Goal: Transaction & Acquisition: Purchase product/service

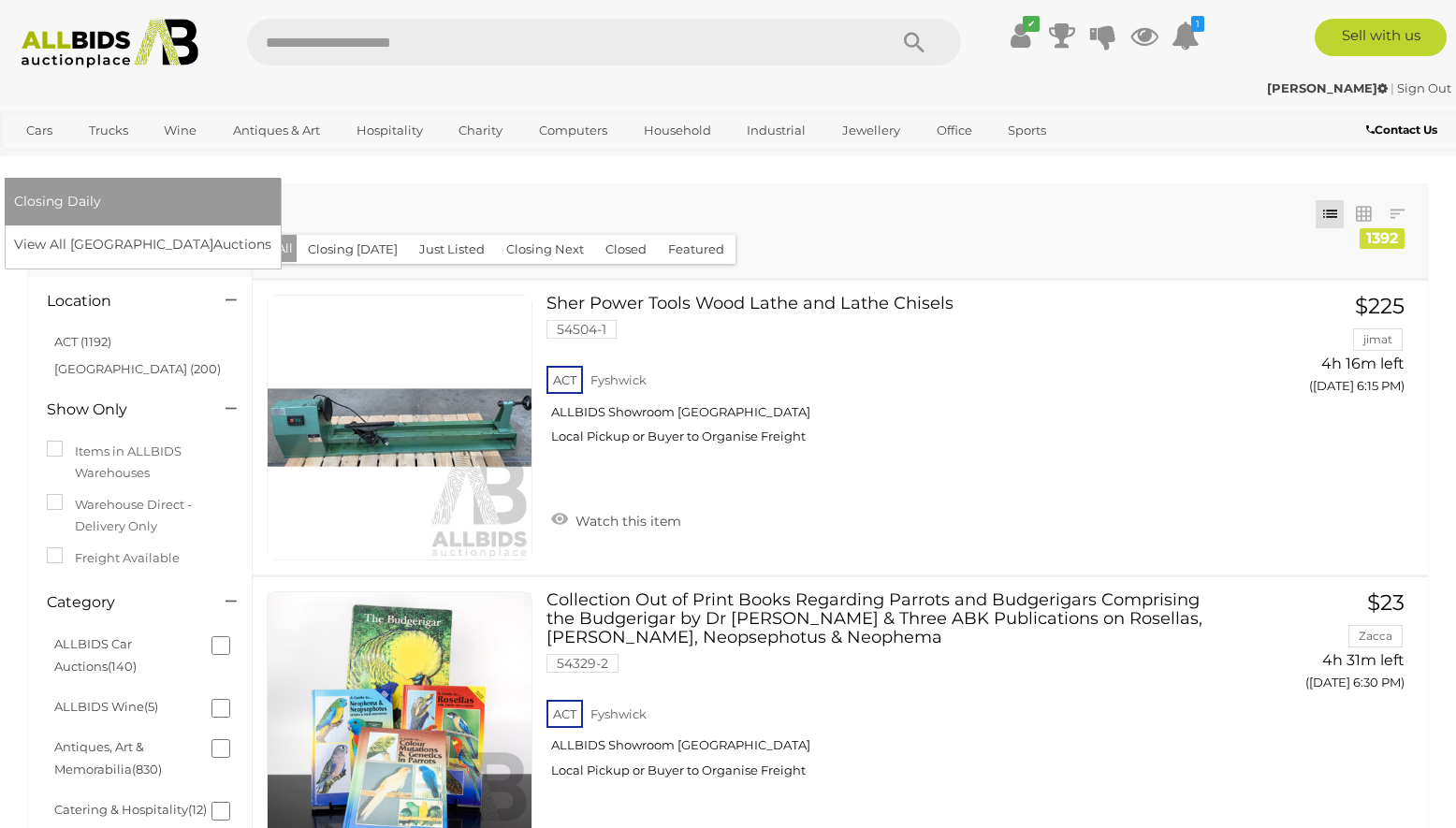
click at [171, 147] on link "[GEOGRAPHIC_DATA]" at bounding box center [92, 163] width 157 height 31
click at [283, 230] on link "View All Sydney Auctions" at bounding box center [148, 245] width 270 height 29
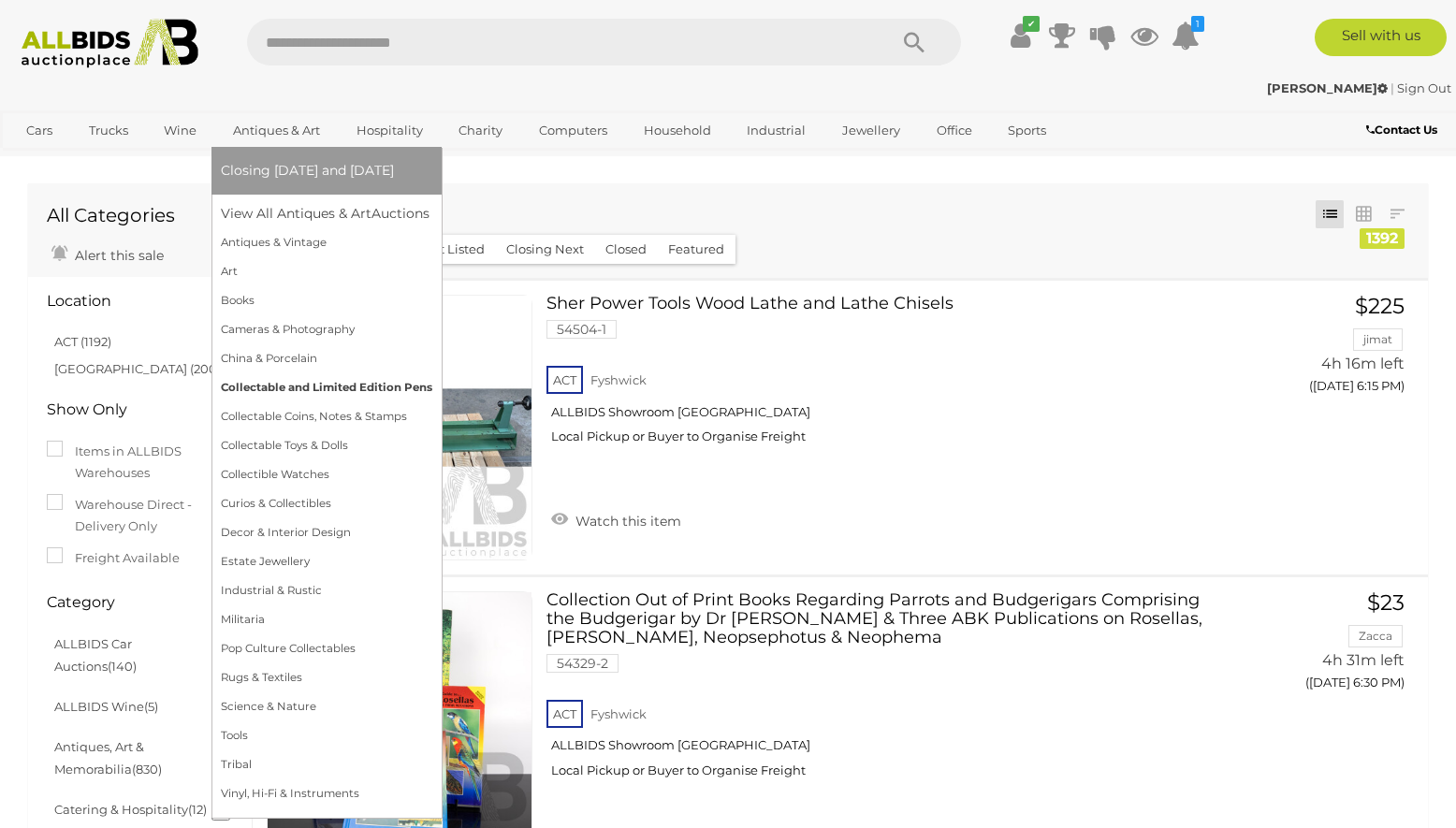
click at [360, 388] on link "Collectable and Limited Edition Pens" at bounding box center [326, 388] width 211 height 29
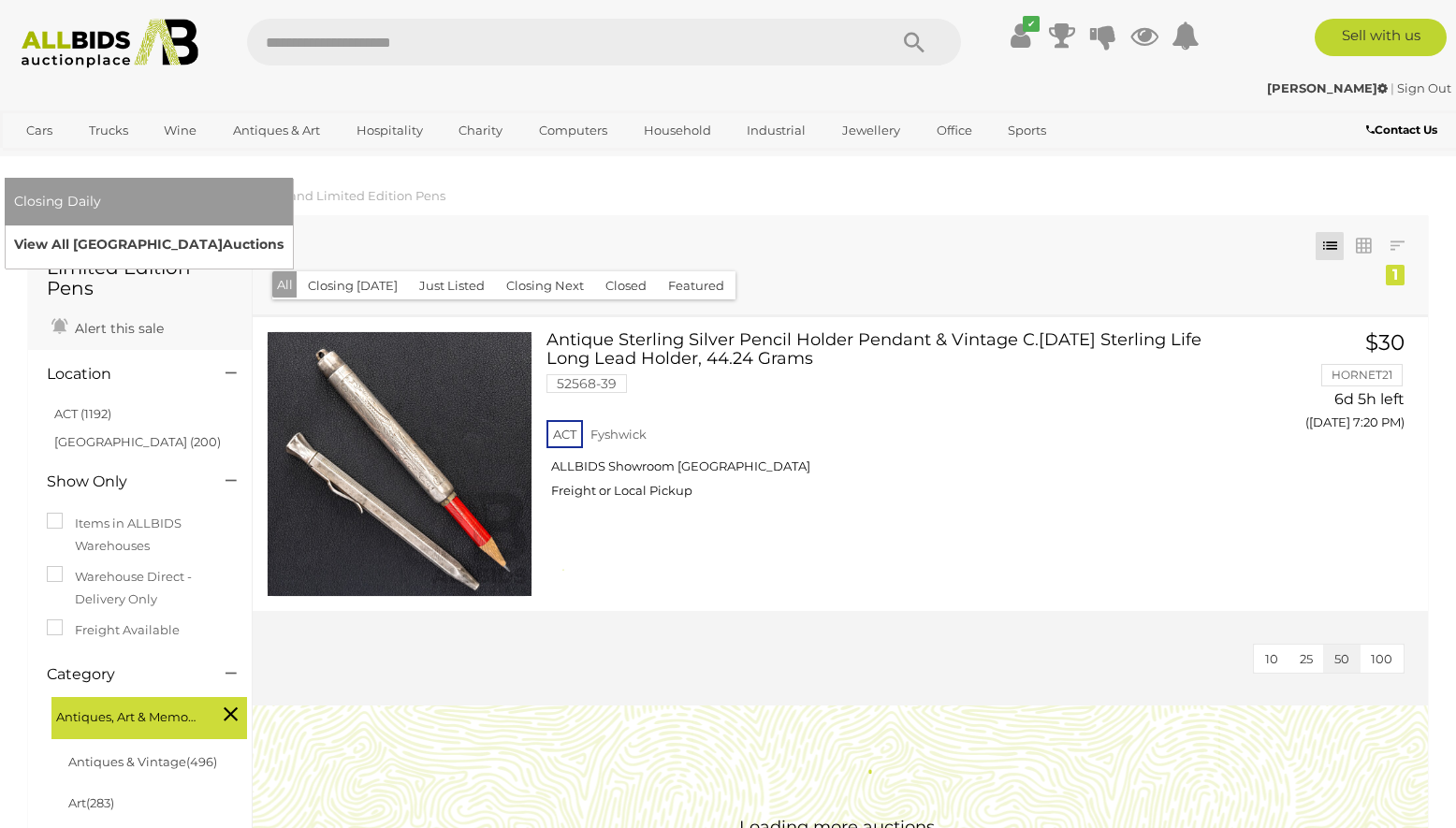
click at [283, 230] on link "View All Sydney Auctions" at bounding box center [148, 245] width 270 height 29
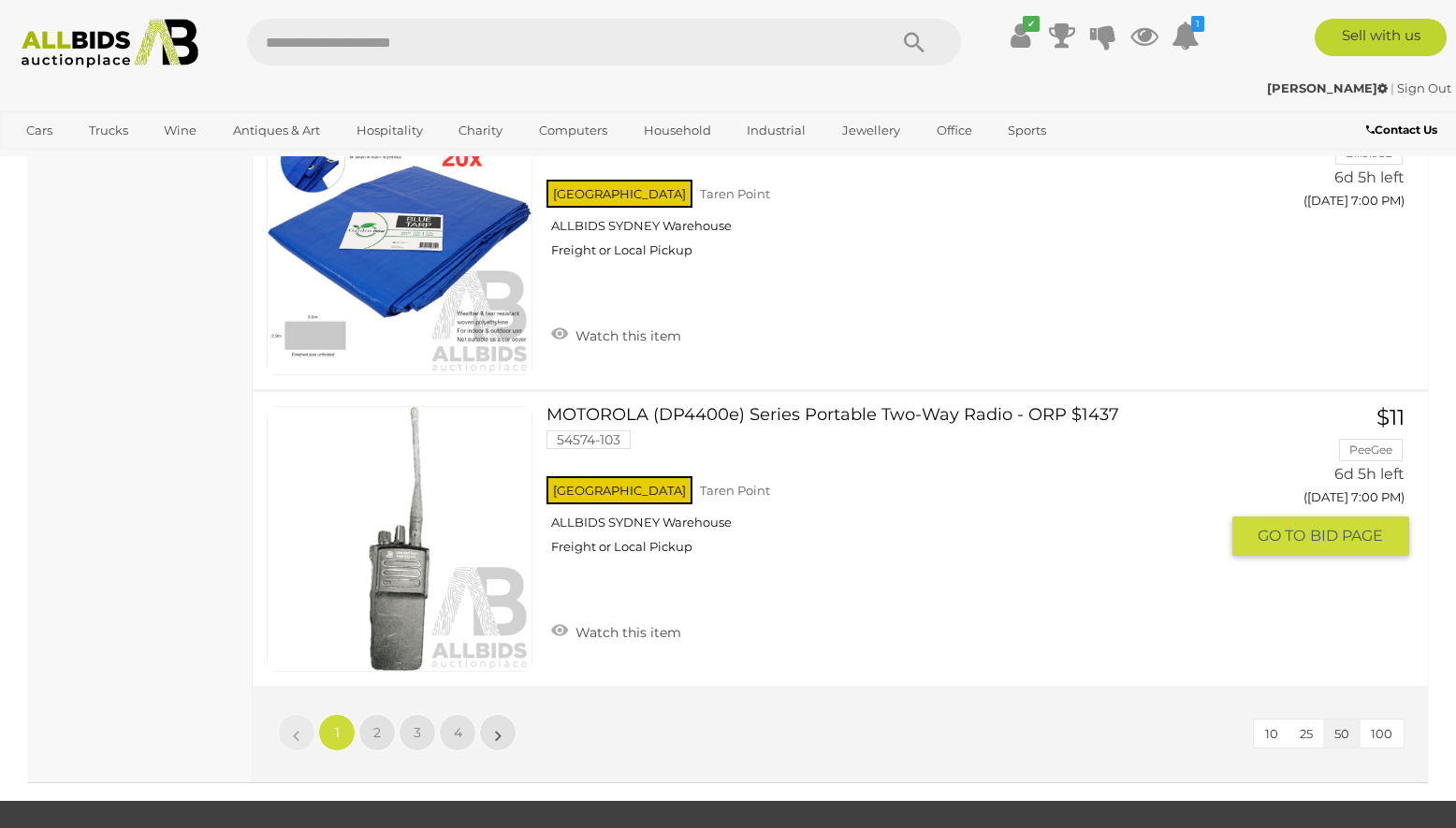
scroll to position [14503, 0]
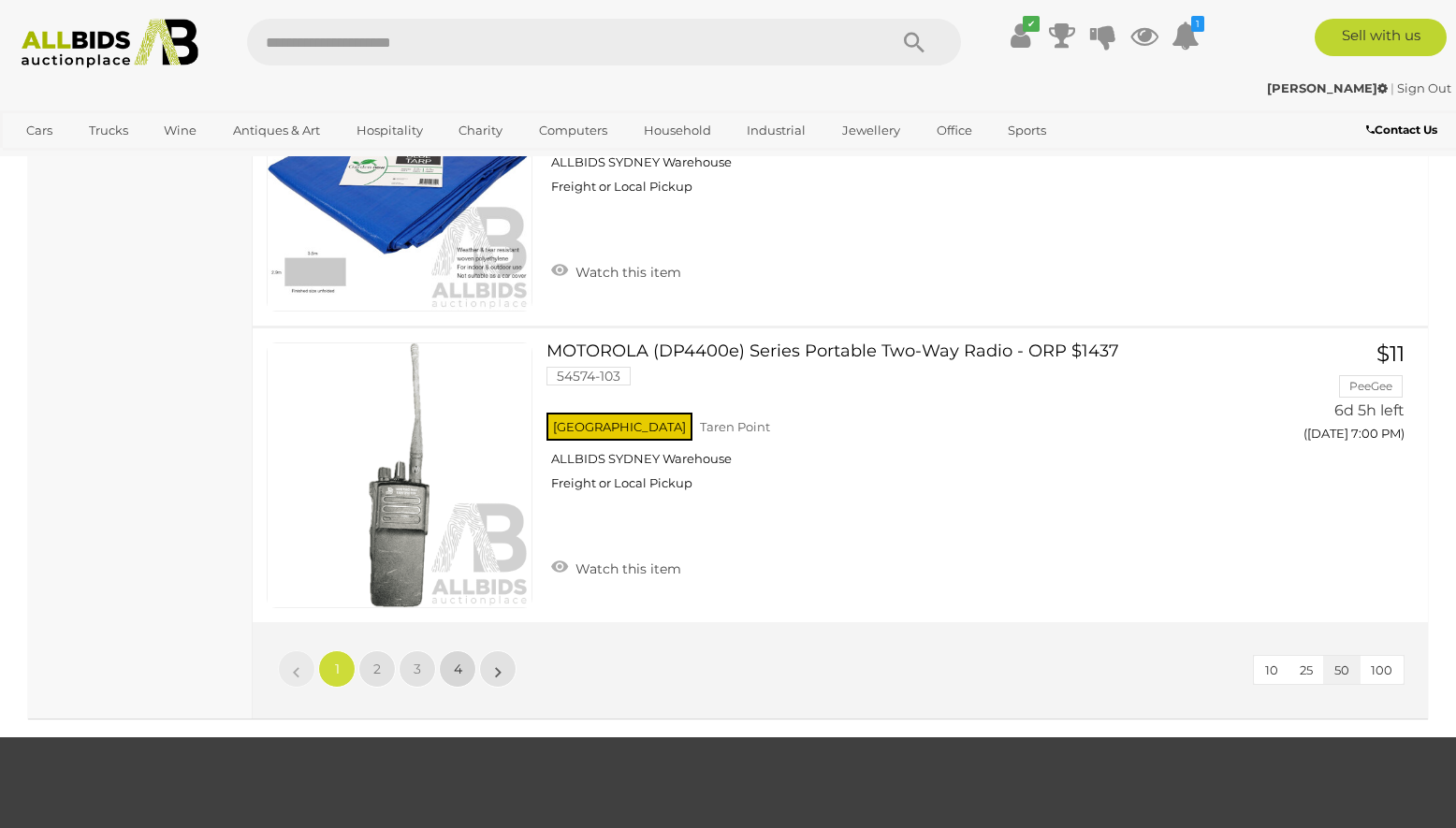
click at [474, 675] on link "4" at bounding box center [457, 669] width 37 height 37
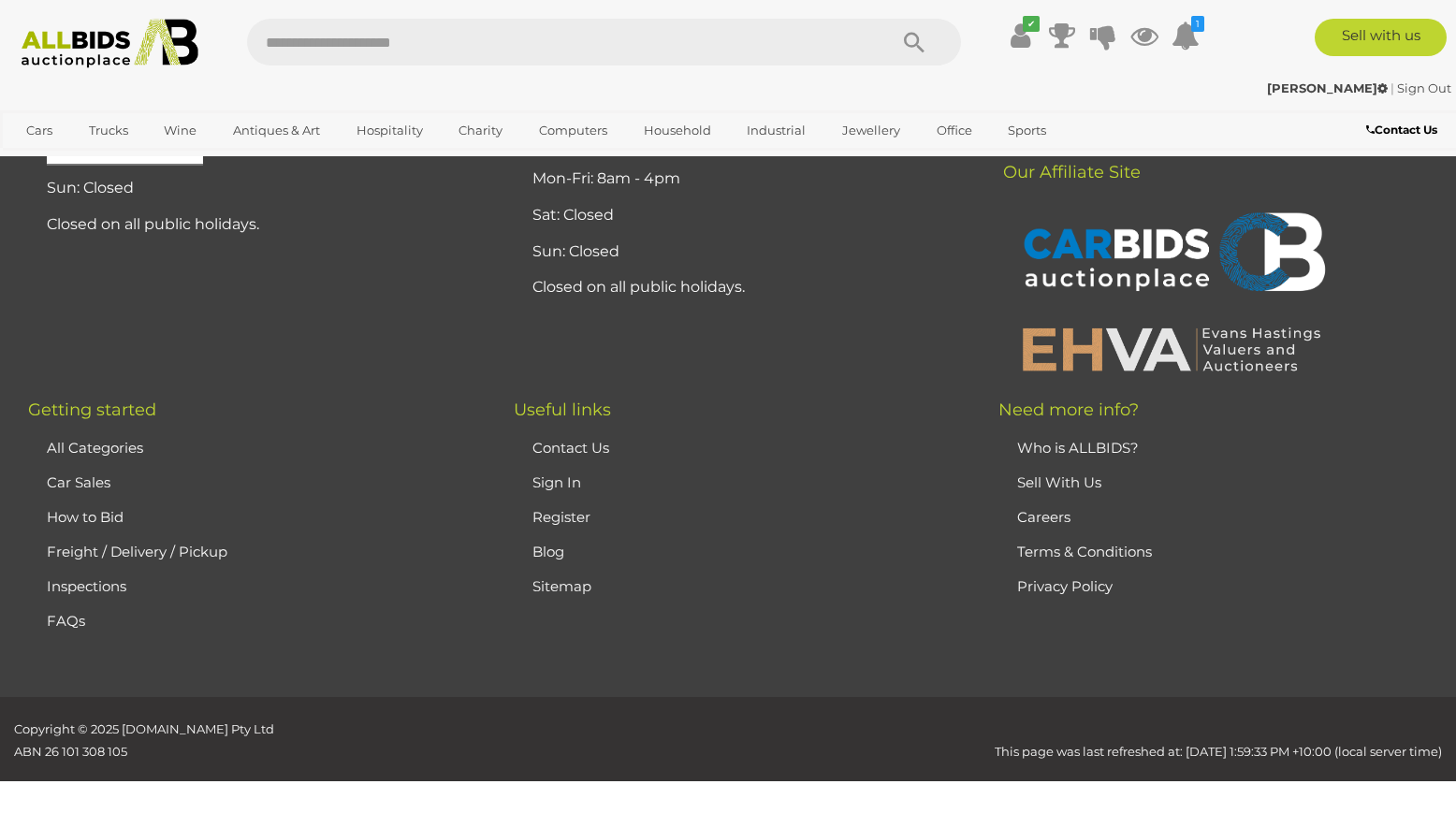
scroll to position [91, 0]
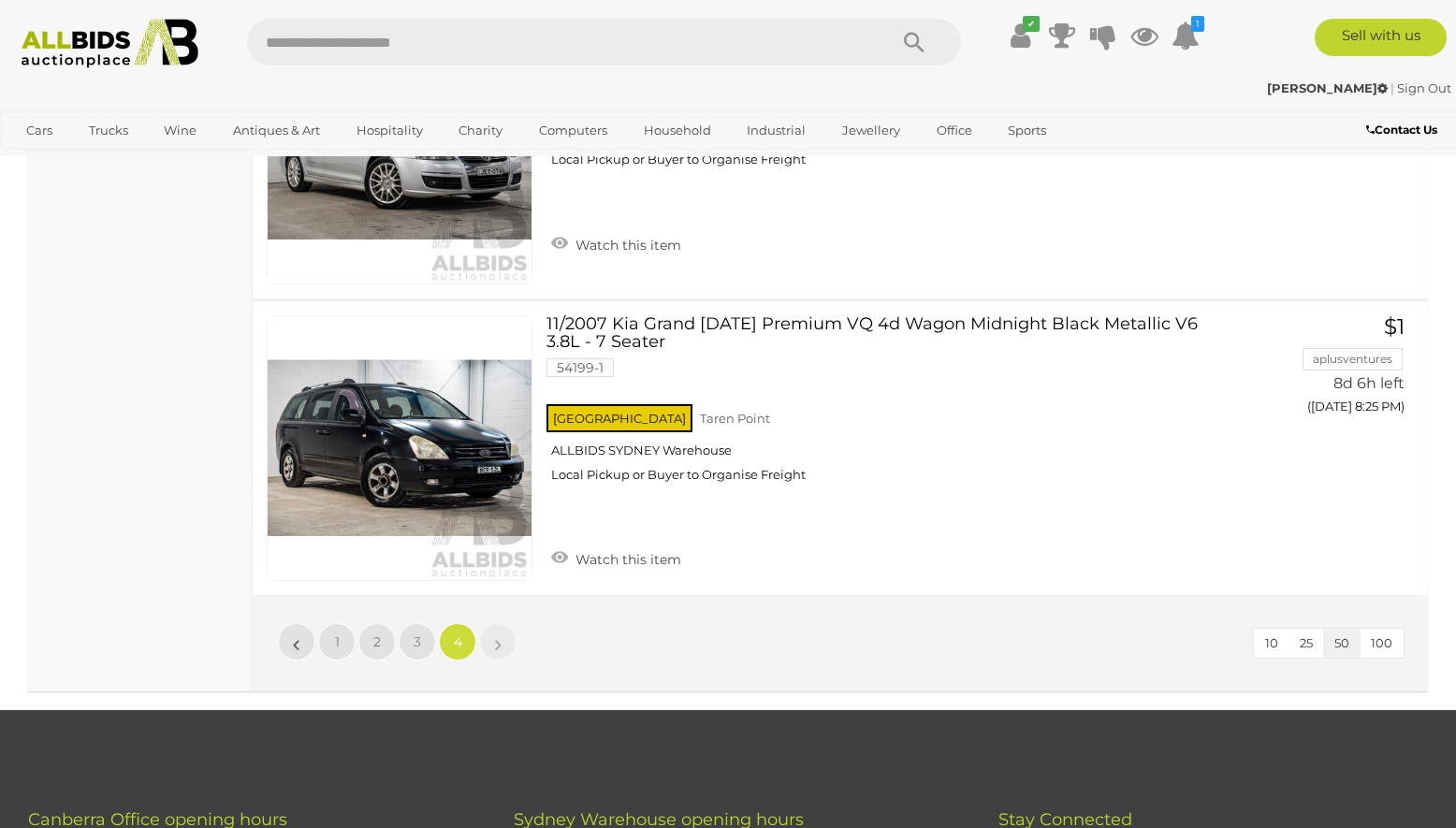
scroll to position [14374, 0]
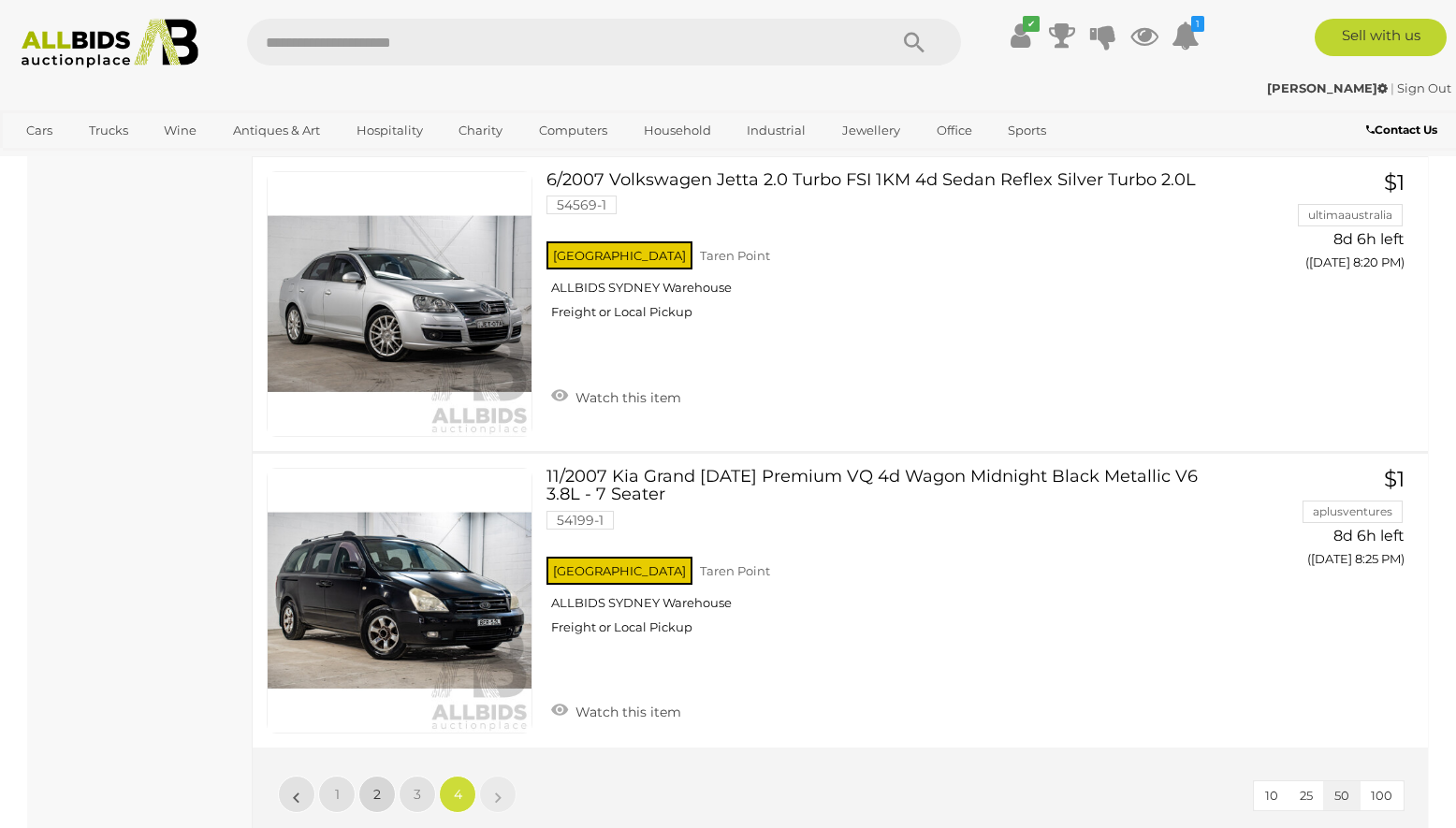
click at [384, 790] on link "2" at bounding box center [377, 794] width 37 height 37
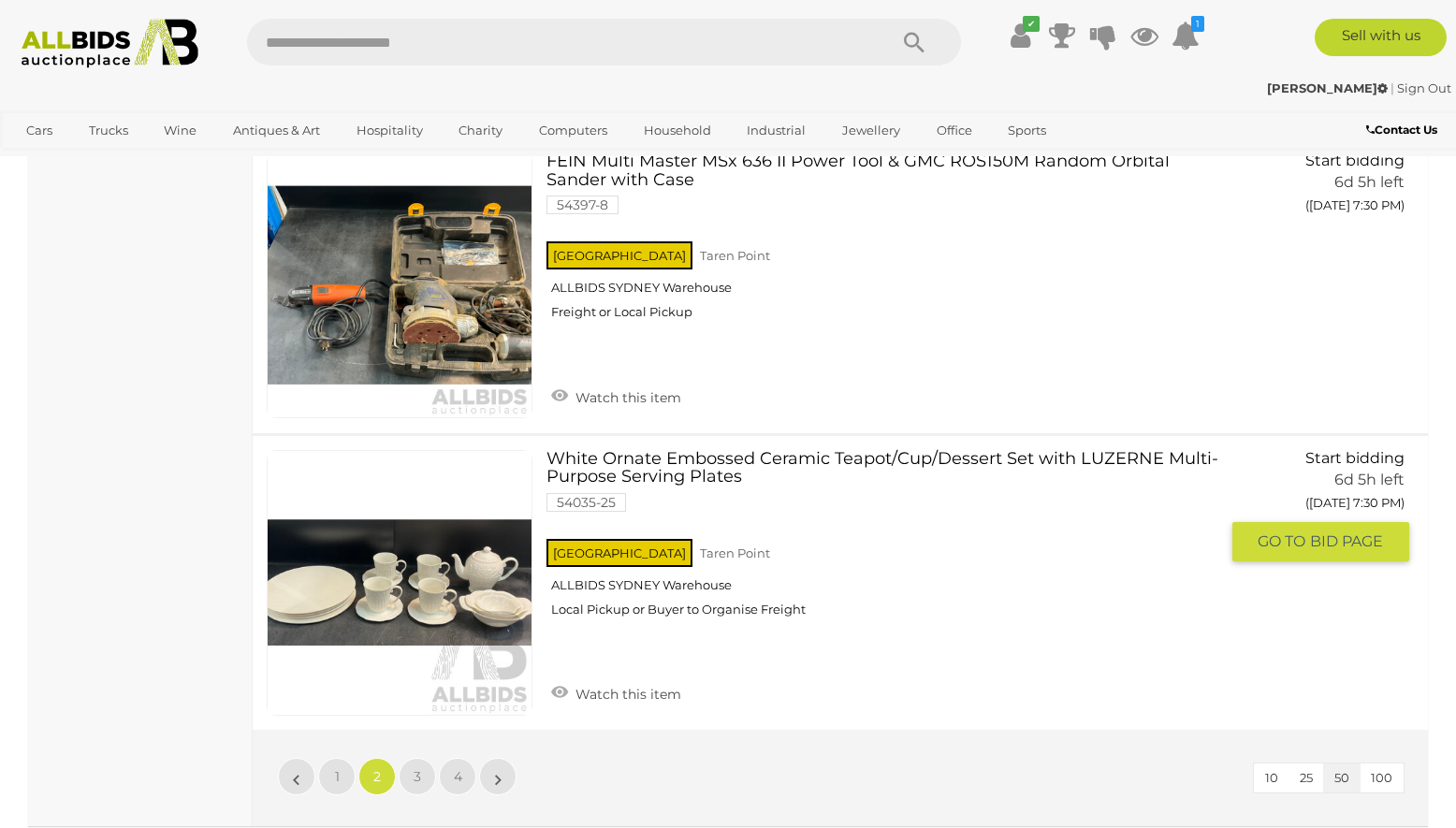
scroll to position [14503, 0]
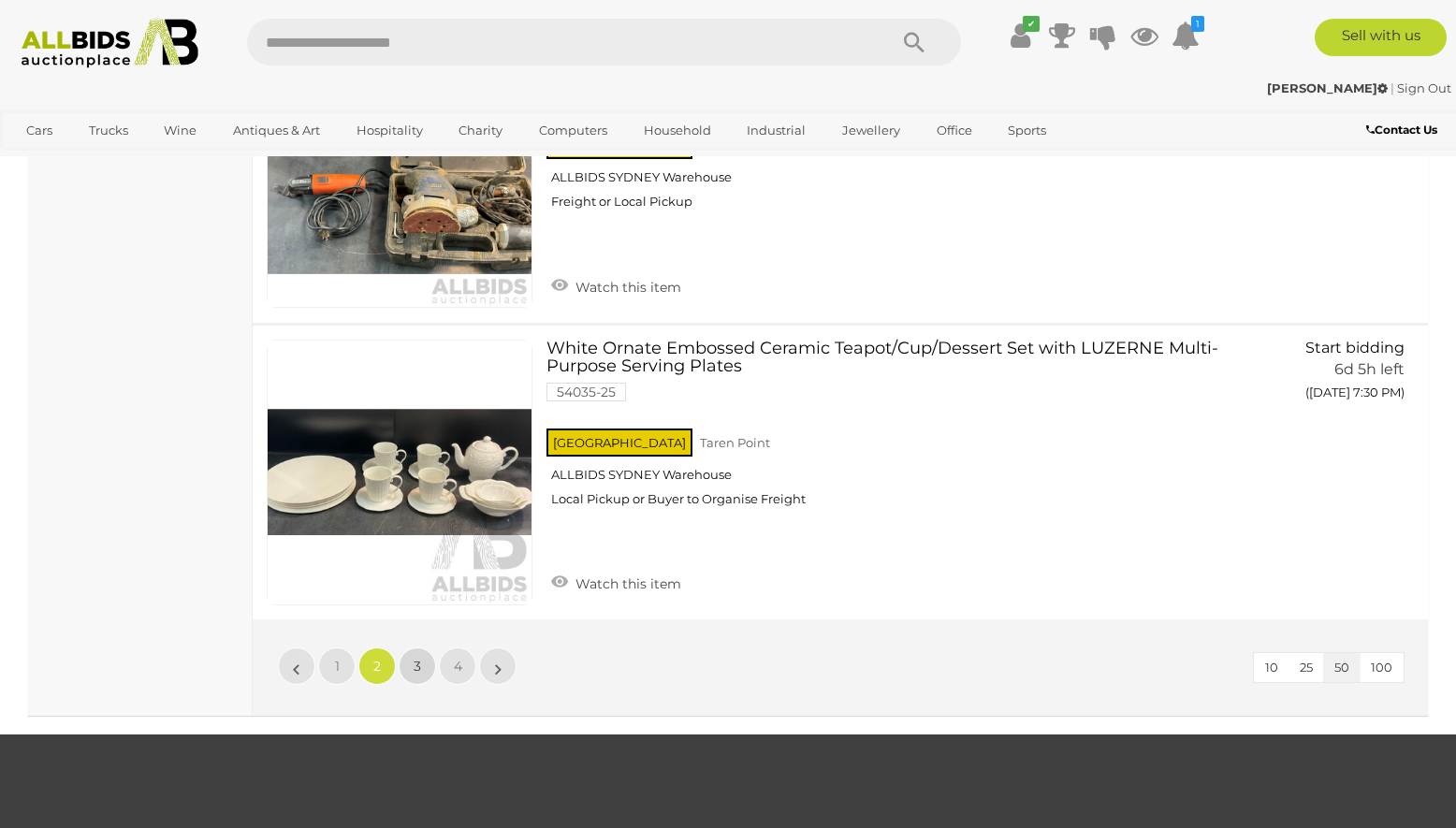
click at [410, 671] on link "3" at bounding box center [417, 666] width 37 height 37
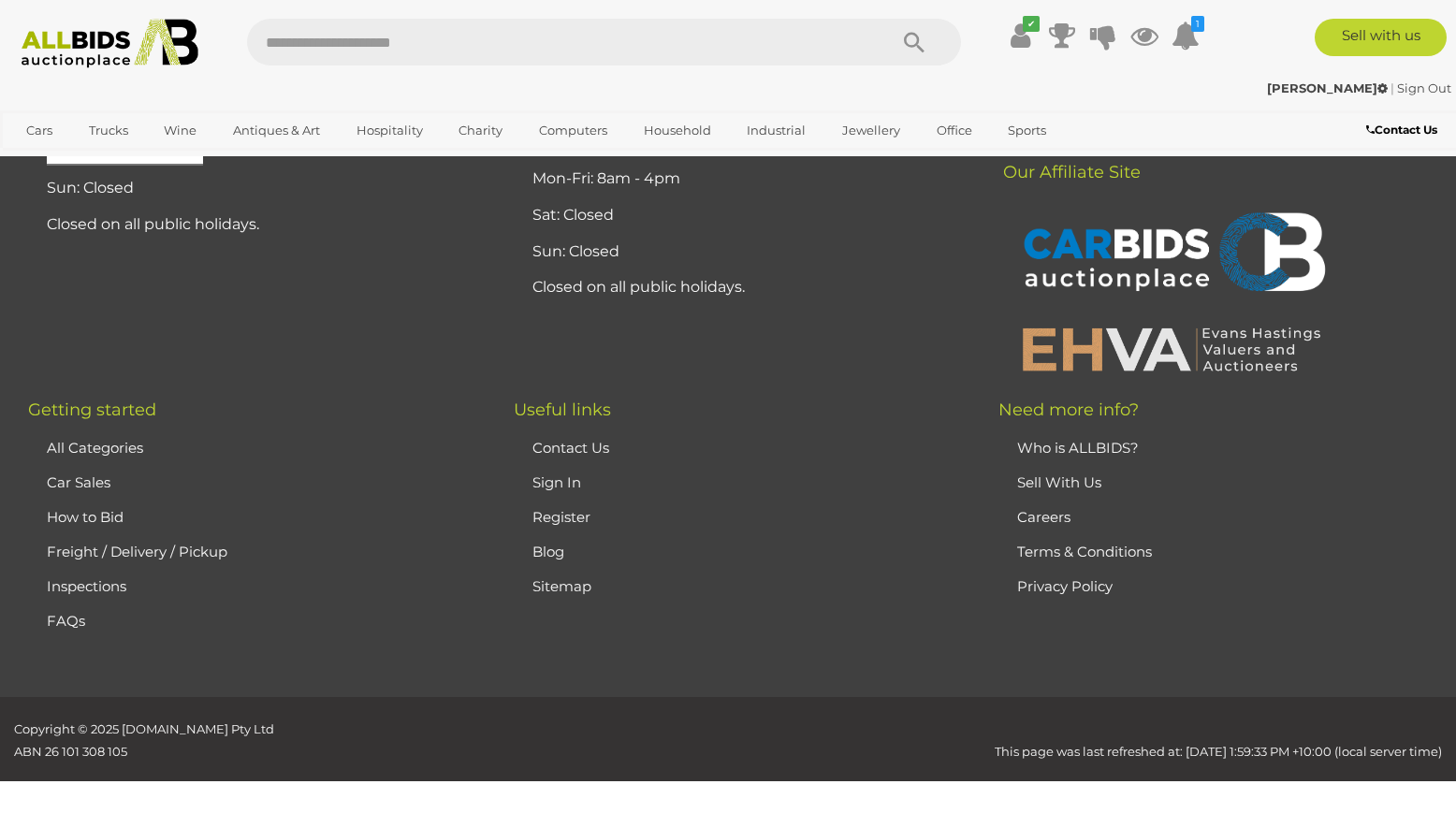
scroll to position [91, 0]
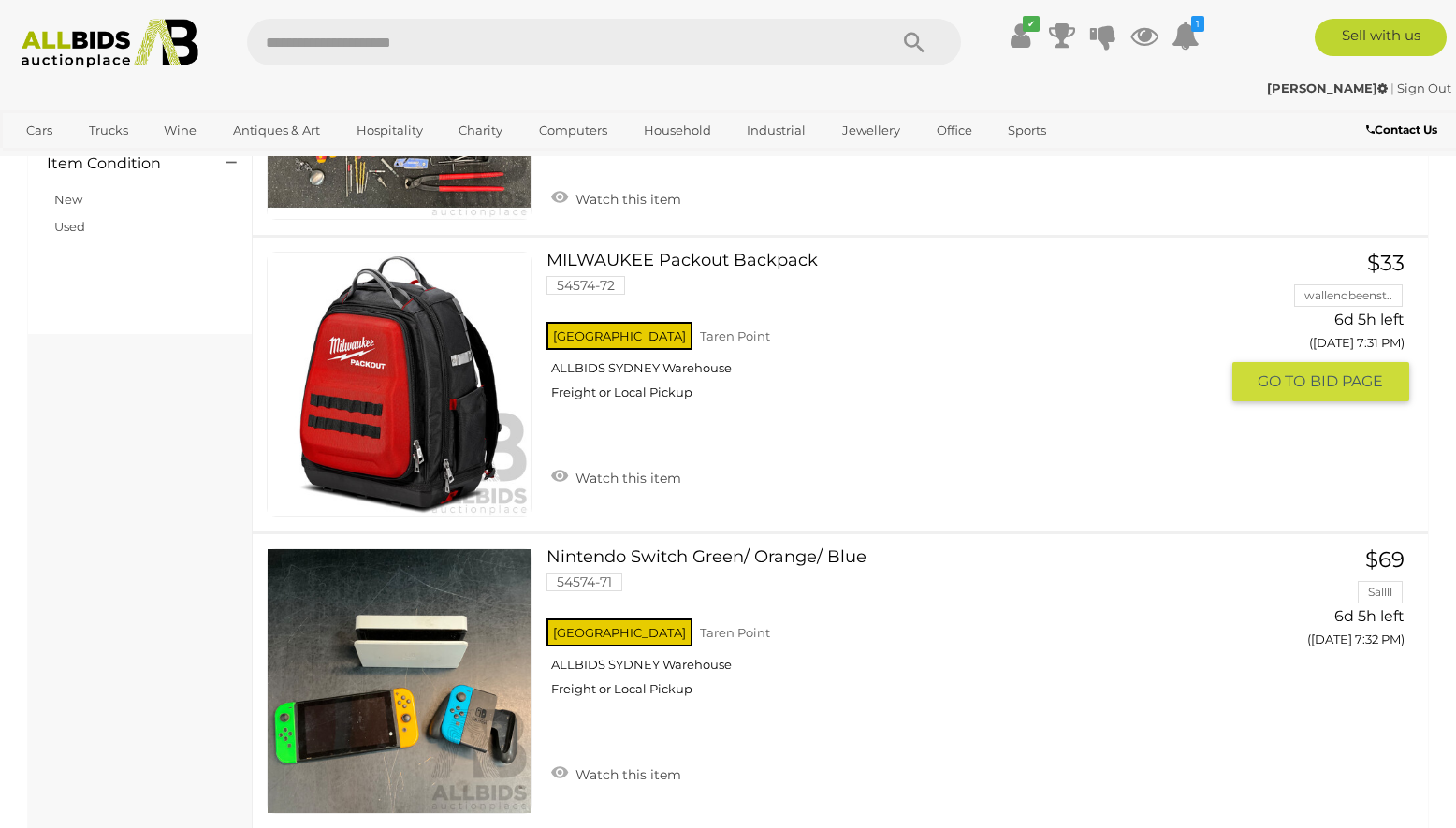
scroll to position [1123, 0]
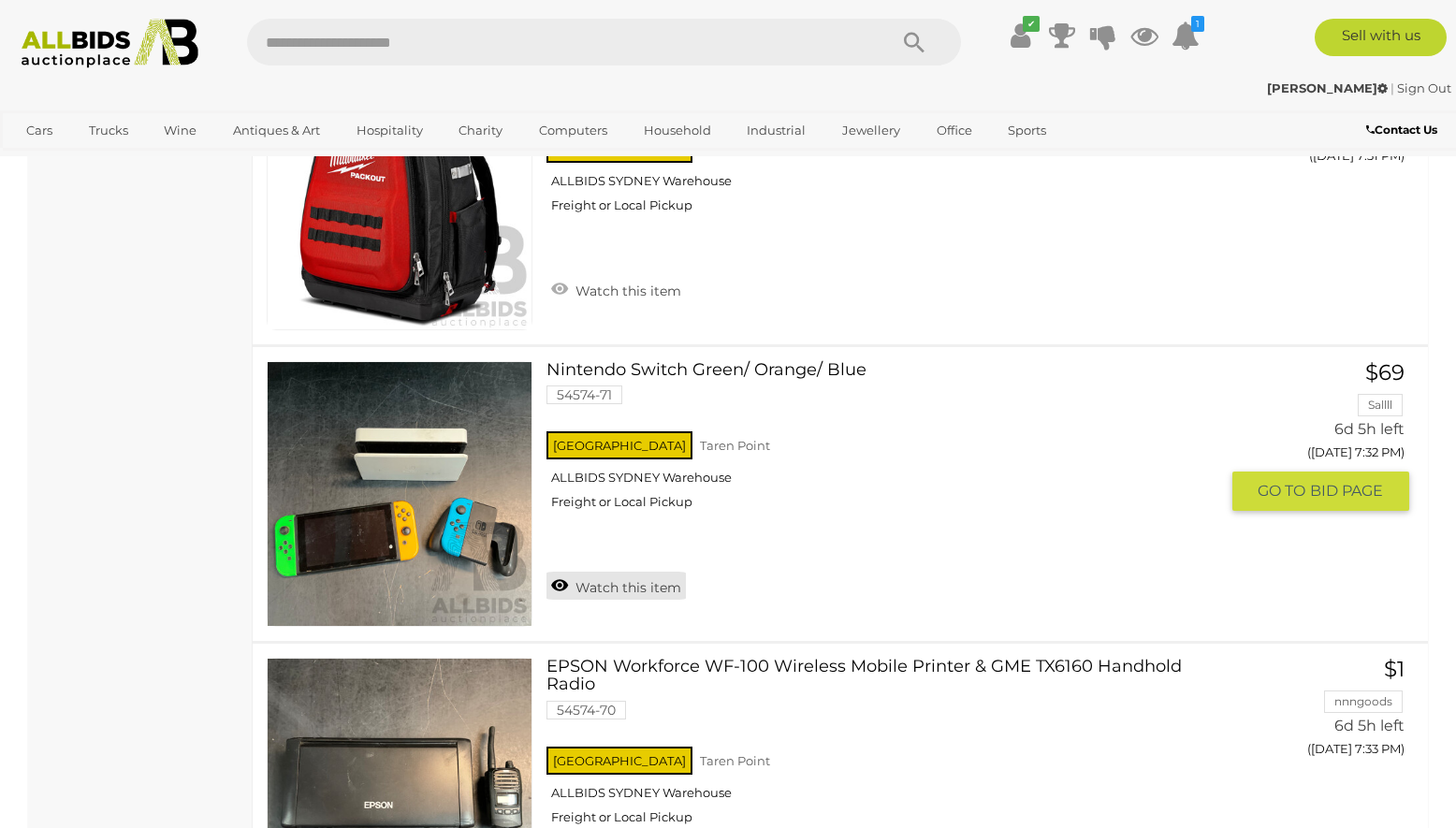
click at [652, 583] on link "Watch this item" at bounding box center [616, 585] width 139 height 28
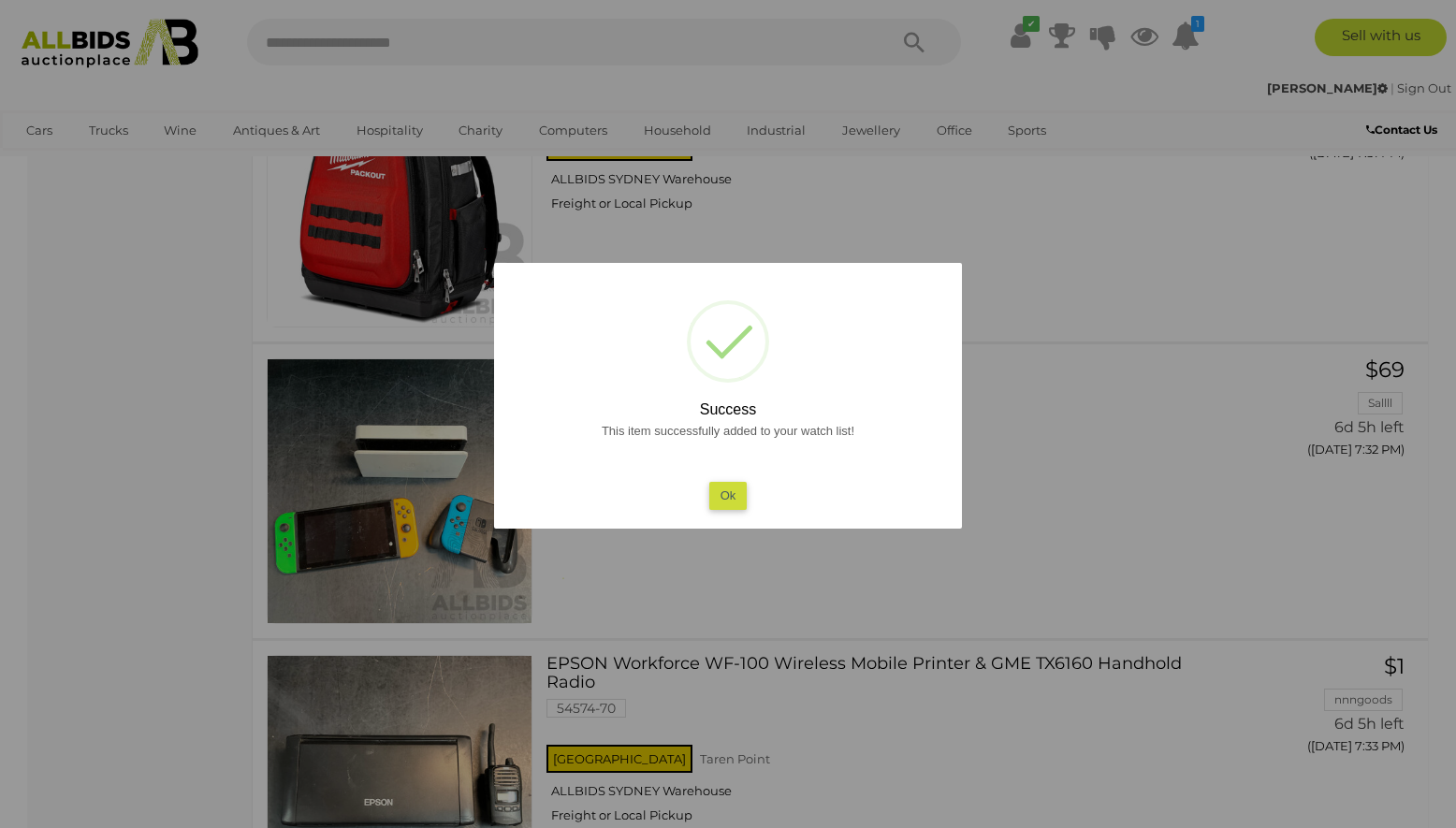
click at [733, 500] on button "Ok" at bounding box center [728, 496] width 38 height 27
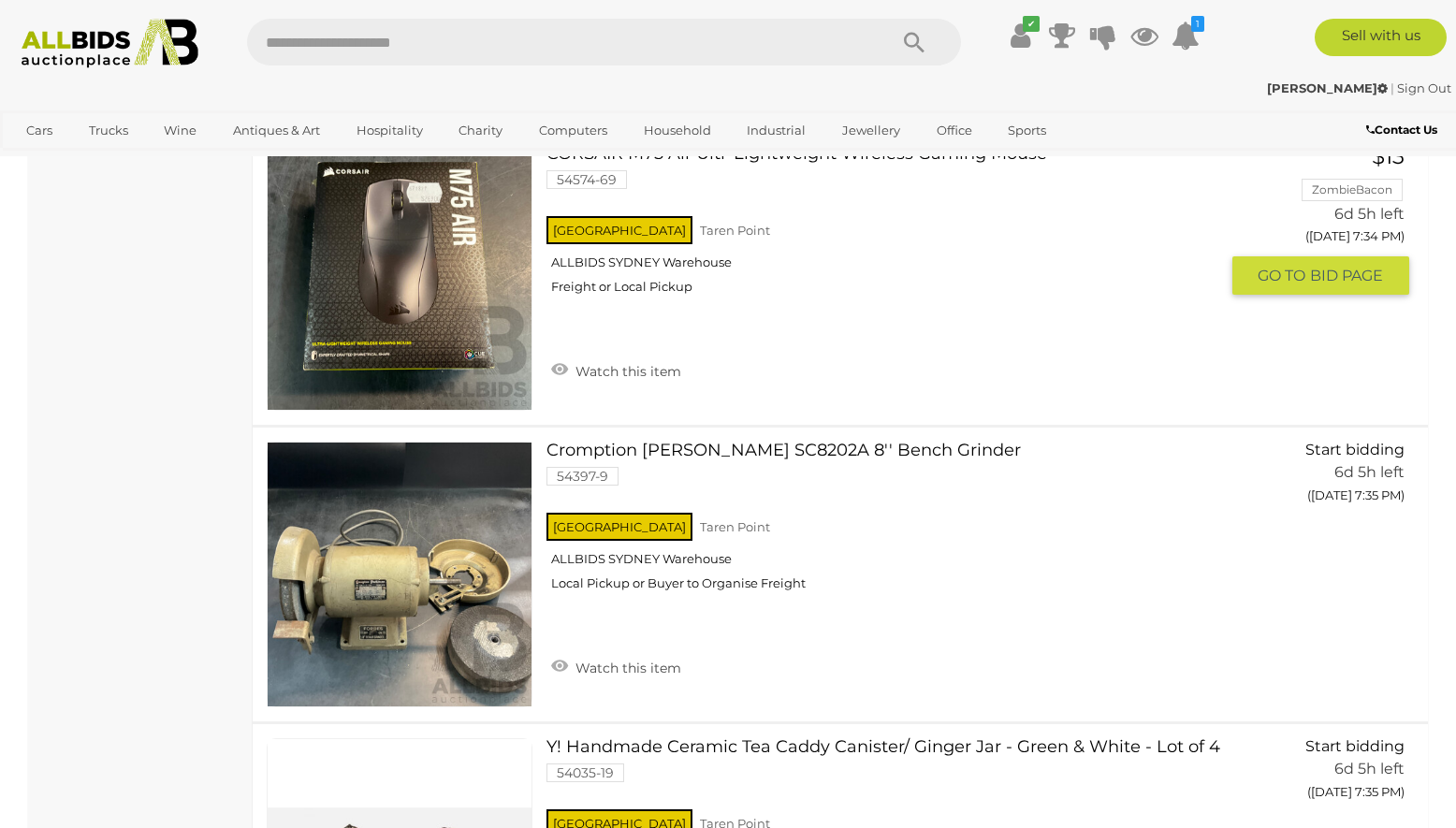
scroll to position [1965, 0]
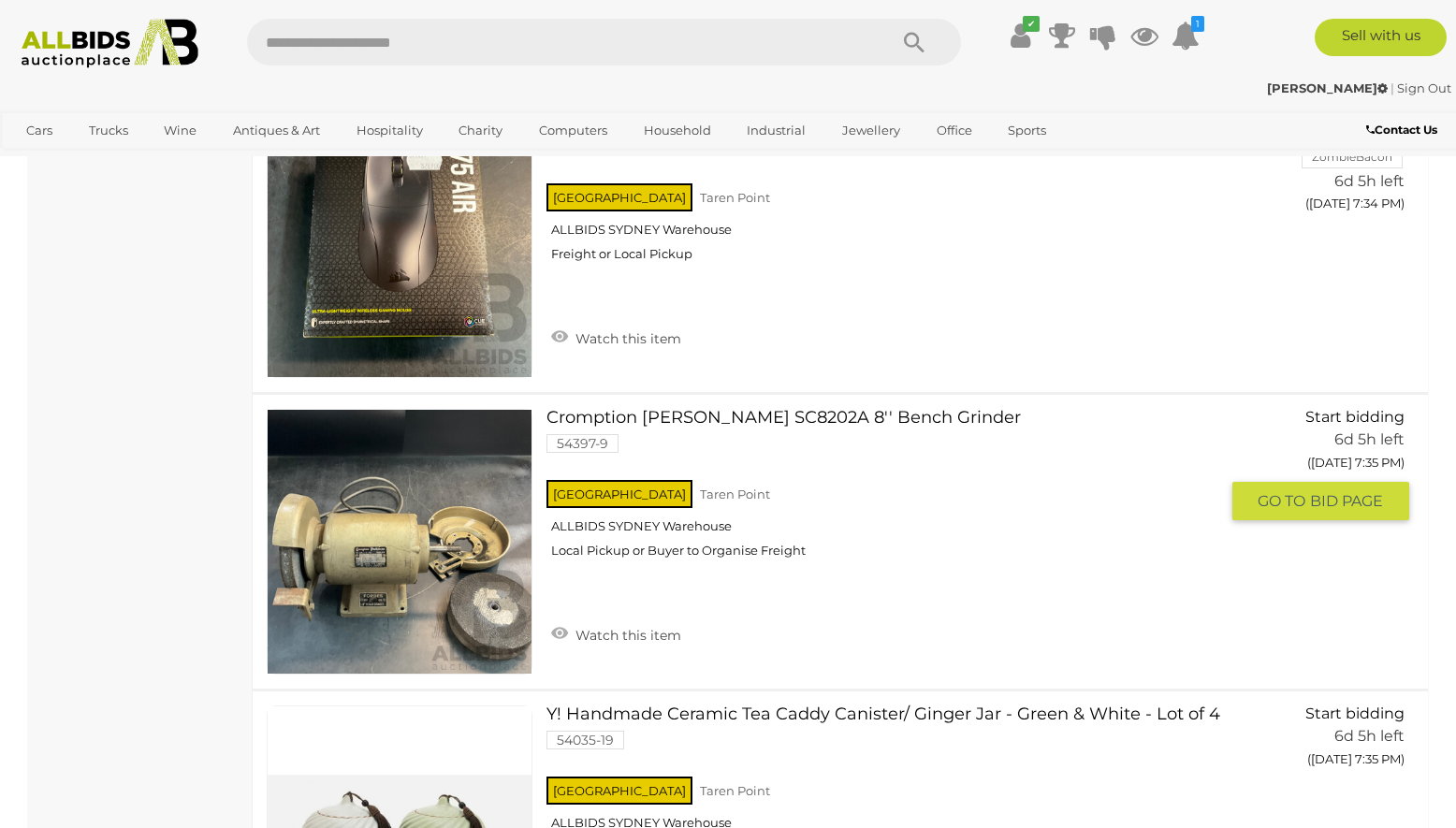
click at [631, 632] on link "Watch this item" at bounding box center [616, 633] width 139 height 28
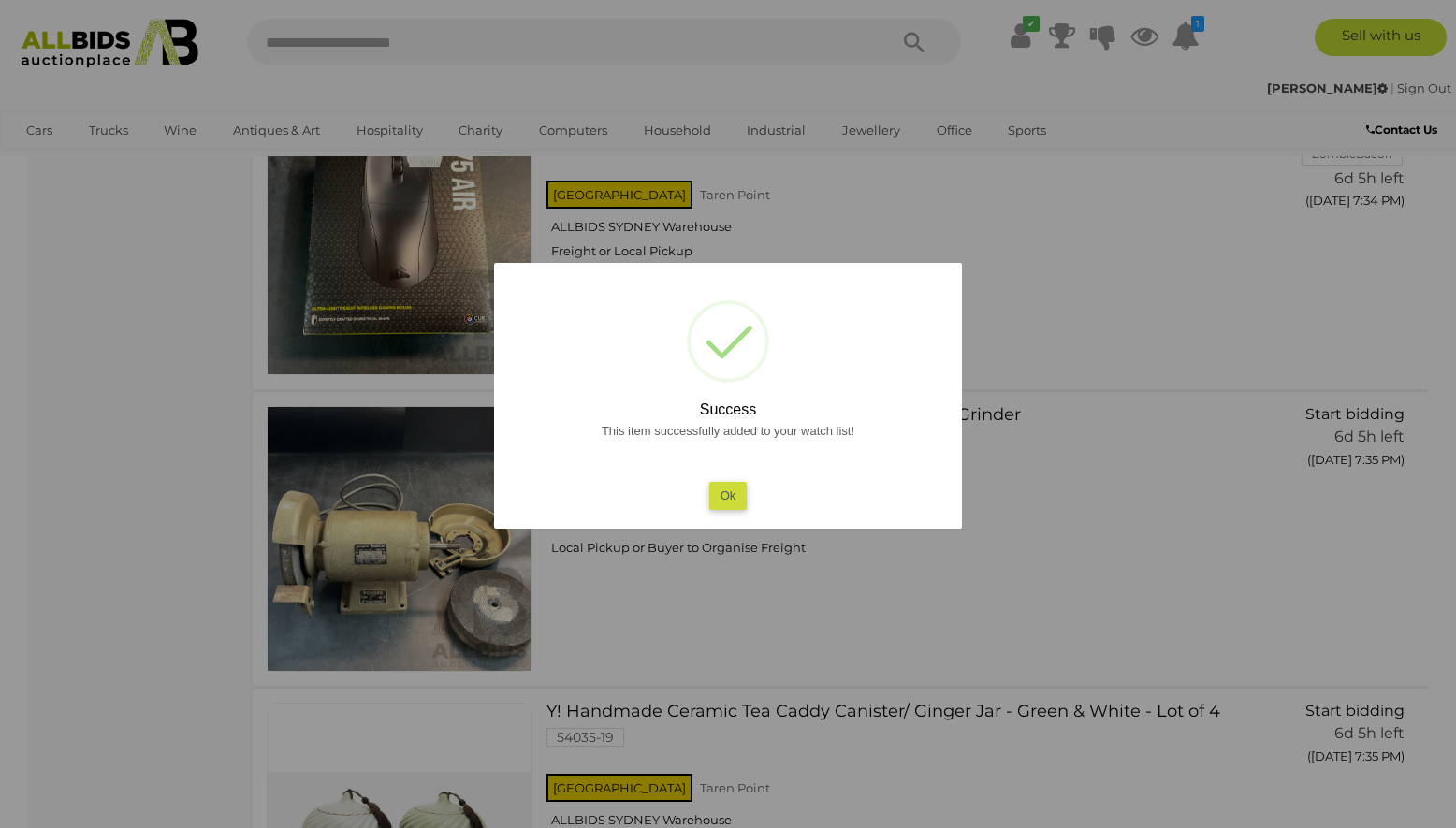
click at [728, 493] on button "Ok" at bounding box center [728, 496] width 38 height 27
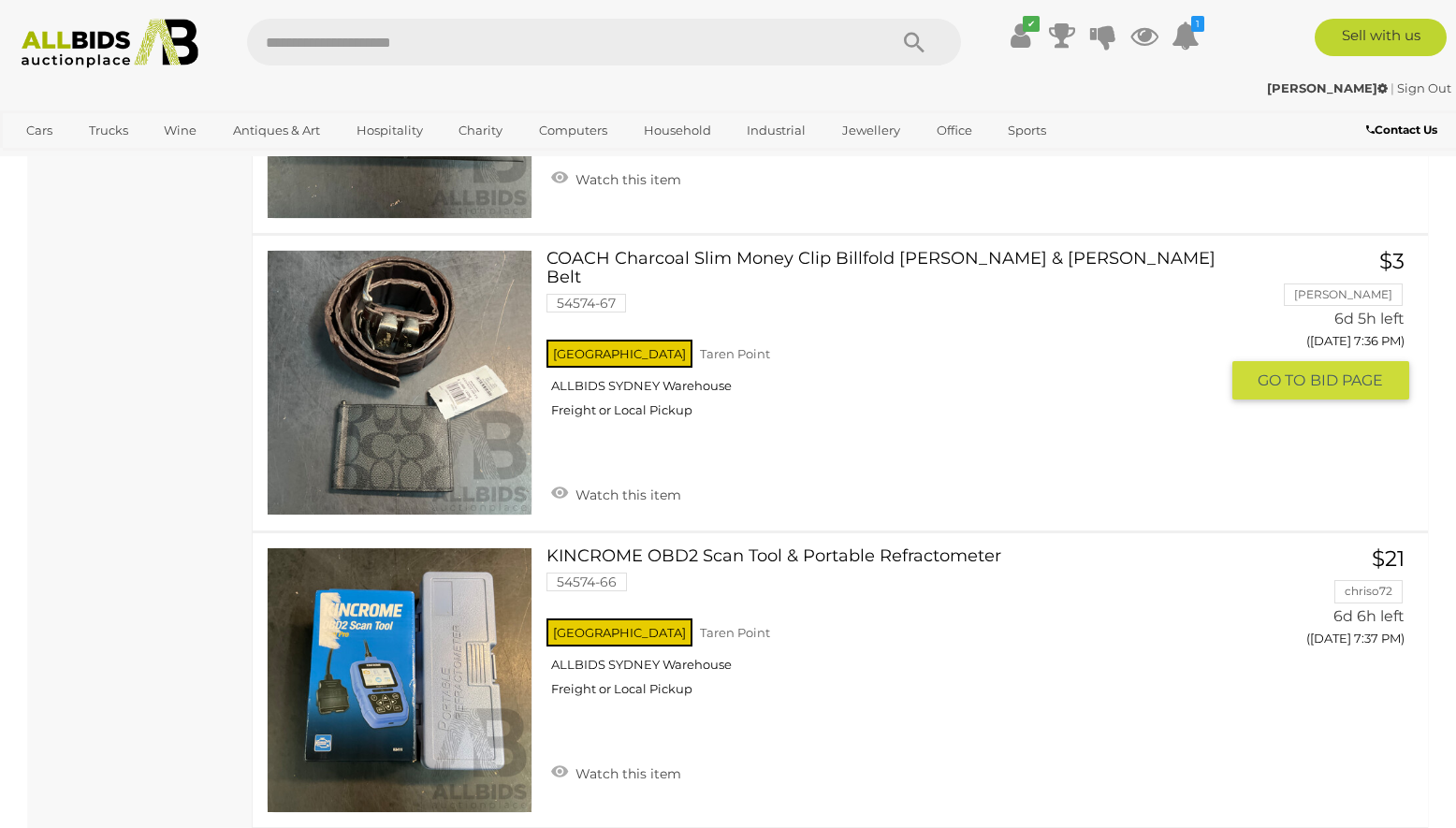
scroll to position [3556, 0]
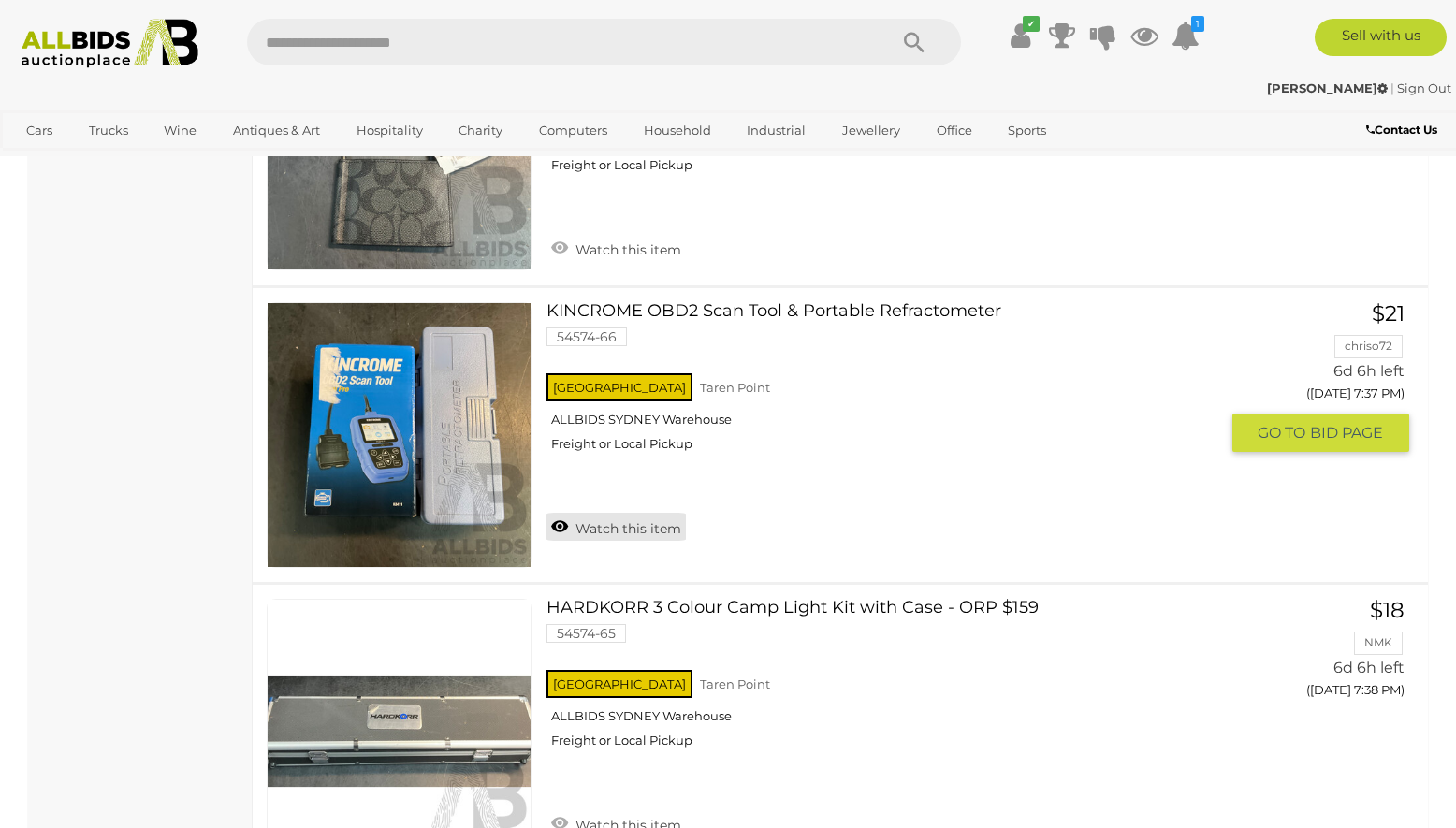
click at [628, 512] on link "Watch this item" at bounding box center [616, 526] width 139 height 28
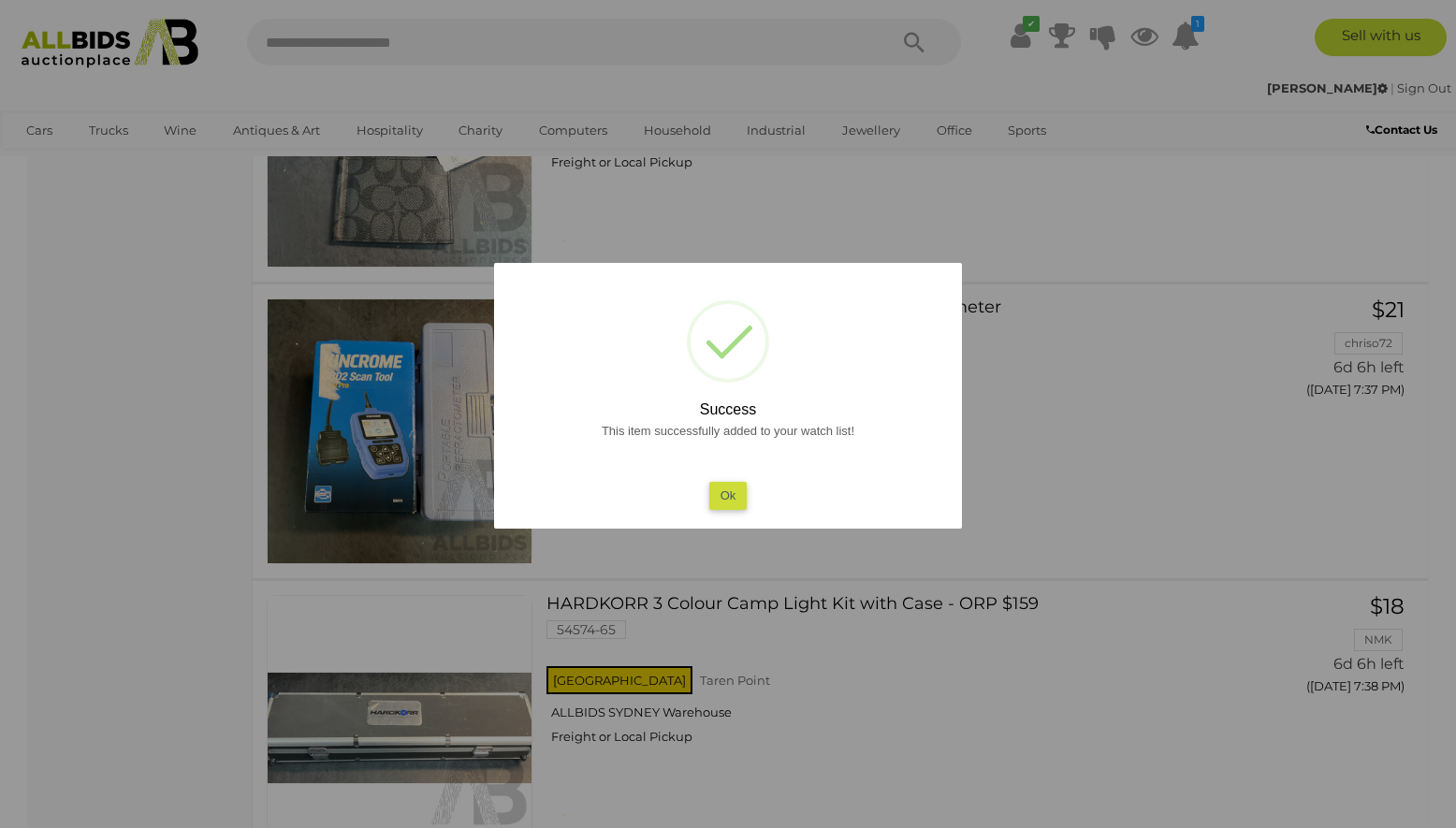
click at [736, 495] on button "Ok" at bounding box center [728, 496] width 38 height 27
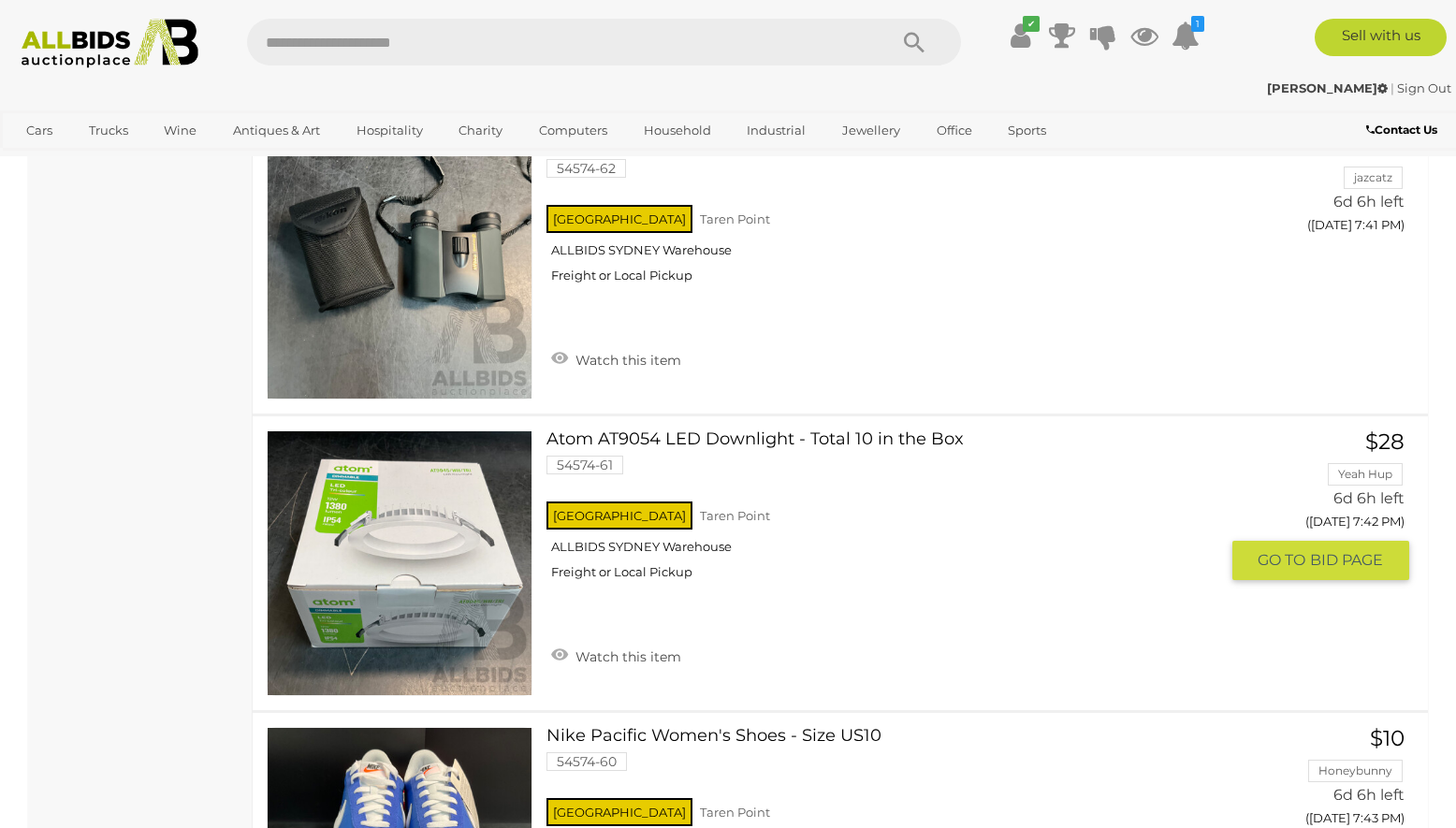
scroll to position [5894, 0]
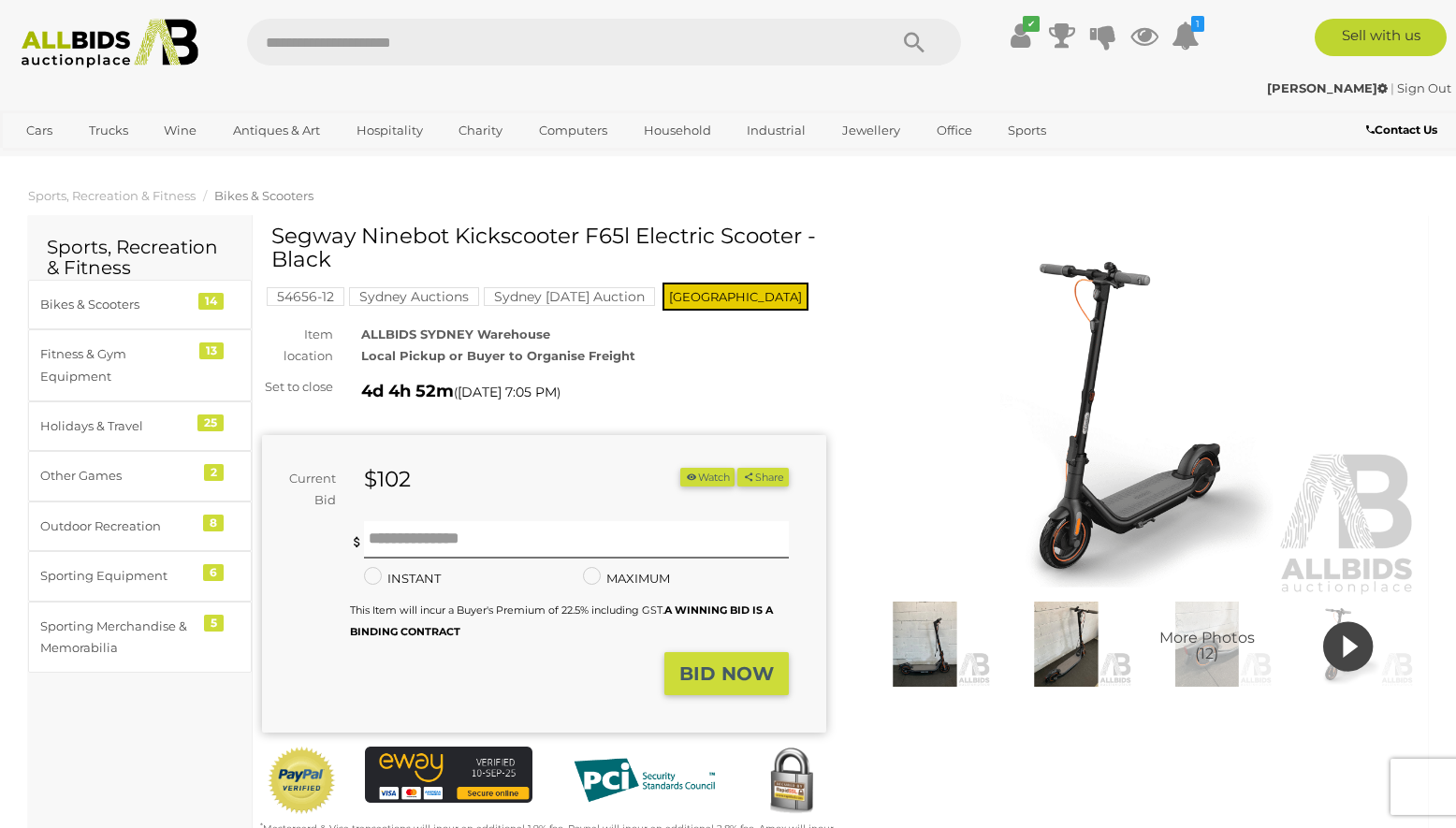
click at [925, 628] on img at bounding box center [924, 644] width 131 height 85
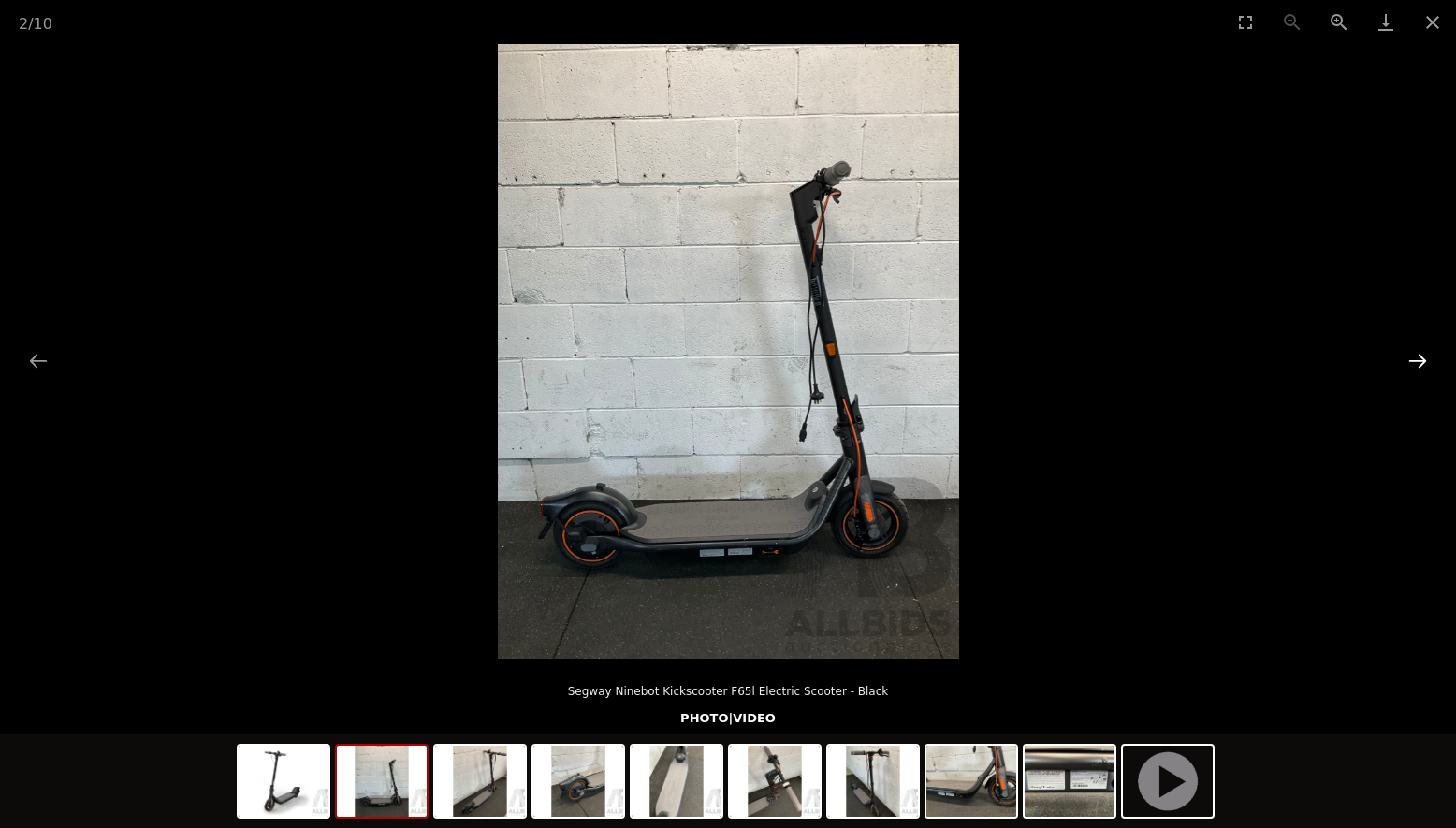
click at [1413, 363] on button "Next slide" at bounding box center [1417, 360] width 39 height 36
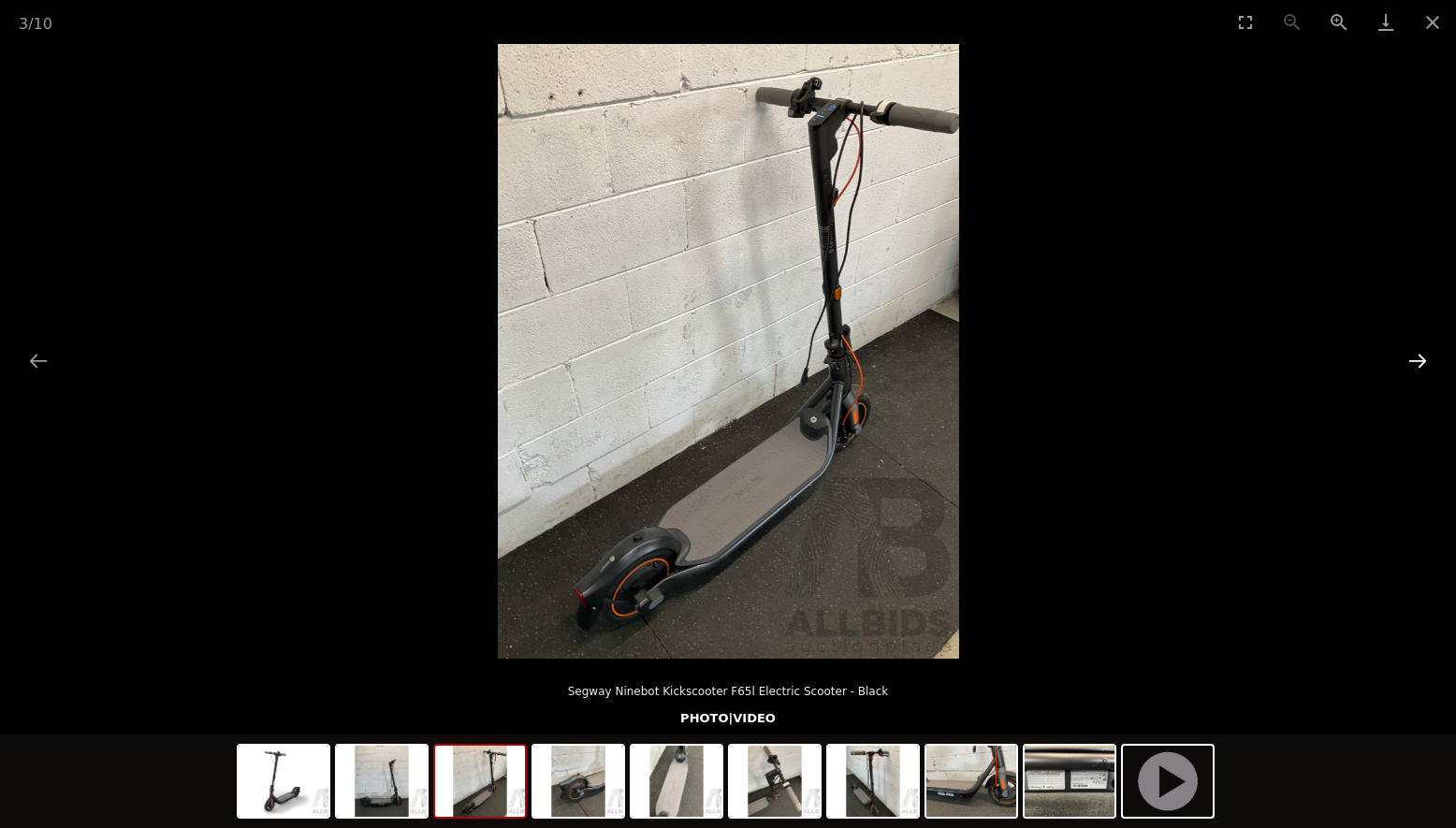
click at [1414, 362] on button "Next slide" at bounding box center [1417, 360] width 39 height 36
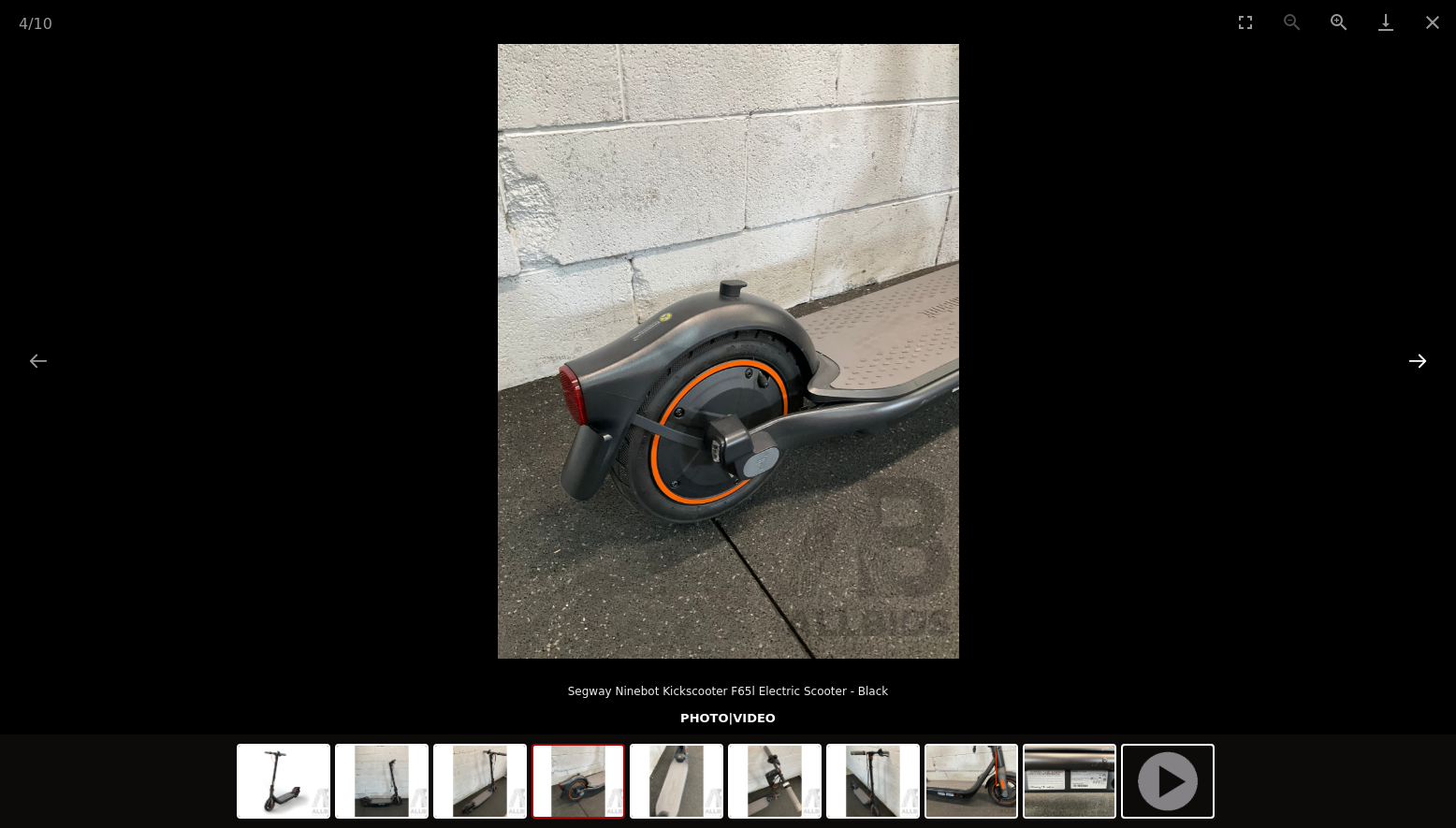
click at [1414, 362] on button "Next slide" at bounding box center [1417, 360] width 39 height 36
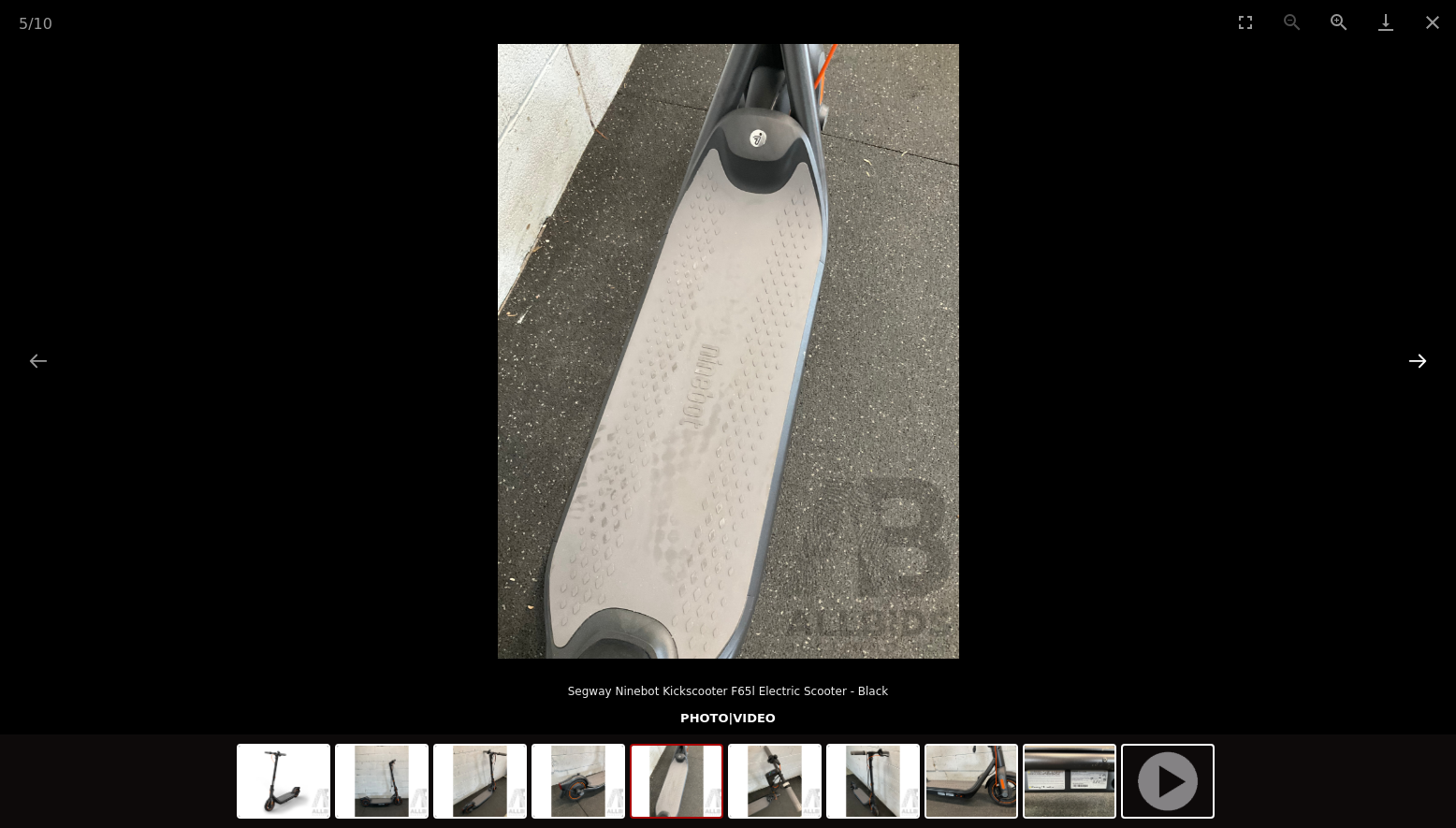
click at [1414, 362] on button "Next slide" at bounding box center [1417, 360] width 39 height 36
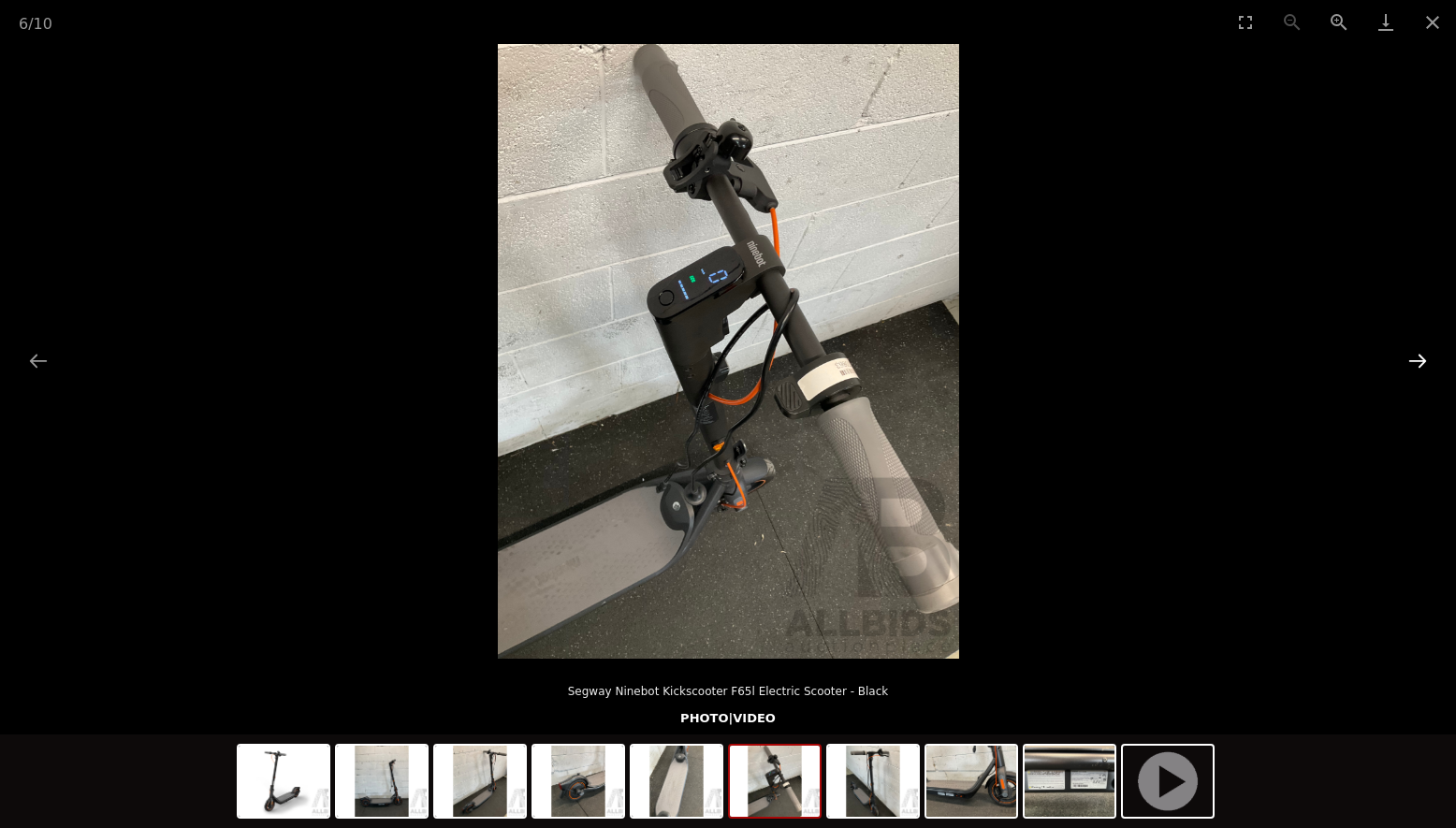
click at [1414, 362] on button "Next slide" at bounding box center [1417, 360] width 39 height 36
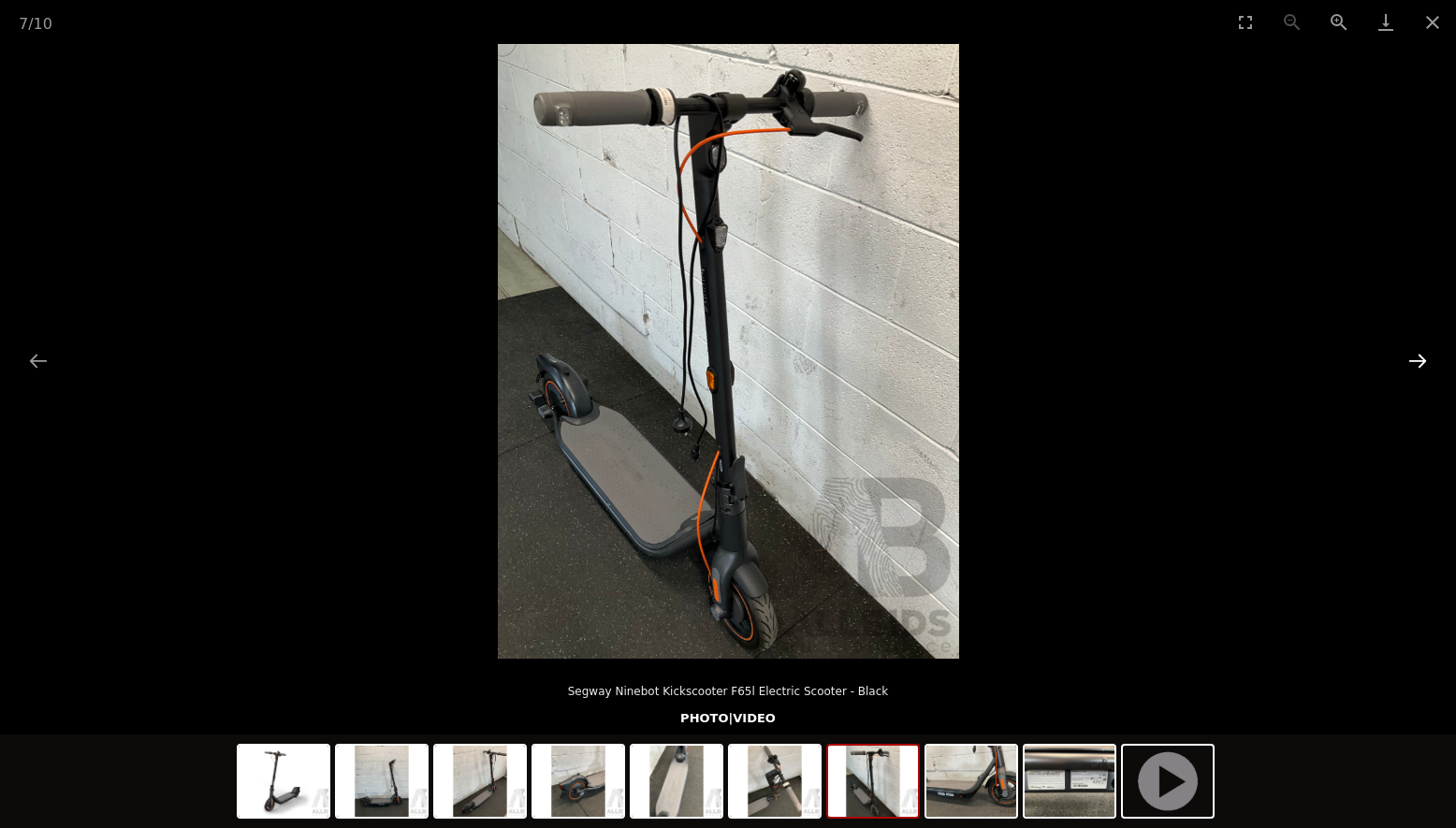
click at [1414, 362] on button "Next slide" at bounding box center [1417, 360] width 39 height 36
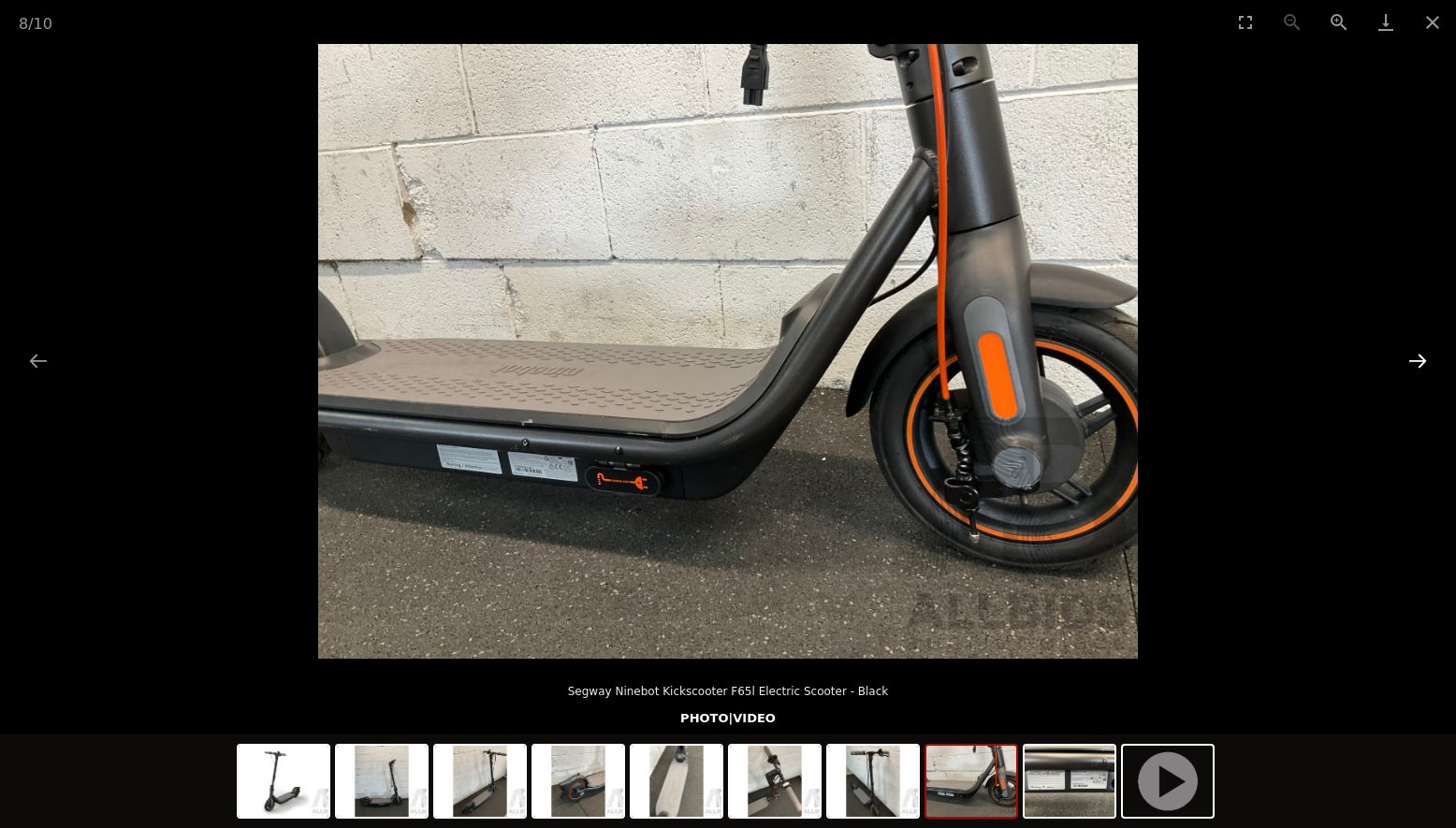
click at [1414, 362] on button "Next slide" at bounding box center [1417, 360] width 39 height 36
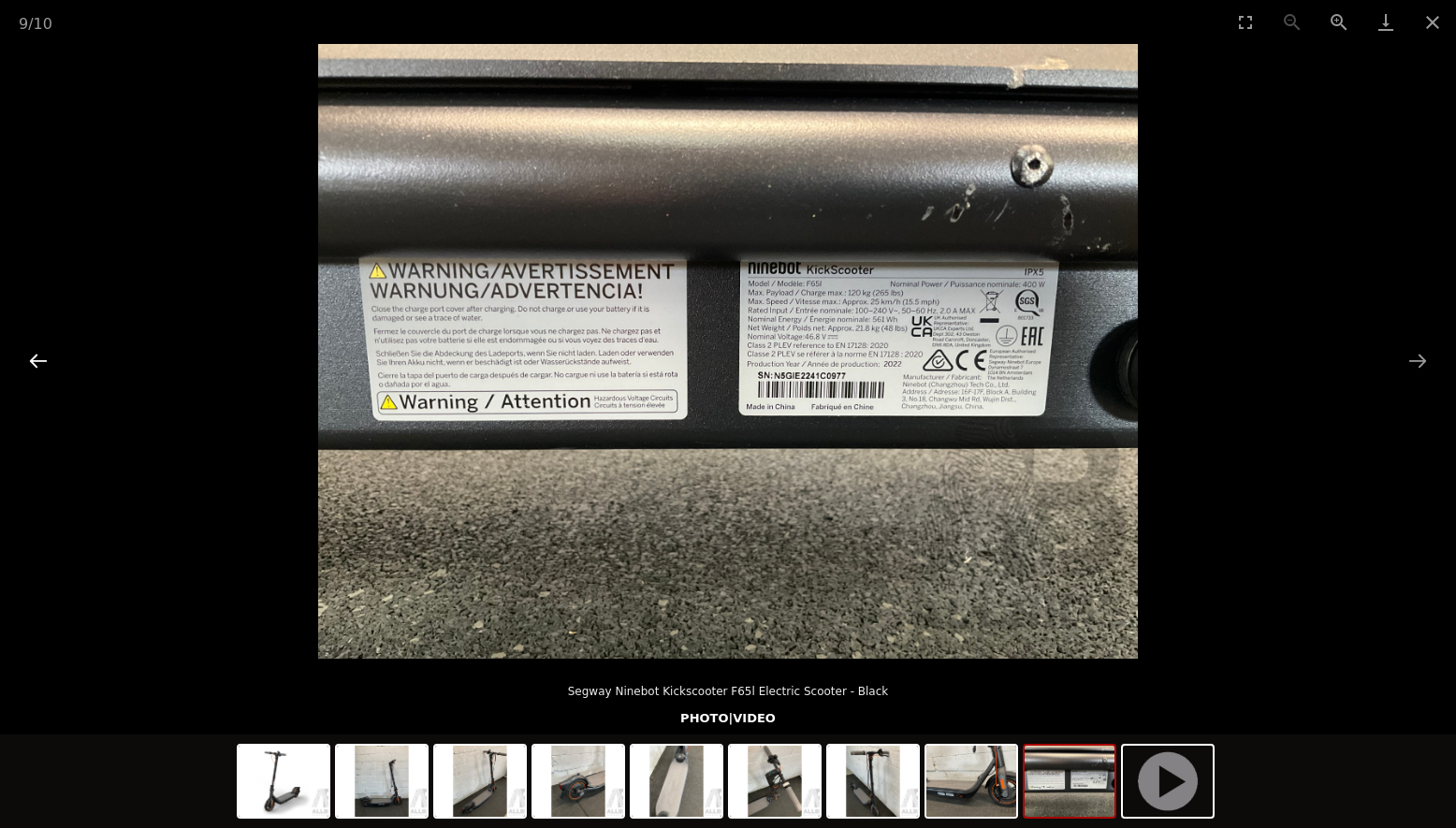
click at [42, 359] on button "Previous slide" at bounding box center [38, 360] width 39 height 36
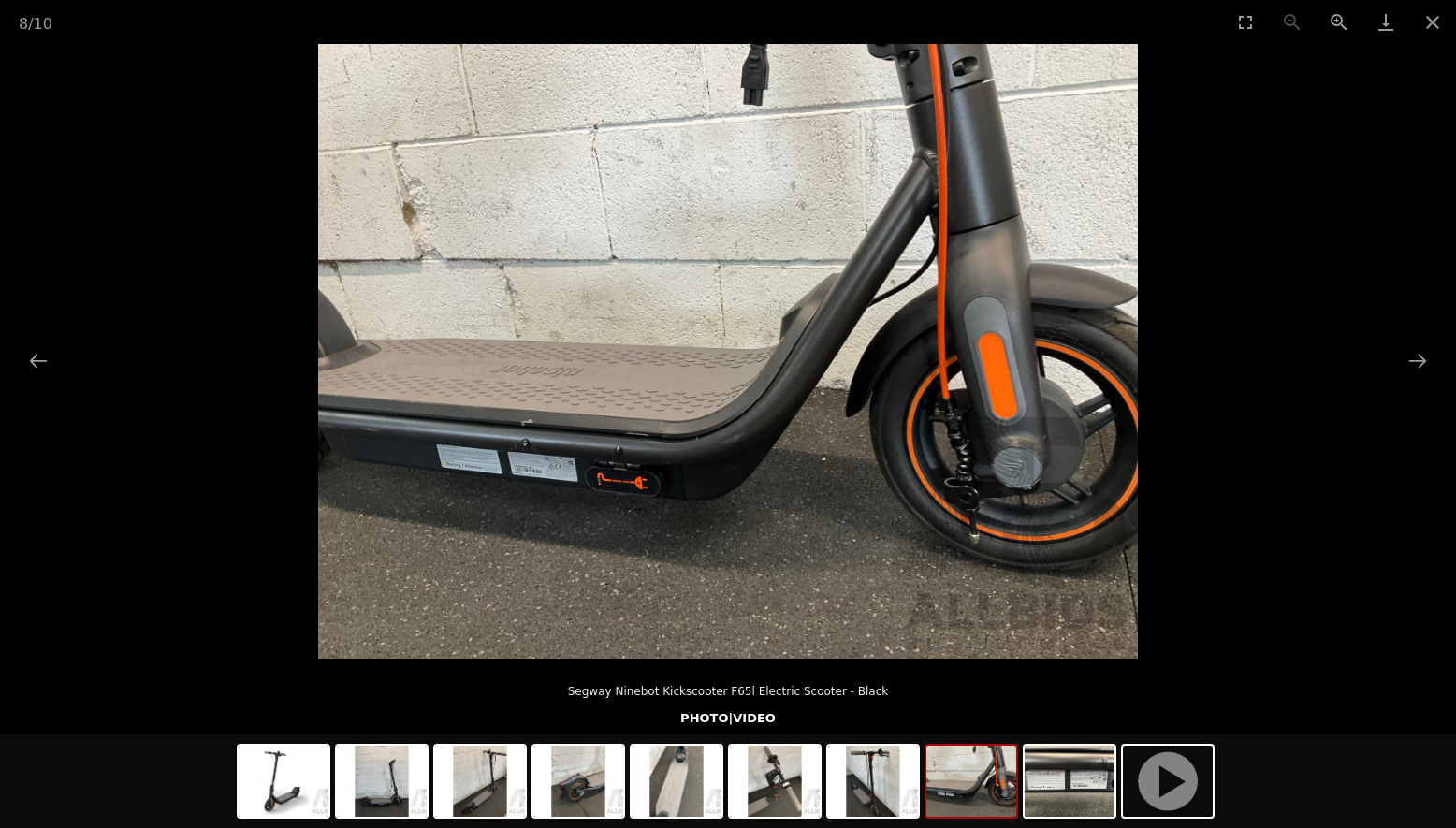
click at [626, 483] on img at bounding box center [728, 351] width 819 height 615
click at [1338, 19] on button "Zoom in" at bounding box center [1338, 21] width 47 height 44
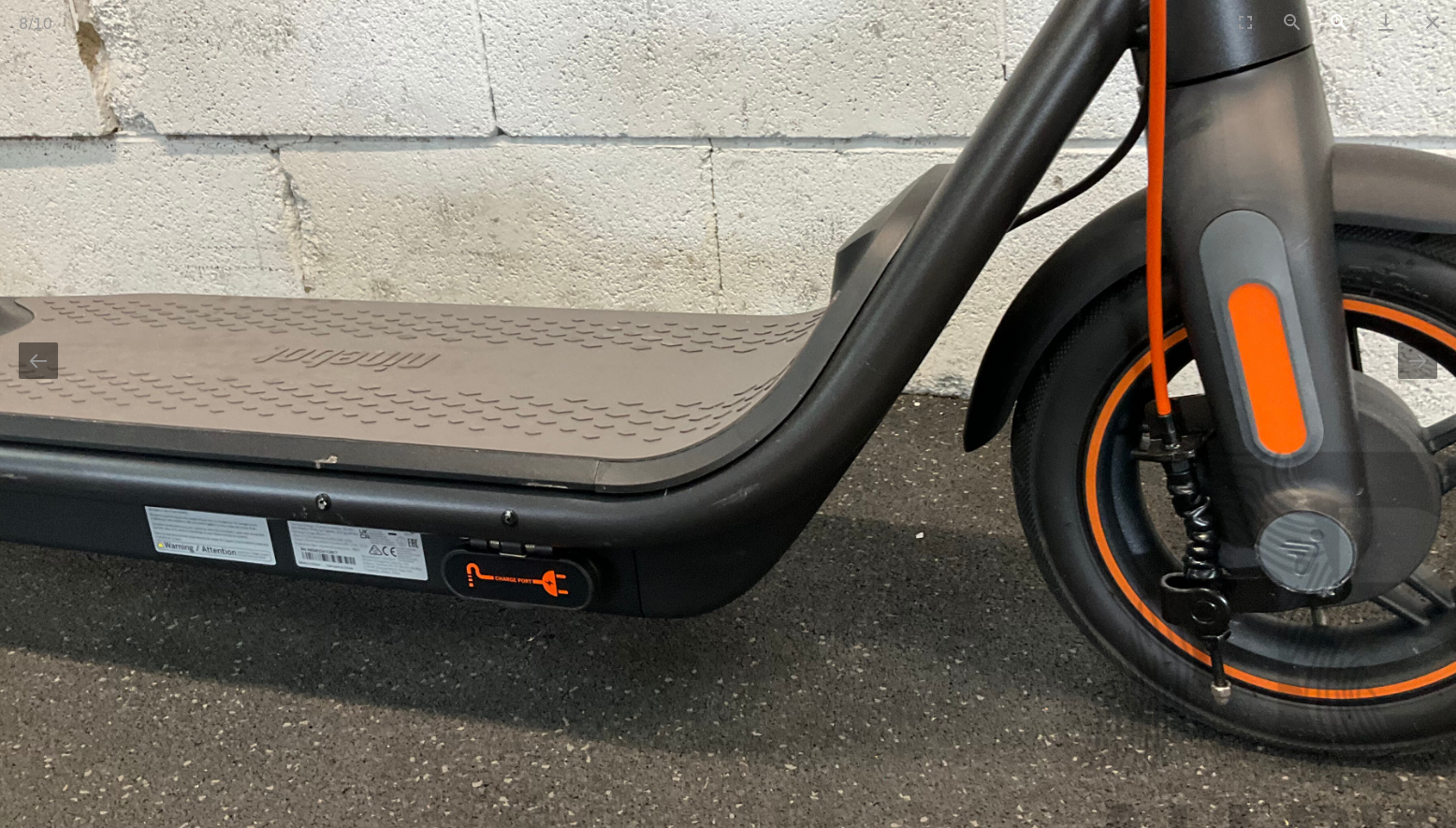
click at [1338, 19] on button "Zoom in" at bounding box center [1338, 21] width 47 height 44
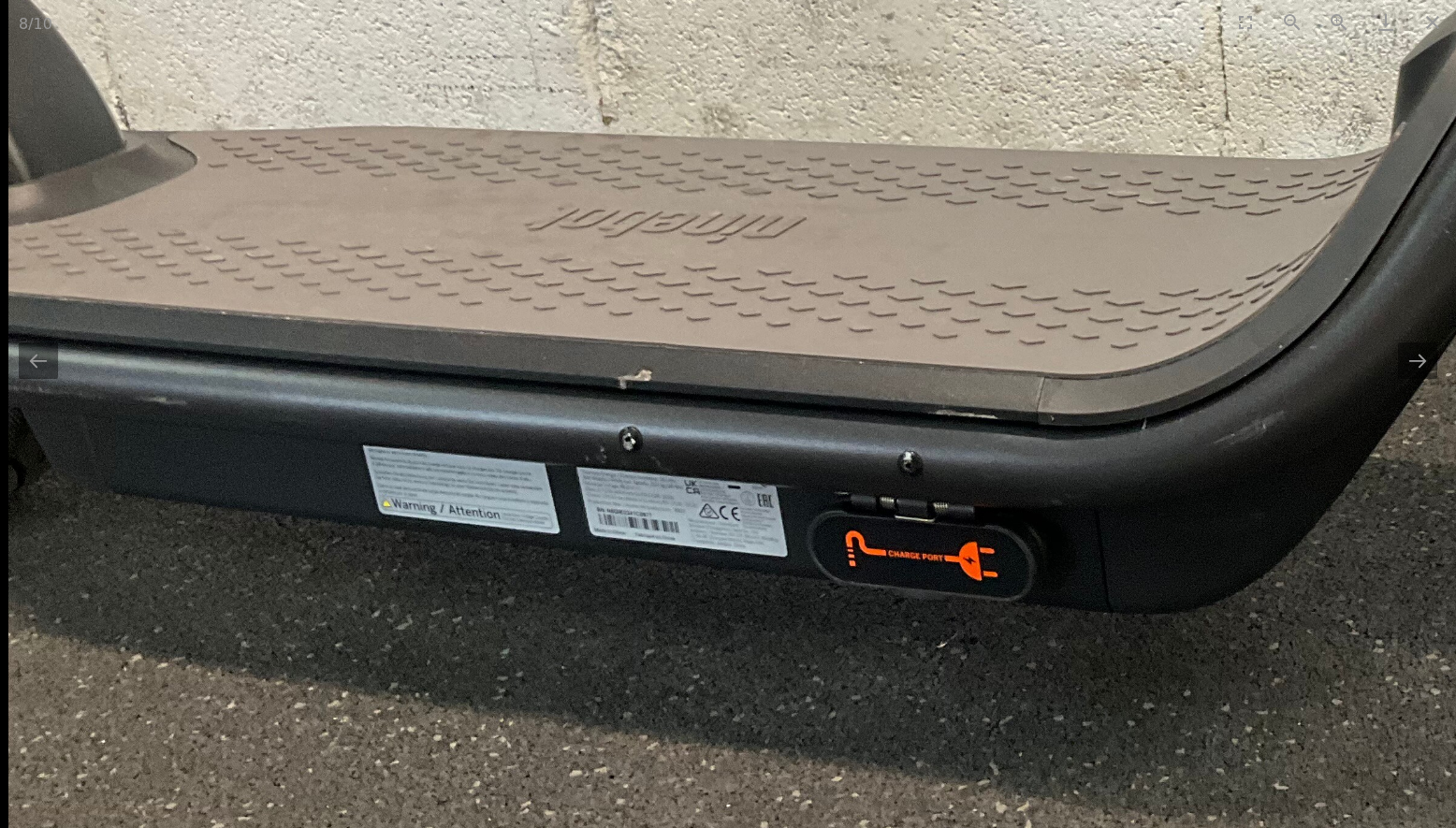
drag, startPoint x: 365, startPoint y: 652, endPoint x: 861, endPoint y: 548, distance: 506.8
click at [861, 548] on img at bounding box center [1238, 166] width 2458 height 1844
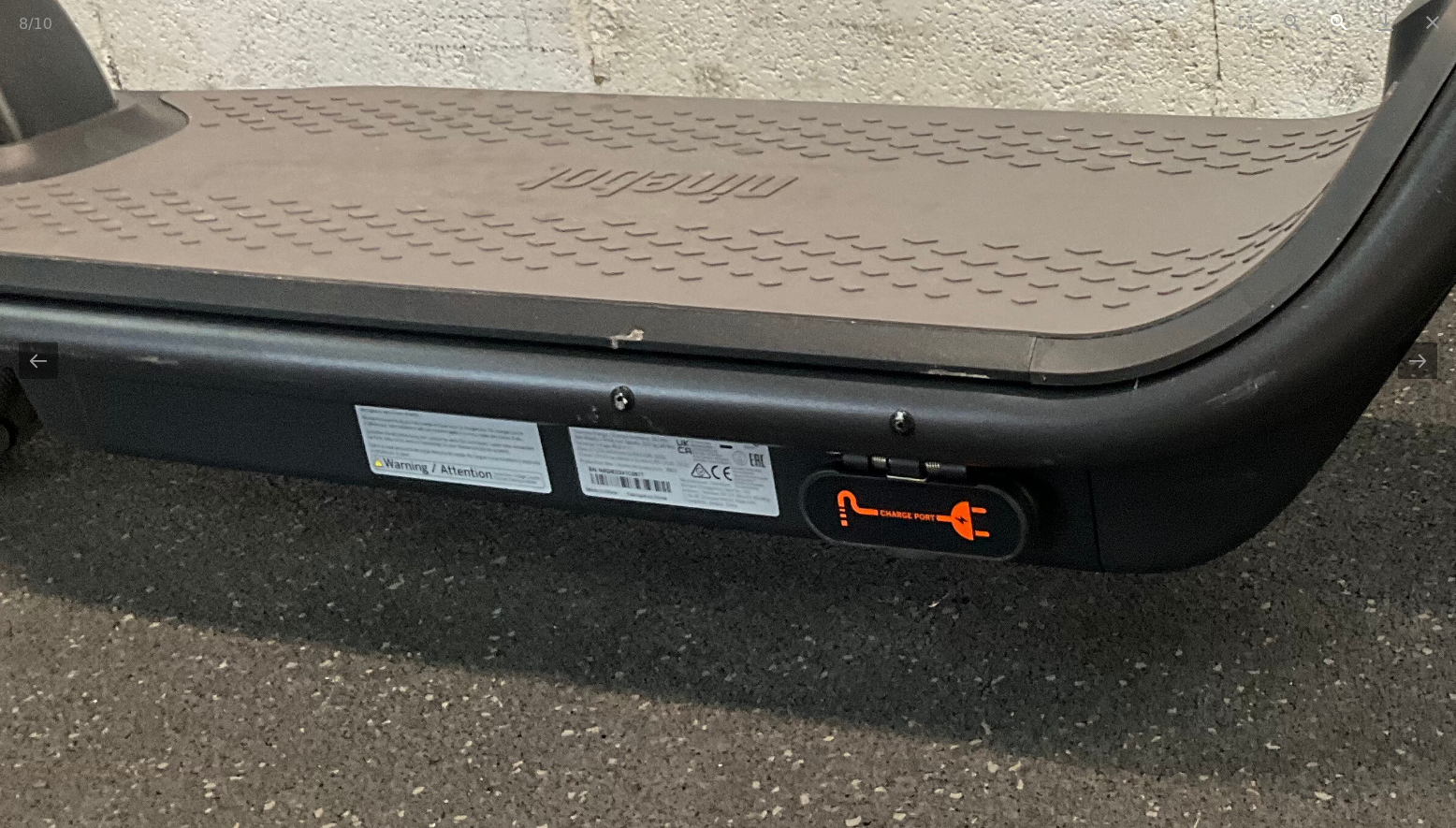
click at [1337, 24] on button "Zoom in" at bounding box center [1338, 21] width 47 height 44
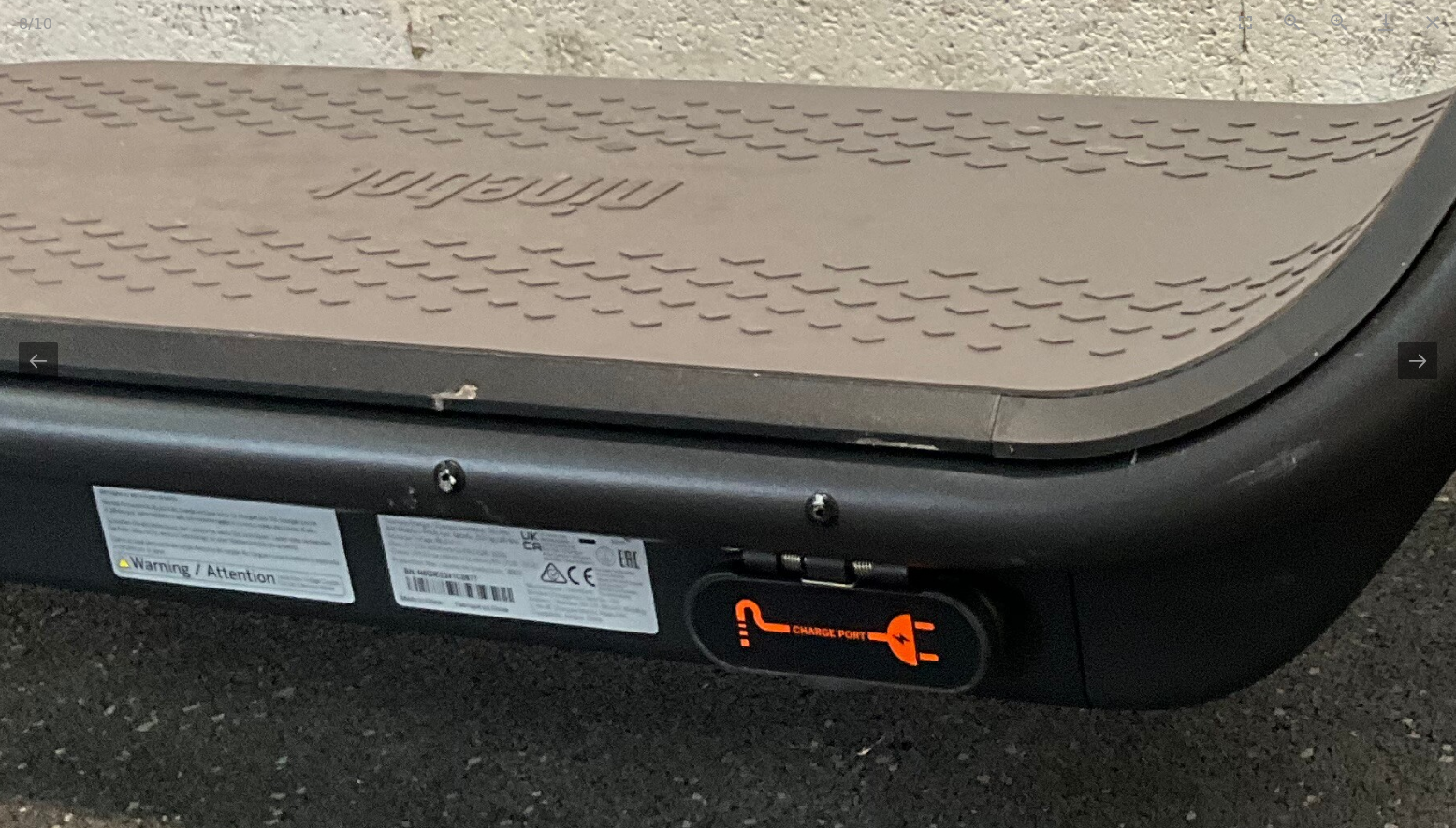
drag, startPoint x: 1006, startPoint y: 694, endPoint x: 631, endPoint y: 381, distance: 488.5
click at [631, 381] on img at bounding box center [1258, 113] width 3278 height 2459
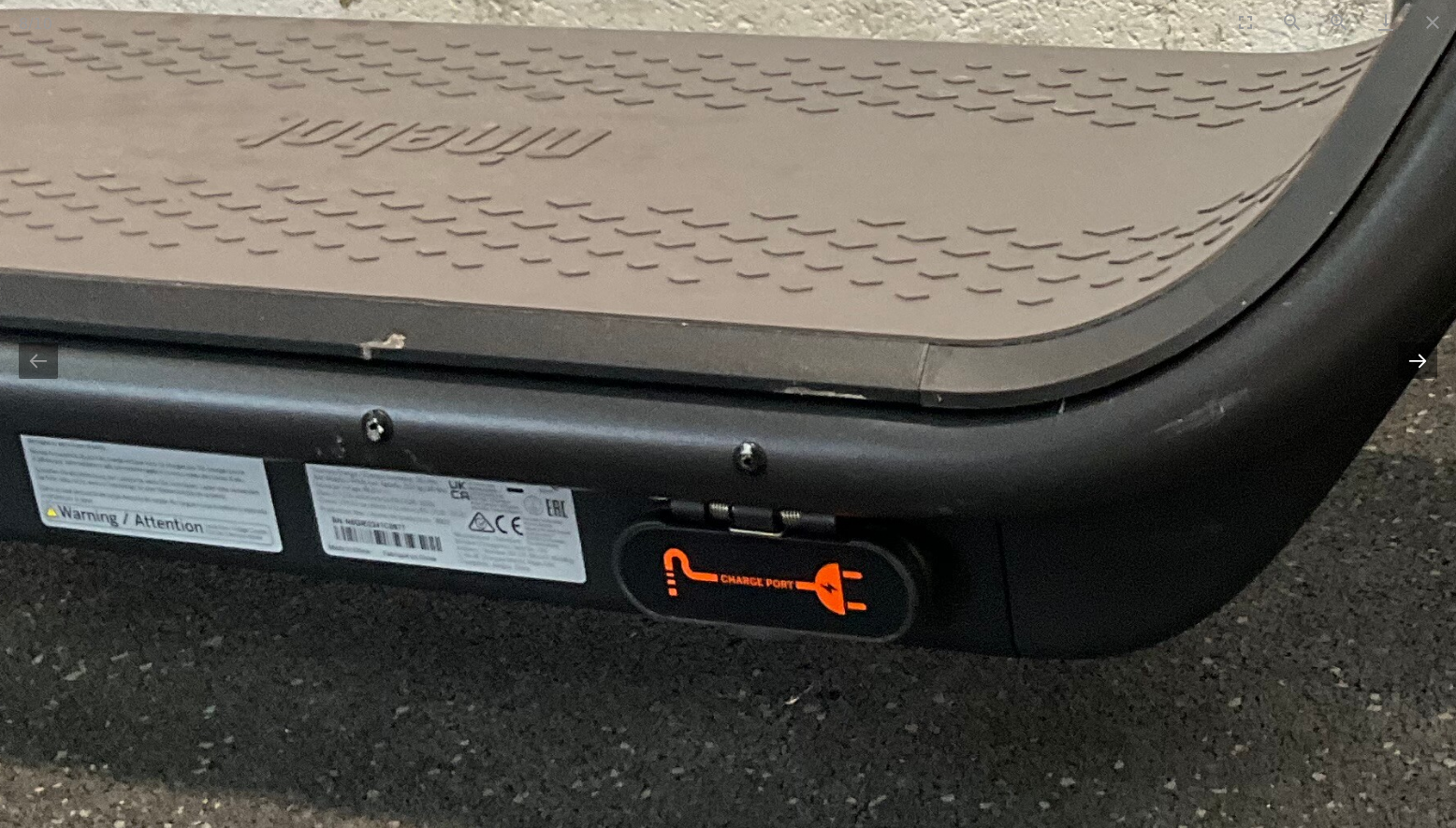
click at [1422, 361] on button "Next slide" at bounding box center [1417, 360] width 39 height 36
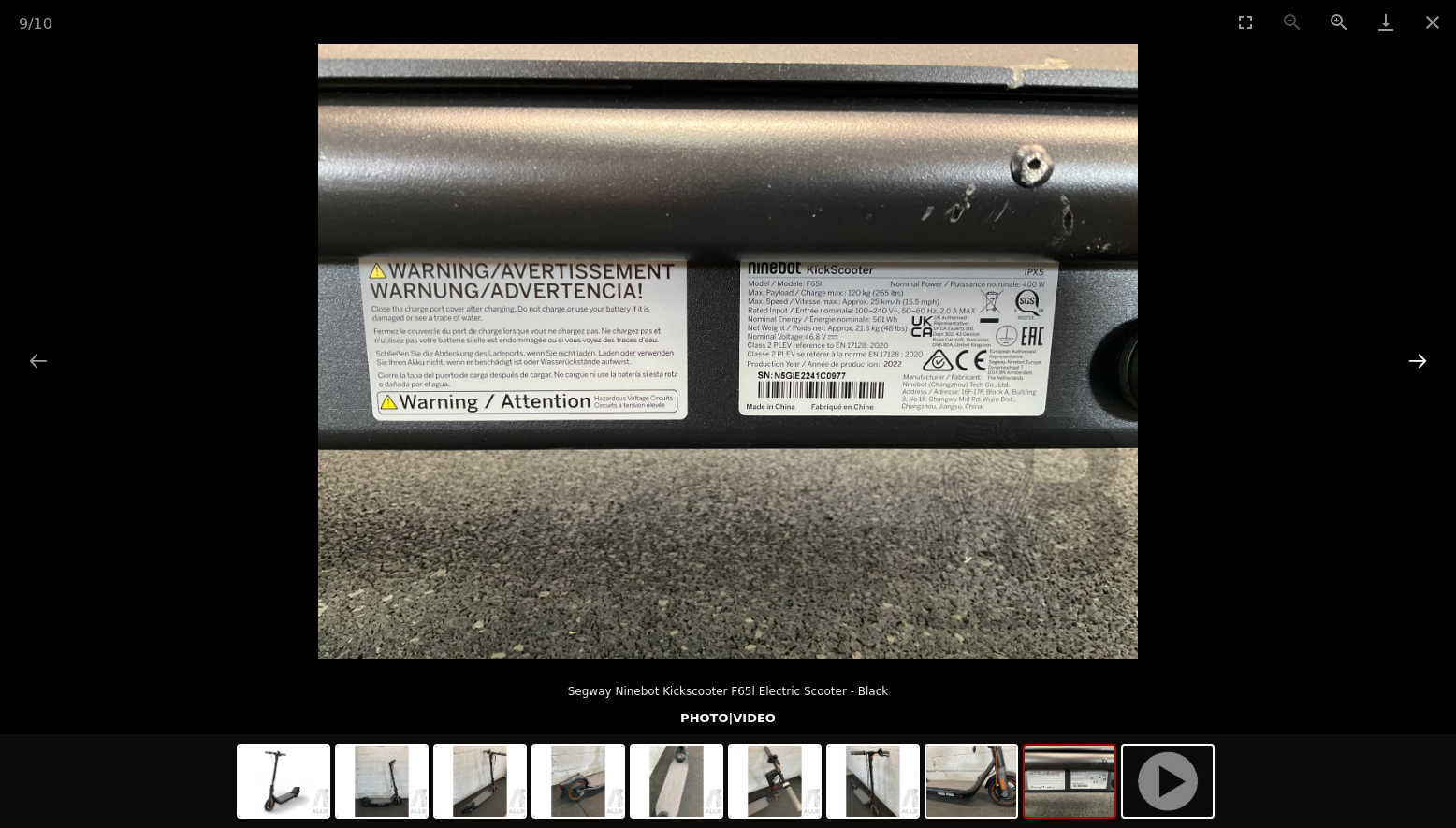
click at [1421, 361] on button "Next slide" at bounding box center [1417, 360] width 39 height 36
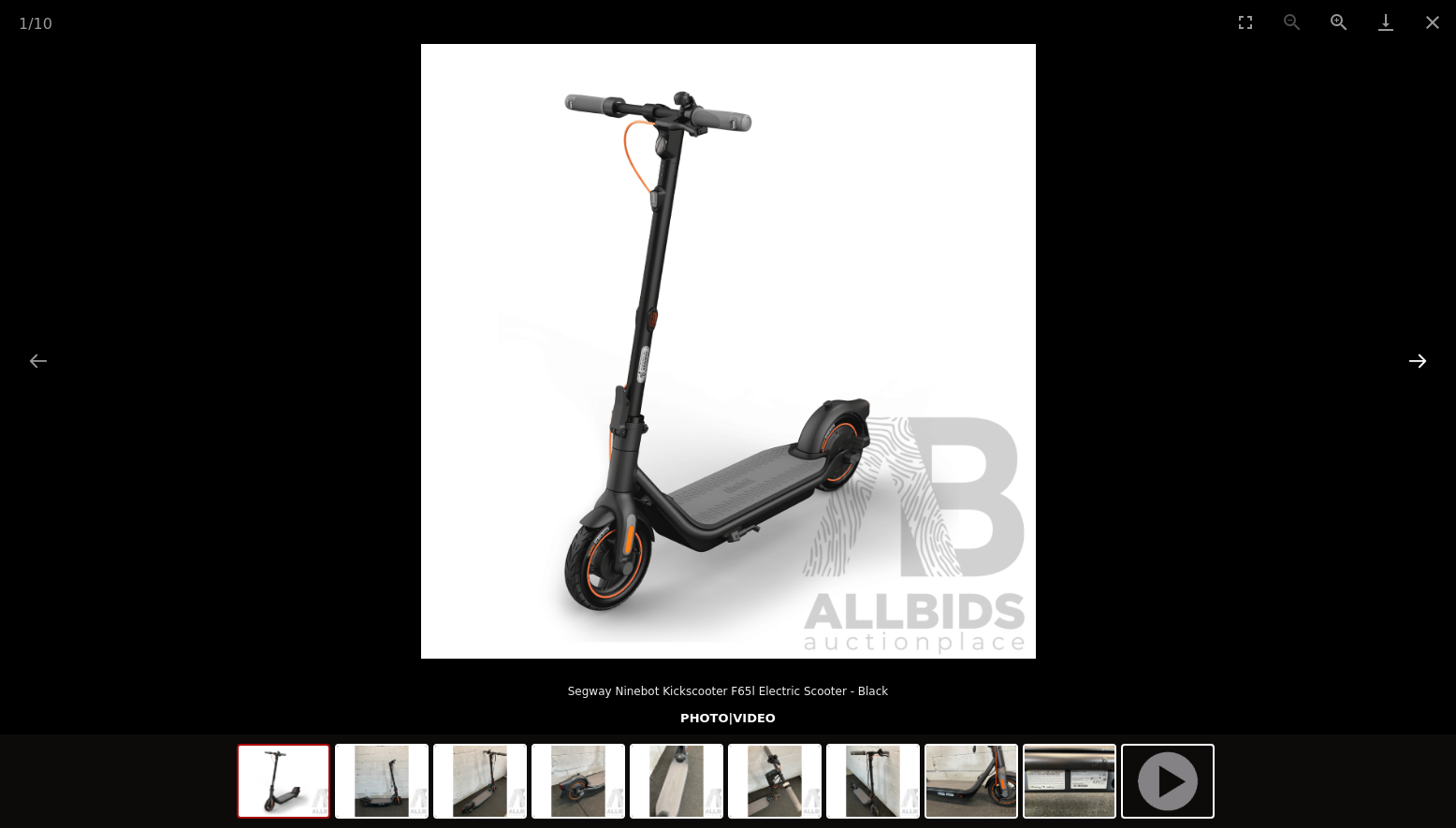
click at [1412, 356] on button "Next slide" at bounding box center [1417, 360] width 39 height 36
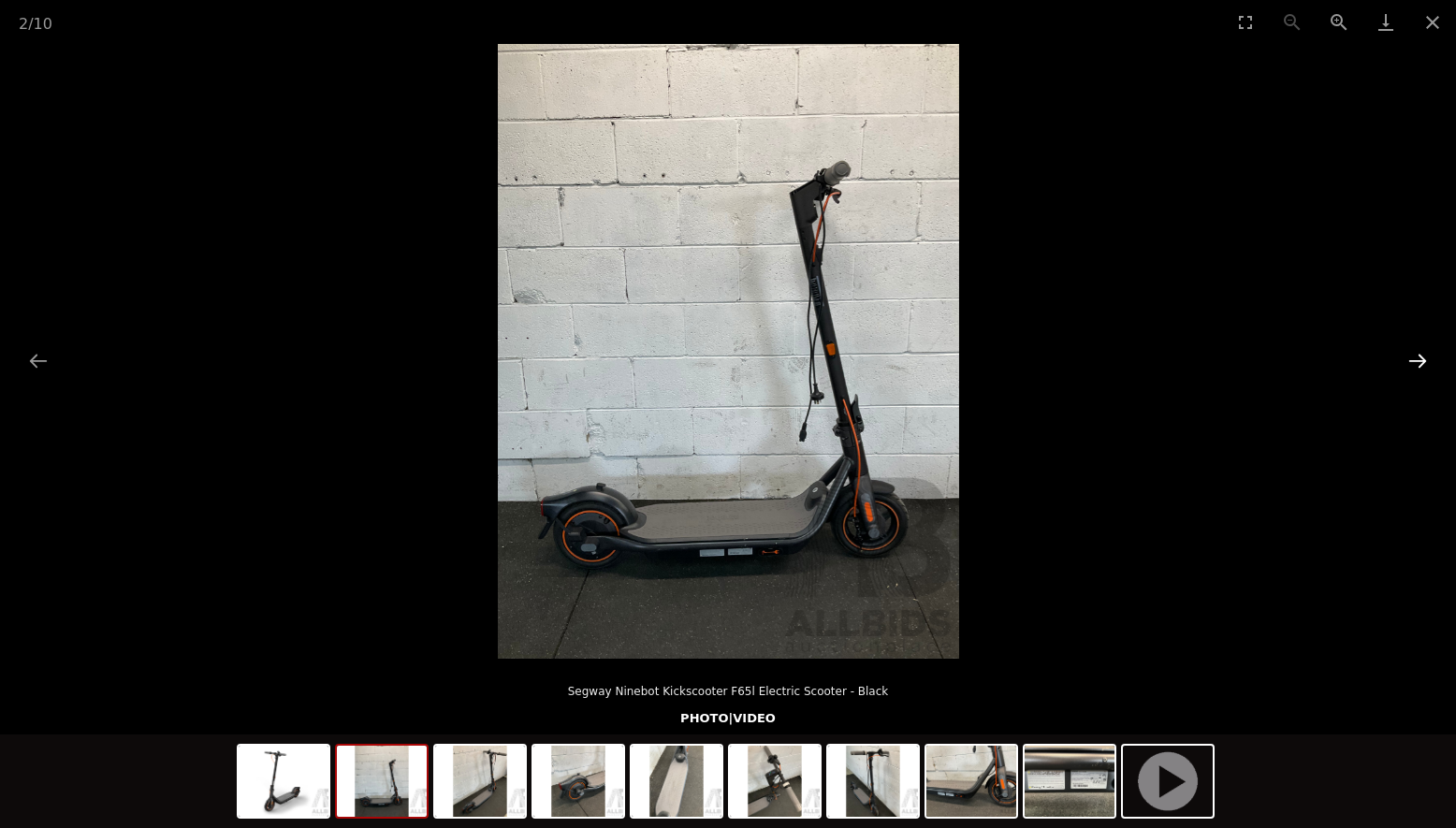
click at [1412, 356] on button "Next slide" at bounding box center [1417, 360] width 39 height 36
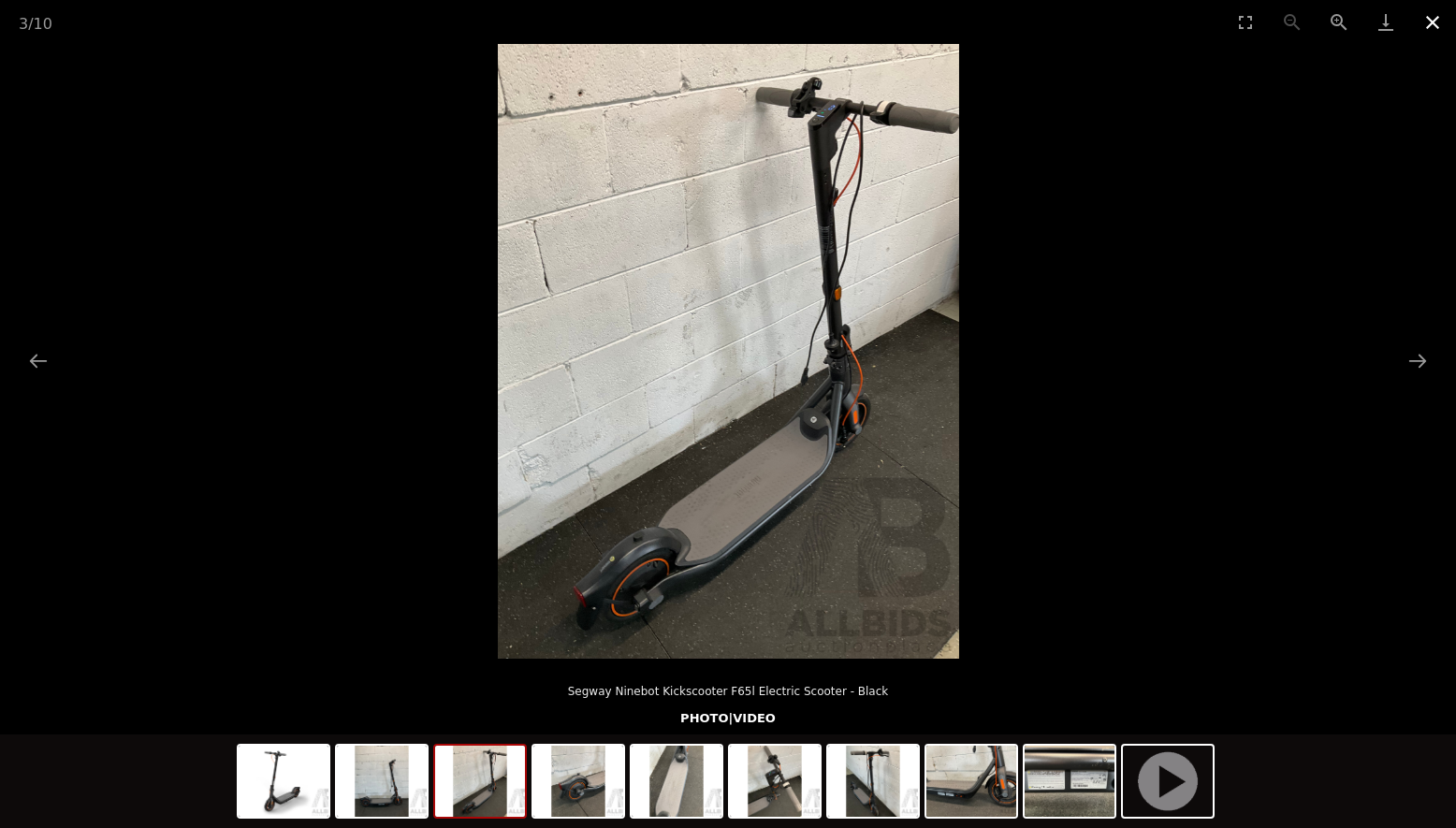
click at [1435, 20] on button "Close gallery" at bounding box center [1433, 21] width 47 height 44
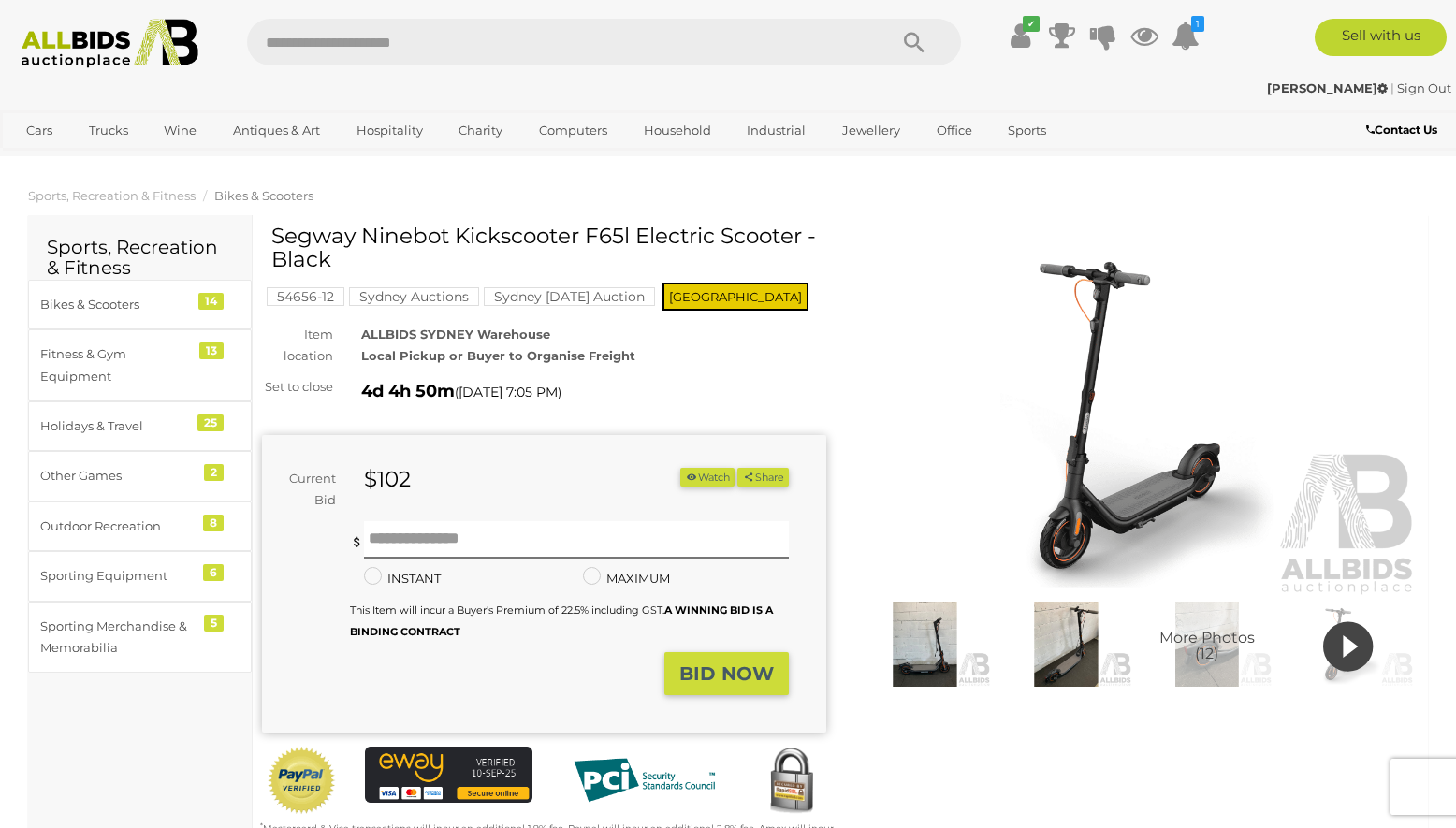
click at [702, 479] on button "Watch" at bounding box center [707, 477] width 55 height 19
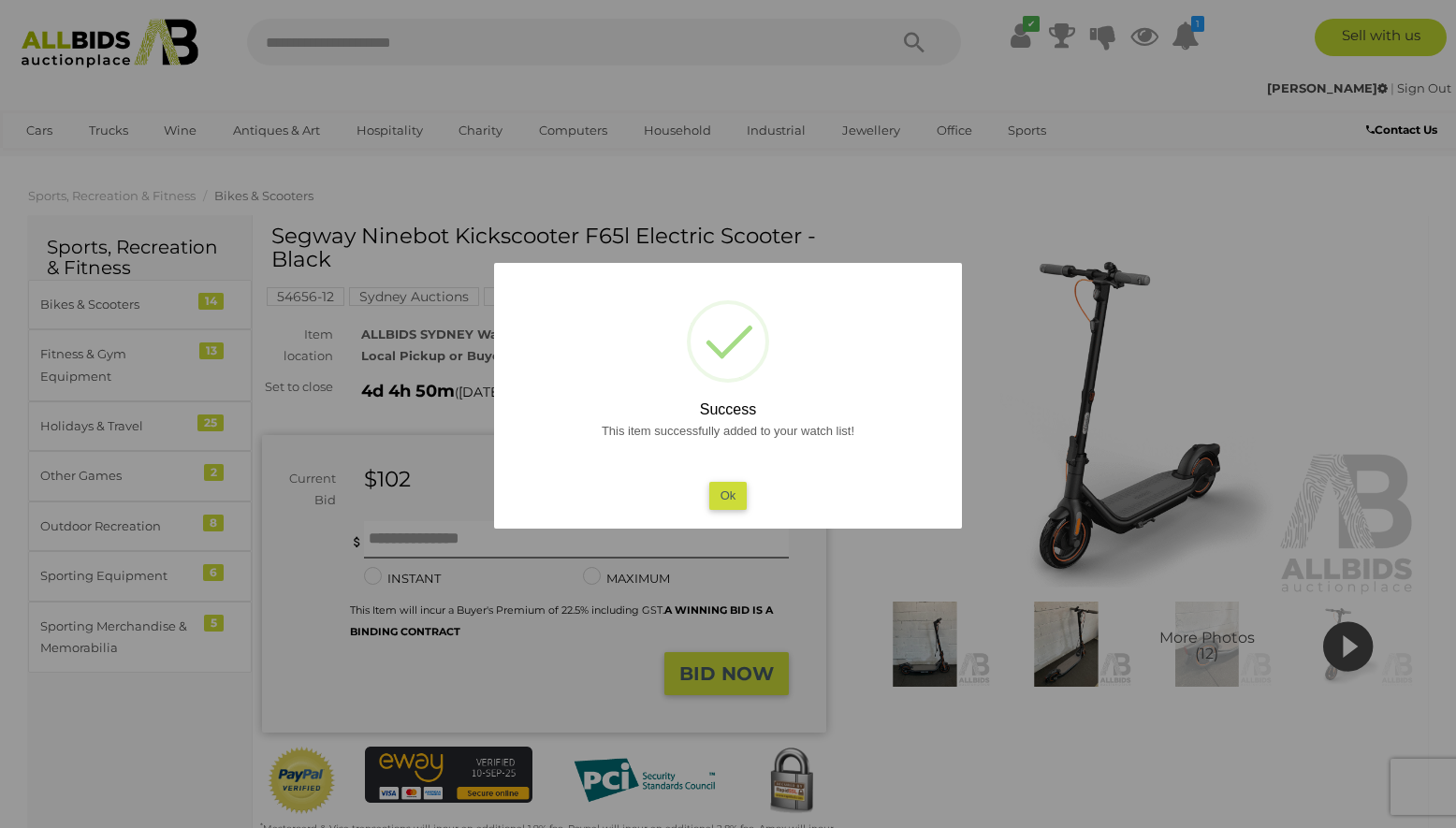
click at [739, 491] on button "Ok" at bounding box center [728, 496] width 38 height 27
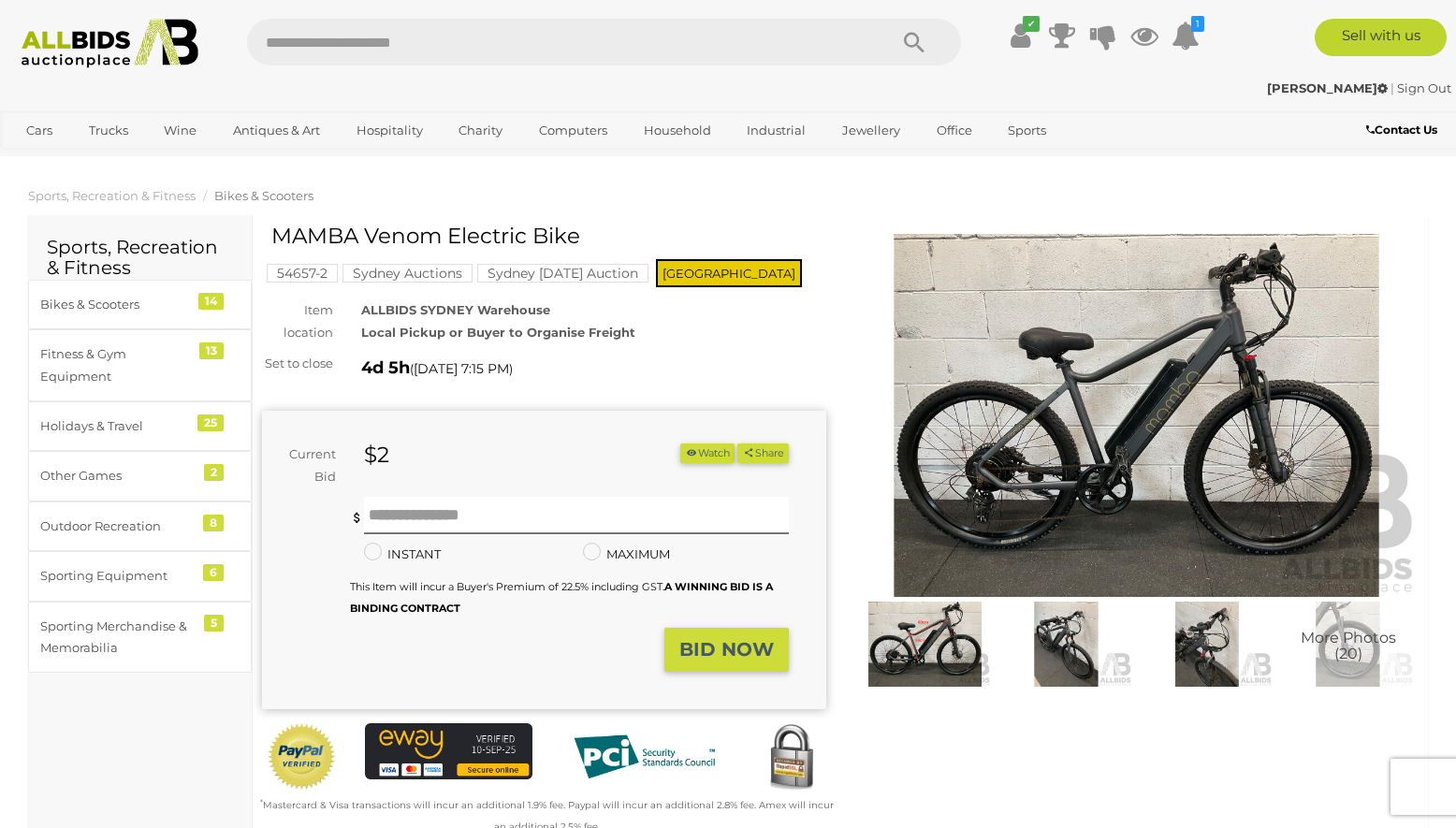
click at [1221, 476] on img at bounding box center [1136, 416] width 564 height 364
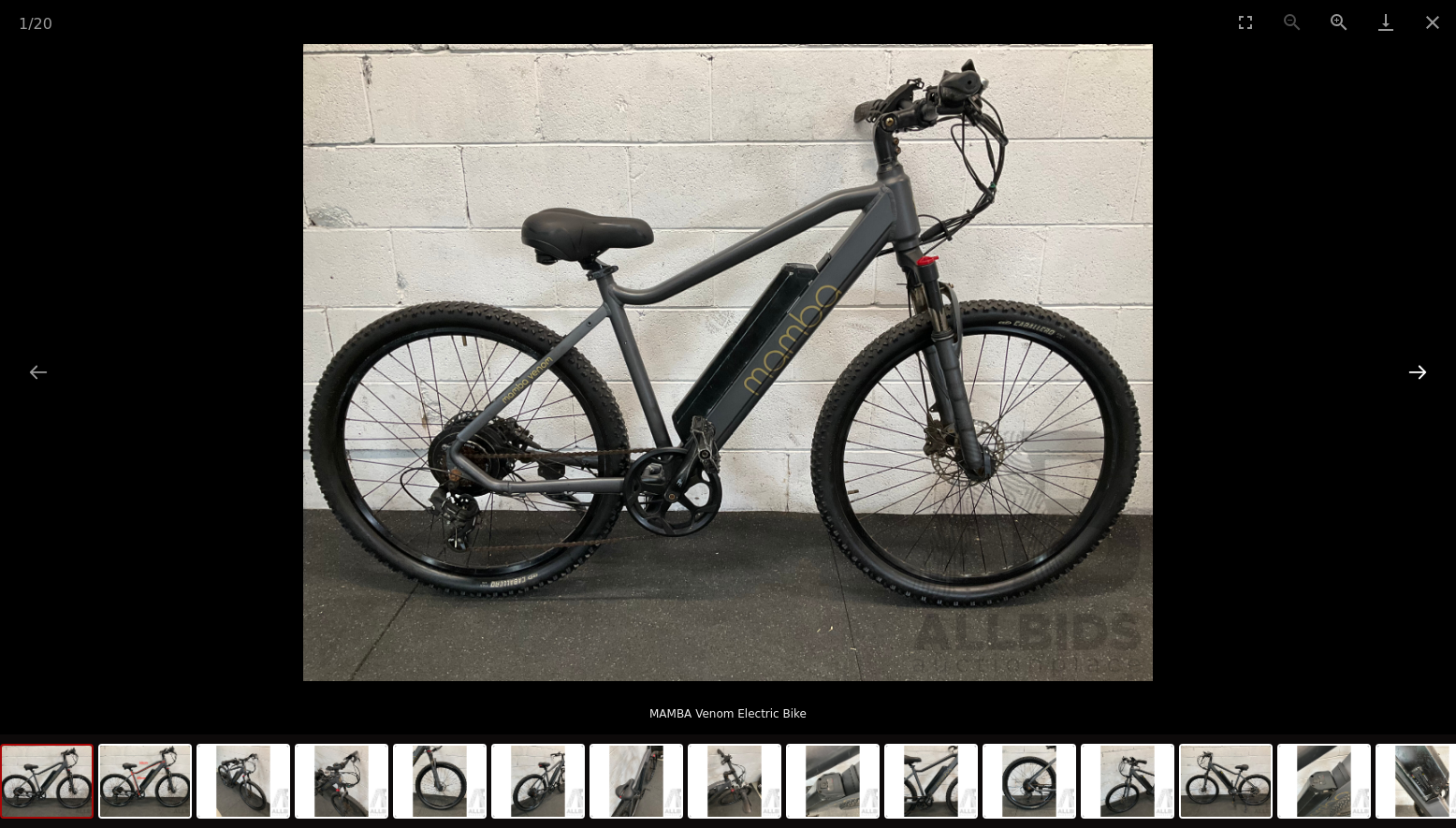
click at [1426, 369] on button "Next slide" at bounding box center [1417, 371] width 39 height 36
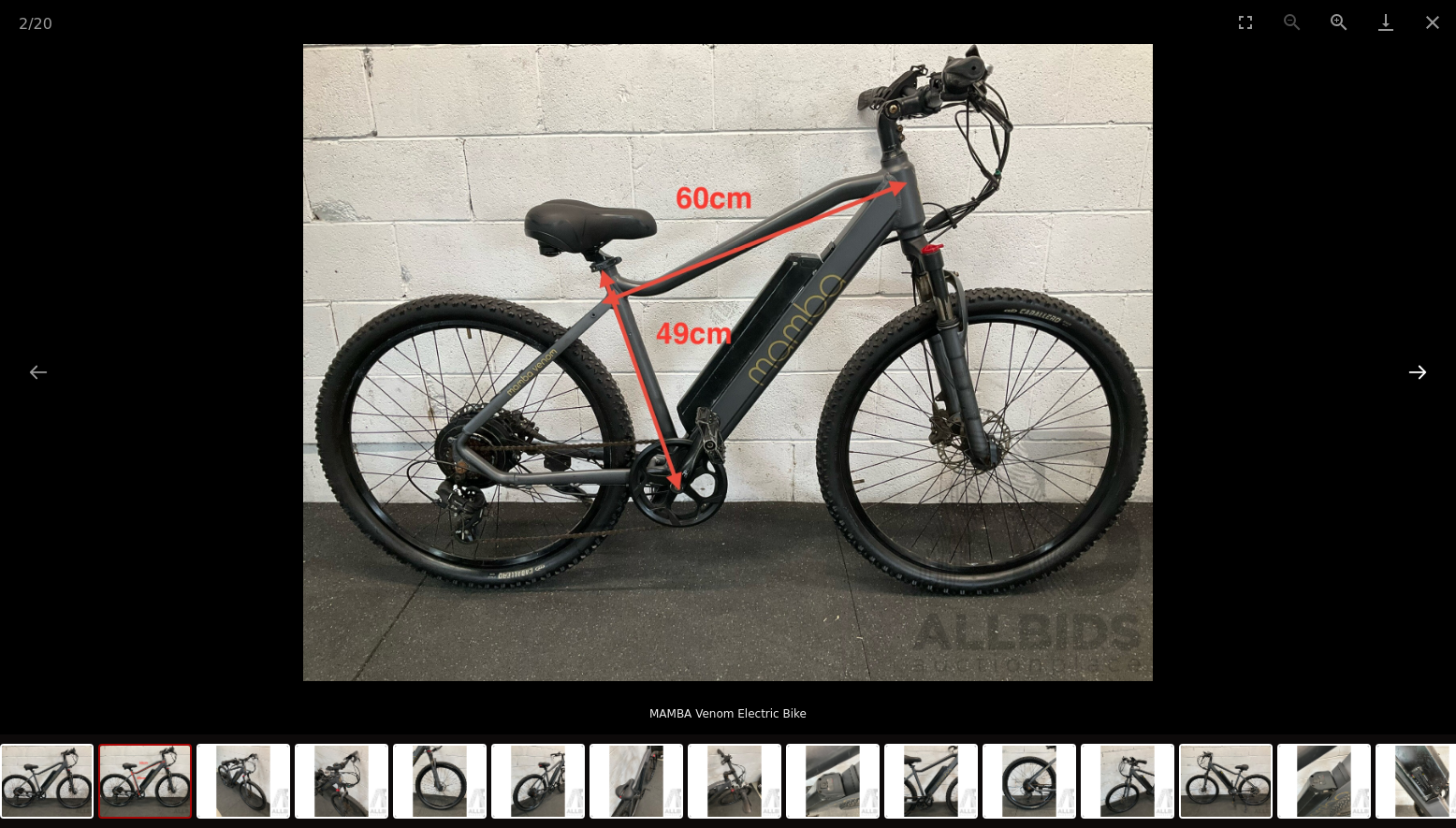
click at [1426, 369] on button "Next slide" at bounding box center [1417, 371] width 39 height 36
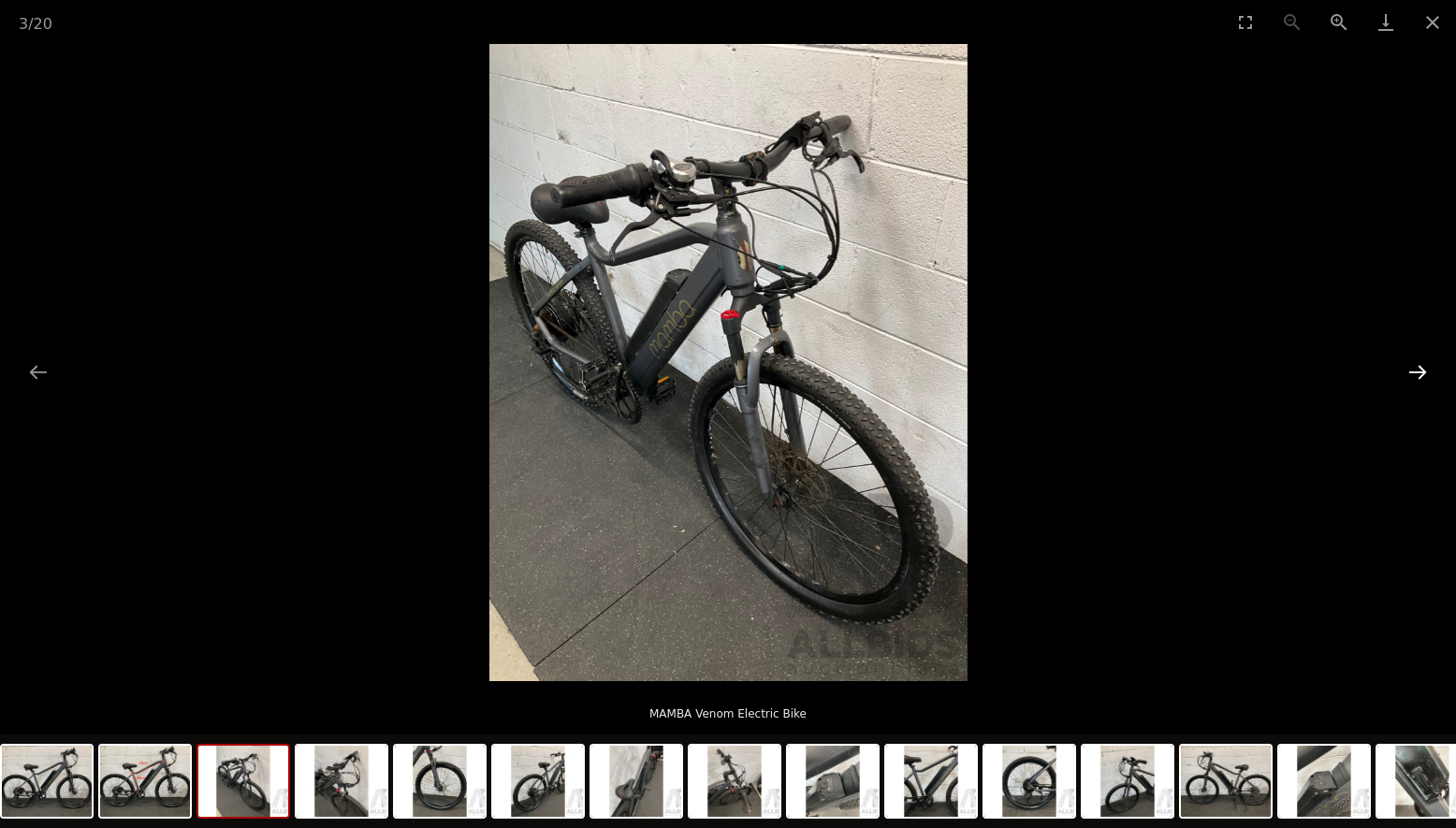
click at [1426, 369] on button "Next slide" at bounding box center [1417, 371] width 39 height 36
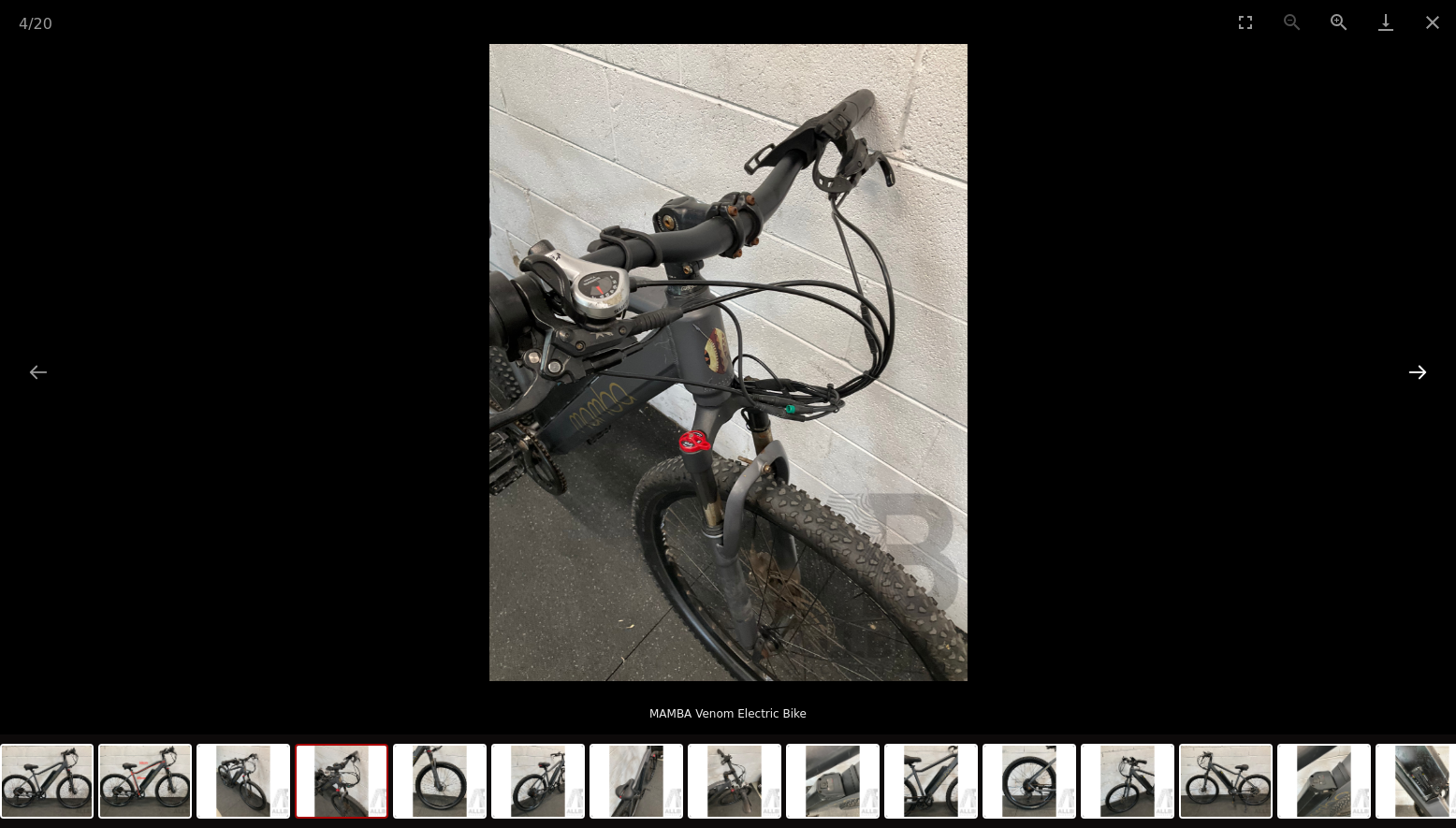
click at [1426, 369] on button "Next slide" at bounding box center [1417, 371] width 39 height 36
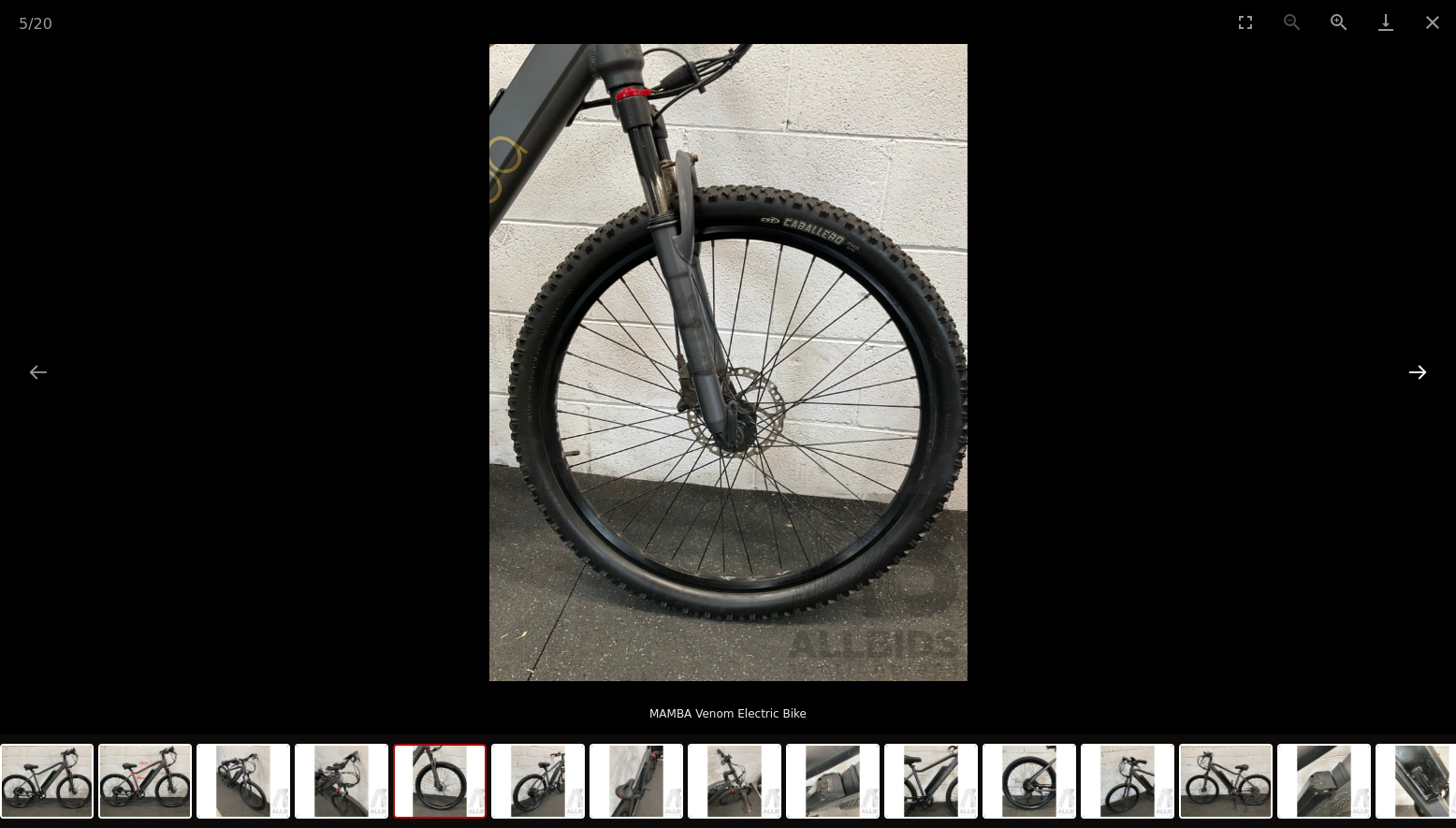
click at [1426, 369] on button "Next slide" at bounding box center [1417, 371] width 39 height 36
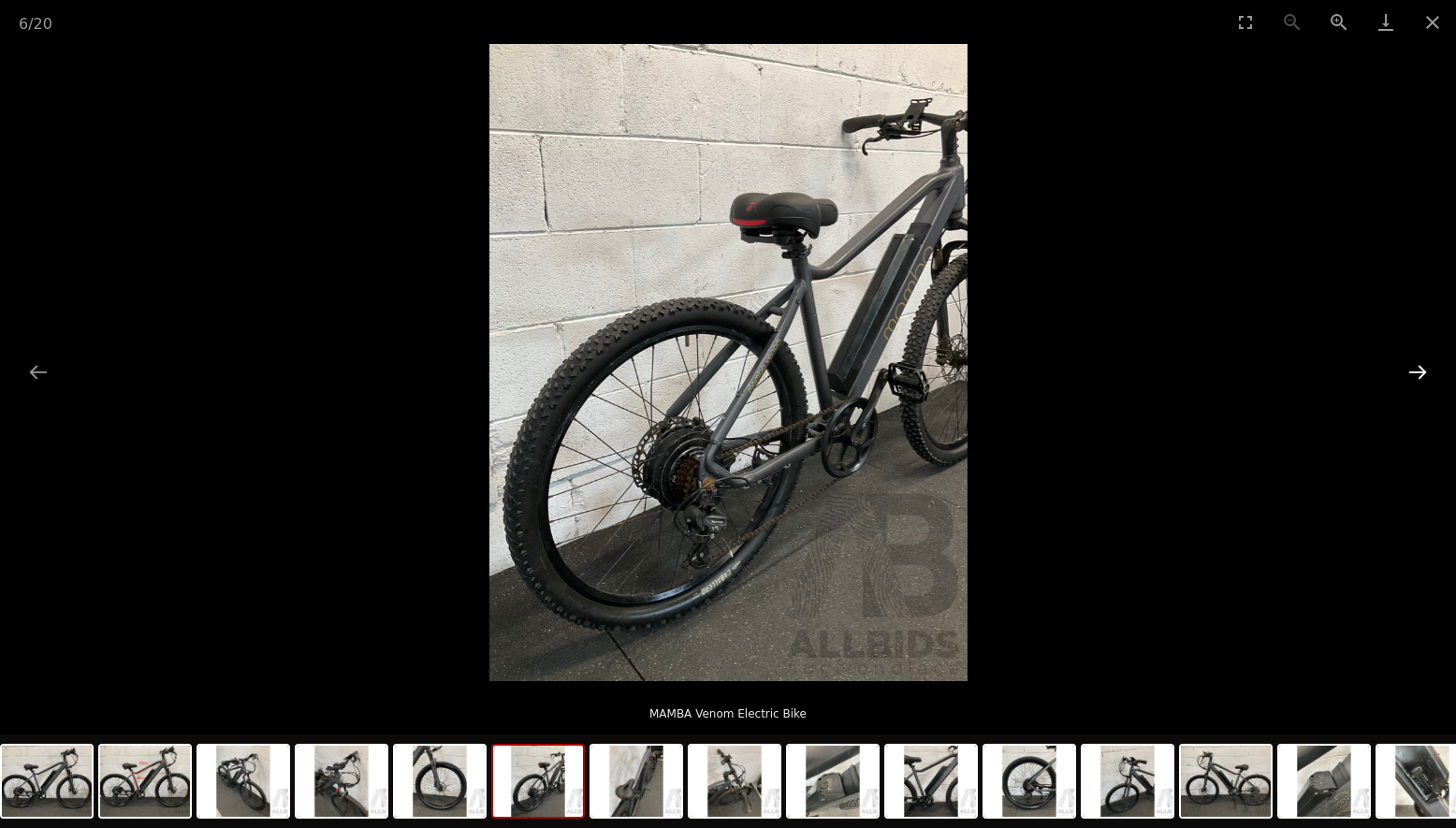
click at [1426, 369] on button "Next slide" at bounding box center [1417, 371] width 39 height 36
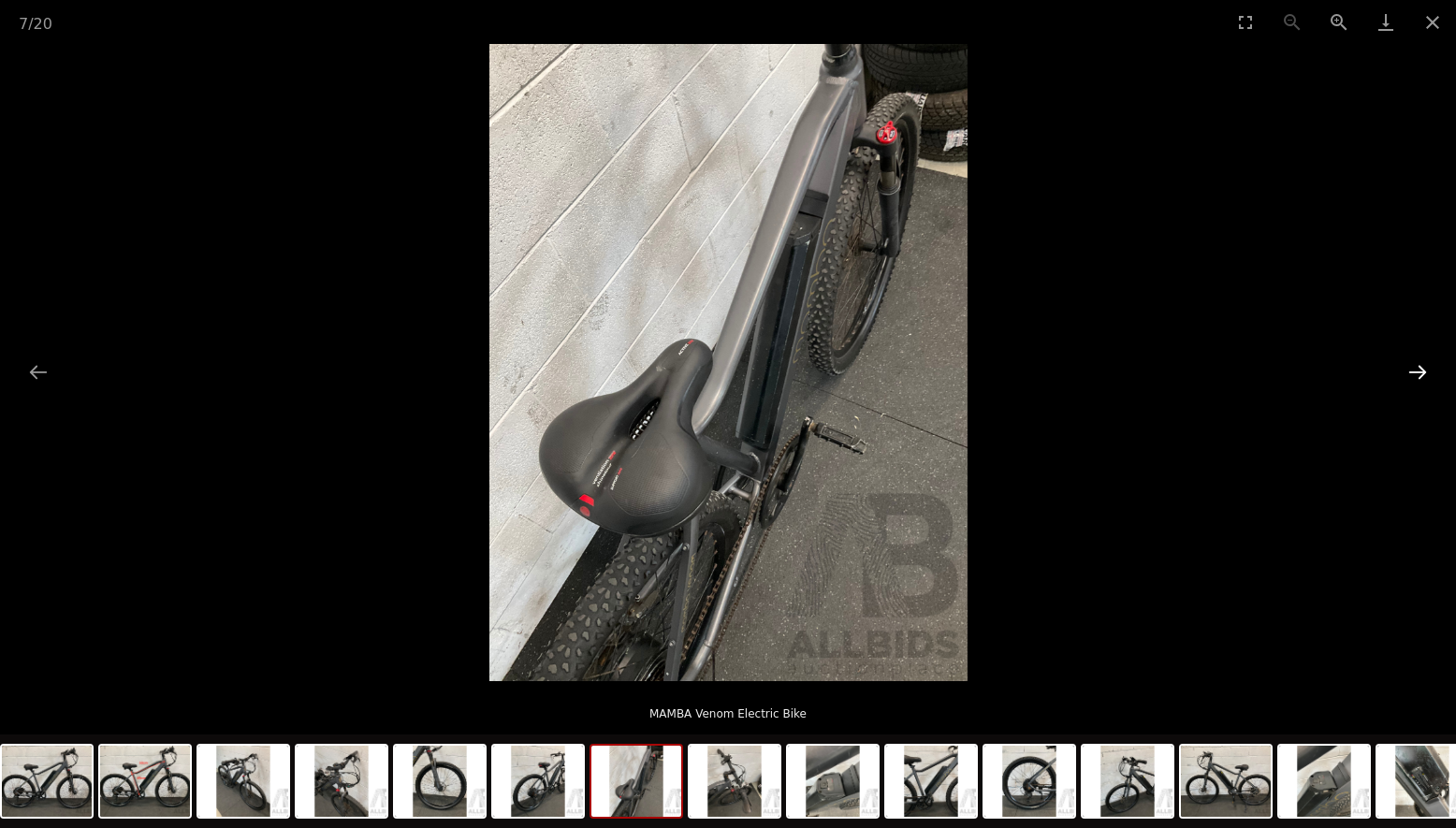
click at [1426, 369] on button "Next slide" at bounding box center [1417, 371] width 39 height 36
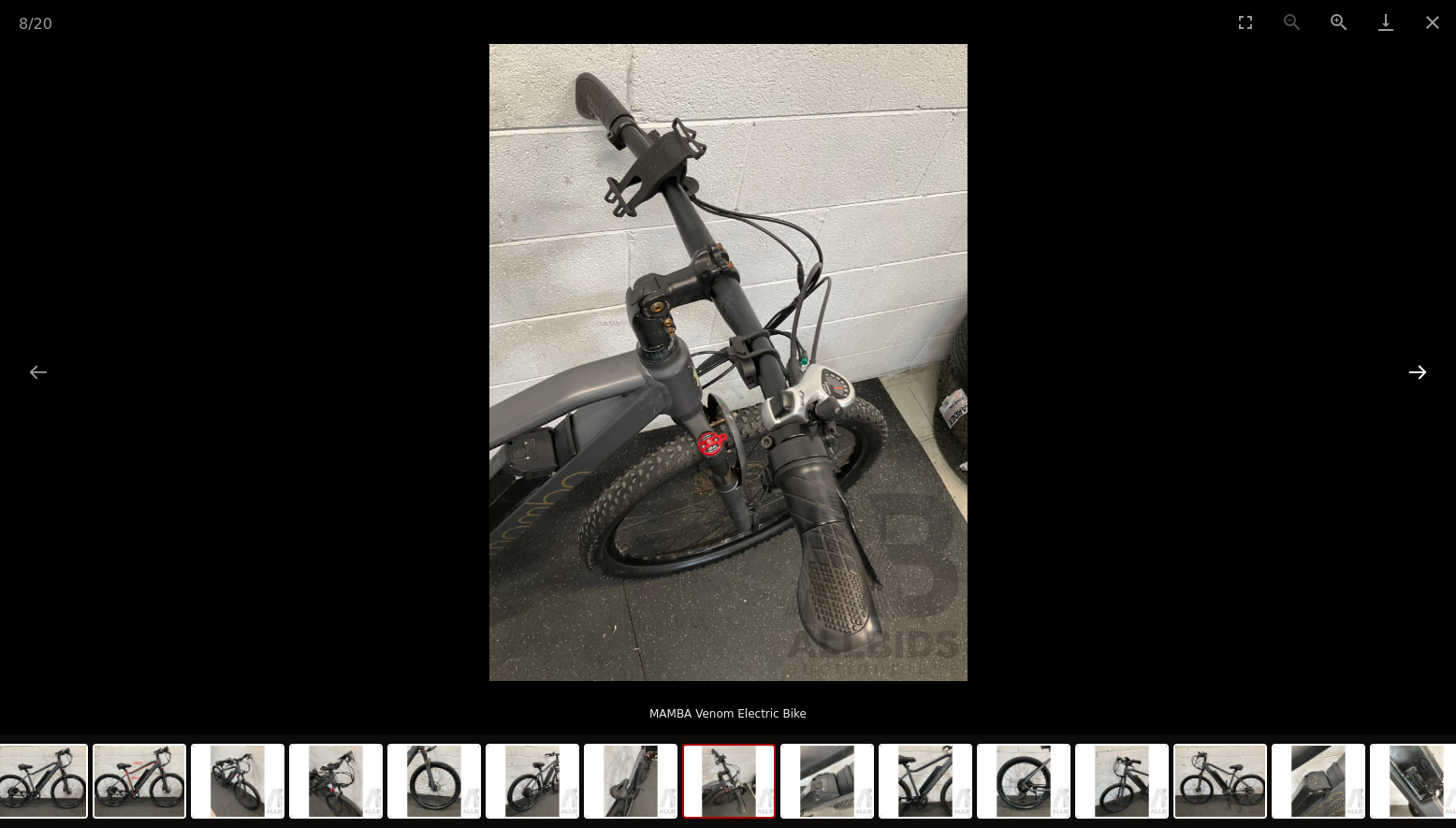
click at [1426, 369] on button "Next slide" at bounding box center [1417, 371] width 39 height 36
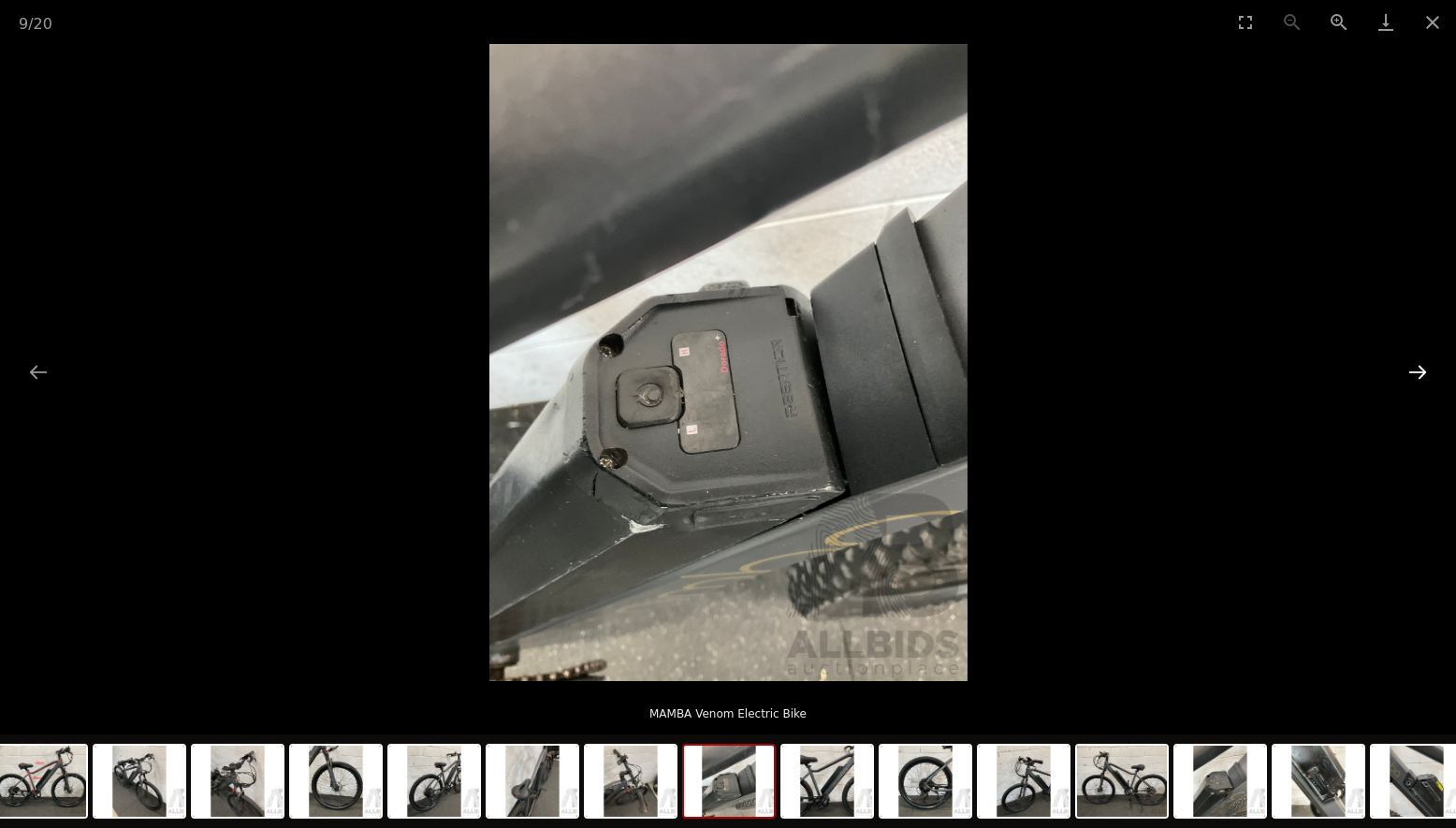
click at [1426, 369] on button "Next slide" at bounding box center [1417, 371] width 39 height 36
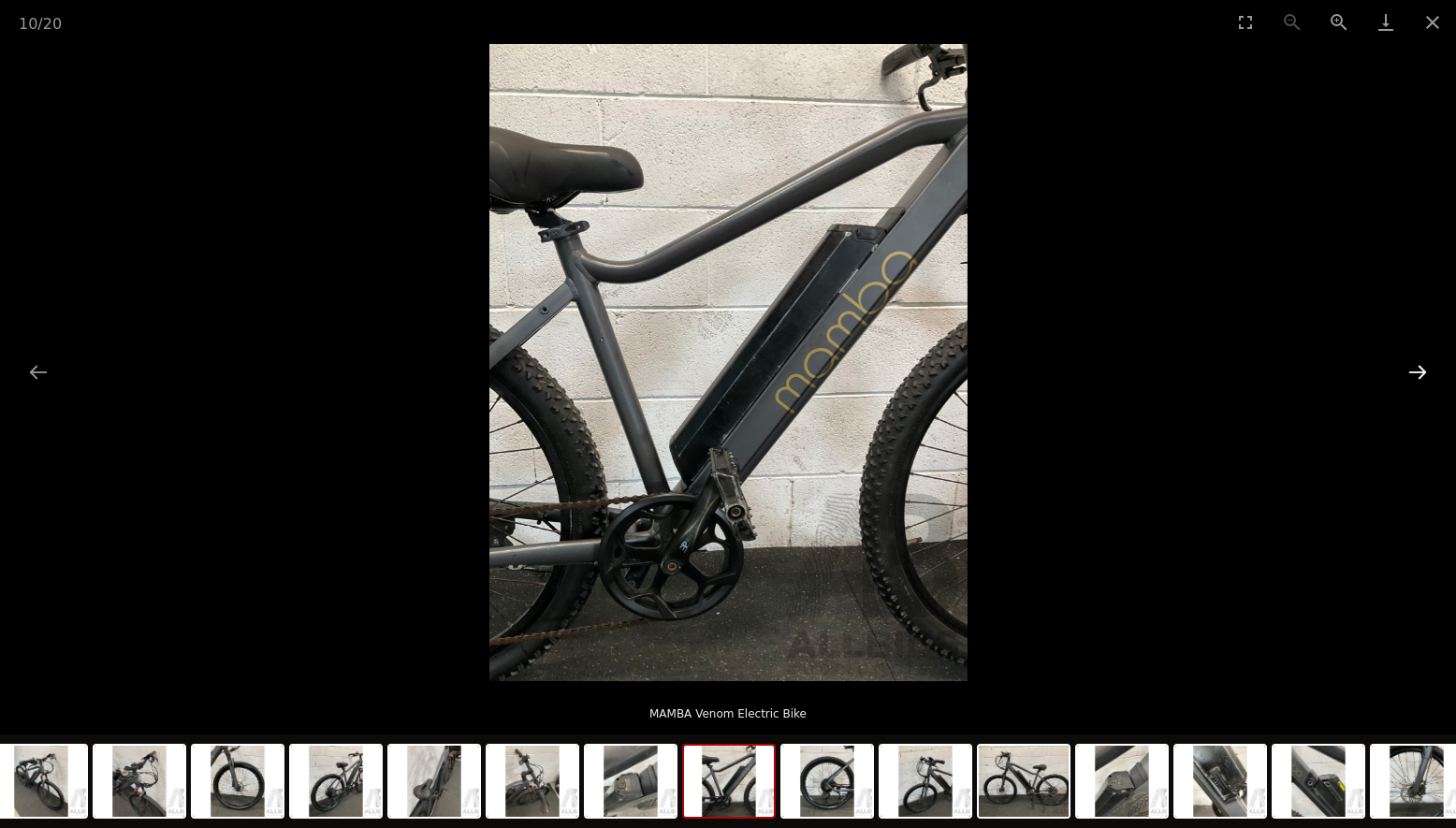
click at [1426, 369] on button "Next slide" at bounding box center [1417, 371] width 39 height 36
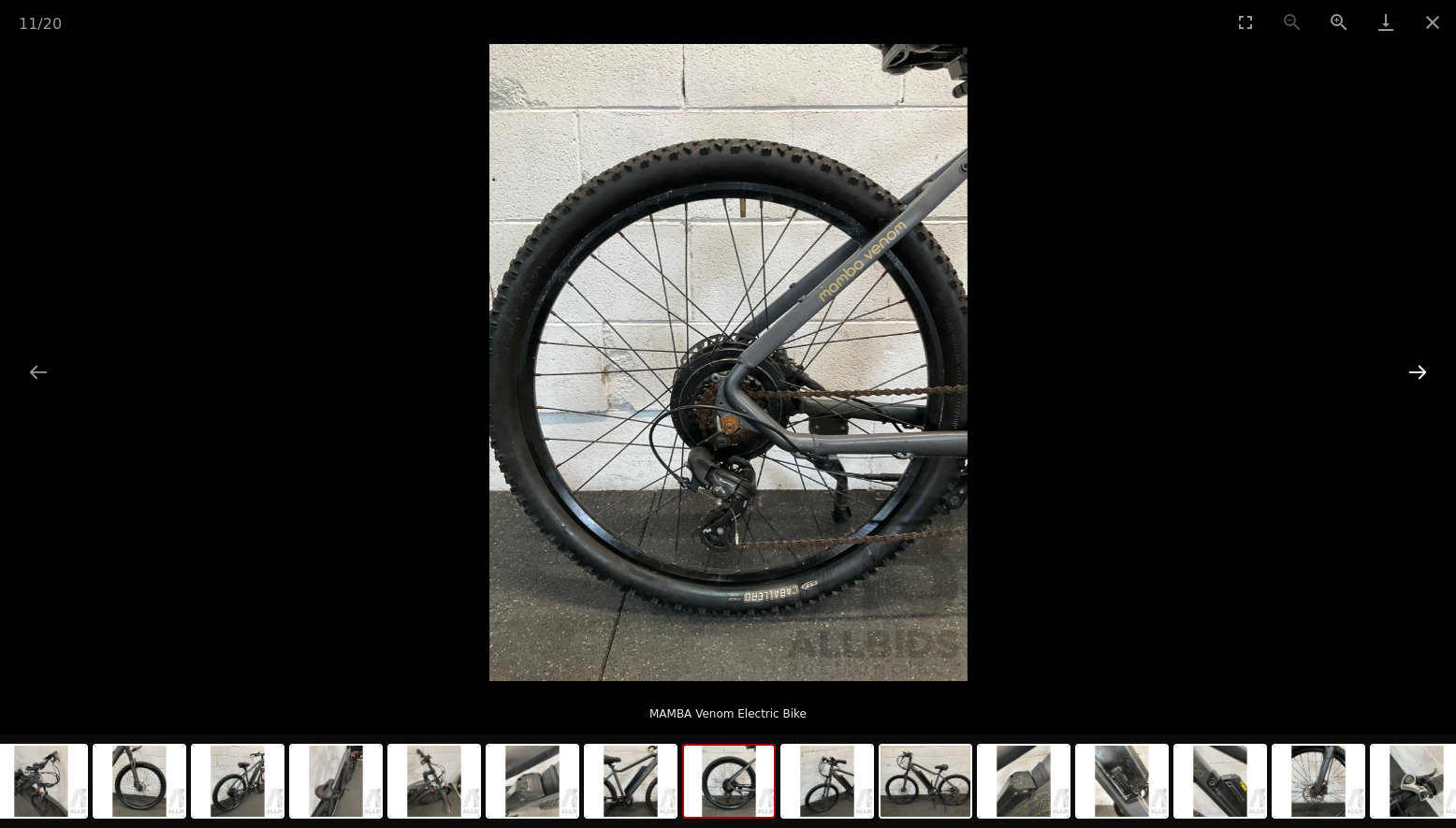
click at [1426, 369] on button "Next slide" at bounding box center [1417, 371] width 39 height 36
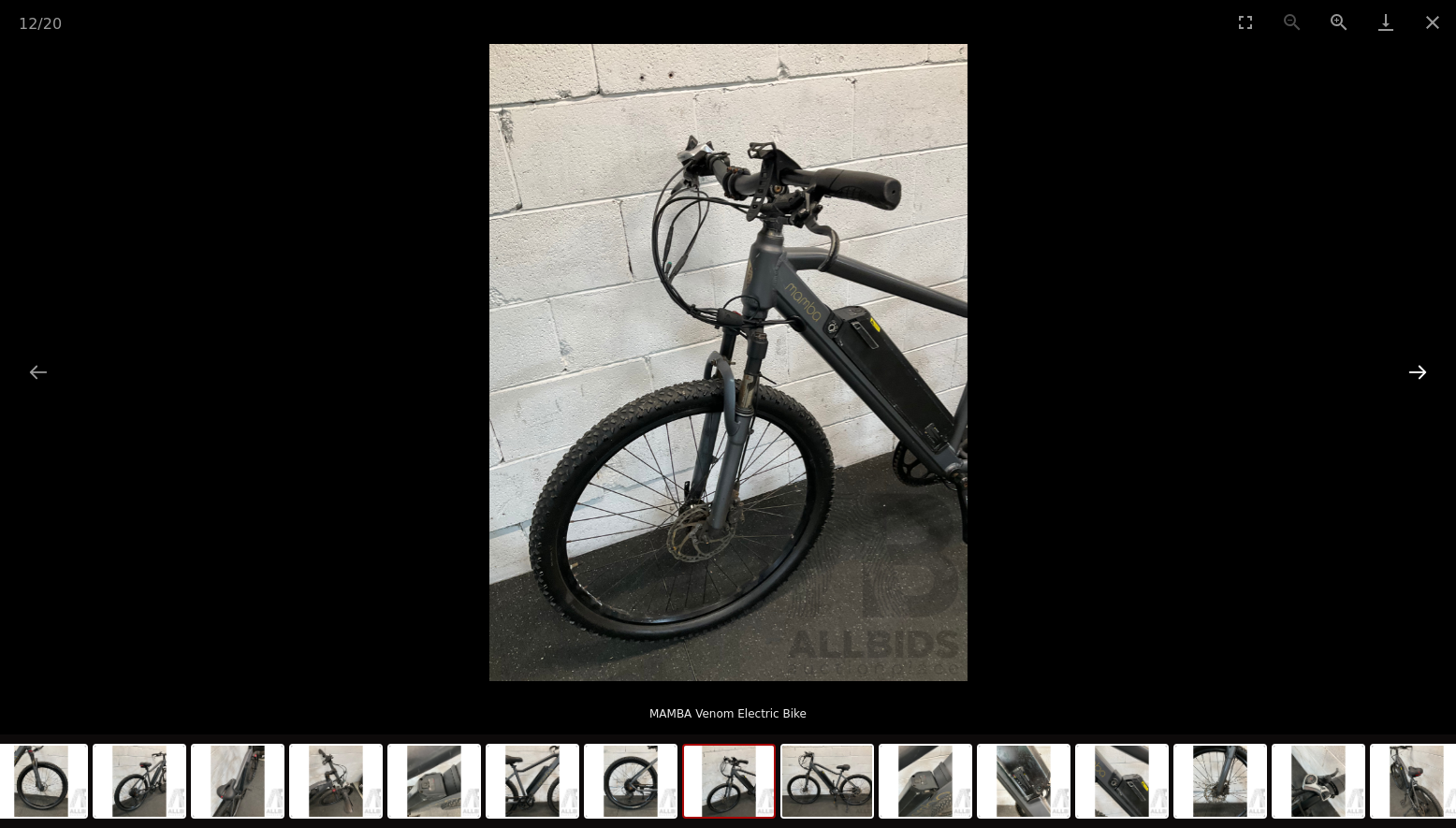
click at [1426, 369] on button "Next slide" at bounding box center [1417, 371] width 39 height 36
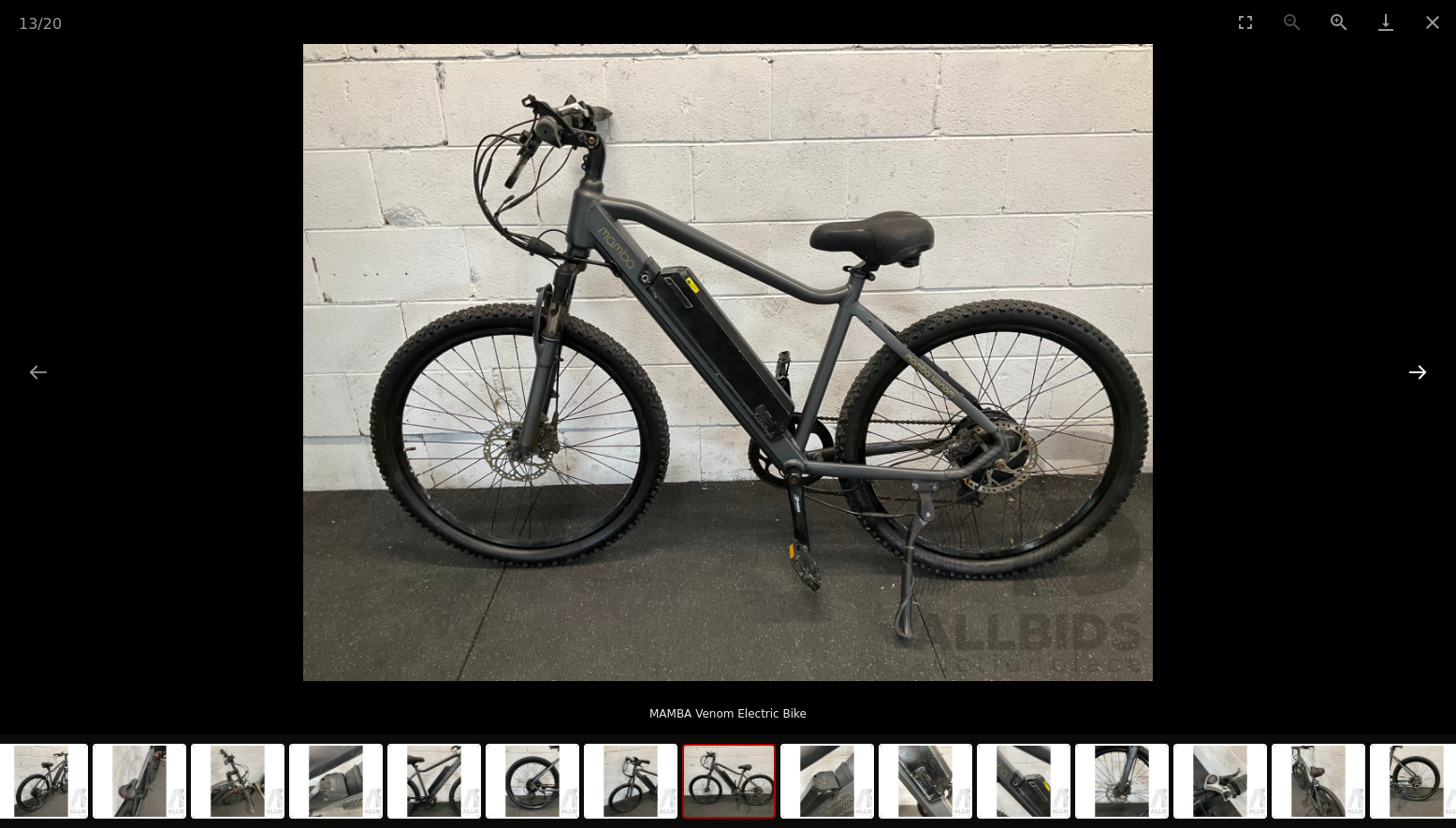
click at [1426, 369] on button "Next slide" at bounding box center [1417, 371] width 39 height 36
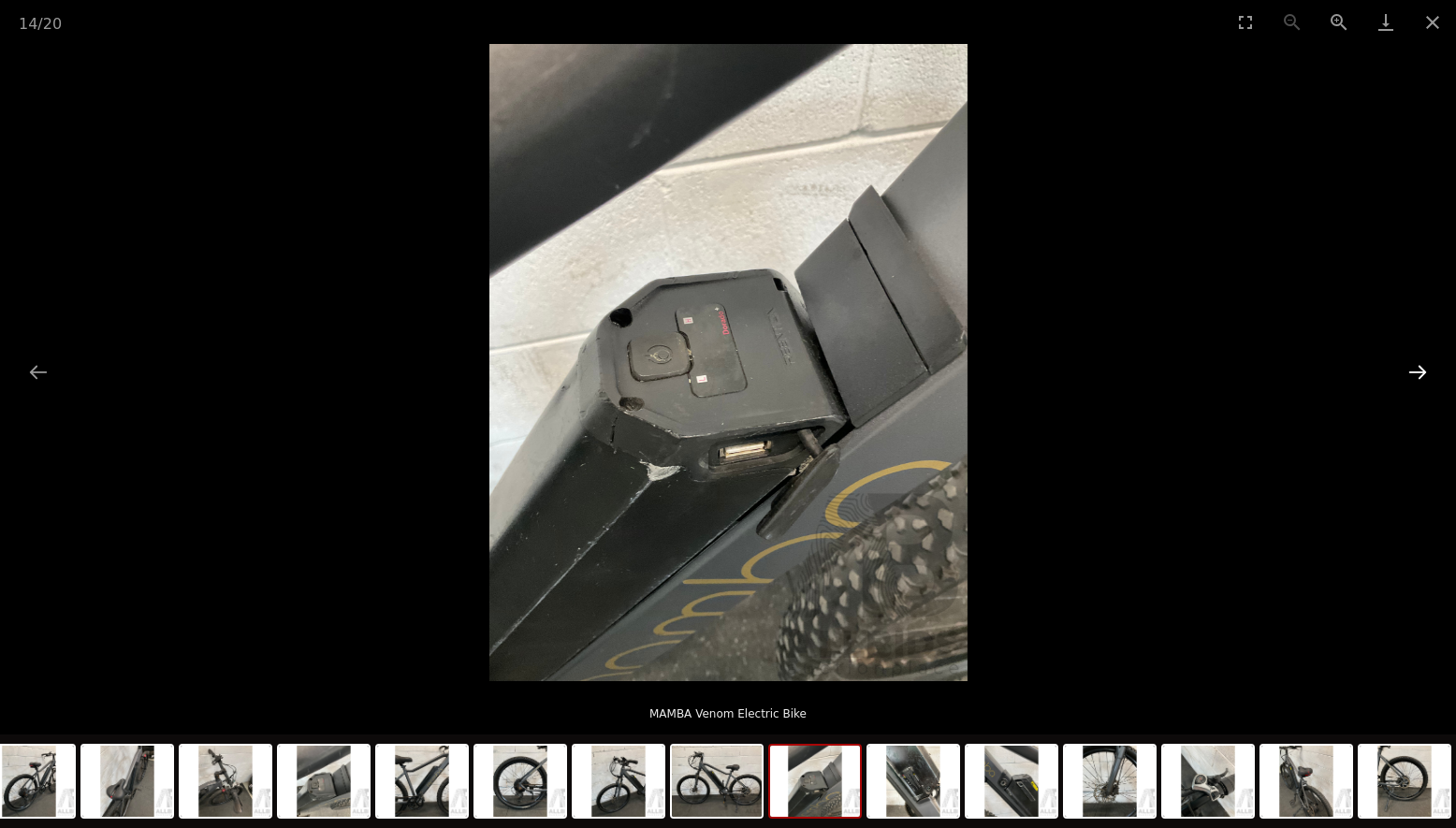
click at [1426, 369] on button "Next slide" at bounding box center [1417, 371] width 39 height 36
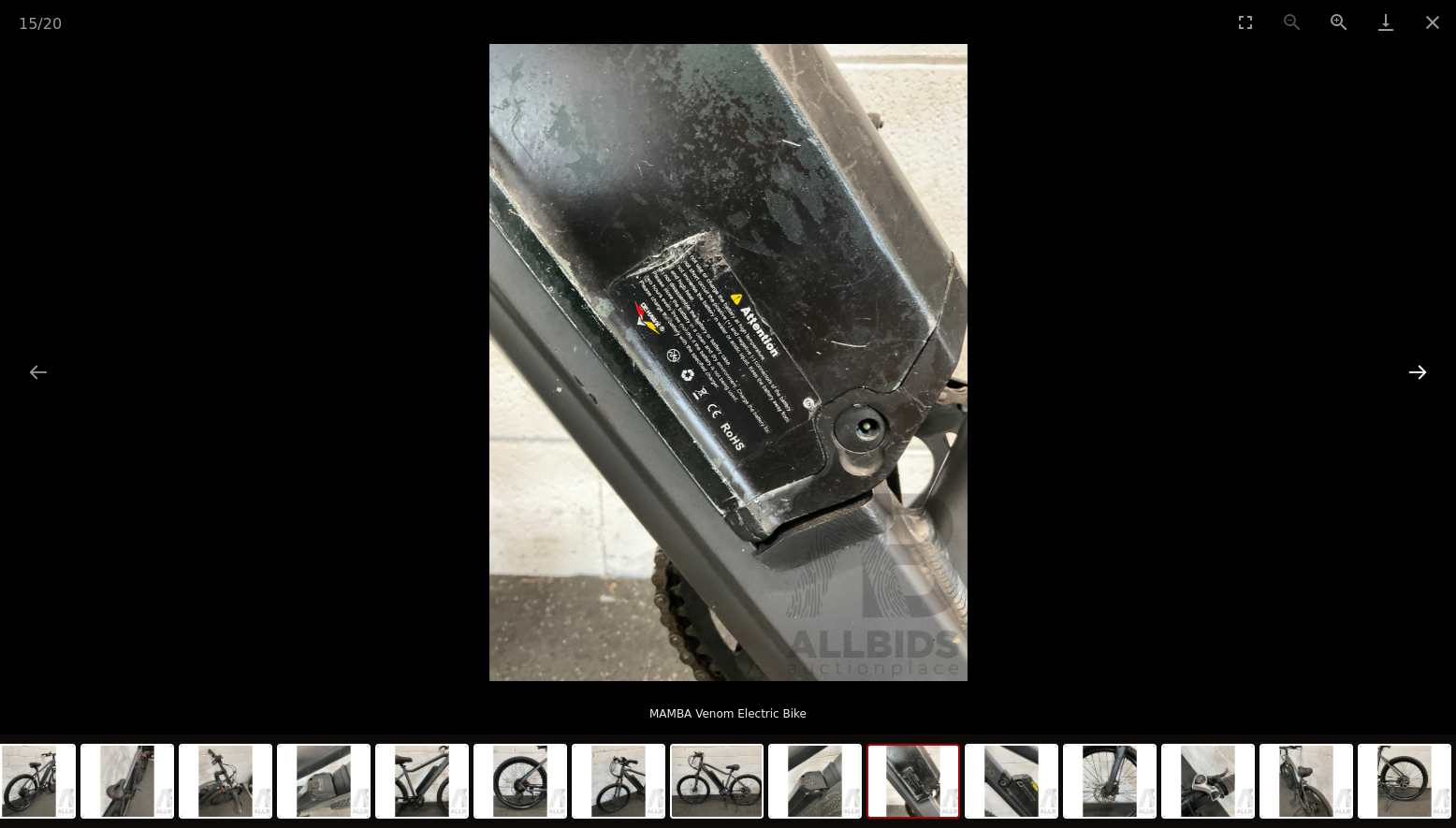
click at [1426, 369] on button "Next slide" at bounding box center [1417, 371] width 39 height 36
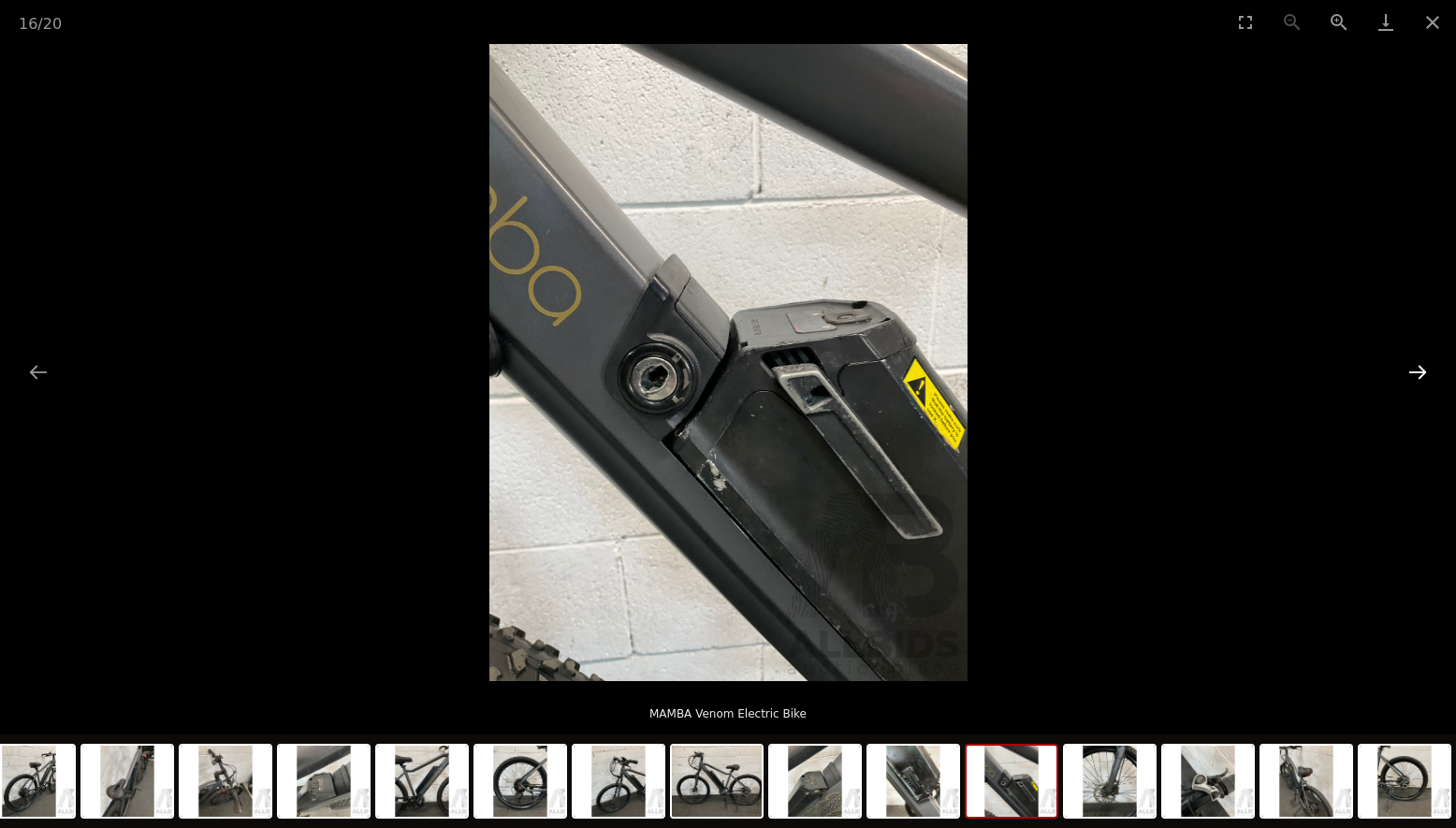
click at [1426, 369] on button "Next slide" at bounding box center [1417, 371] width 39 height 36
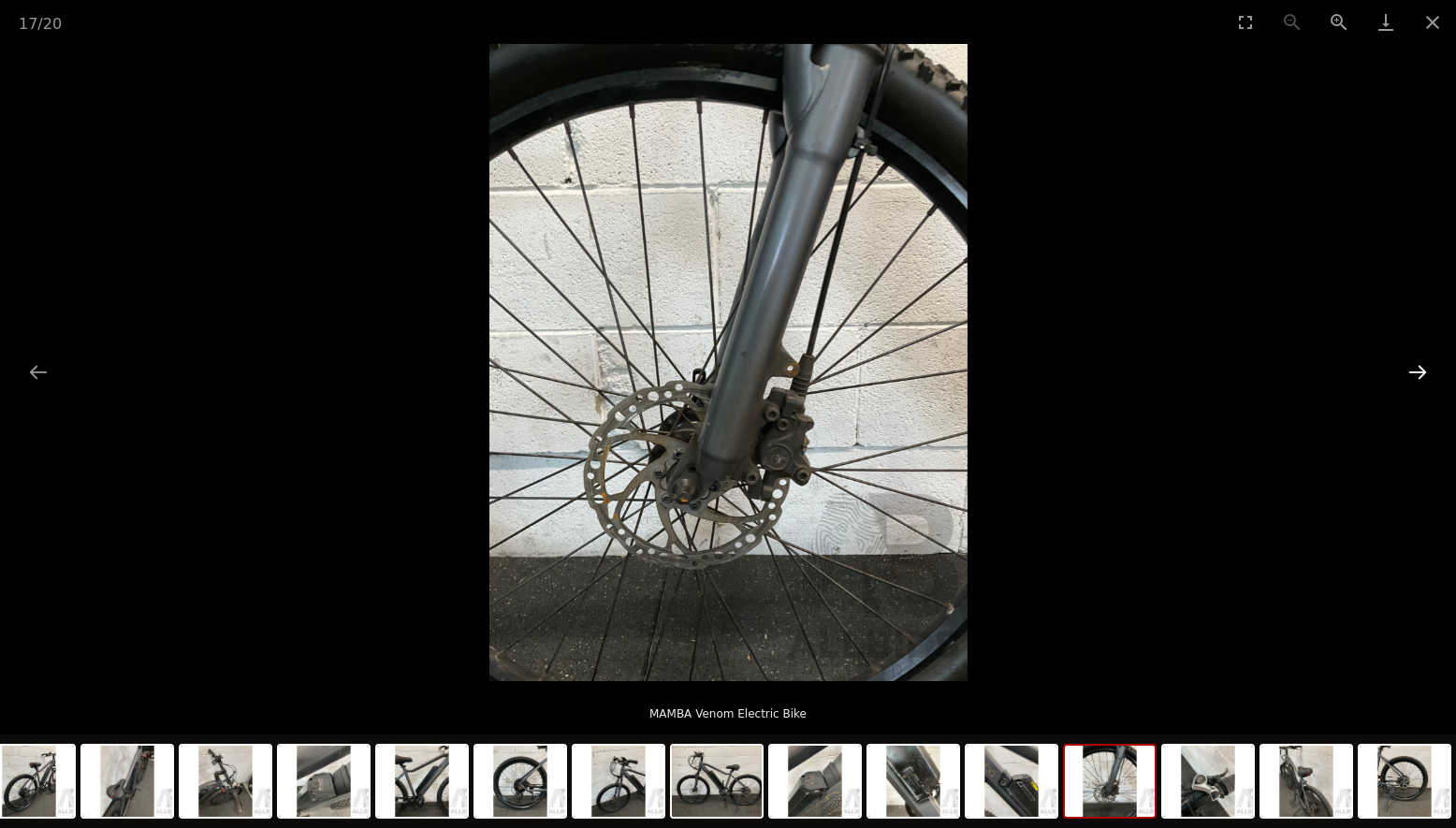
click at [1426, 369] on button "Next slide" at bounding box center [1417, 371] width 39 height 36
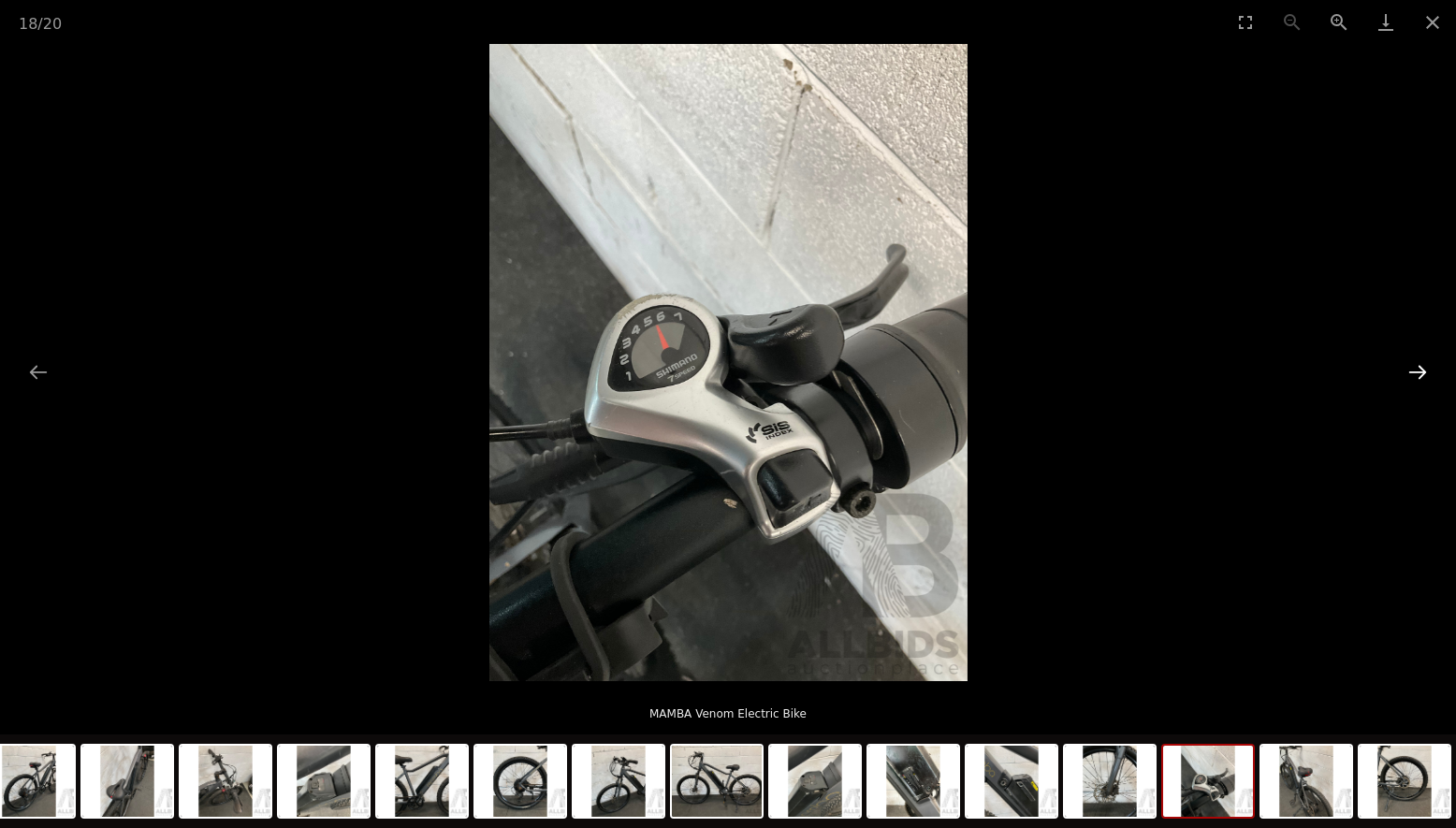
click at [1426, 369] on button "Next slide" at bounding box center [1417, 371] width 39 height 36
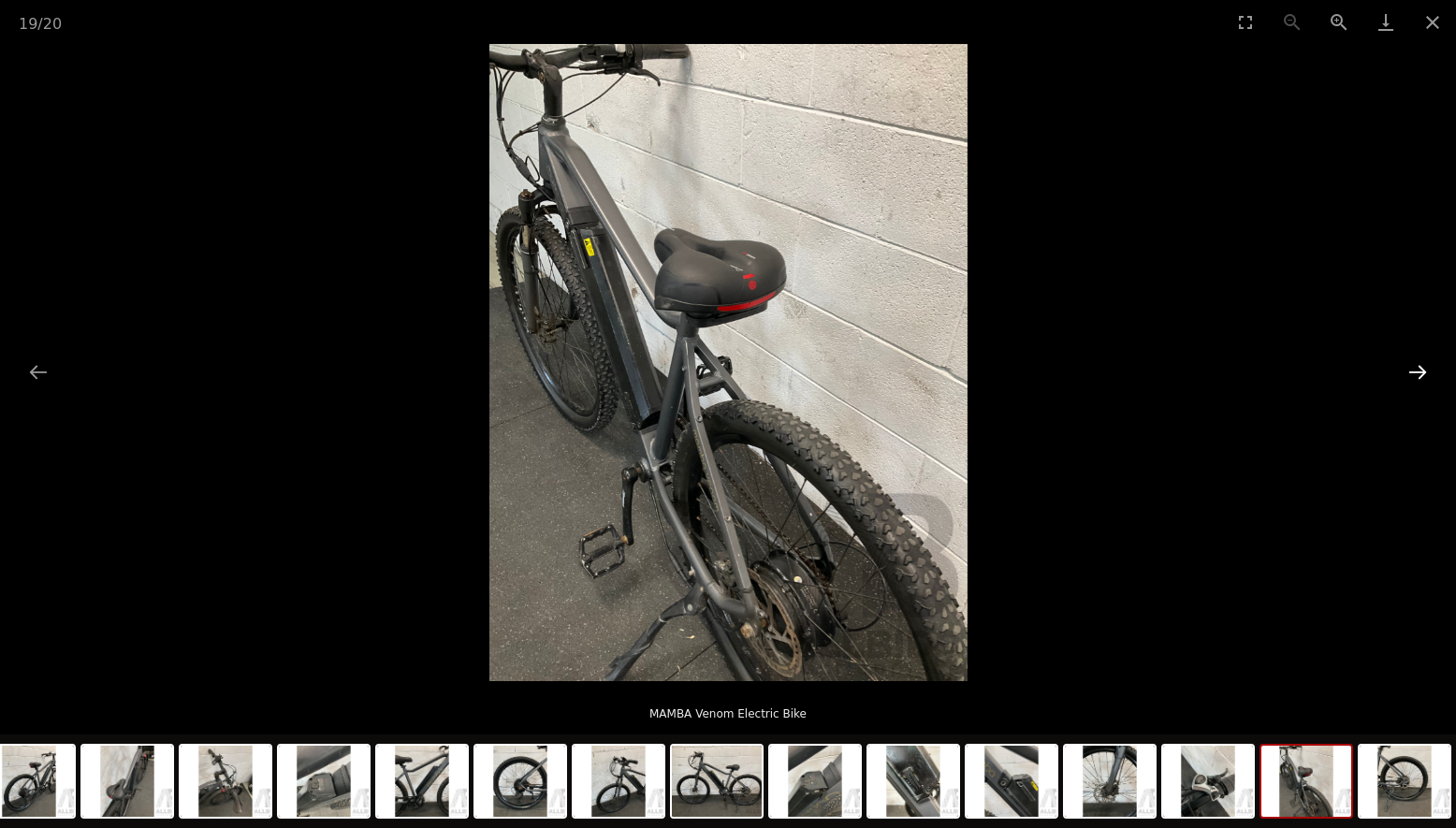
click at [1426, 369] on button "Next slide" at bounding box center [1417, 371] width 39 height 36
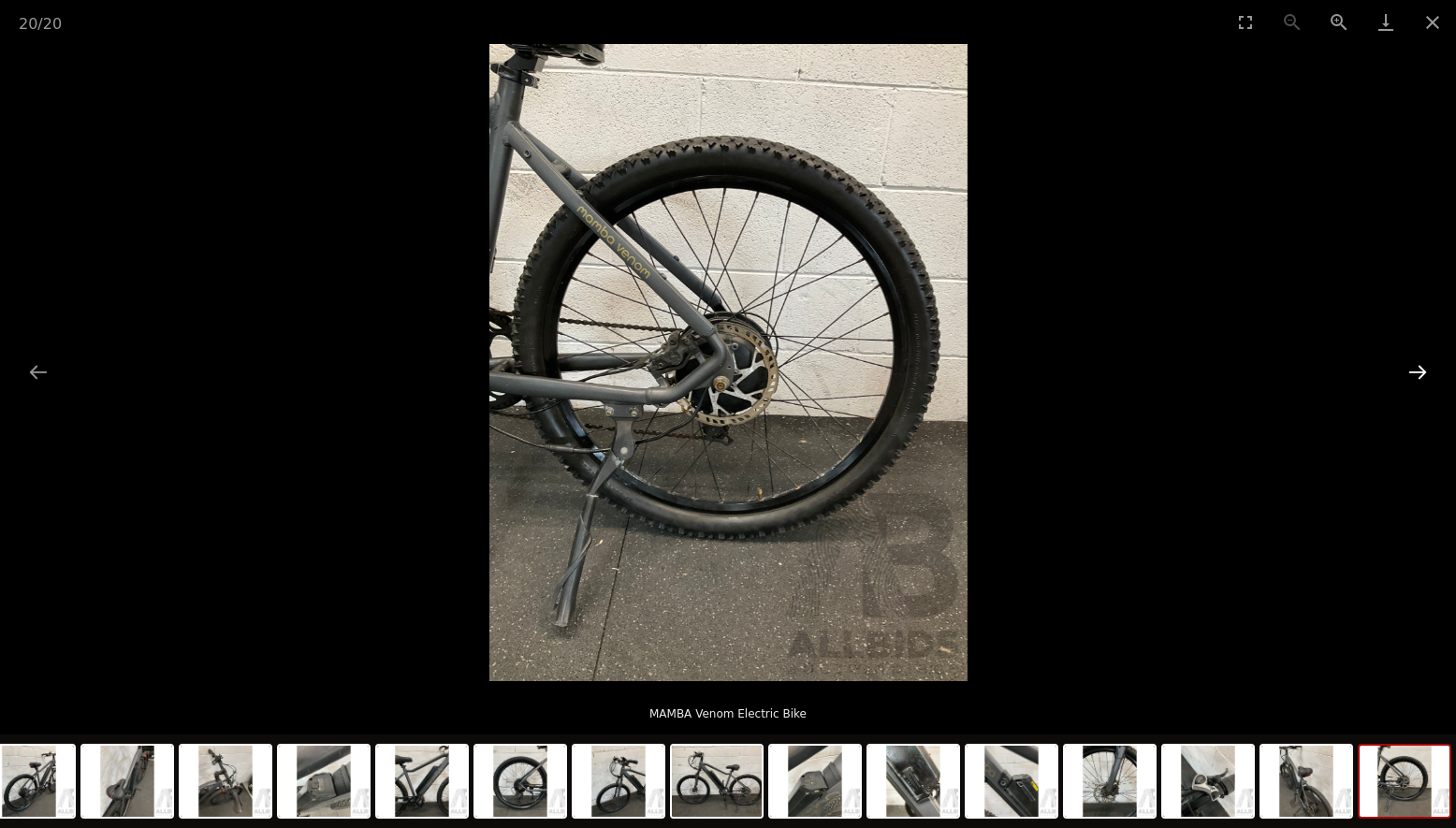
click at [1426, 369] on button "Next slide" at bounding box center [1417, 371] width 39 height 36
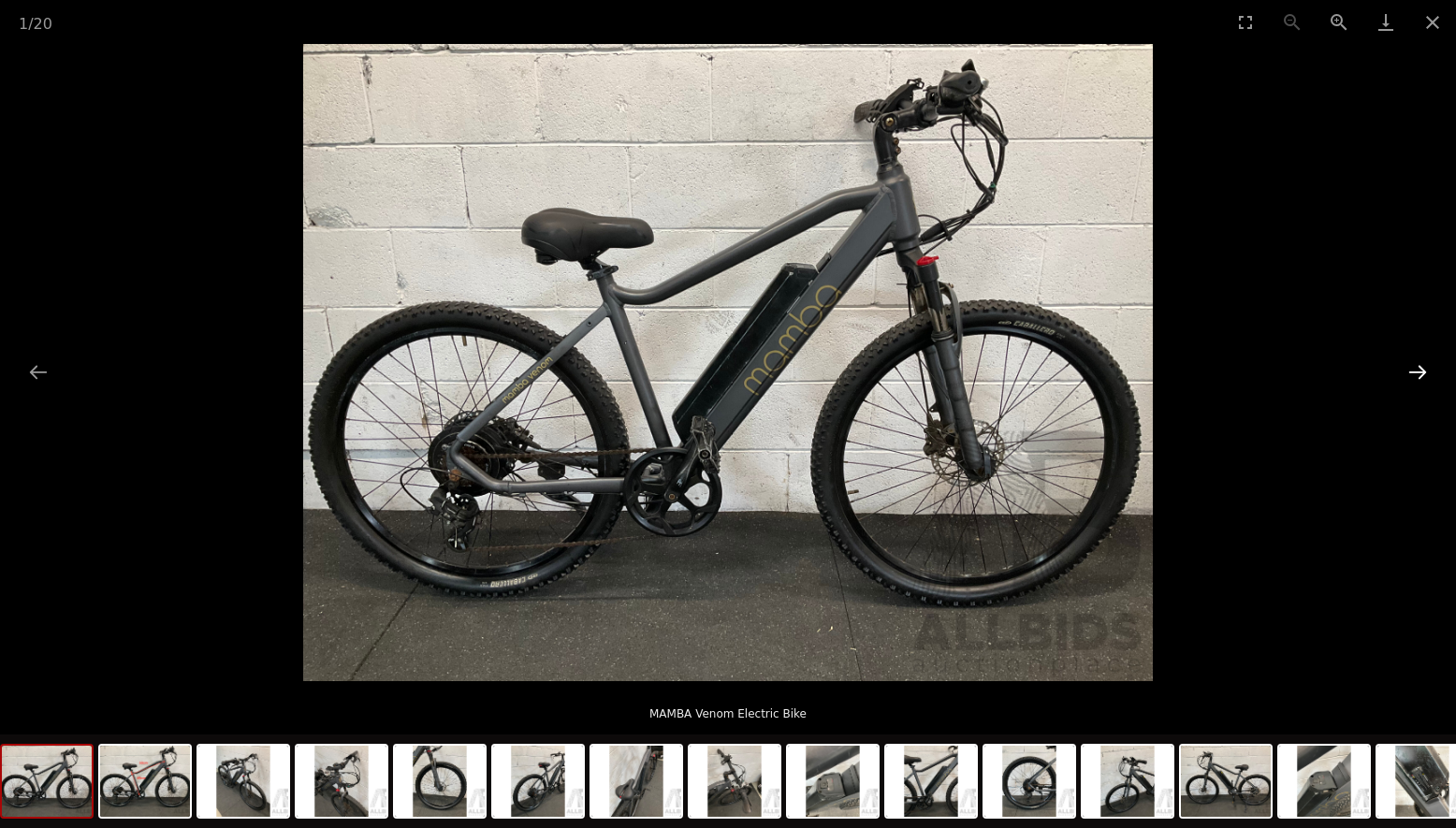
click at [1426, 369] on button "Next slide" at bounding box center [1417, 371] width 39 height 36
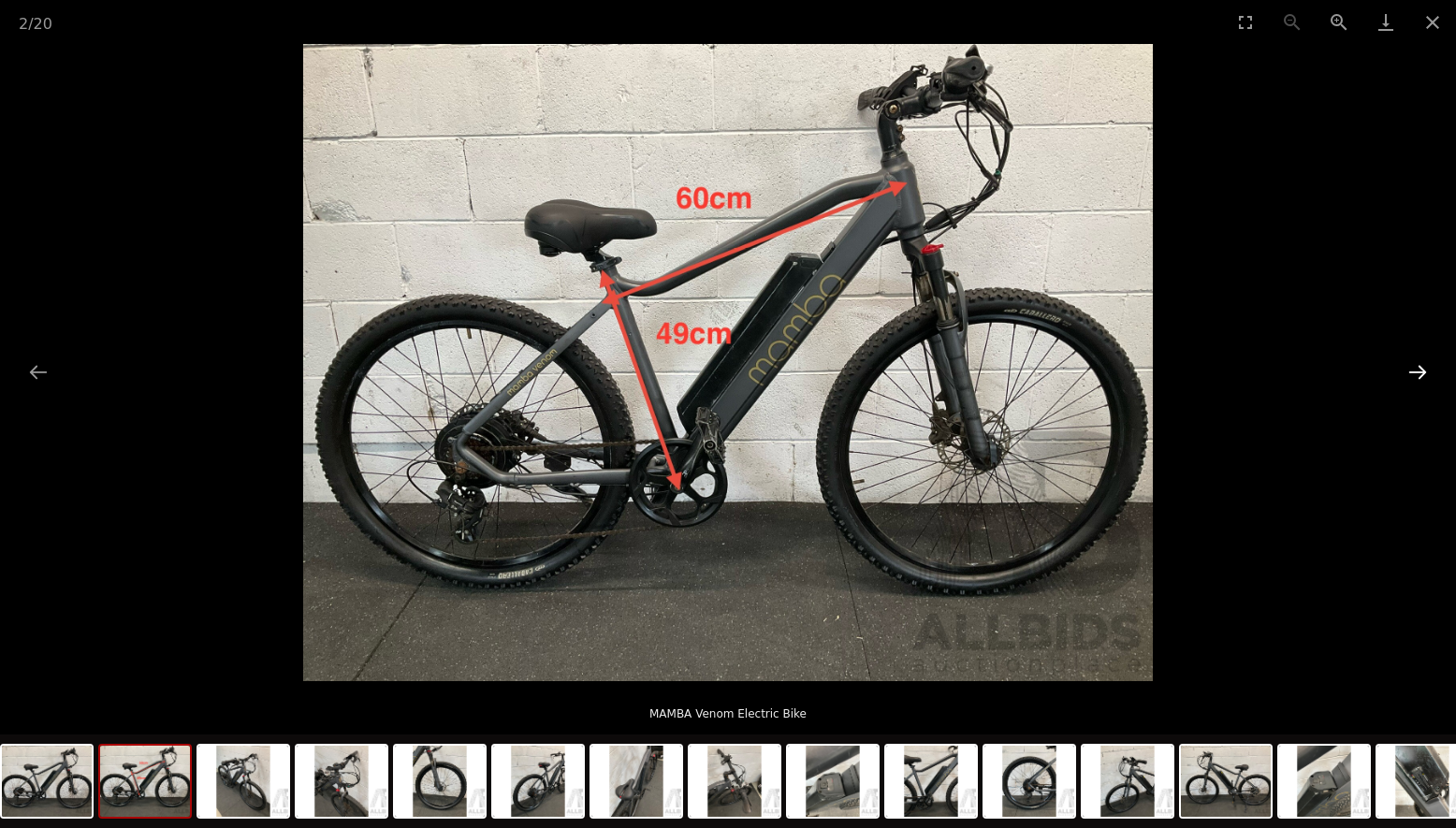
click at [1426, 369] on button "Next slide" at bounding box center [1417, 371] width 39 height 36
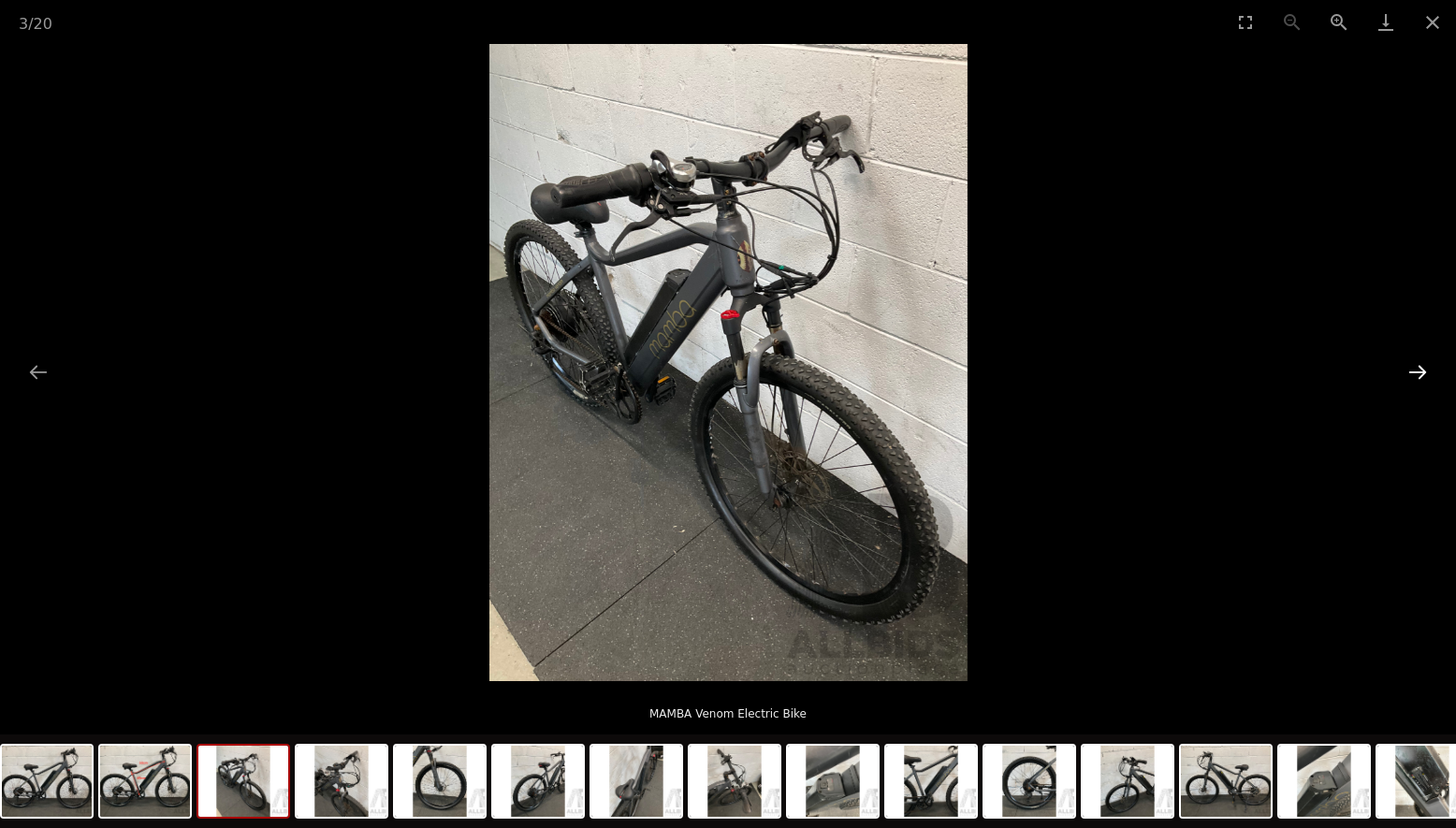
click at [1426, 369] on button "Next slide" at bounding box center [1417, 371] width 39 height 36
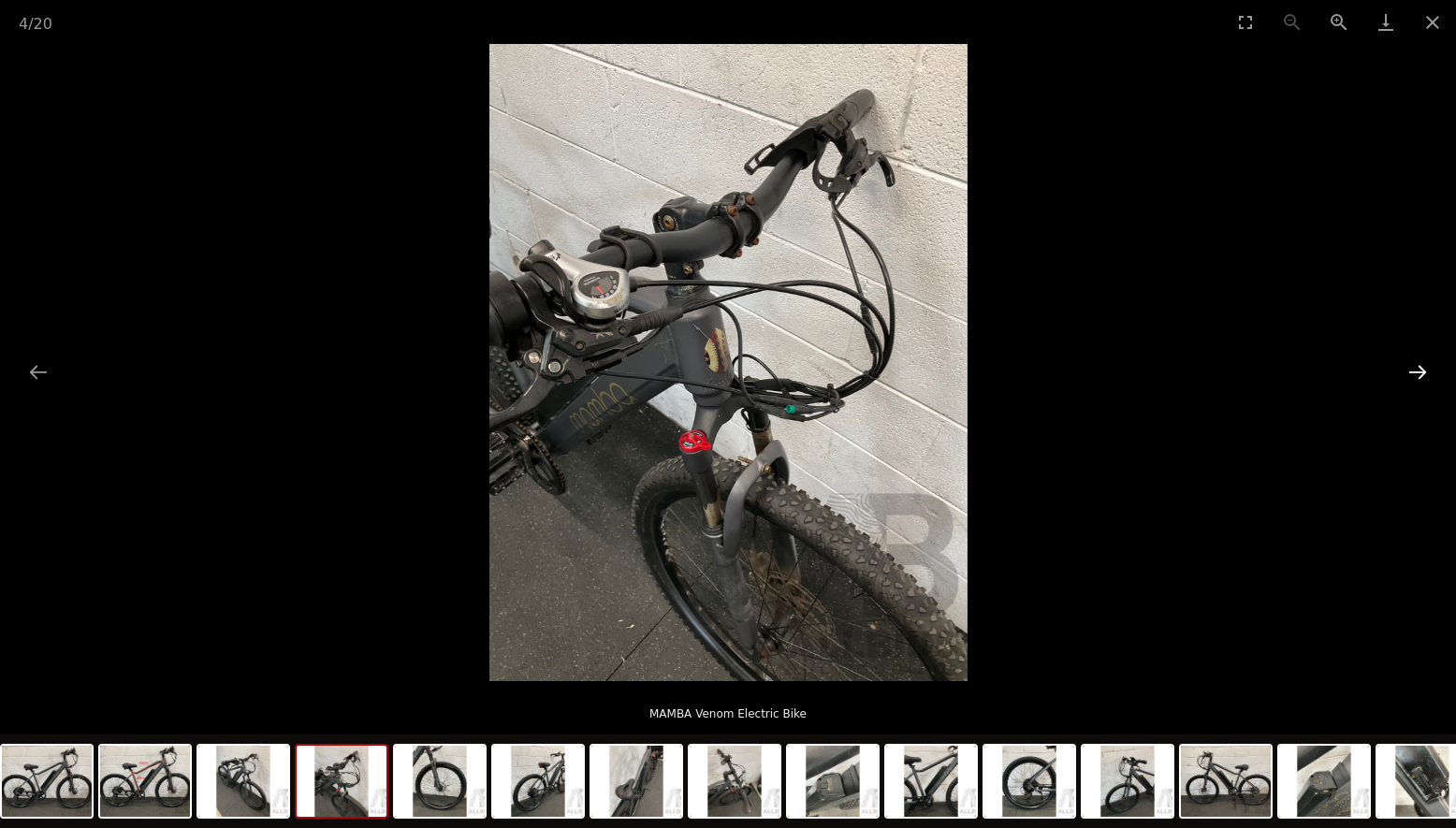
click at [1426, 369] on button "Next slide" at bounding box center [1417, 371] width 39 height 36
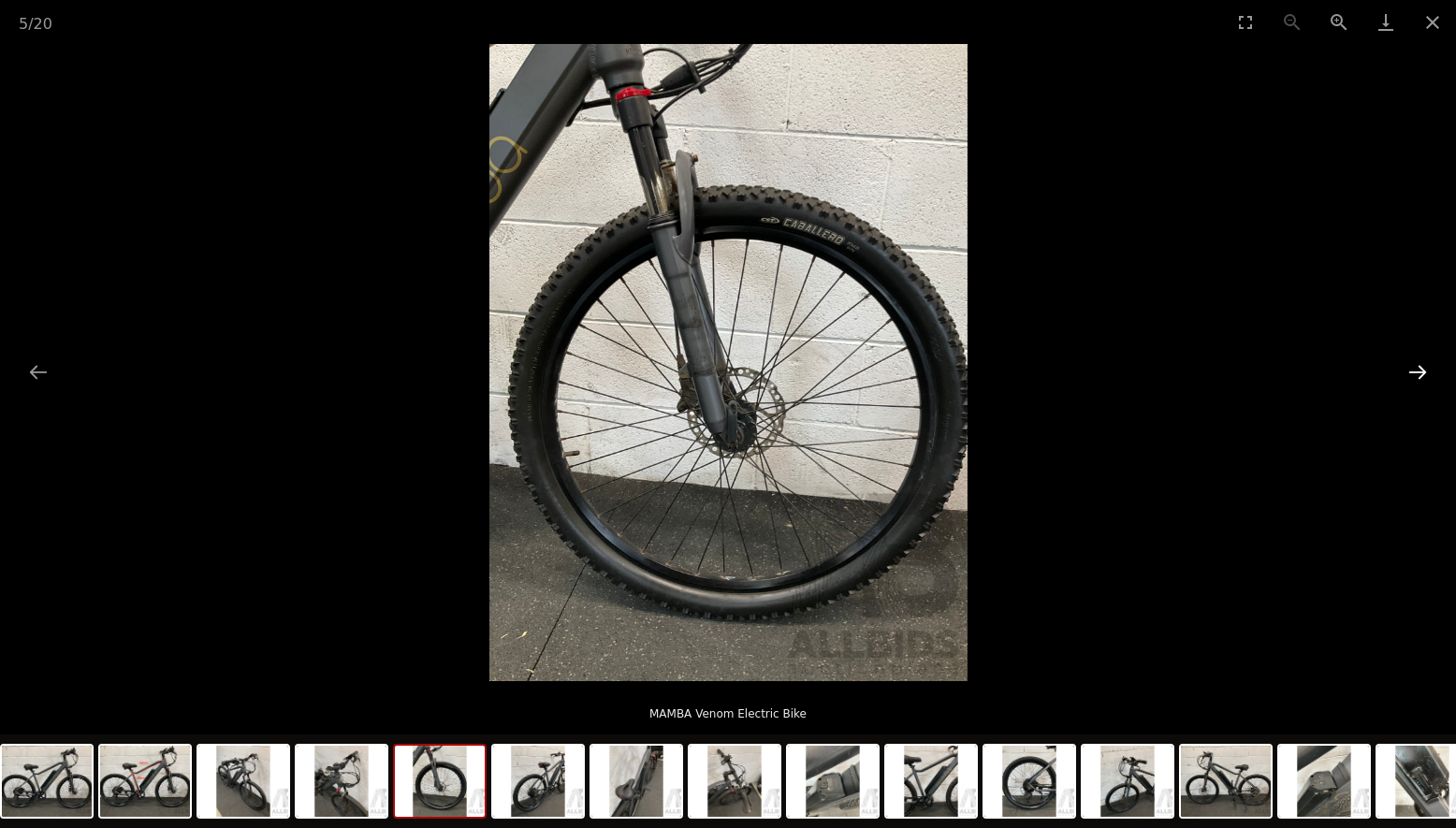
click at [1426, 369] on button "Next slide" at bounding box center [1417, 371] width 39 height 36
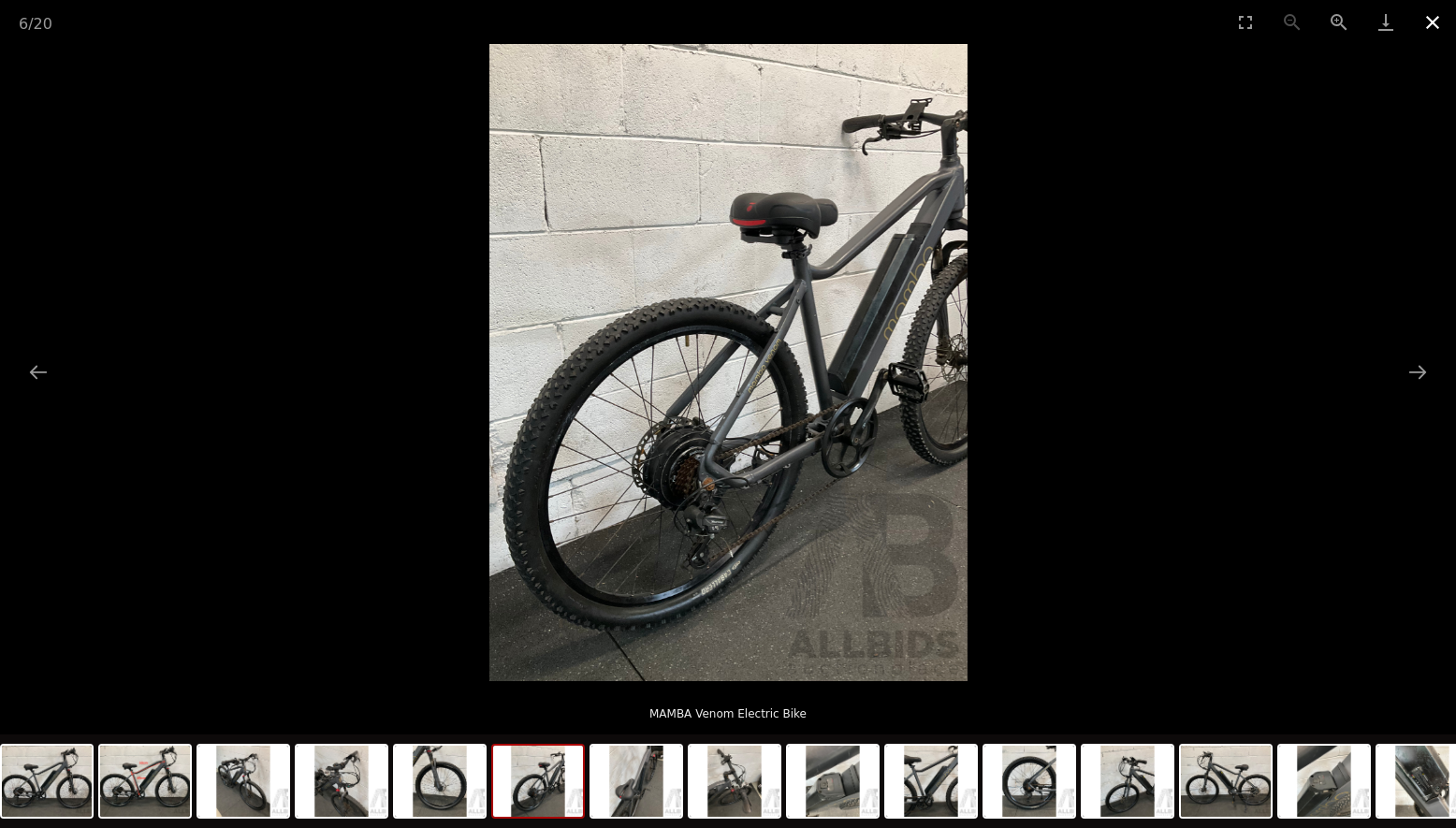
click at [1435, 20] on button "Close gallery" at bounding box center [1433, 21] width 47 height 44
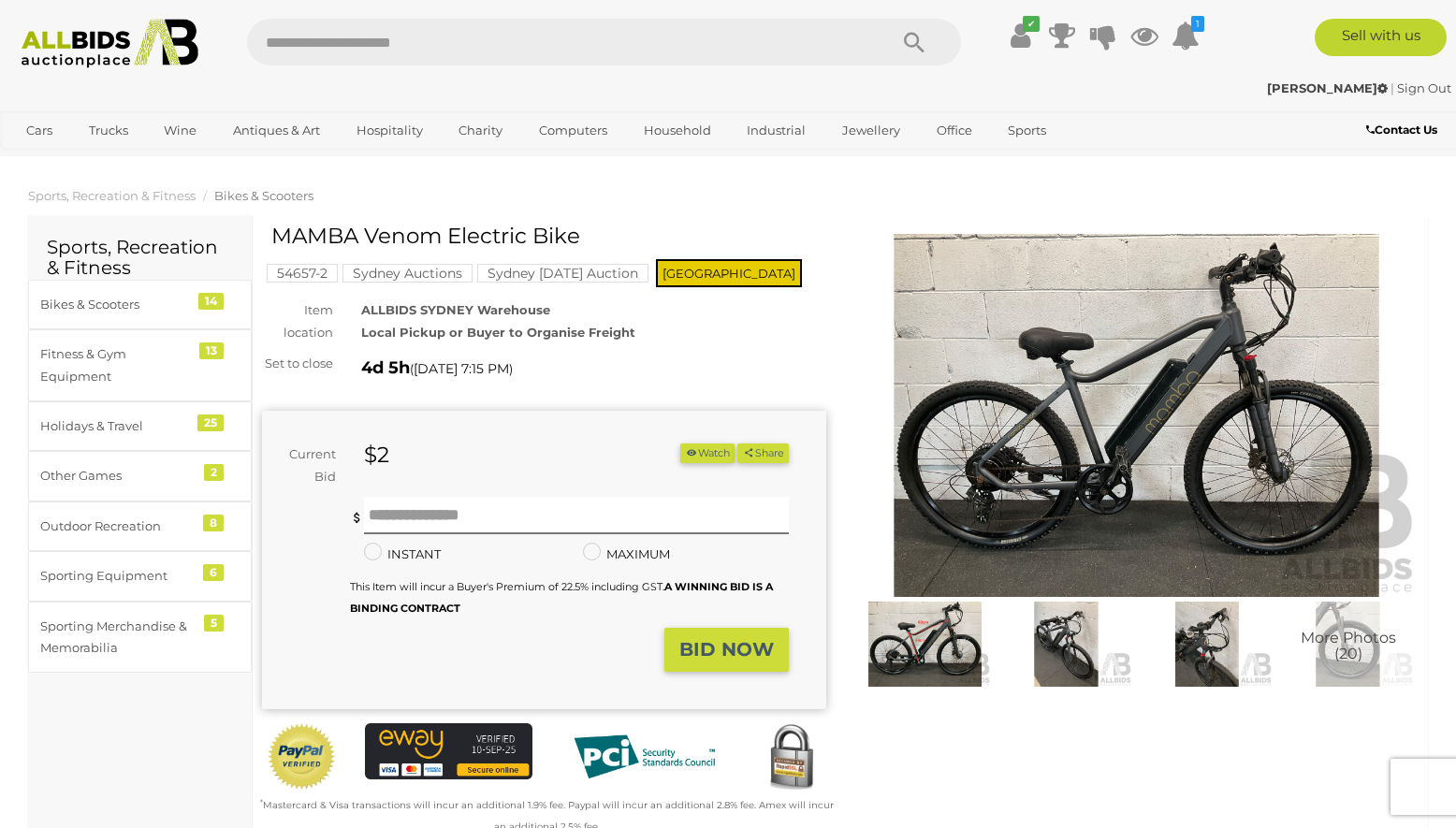
click at [690, 453] on button "Watch" at bounding box center [707, 453] width 55 height 19
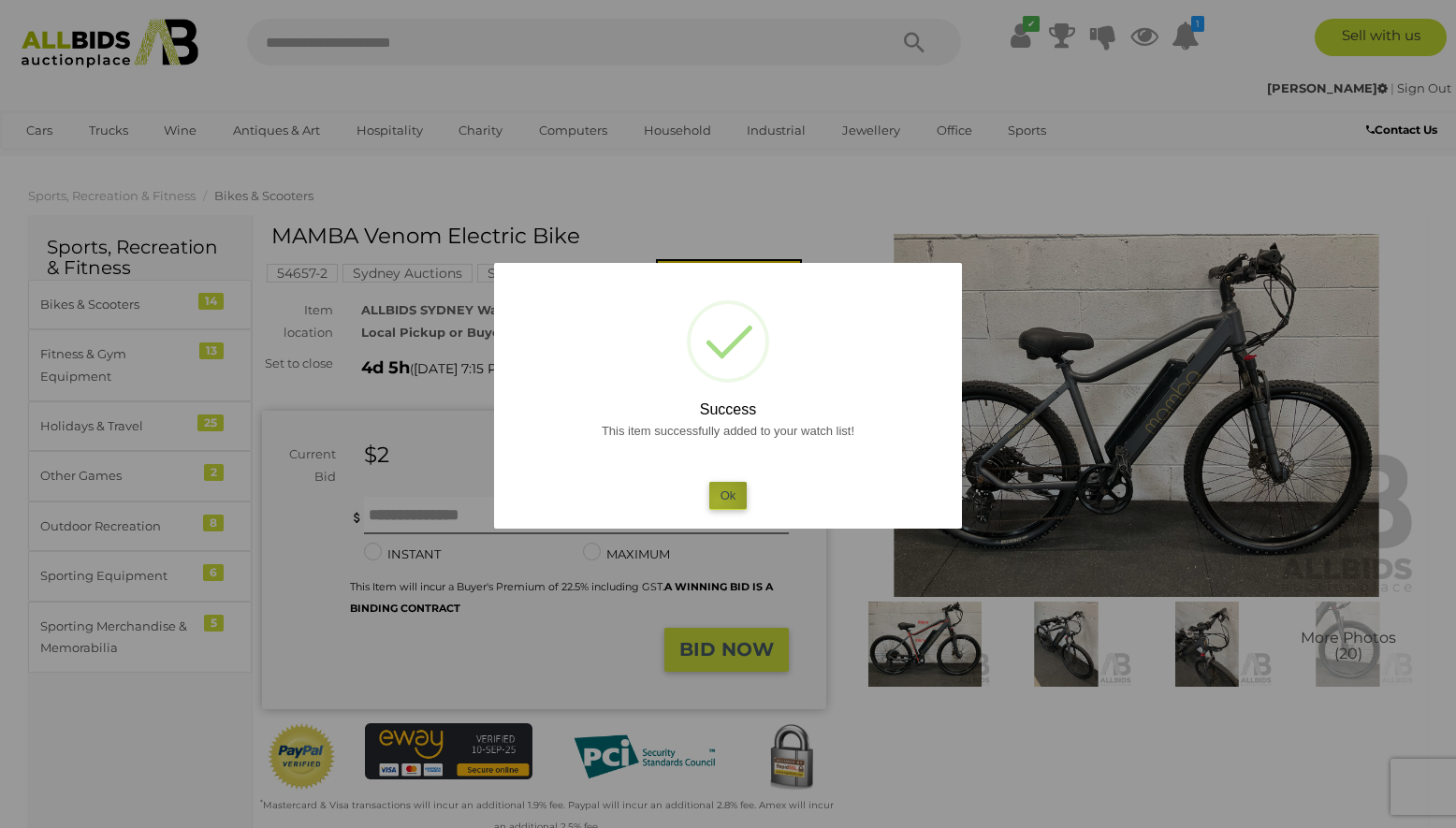
click at [717, 502] on button "Ok" at bounding box center [728, 496] width 38 height 27
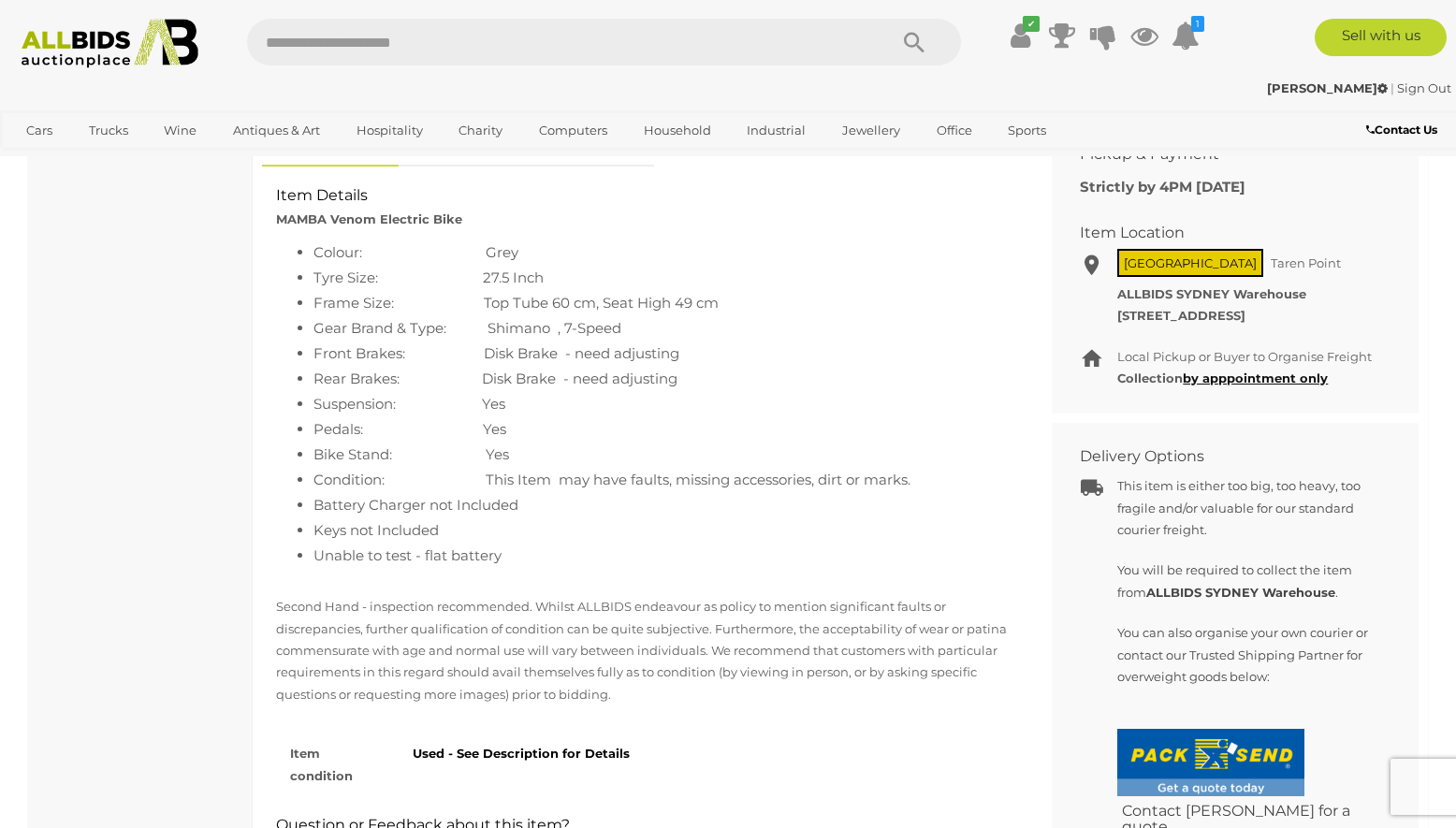
scroll to position [842, 0]
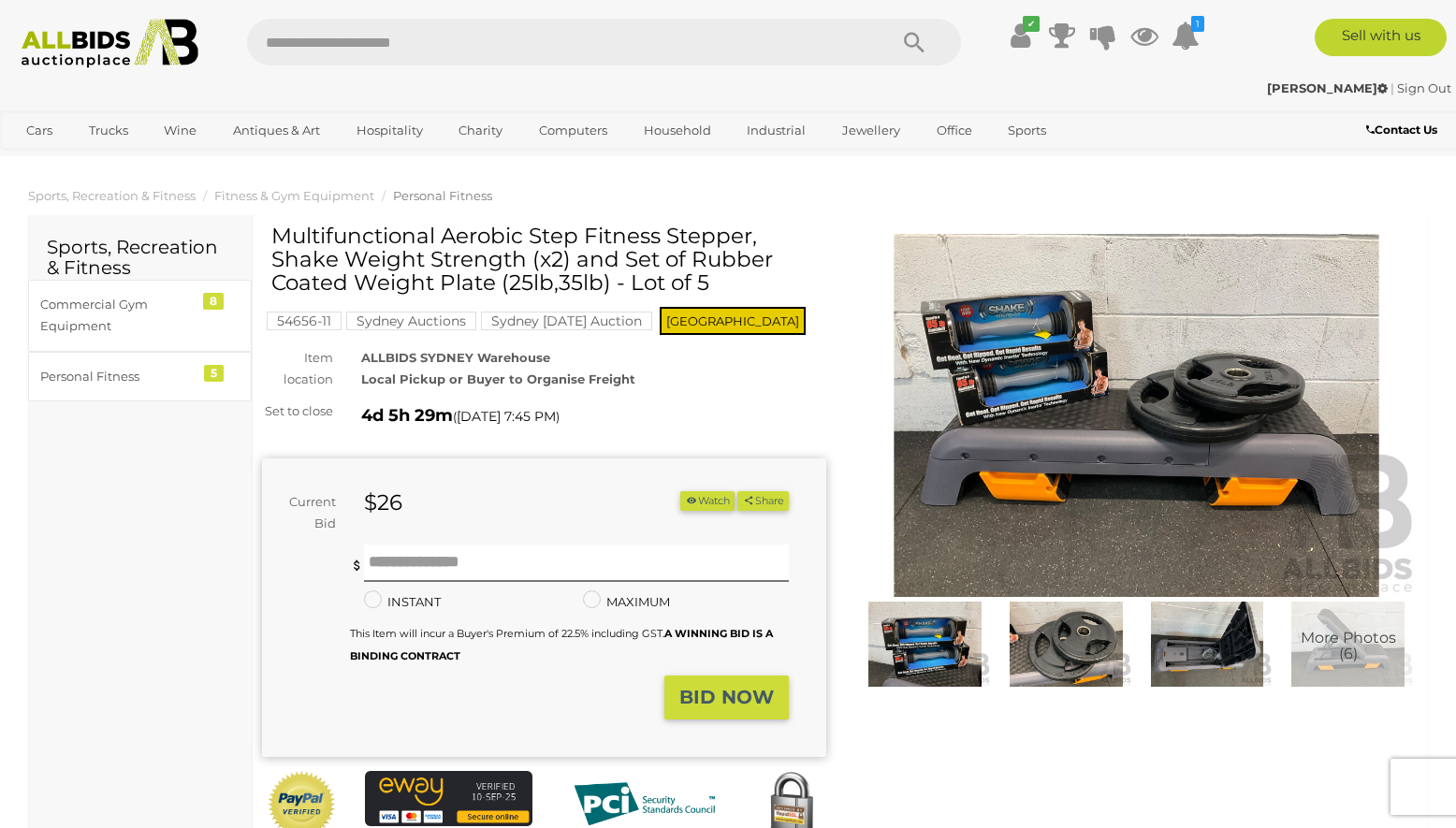
click at [1054, 650] on img at bounding box center [1065, 644] width 131 height 85
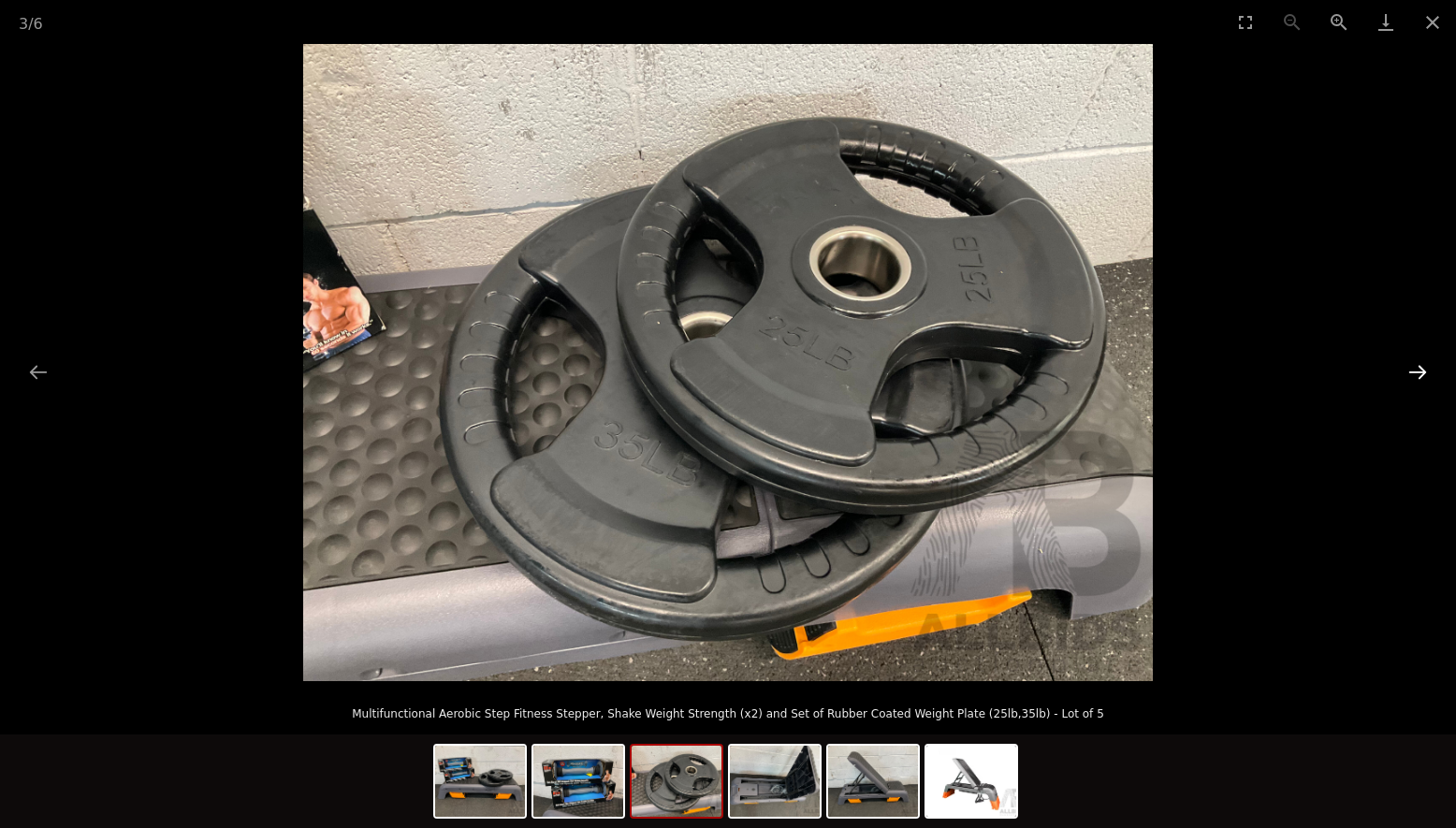
click at [1420, 369] on button "Next slide" at bounding box center [1417, 371] width 39 height 36
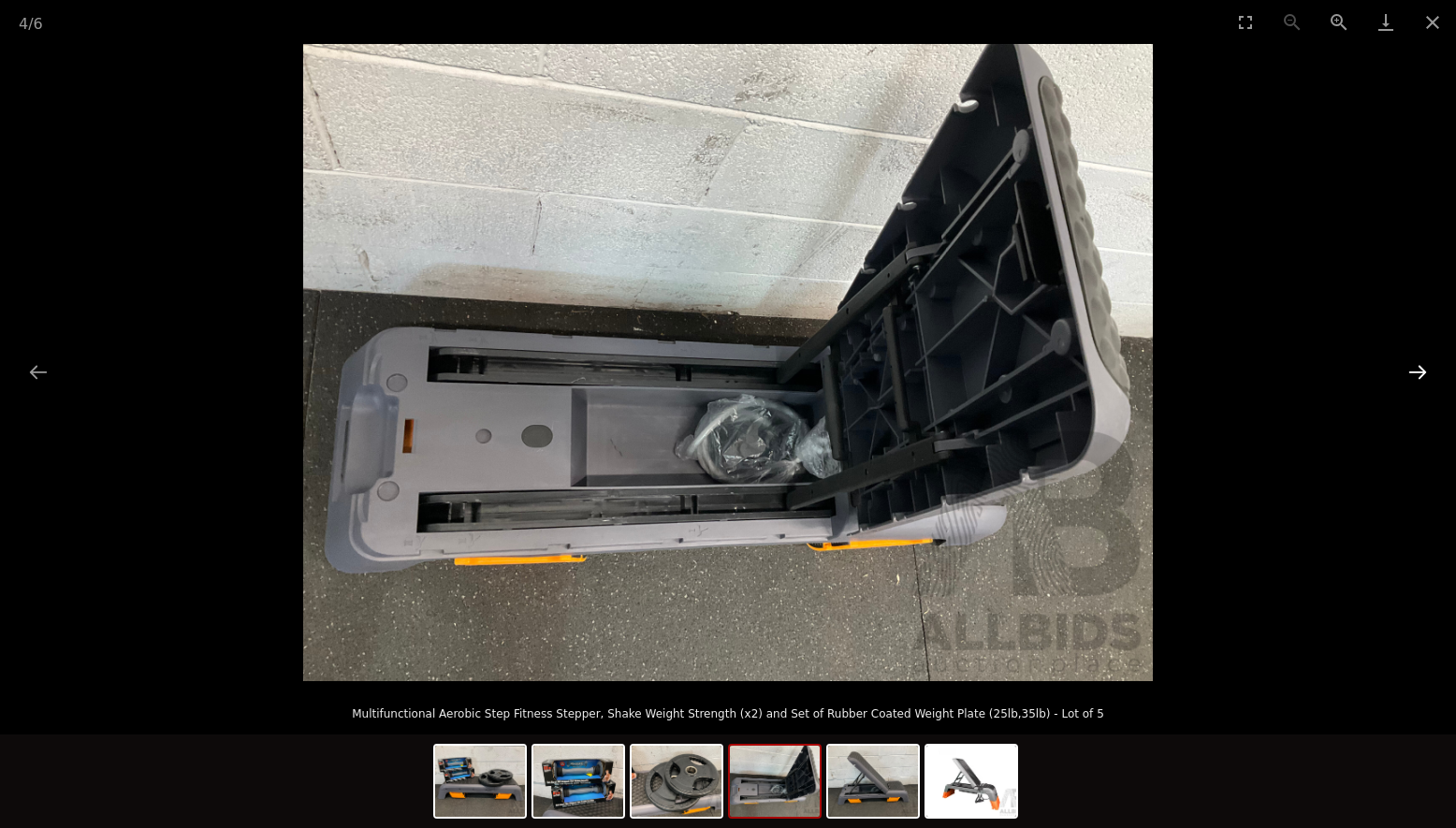
click at [1420, 369] on button "Next slide" at bounding box center [1417, 371] width 39 height 36
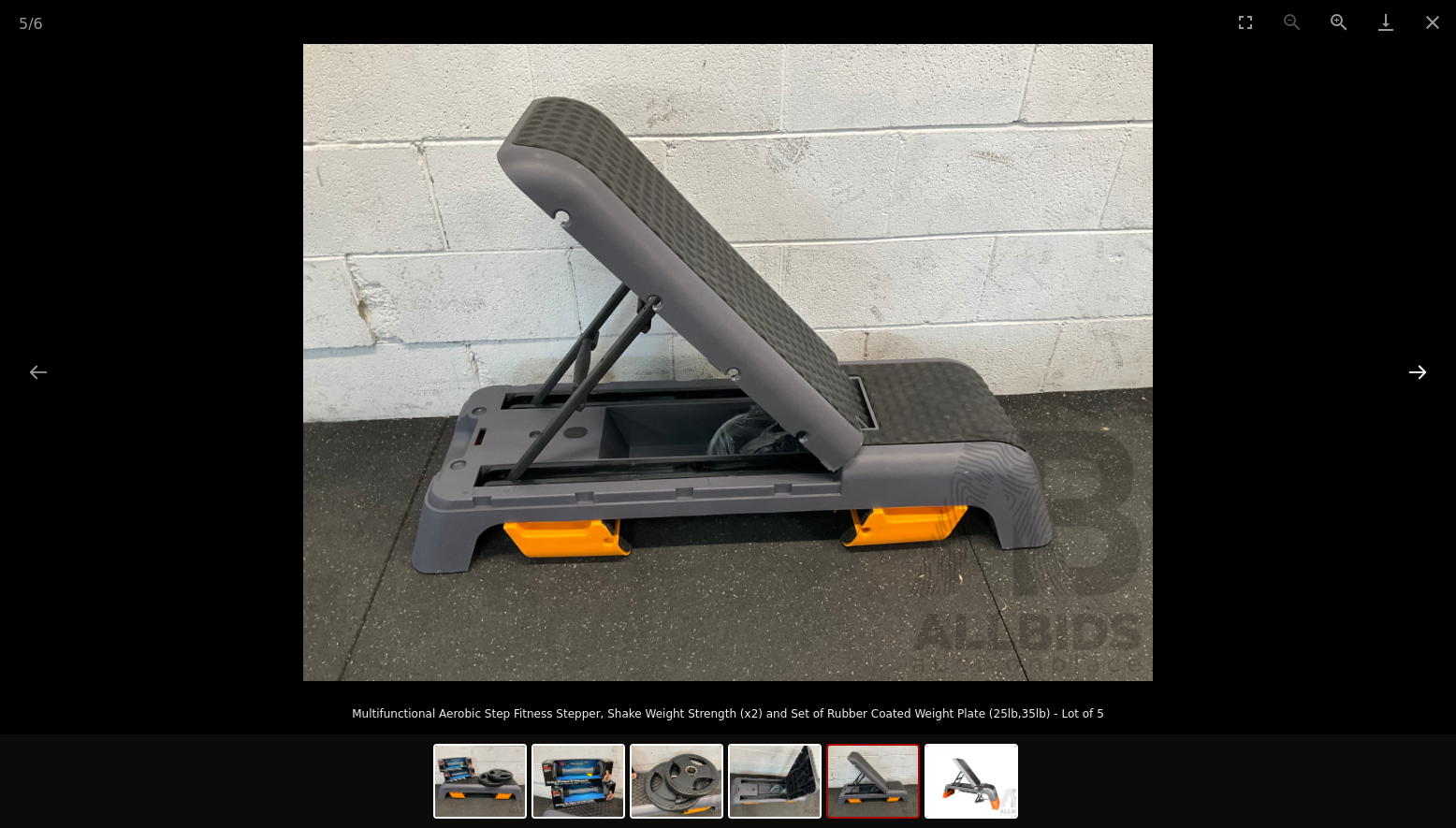
click at [1420, 369] on button "Next slide" at bounding box center [1417, 371] width 39 height 36
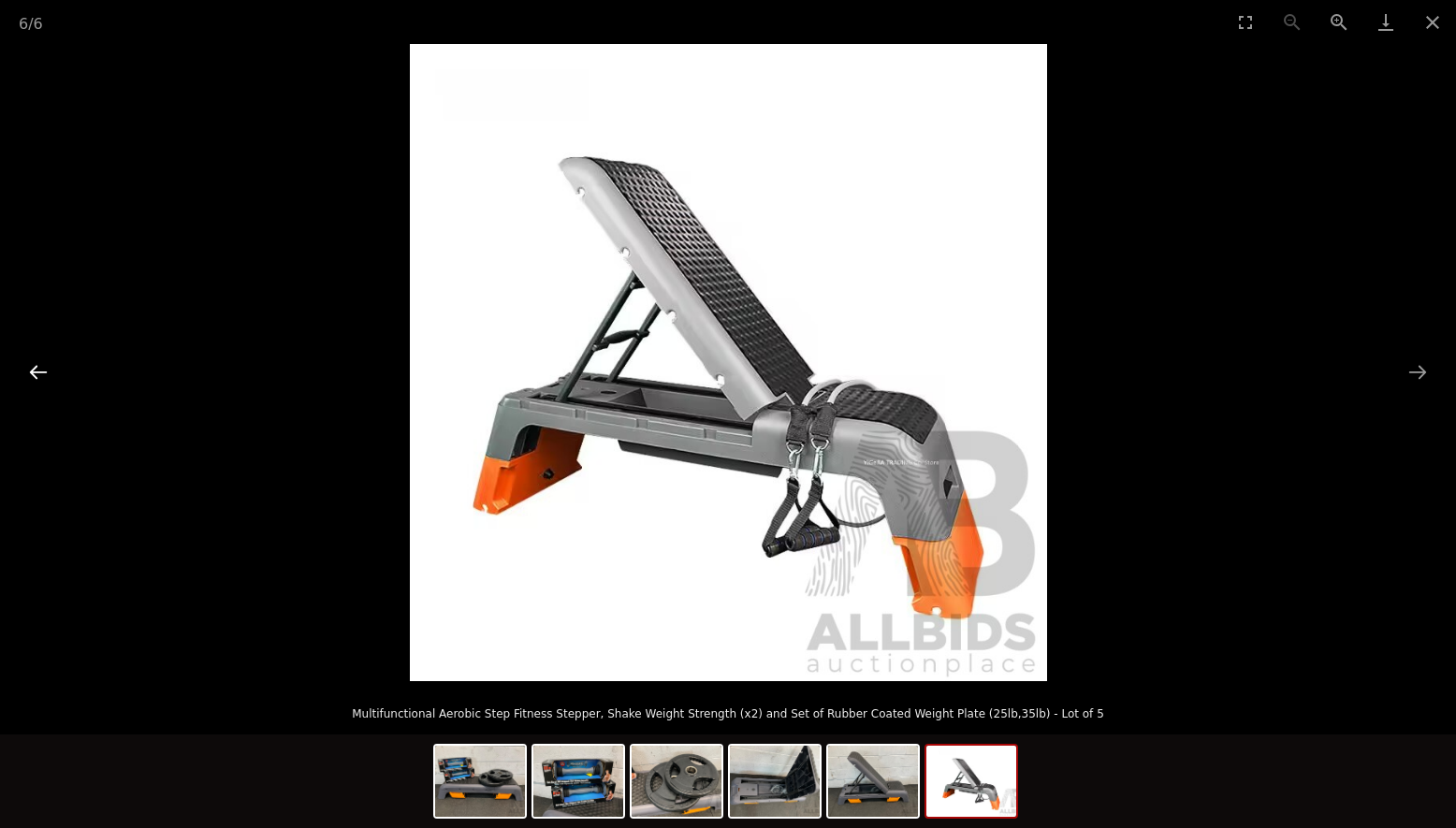
click at [43, 367] on button "Previous slide" at bounding box center [38, 371] width 39 height 36
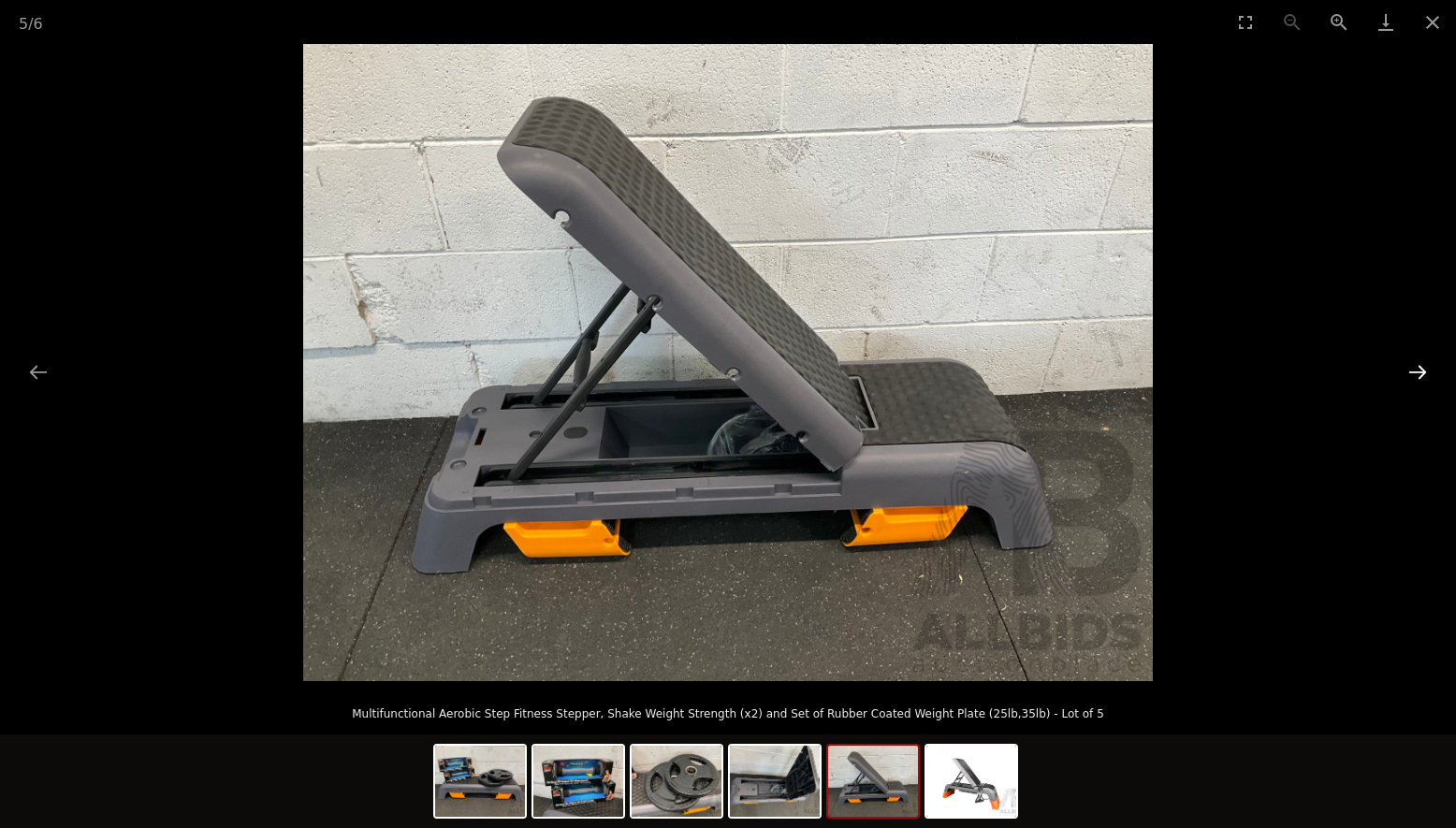
click at [1422, 368] on button "Next slide" at bounding box center [1417, 371] width 39 height 36
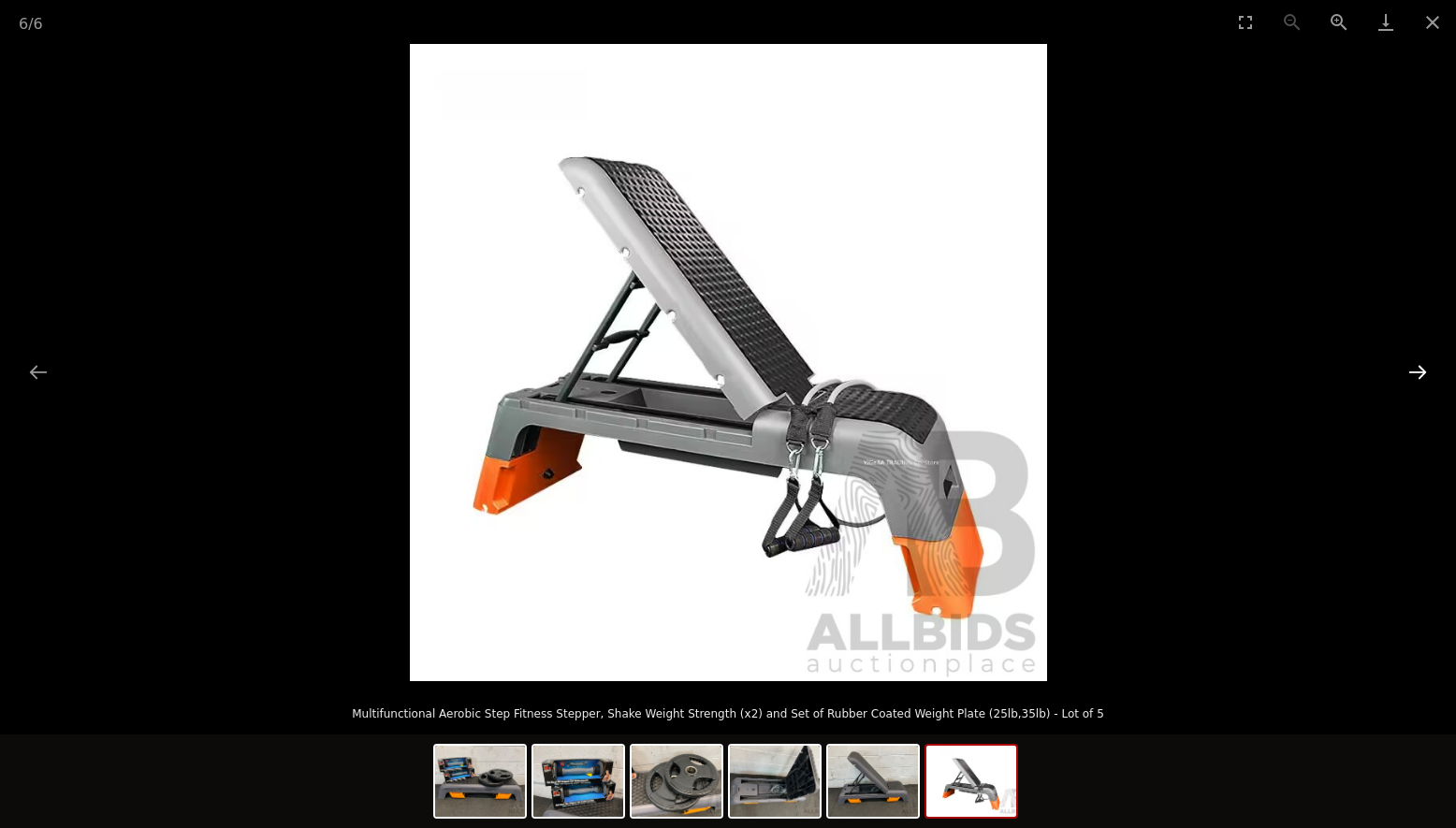
click at [1418, 369] on button "Next slide" at bounding box center [1417, 371] width 39 height 36
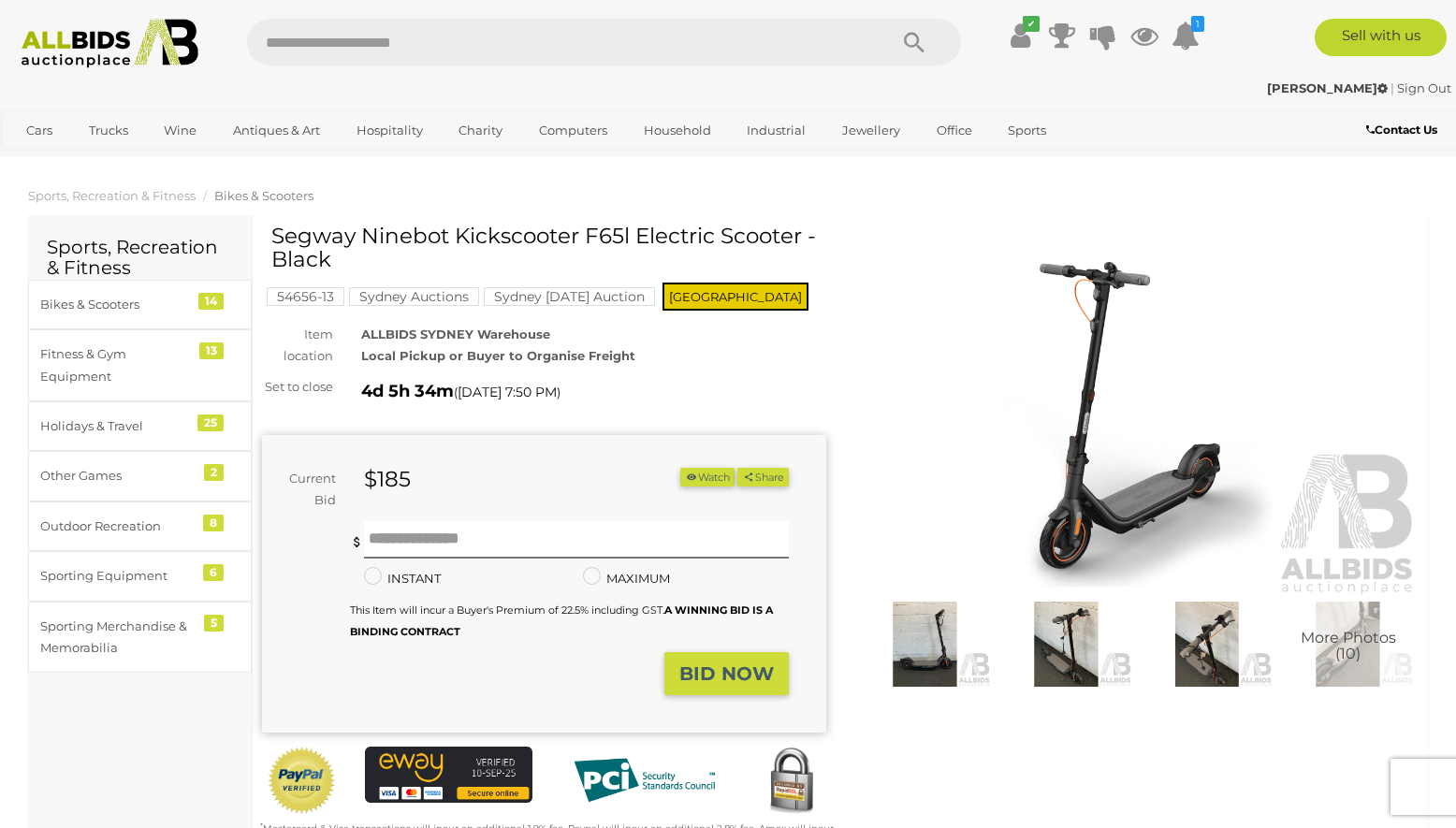
click at [909, 632] on img at bounding box center [924, 644] width 131 height 85
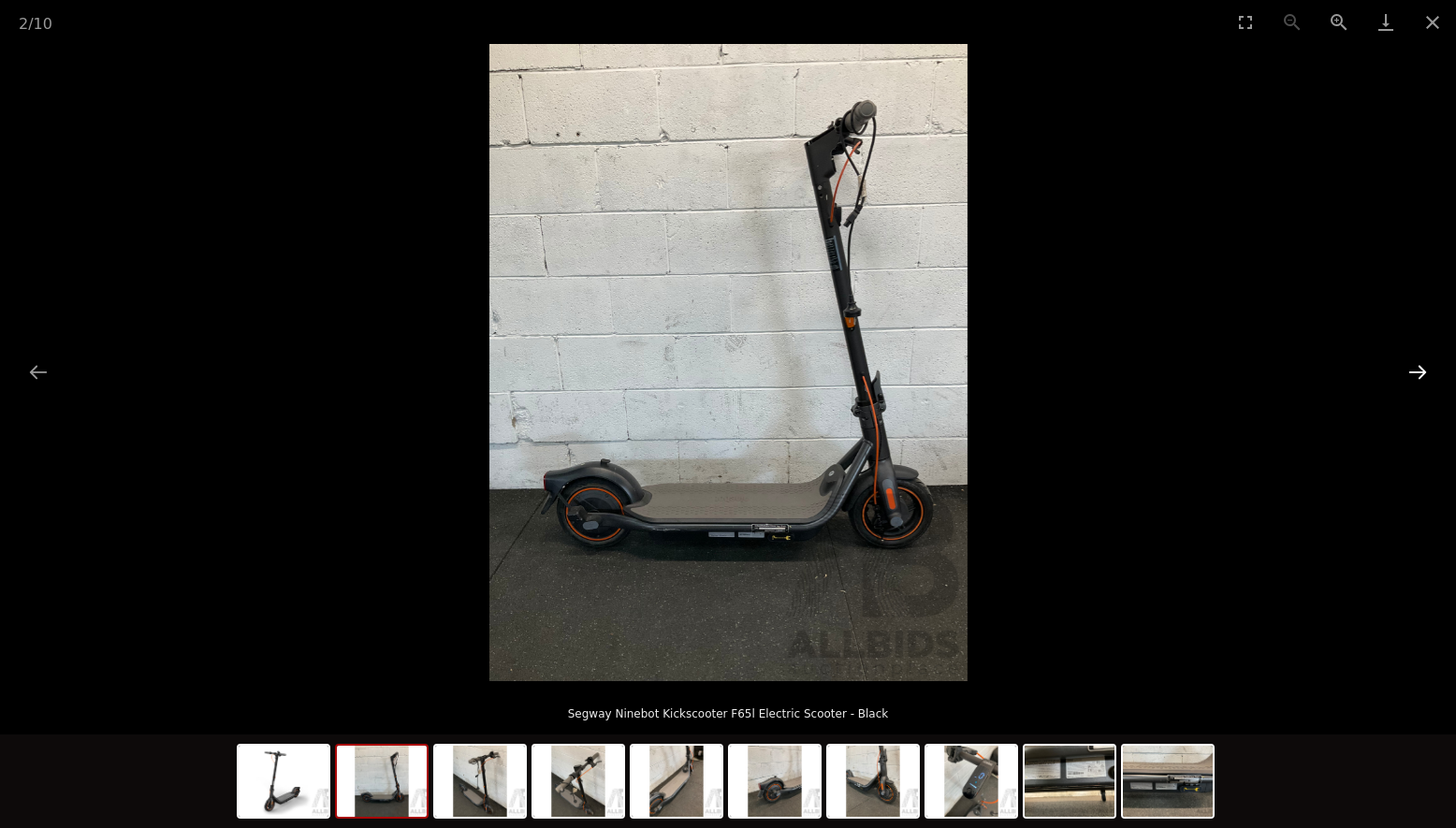
click at [1418, 371] on button "Next slide" at bounding box center [1417, 371] width 39 height 36
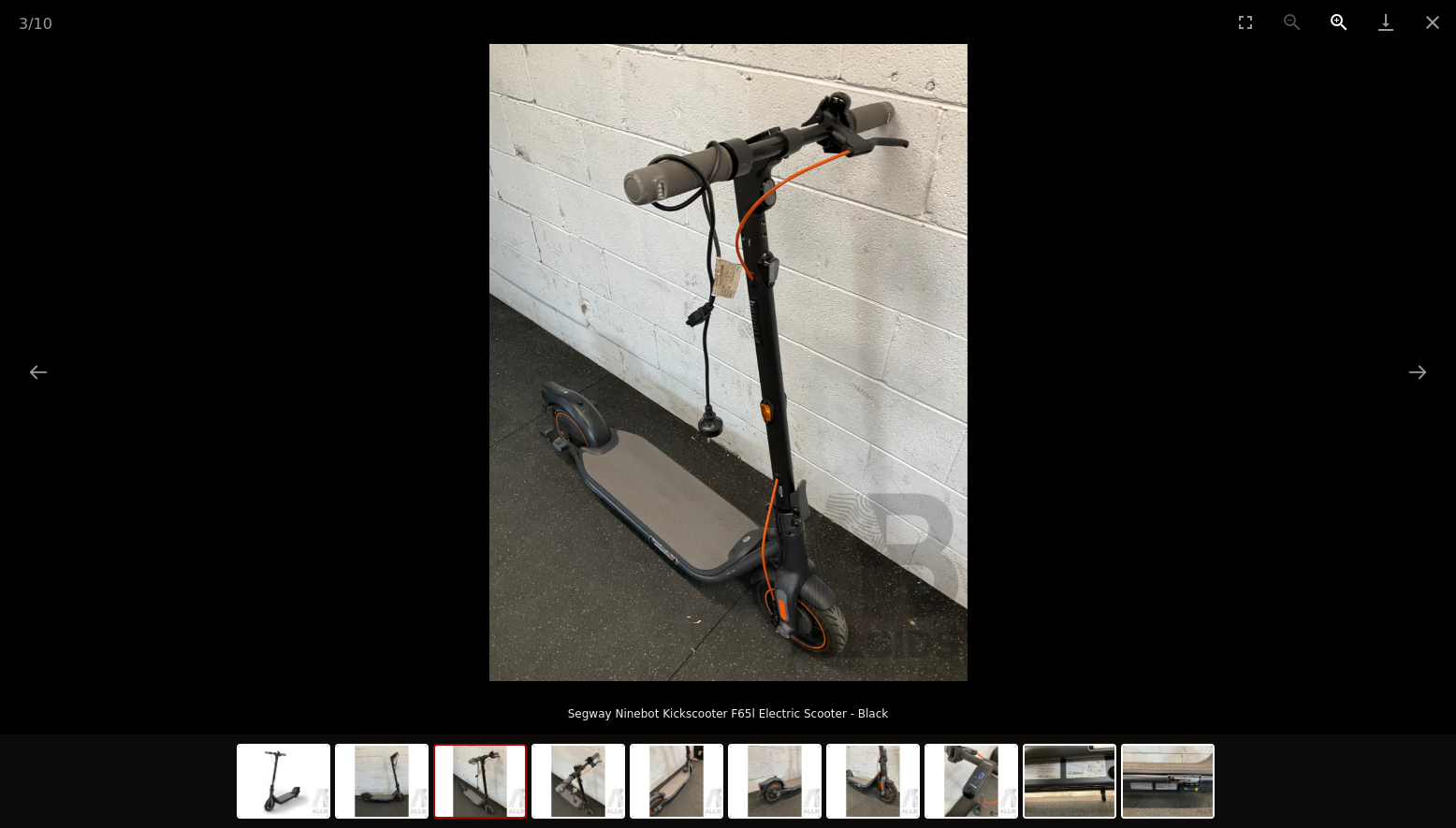
click at [1332, 21] on button "Zoom in" at bounding box center [1338, 21] width 47 height 44
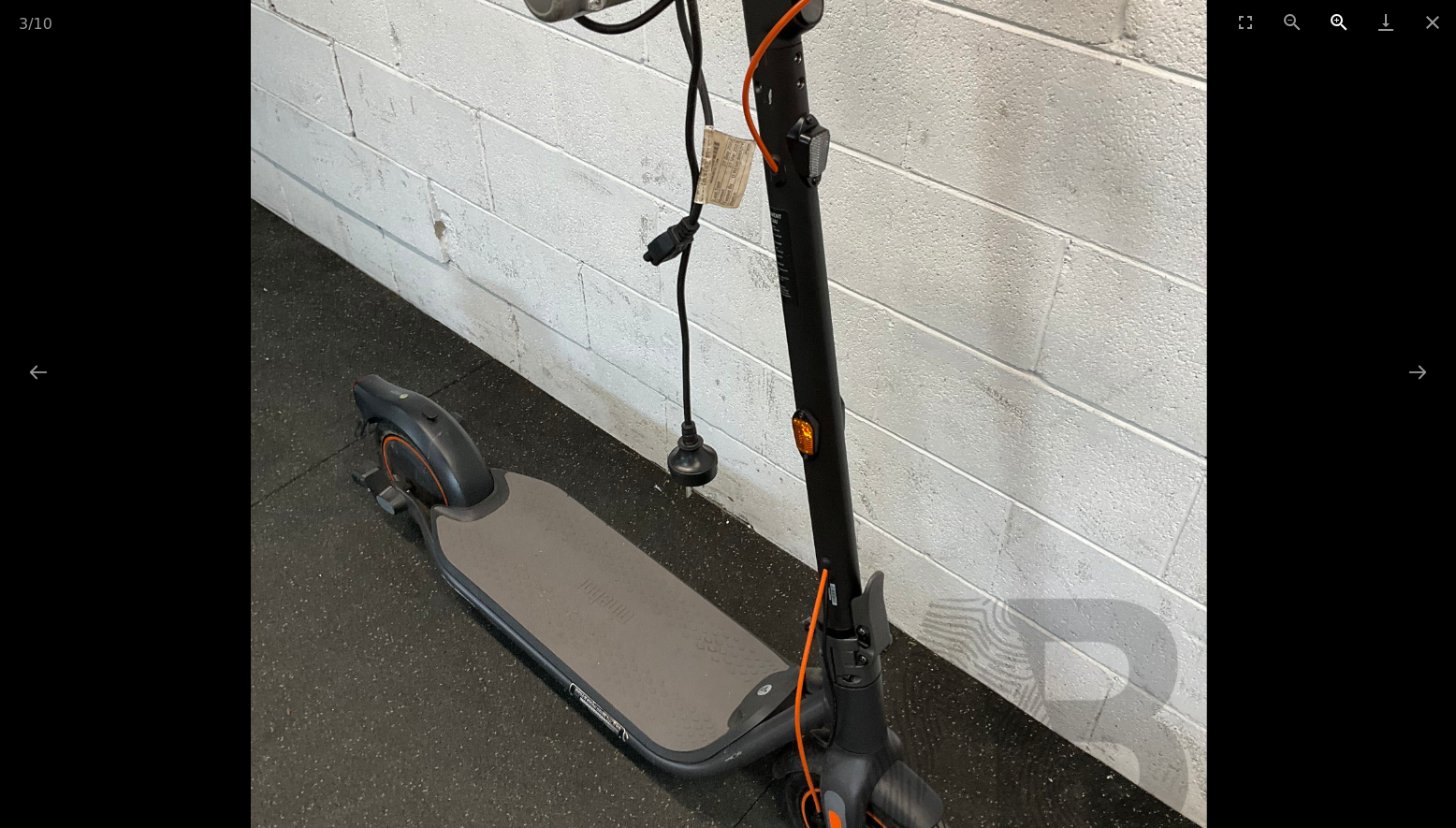
click at [1332, 21] on button "Zoom in" at bounding box center [1338, 21] width 47 height 44
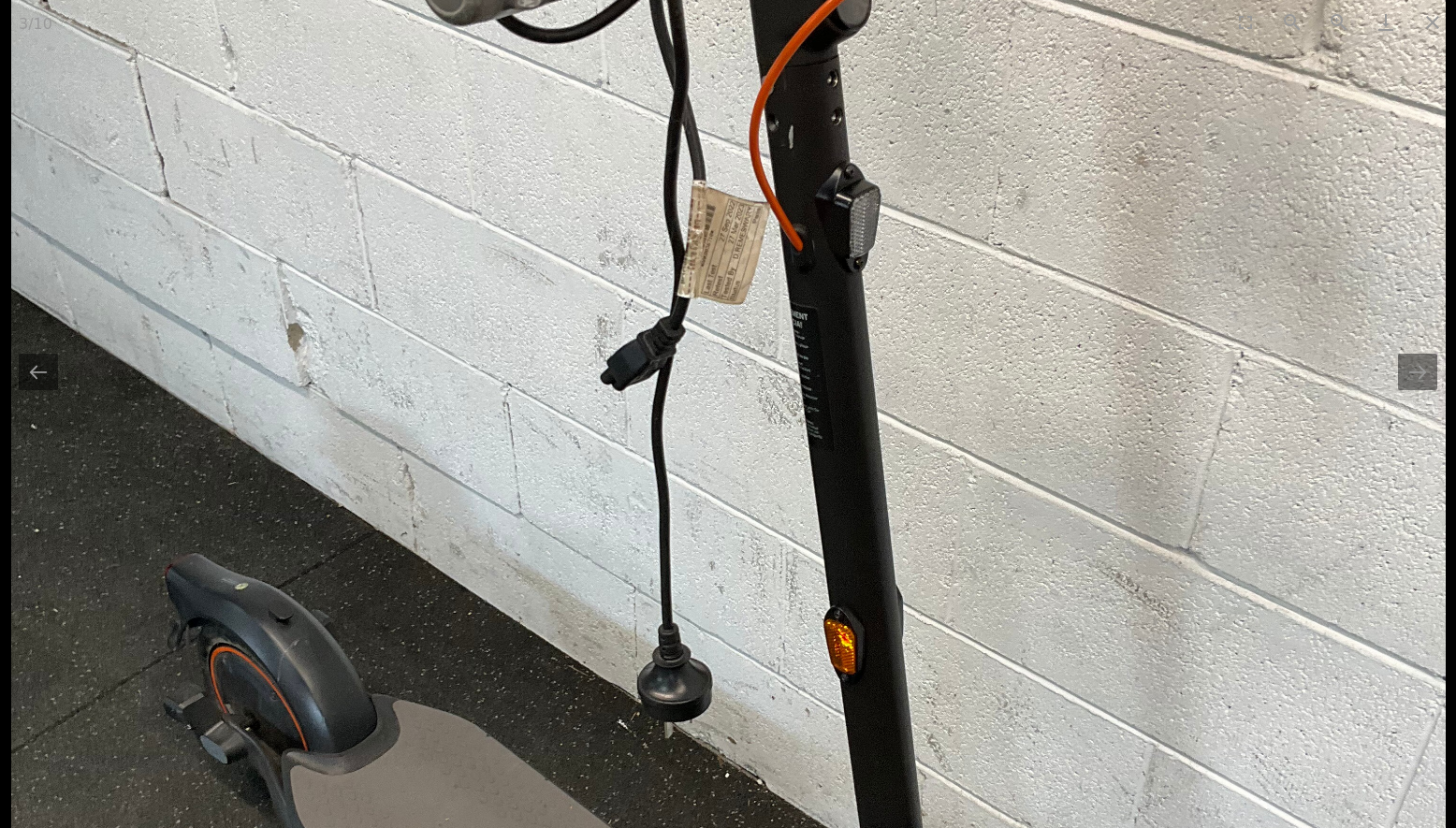
drag, startPoint x: 579, startPoint y: 322, endPoint x: 557, endPoint y: 509, distance: 188.3
click at [557, 509] on img at bounding box center [728, 497] width 1434 height 1911
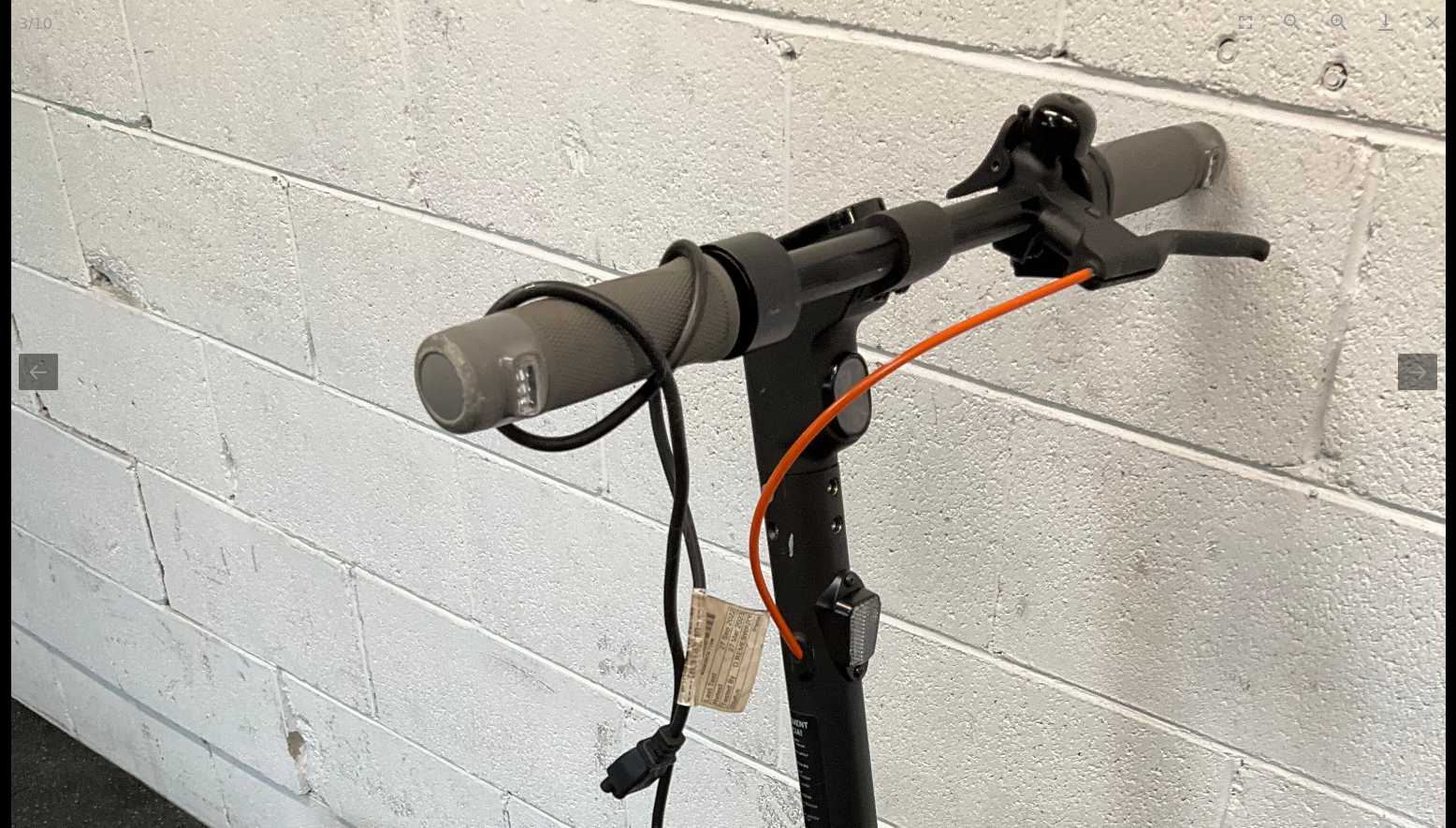
drag, startPoint x: 1199, startPoint y: 328, endPoint x: 1200, endPoint y: 650, distance: 322.0
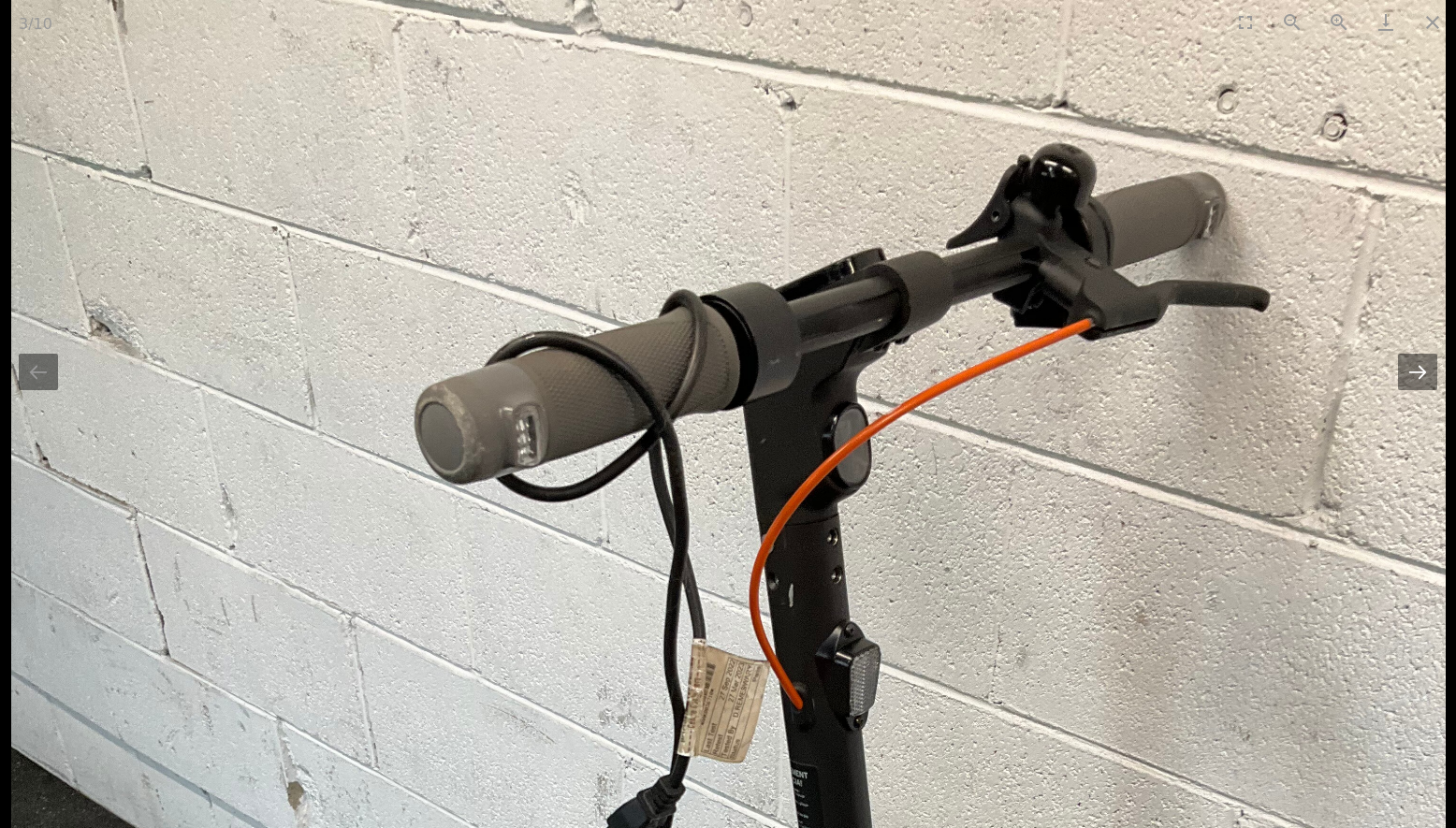
click at [1409, 371] on button "Next slide" at bounding box center [1417, 371] width 39 height 36
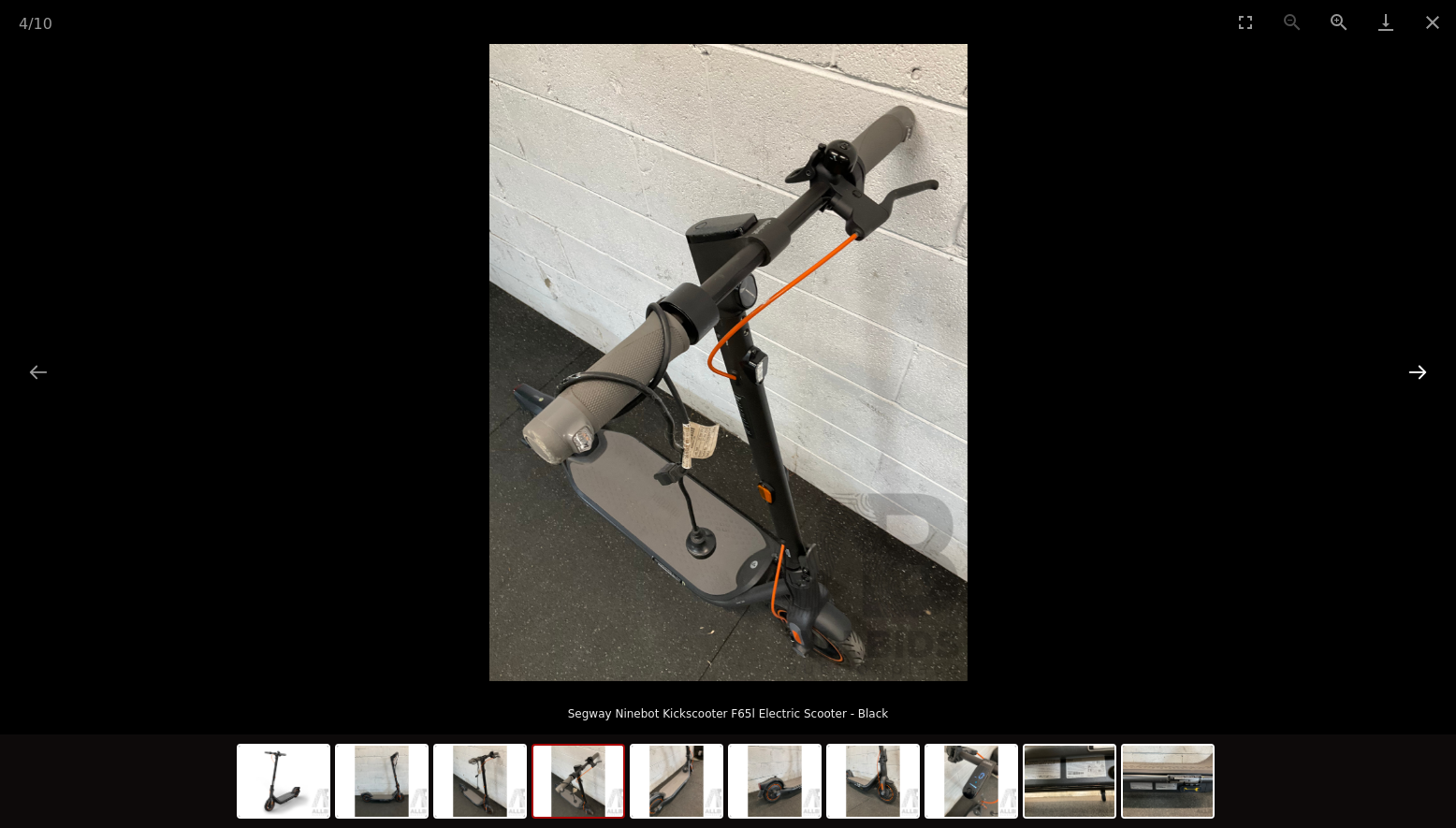
click at [1424, 367] on button "Next slide" at bounding box center [1417, 371] width 39 height 36
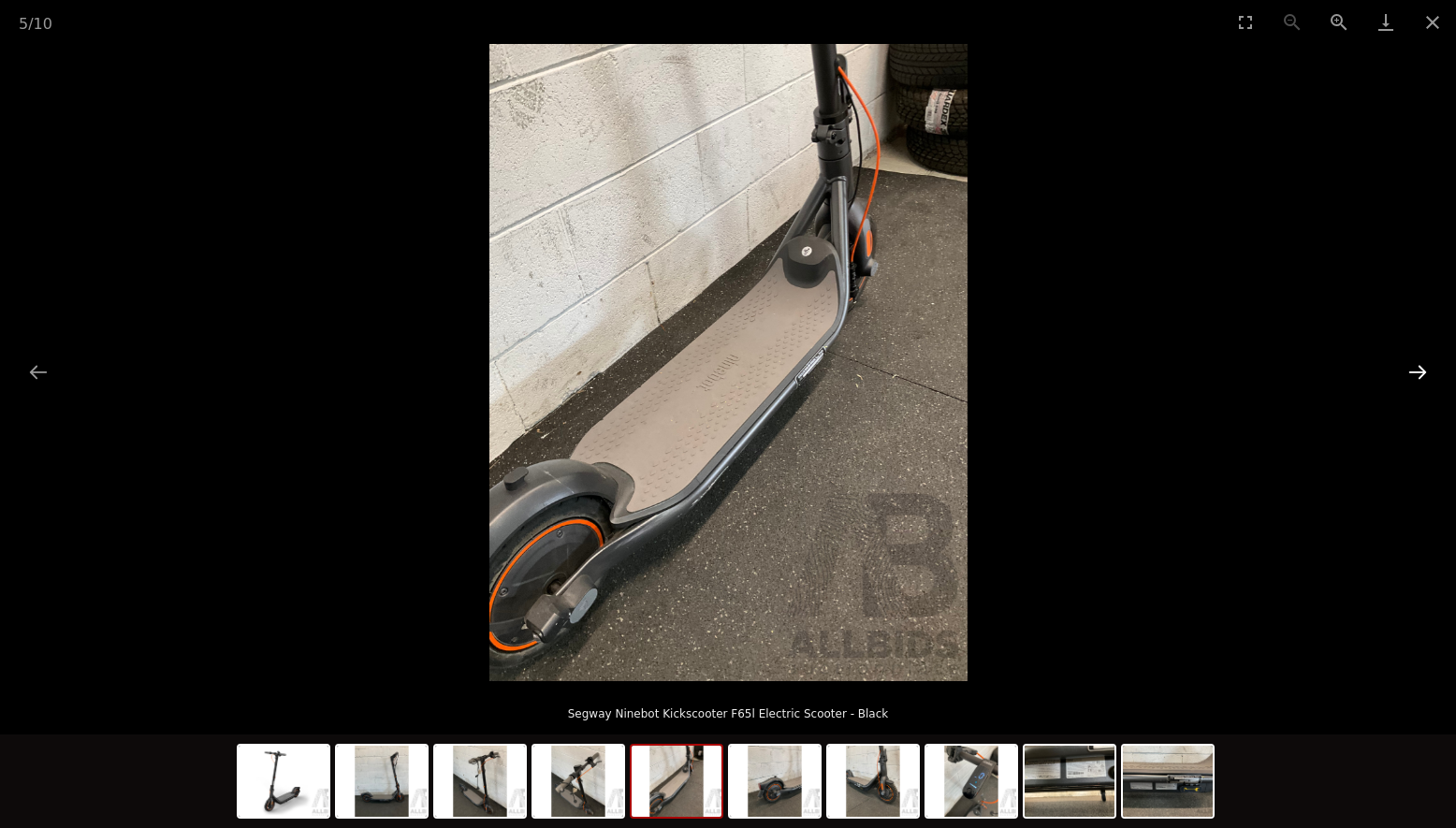
click at [1416, 367] on button "Next slide" at bounding box center [1417, 371] width 39 height 36
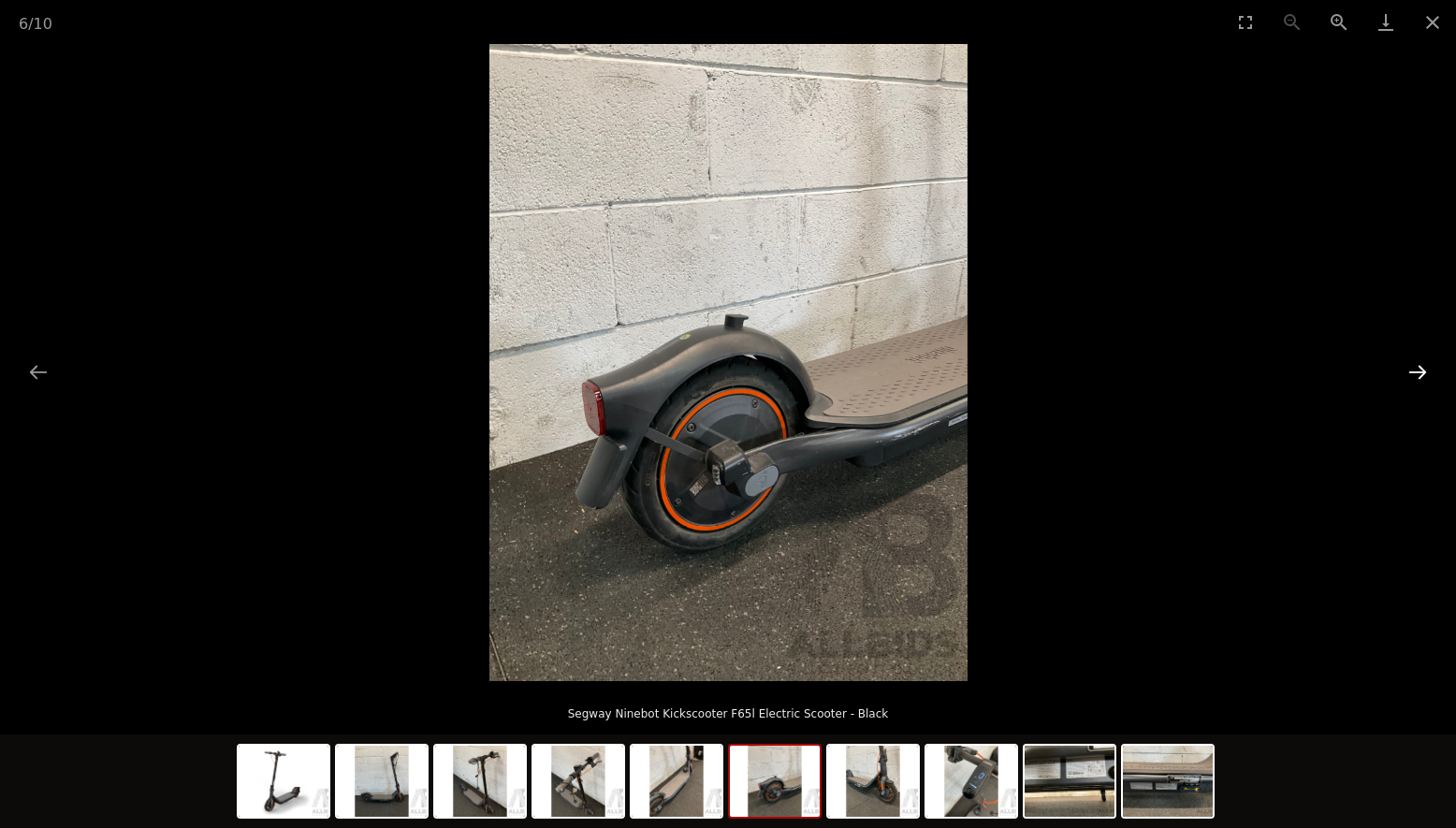
click at [1417, 367] on button "Next slide" at bounding box center [1417, 371] width 39 height 36
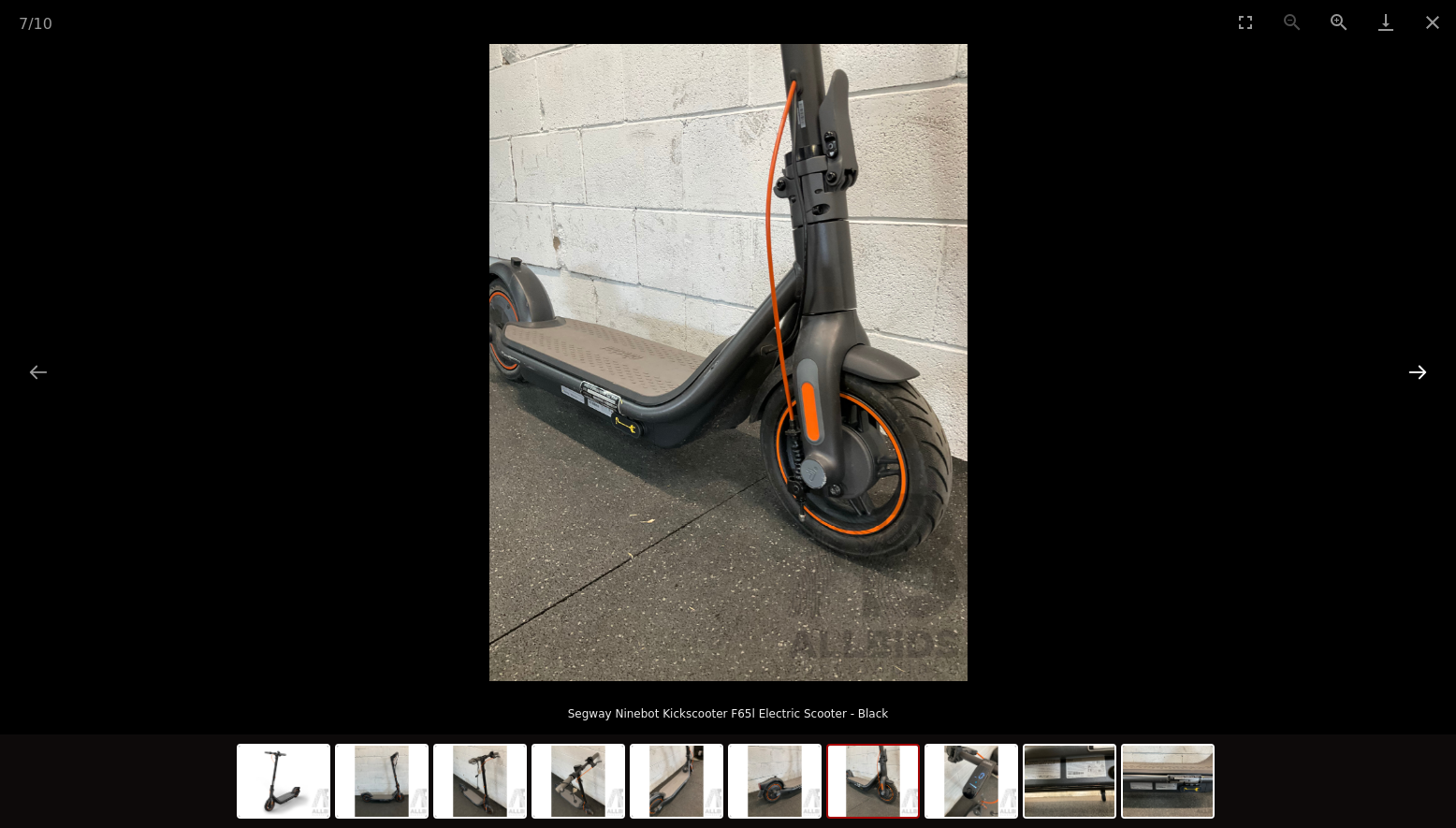
click at [1418, 376] on button "Next slide" at bounding box center [1417, 371] width 39 height 36
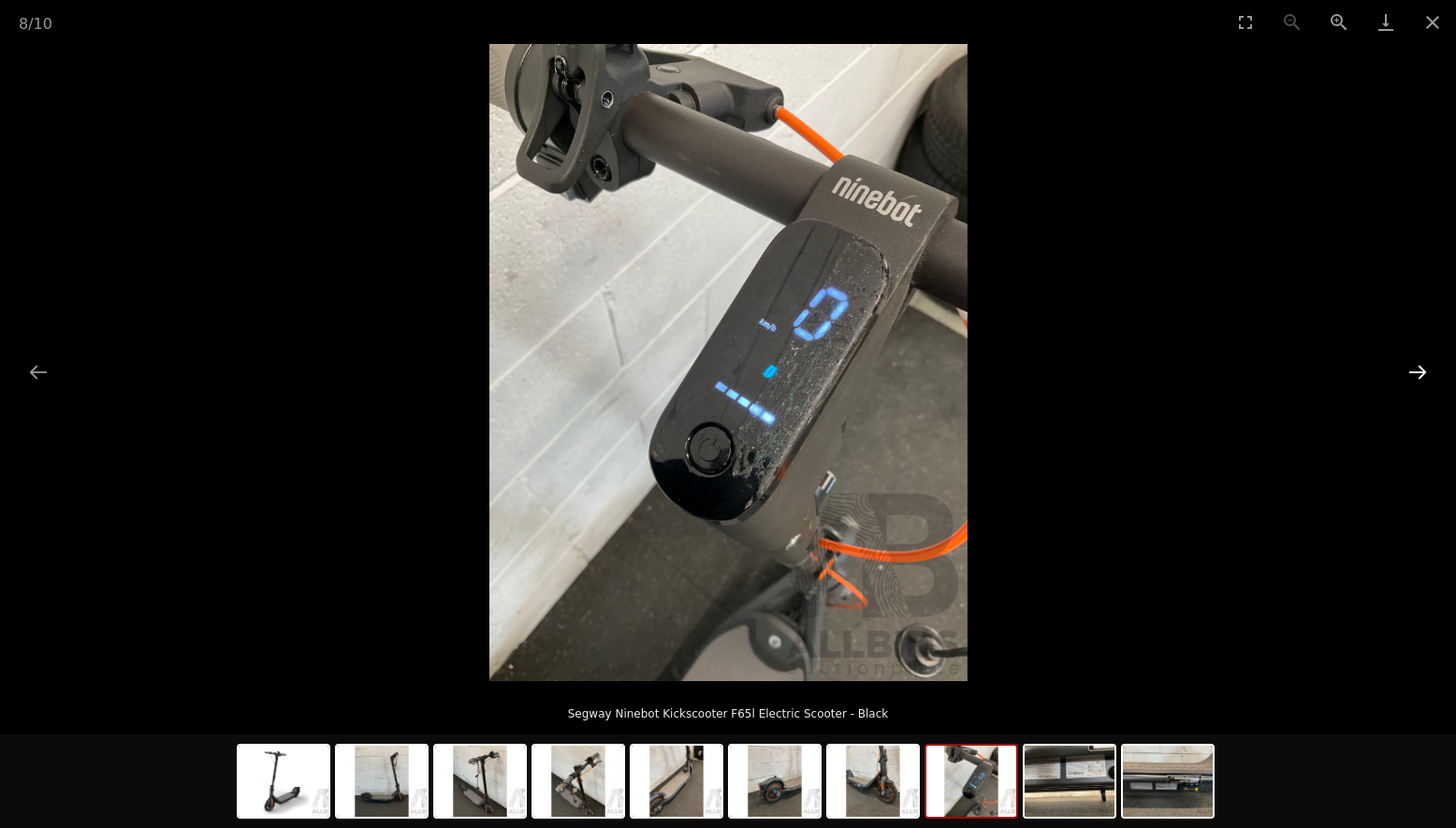
click at [1419, 375] on button "Next slide" at bounding box center [1417, 371] width 39 height 36
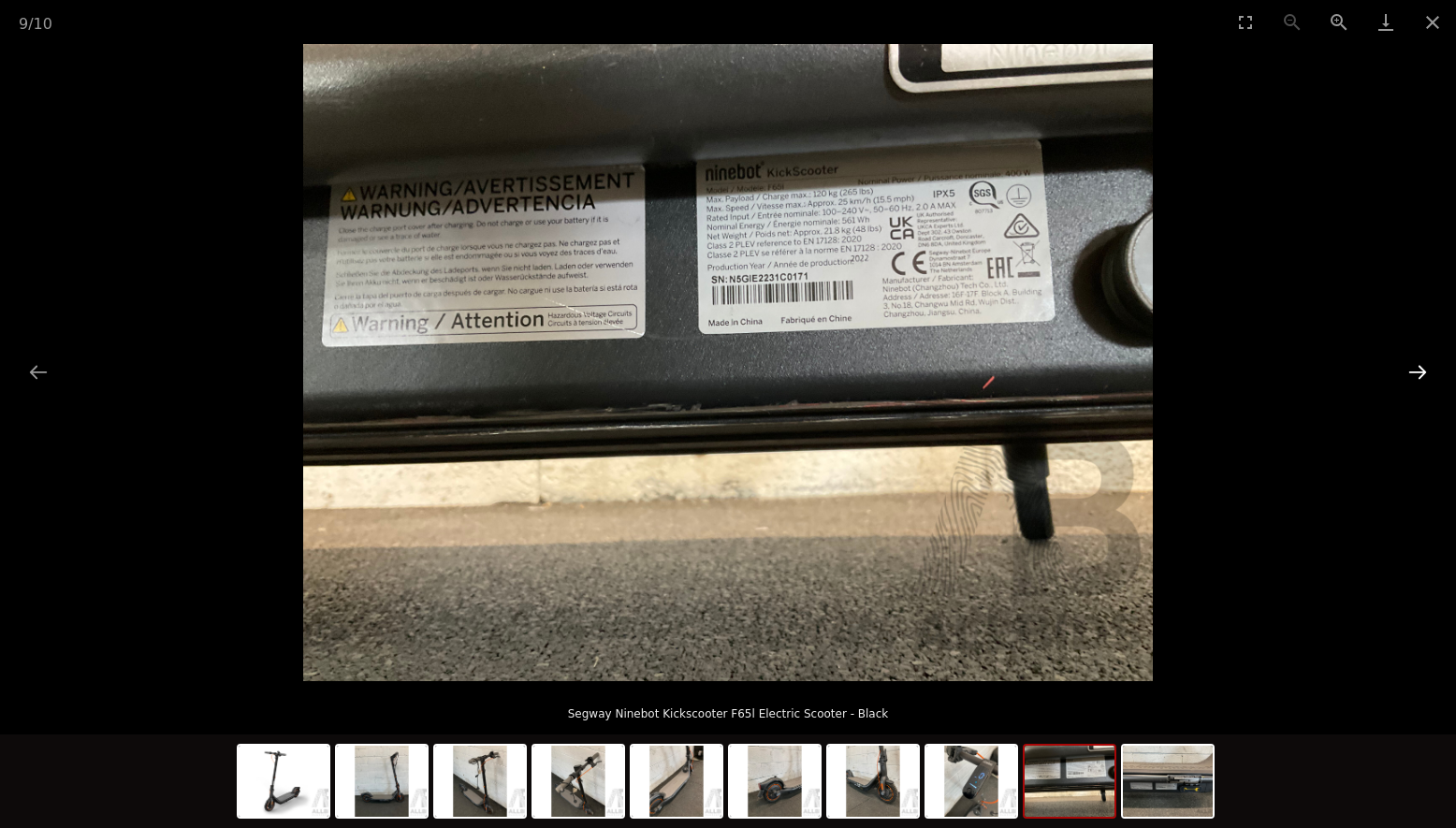
click at [1419, 375] on button "Next slide" at bounding box center [1417, 371] width 39 height 36
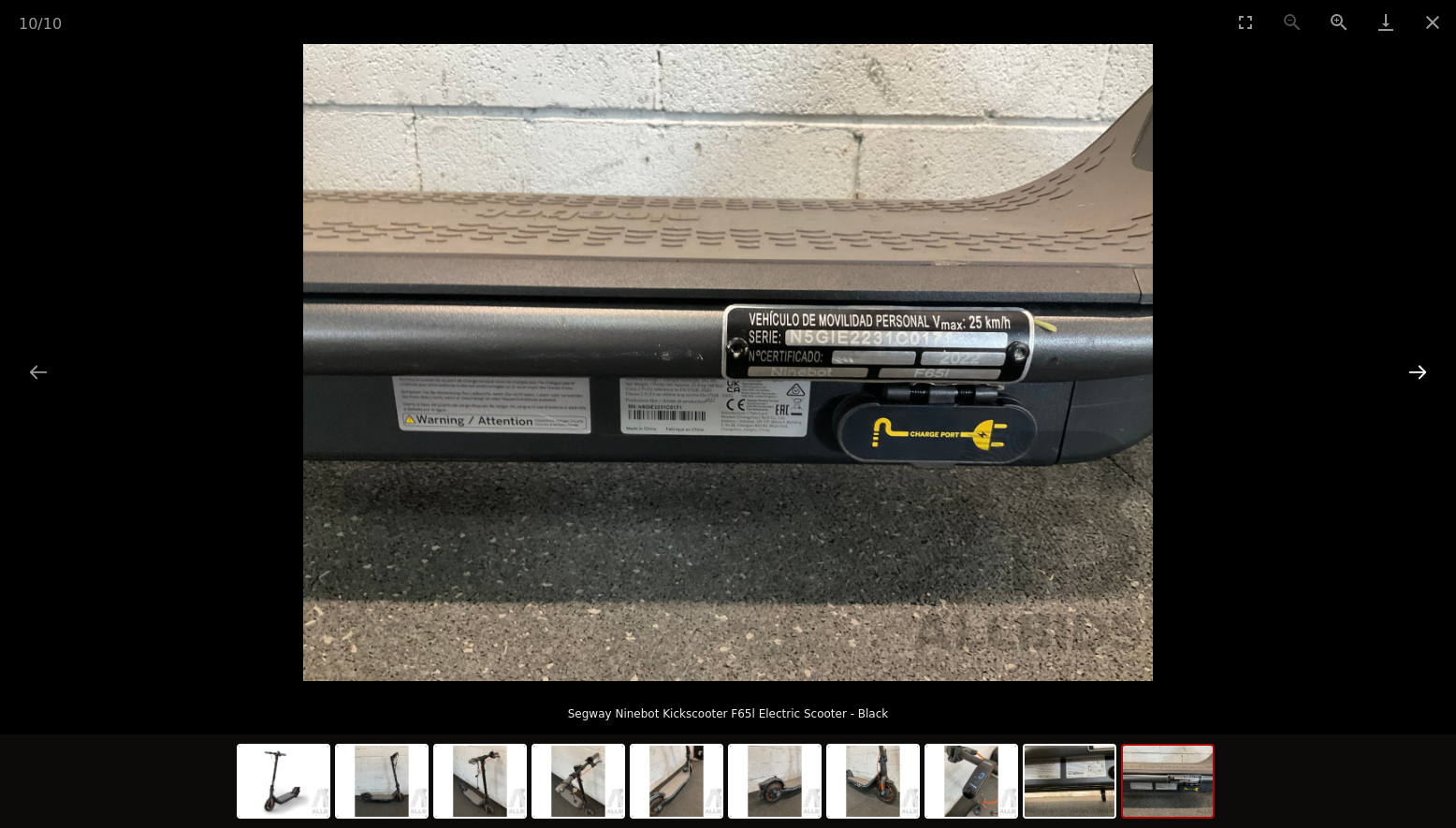
click at [1419, 375] on button "Next slide" at bounding box center [1417, 371] width 39 height 36
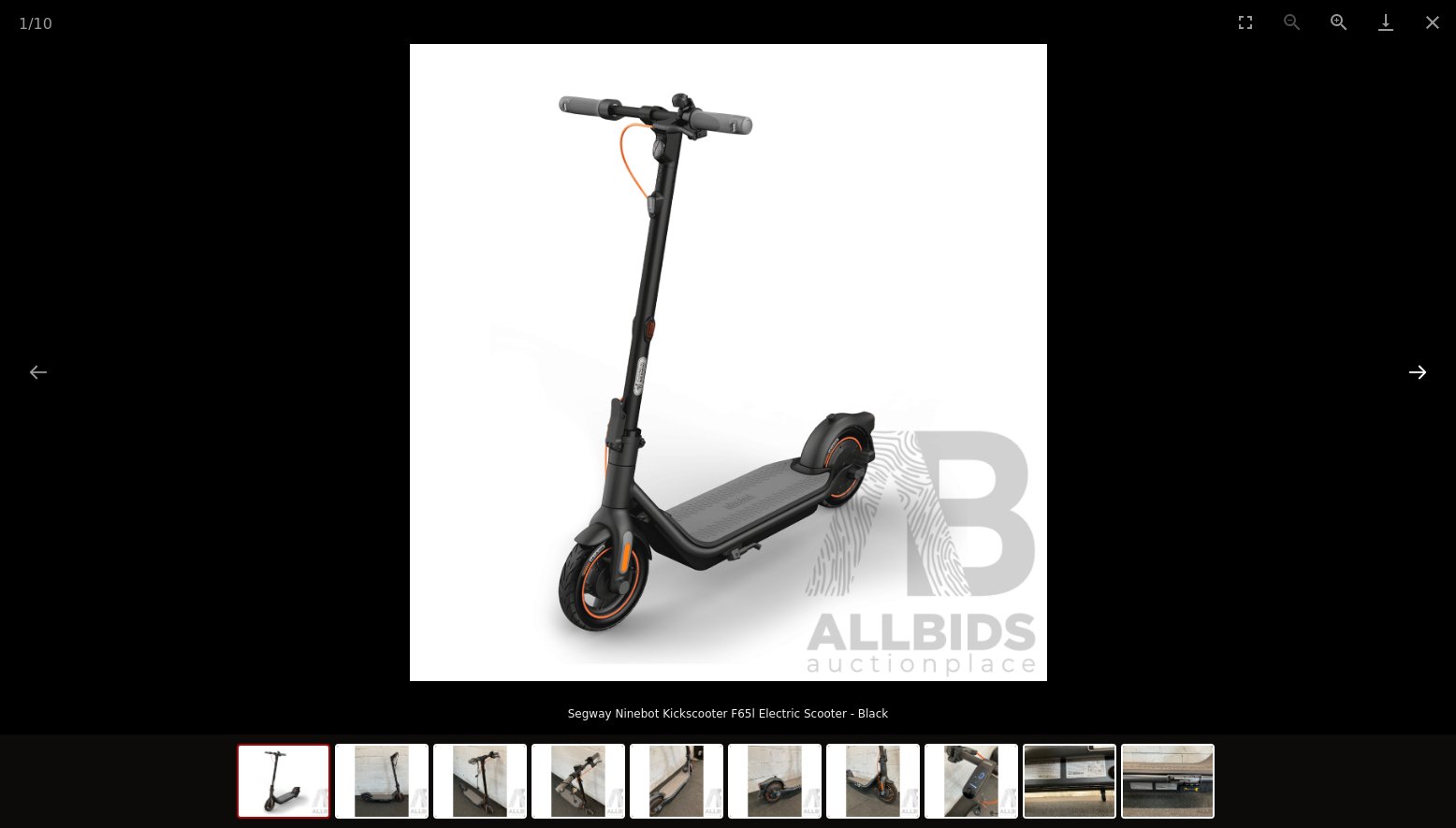
click at [1419, 375] on button "Next slide" at bounding box center [1417, 371] width 39 height 36
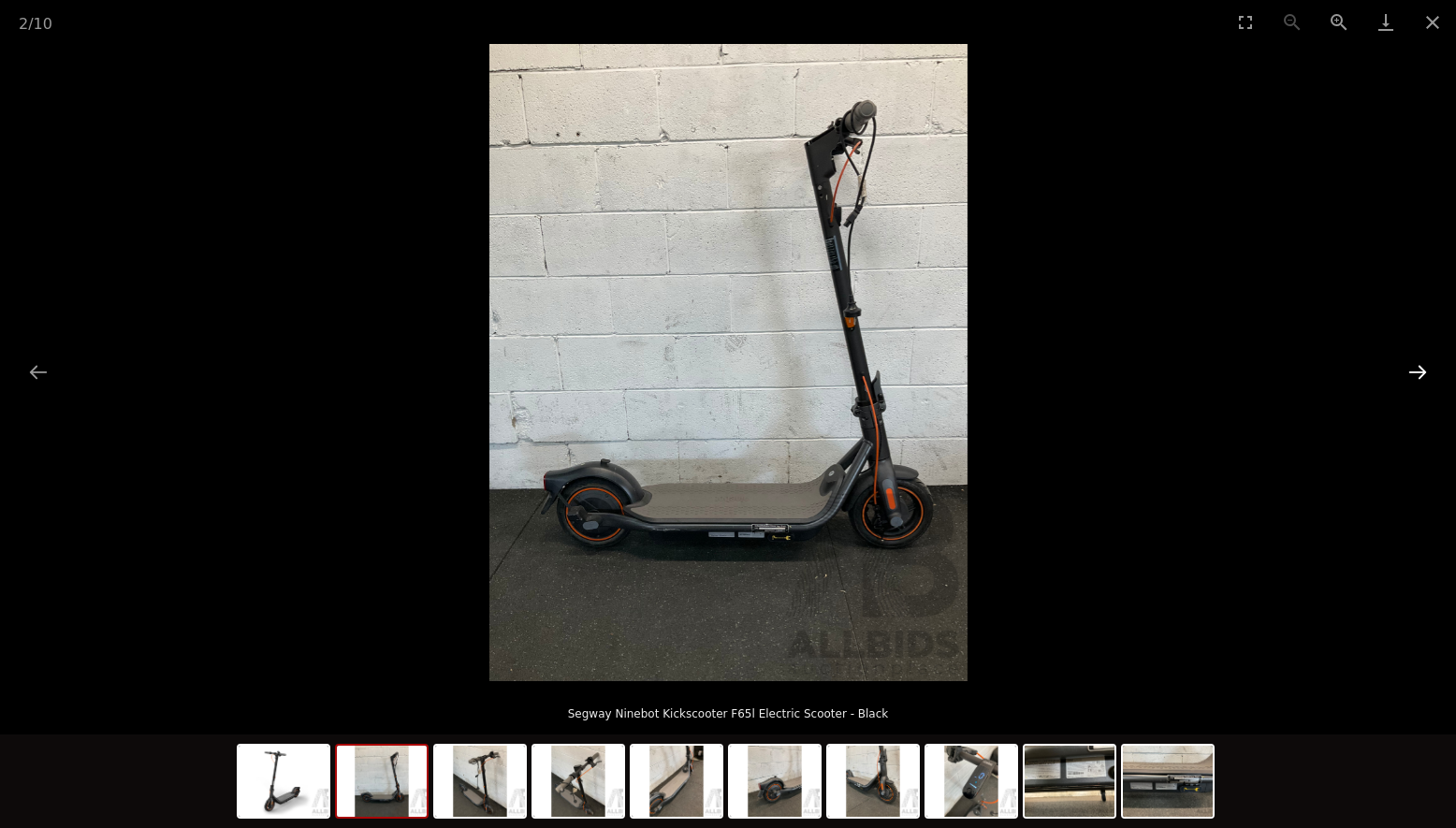
click at [1419, 375] on button "Next slide" at bounding box center [1417, 371] width 39 height 36
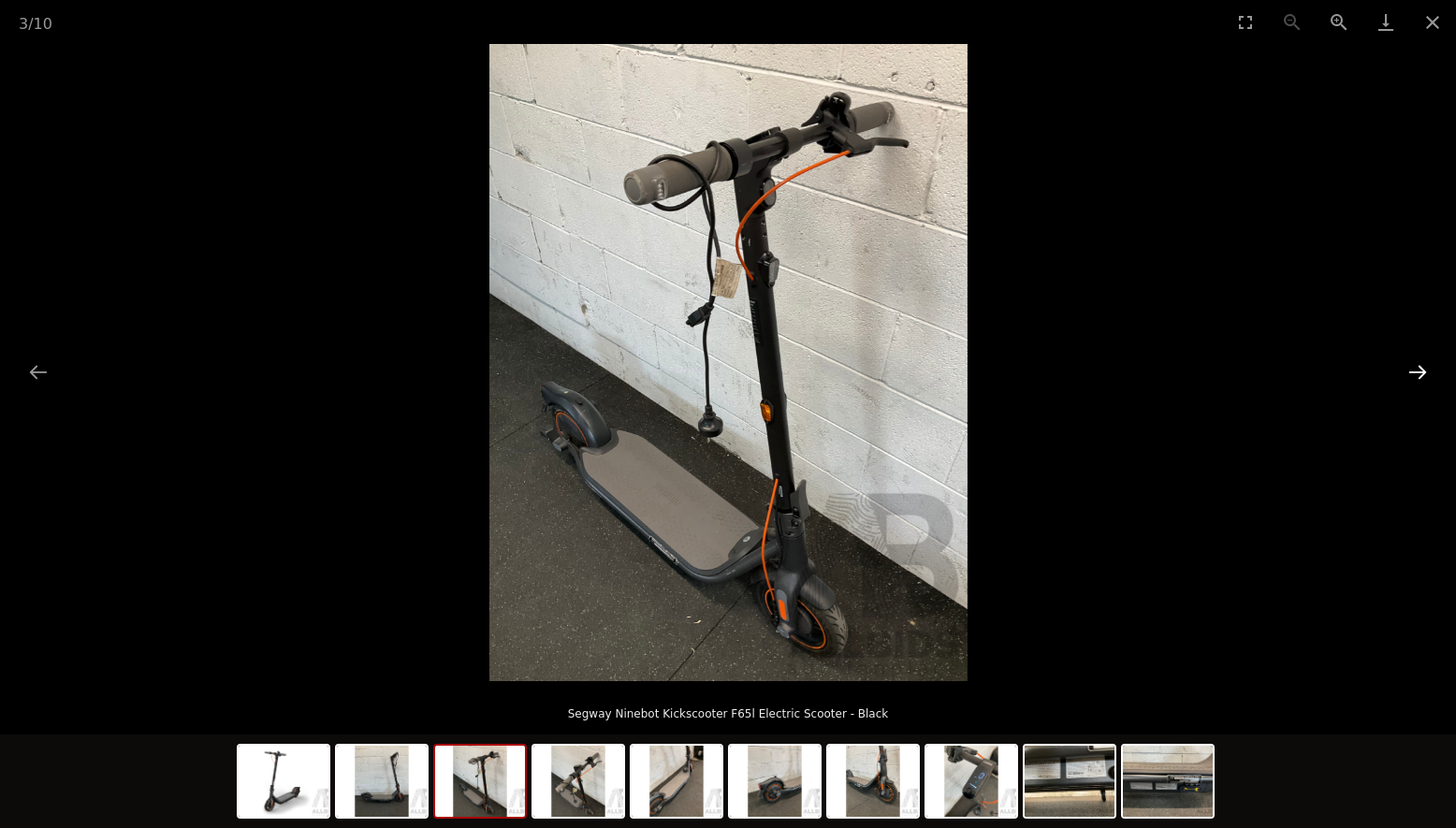
click at [1419, 375] on button "Next slide" at bounding box center [1417, 371] width 39 height 36
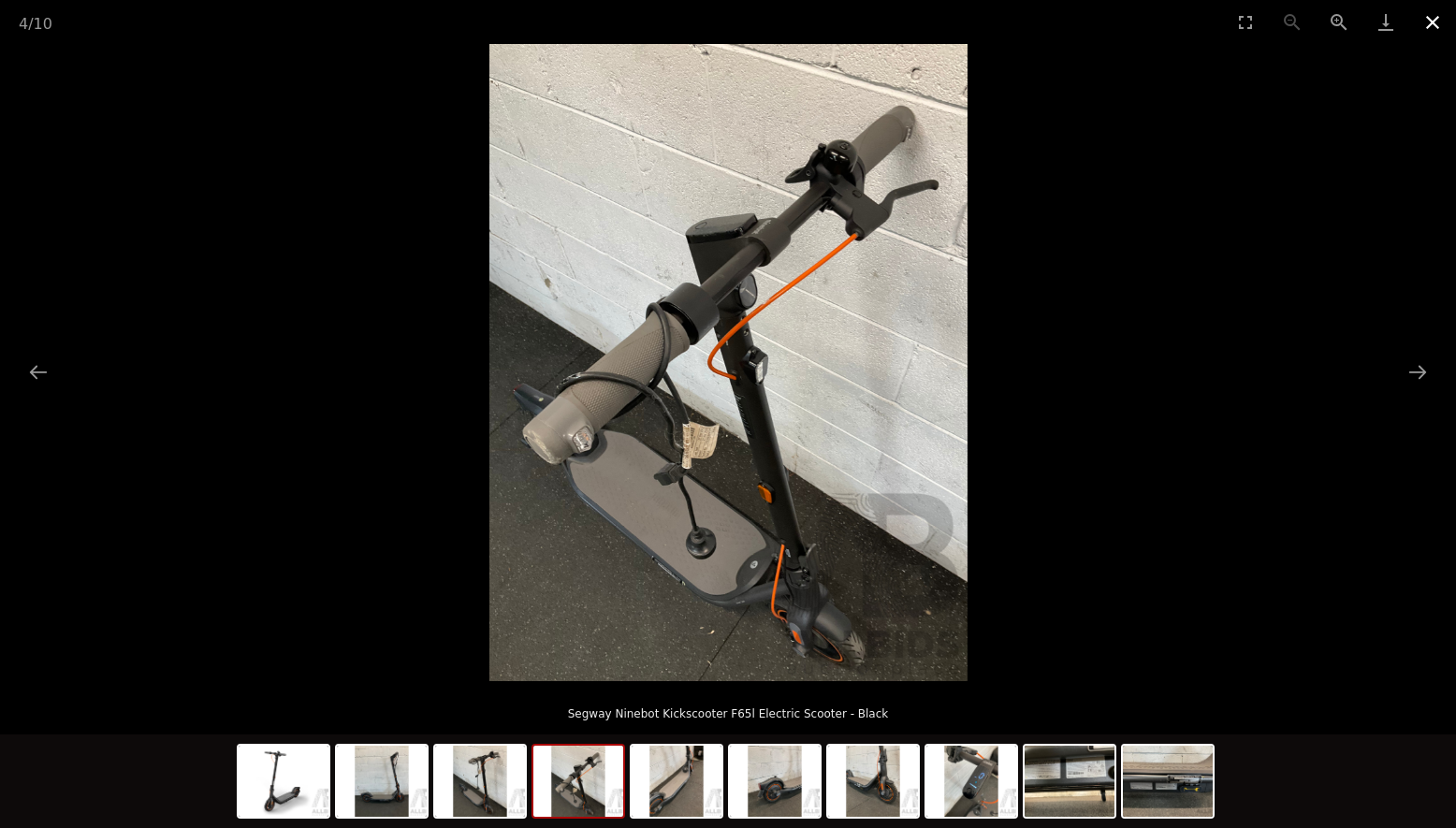
click at [1434, 23] on button "Close gallery" at bounding box center [1433, 21] width 47 height 44
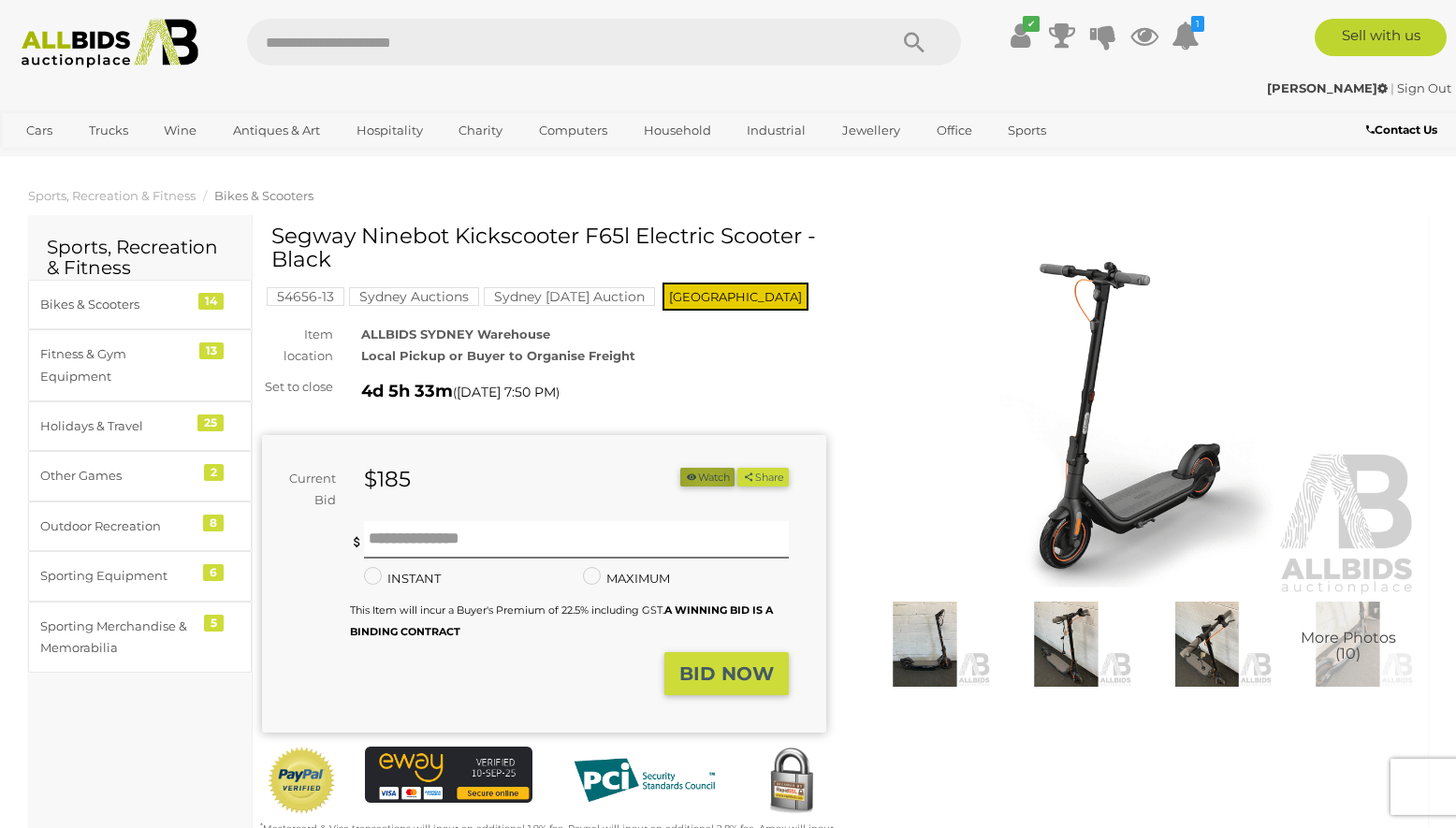
click at [699, 484] on button "Watch" at bounding box center [707, 477] width 55 height 19
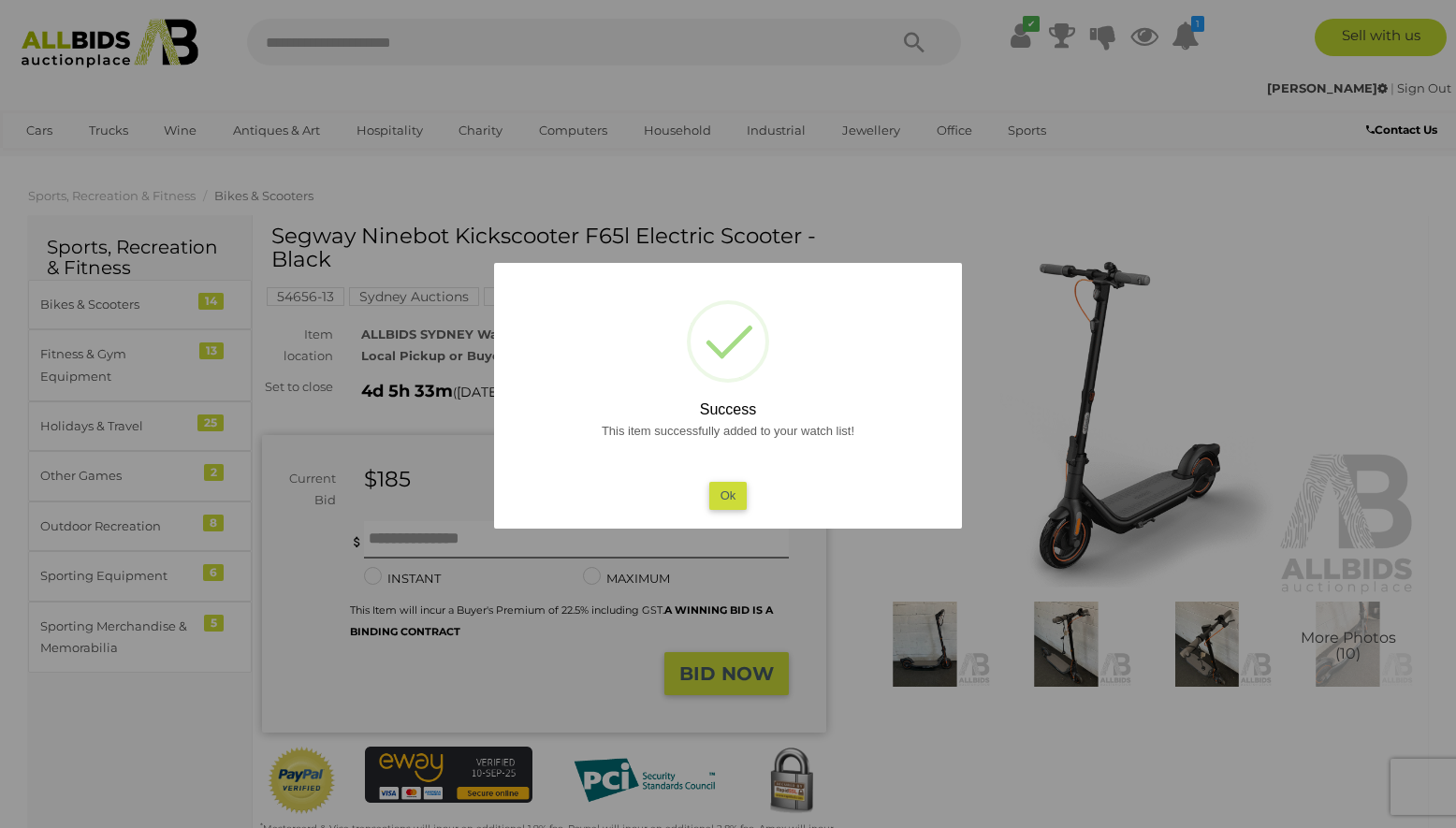
drag, startPoint x: 730, startPoint y: 496, endPoint x: 691, endPoint y: 428, distance: 78.4
click at [730, 497] on button "Ok" at bounding box center [728, 496] width 38 height 27
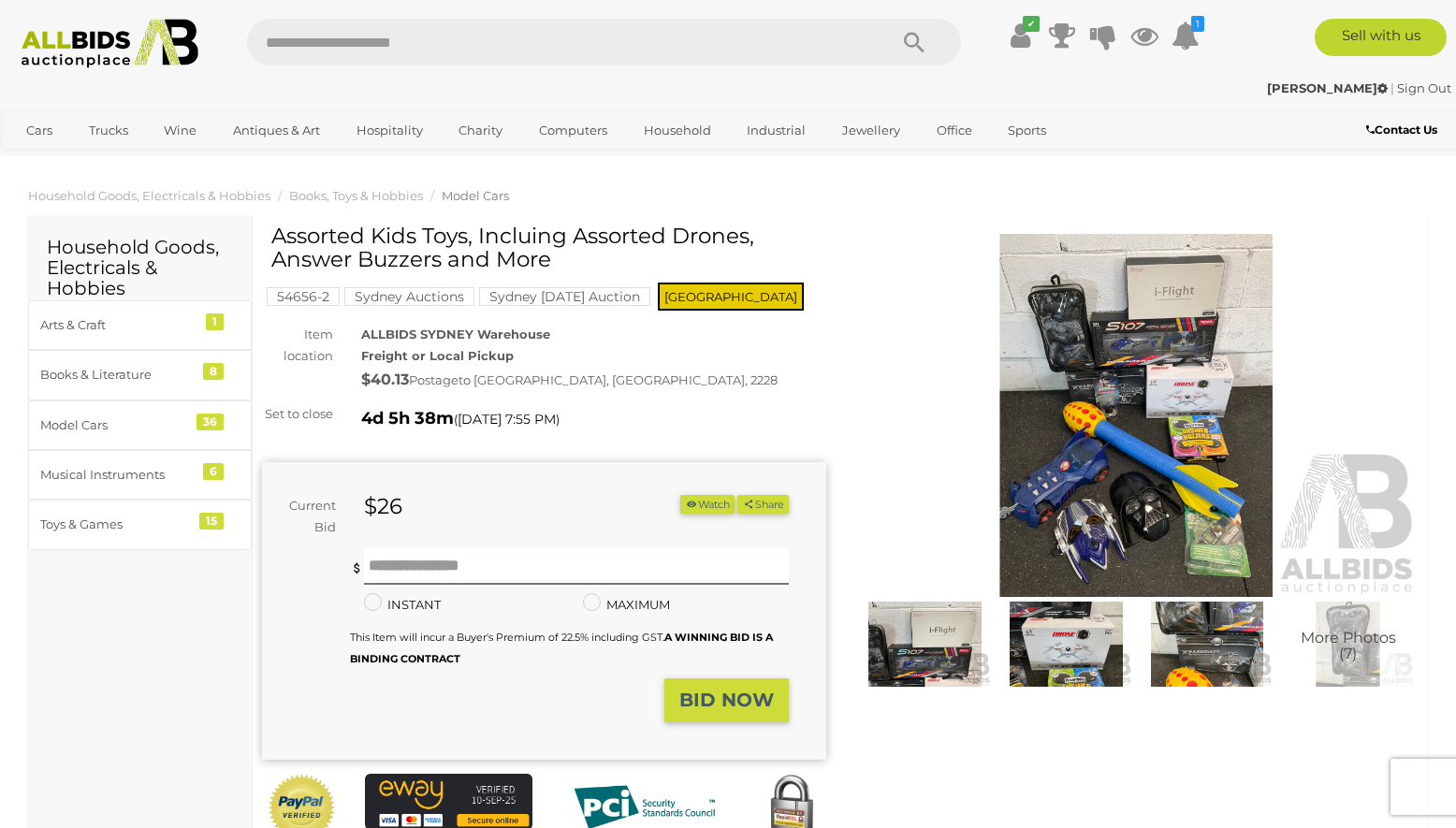
click at [1081, 436] on img at bounding box center [1136, 416] width 564 height 364
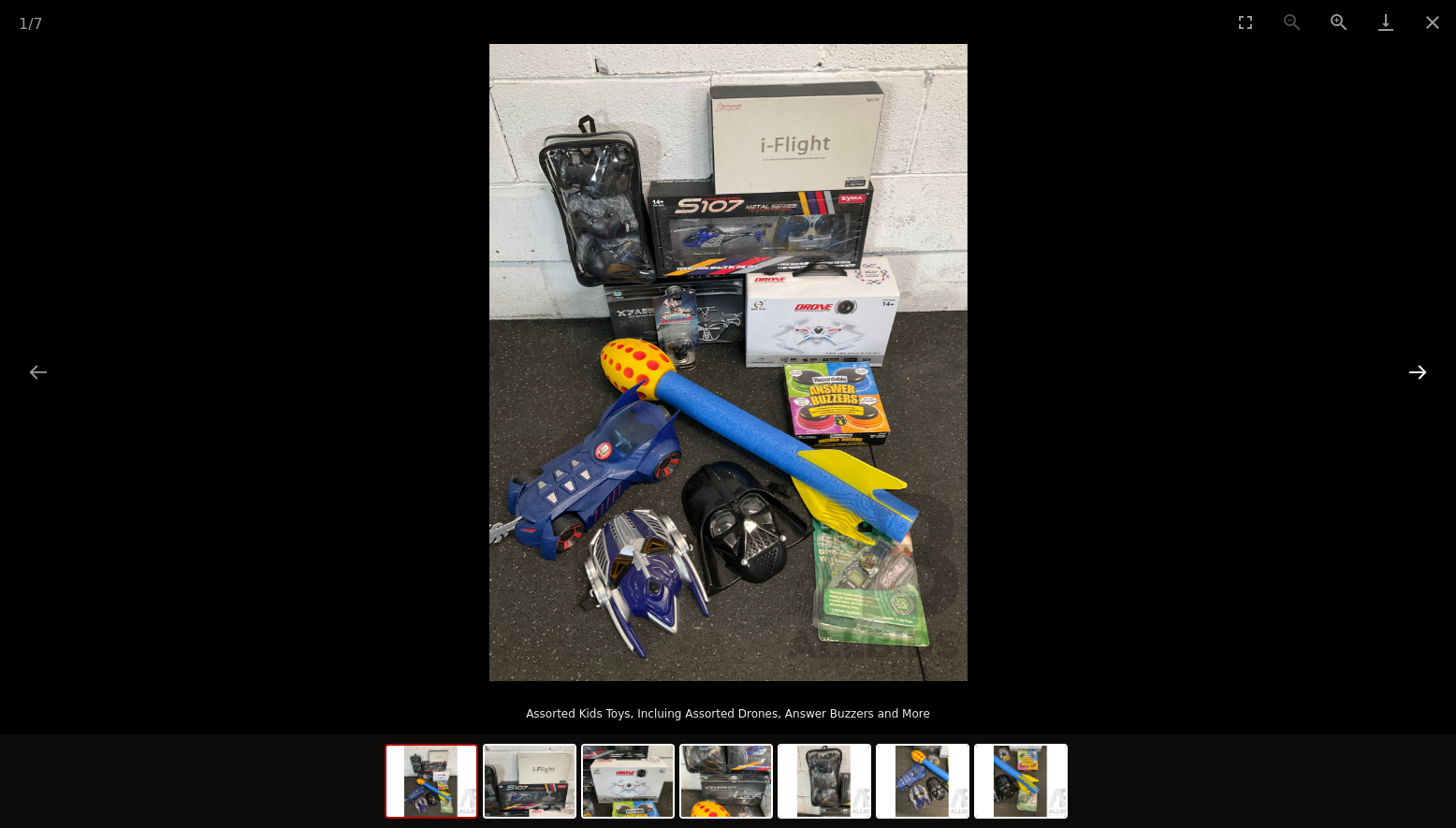
click at [1419, 374] on button "Next slide" at bounding box center [1417, 371] width 39 height 36
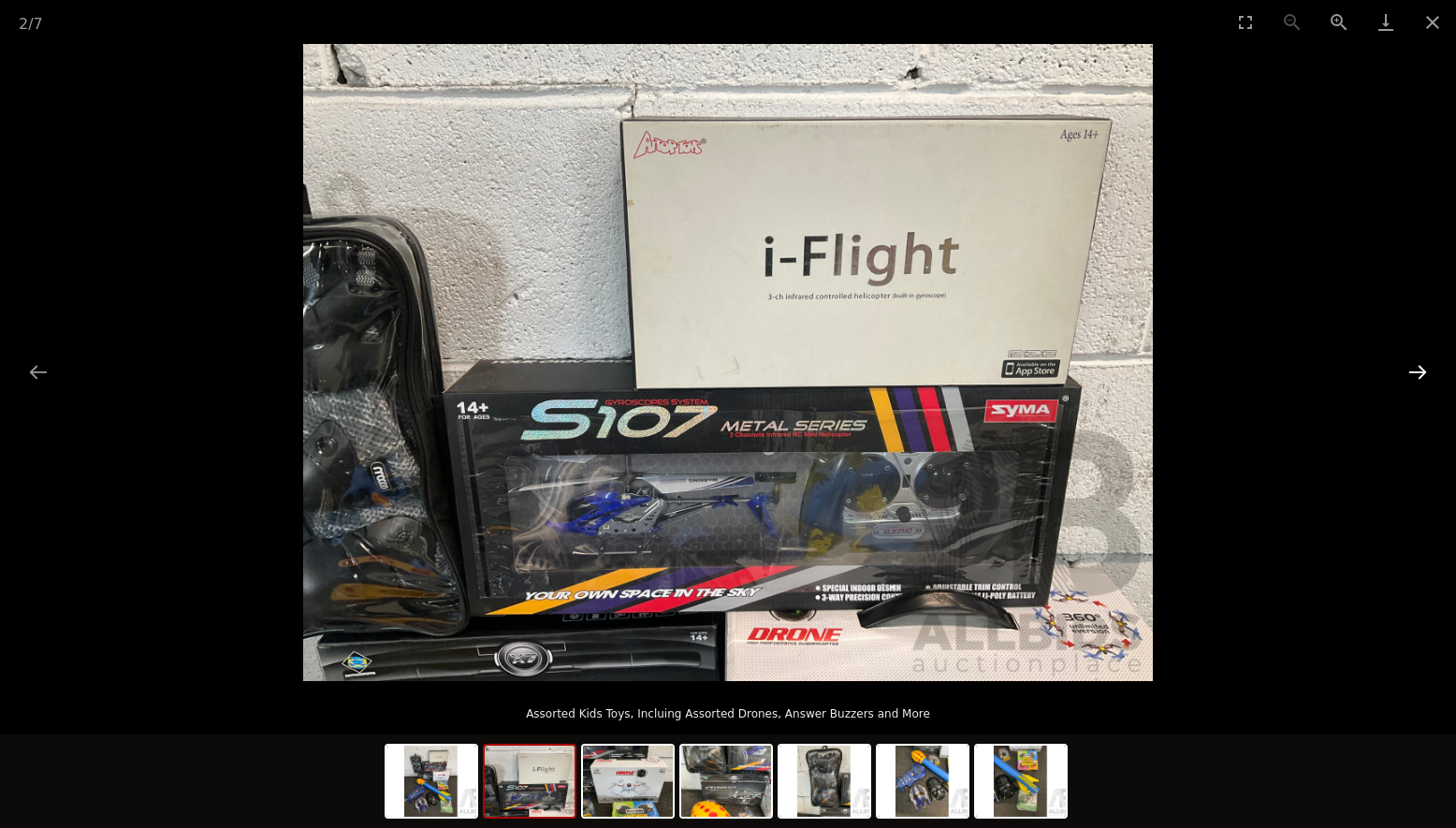
click at [1419, 374] on button "Next slide" at bounding box center [1417, 371] width 39 height 36
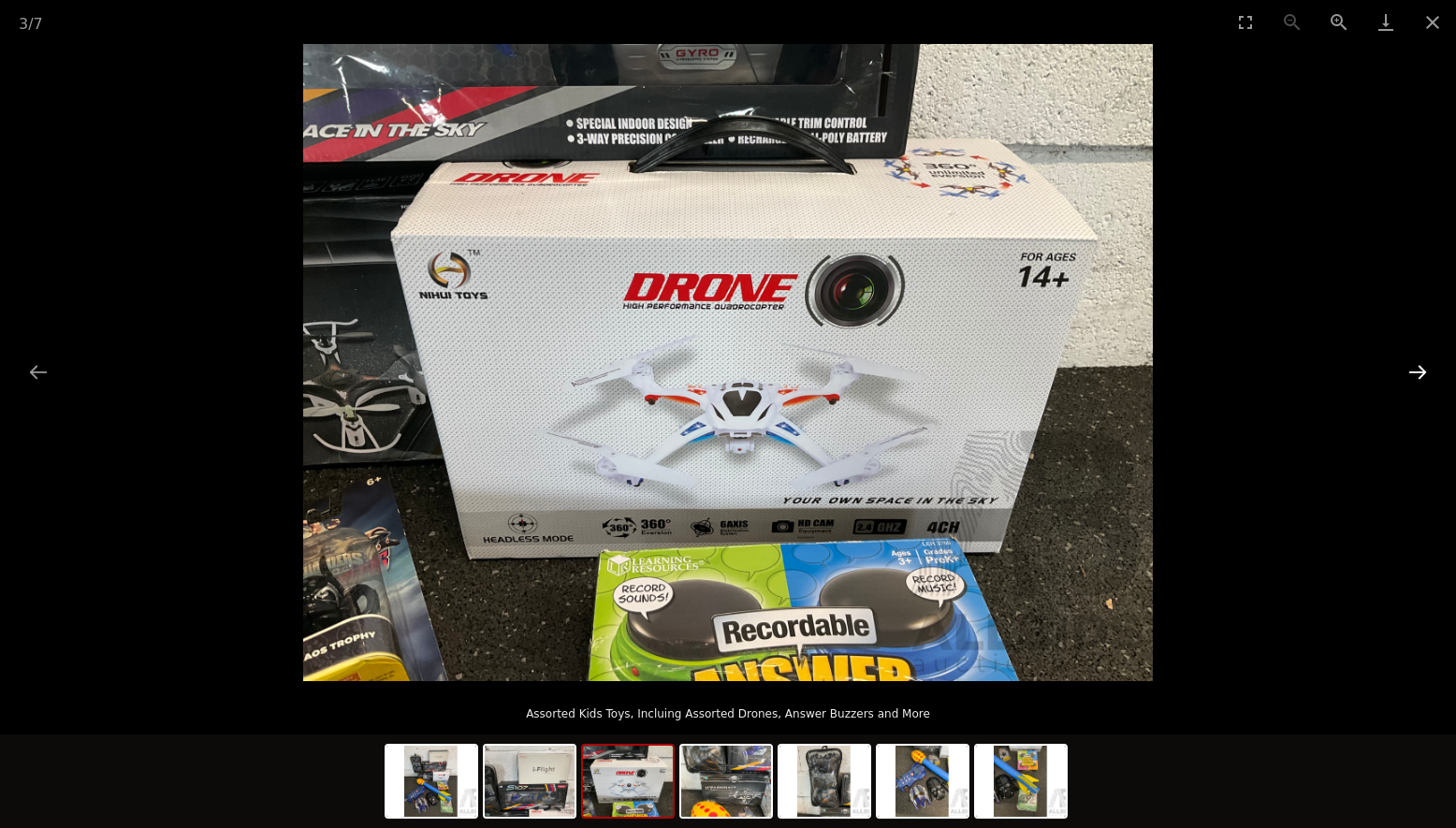
click at [1419, 374] on button "Next slide" at bounding box center [1417, 371] width 39 height 36
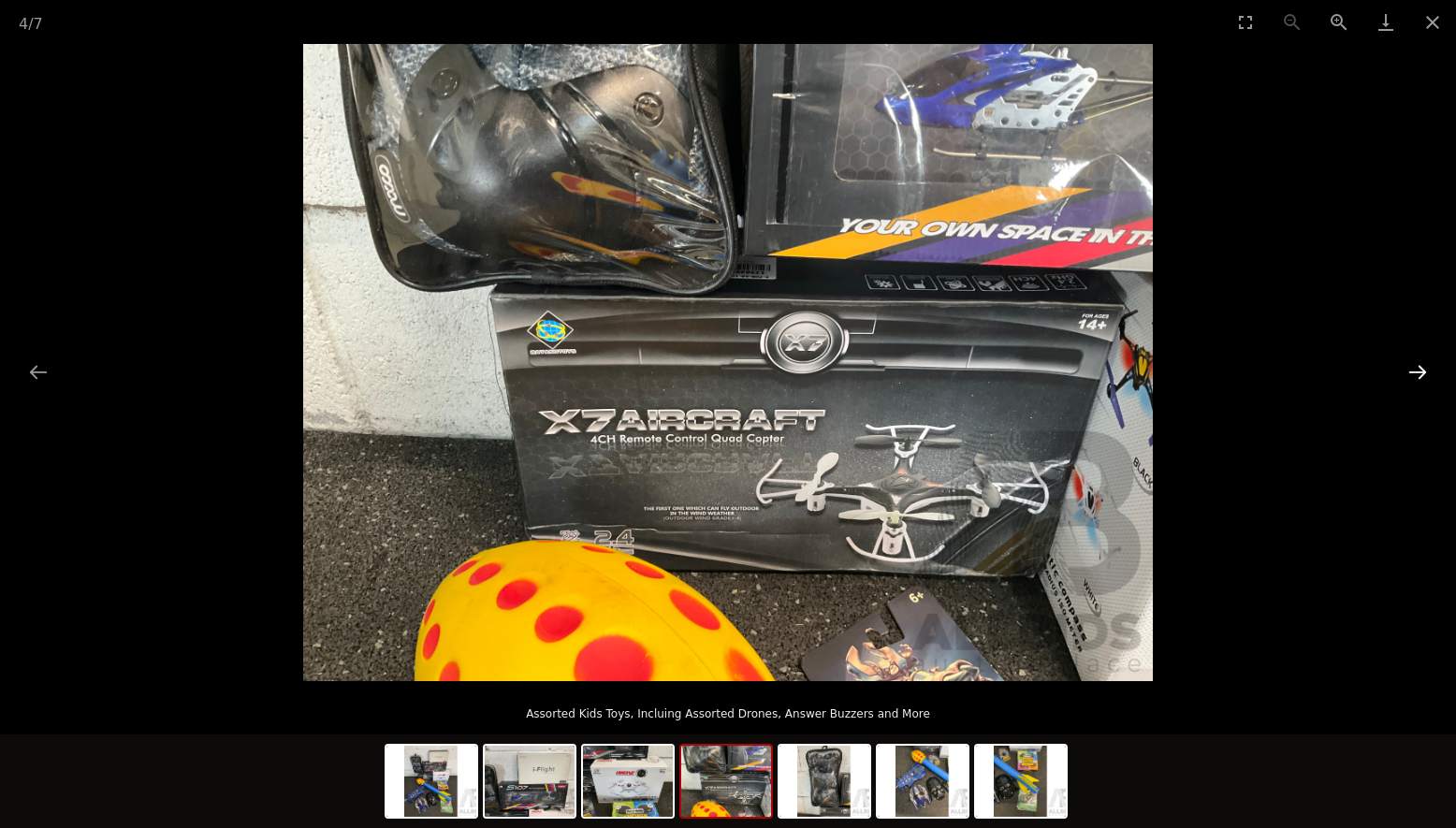
click at [1419, 374] on button "Next slide" at bounding box center [1417, 371] width 39 height 36
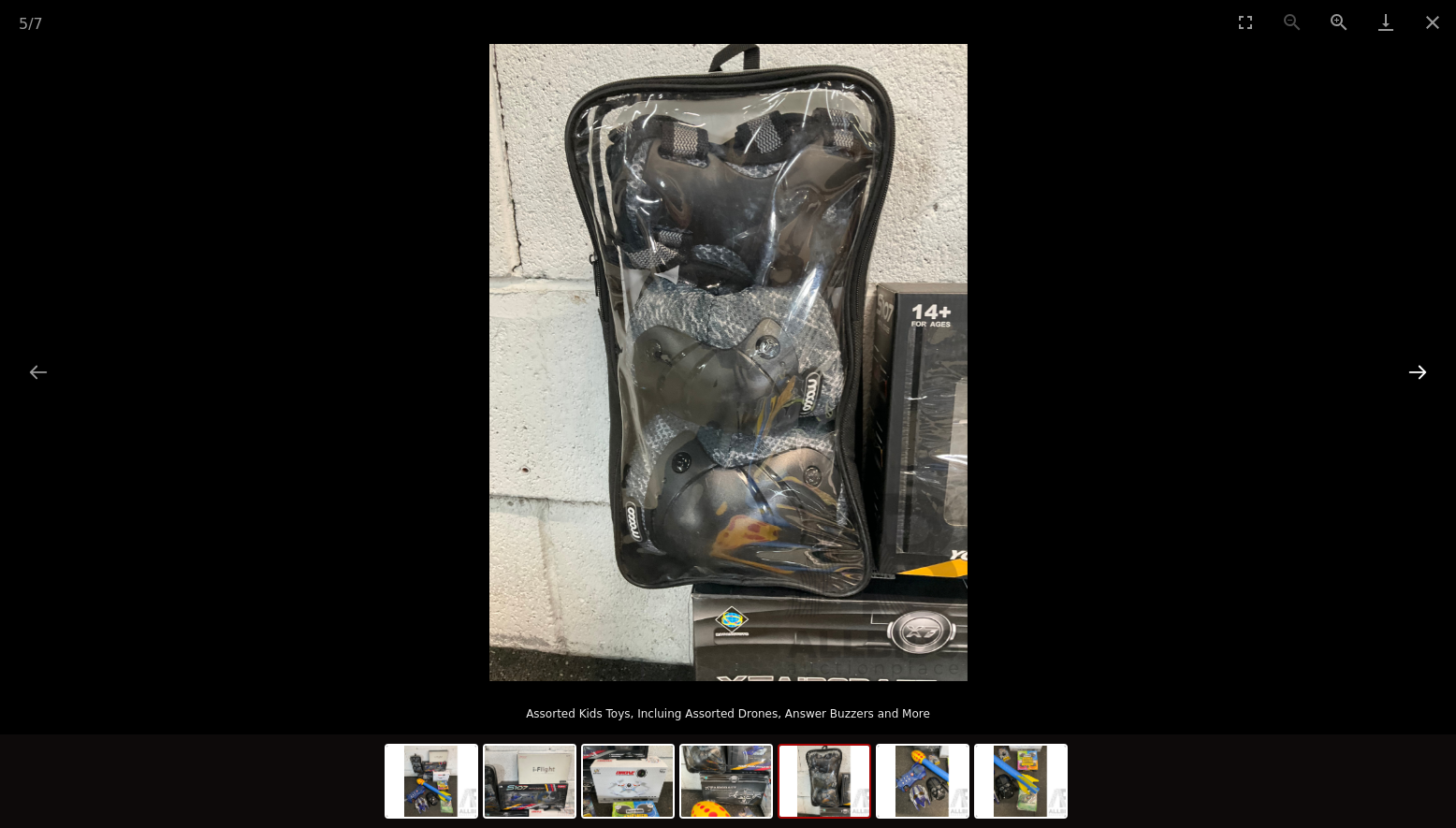
click at [1419, 374] on button "Next slide" at bounding box center [1417, 371] width 39 height 36
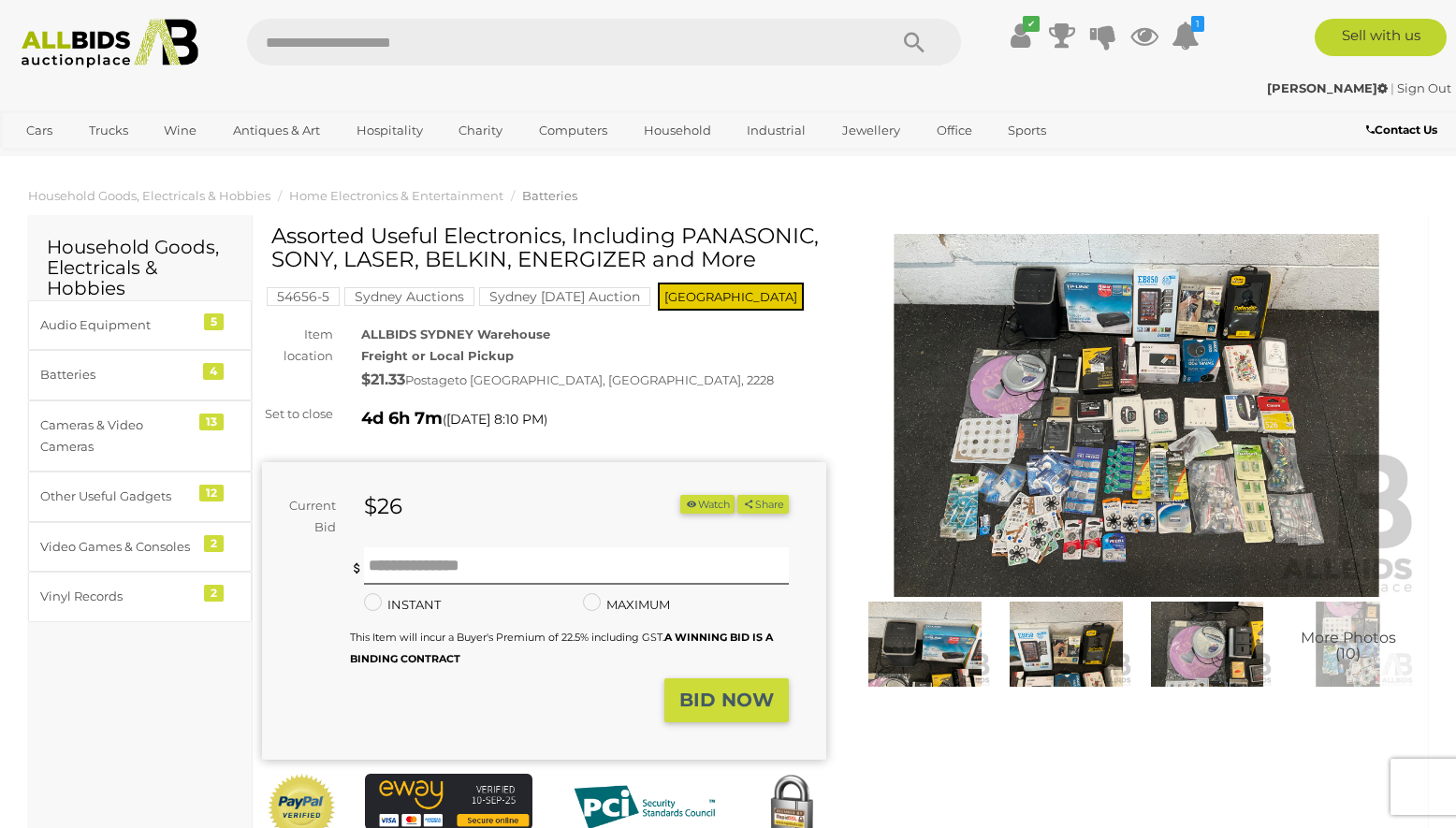
click at [1290, 387] on img at bounding box center [1136, 416] width 564 height 364
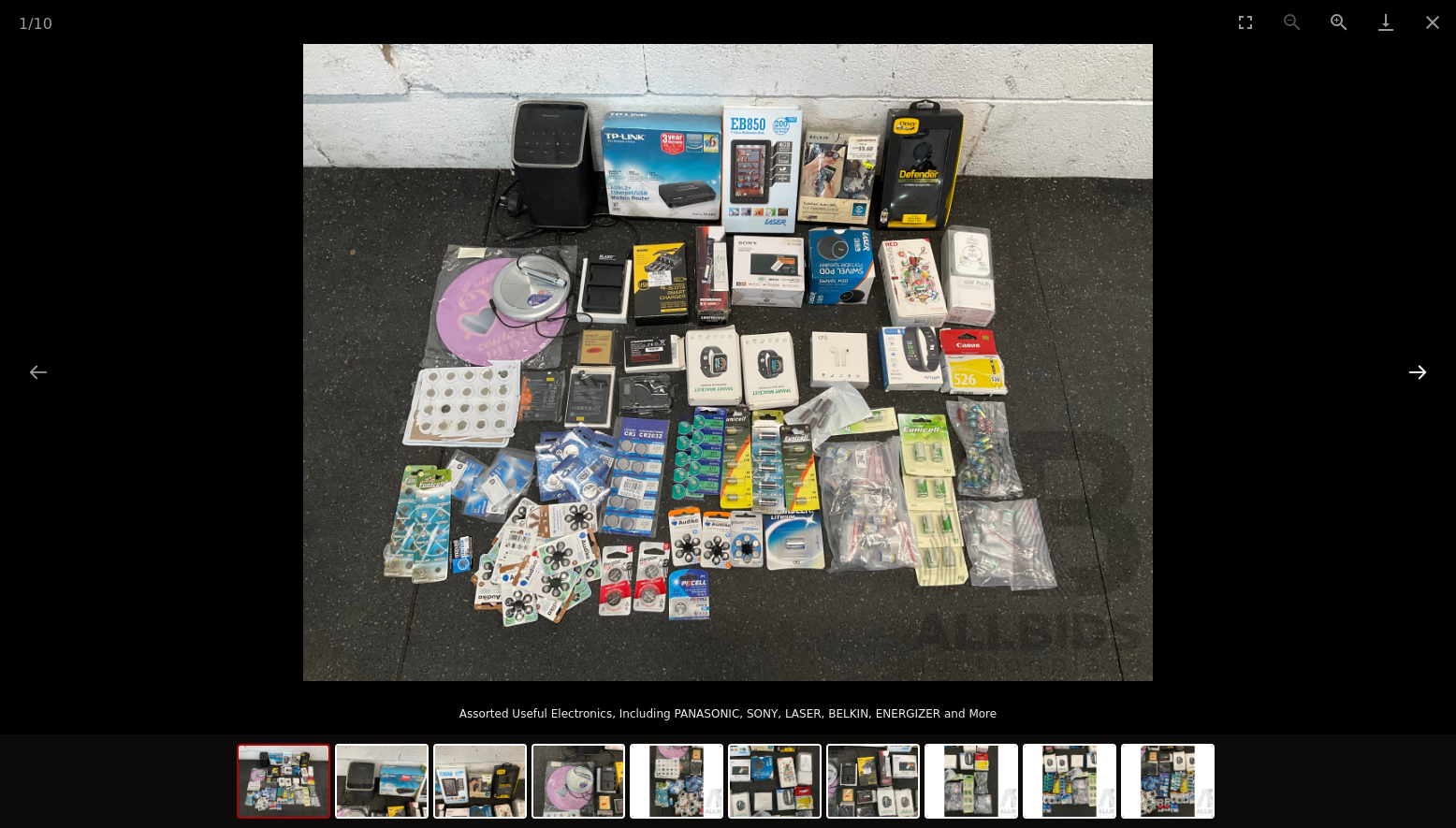
click at [1419, 368] on button "Next slide" at bounding box center [1417, 371] width 39 height 36
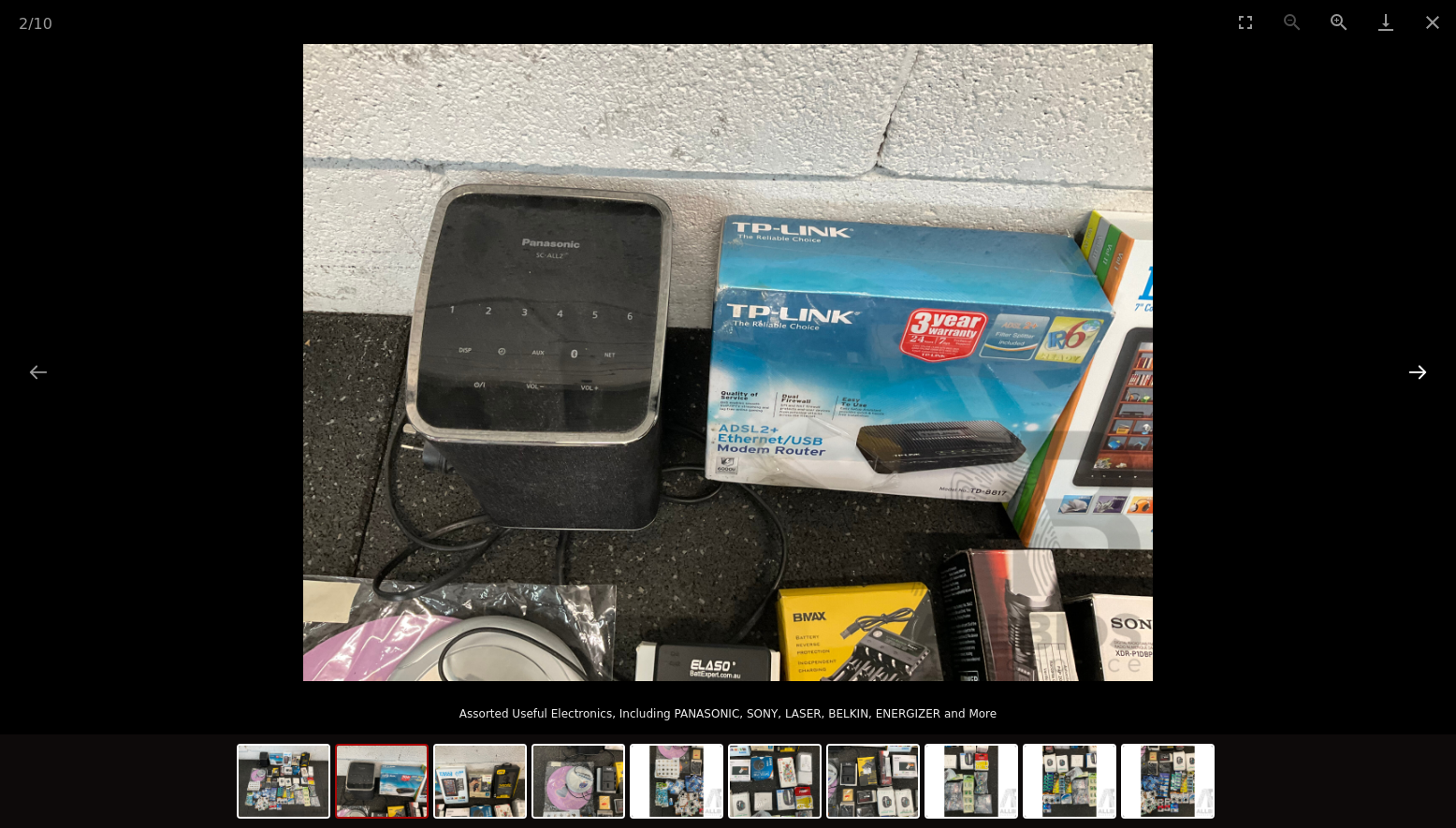
click at [1419, 368] on button "Next slide" at bounding box center [1417, 371] width 39 height 36
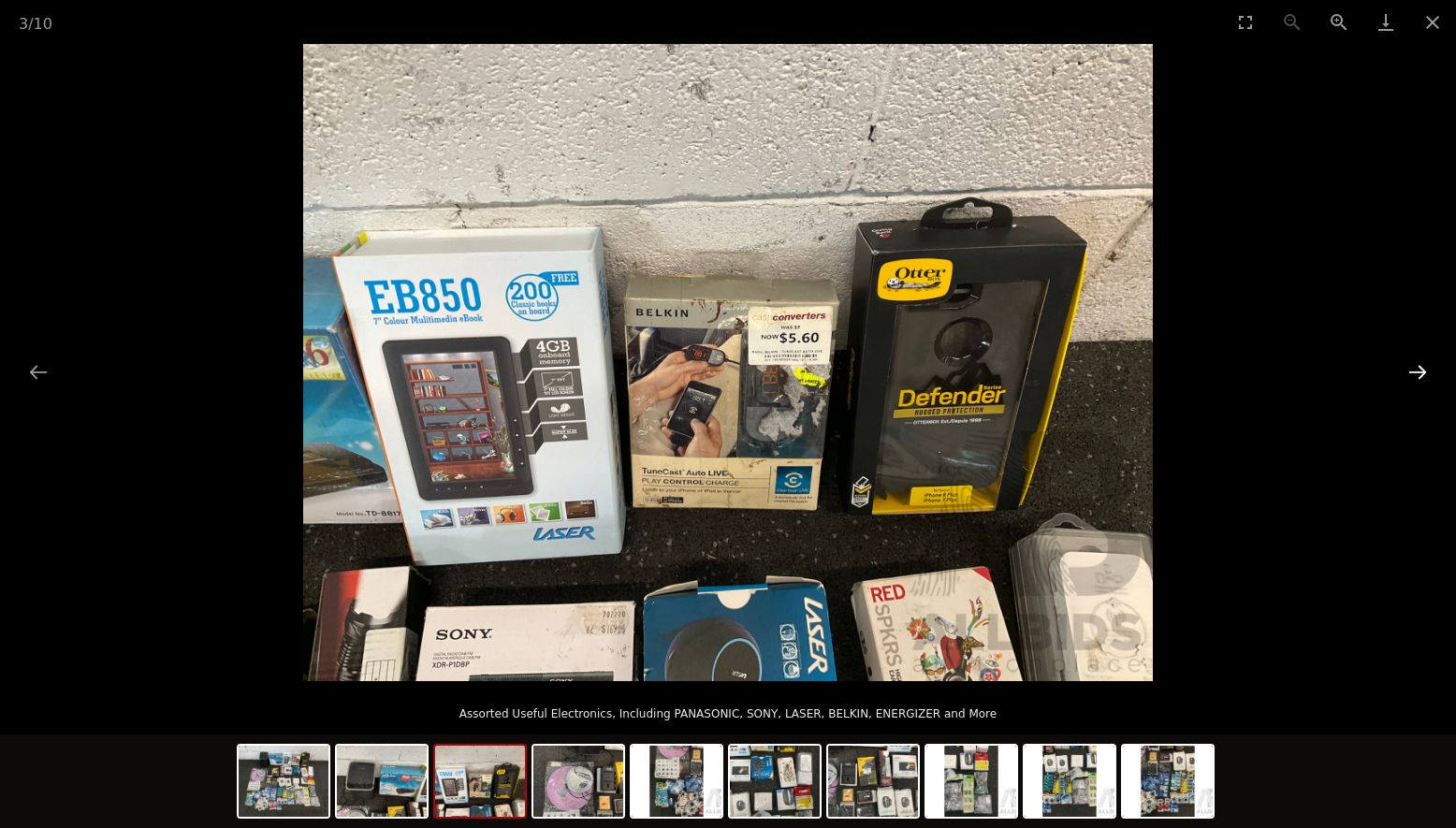
click at [1426, 372] on button "Next slide" at bounding box center [1417, 371] width 39 height 36
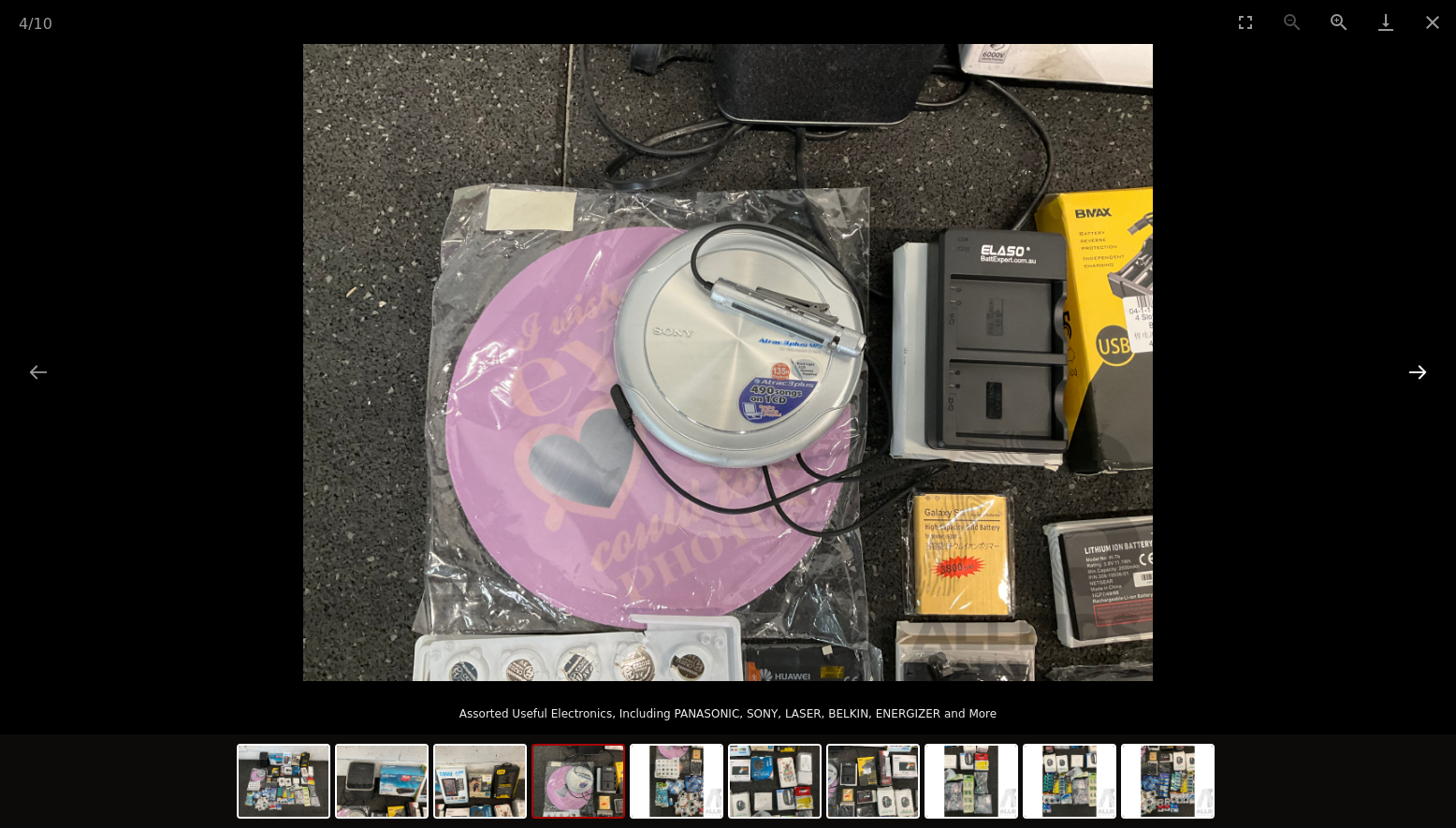
click at [1426, 372] on button "Next slide" at bounding box center [1417, 371] width 39 height 36
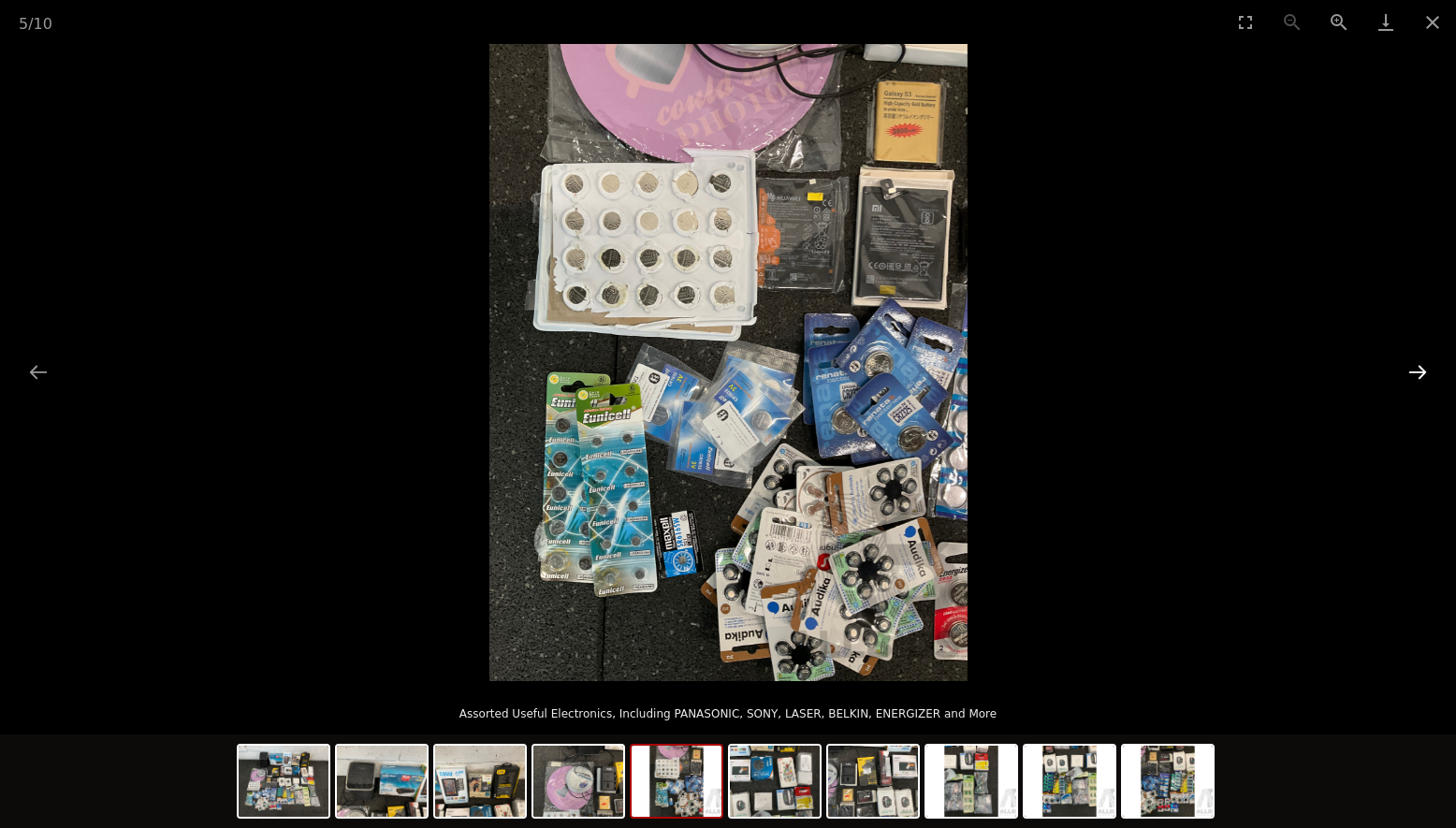
click at [1428, 371] on button "Next slide" at bounding box center [1417, 371] width 39 height 36
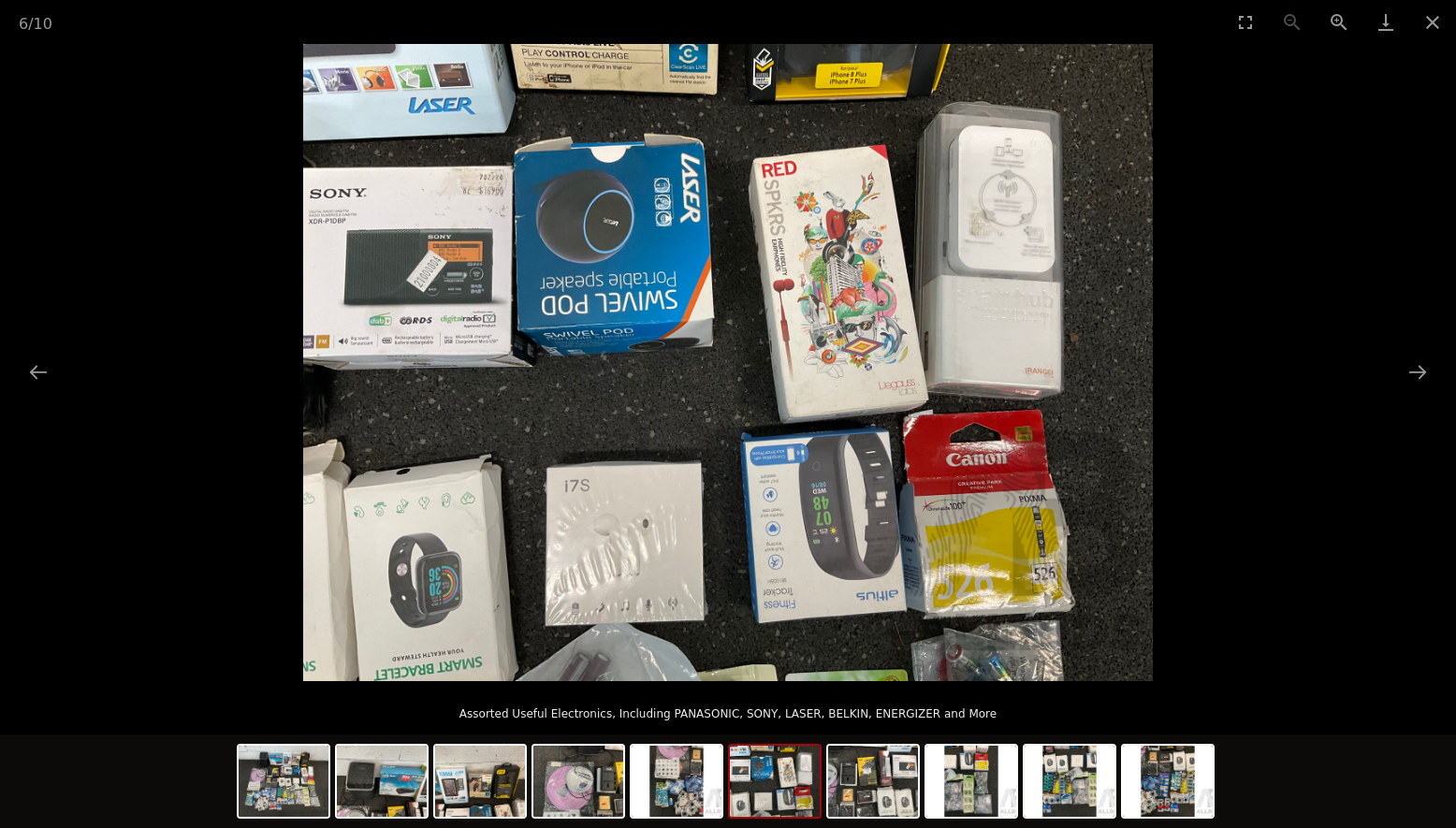
click at [1437, 368] on picture at bounding box center [728, 362] width 1456 height 637
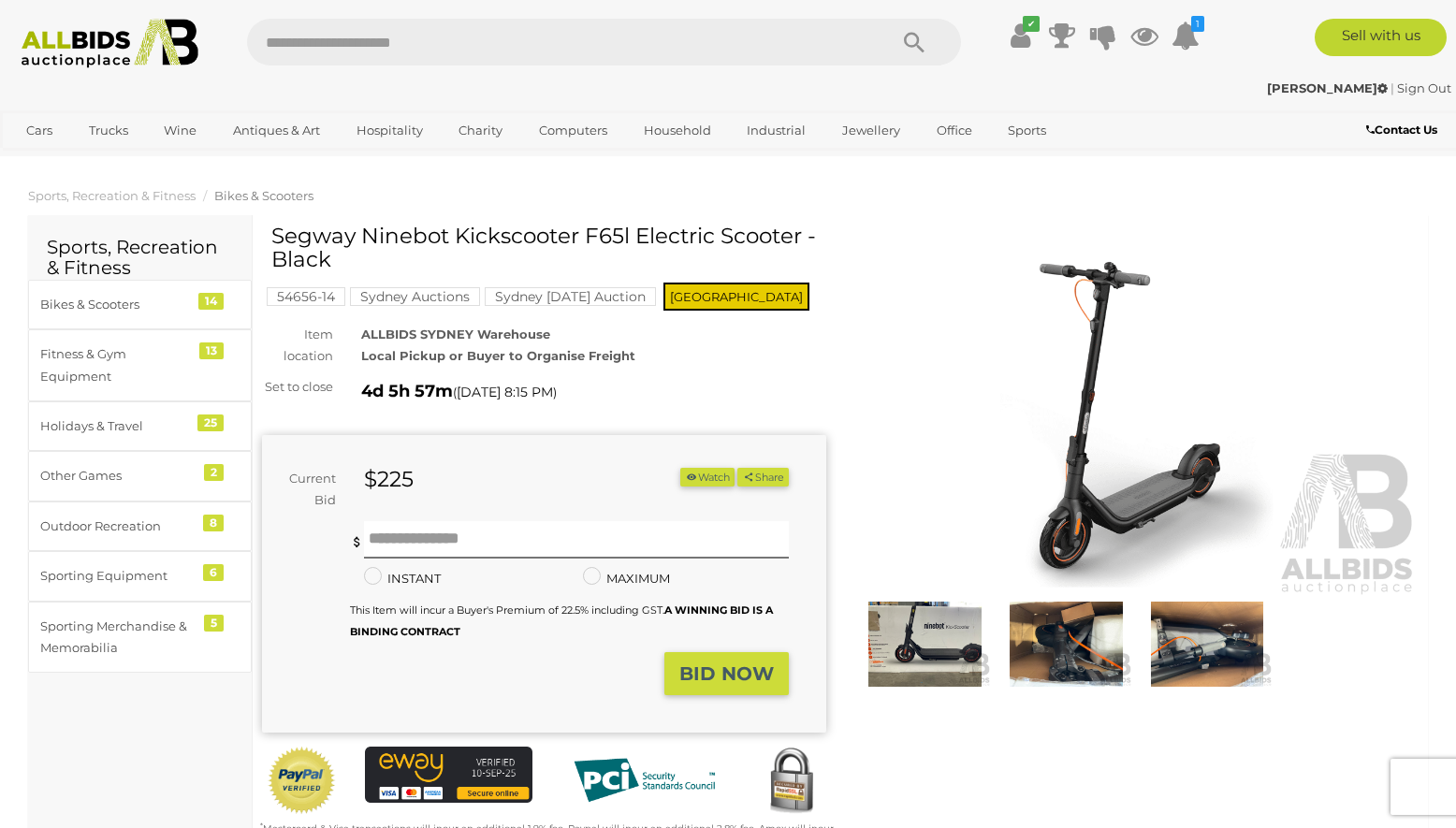
click at [909, 647] on img at bounding box center [924, 644] width 131 height 85
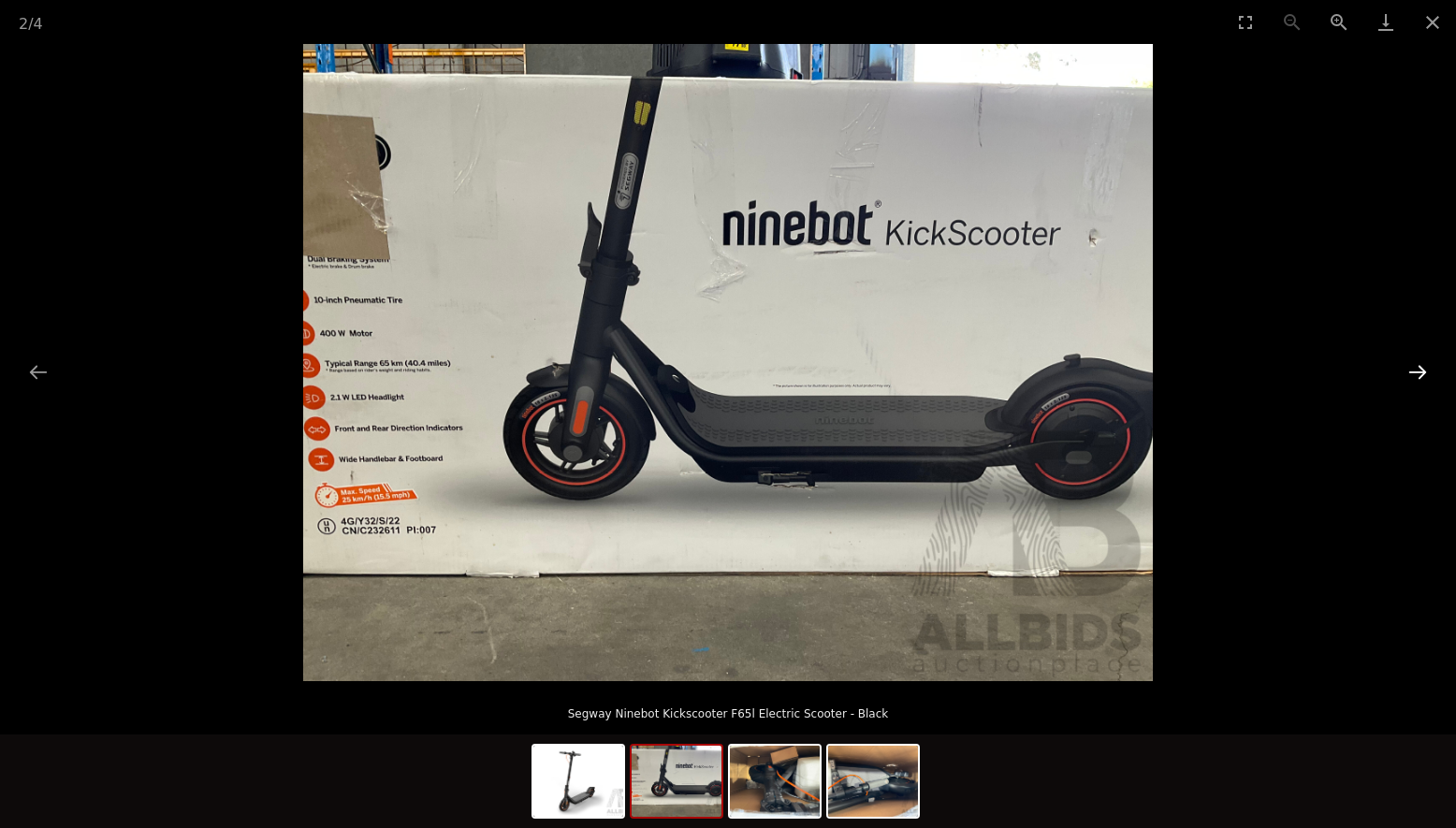
click at [1425, 375] on button "Next slide" at bounding box center [1417, 371] width 39 height 36
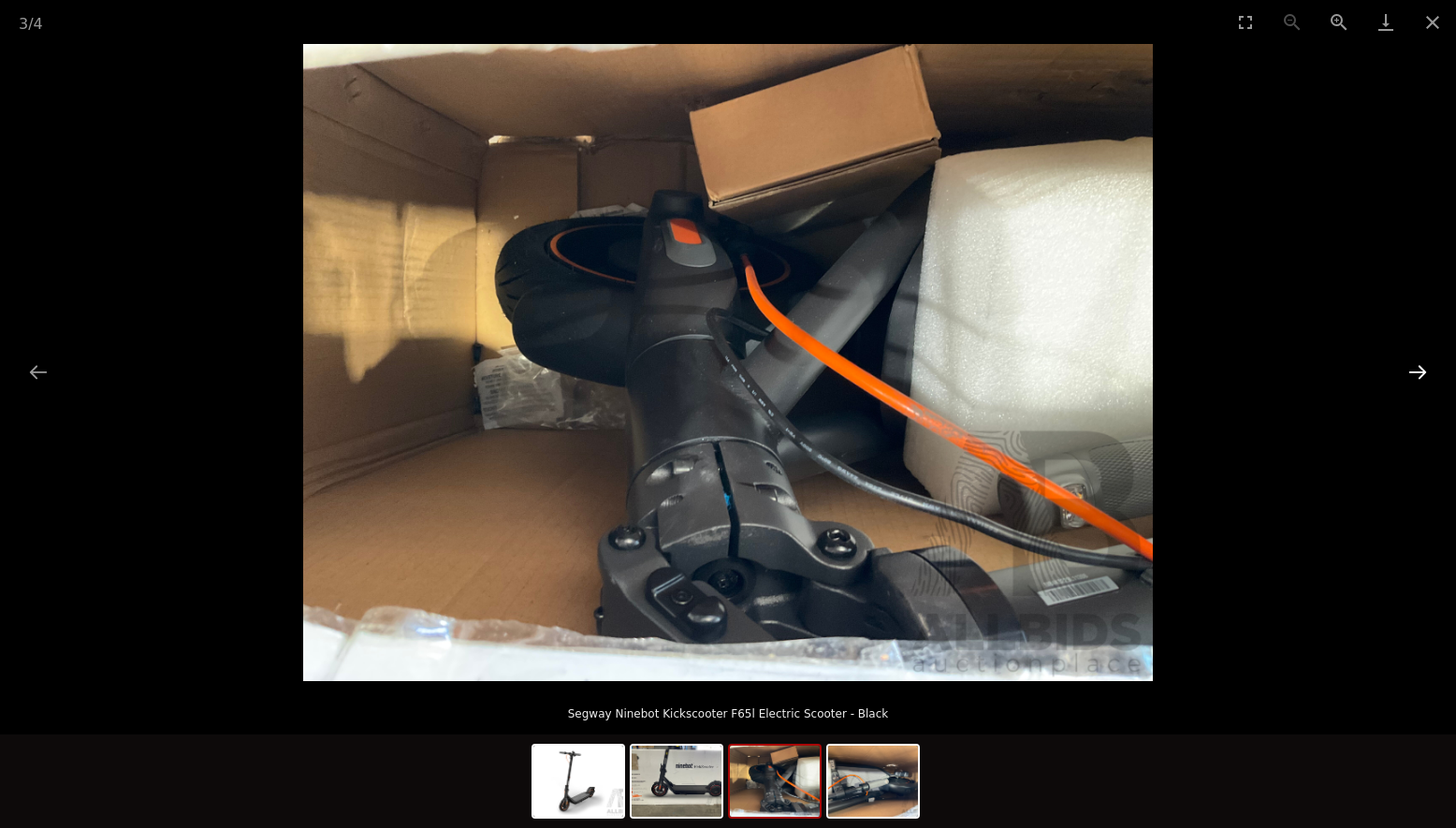
click at [1425, 375] on button "Next slide" at bounding box center [1417, 371] width 39 height 36
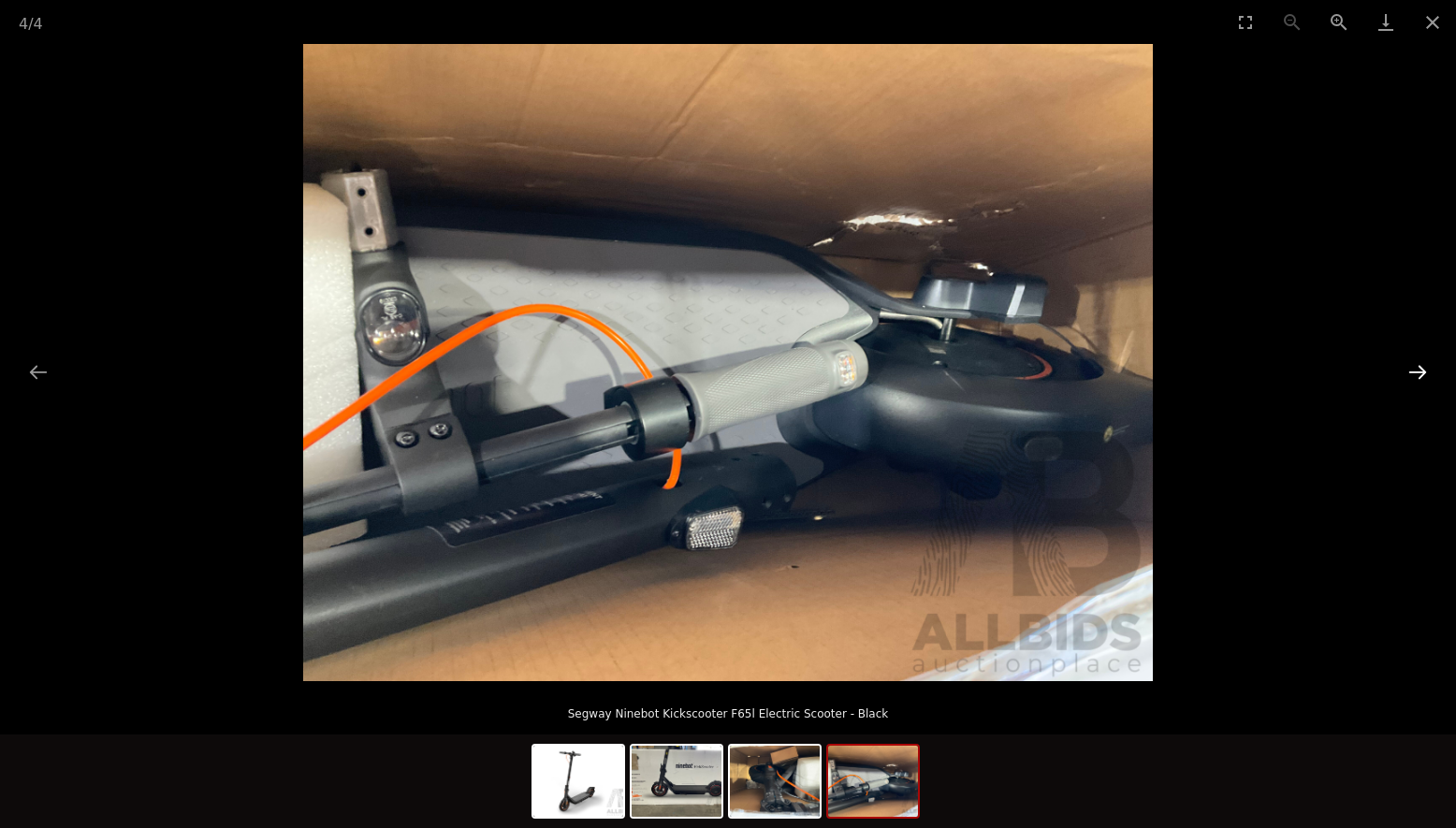
click at [1425, 375] on button "Next slide" at bounding box center [1417, 371] width 39 height 36
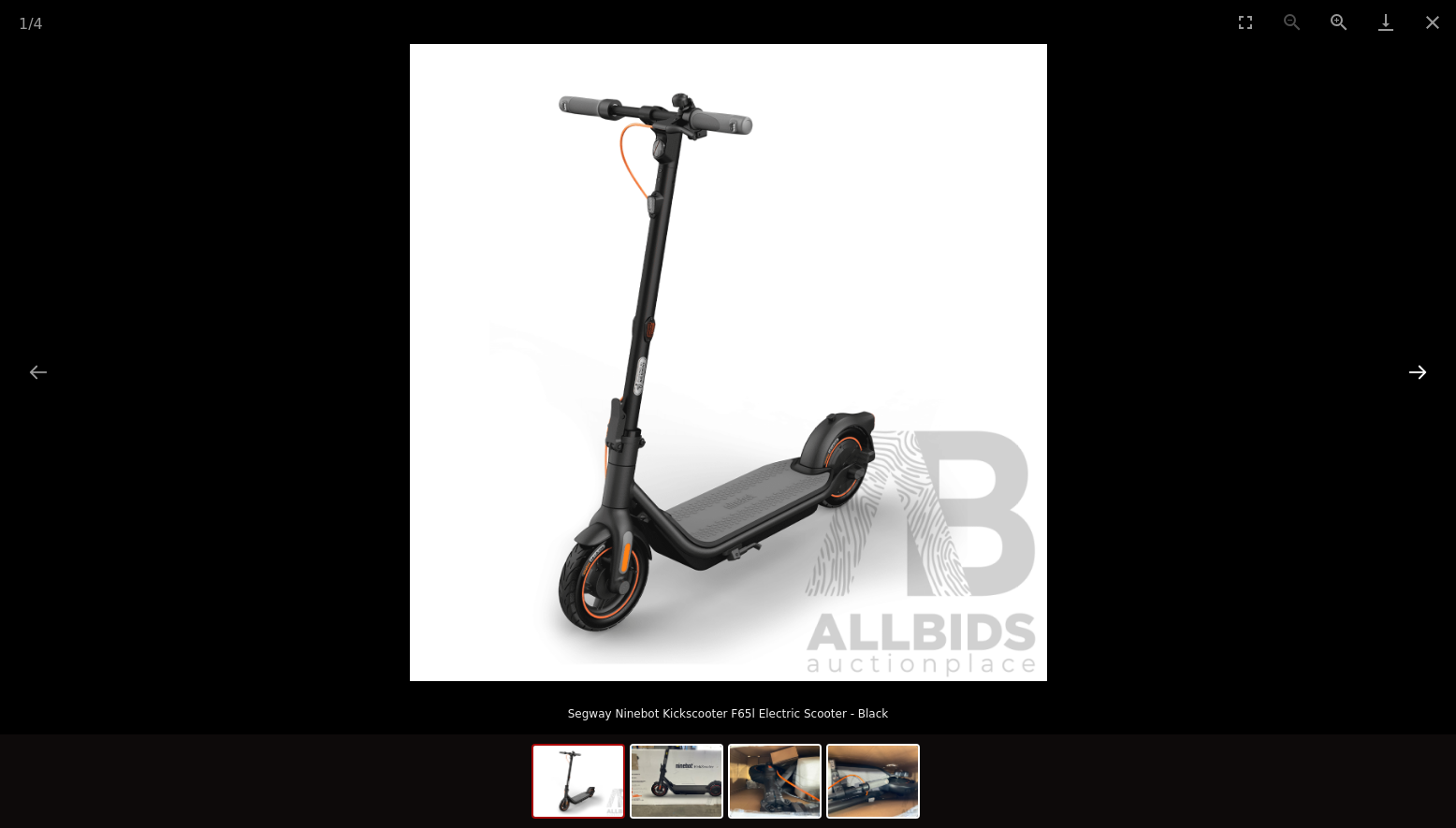
click at [1425, 375] on button "Next slide" at bounding box center [1417, 371] width 39 height 36
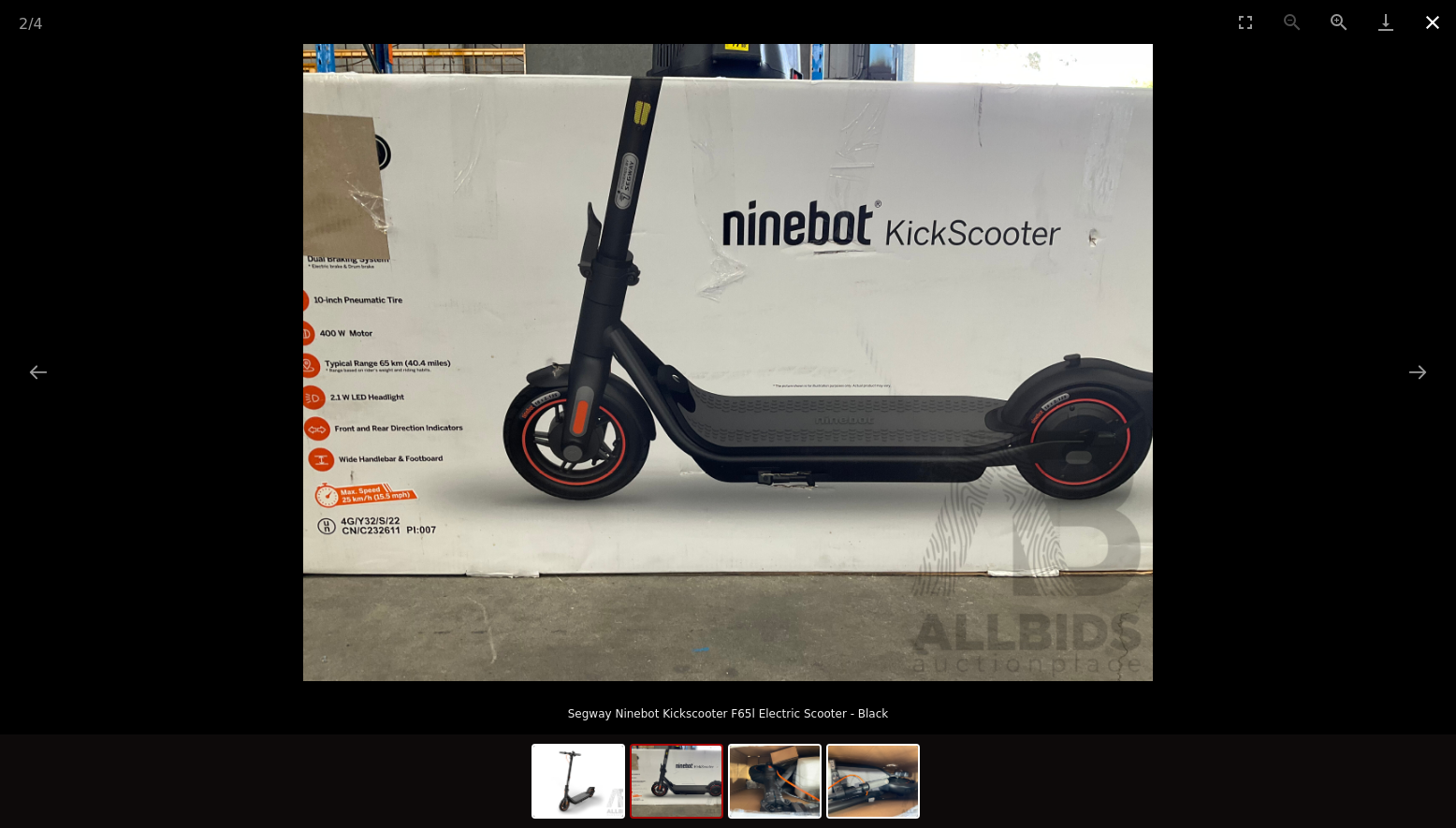
click at [1430, 27] on button "Close gallery" at bounding box center [1433, 21] width 47 height 44
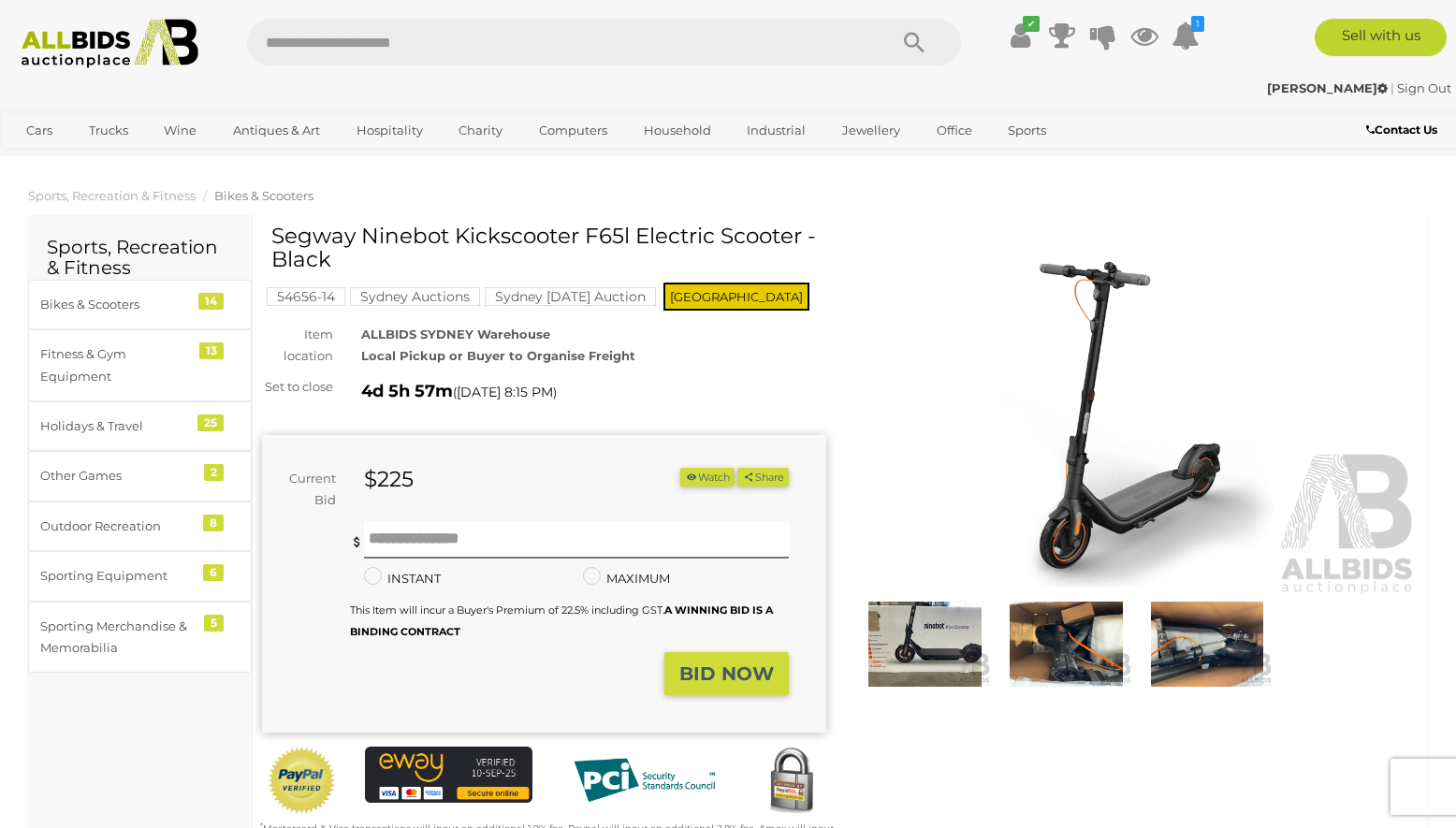
click at [698, 476] on button "Watch" at bounding box center [707, 477] width 55 height 19
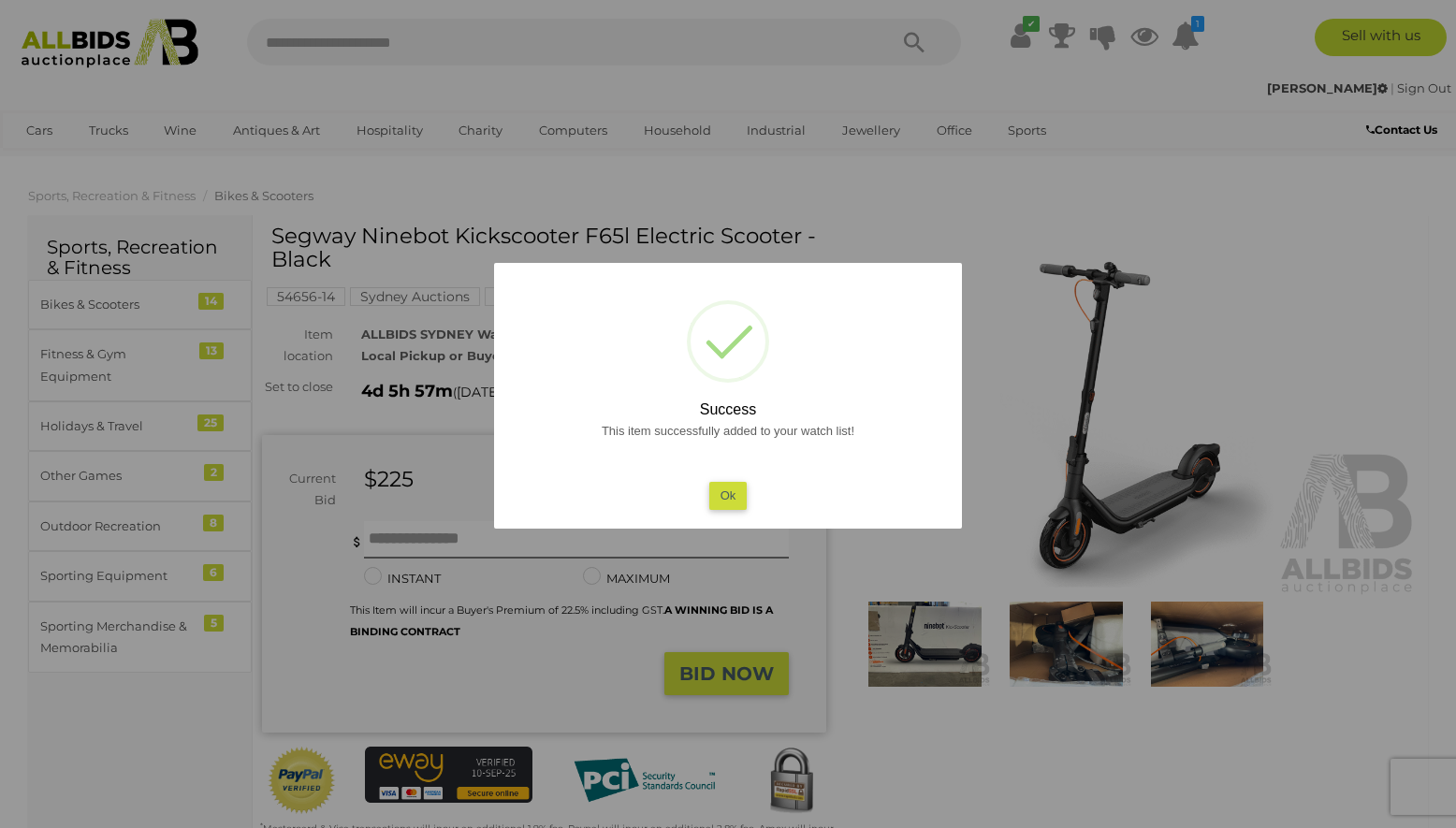
click at [726, 497] on button "Ok" at bounding box center [728, 496] width 38 height 27
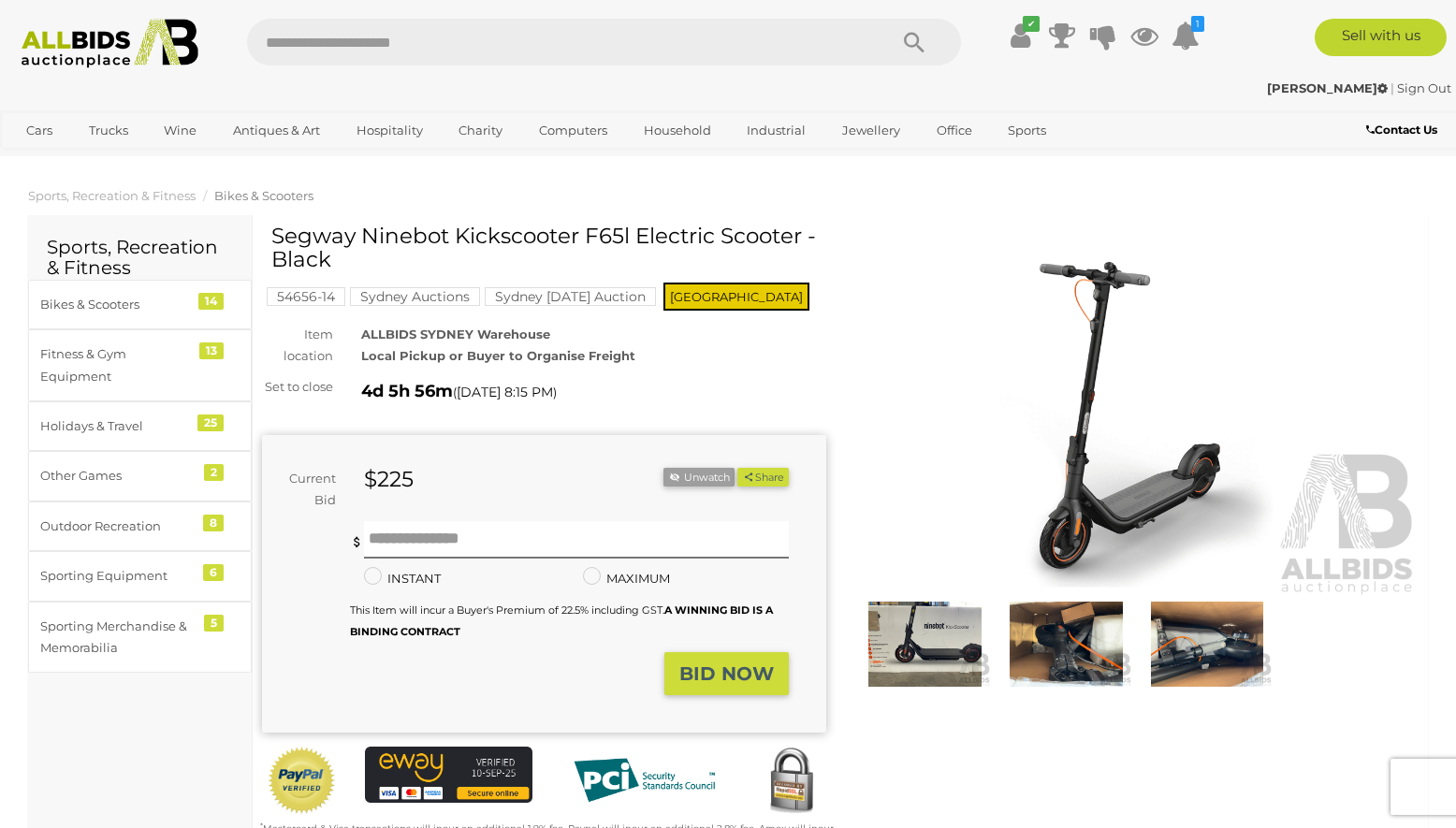
drag, startPoint x: 272, startPoint y: 239, endPoint x: 630, endPoint y: 233, distance: 358.1
click at [630, 233] on h1 "Segway Ninebot Kickscooter F65l Electric Scooter - Black" at bounding box center [546, 248] width 550 height 48
copy h1 "Segway Ninebot Kickscooter F65l"
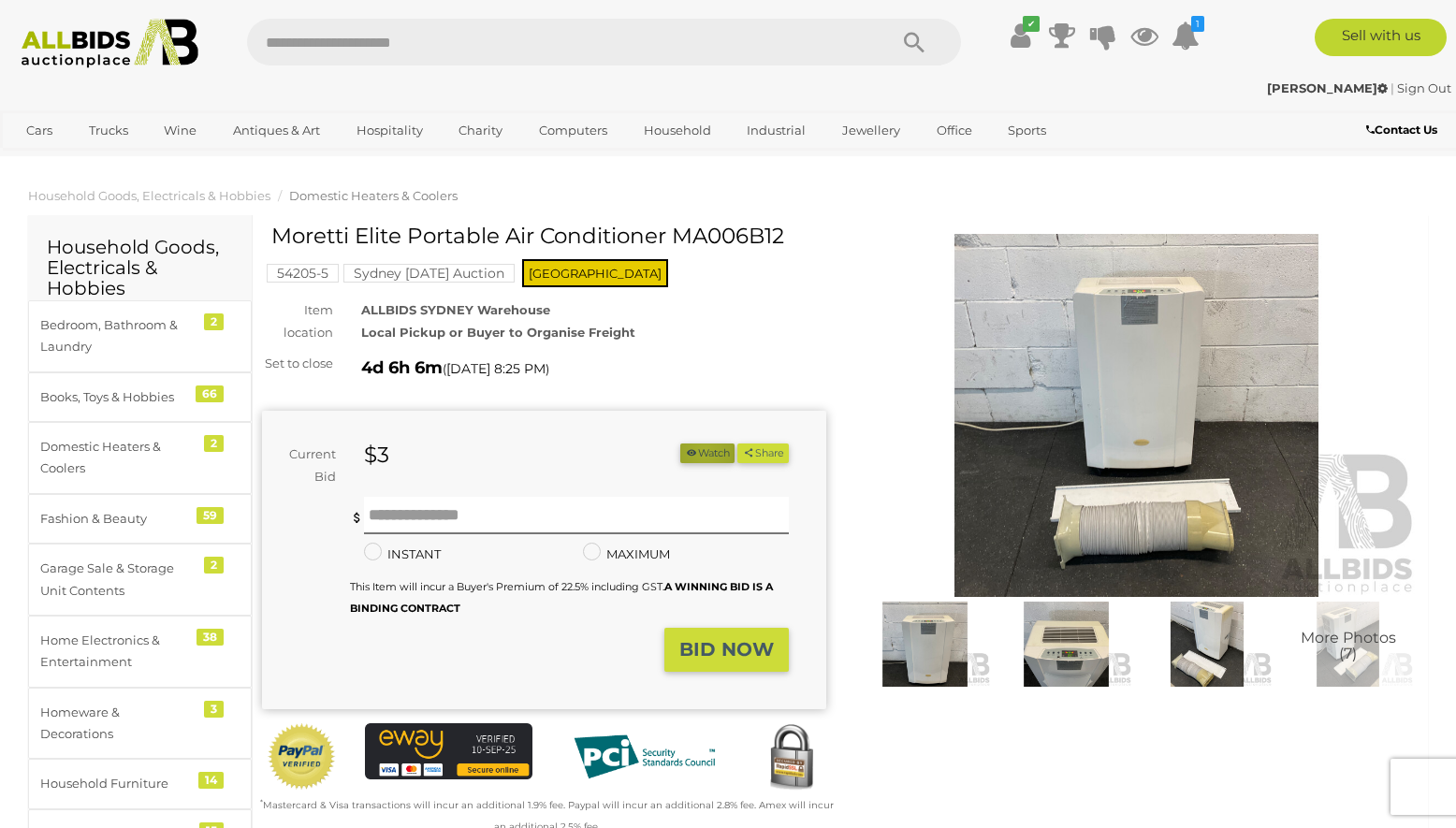
click at [697, 451] on button "Watch" at bounding box center [707, 453] width 55 height 19
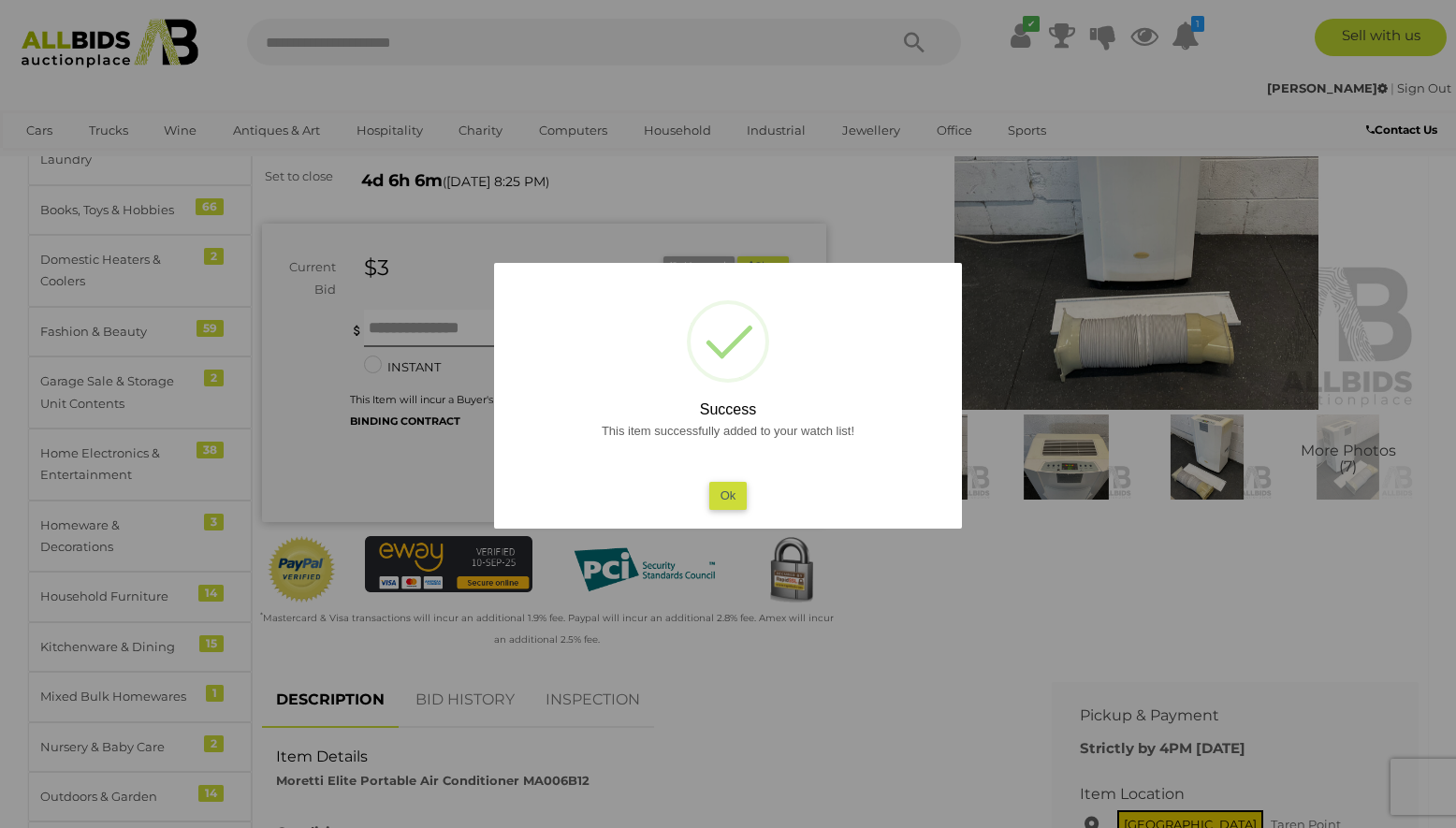
scroll to position [374, 0]
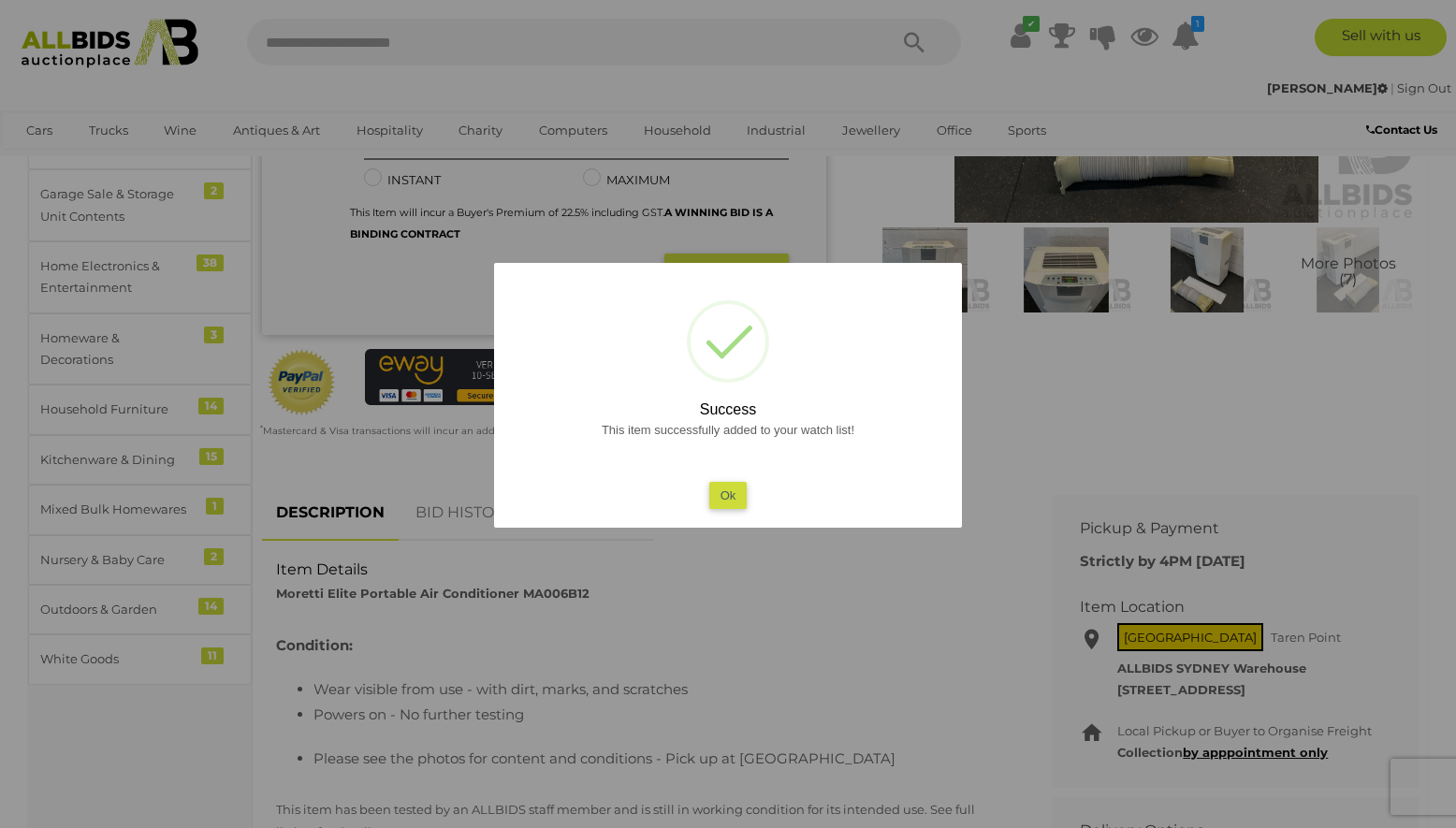
click at [726, 491] on button "Ok" at bounding box center [728, 496] width 38 height 27
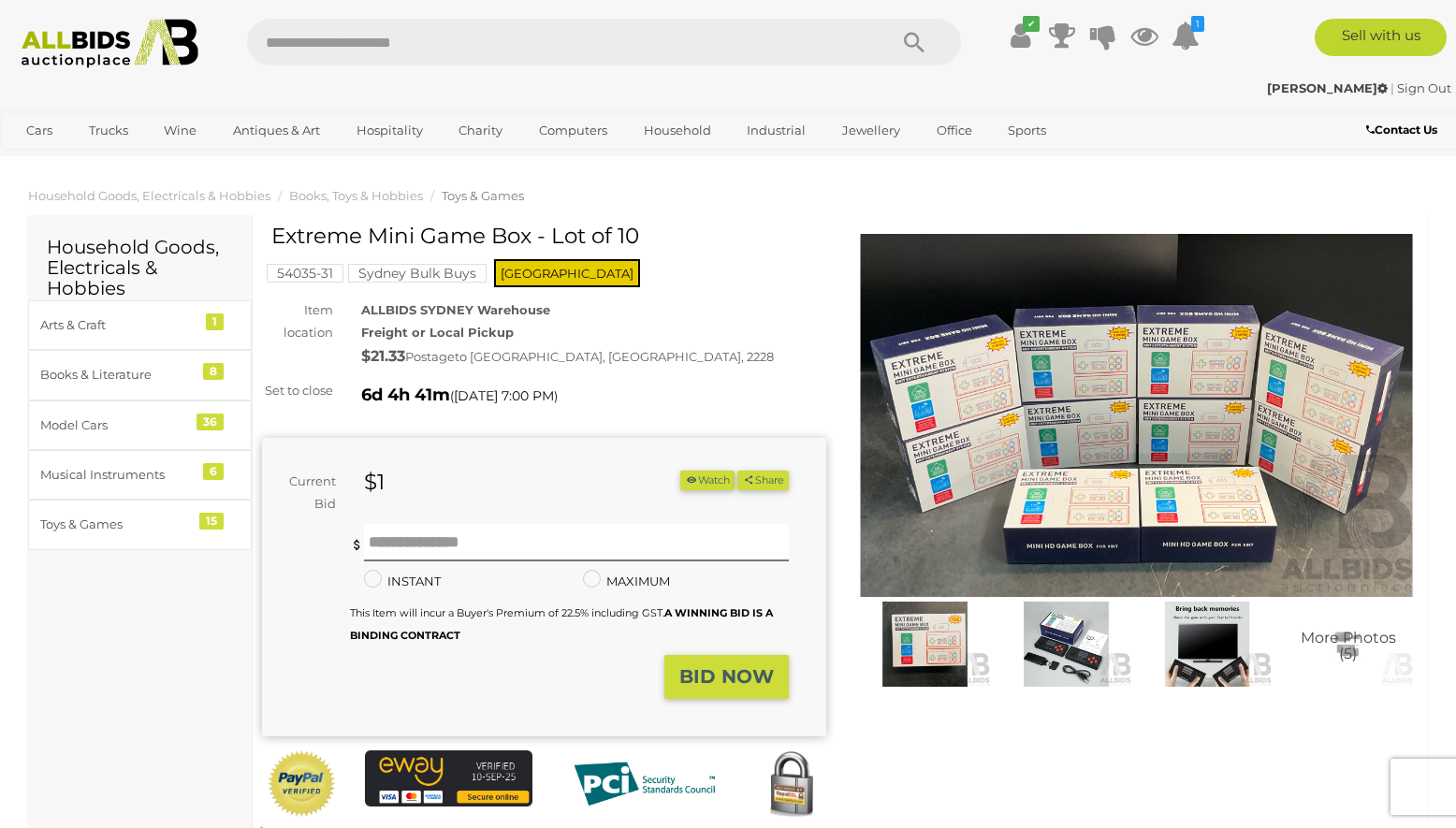
click at [1045, 646] on img at bounding box center [1065, 644] width 131 height 85
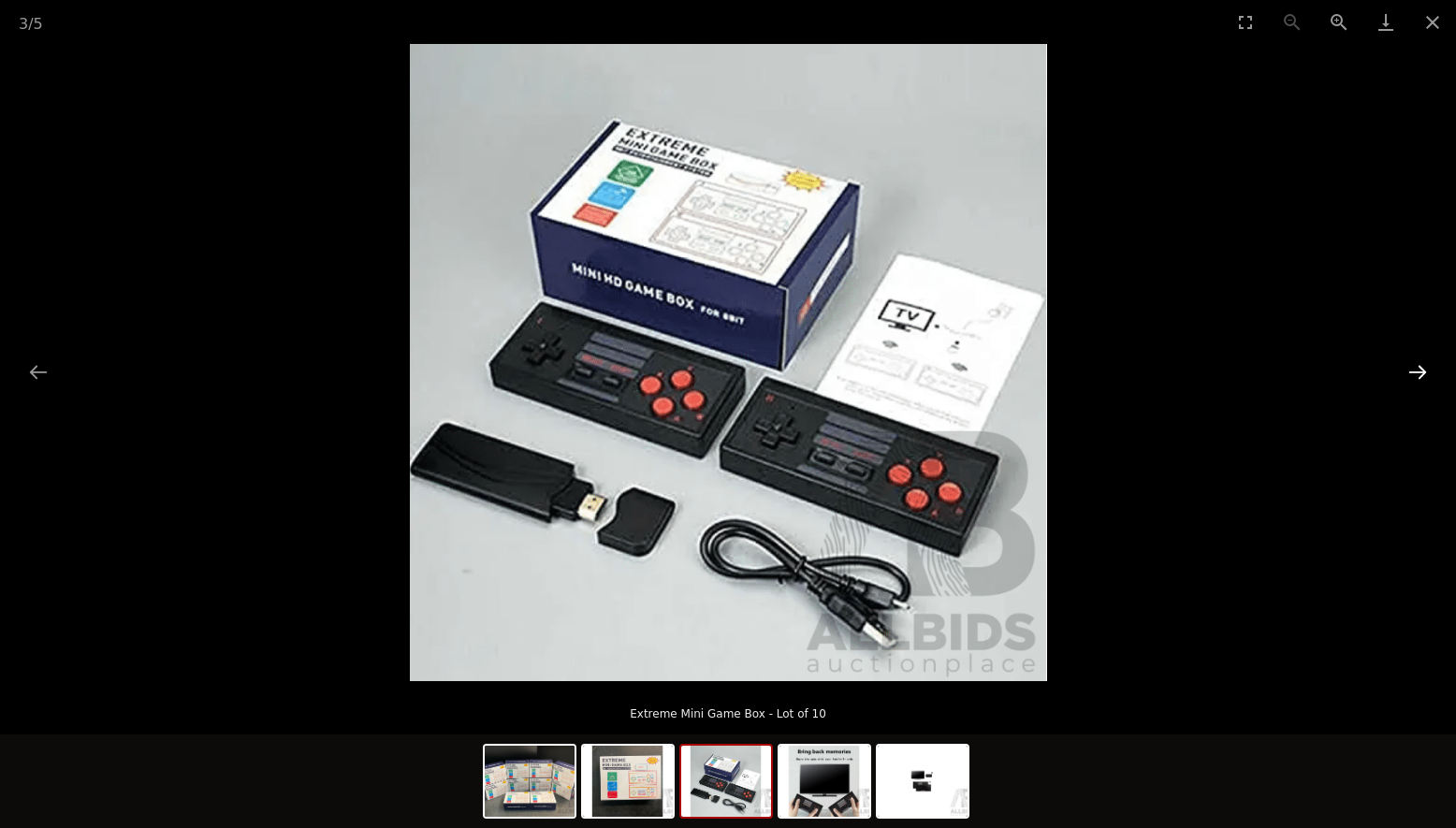
click at [1414, 368] on button "Next slide" at bounding box center [1417, 371] width 39 height 36
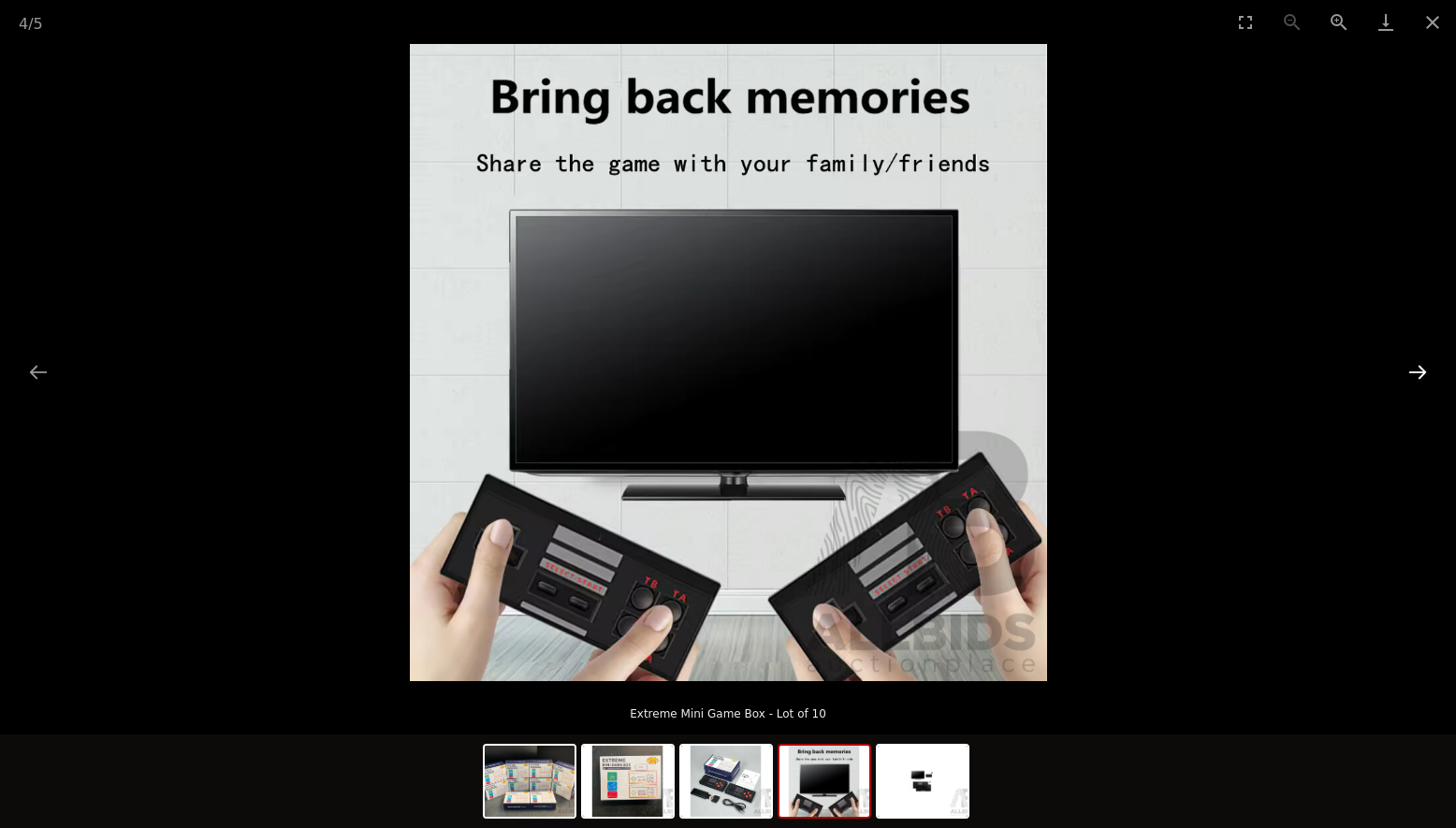
click at [1411, 368] on button "Next slide" at bounding box center [1417, 371] width 39 height 36
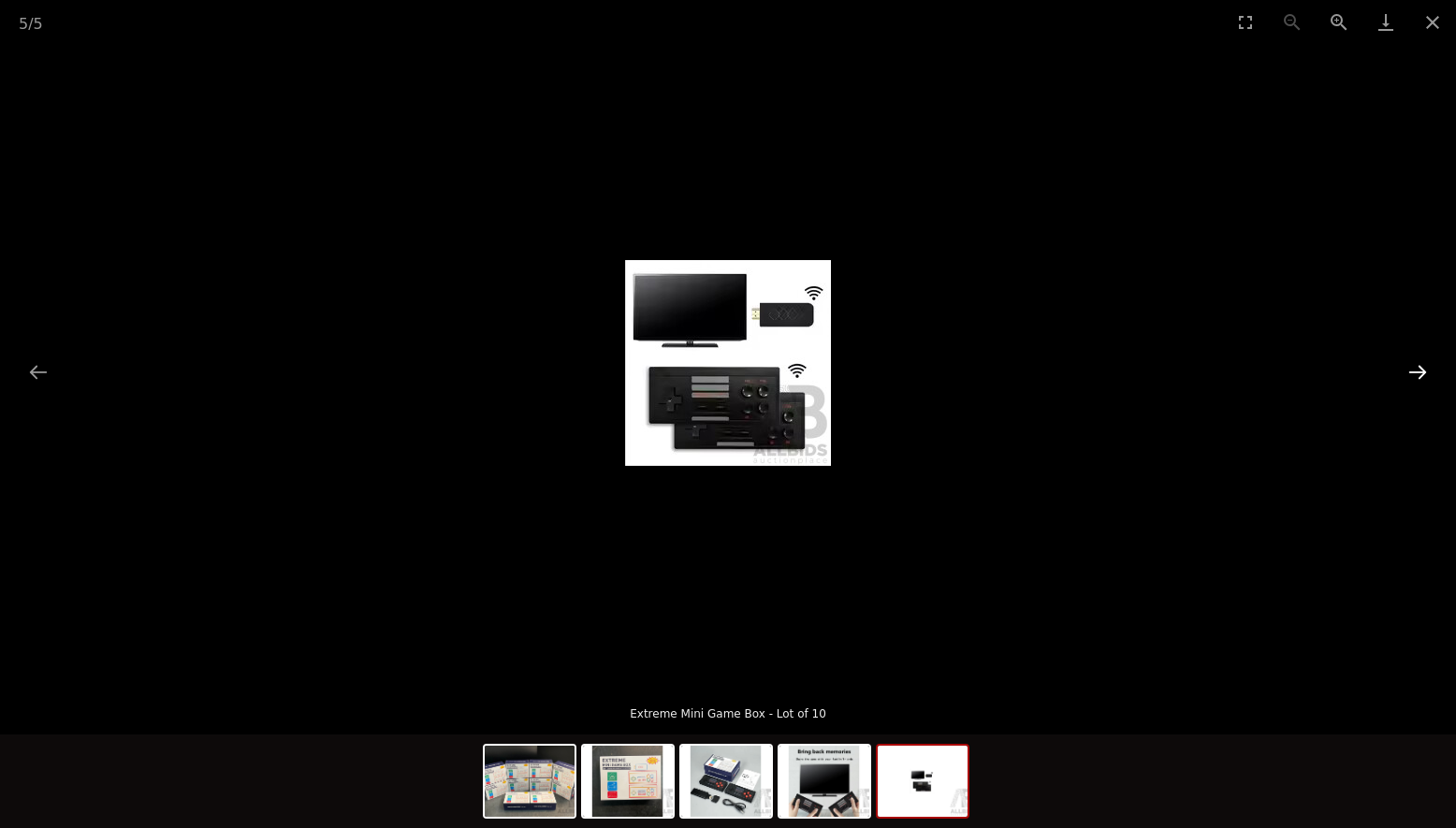
click at [1411, 368] on button "Next slide" at bounding box center [1417, 371] width 39 height 36
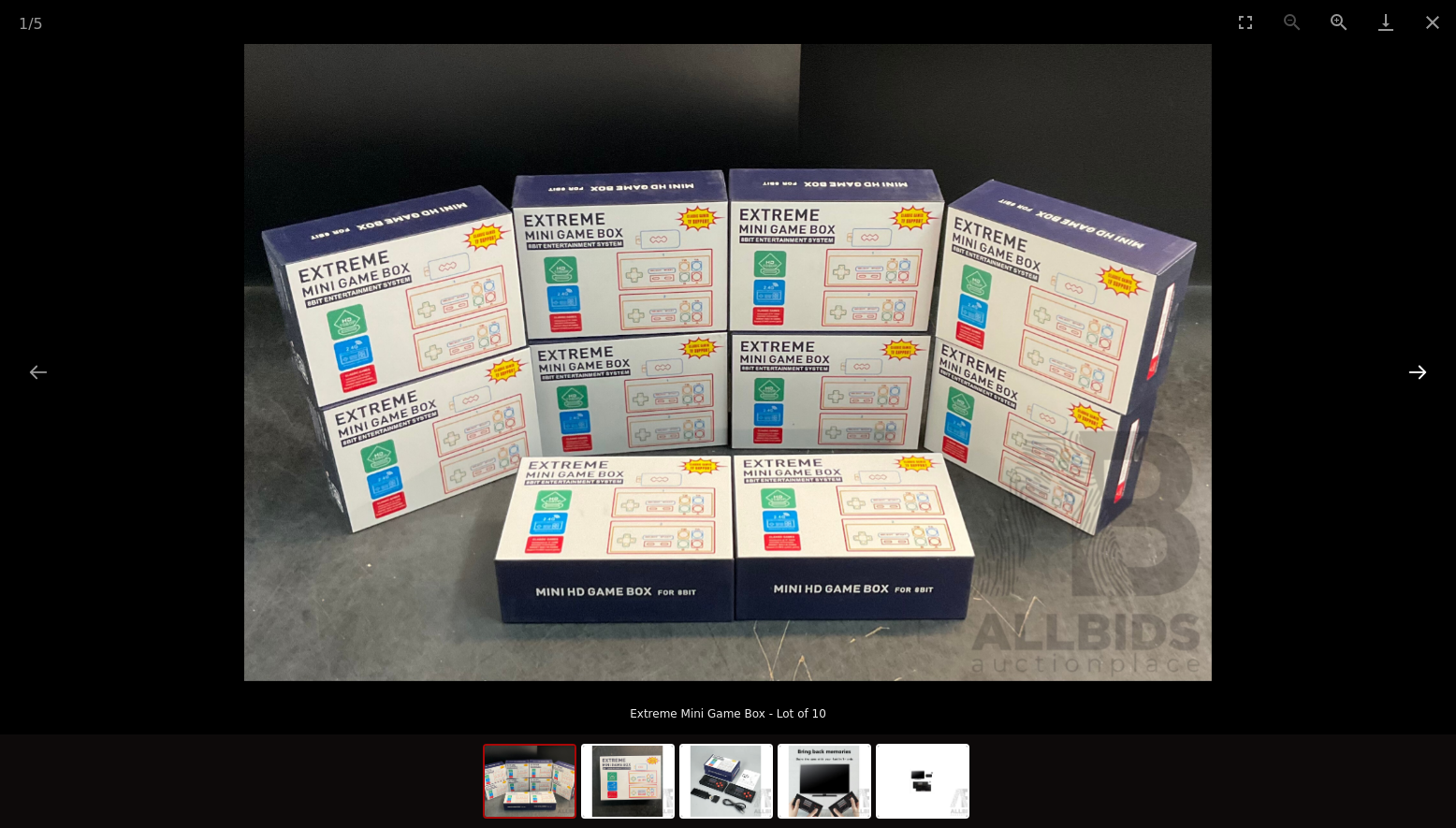
click at [1411, 368] on button "Next slide" at bounding box center [1417, 371] width 39 height 36
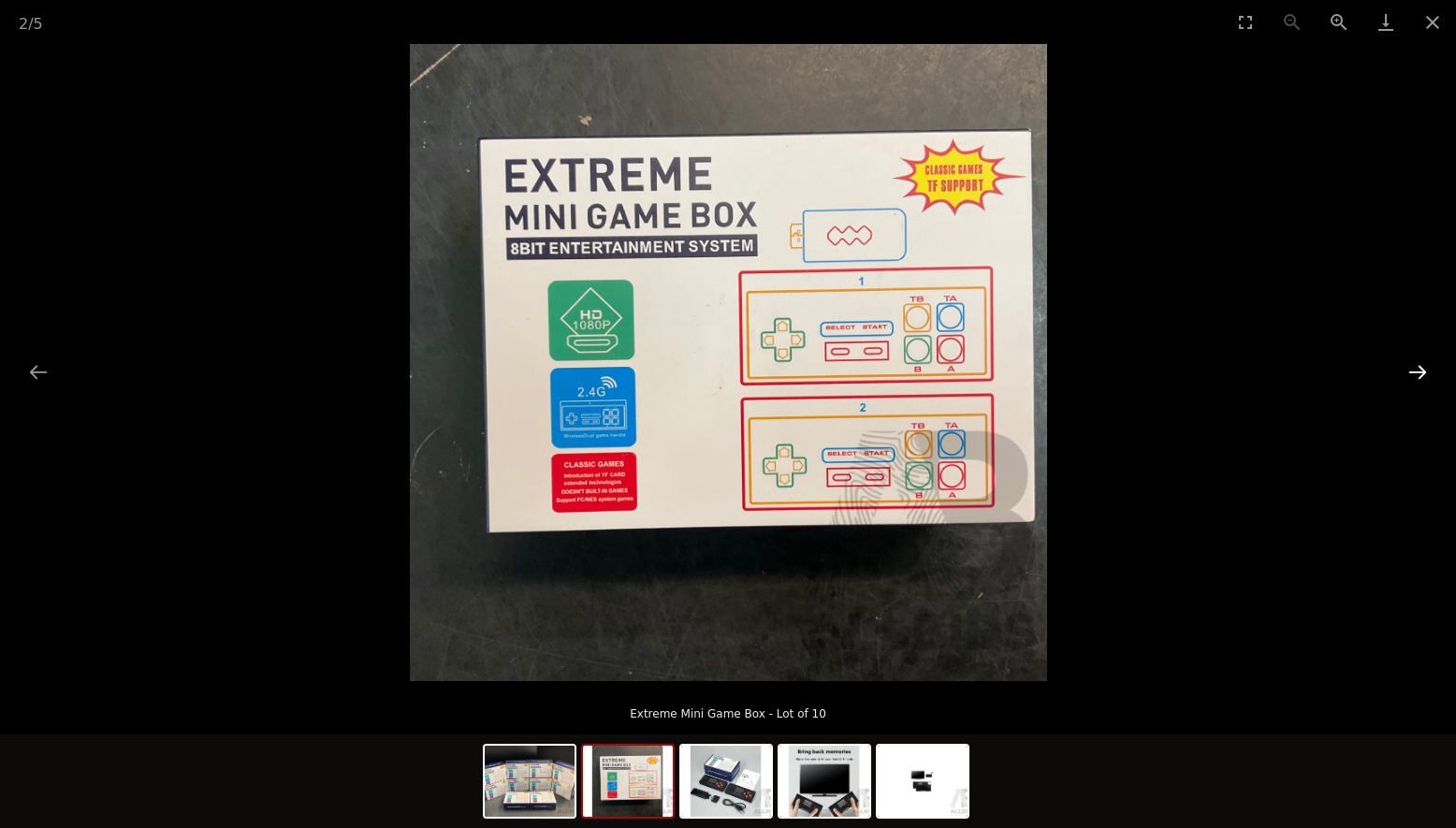
click at [1420, 368] on button "Next slide" at bounding box center [1417, 371] width 39 height 36
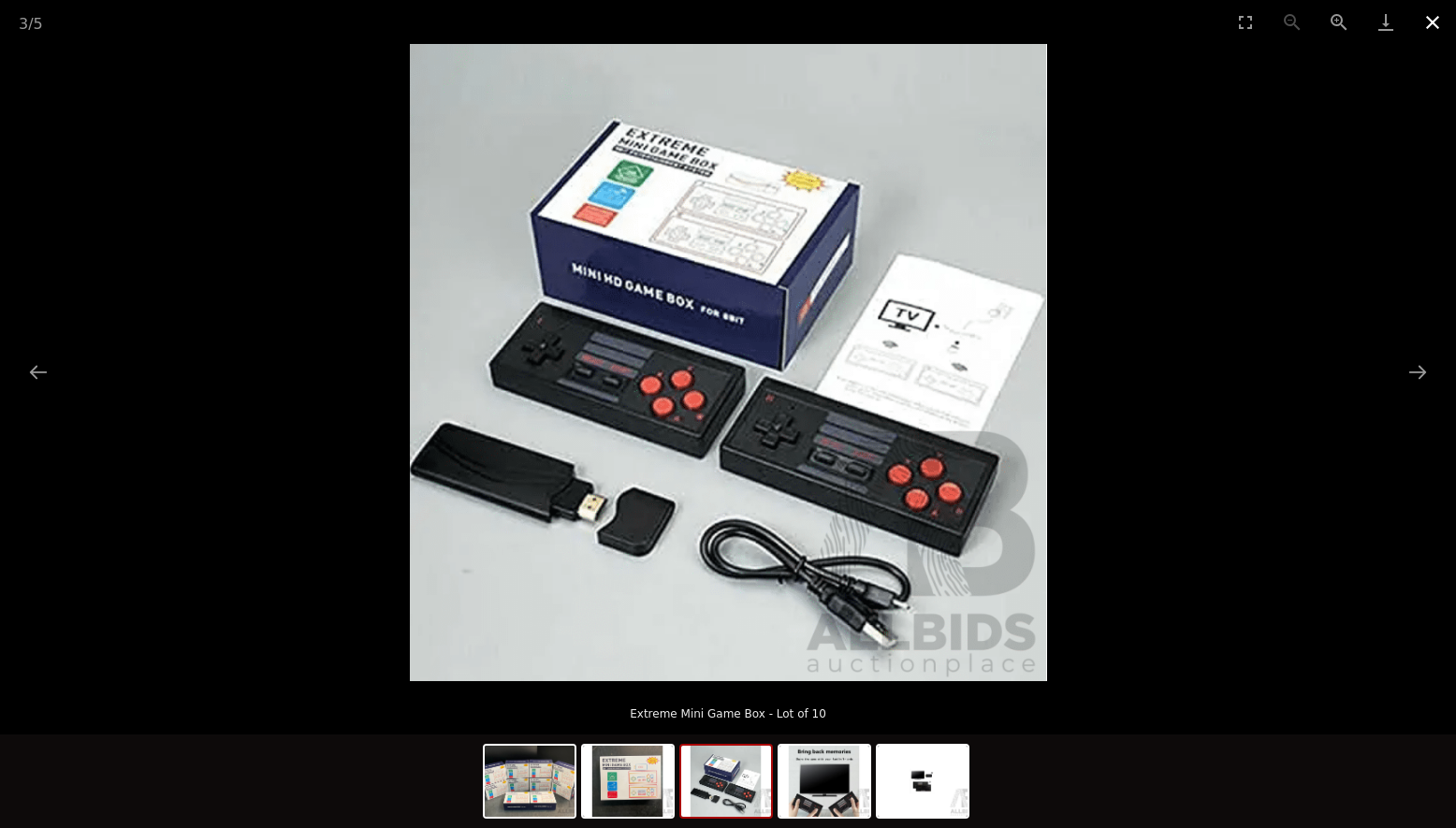
click at [1413, 29] on button "Close gallery" at bounding box center [1433, 21] width 47 height 44
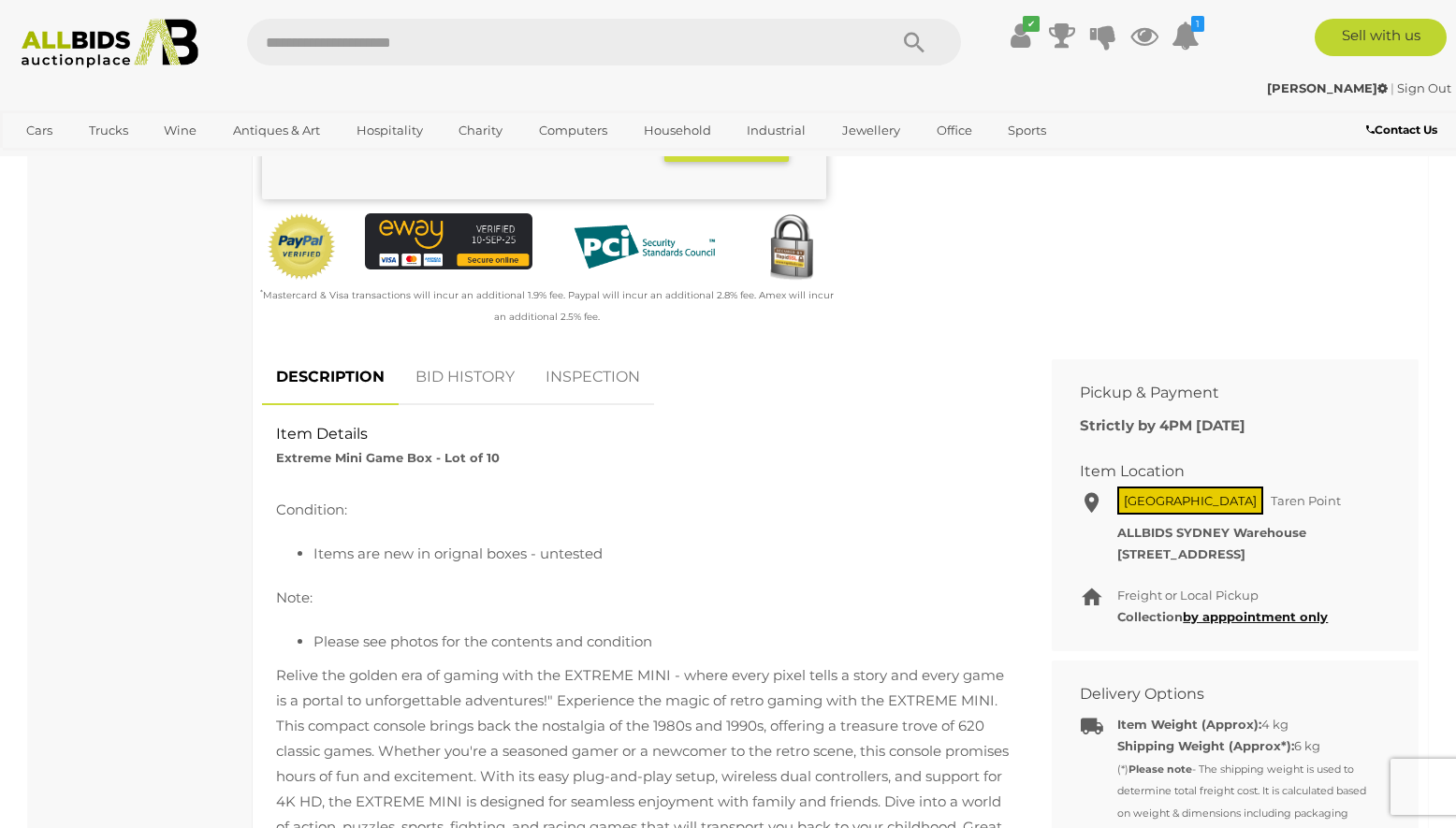
scroll to position [94, 0]
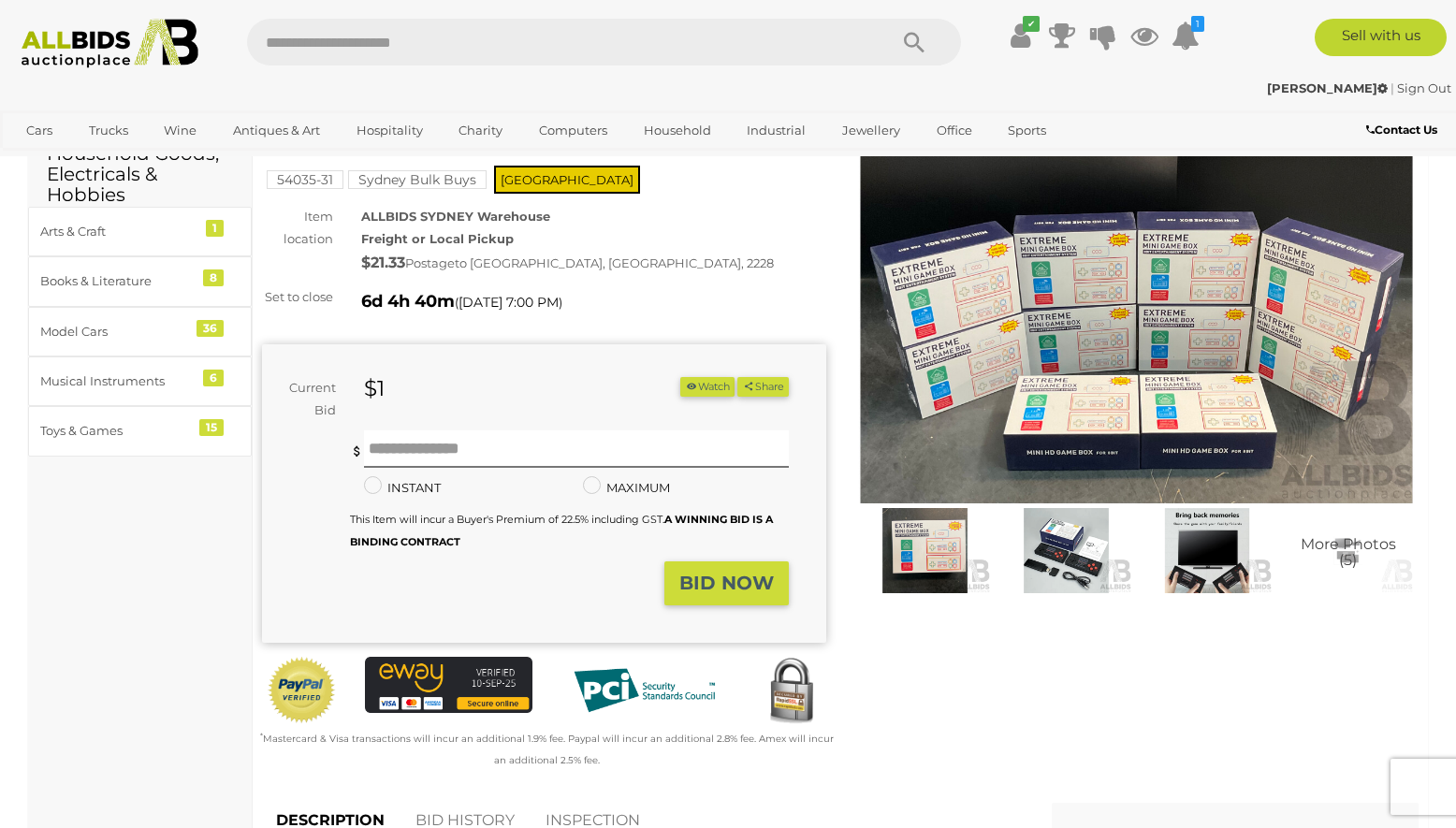
click at [703, 387] on button "Watch" at bounding box center [707, 387] width 55 height 19
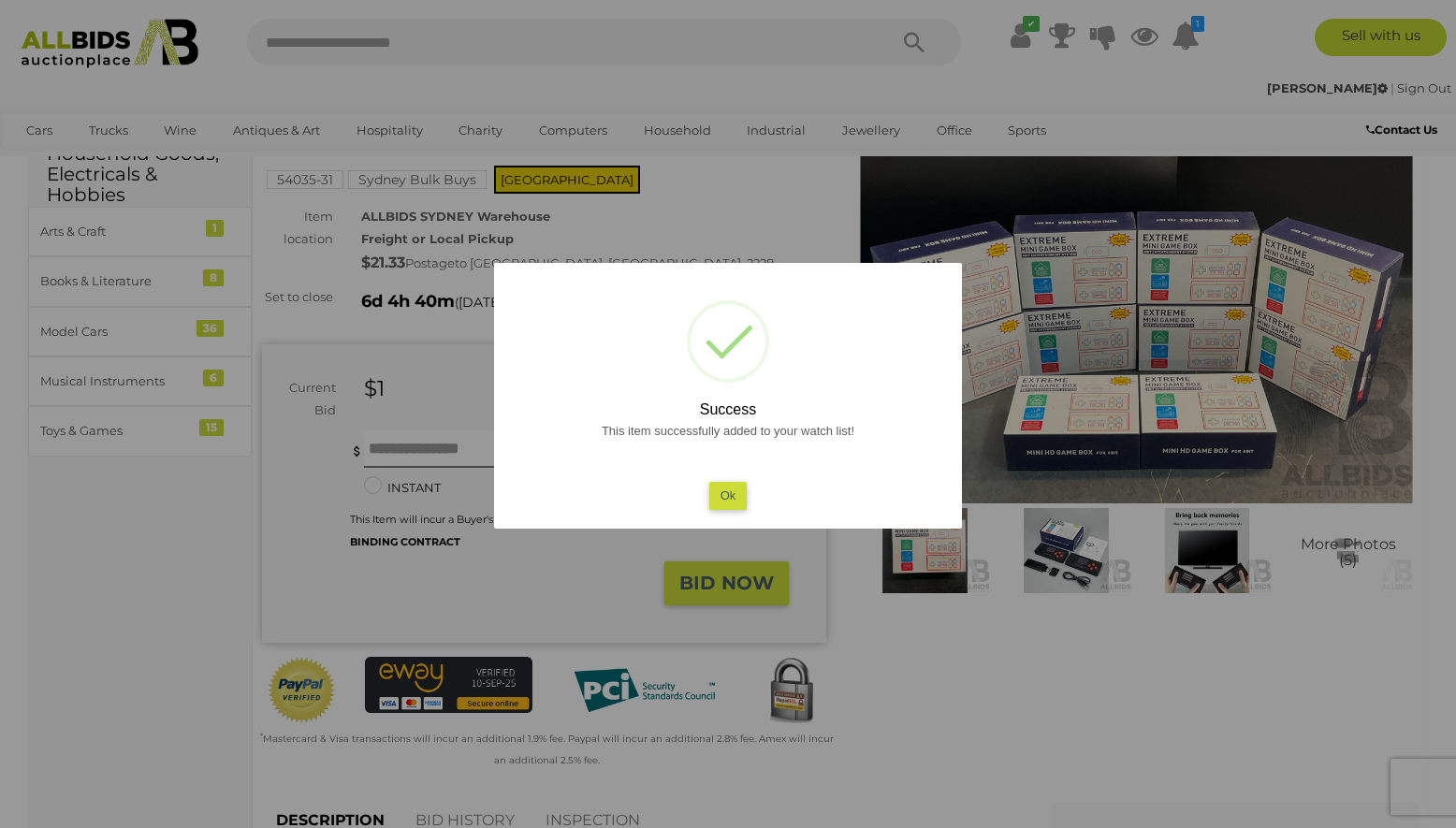
click at [729, 499] on button "Ok" at bounding box center [728, 496] width 38 height 27
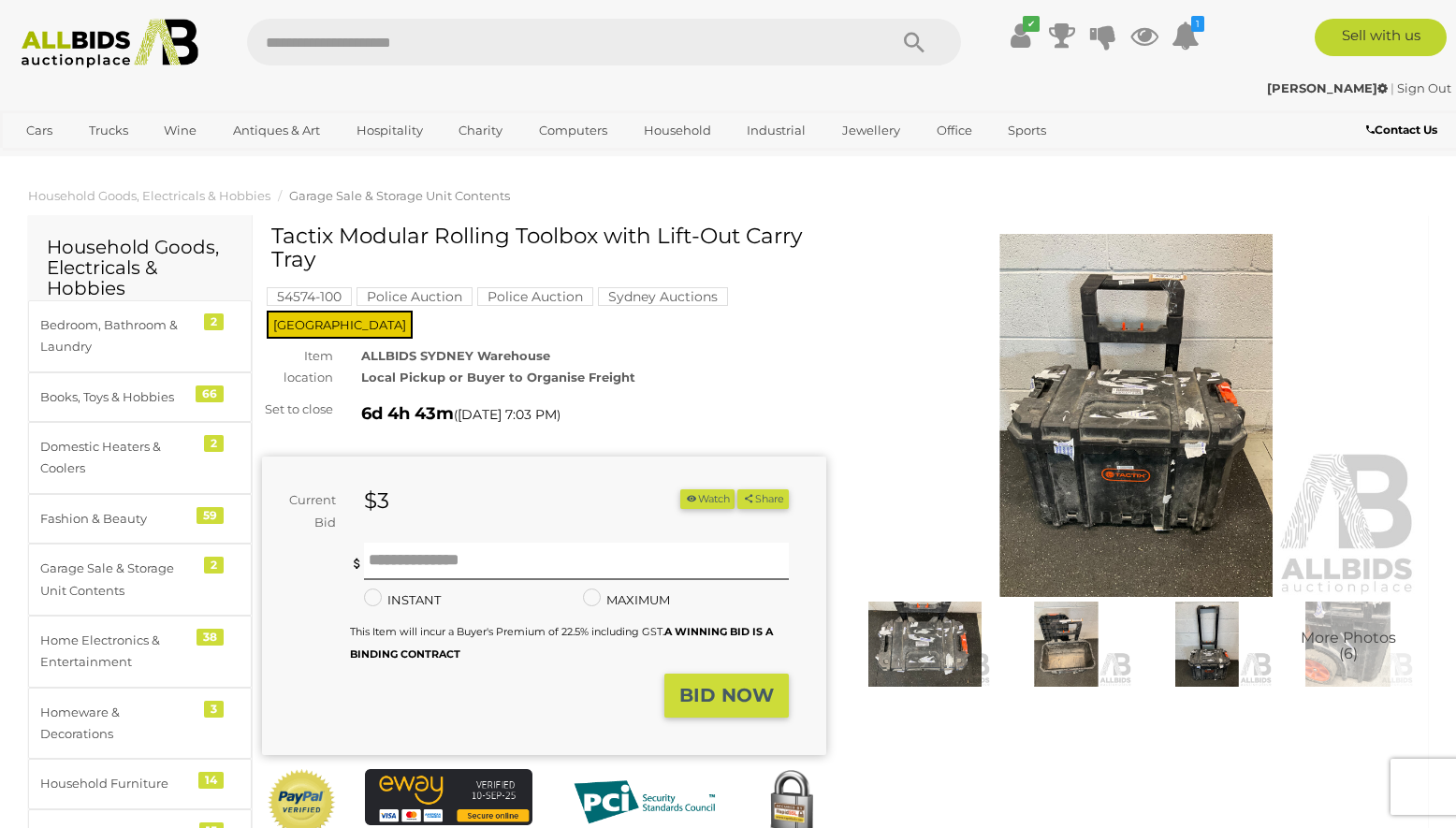
click at [1029, 652] on img at bounding box center [1065, 644] width 131 height 85
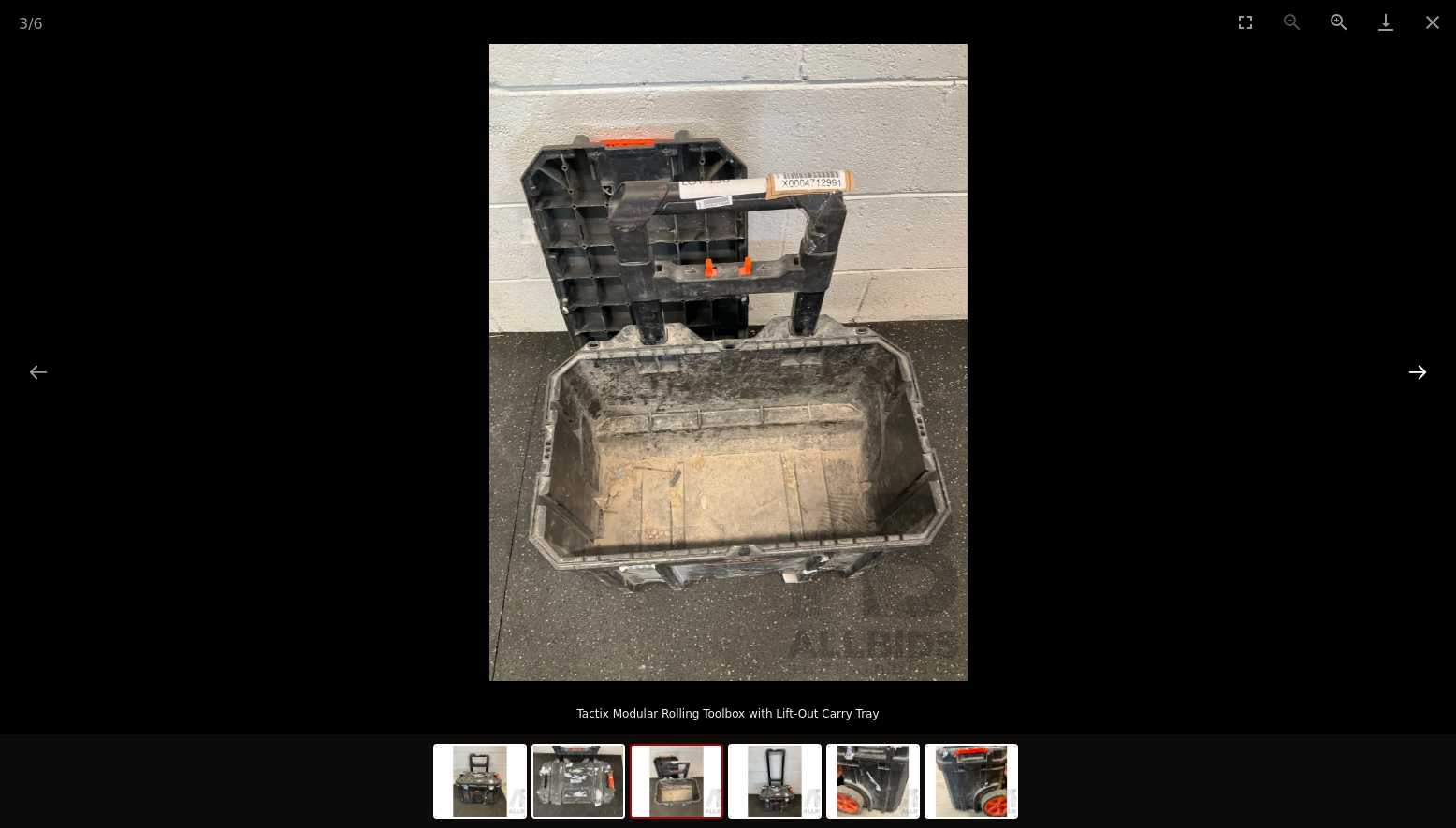
click at [1414, 370] on button "Next slide" at bounding box center [1417, 371] width 39 height 36
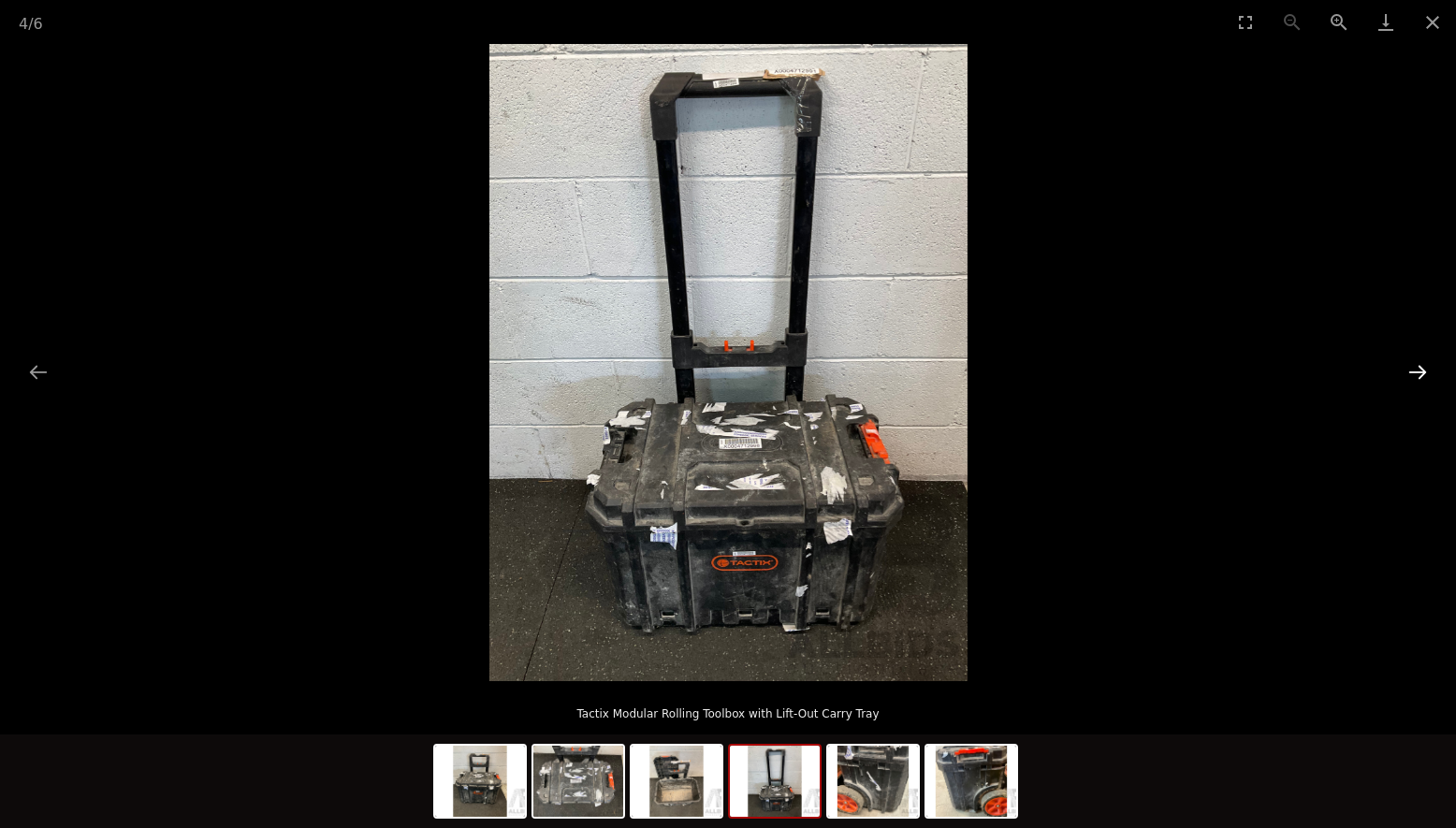
click at [1414, 370] on button "Next slide" at bounding box center [1417, 371] width 39 height 36
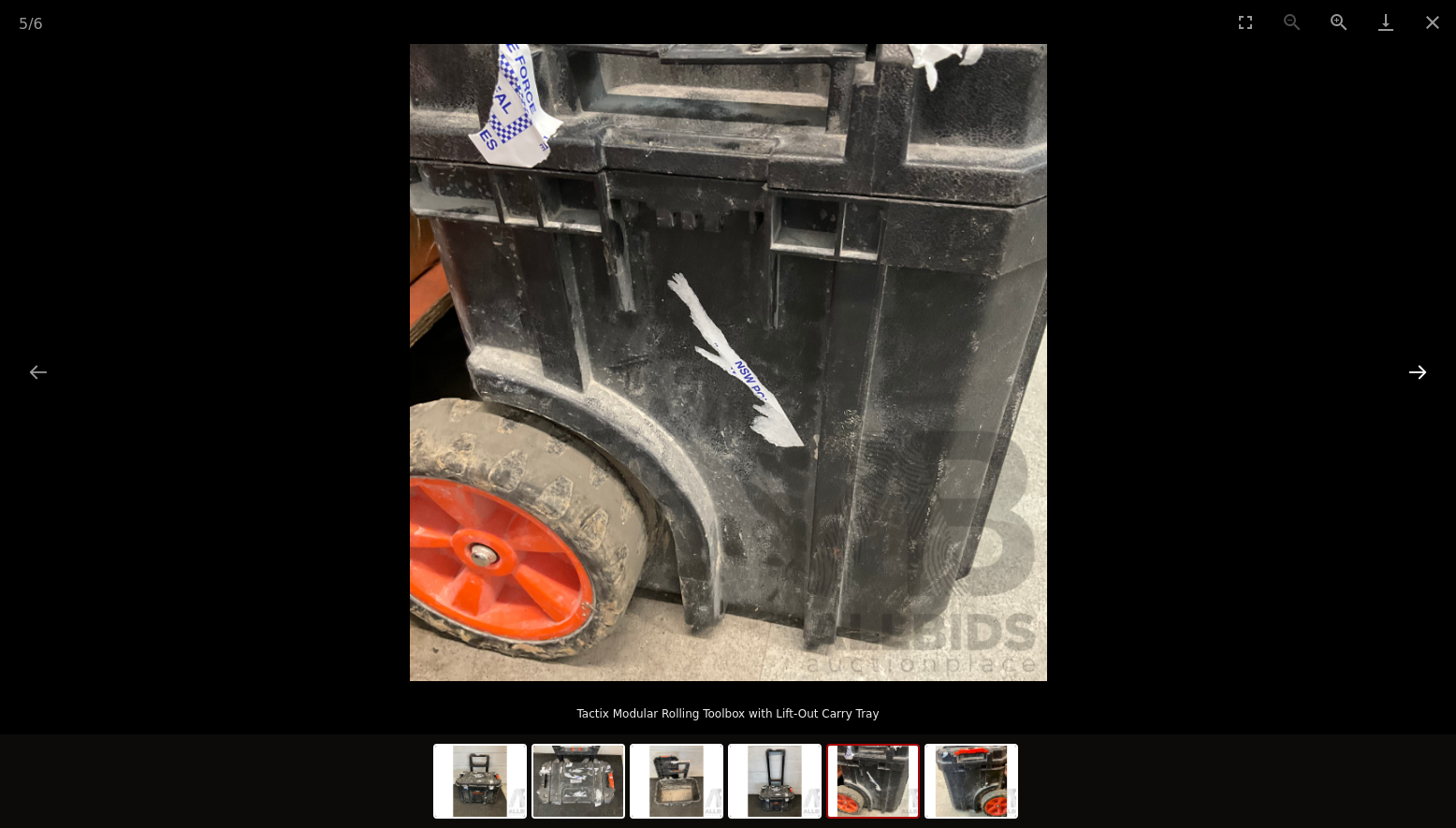
click at [1417, 370] on button "Next slide" at bounding box center [1417, 371] width 39 height 36
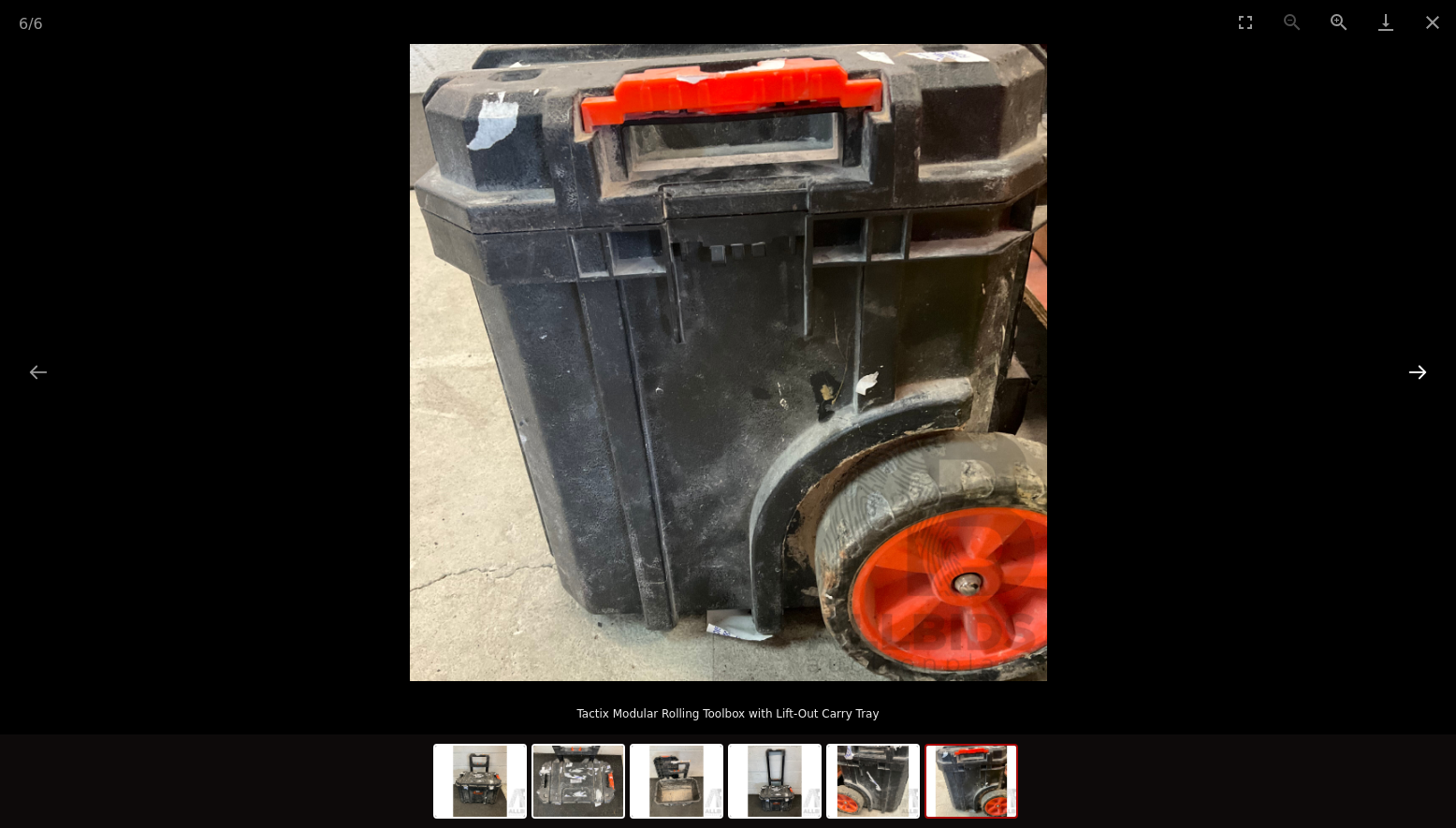
click at [1418, 369] on button "Next slide" at bounding box center [1417, 371] width 39 height 36
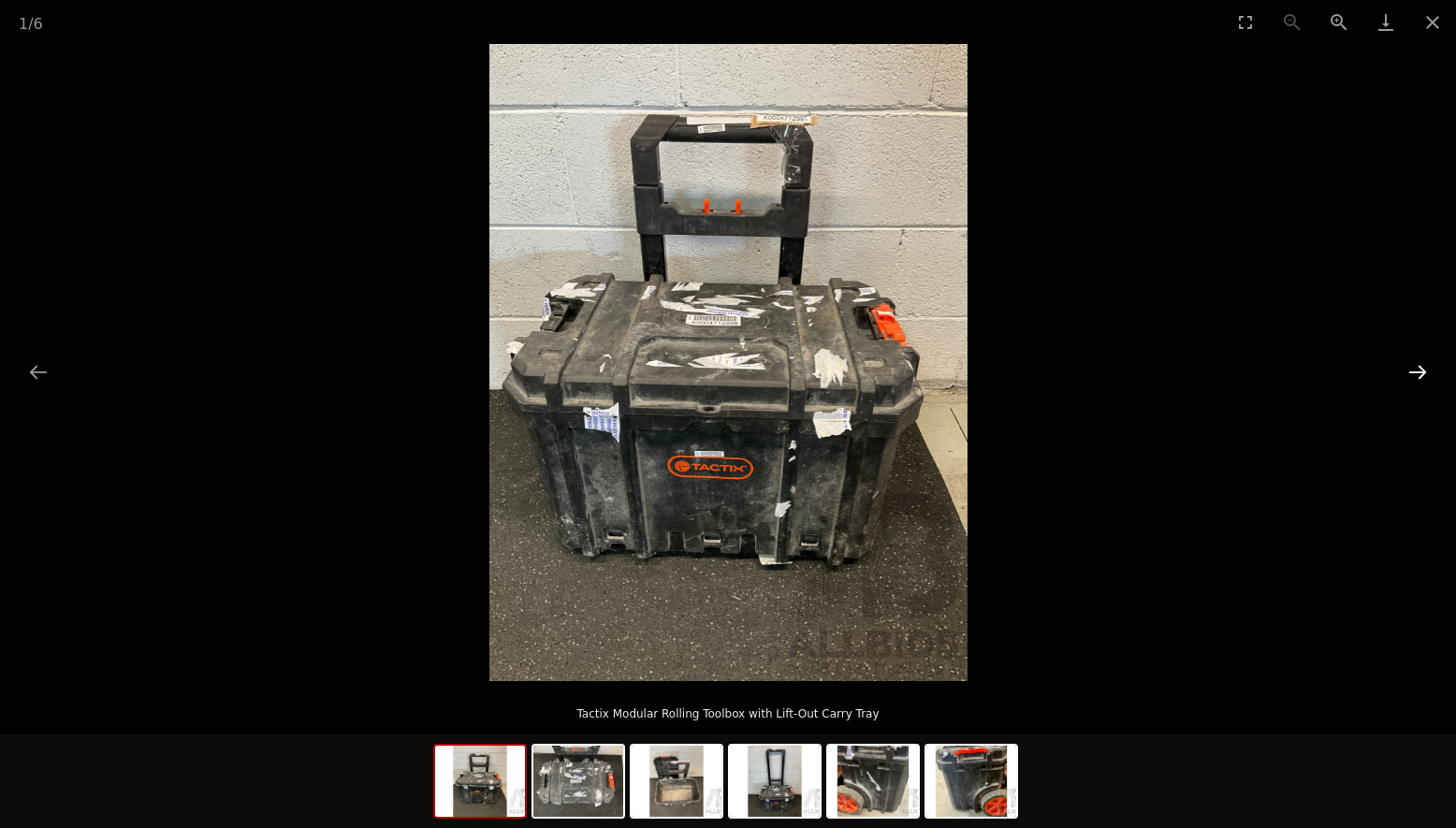
click at [1420, 369] on button "Next slide" at bounding box center [1417, 371] width 39 height 36
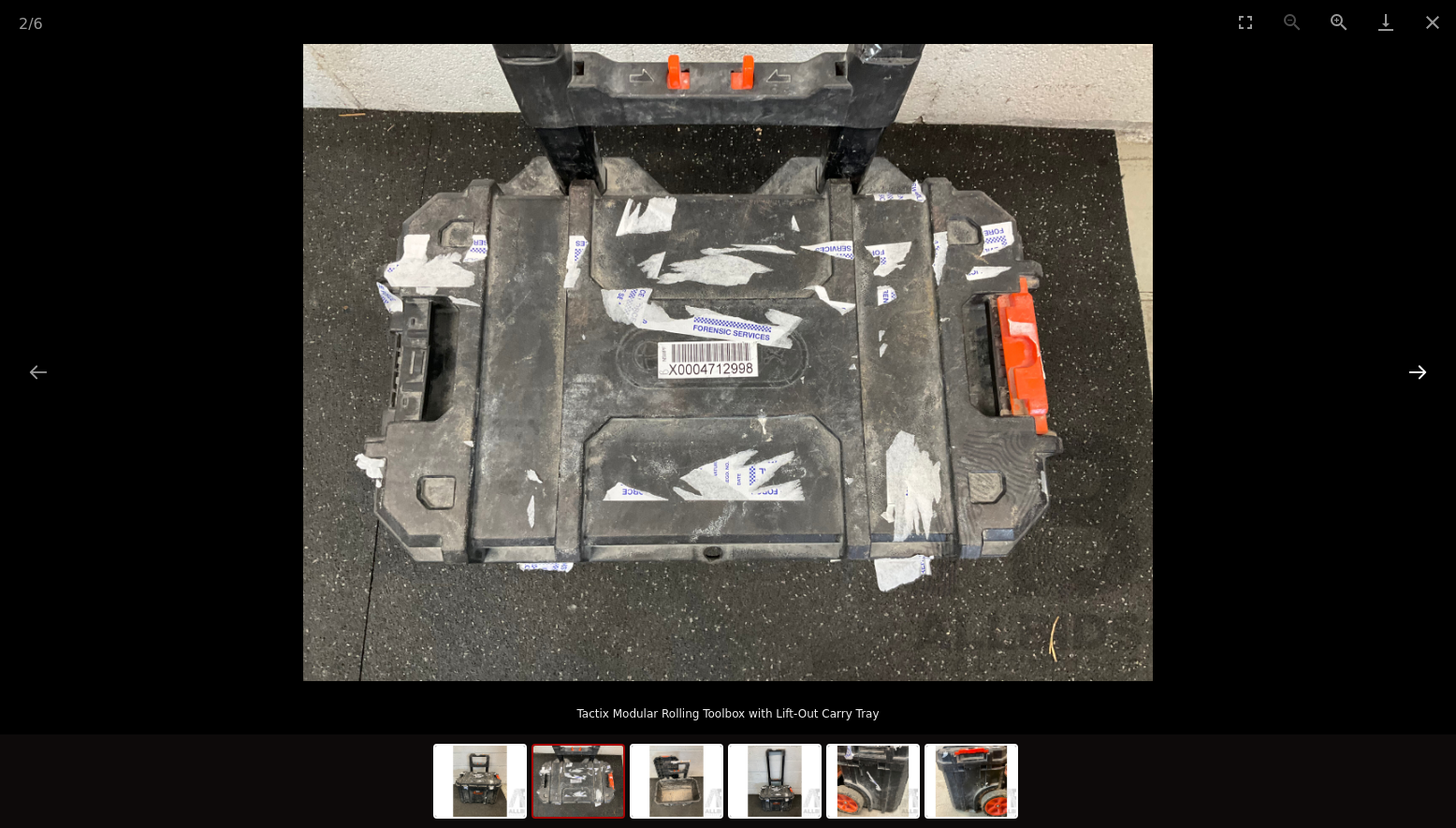
click at [1424, 368] on button "Next slide" at bounding box center [1417, 371] width 39 height 36
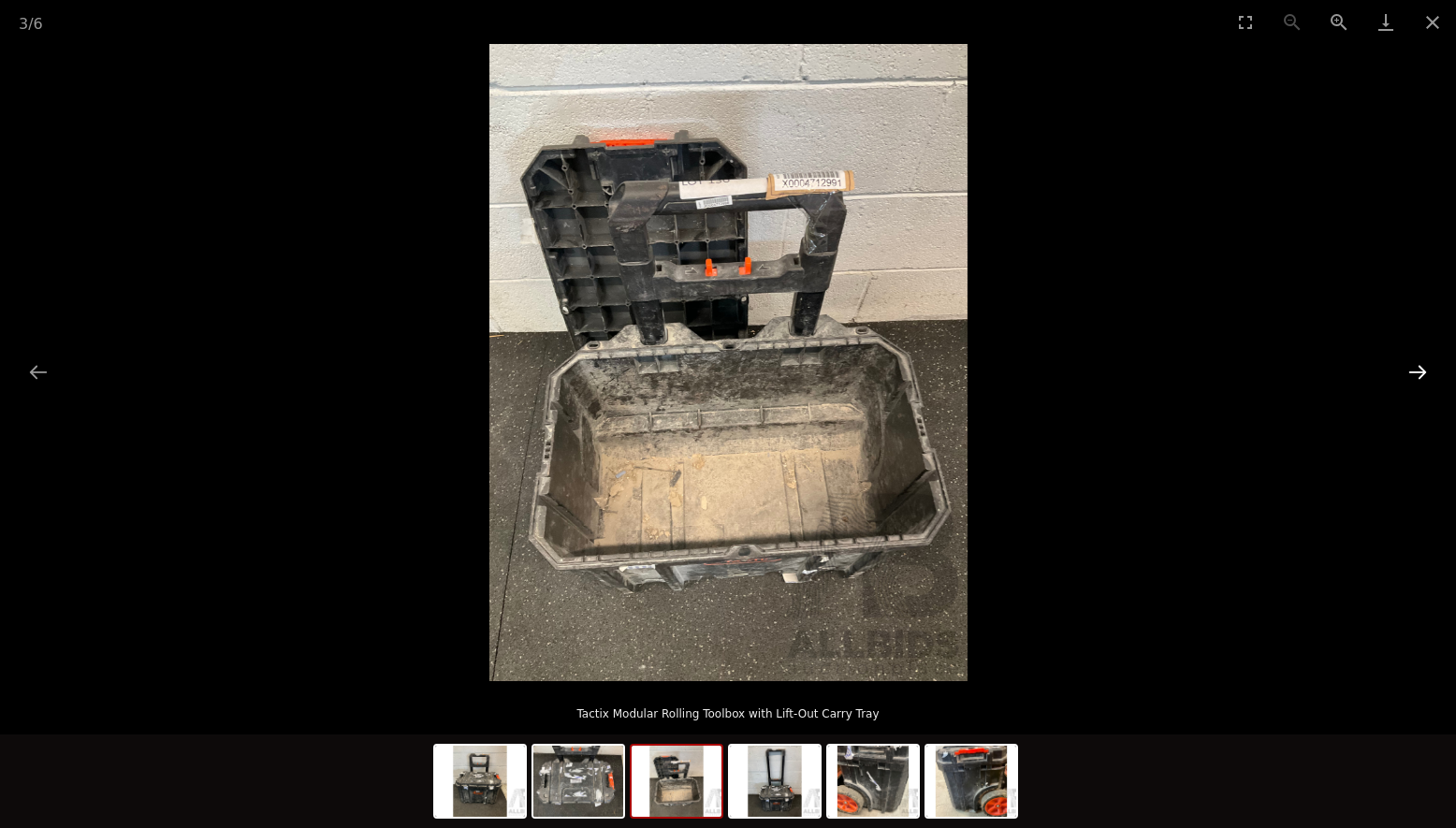
click at [1426, 368] on button "Next slide" at bounding box center [1417, 371] width 39 height 36
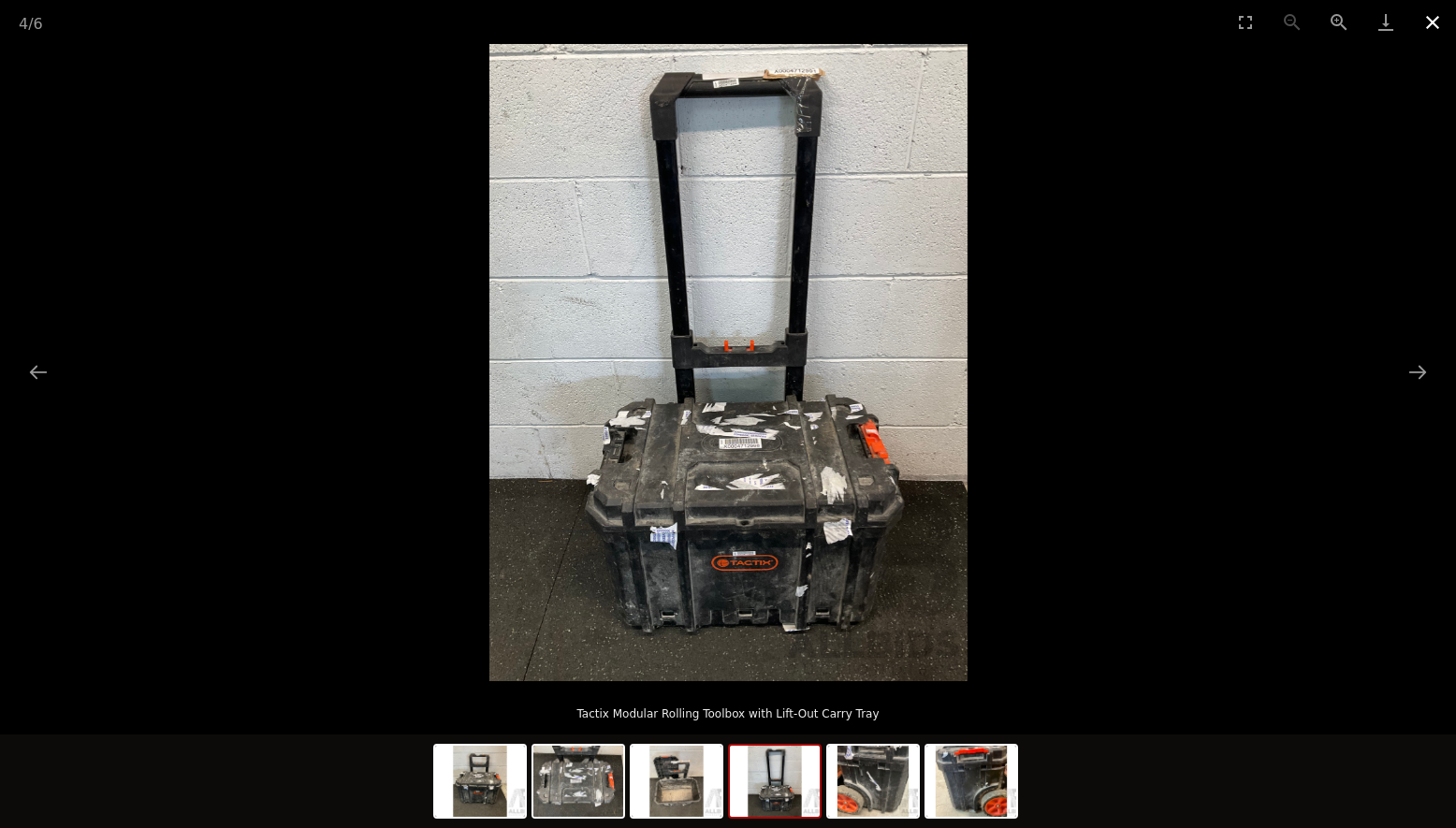
click at [1438, 16] on button "Close gallery" at bounding box center [1433, 21] width 47 height 44
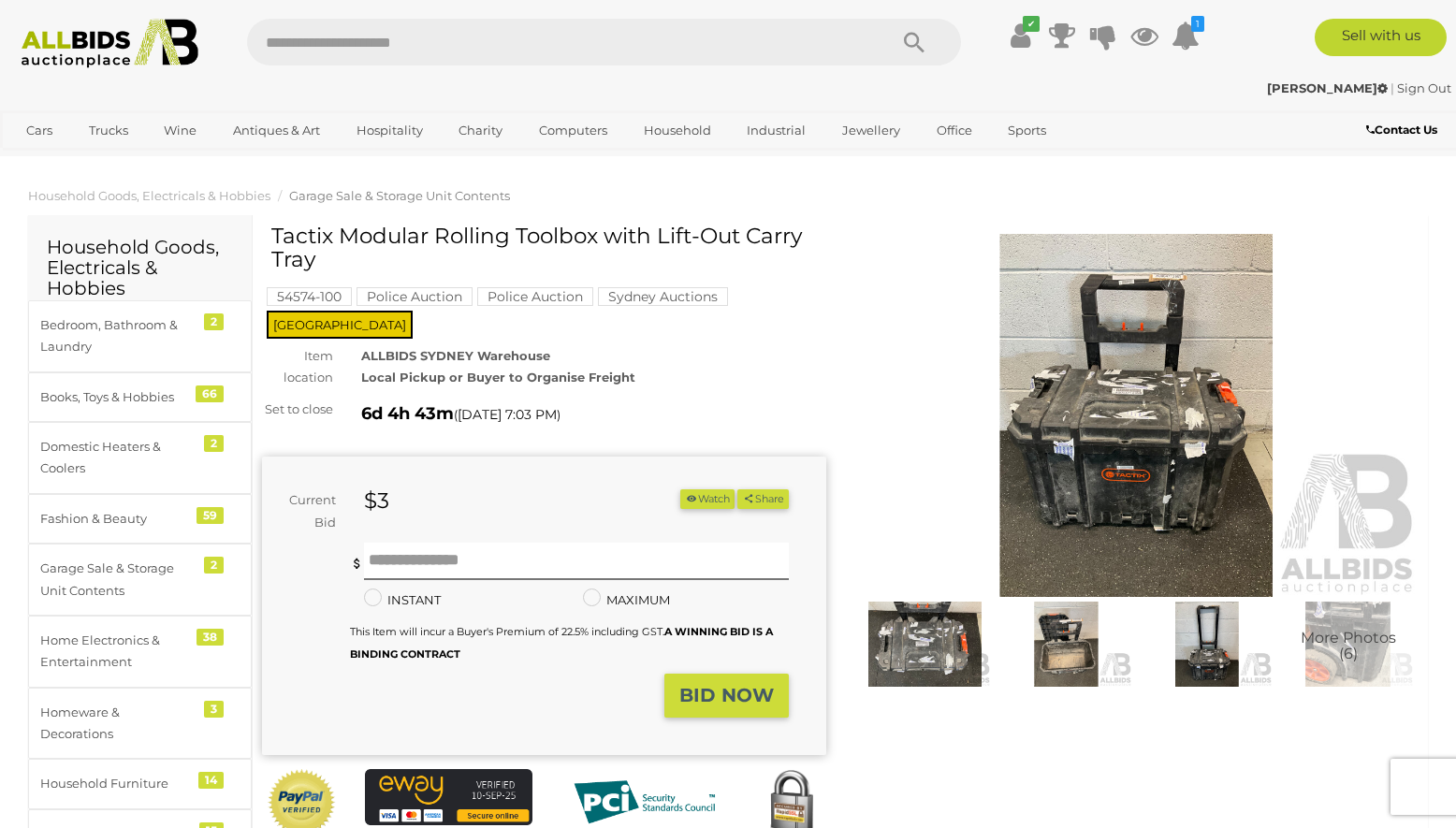
click at [693, 489] on button "Watch" at bounding box center [707, 499] width 55 height 19
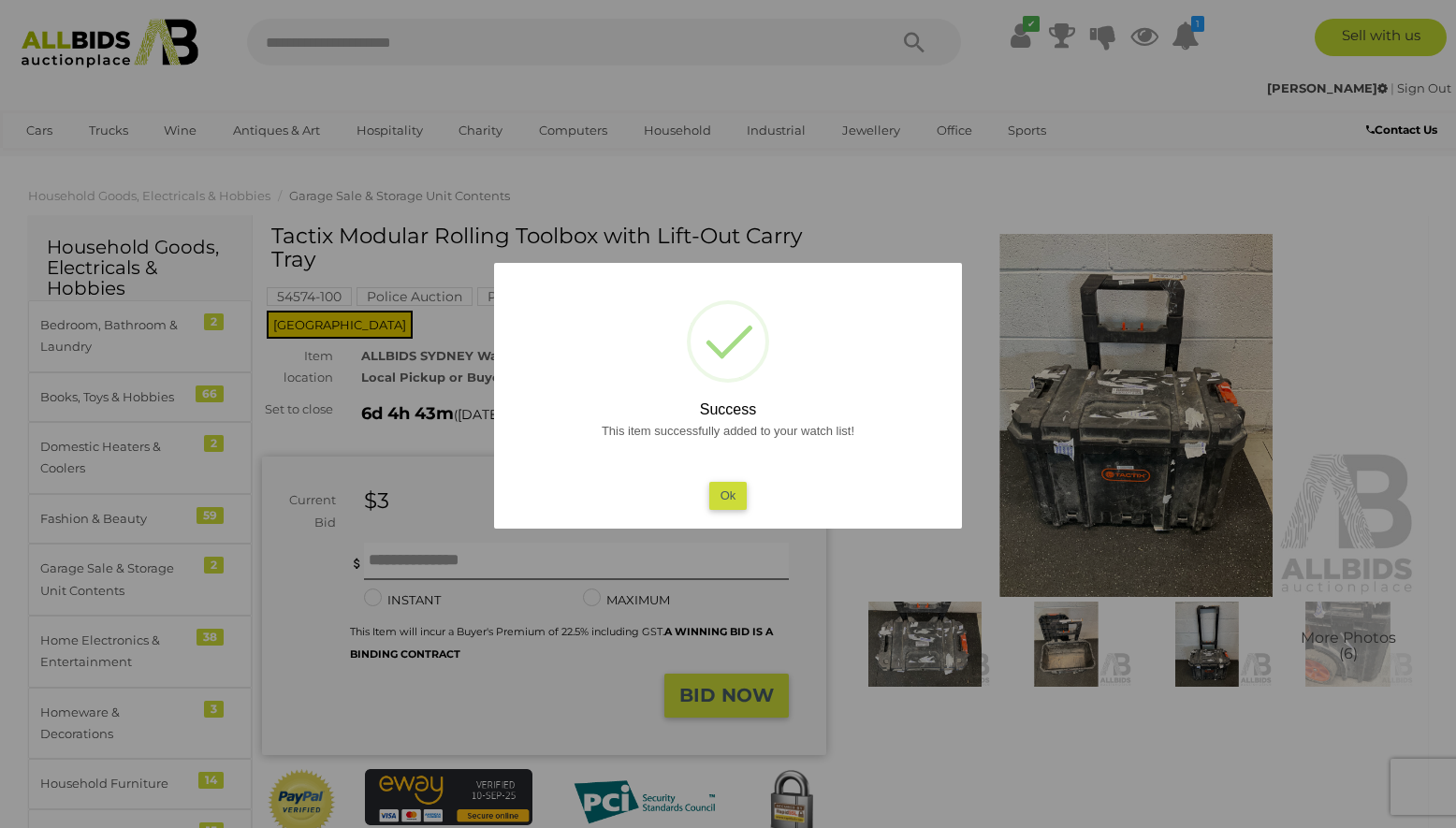
click at [732, 494] on button "Ok" at bounding box center [728, 496] width 38 height 27
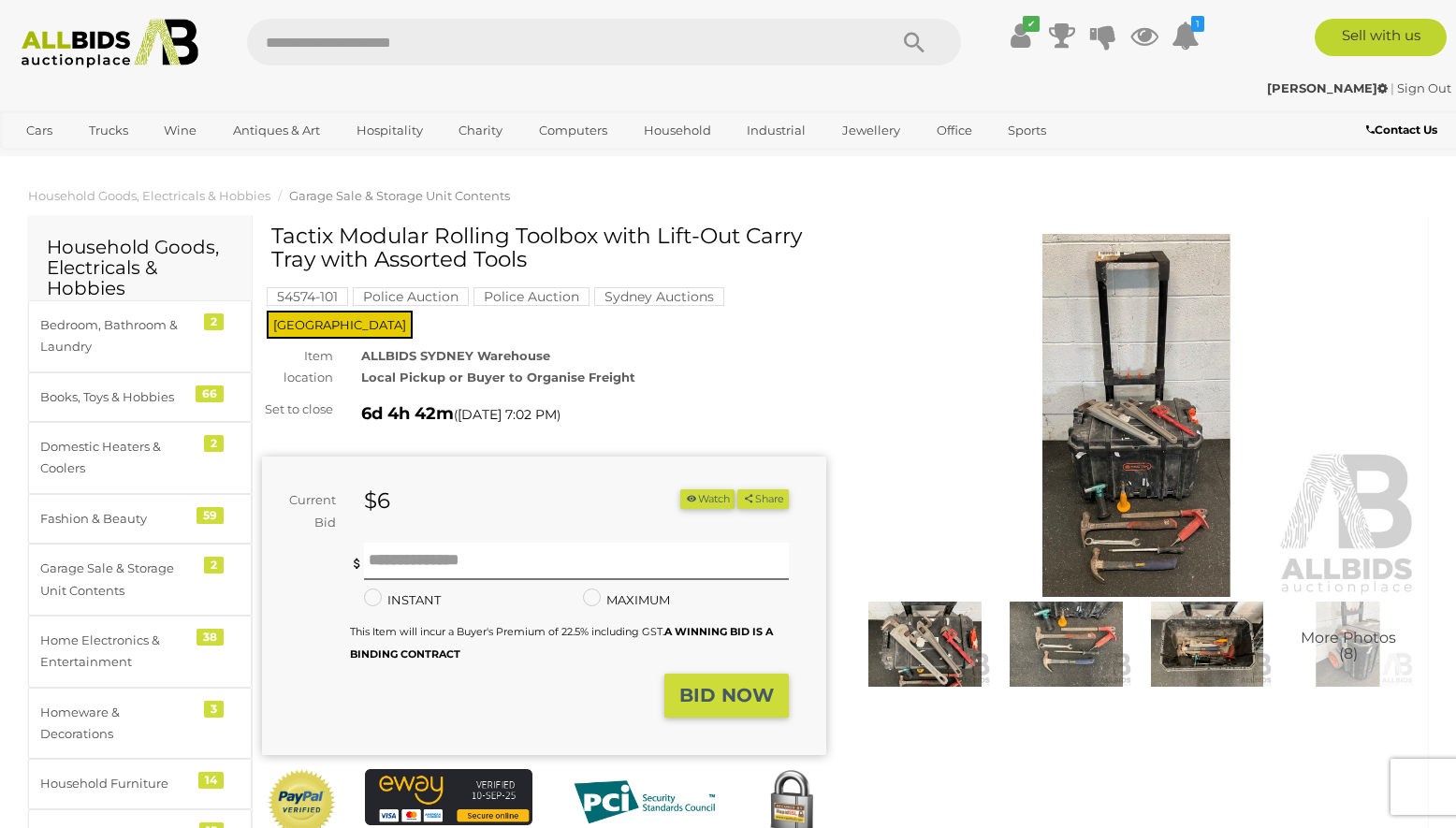
click at [1102, 460] on img at bounding box center [1136, 416] width 564 height 364
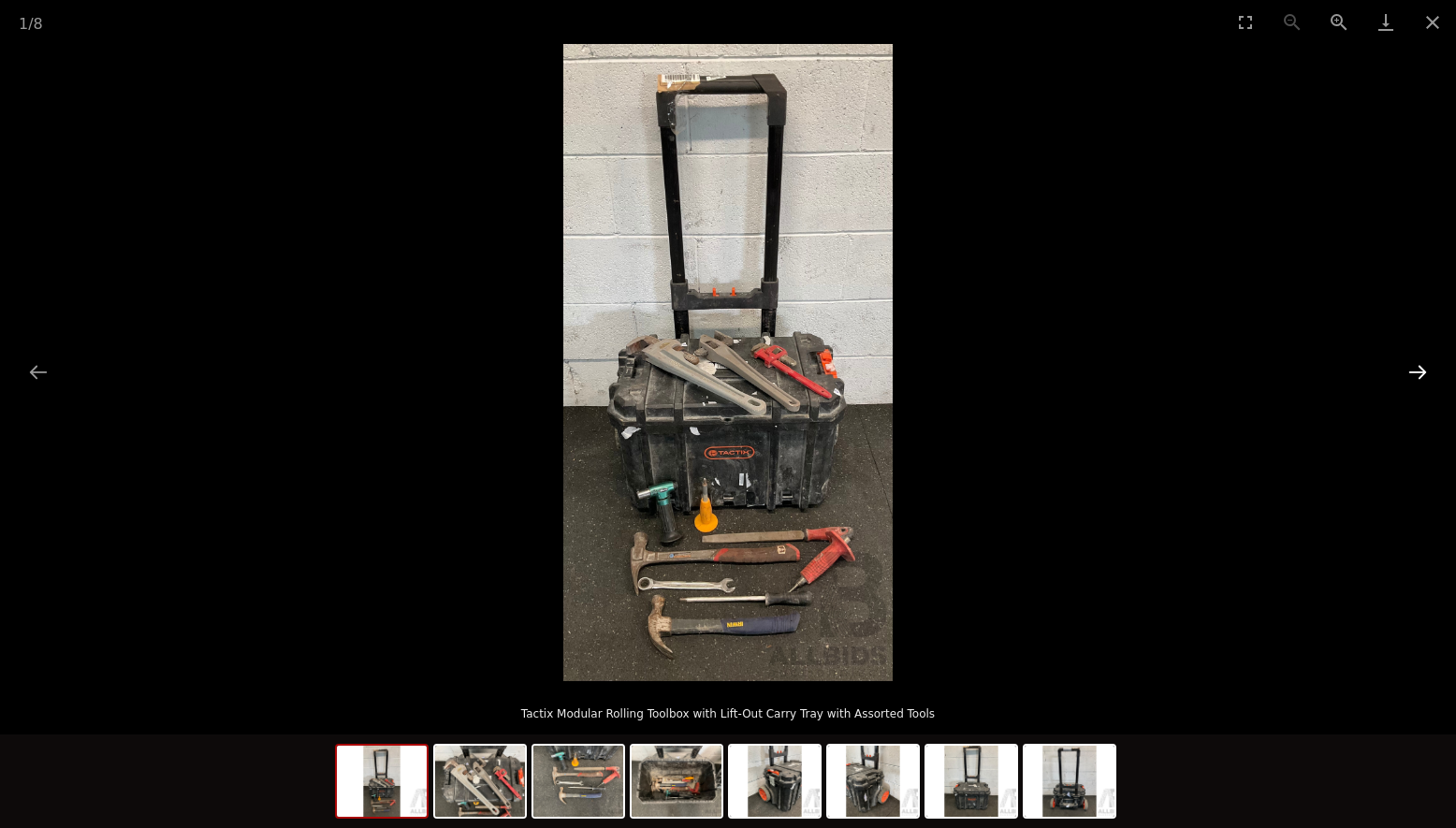
click at [1413, 368] on button "Next slide" at bounding box center [1417, 371] width 39 height 36
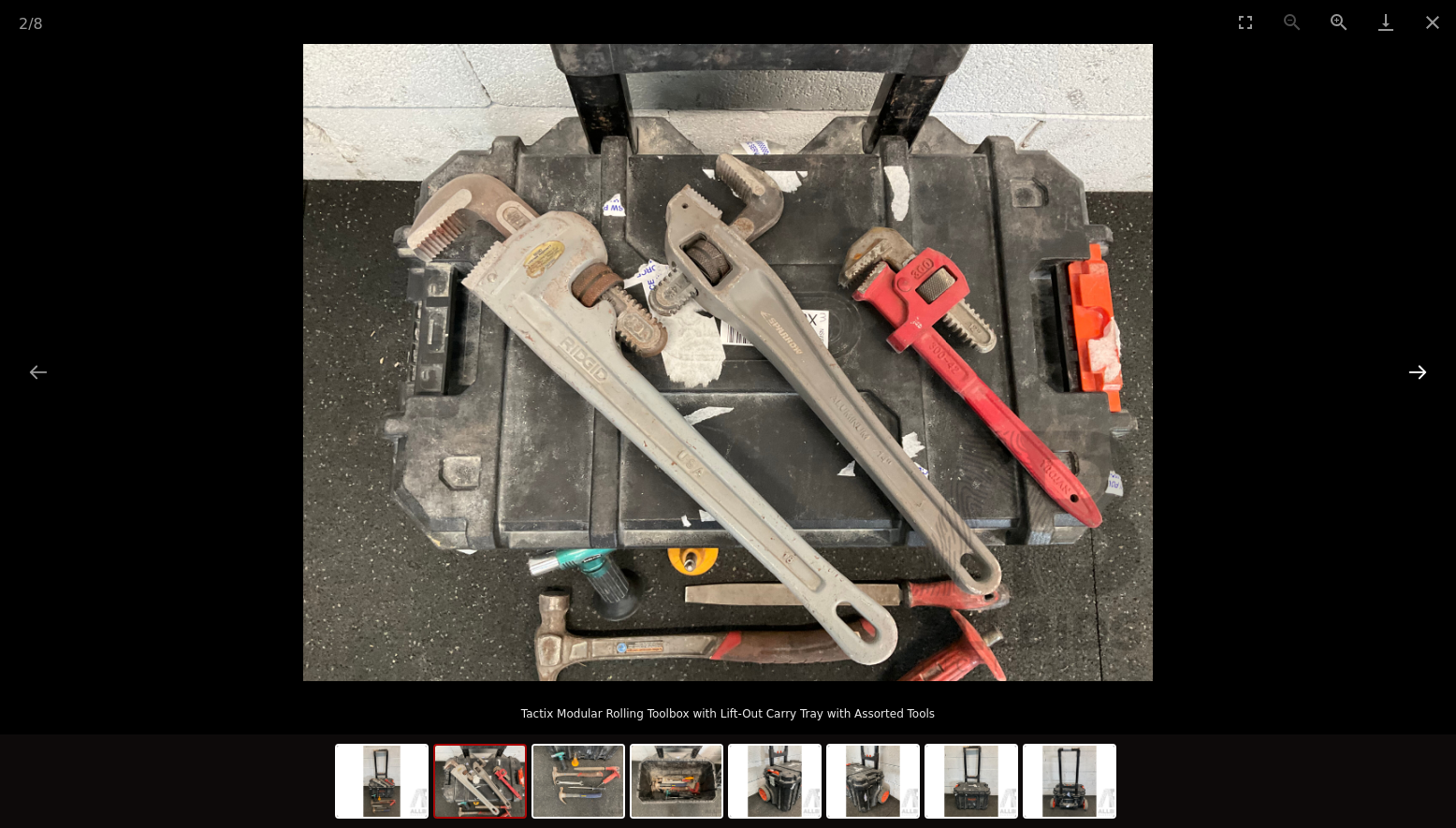
click at [1413, 368] on button "Next slide" at bounding box center [1417, 371] width 39 height 36
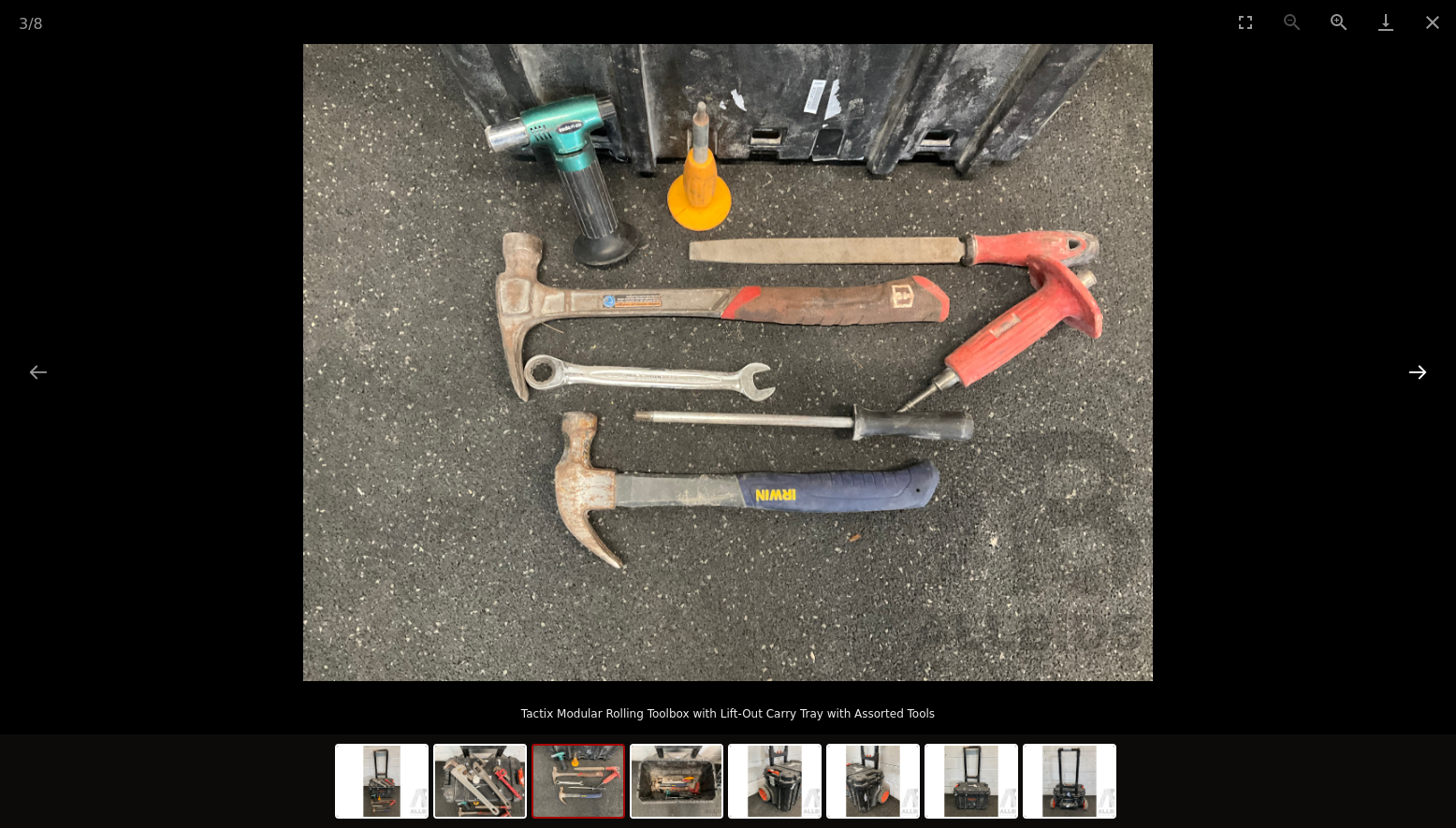
click at [1413, 368] on button "Next slide" at bounding box center [1417, 371] width 39 height 36
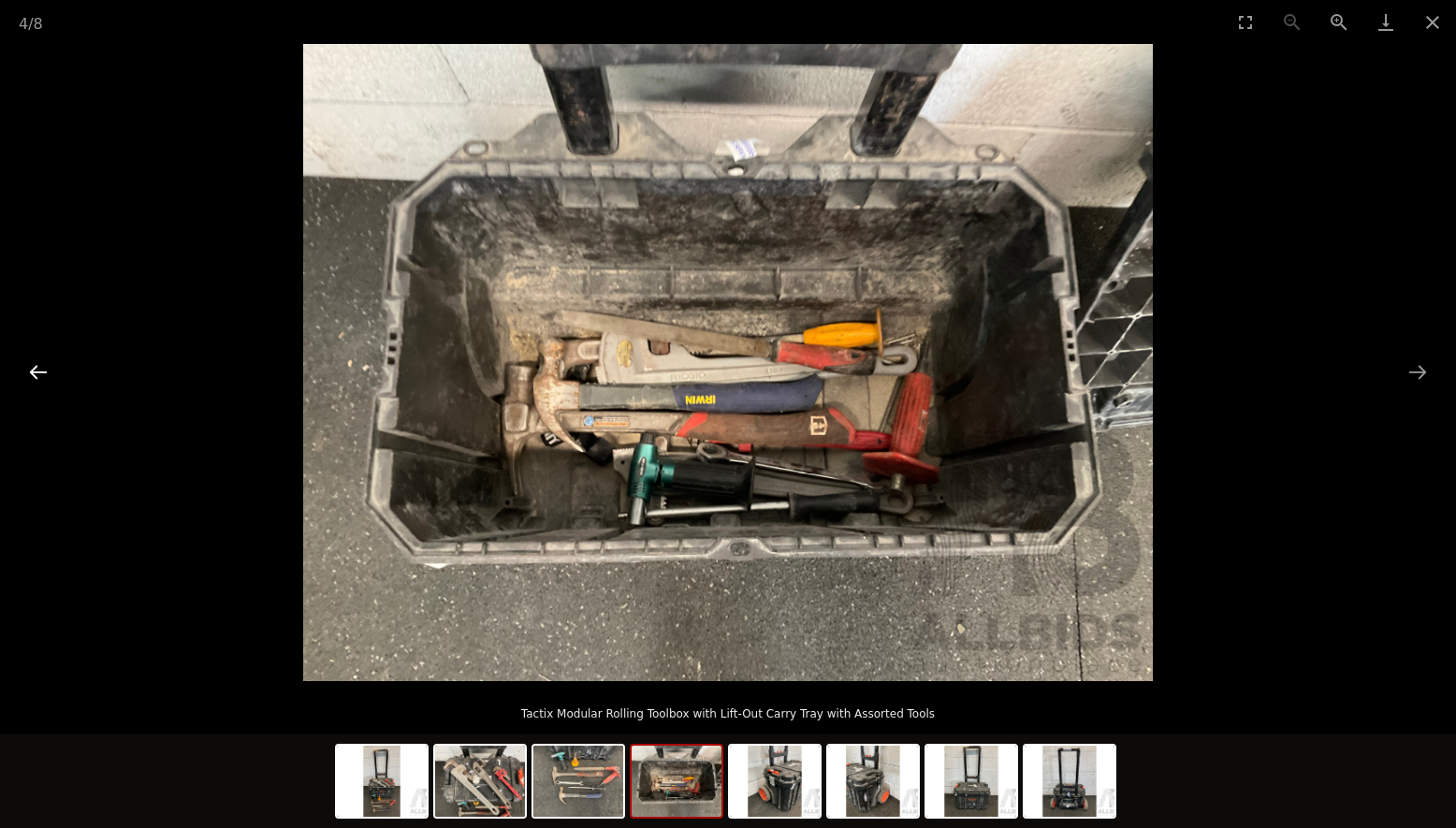
click at [45, 370] on button "Previous slide" at bounding box center [38, 371] width 39 height 36
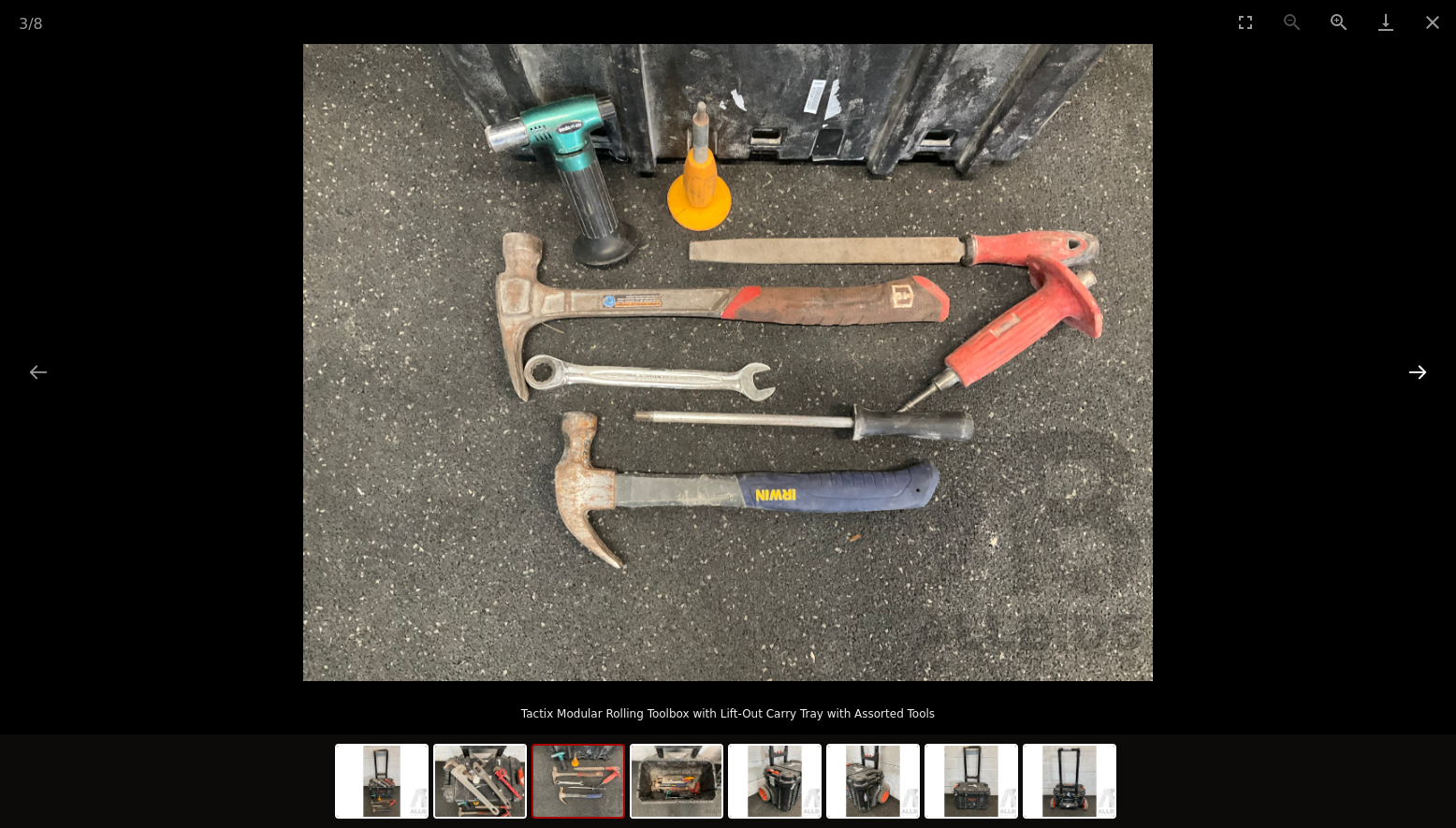
click at [1422, 372] on button "Next slide" at bounding box center [1417, 371] width 39 height 36
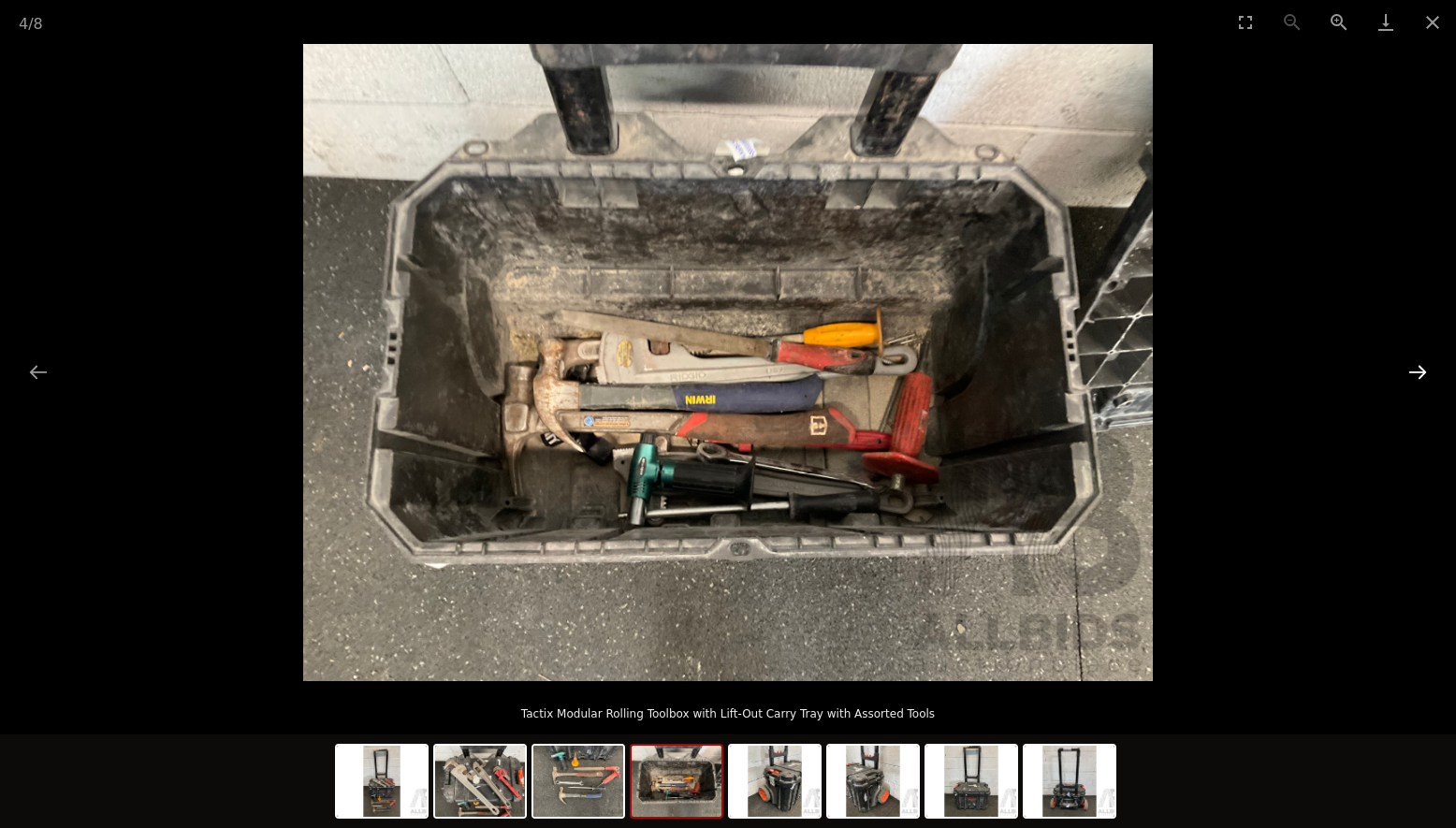
click at [1422, 371] on button "Next slide" at bounding box center [1417, 371] width 39 height 36
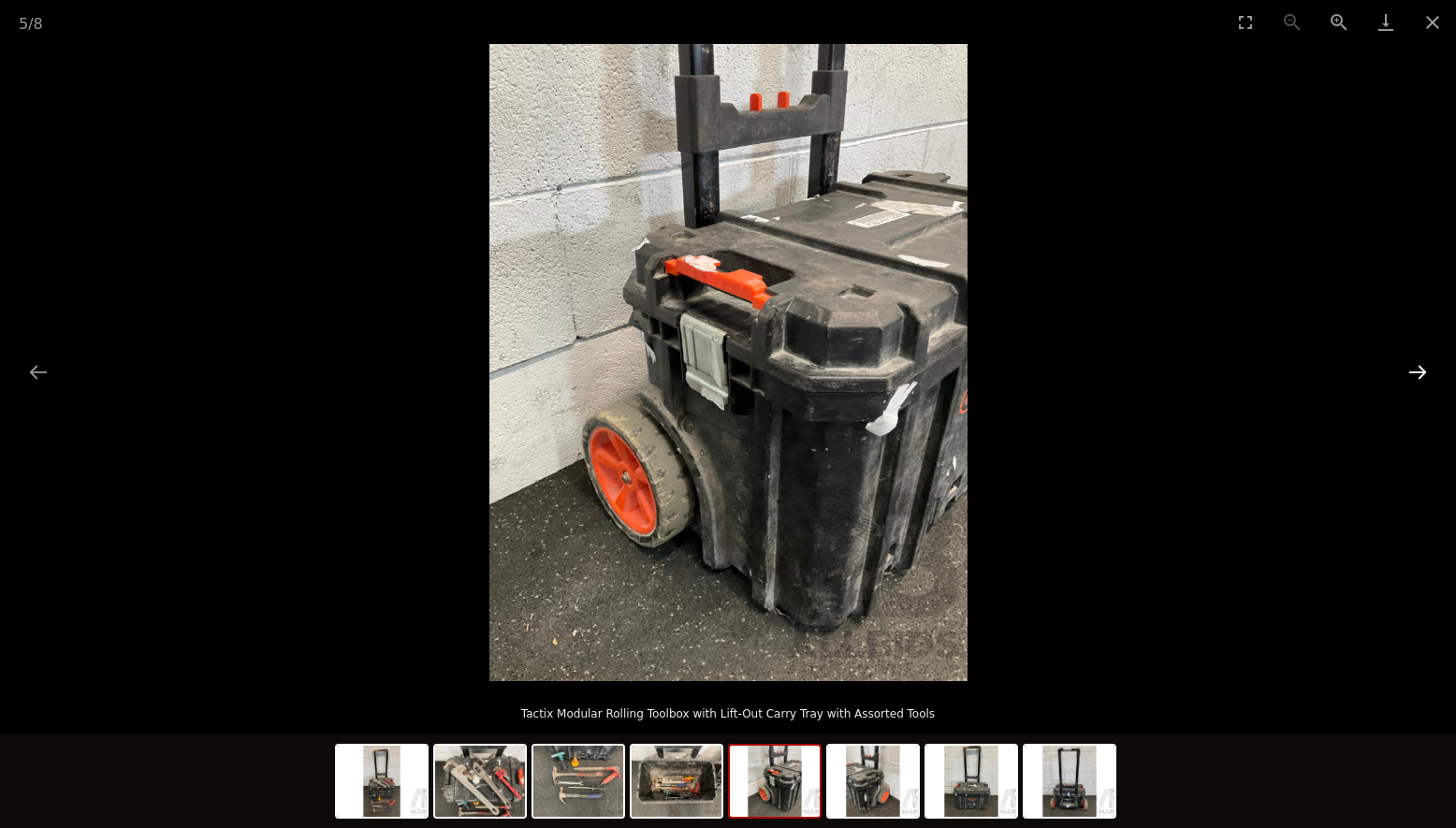
click at [1422, 371] on button "Next slide" at bounding box center [1417, 371] width 39 height 36
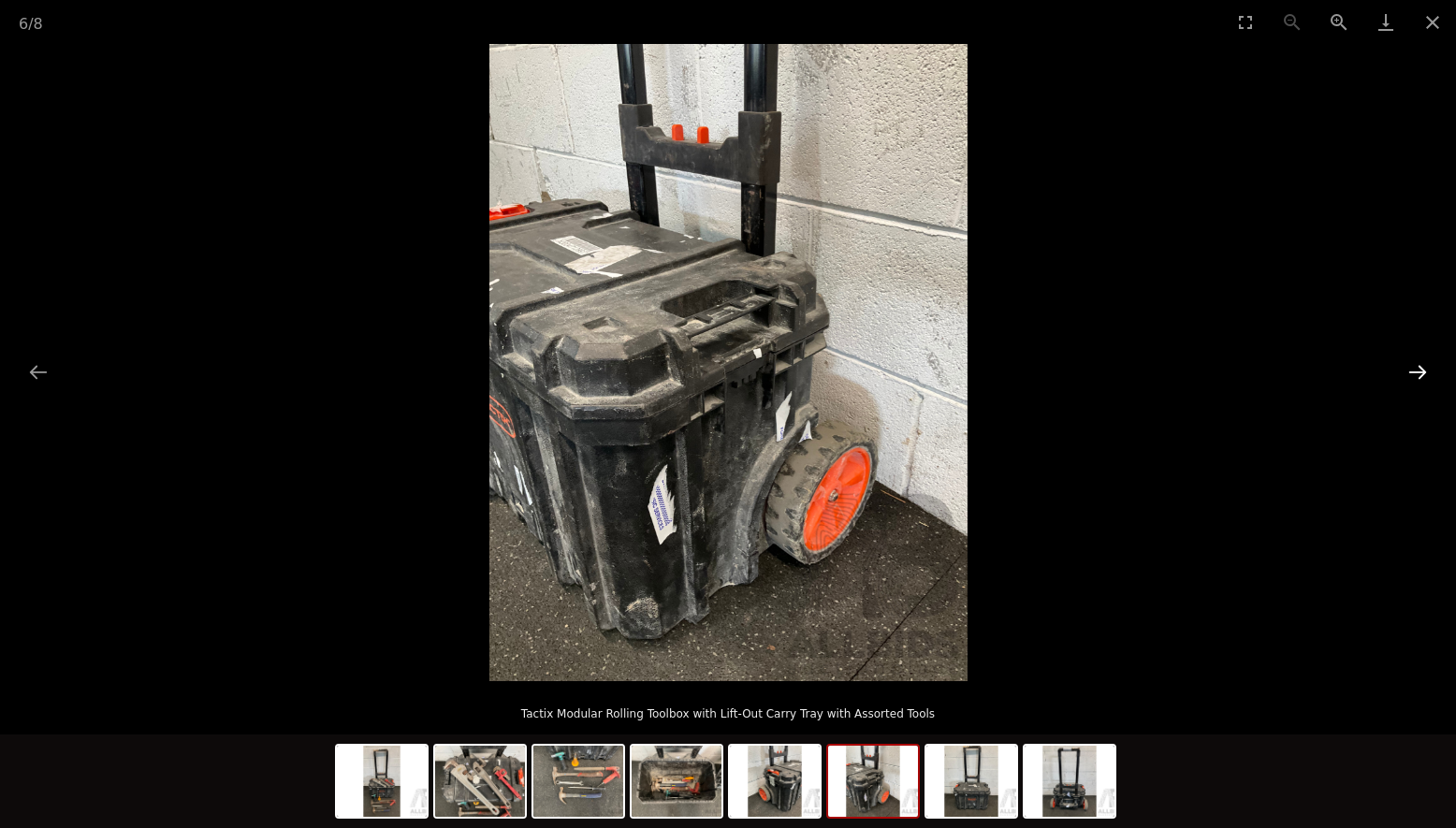
click at [1422, 371] on button "Next slide" at bounding box center [1417, 371] width 39 height 36
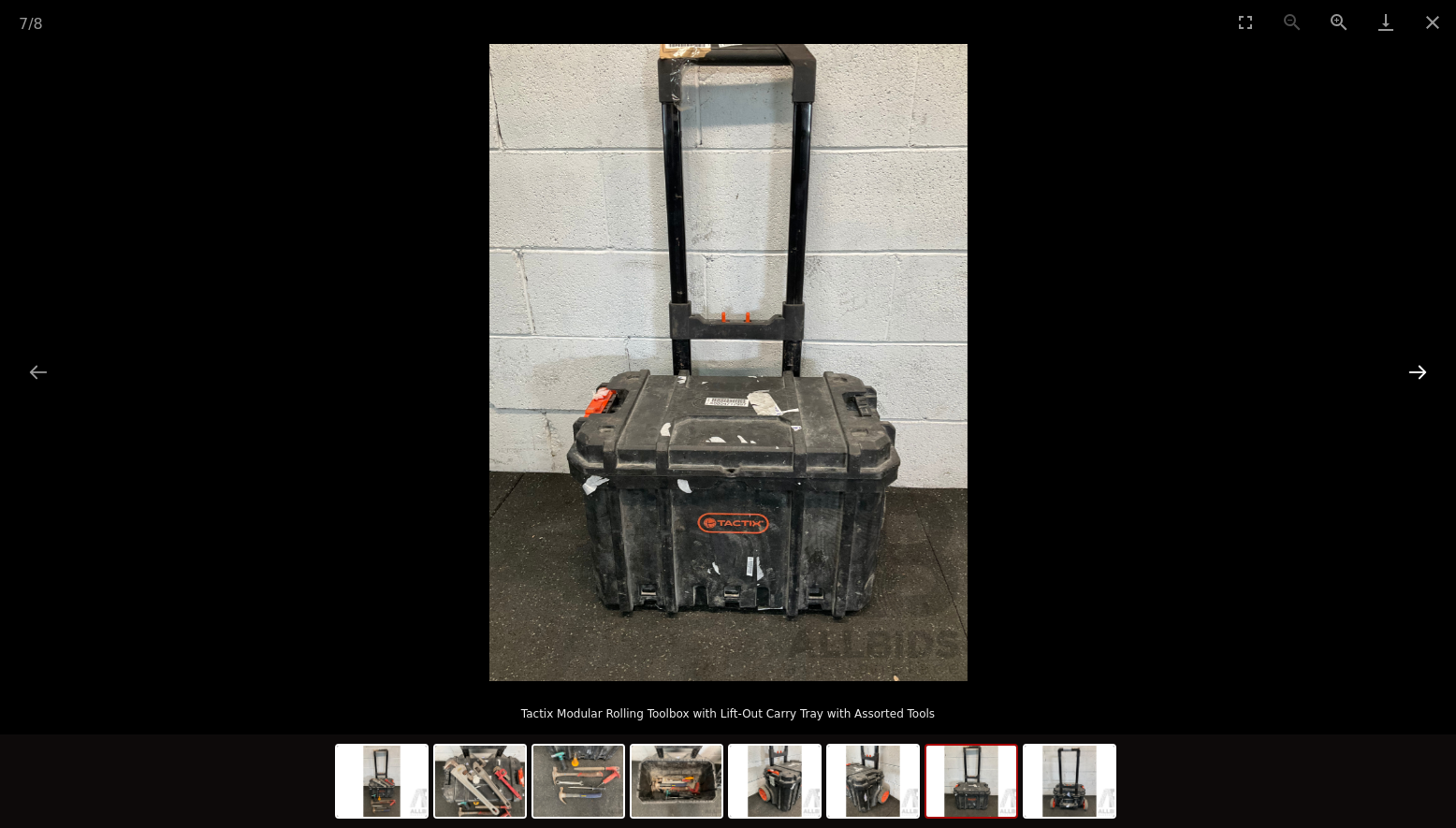
click at [1422, 371] on button "Next slide" at bounding box center [1417, 371] width 39 height 36
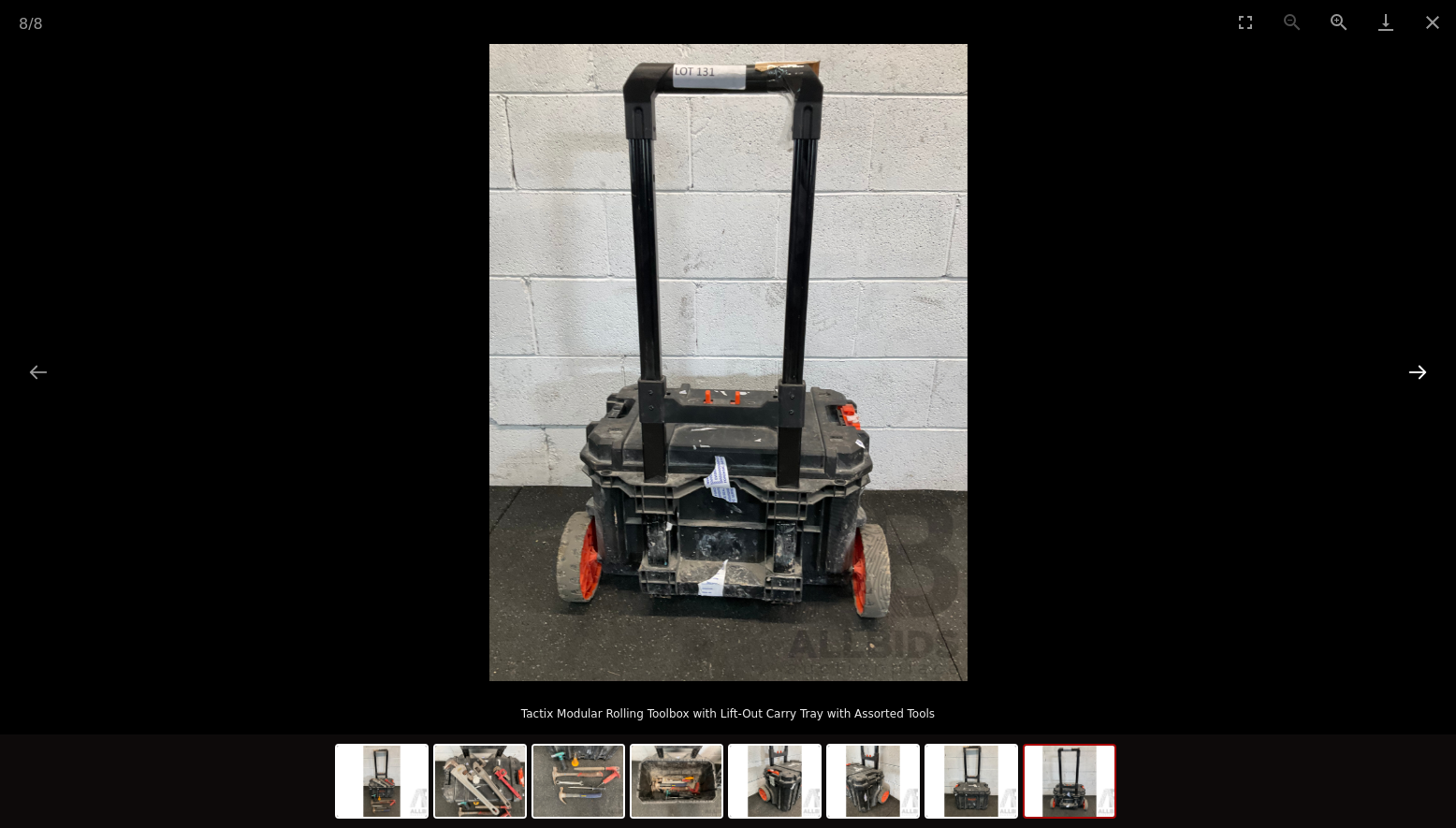
click at [1422, 371] on button "Next slide" at bounding box center [1417, 371] width 39 height 36
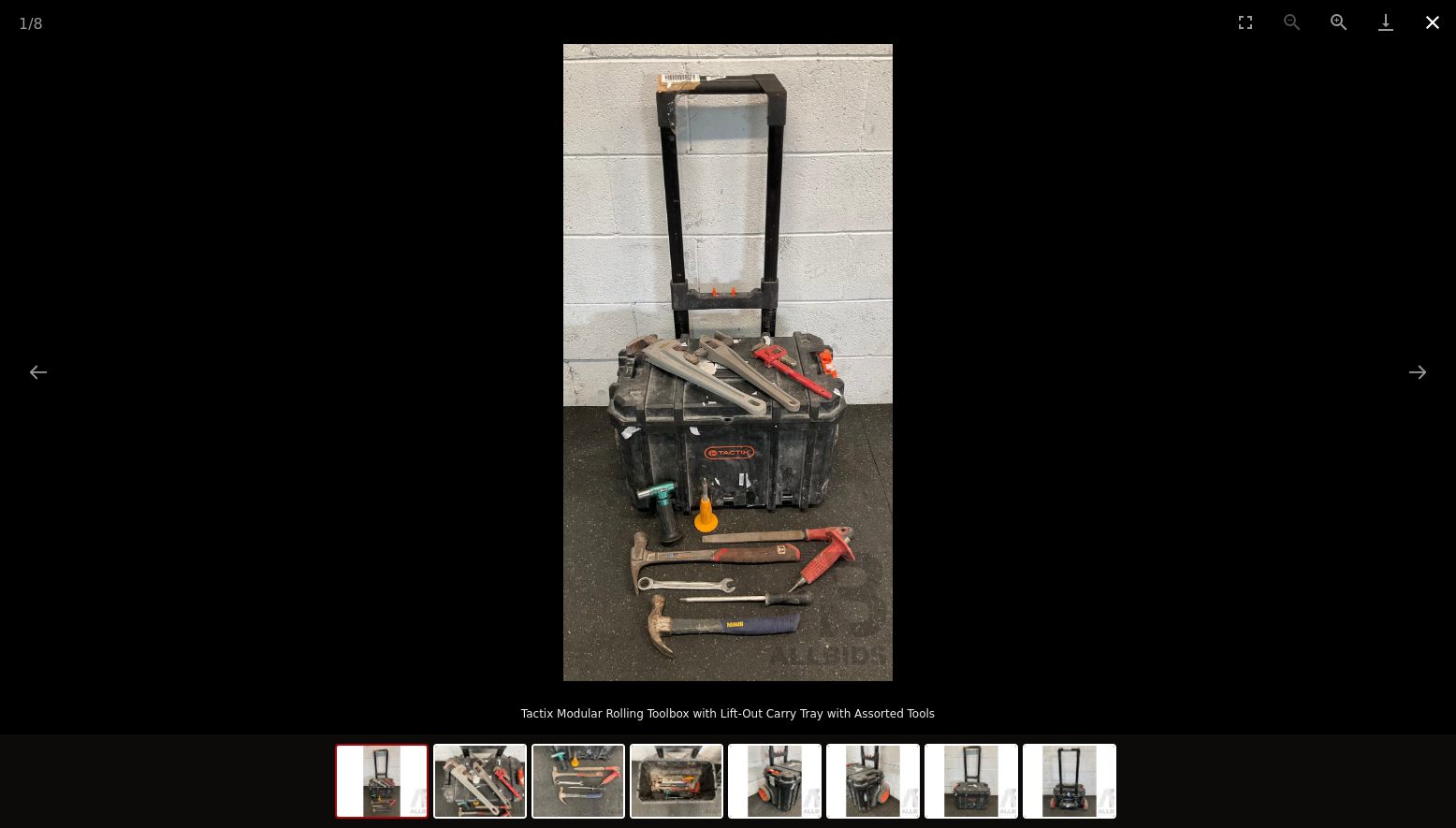
click at [1431, 17] on button "Close gallery" at bounding box center [1433, 21] width 47 height 44
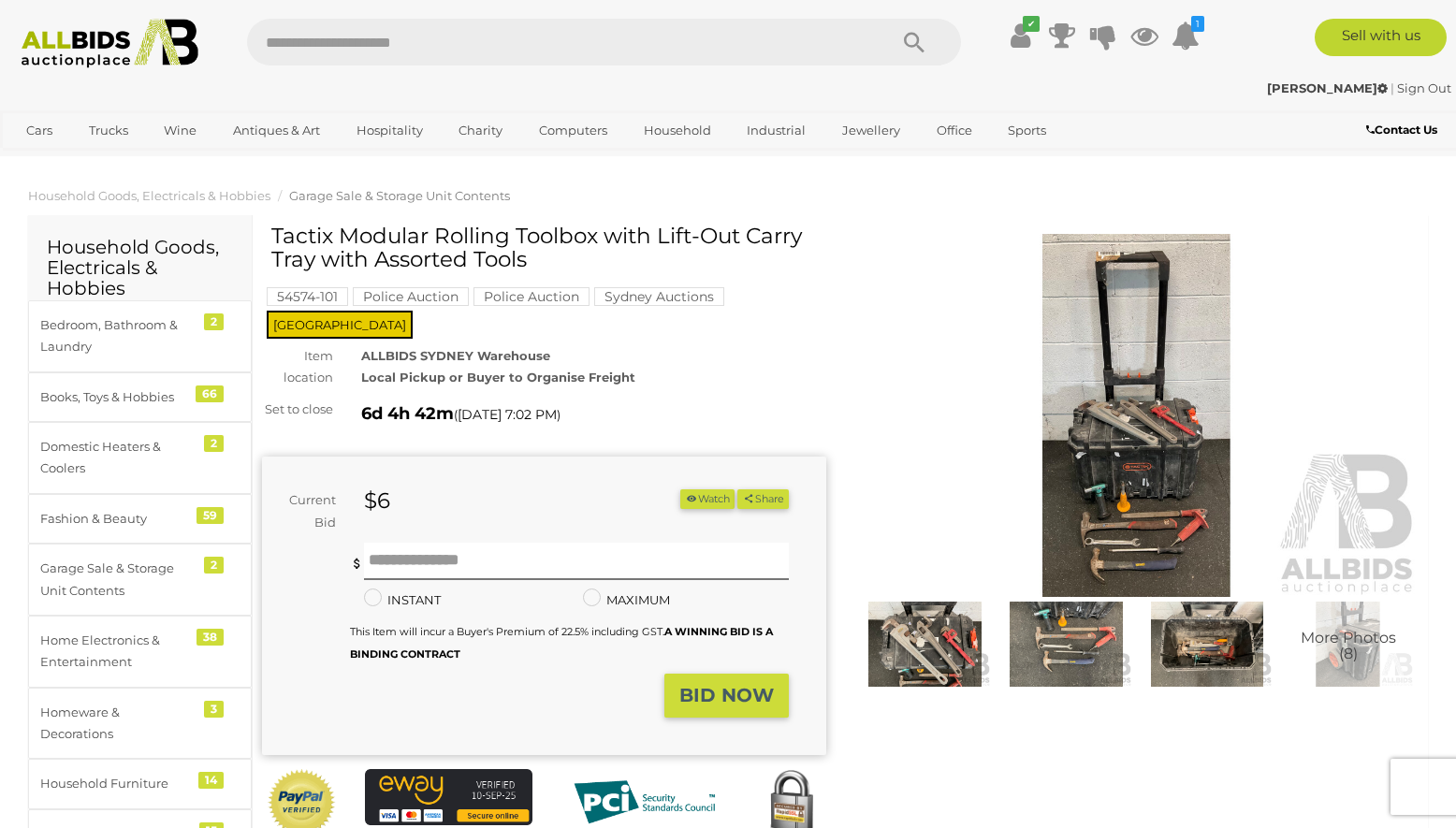
click at [707, 489] on button "Watch" at bounding box center [707, 499] width 55 height 19
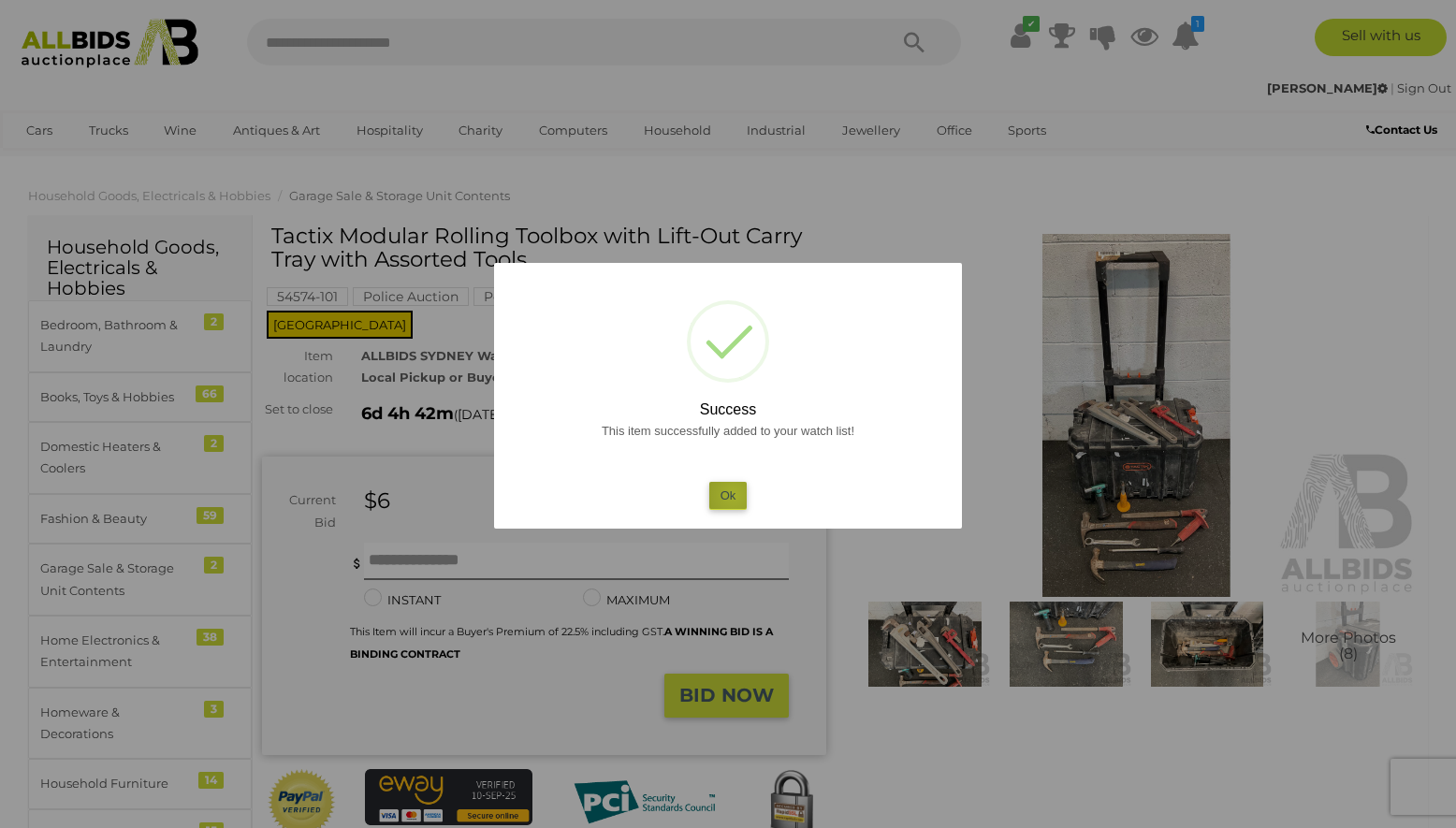
click at [733, 495] on button "Ok" at bounding box center [728, 496] width 38 height 27
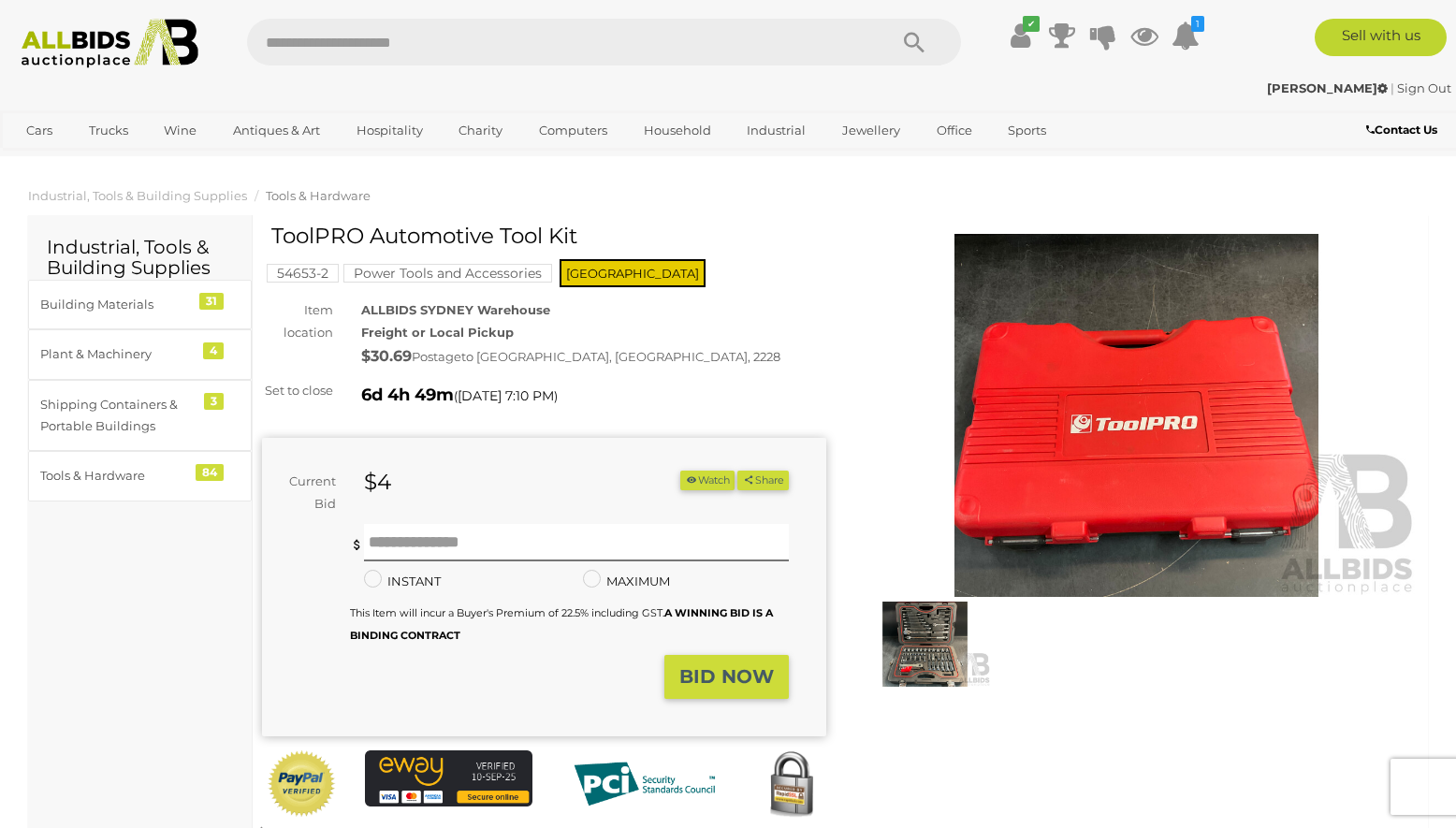
click at [950, 655] on img at bounding box center [924, 644] width 131 height 85
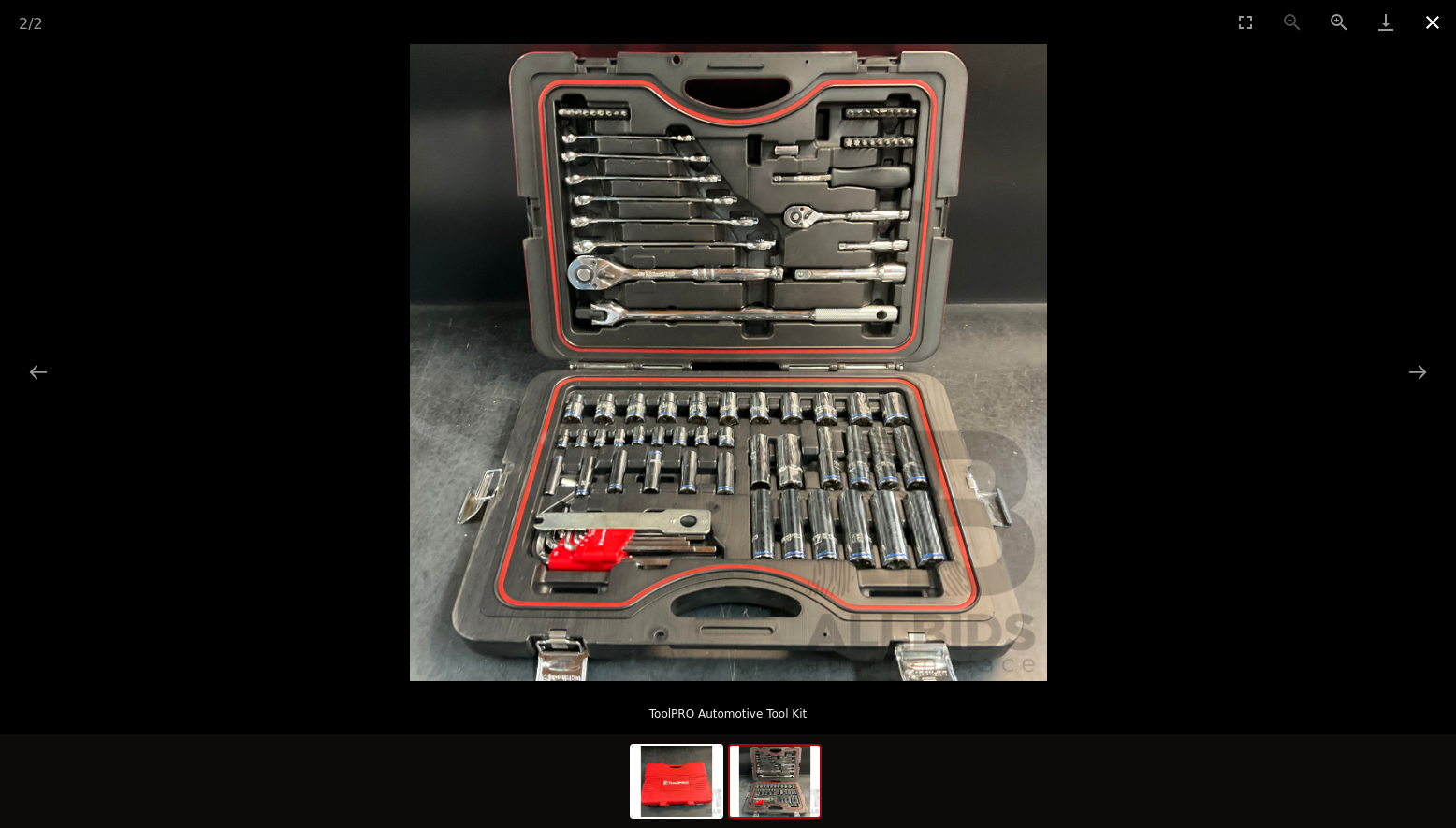
click at [1439, 19] on button "Close gallery" at bounding box center [1433, 21] width 47 height 44
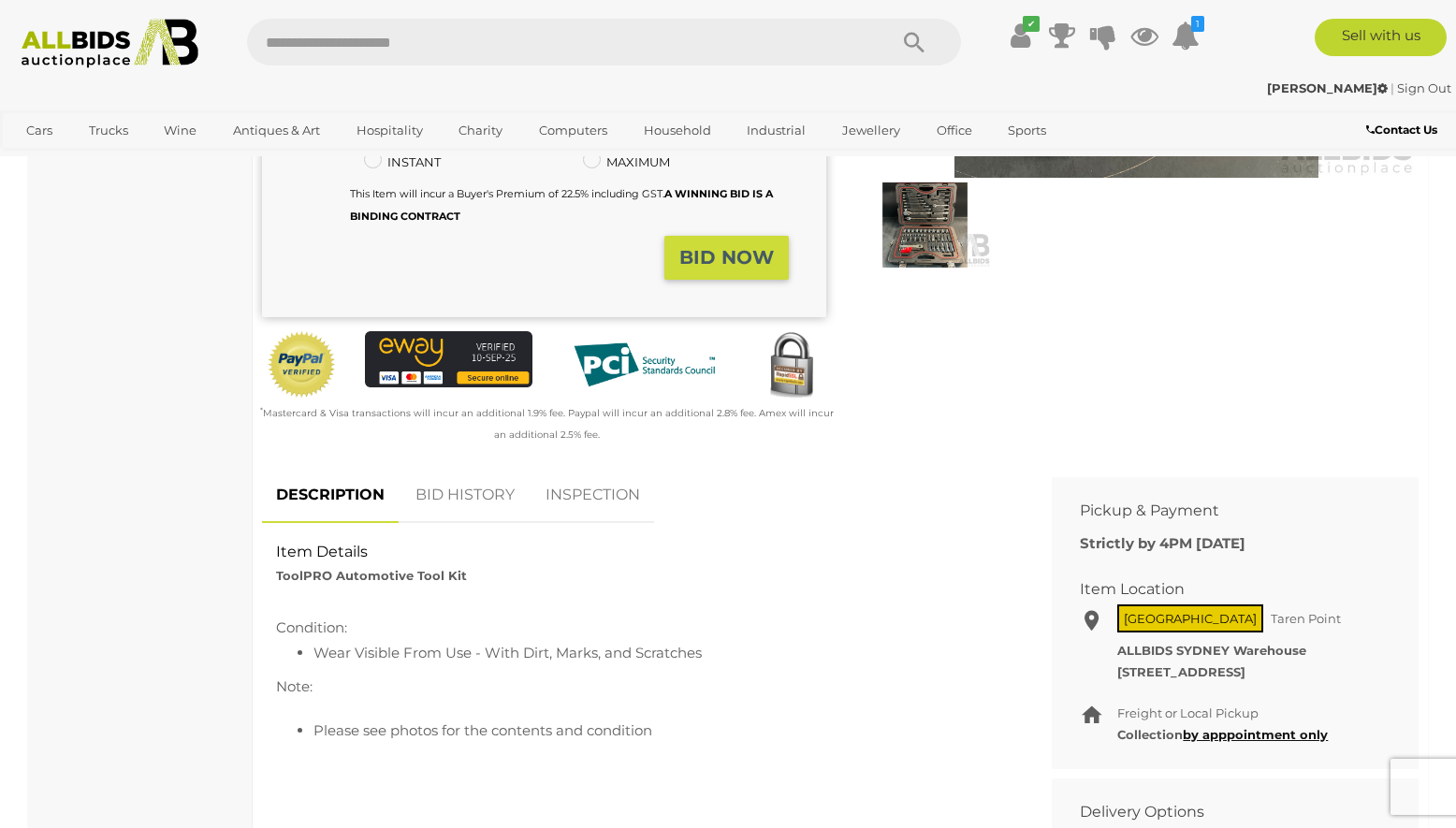
scroll to position [561, 0]
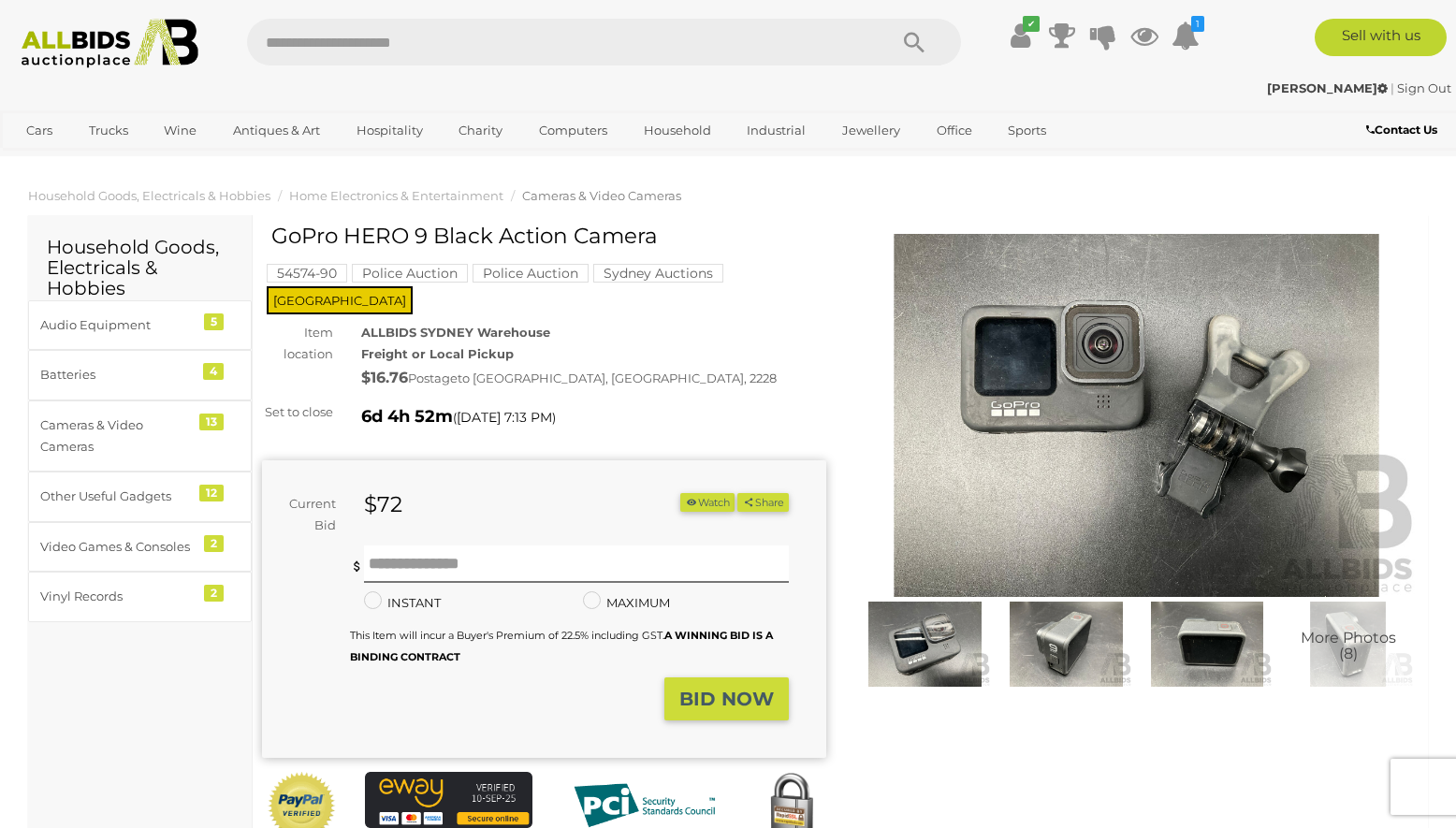
click at [1128, 412] on img at bounding box center [1136, 416] width 564 height 364
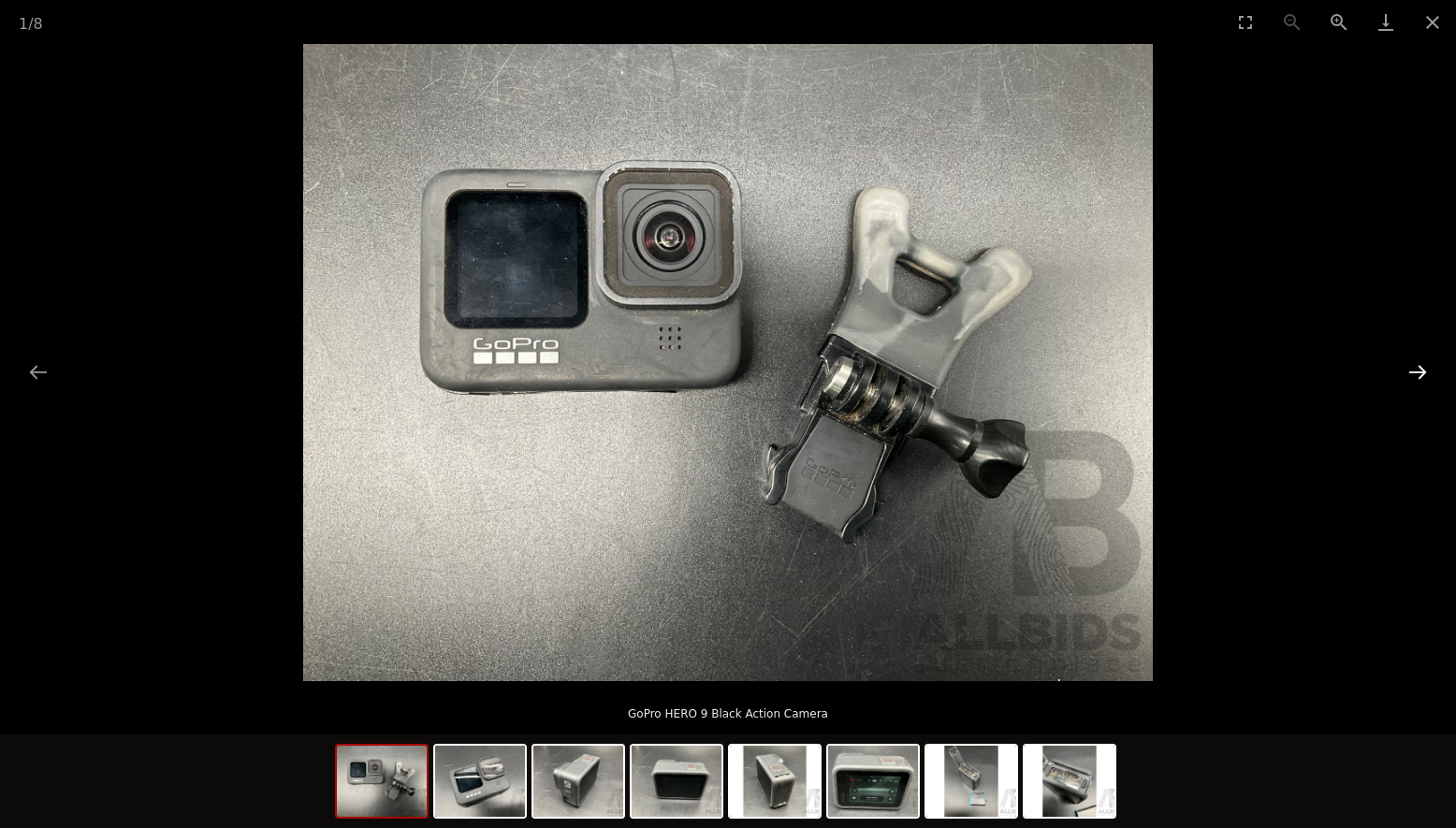
click at [1417, 371] on button "Next slide" at bounding box center [1417, 371] width 39 height 36
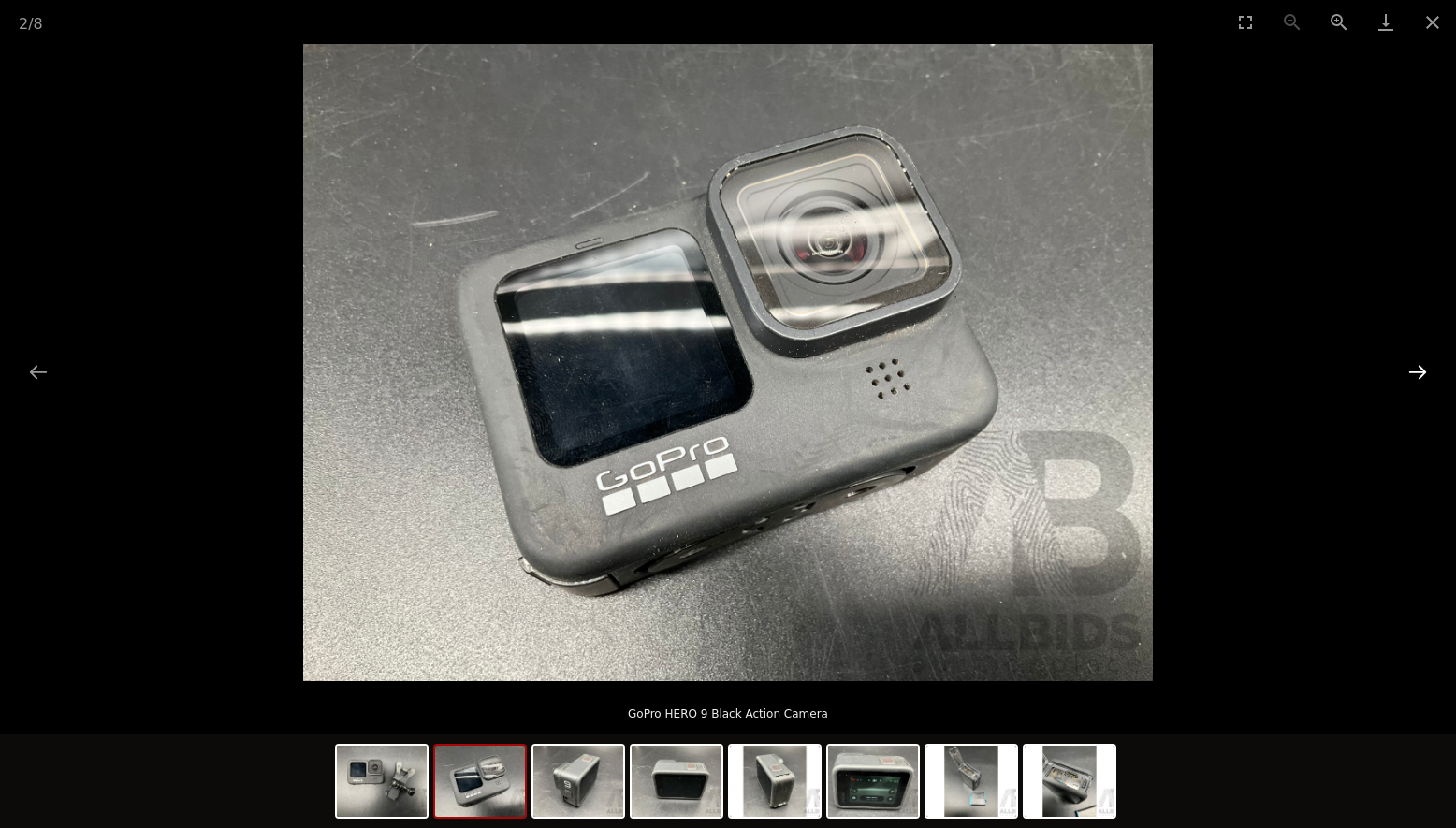
click at [1417, 371] on button "Next slide" at bounding box center [1417, 371] width 39 height 36
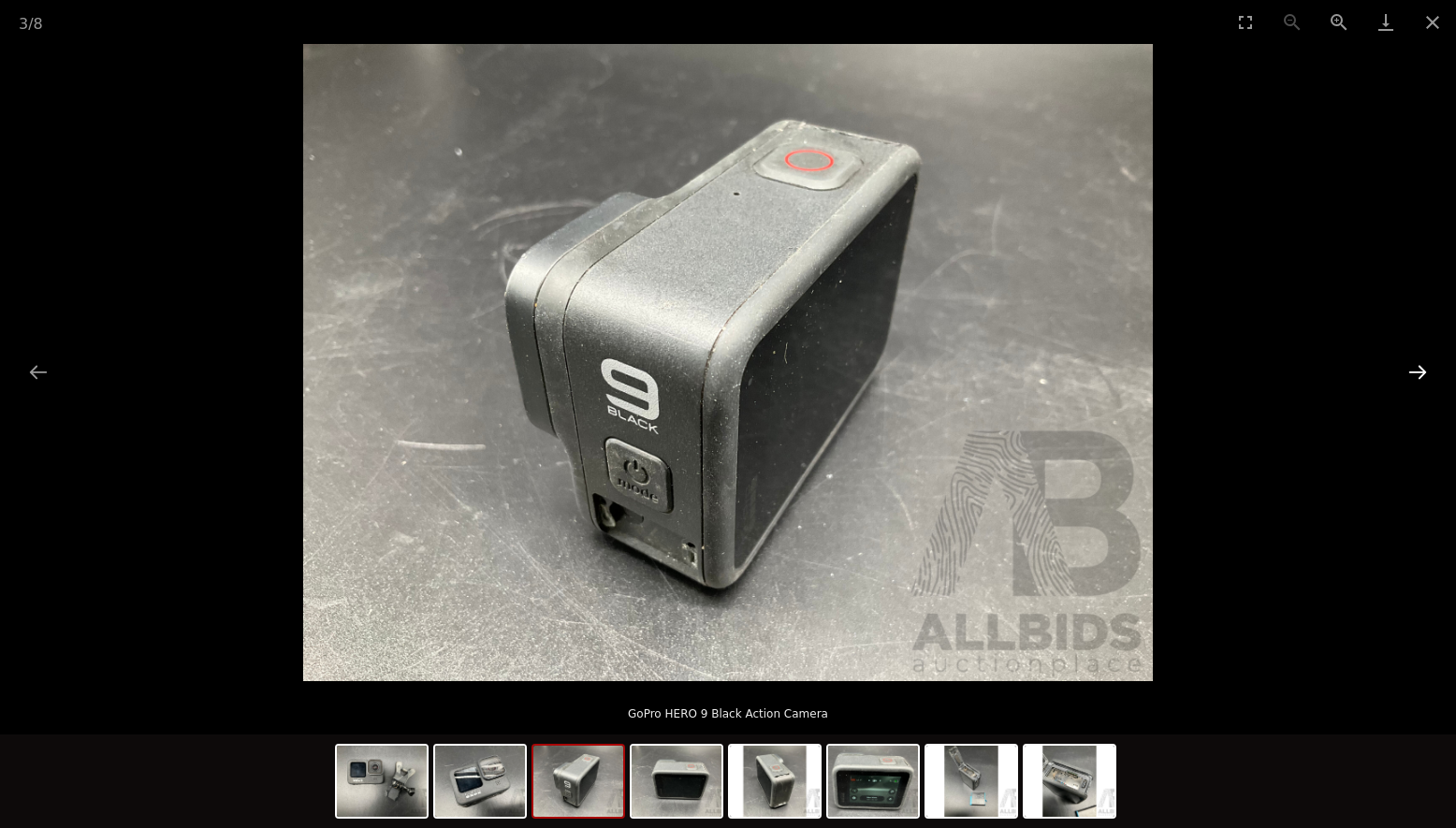
click at [1417, 371] on button "Next slide" at bounding box center [1417, 371] width 39 height 36
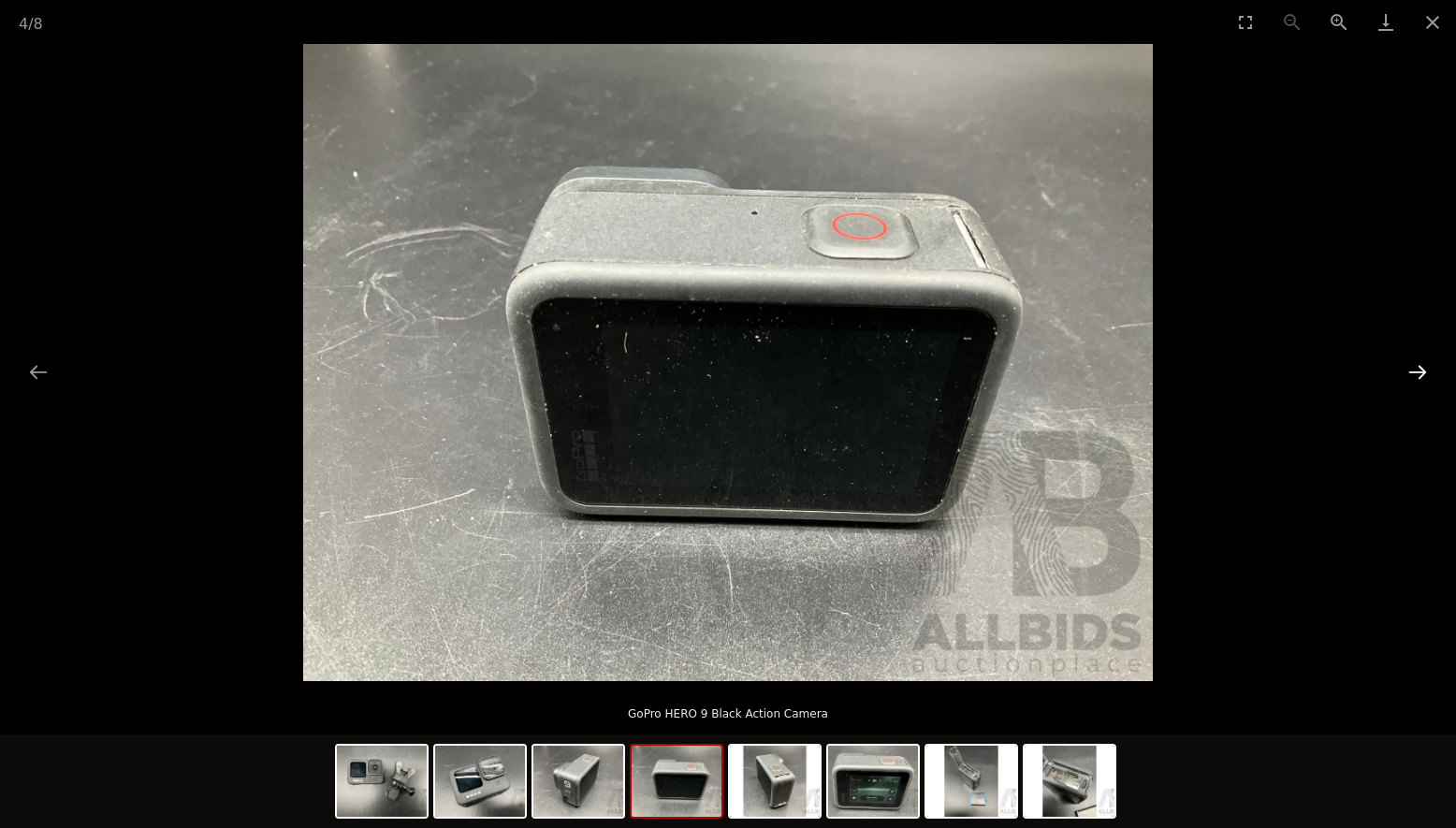
click at [1417, 371] on button "Next slide" at bounding box center [1417, 371] width 39 height 36
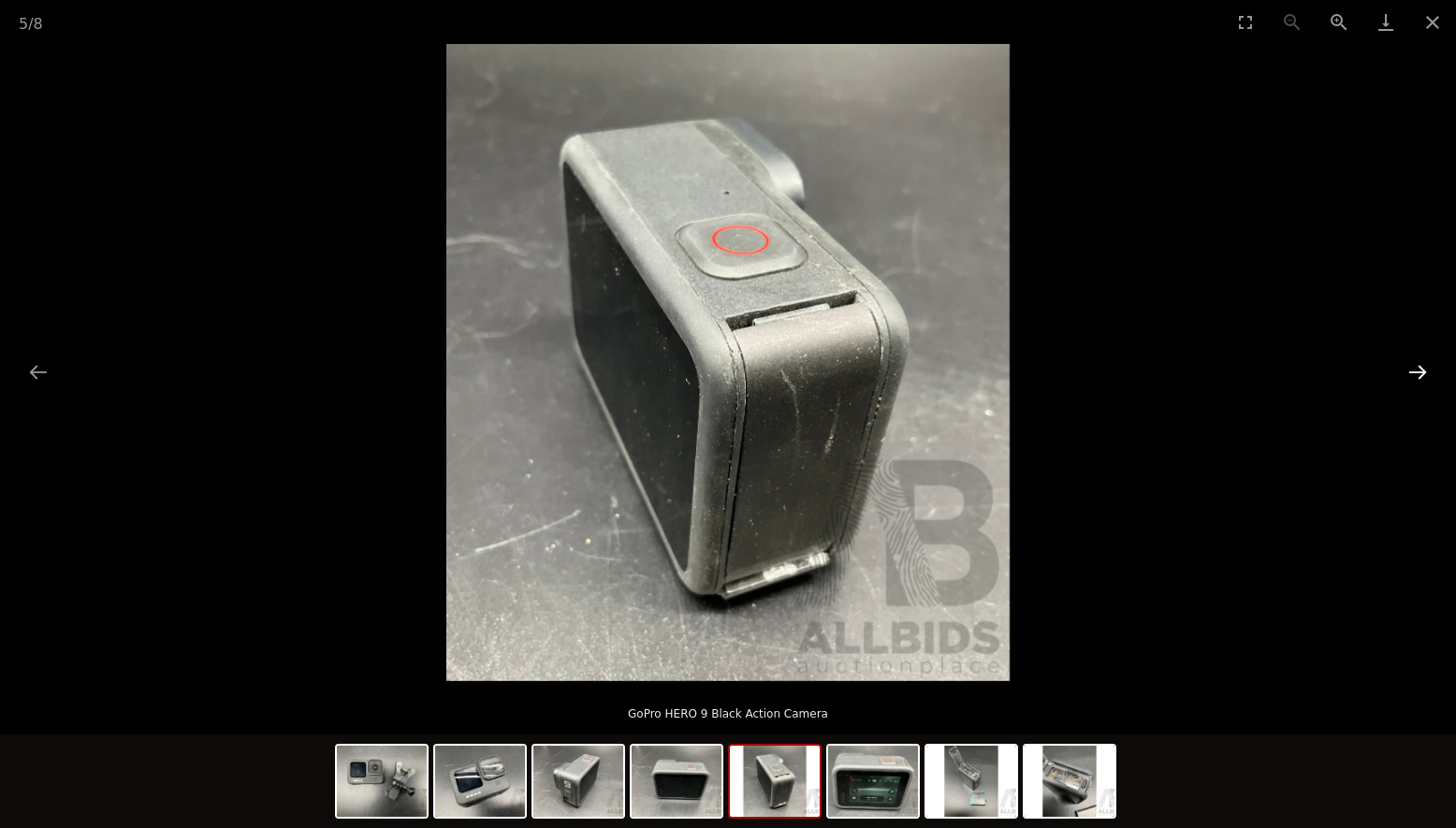
click at [1417, 371] on button "Next slide" at bounding box center [1417, 371] width 39 height 36
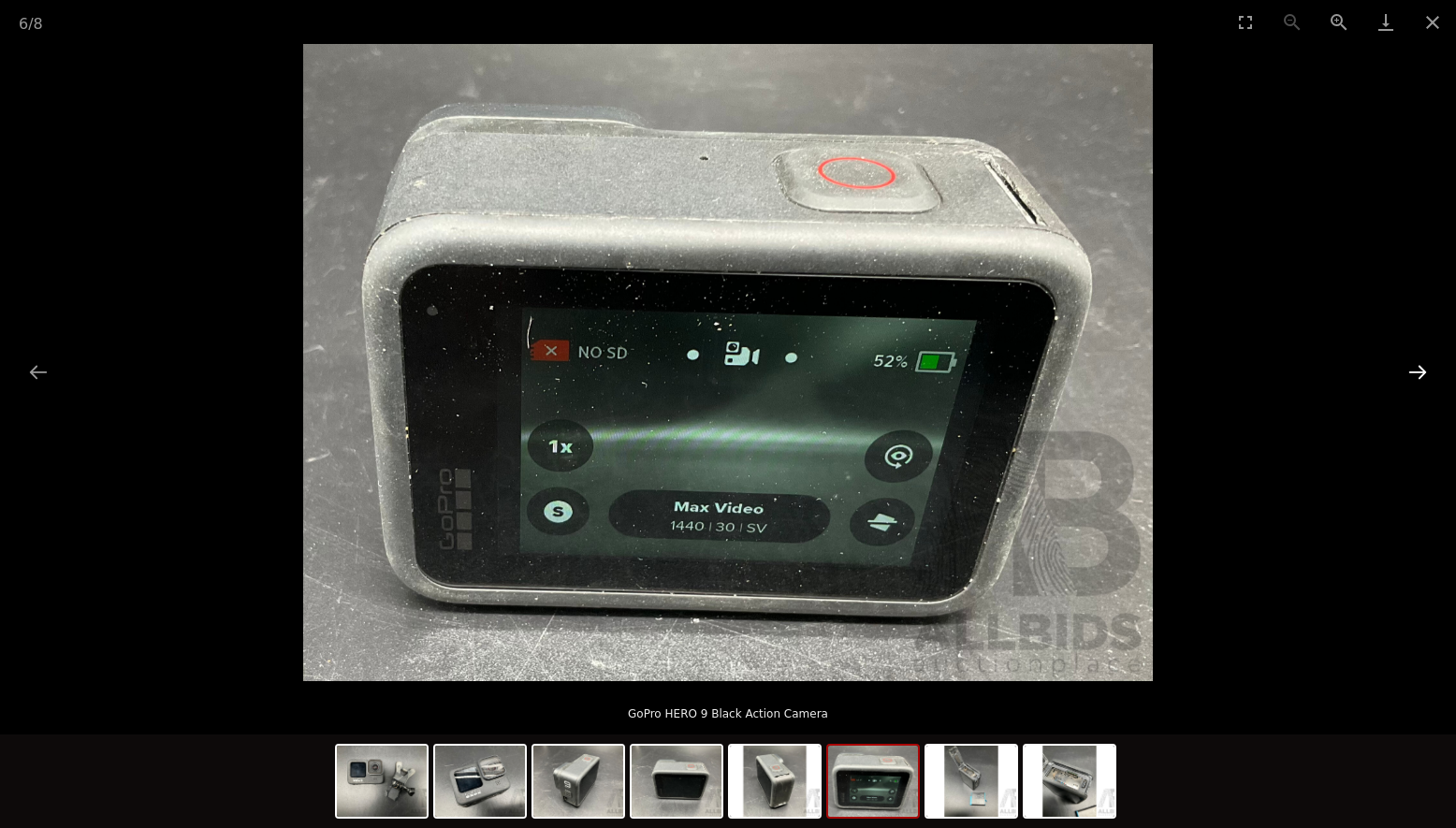
click at [1417, 371] on button "Next slide" at bounding box center [1417, 371] width 39 height 36
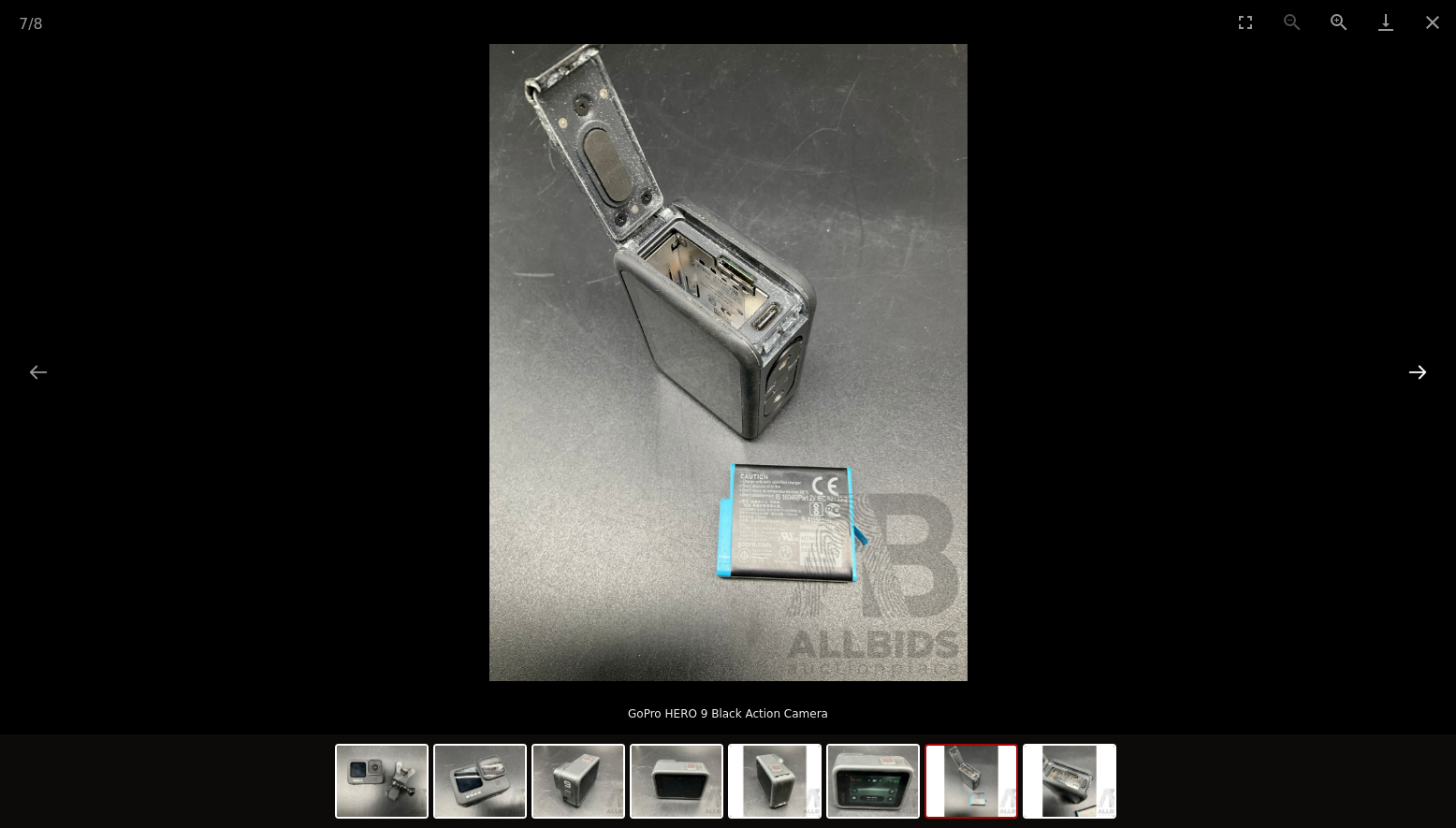
click at [1417, 371] on button "Next slide" at bounding box center [1417, 371] width 39 height 36
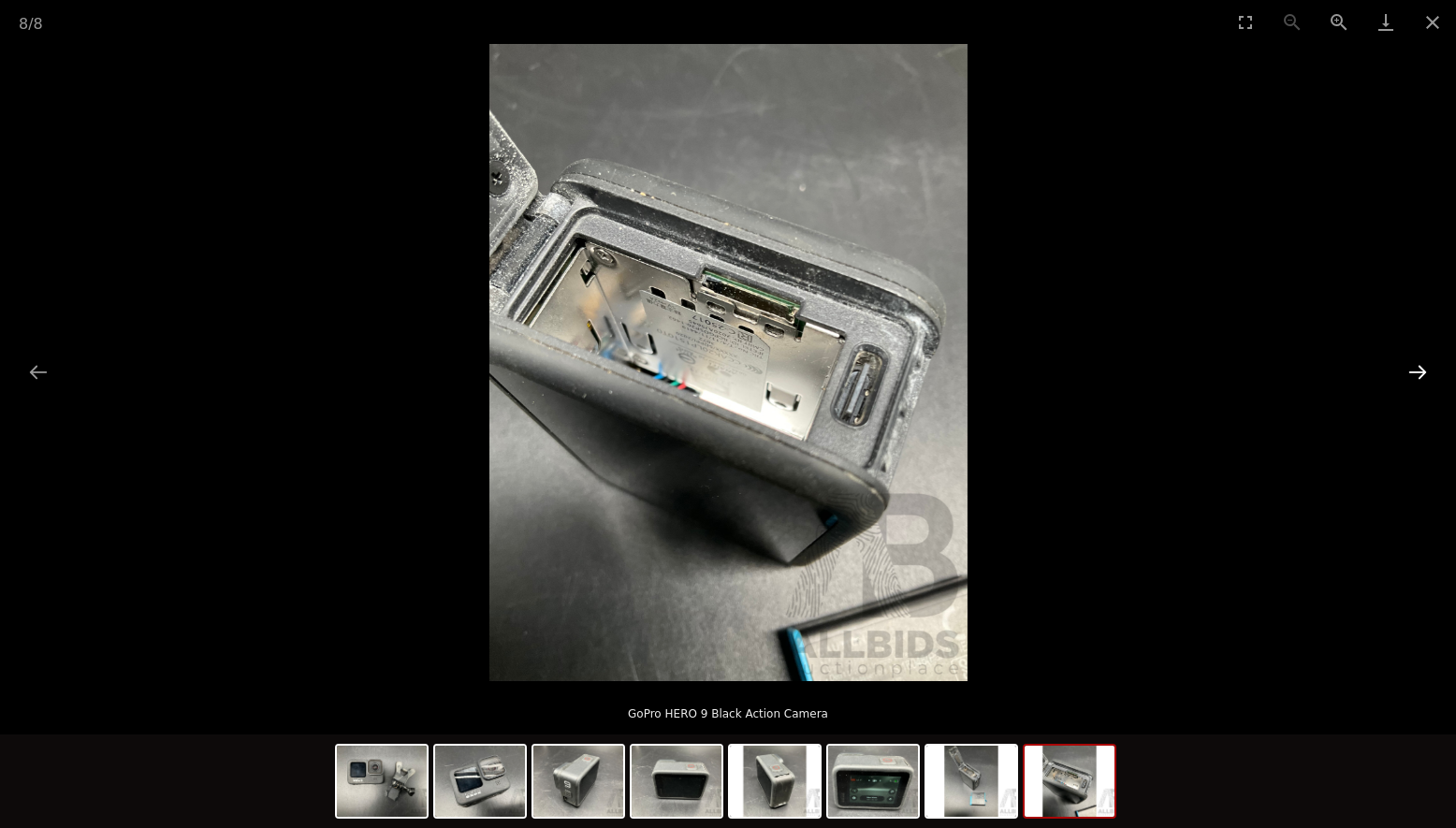
click at [1417, 371] on button "Next slide" at bounding box center [1417, 371] width 39 height 36
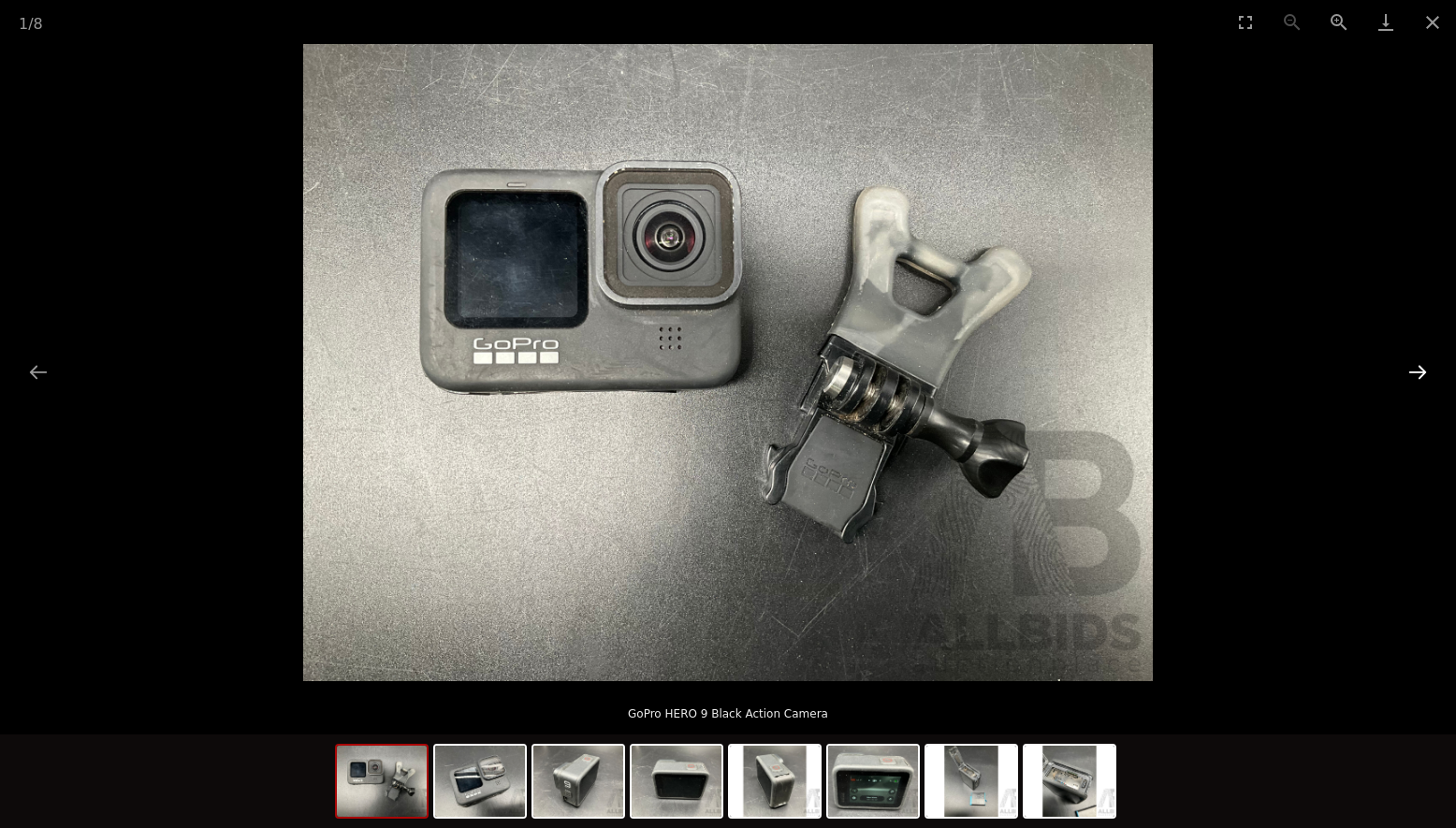
click at [1417, 371] on button "Next slide" at bounding box center [1417, 371] width 39 height 36
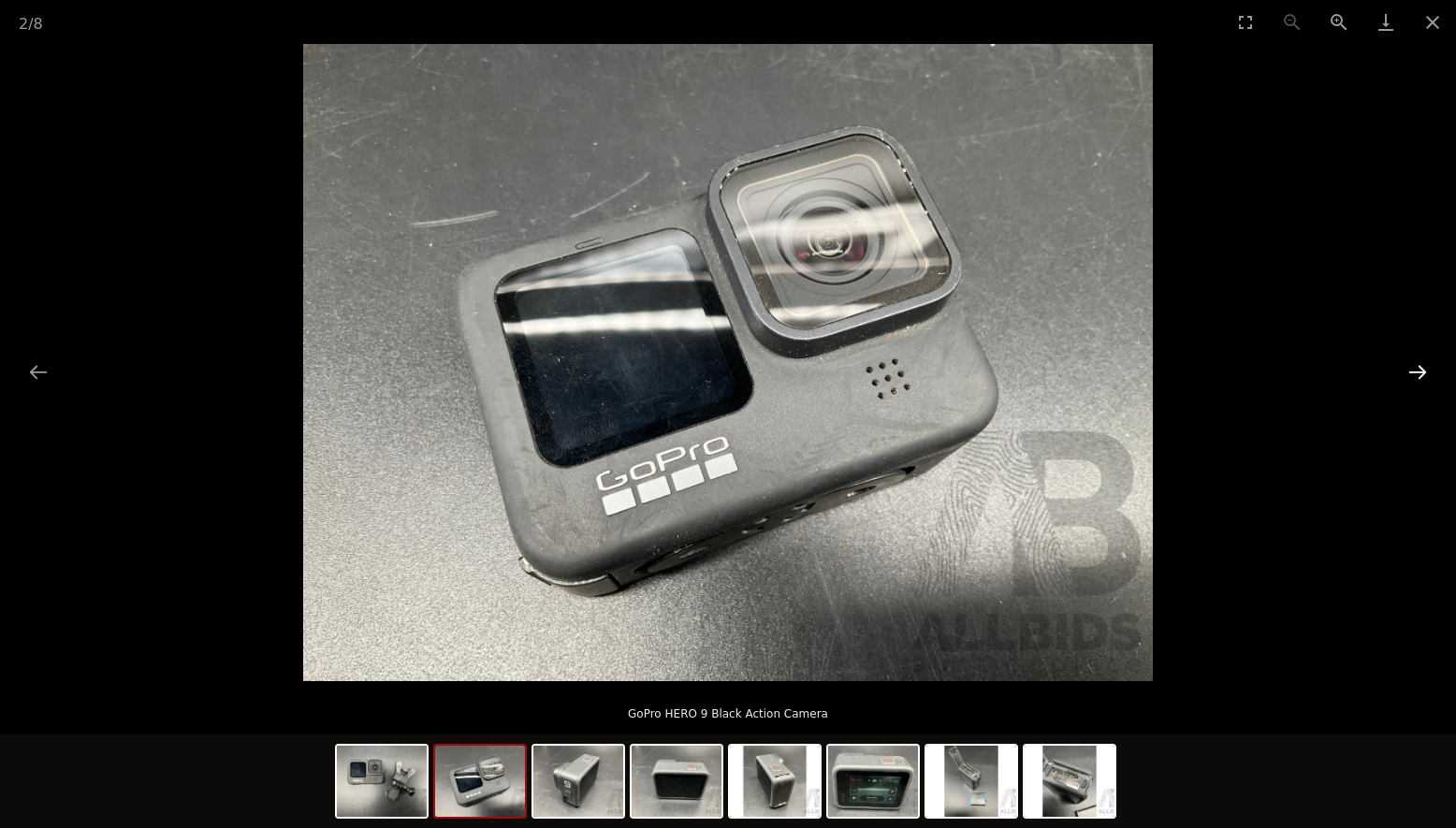
click at [1417, 371] on button "Next slide" at bounding box center [1417, 371] width 39 height 36
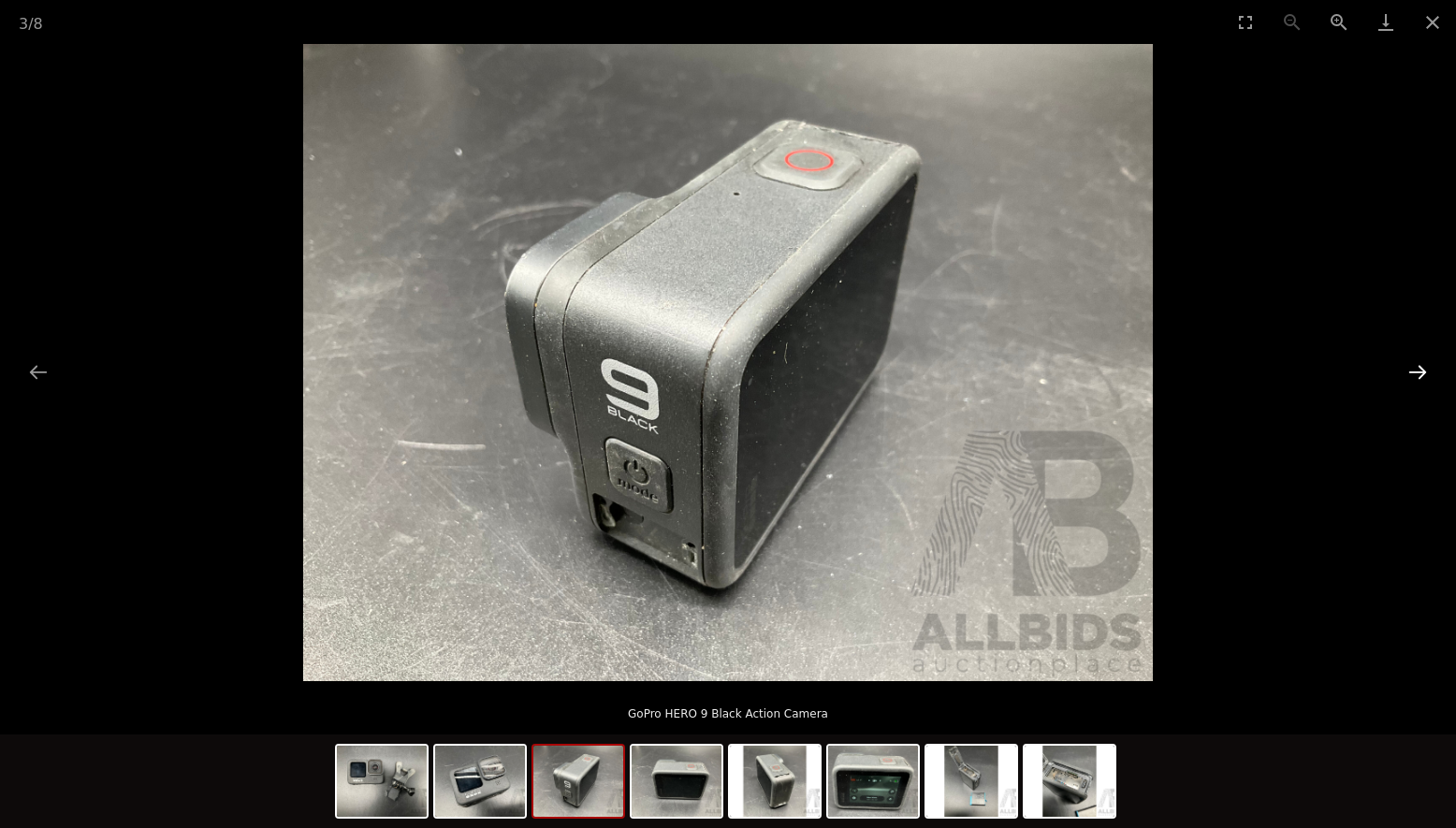
click at [1418, 368] on button "Next slide" at bounding box center [1417, 371] width 39 height 36
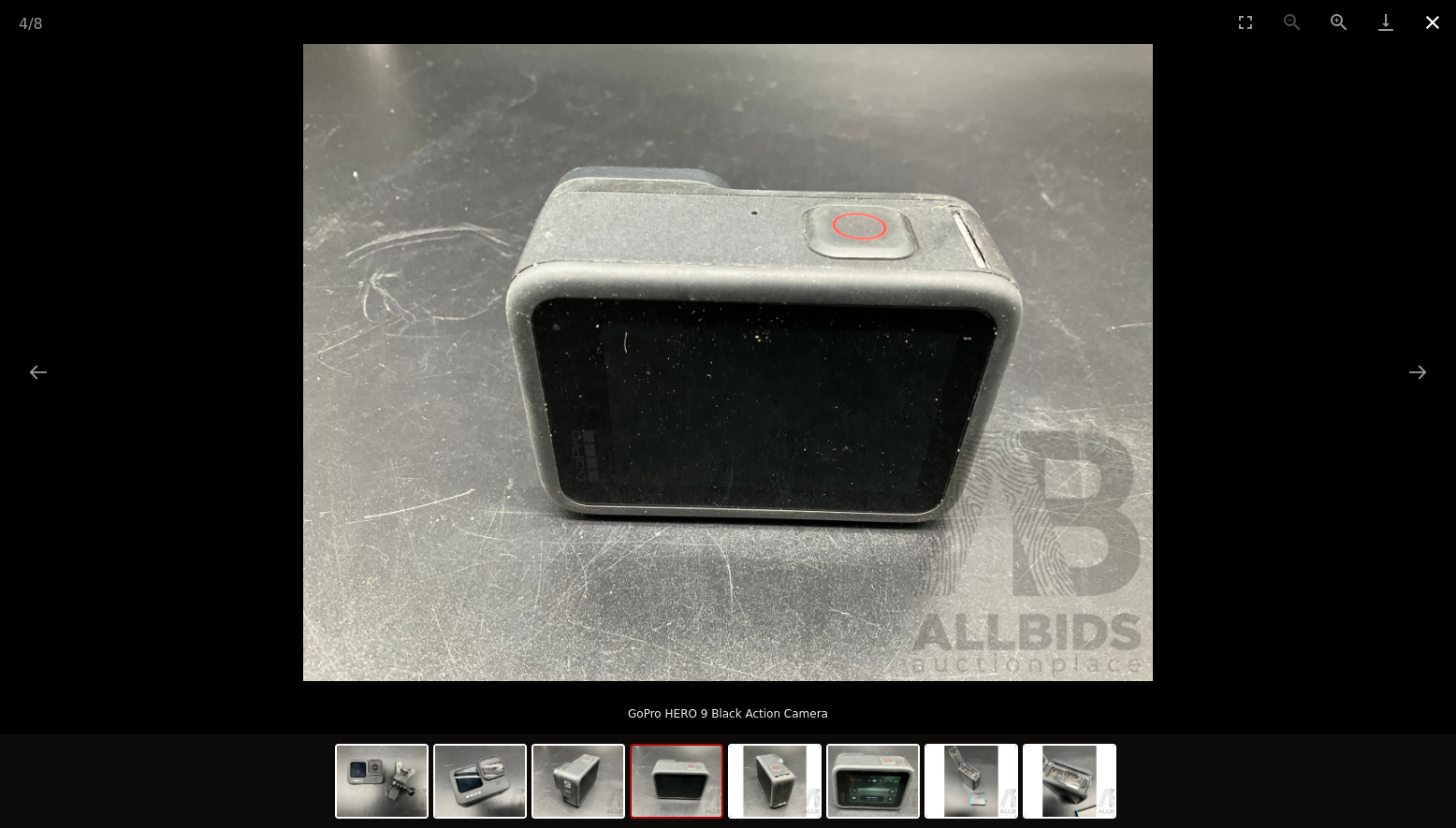
click at [1424, 23] on button "Close gallery" at bounding box center [1433, 21] width 47 height 44
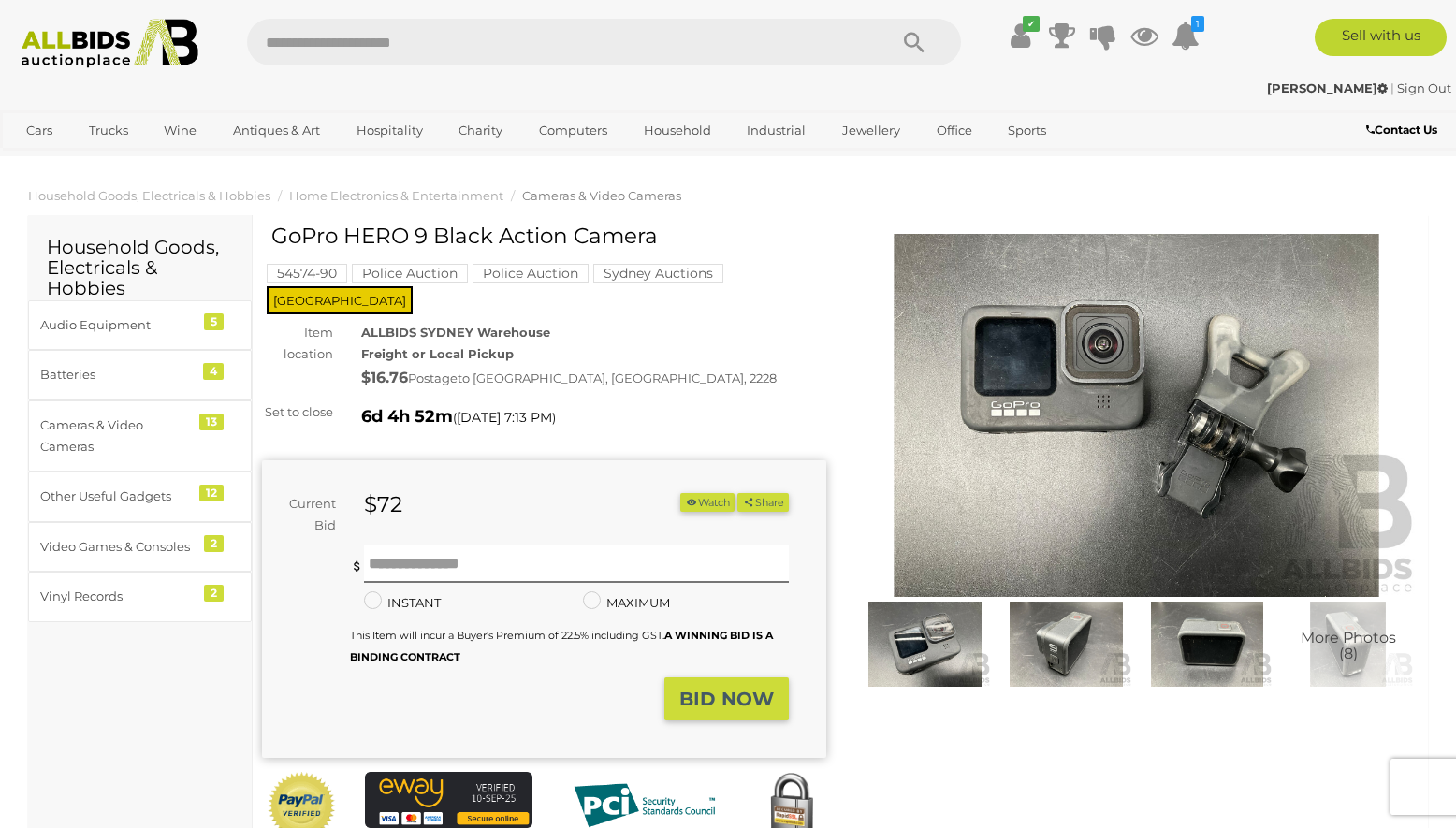
click at [691, 493] on button "Watch" at bounding box center [707, 503] width 55 height 19
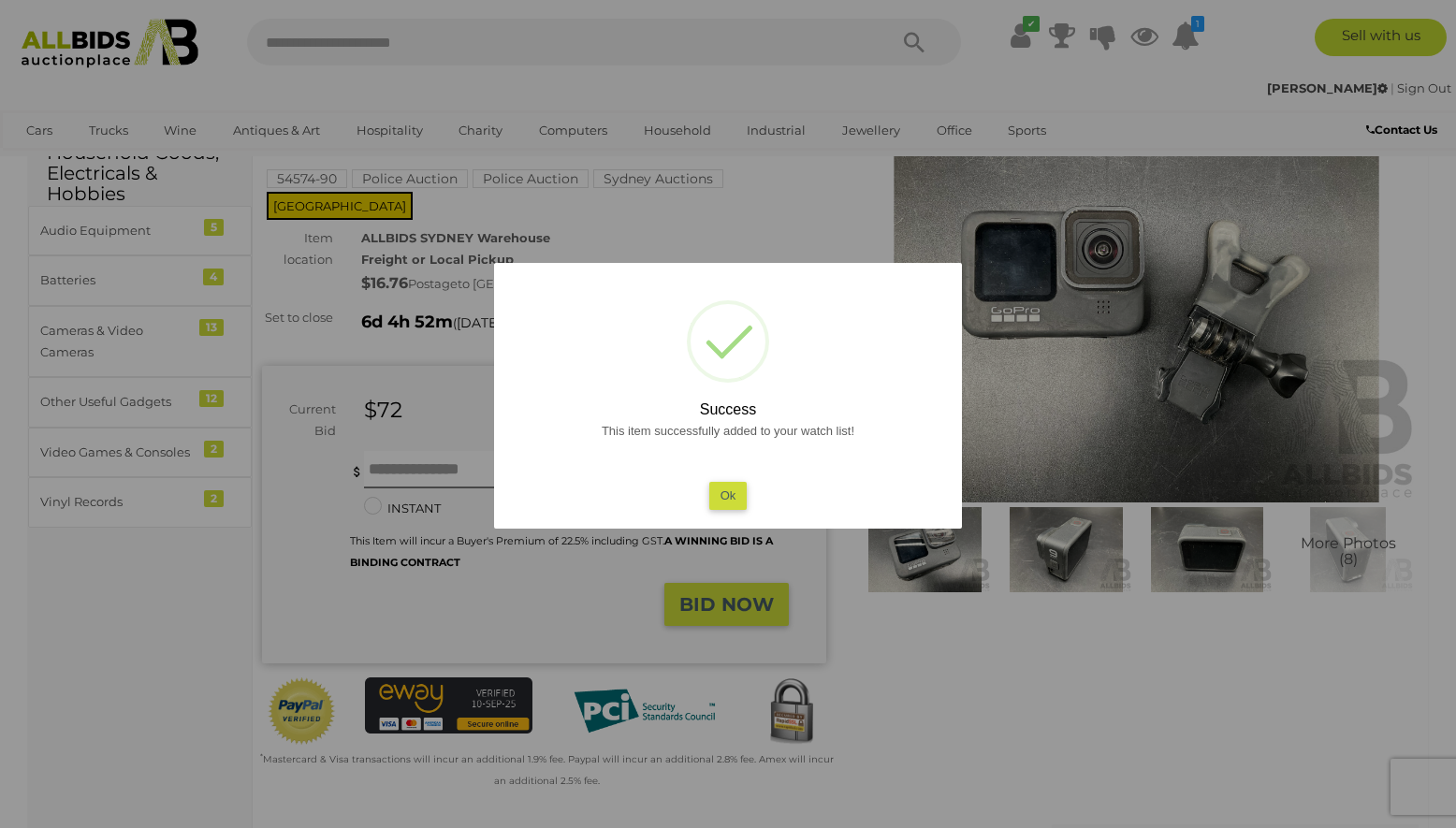
scroll to position [374, 0]
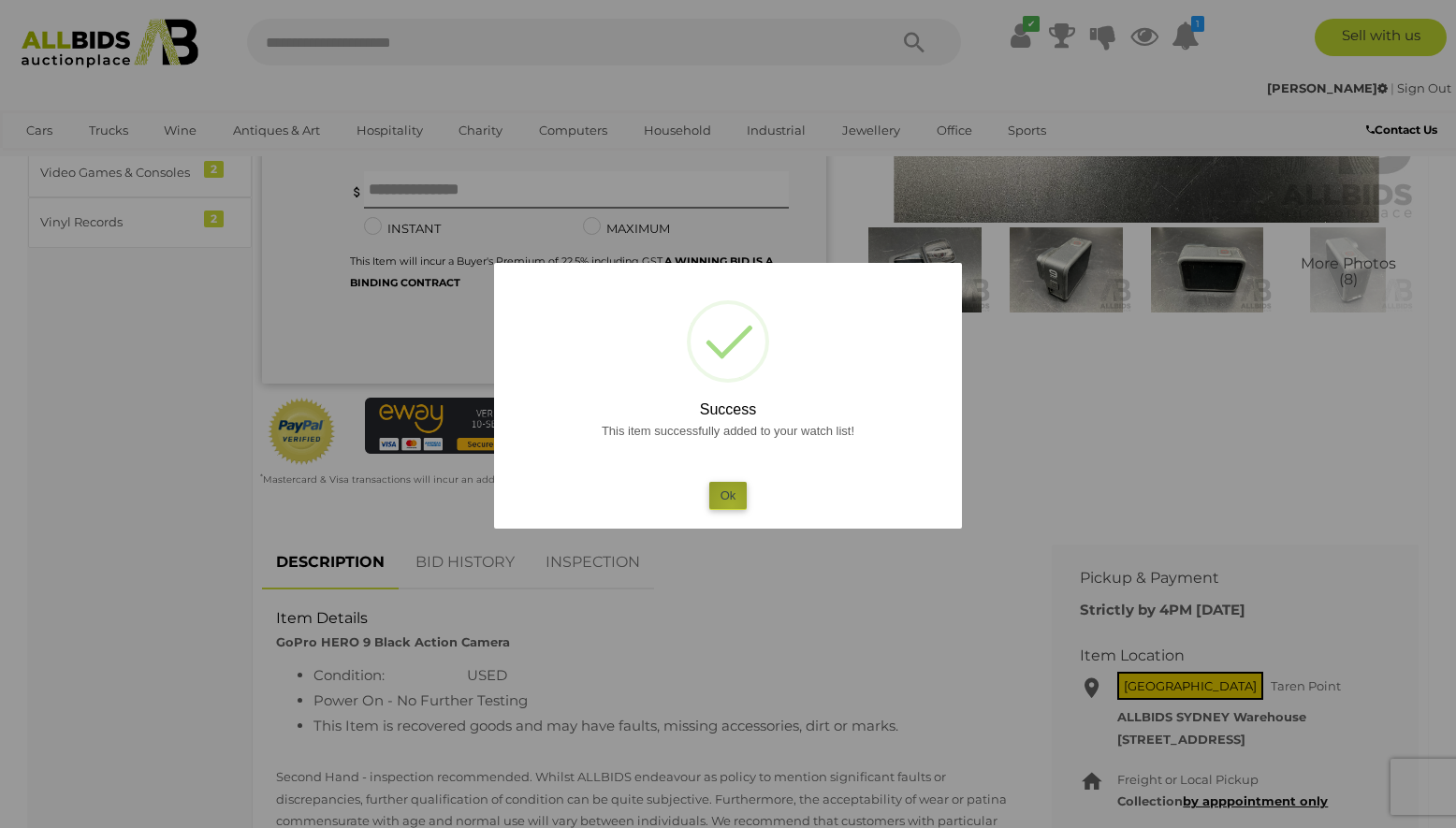
click at [731, 507] on button "Ok" at bounding box center [728, 496] width 38 height 27
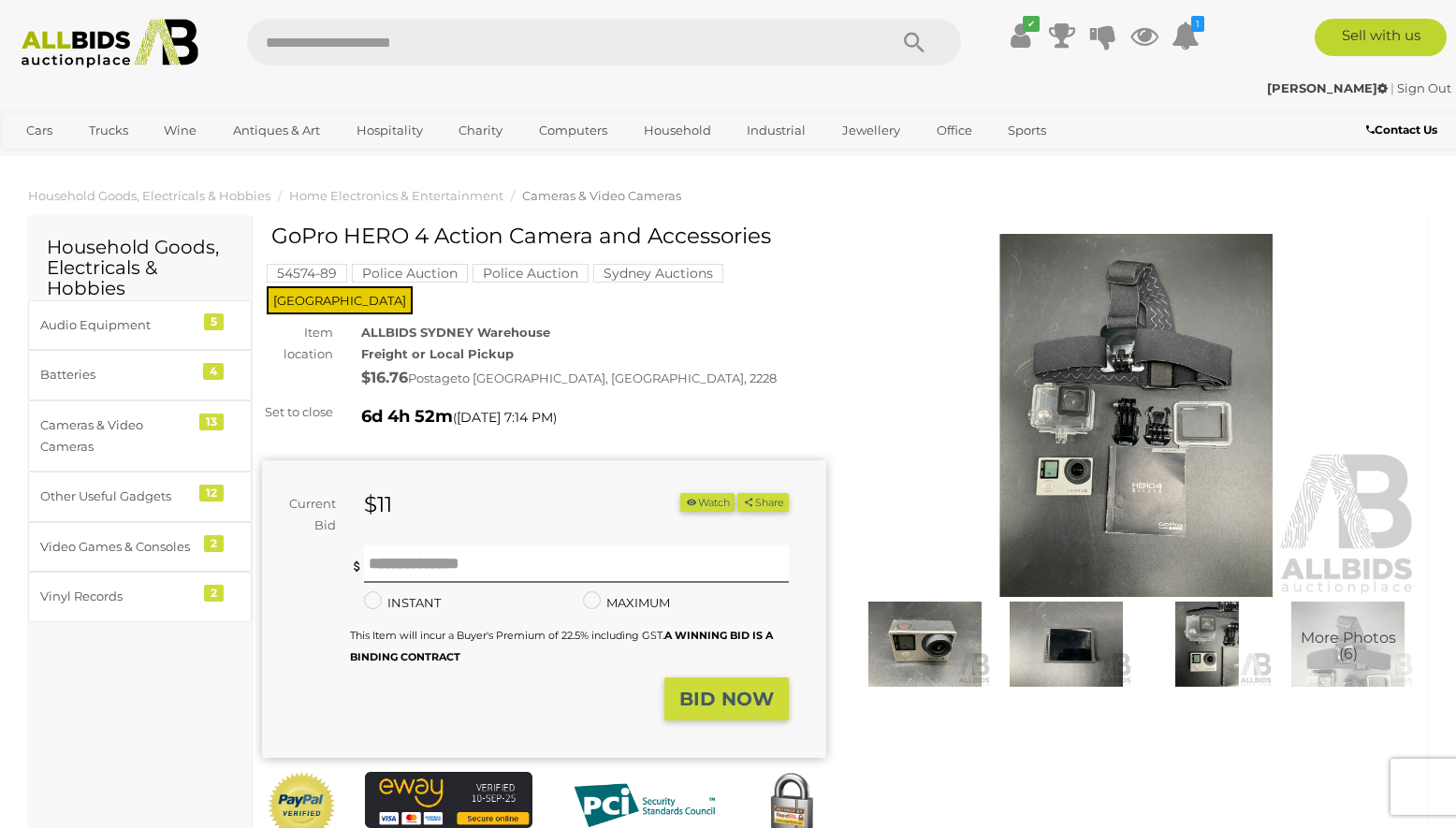
click at [935, 643] on img at bounding box center [924, 644] width 131 height 85
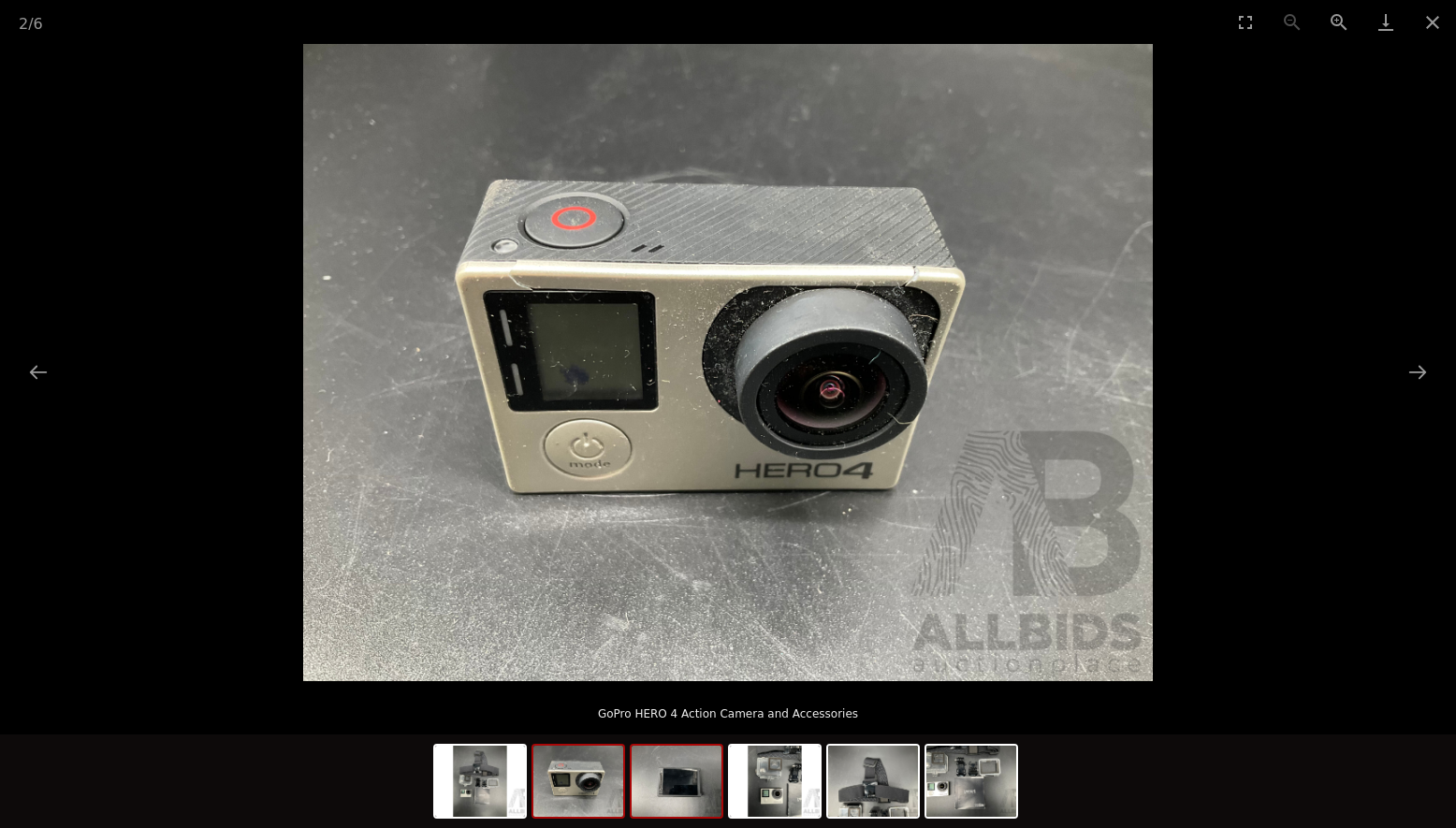
drag, startPoint x: 652, startPoint y: 793, endPoint x: 688, endPoint y: 791, distance: 36.1
click at [652, 793] on img at bounding box center [676, 781] width 90 height 71
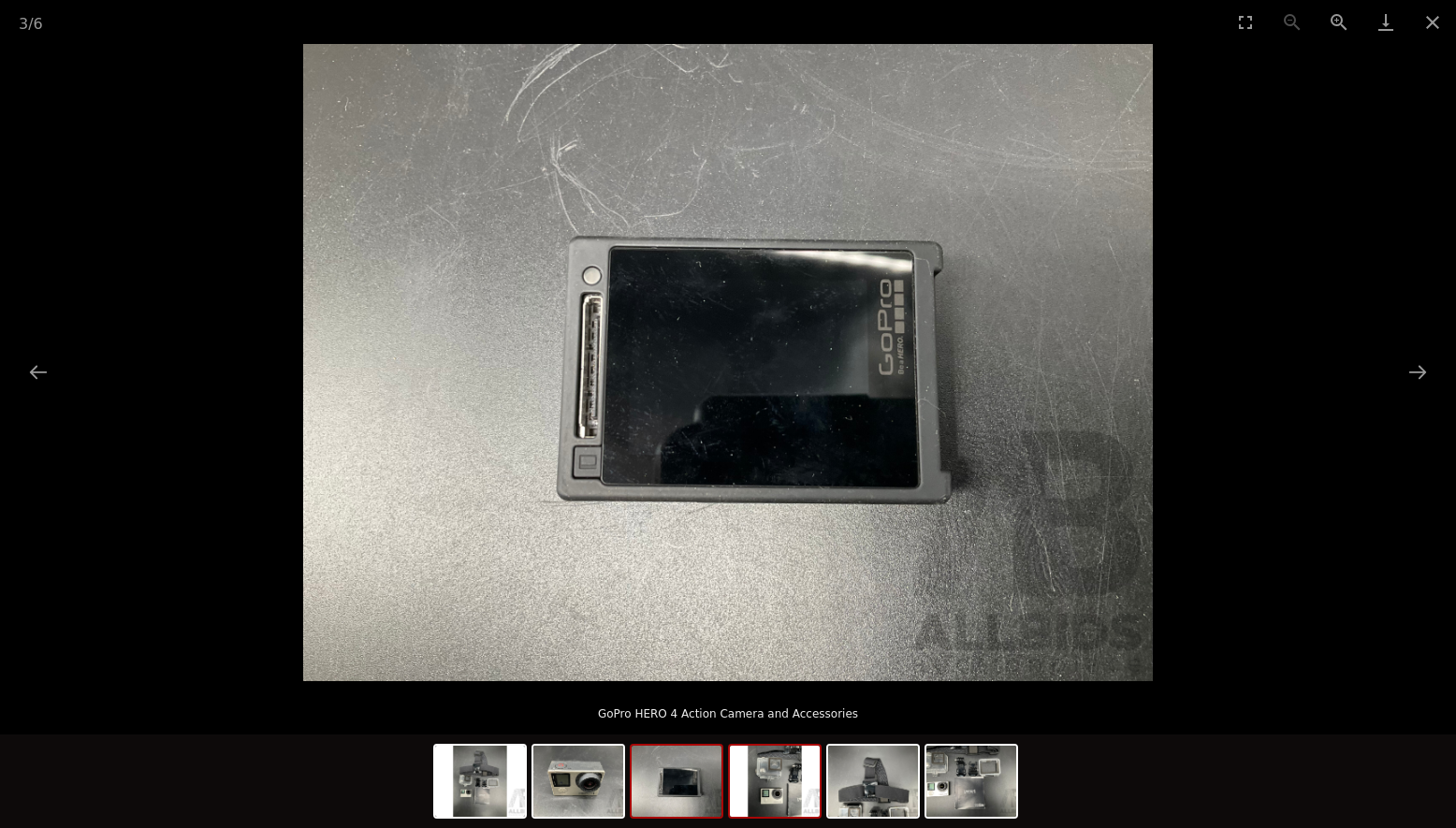
click at [783, 795] on img at bounding box center [774, 781] width 90 height 71
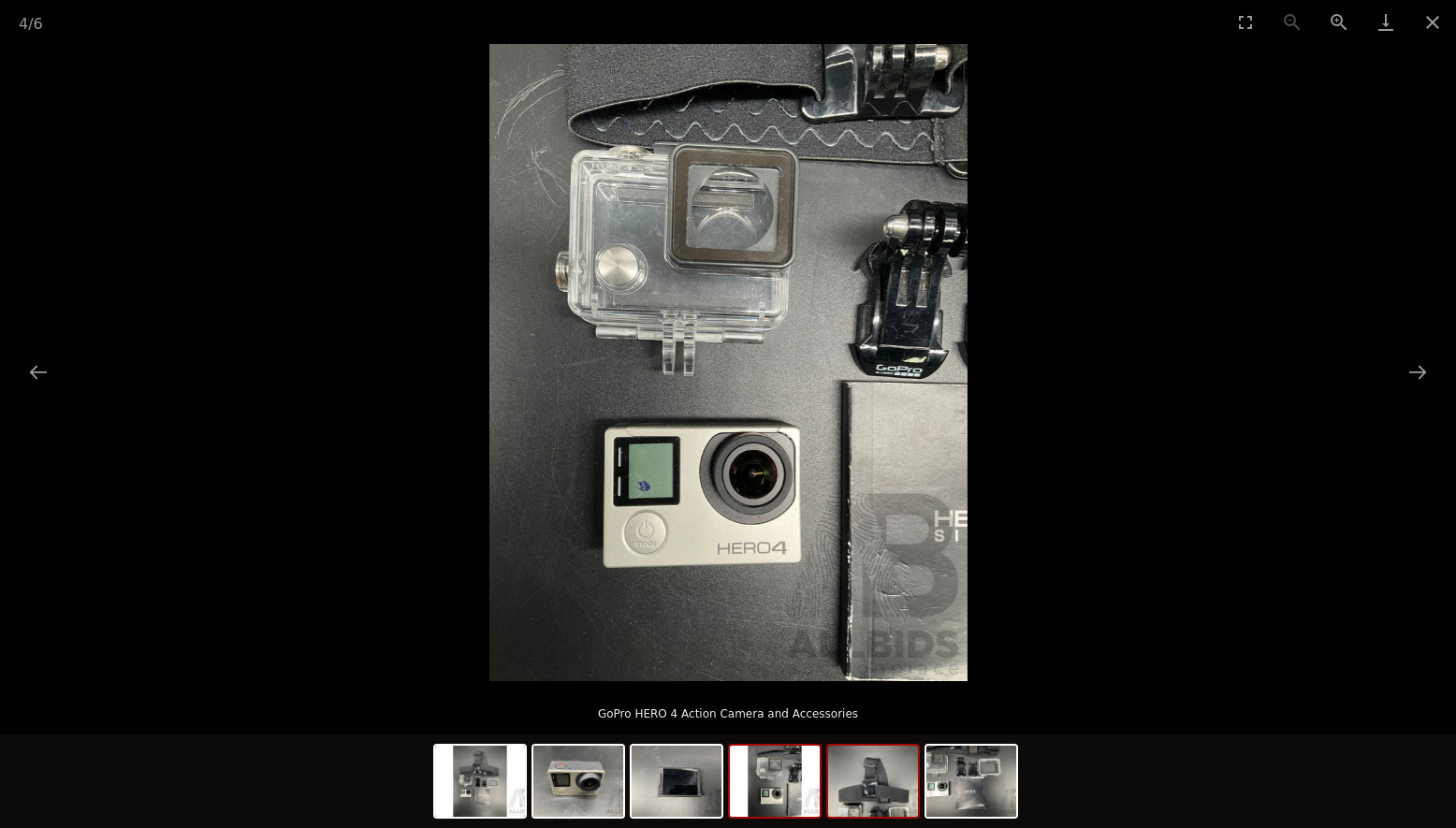
click at [878, 805] on img at bounding box center [873, 781] width 90 height 71
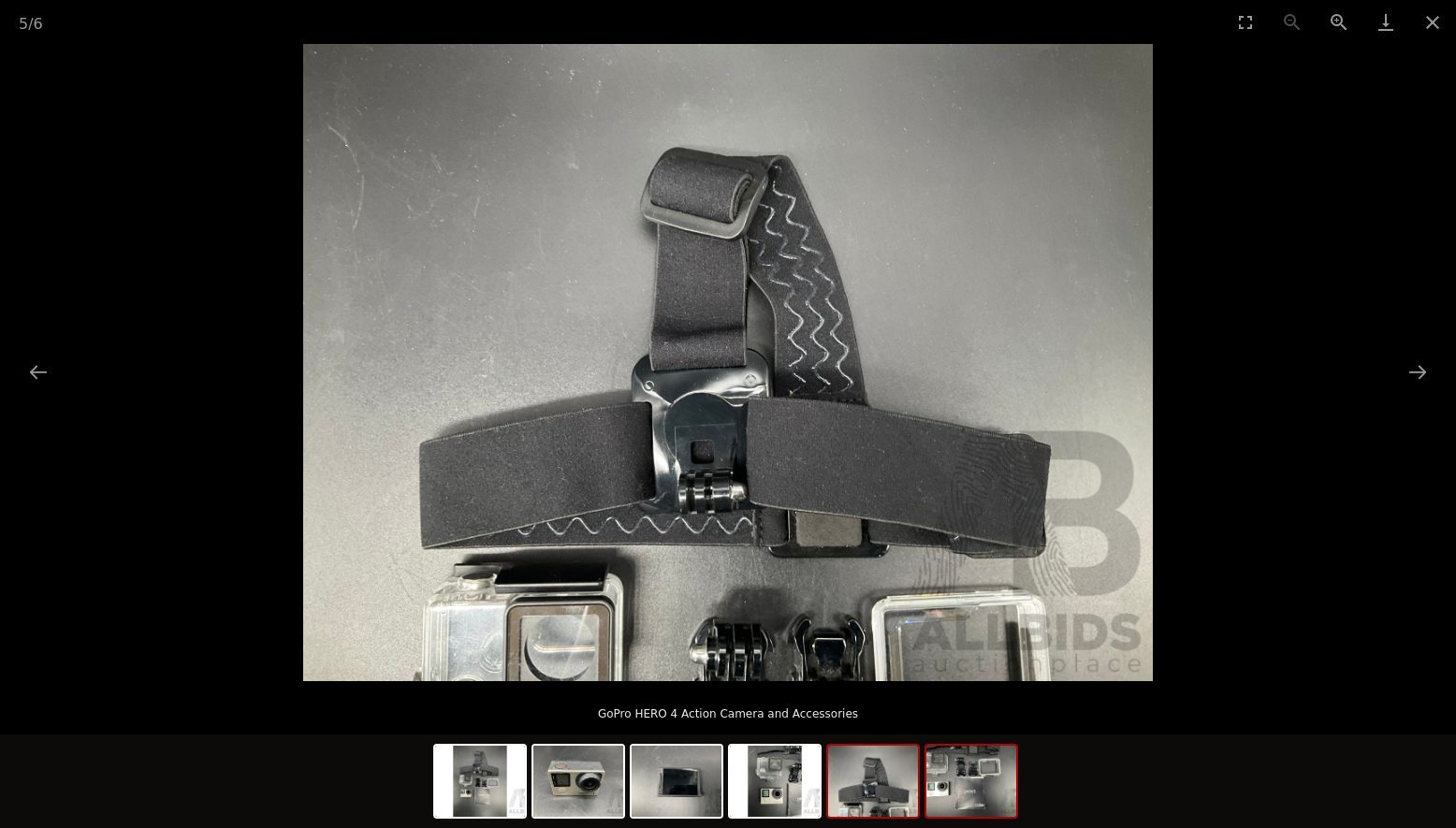
click at [983, 799] on img at bounding box center [971, 781] width 90 height 71
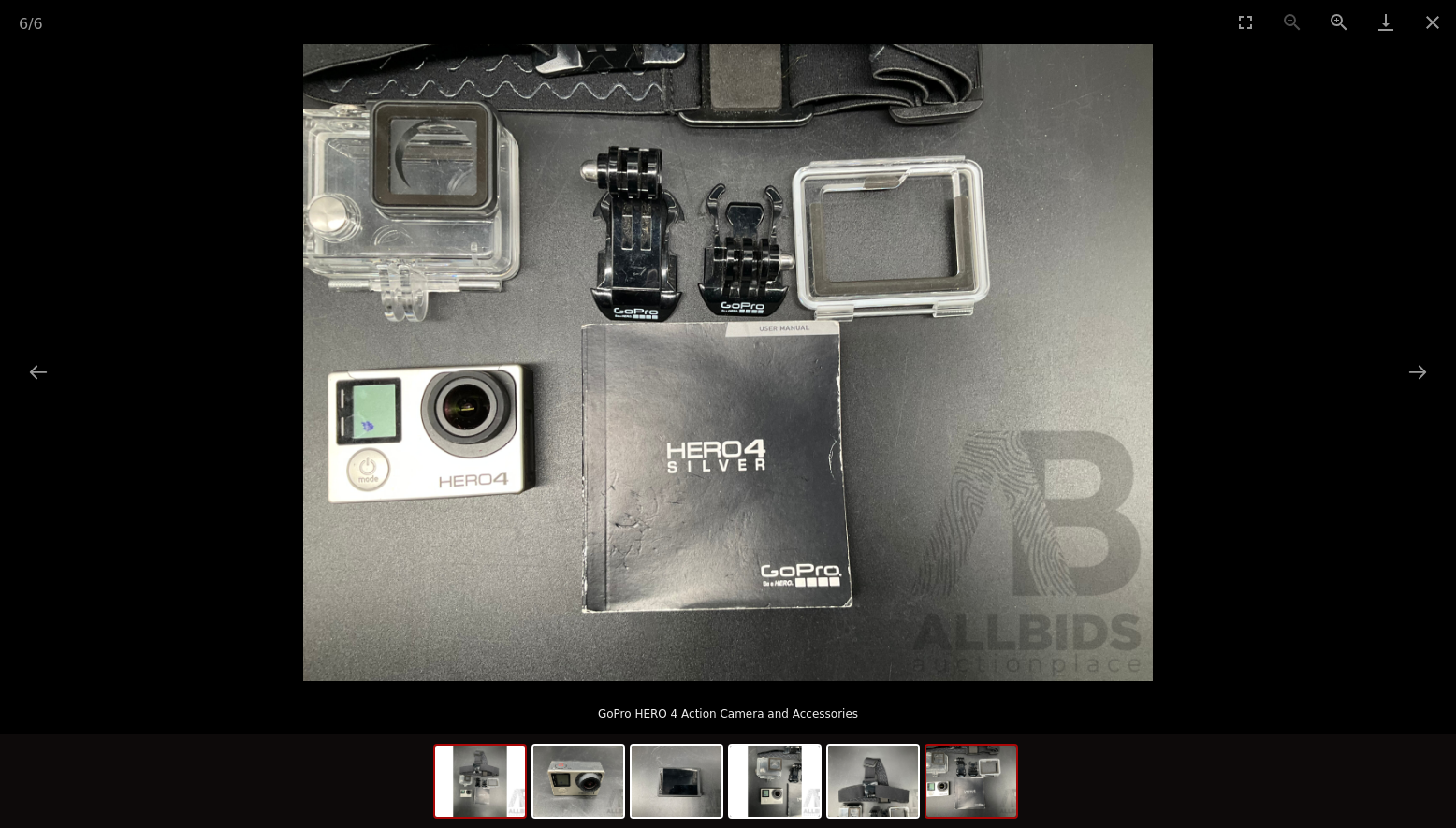
click at [486, 789] on img at bounding box center [480, 781] width 90 height 71
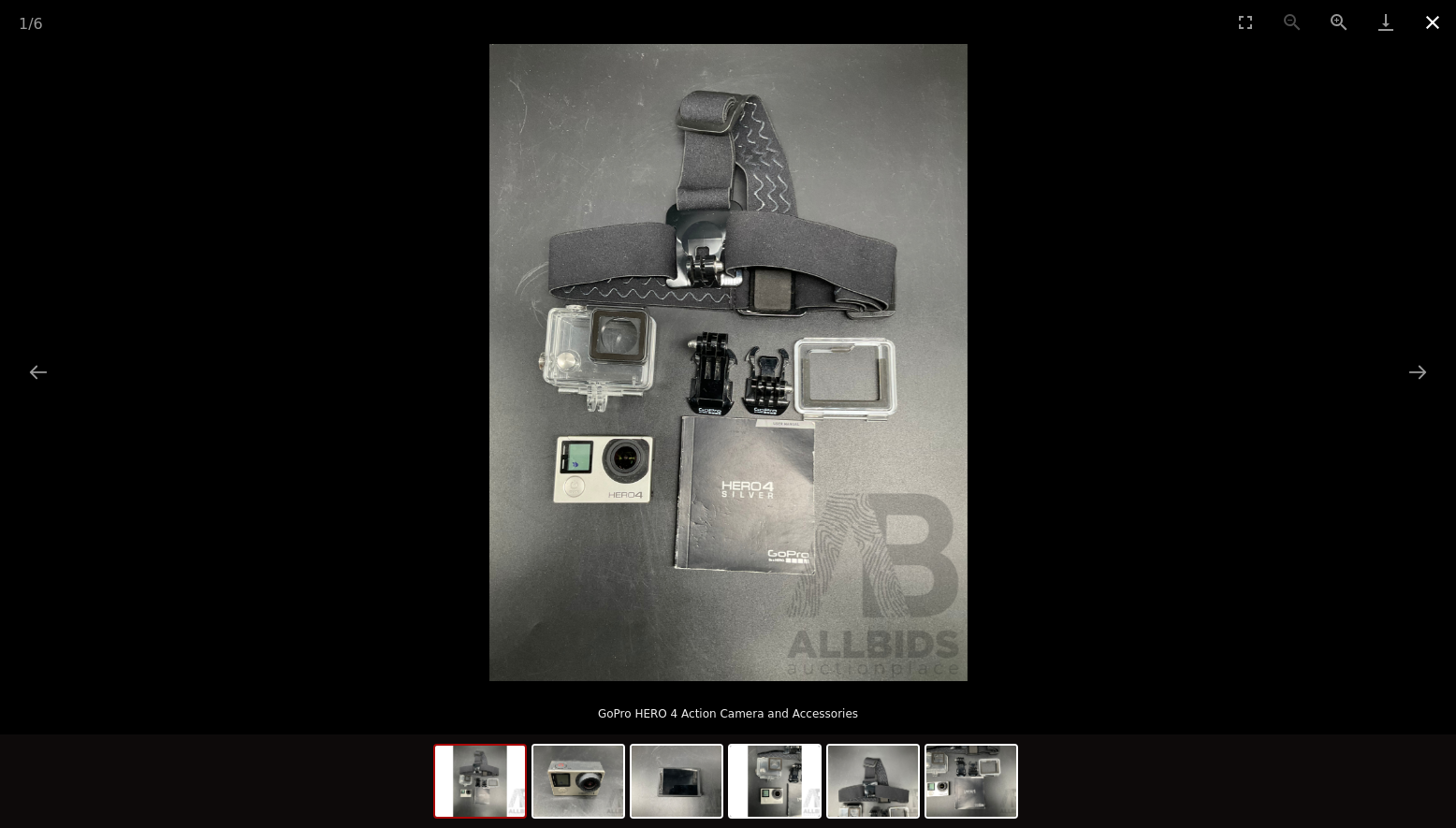
click at [1432, 16] on button "Close gallery" at bounding box center [1433, 21] width 47 height 44
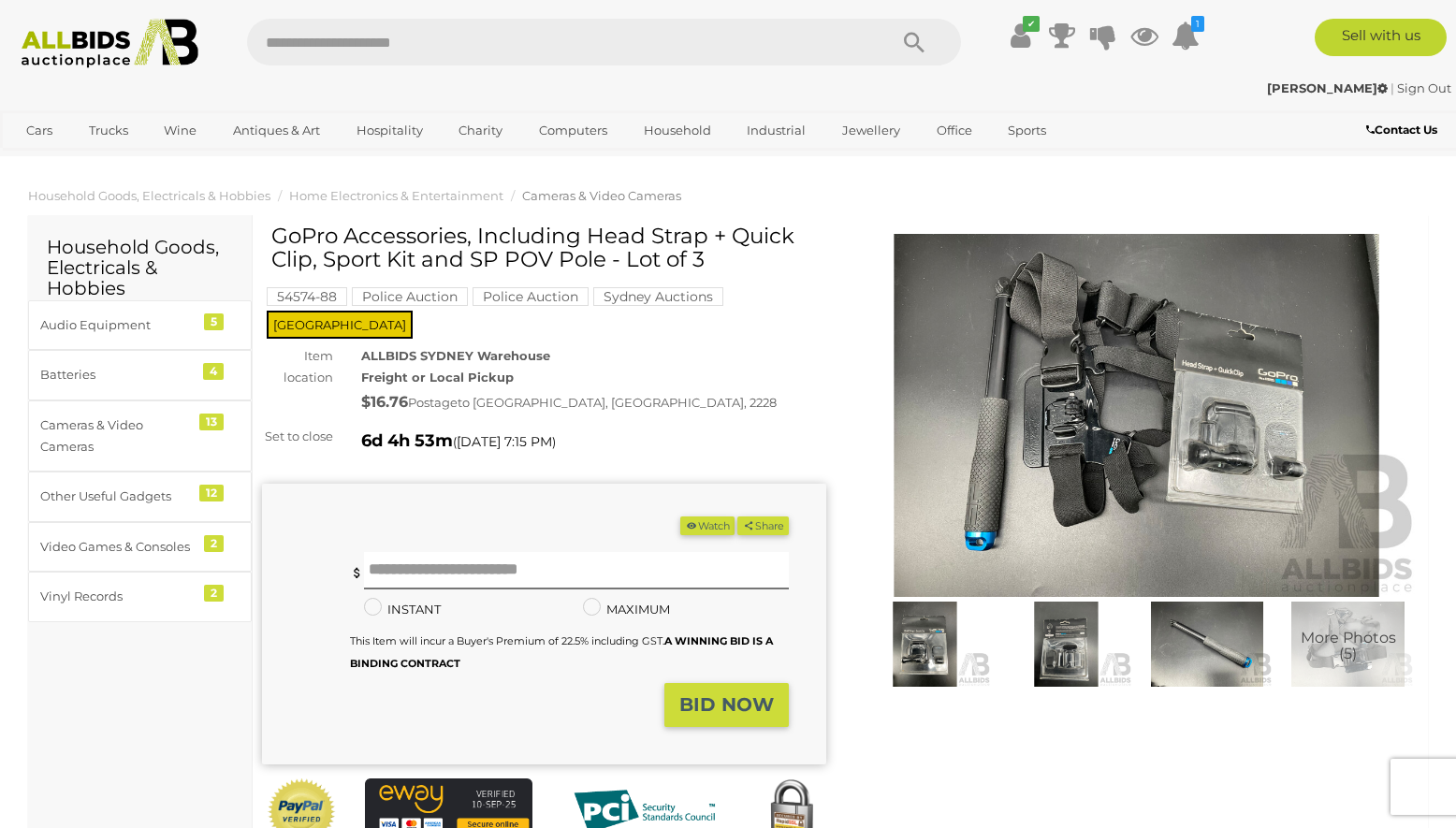
click at [1085, 409] on img at bounding box center [1136, 416] width 564 height 364
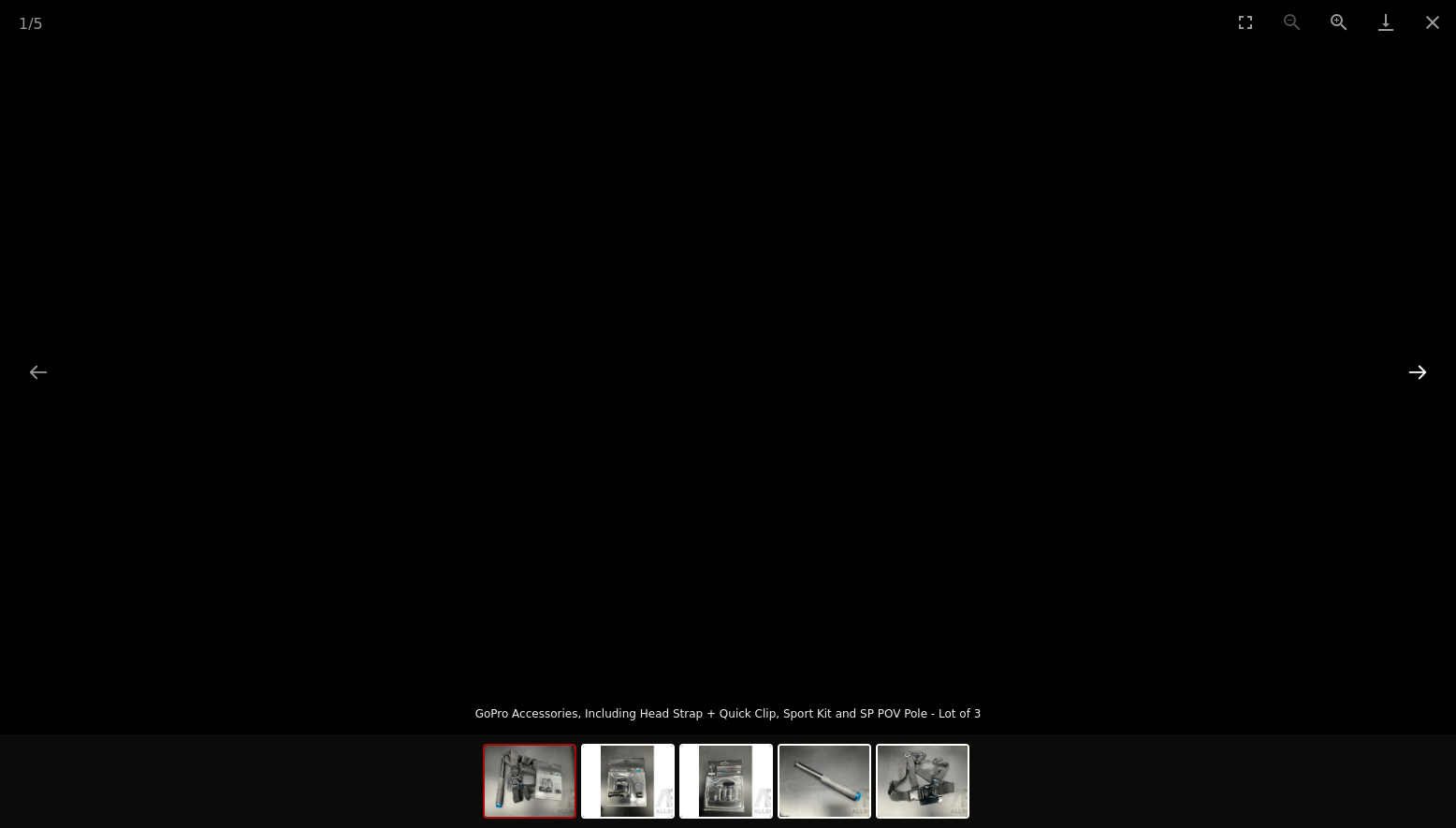
click at [1419, 369] on button "Next slide" at bounding box center [1417, 371] width 39 height 36
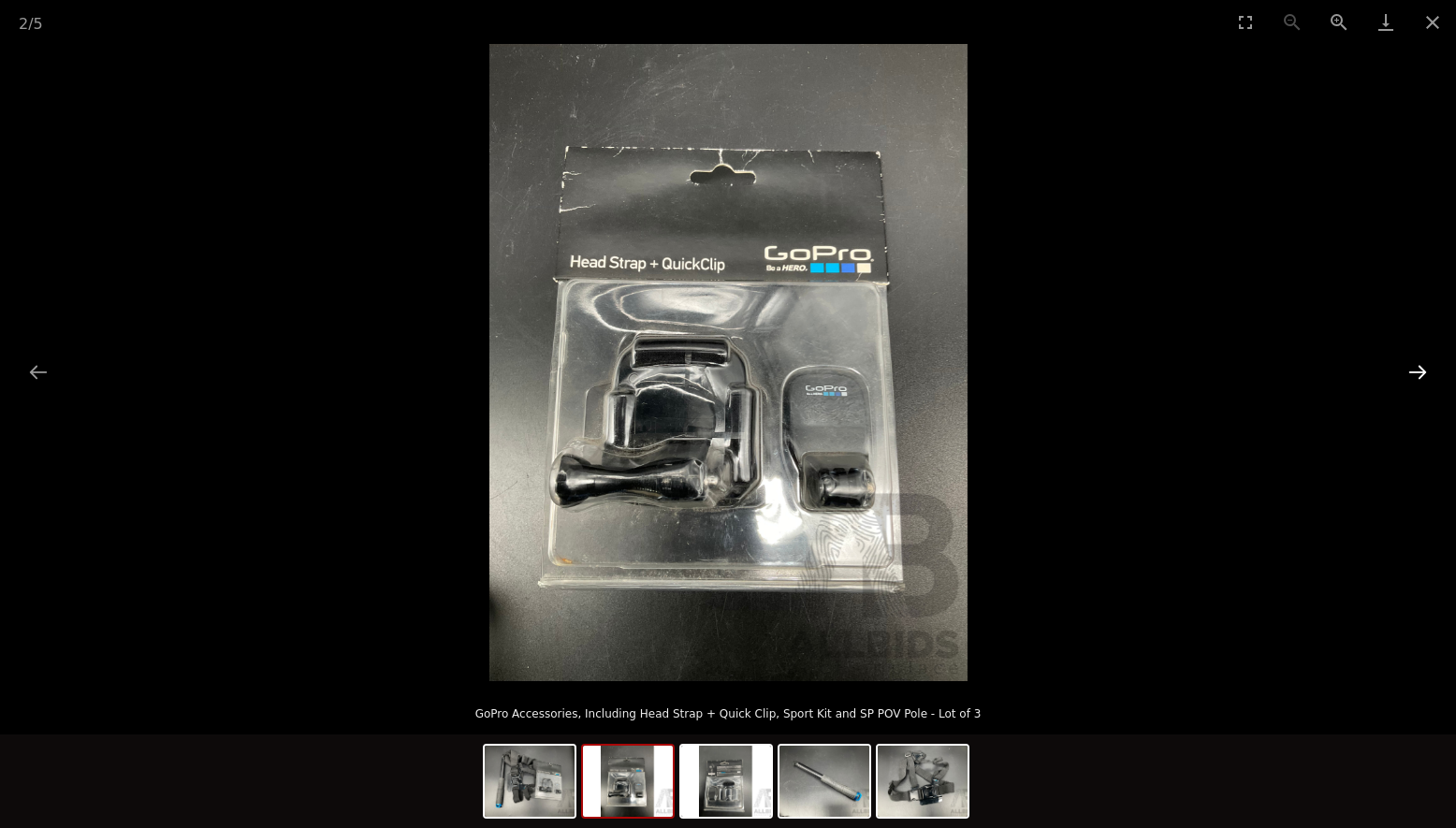
click at [1419, 369] on button "Next slide" at bounding box center [1417, 371] width 39 height 36
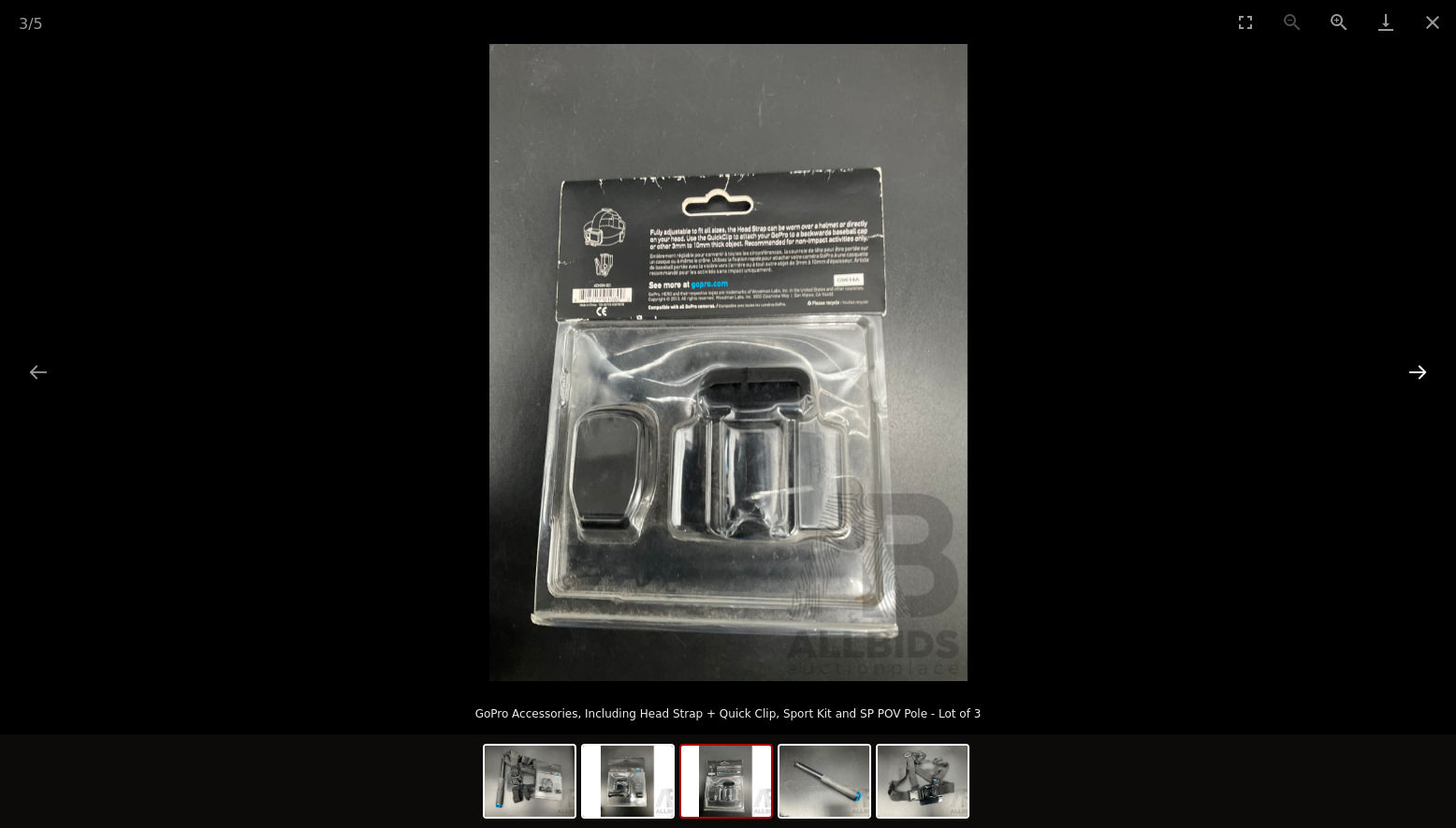
click at [1420, 369] on button "Next slide" at bounding box center [1417, 371] width 39 height 36
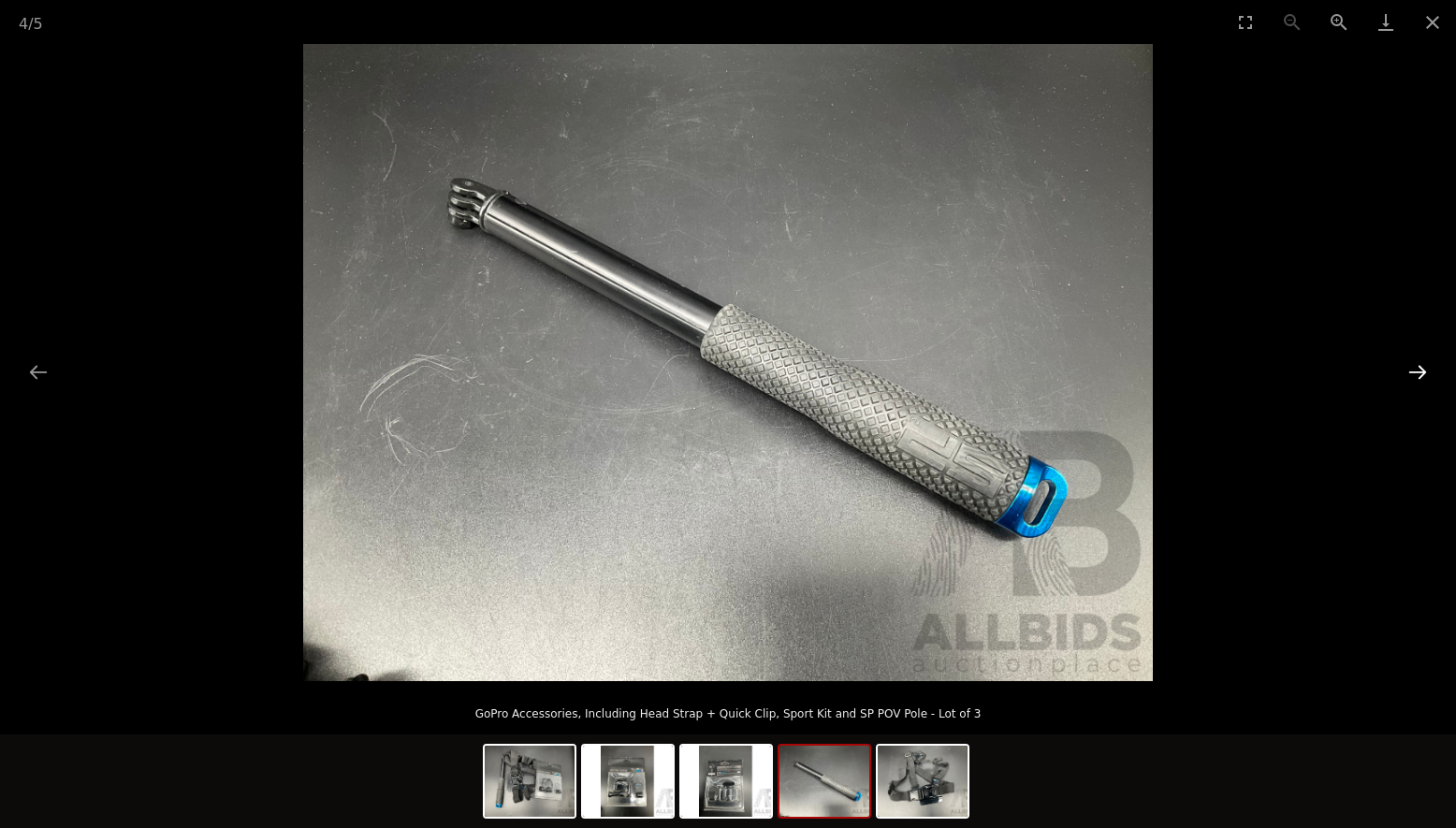
click at [1420, 369] on button "Next slide" at bounding box center [1417, 371] width 39 height 36
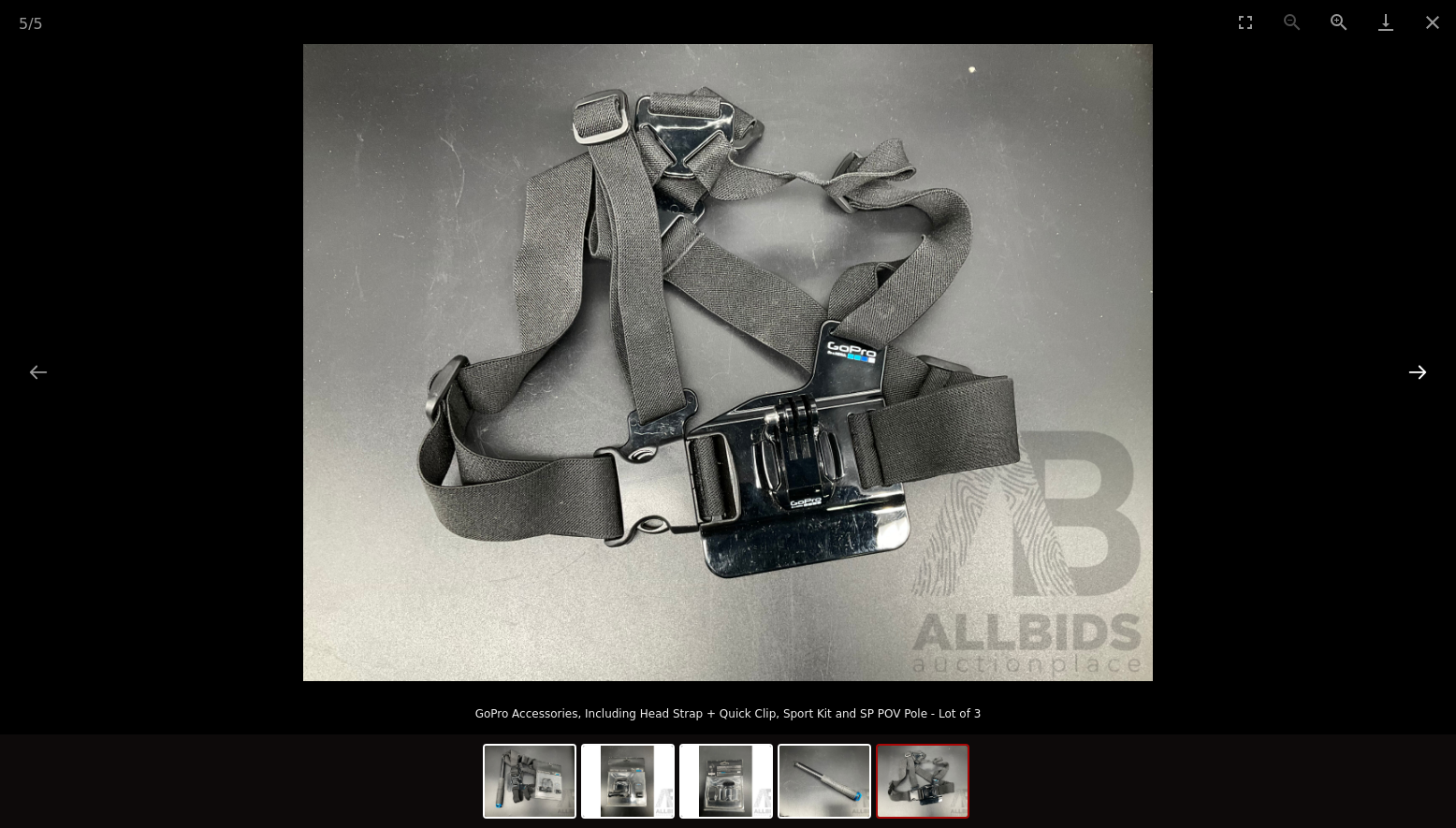
click at [1423, 369] on button "Next slide" at bounding box center [1417, 371] width 39 height 36
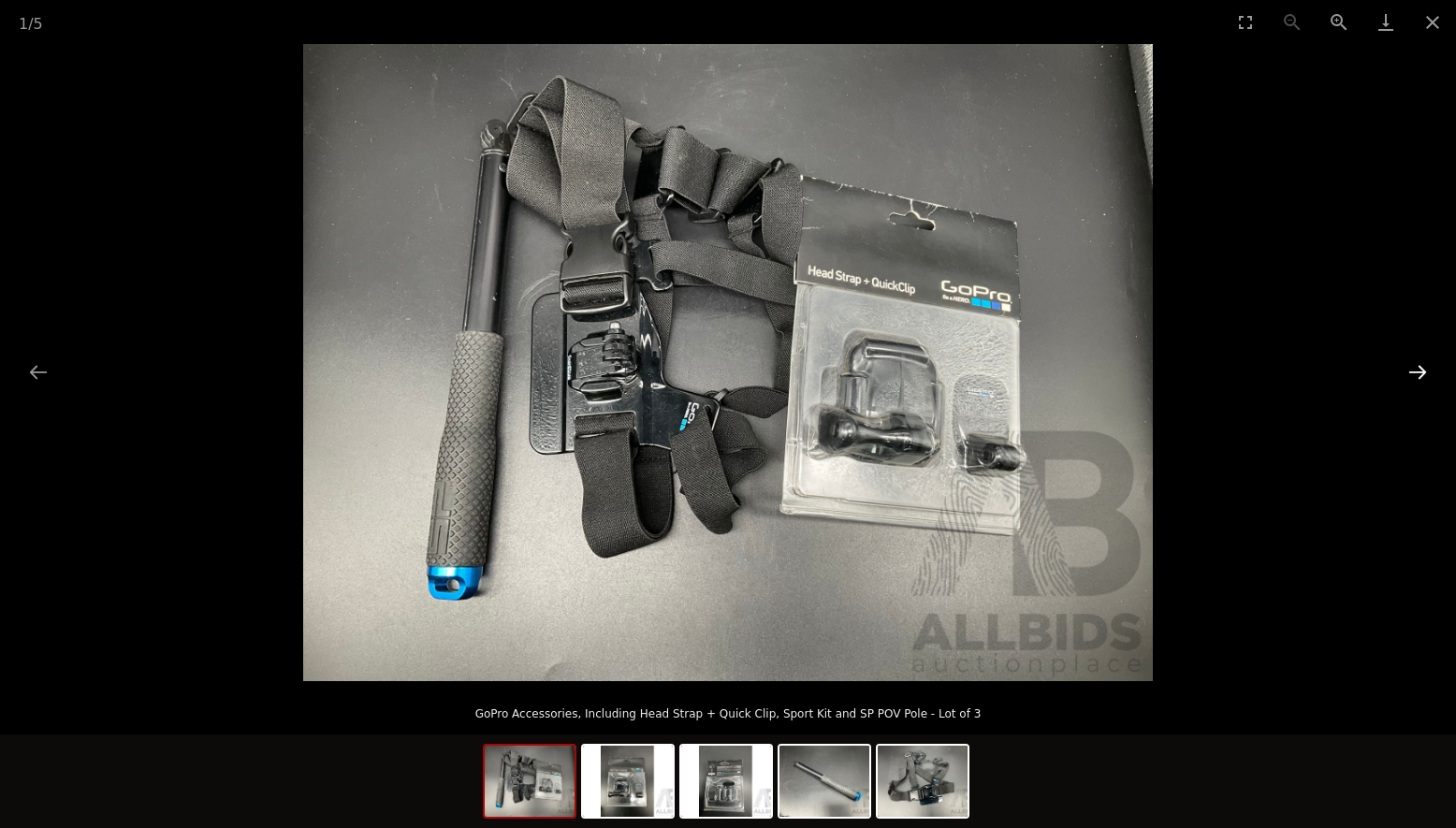
click at [1434, 369] on button "Next slide" at bounding box center [1417, 371] width 39 height 36
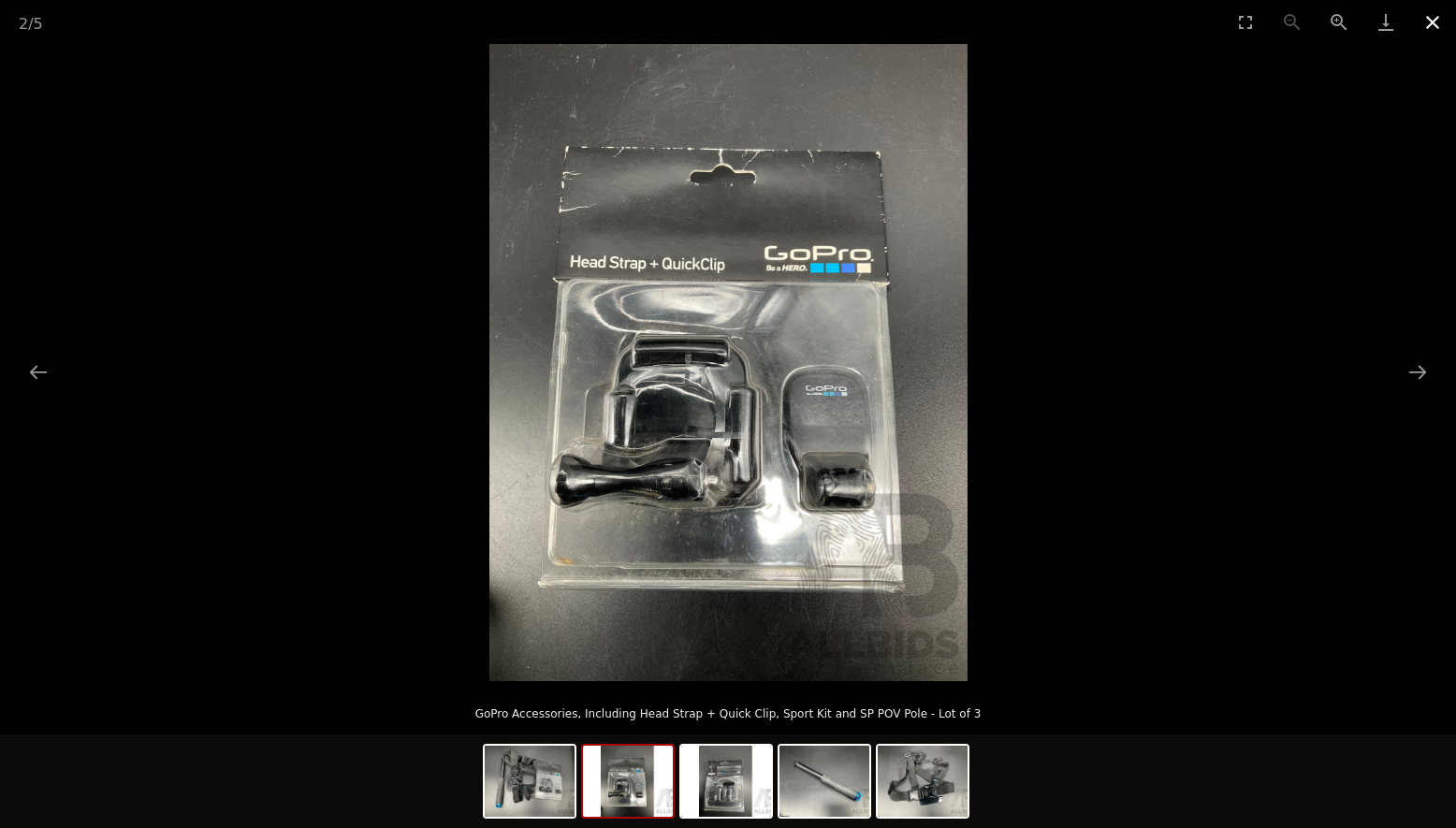
click at [1430, 20] on button "Close gallery" at bounding box center [1433, 21] width 47 height 44
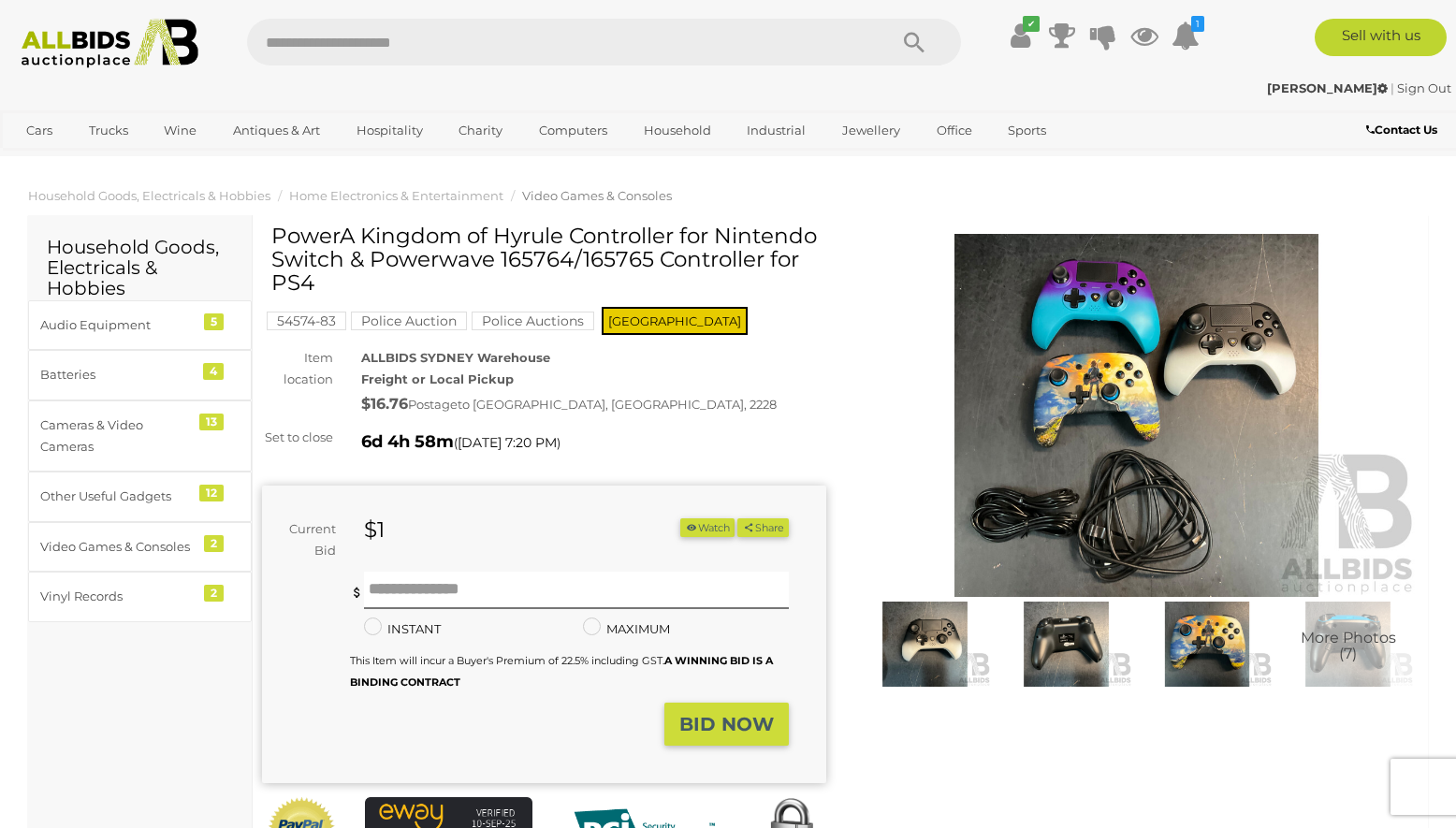
click at [1073, 402] on img at bounding box center [1136, 416] width 564 height 364
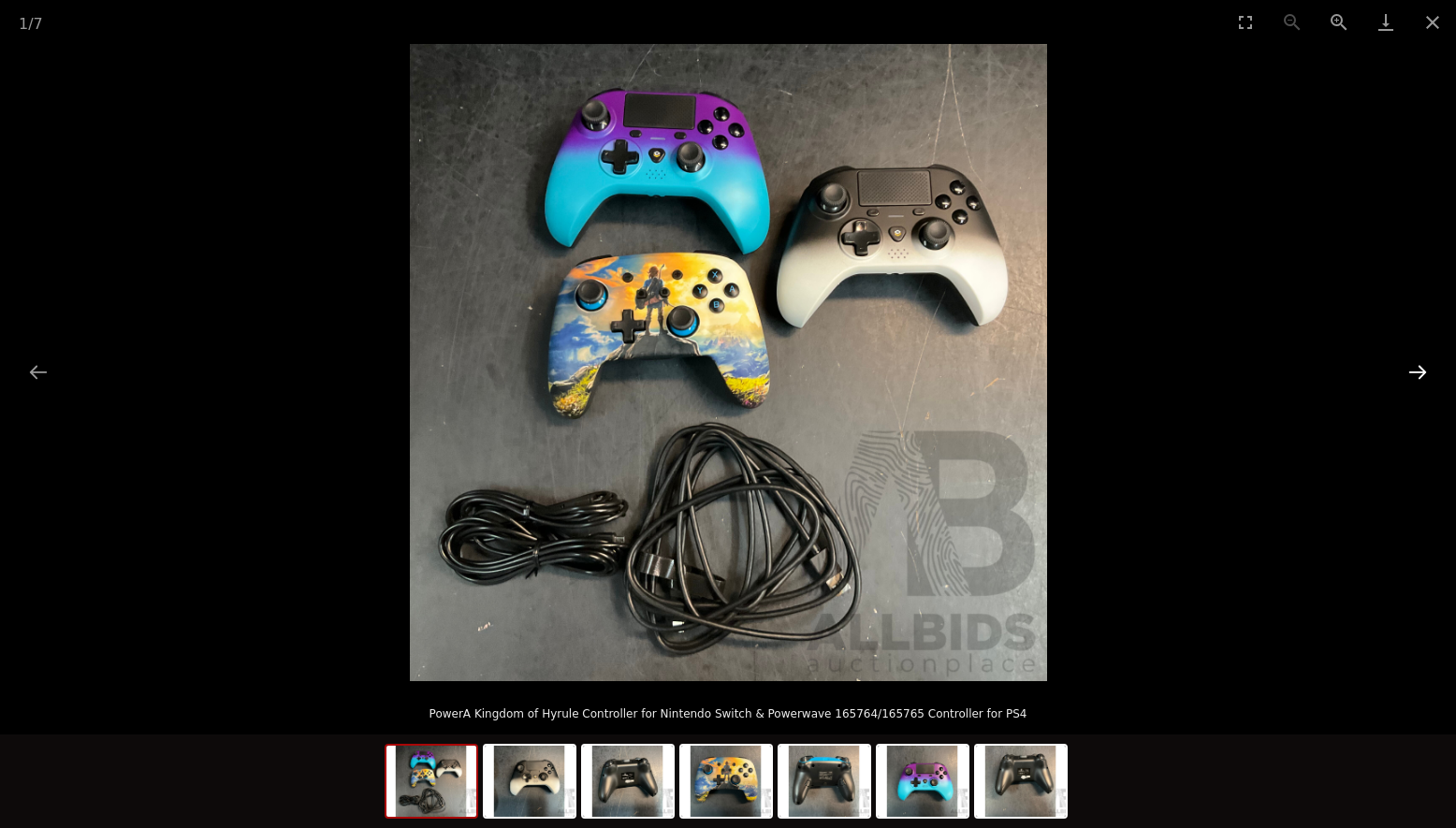
click at [1415, 373] on button "Next slide" at bounding box center [1417, 371] width 39 height 36
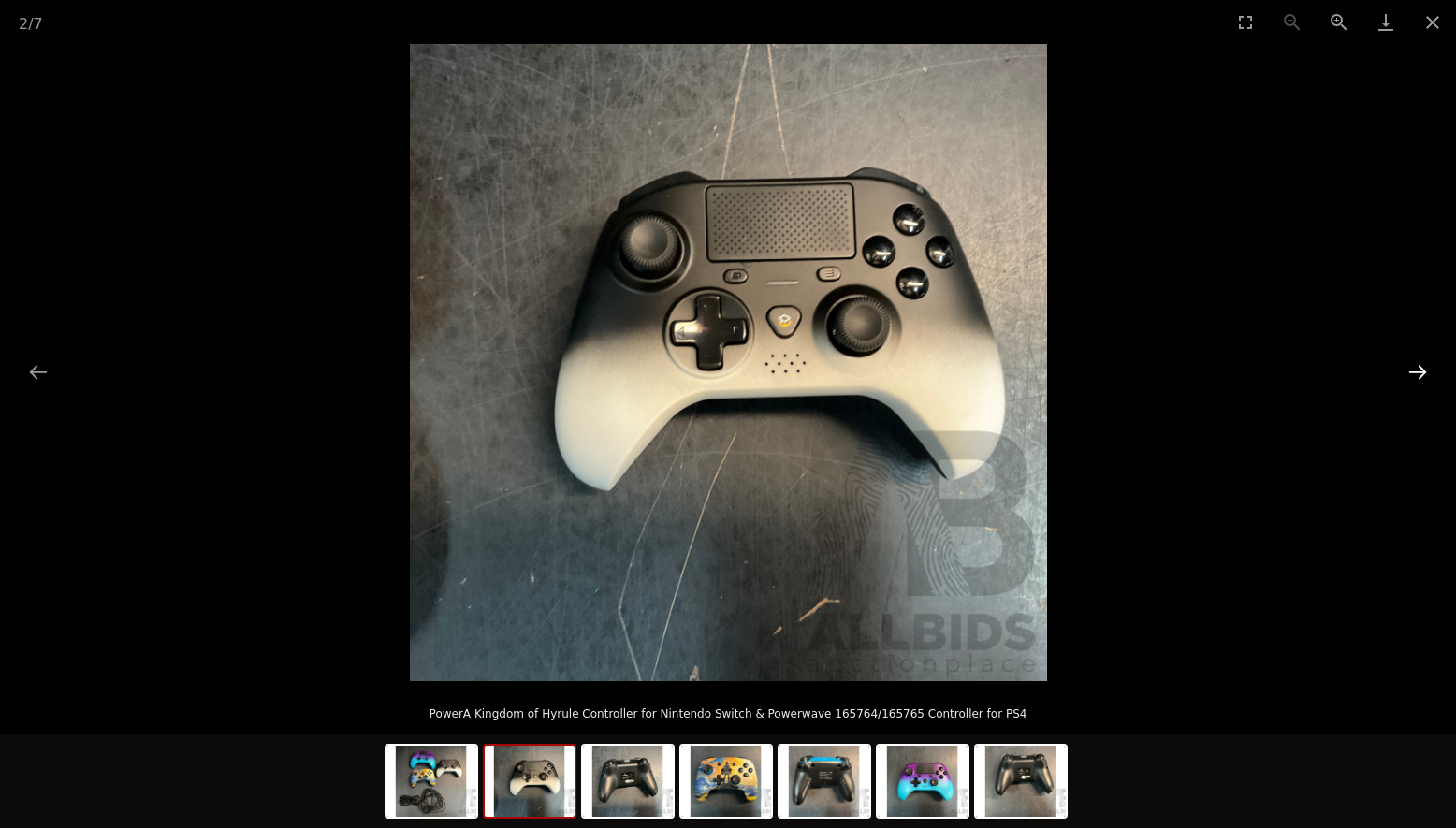
click at [1415, 373] on button "Next slide" at bounding box center [1417, 371] width 39 height 36
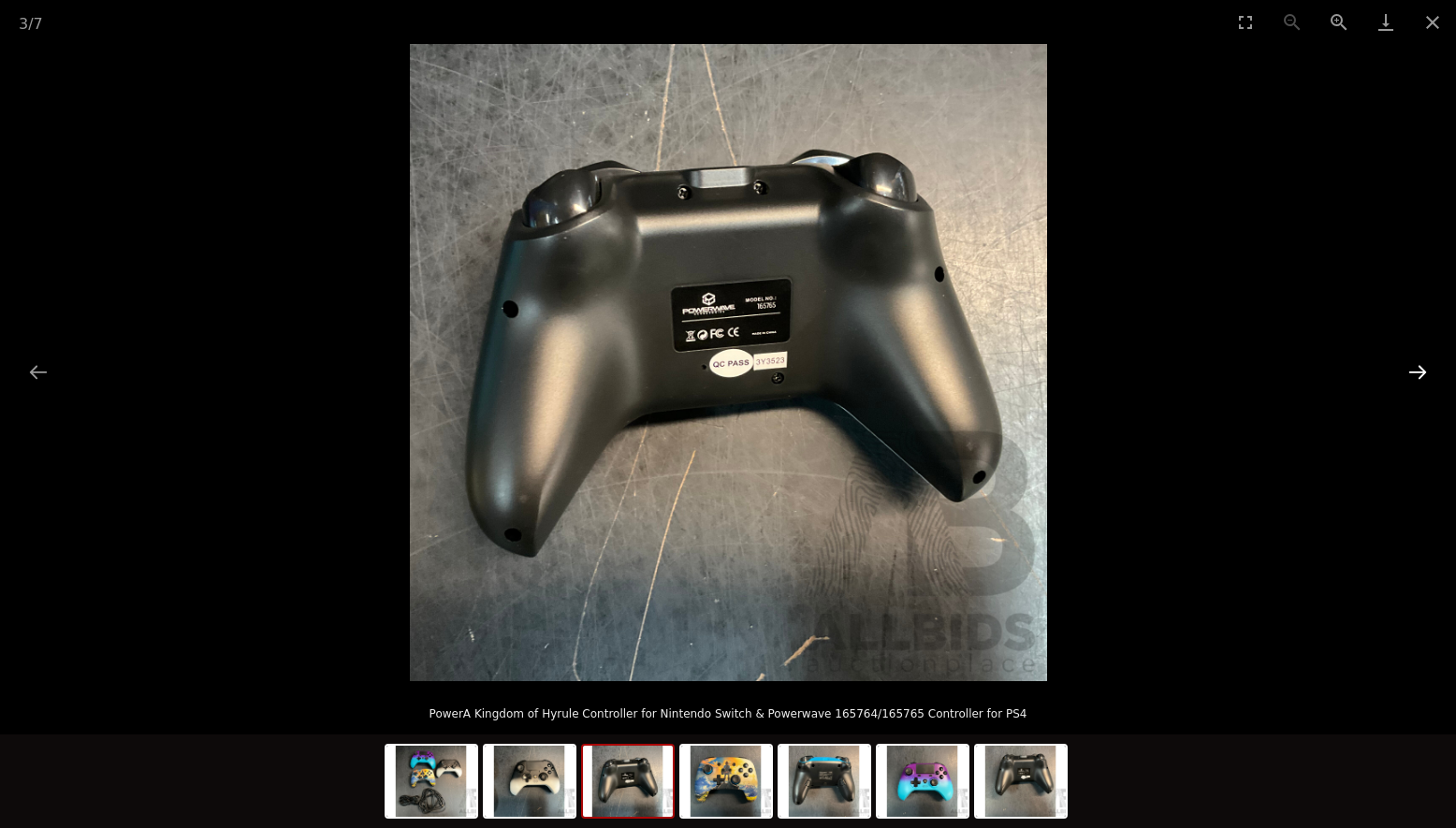
click at [1415, 373] on button "Next slide" at bounding box center [1417, 371] width 39 height 36
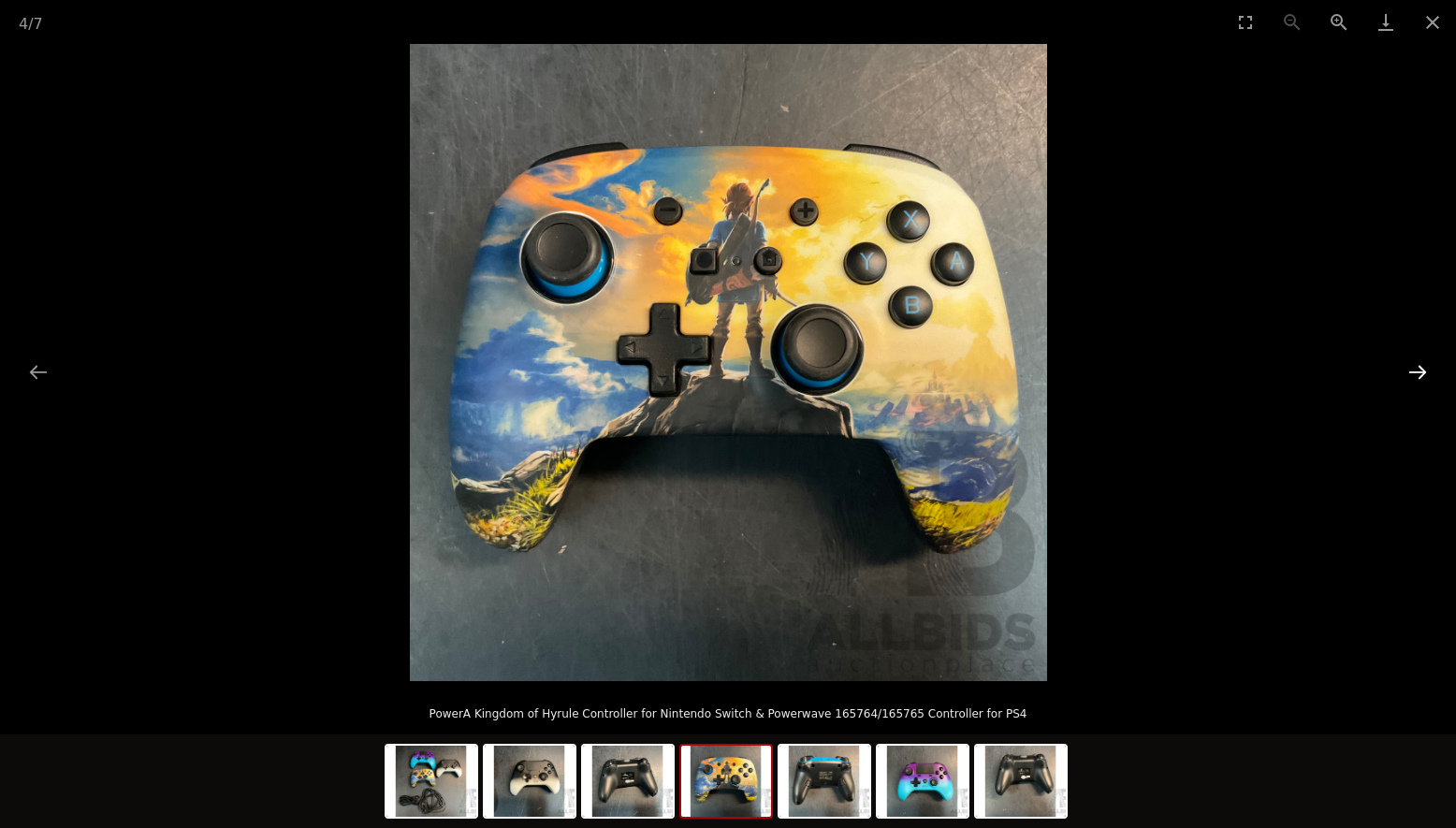
click at [1415, 373] on button "Next slide" at bounding box center [1417, 371] width 39 height 36
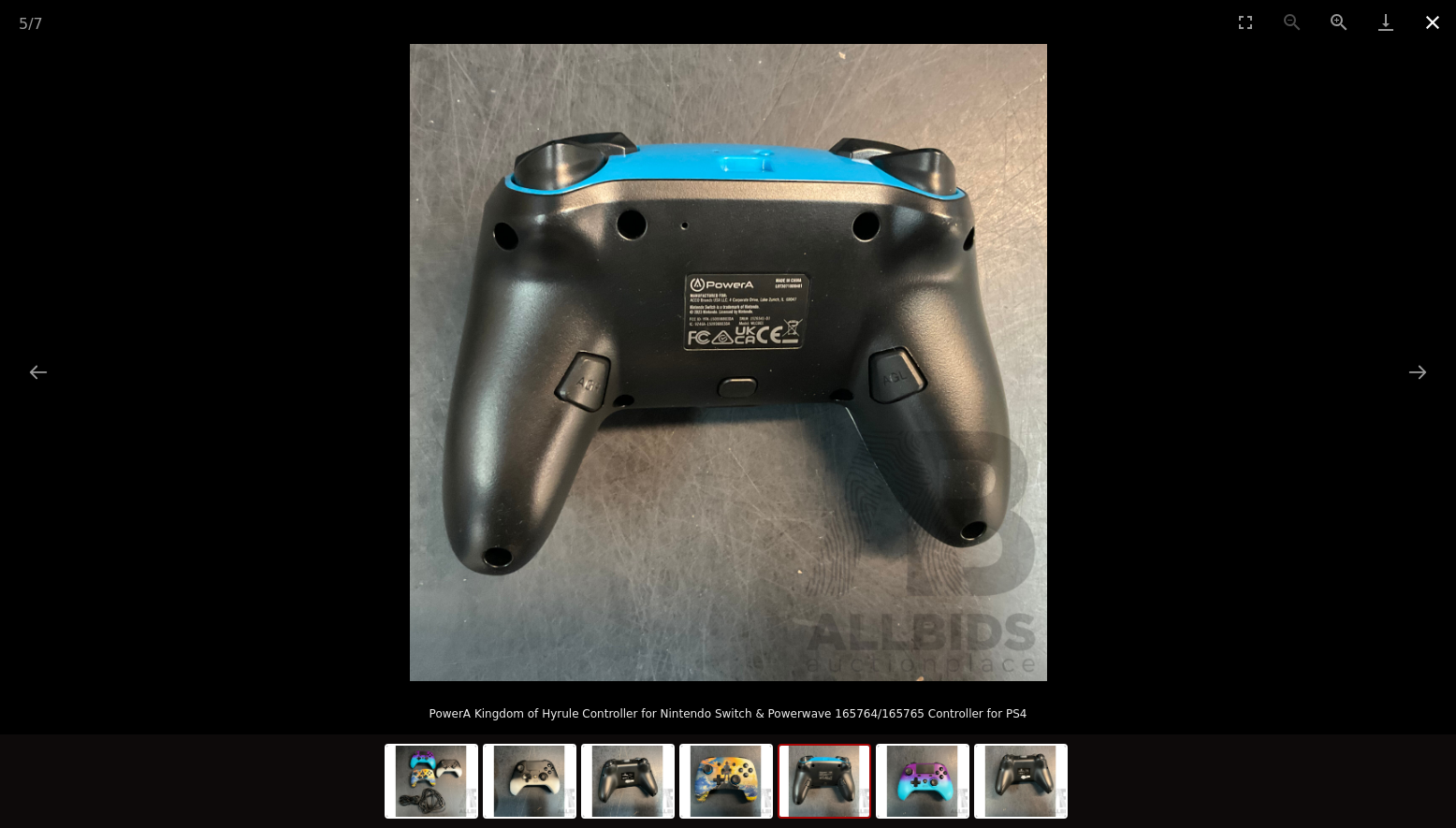
click at [1431, 21] on button "Close gallery" at bounding box center [1433, 21] width 47 height 44
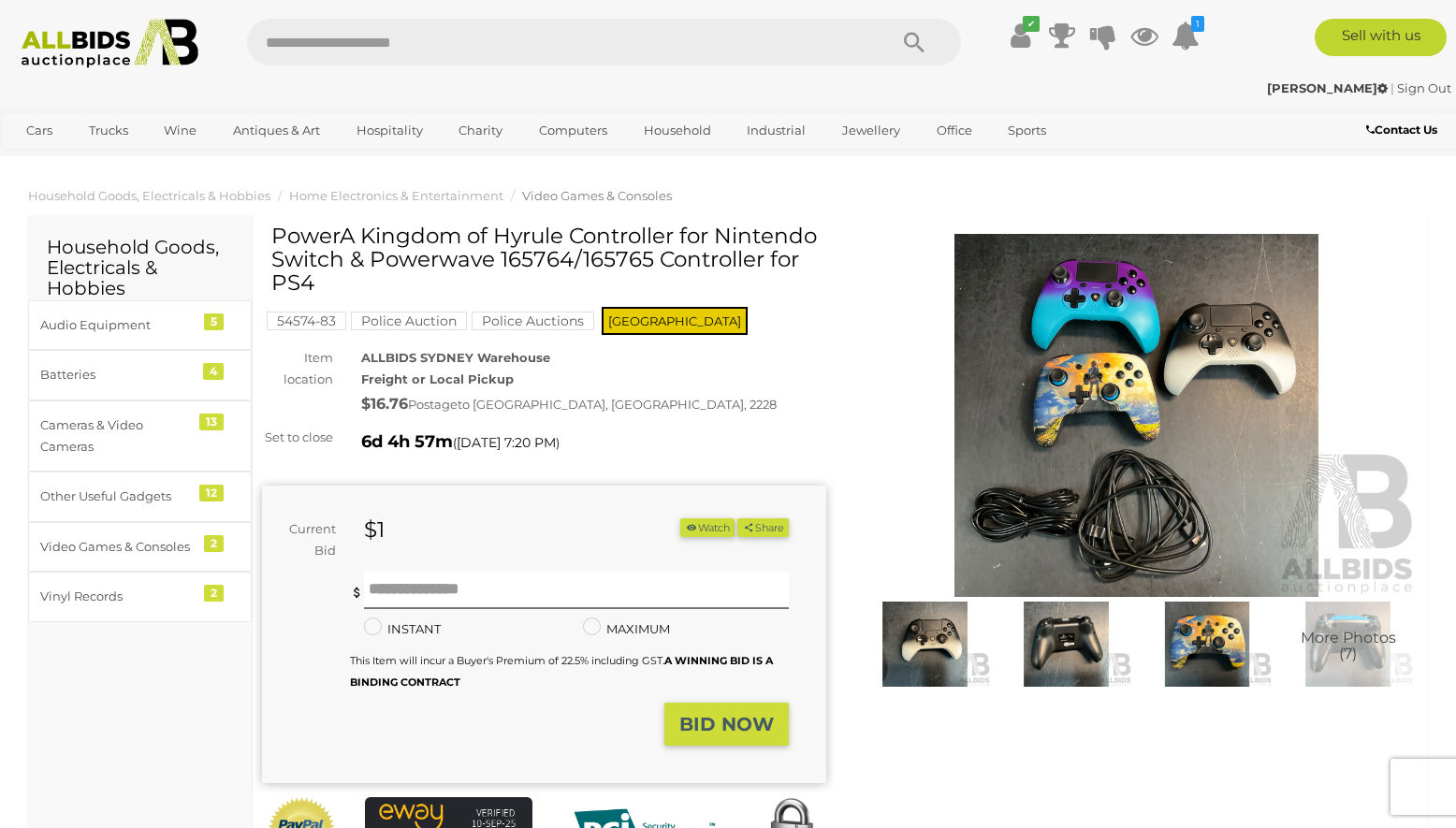
click at [707, 531] on button "Watch" at bounding box center [707, 528] width 55 height 19
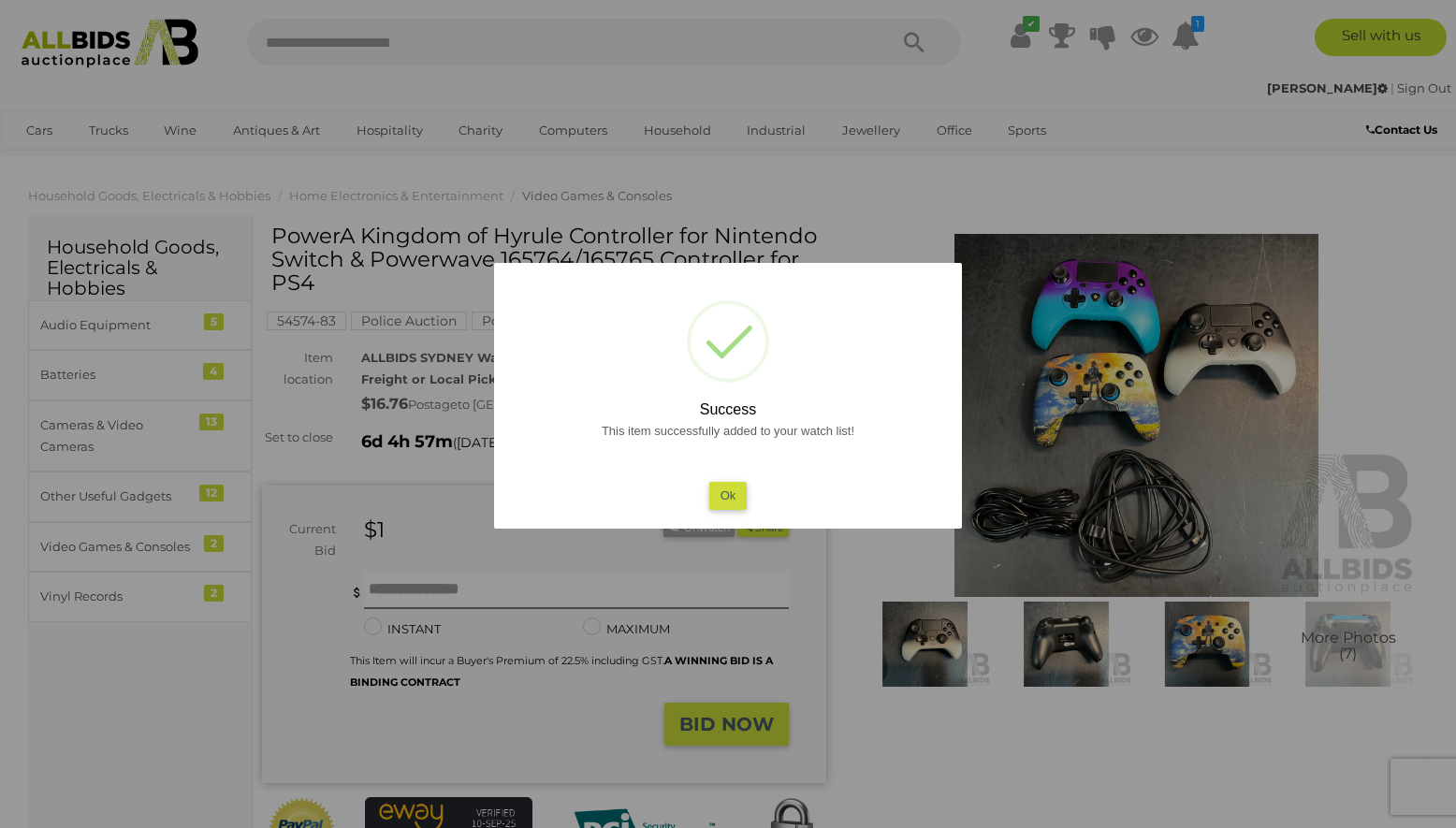
click at [745, 498] on button "Ok" at bounding box center [728, 496] width 38 height 27
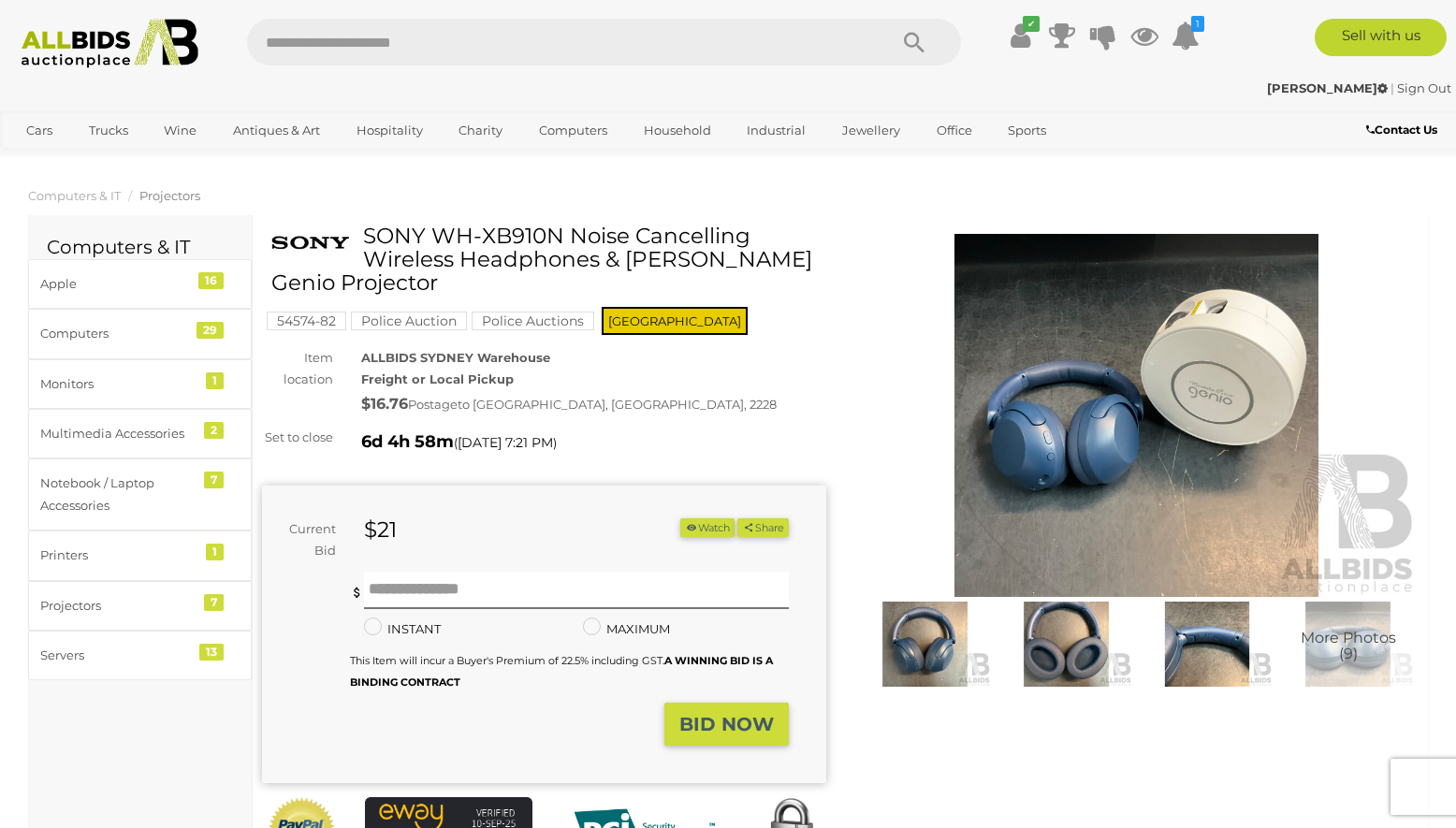
click at [915, 657] on img at bounding box center [924, 644] width 131 height 85
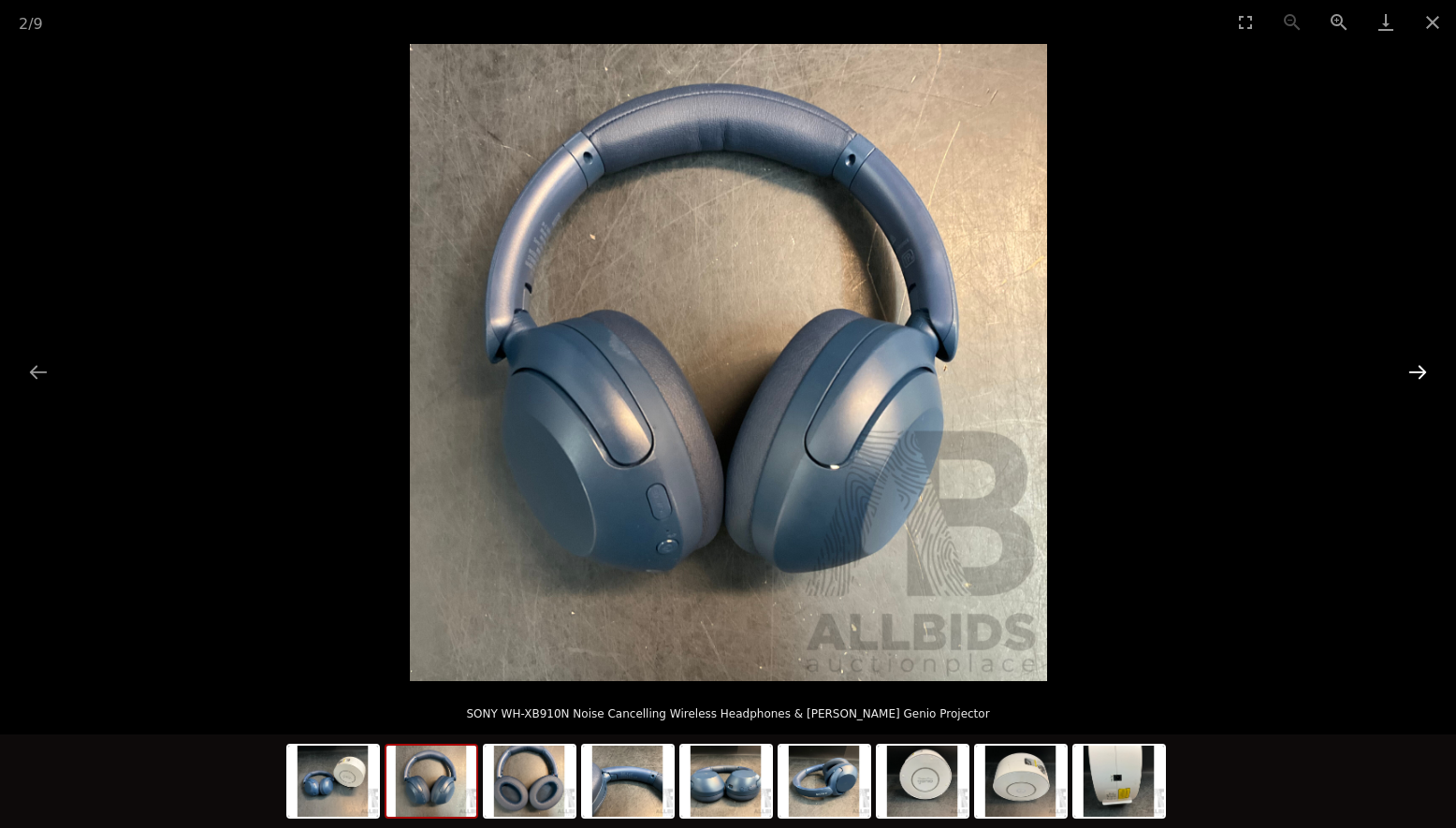
click at [1414, 369] on button "Next slide" at bounding box center [1417, 371] width 39 height 36
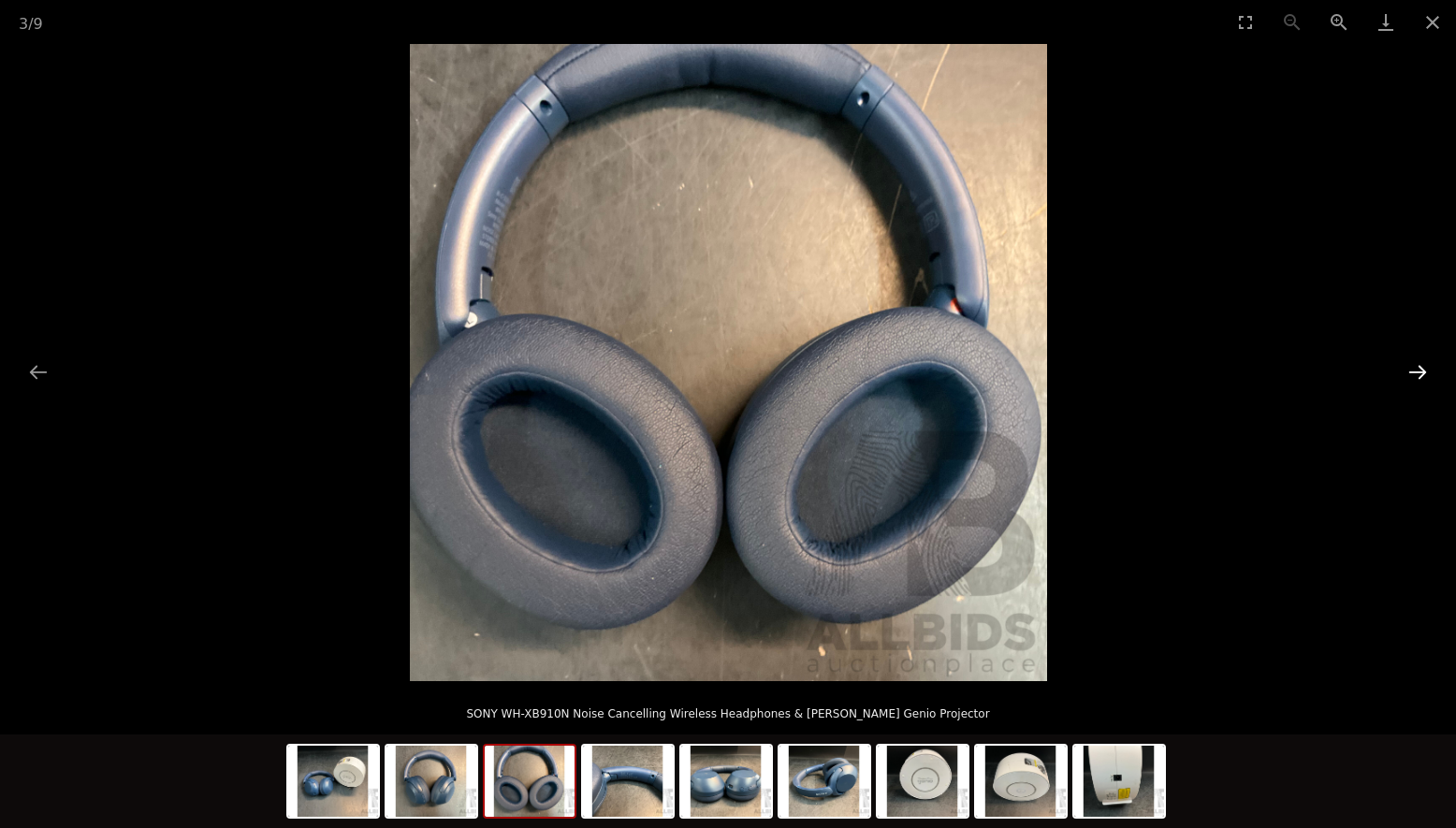
click at [1414, 369] on button "Next slide" at bounding box center [1417, 371] width 39 height 36
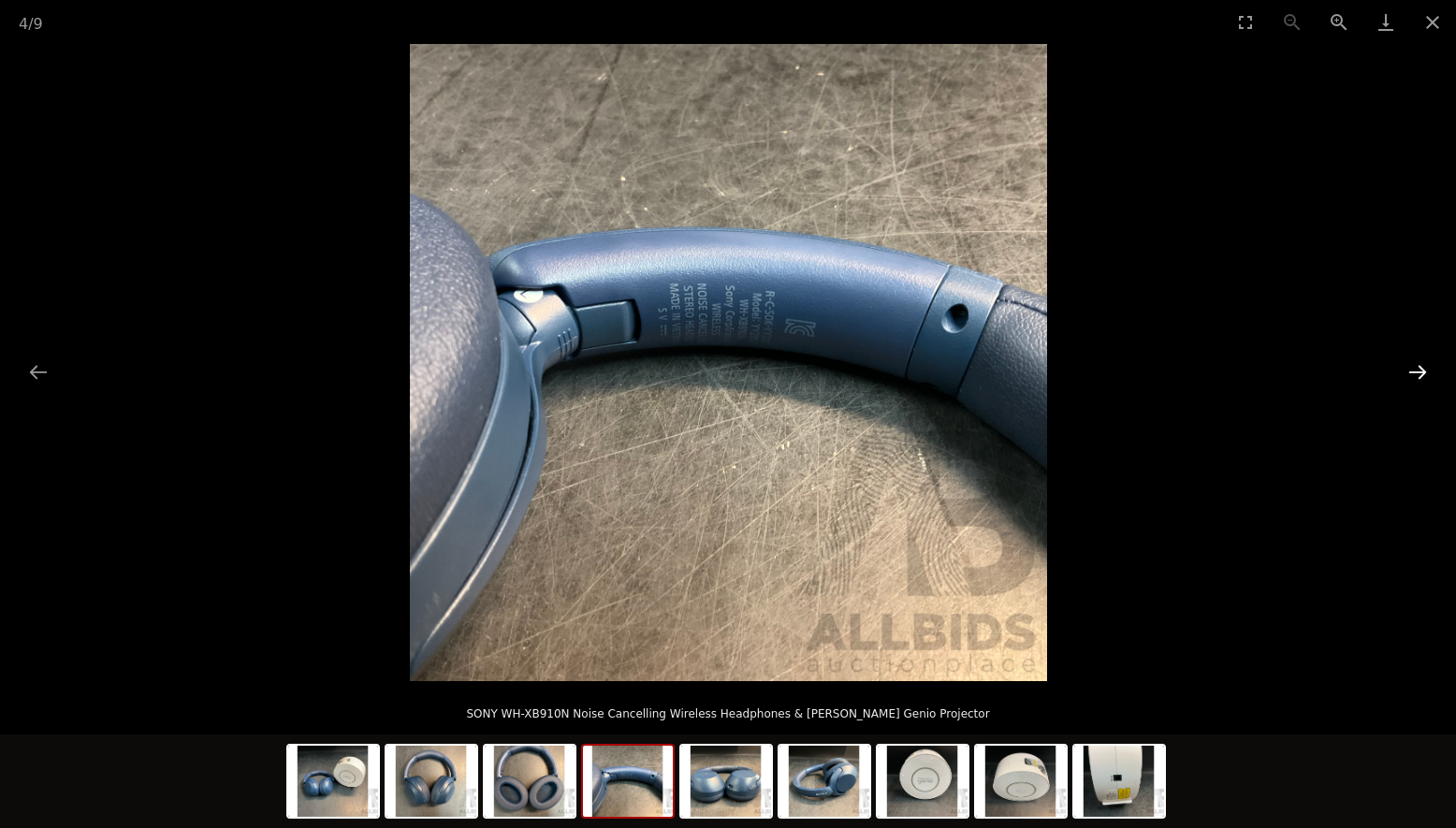
click at [1414, 369] on button "Next slide" at bounding box center [1417, 371] width 39 height 36
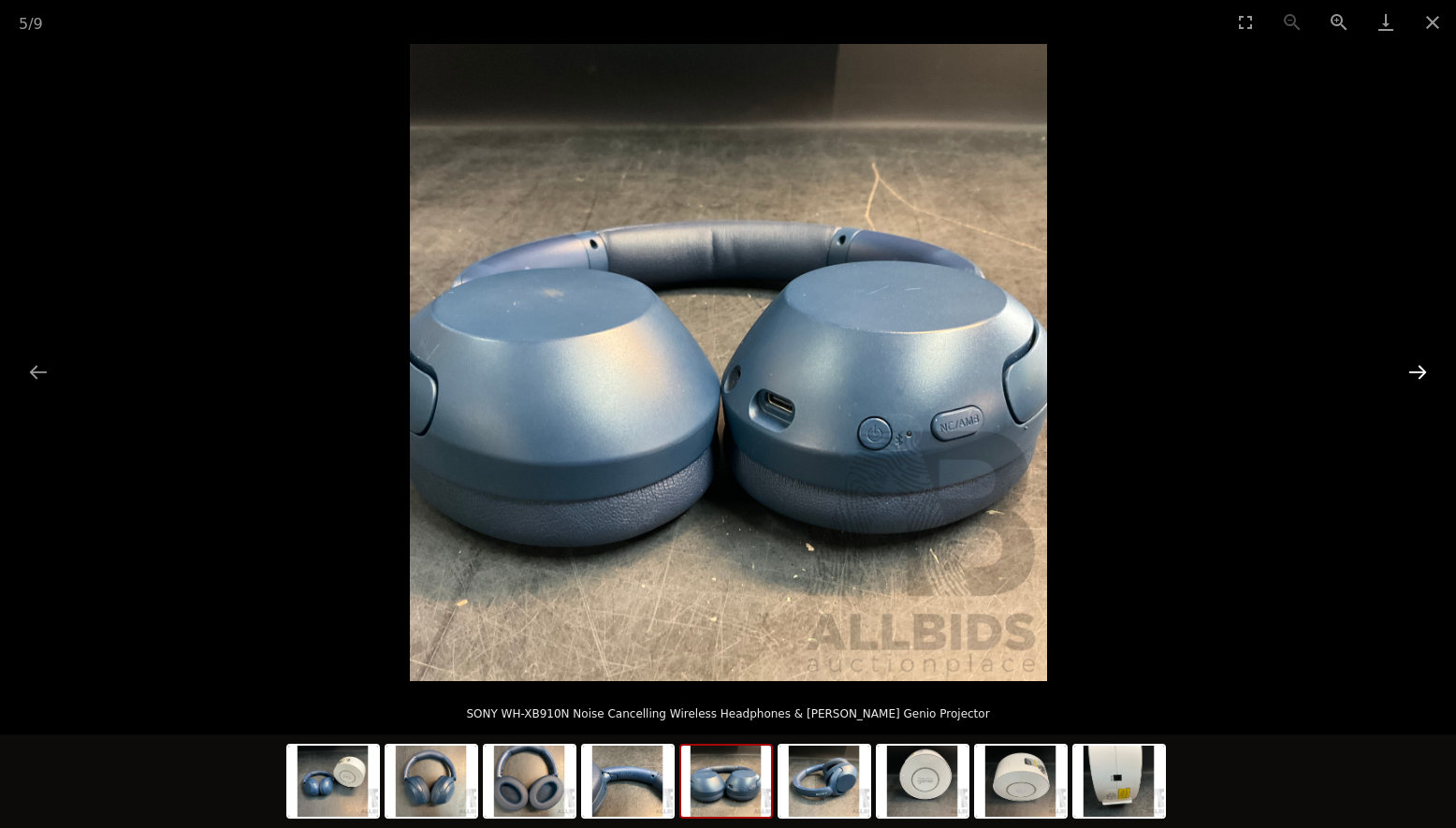
click at [1414, 369] on button "Next slide" at bounding box center [1417, 371] width 39 height 36
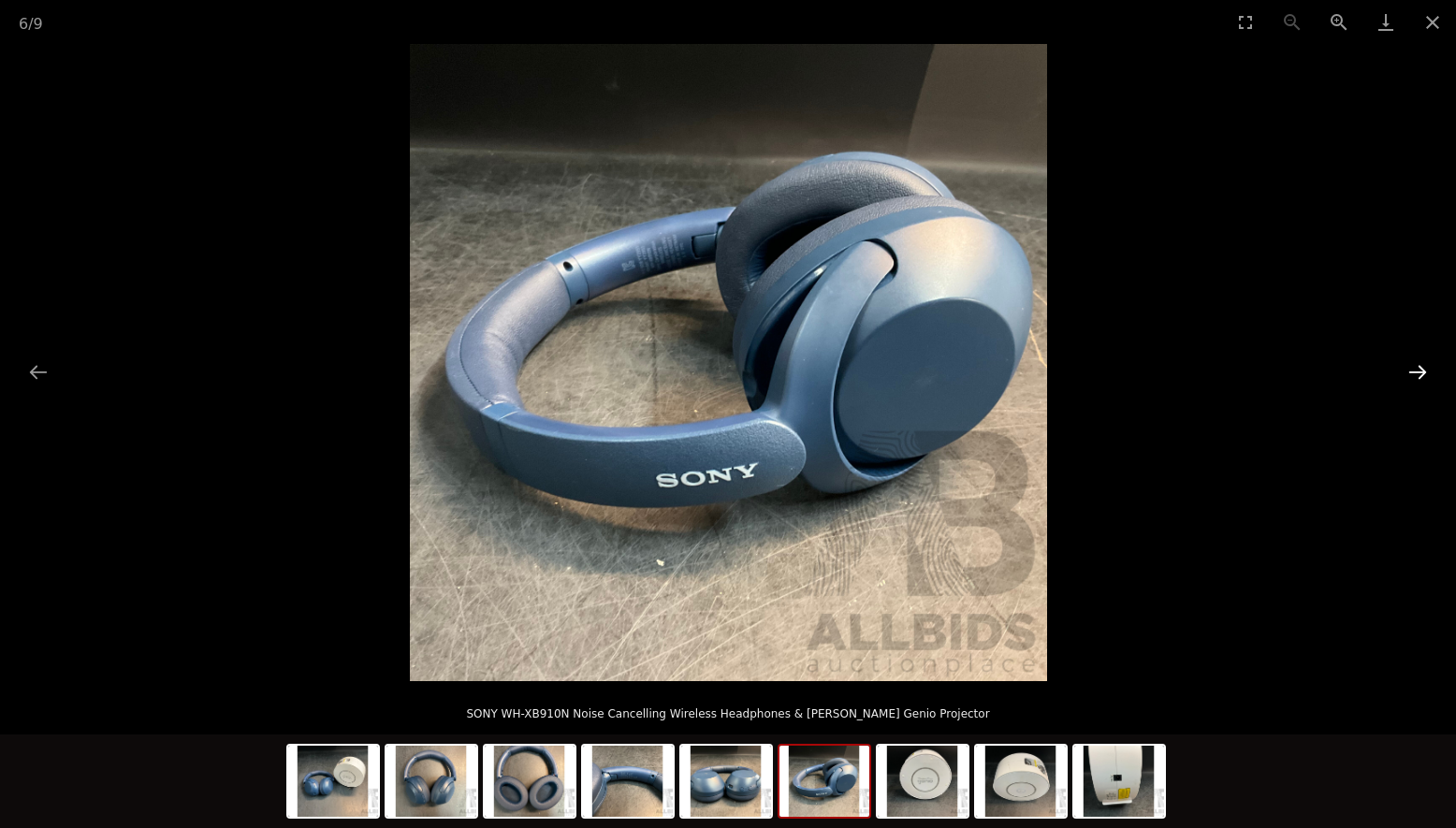
click at [1414, 369] on button "Next slide" at bounding box center [1417, 371] width 39 height 36
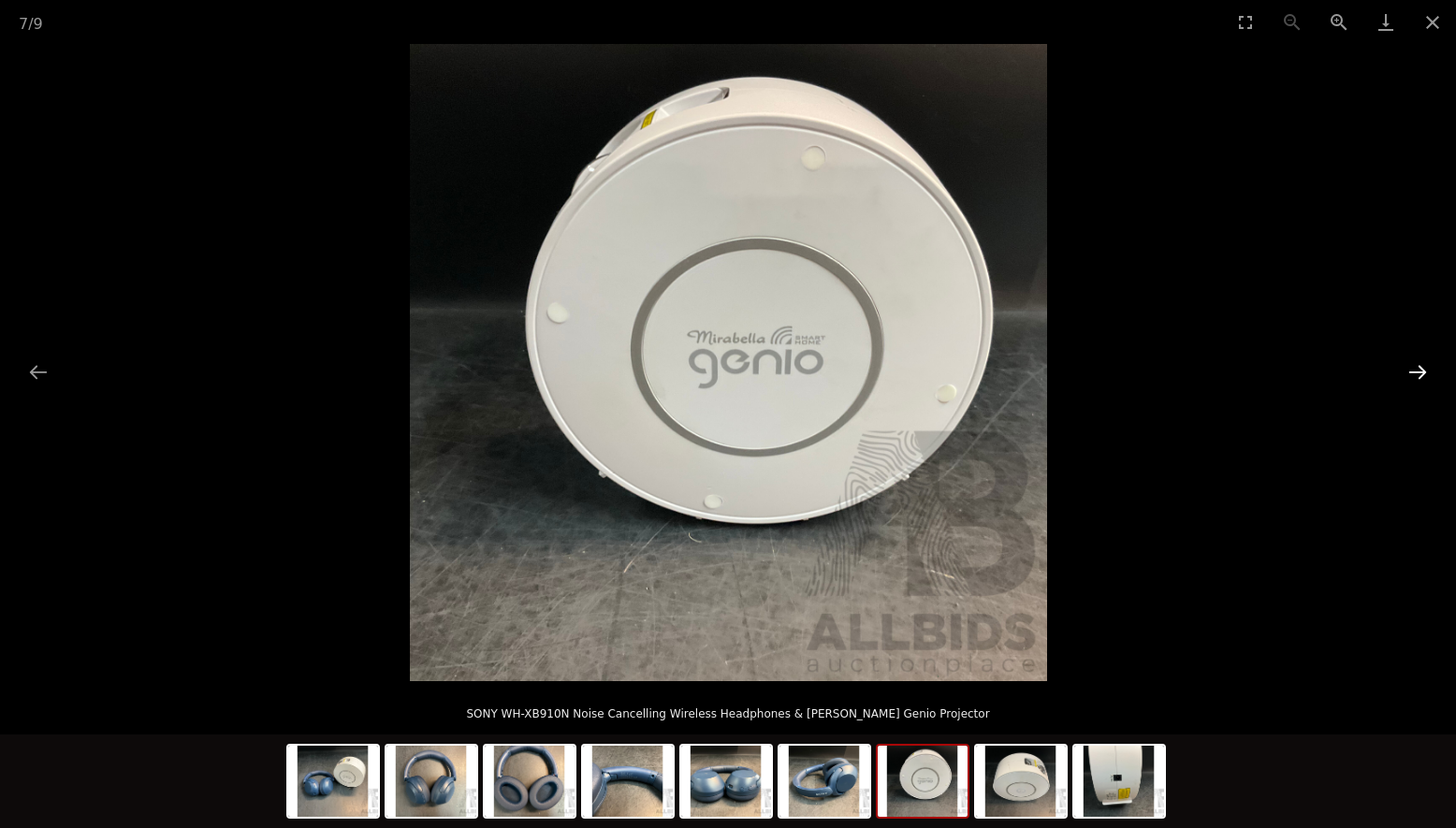
click at [1415, 369] on button "Next slide" at bounding box center [1417, 371] width 39 height 36
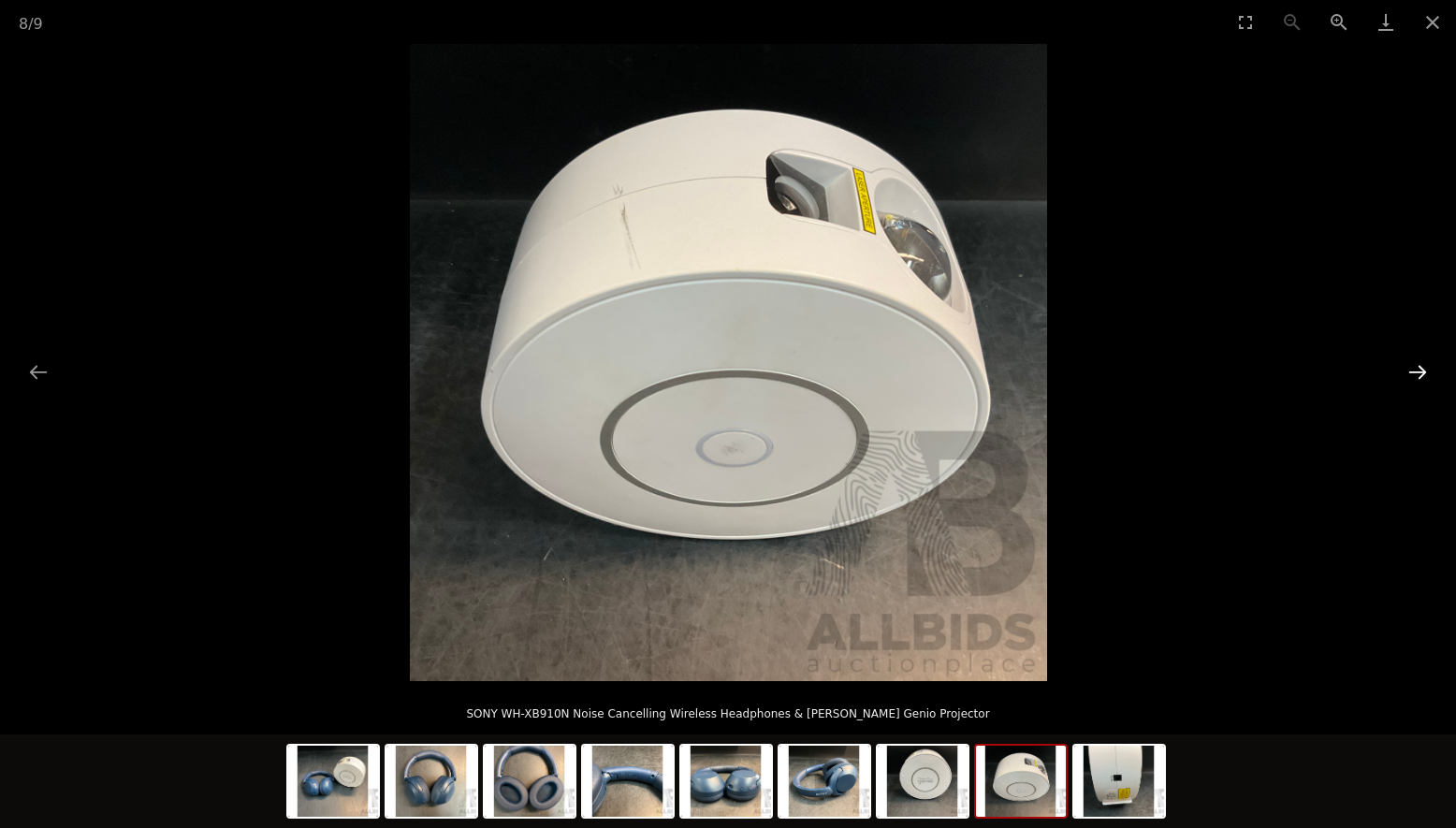
click at [1415, 369] on button "Next slide" at bounding box center [1417, 371] width 39 height 36
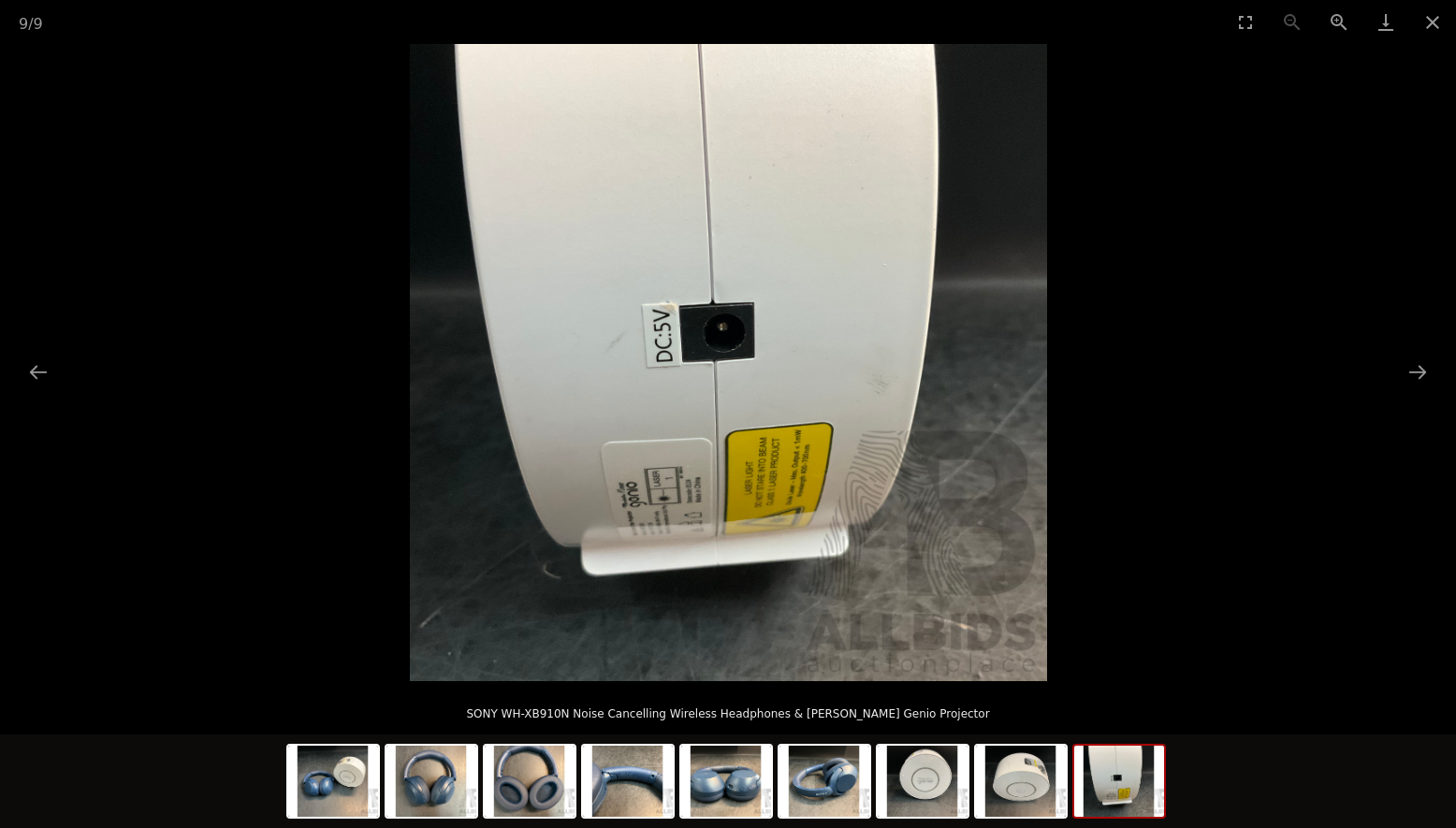
scroll to position [468, 0]
click at [976, 789] on img at bounding box center [1021, 781] width 90 height 71
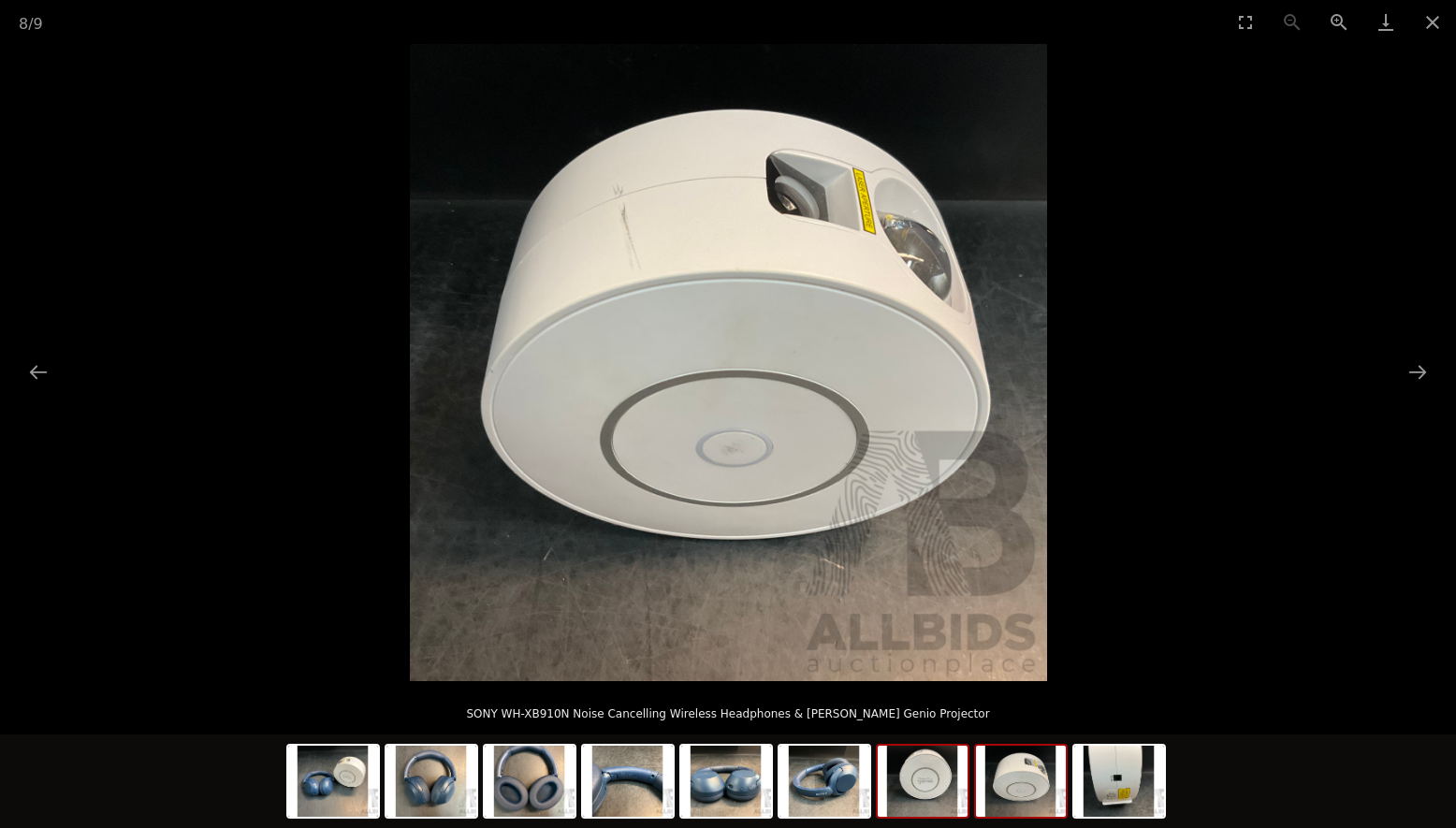
click at [934, 794] on img at bounding box center [922, 781] width 90 height 71
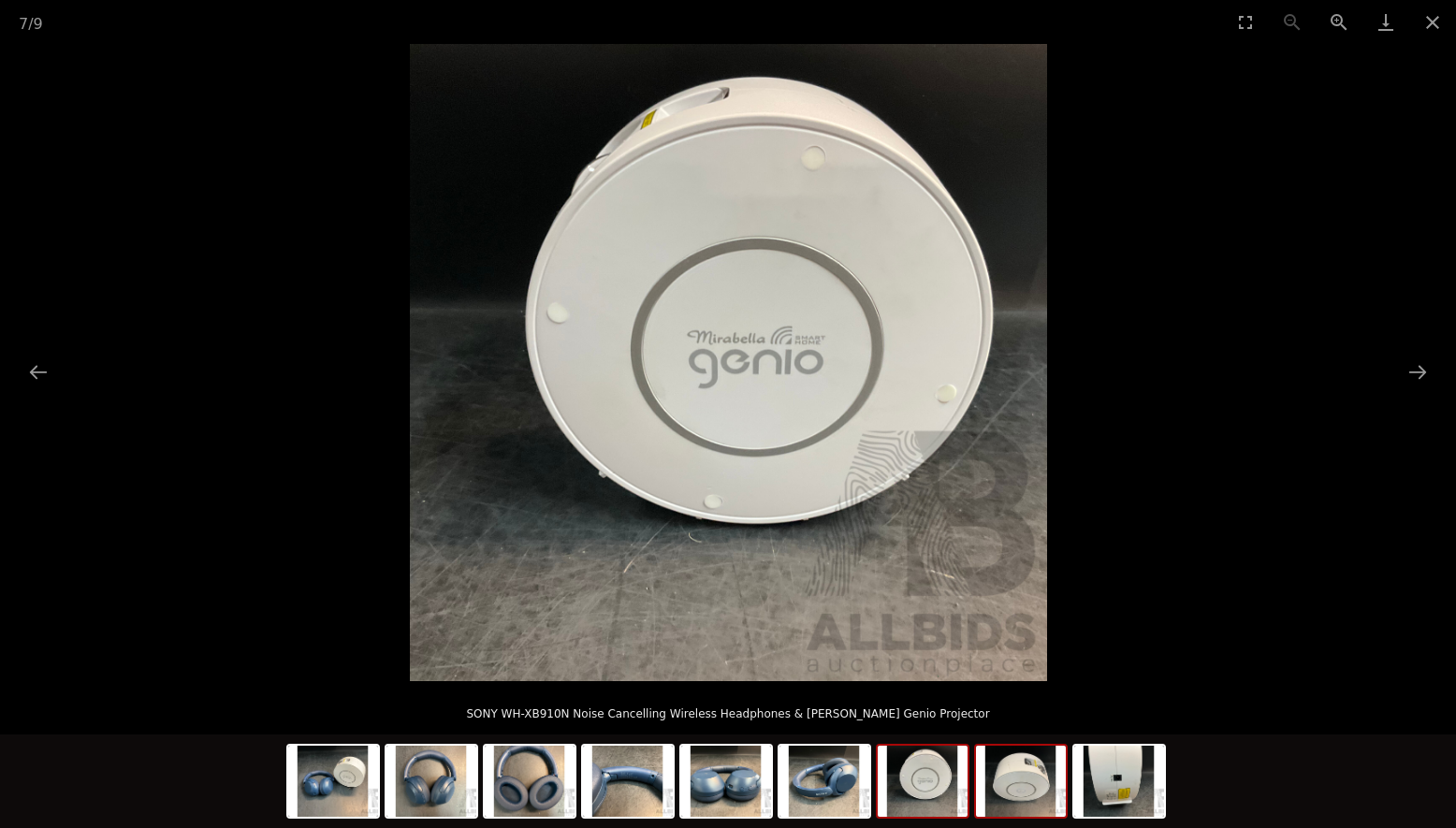
click at [1004, 800] on img at bounding box center [1021, 781] width 90 height 71
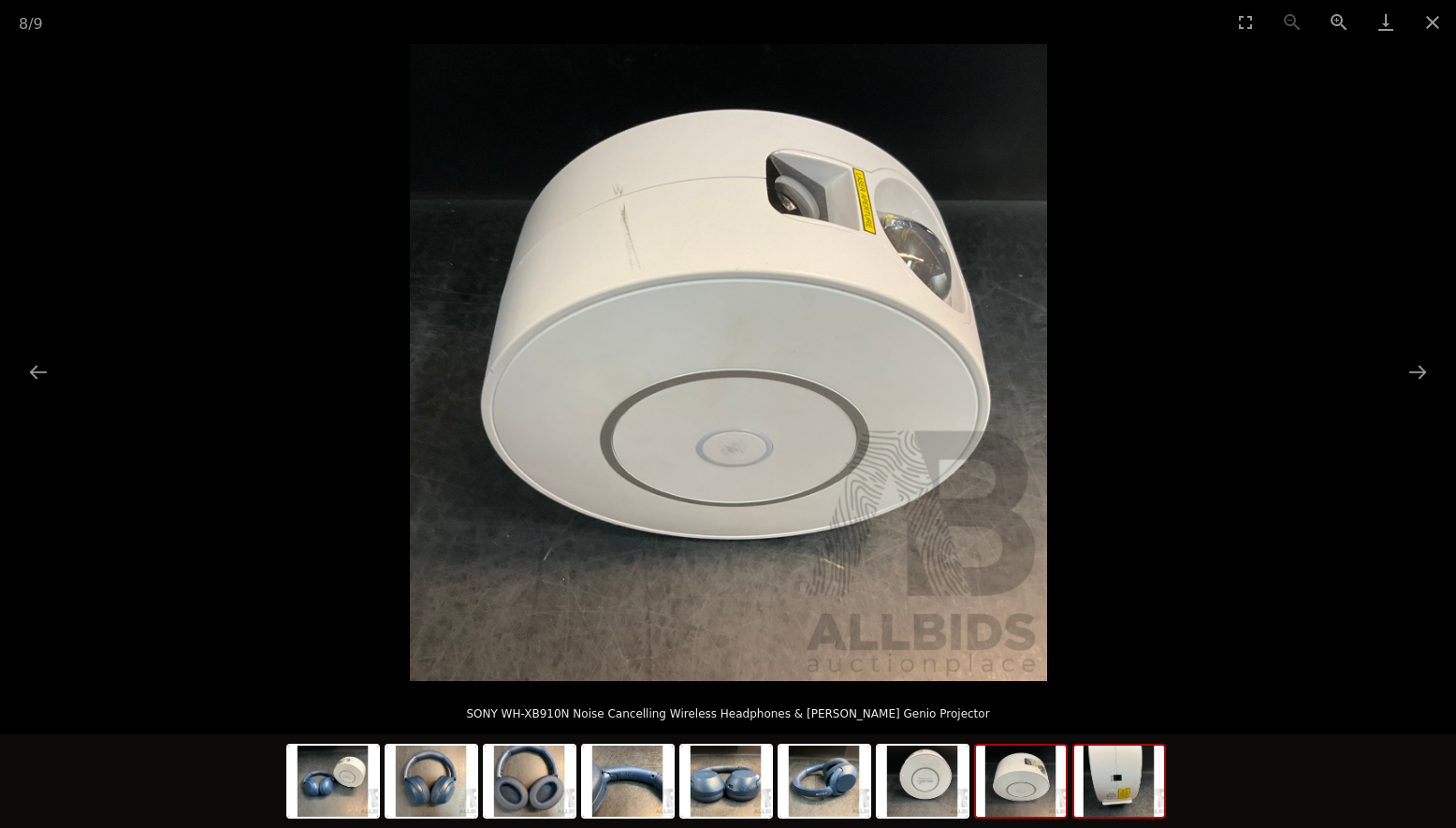
click at [1113, 799] on img at bounding box center [1119, 781] width 90 height 71
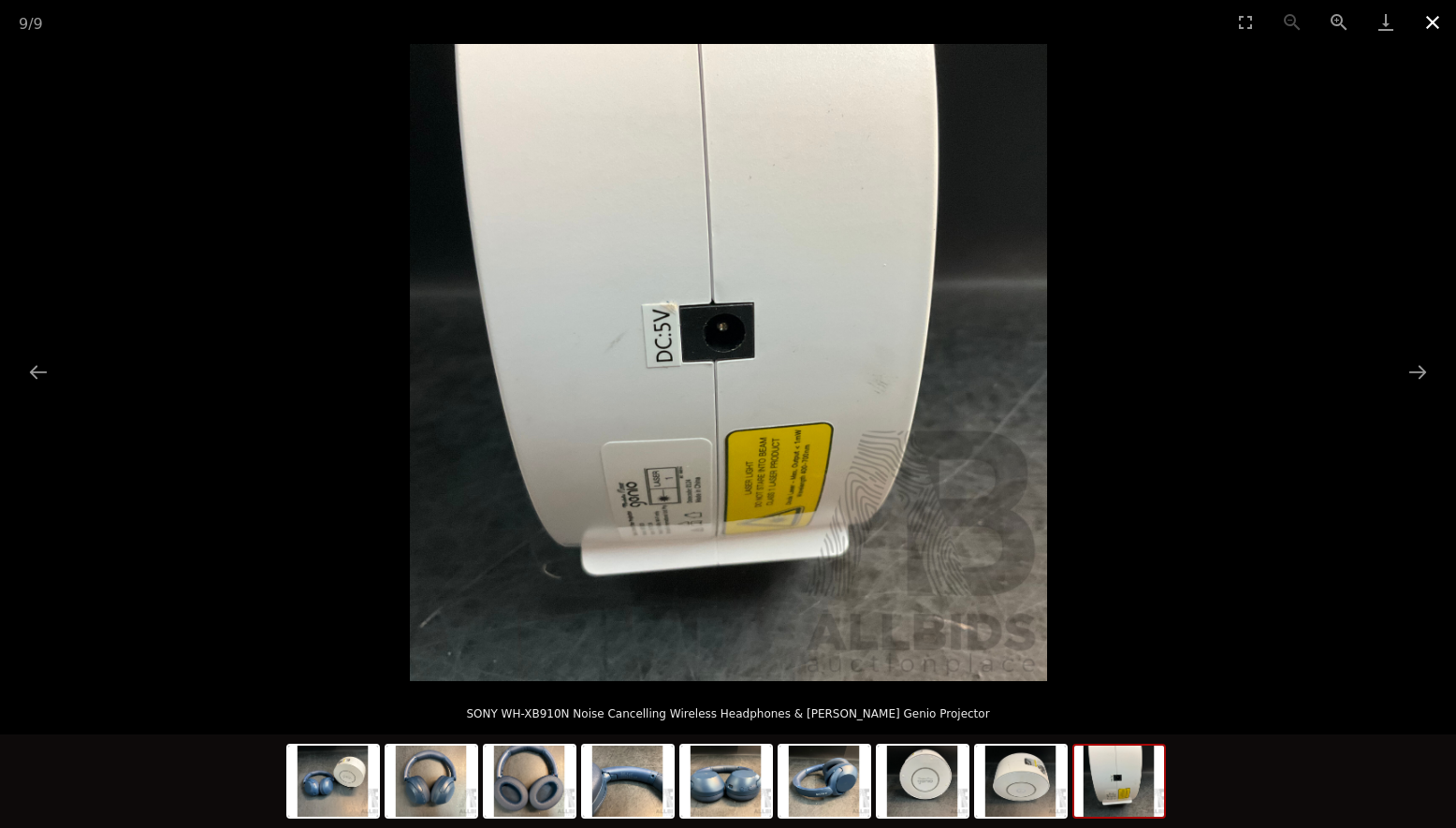
click at [1437, 21] on button "Close gallery" at bounding box center [1433, 21] width 47 height 44
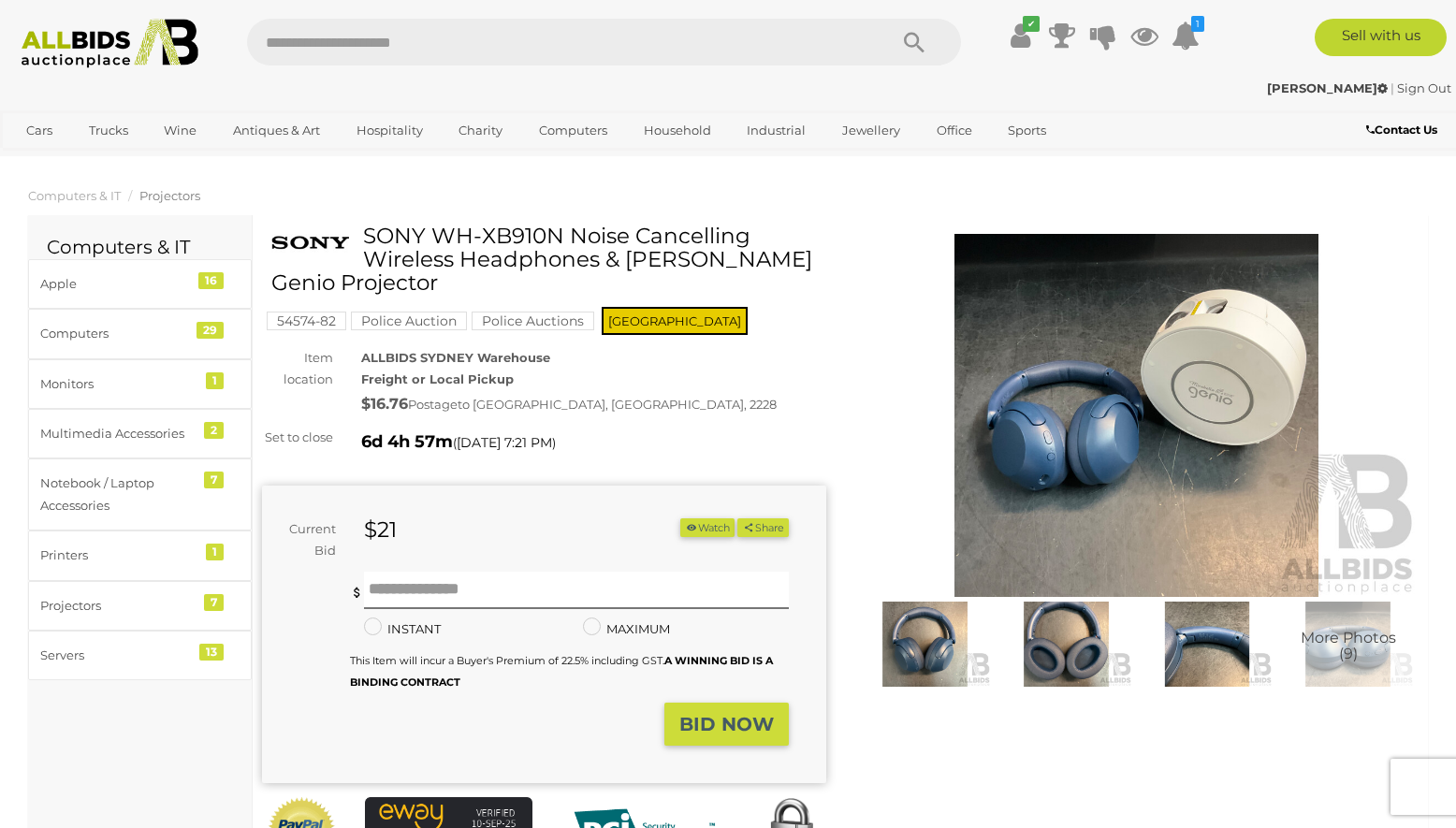
drag, startPoint x: 633, startPoint y: 262, endPoint x: 802, endPoint y: 277, distance: 169.7
click at [802, 277] on h1 "SONY WH-XB910N Noise Cancelling Wireless Headphones & Mirabella Genio Projector" at bounding box center [546, 260] width 550 height 71
copy h1 "Mirabella Genio Projector"
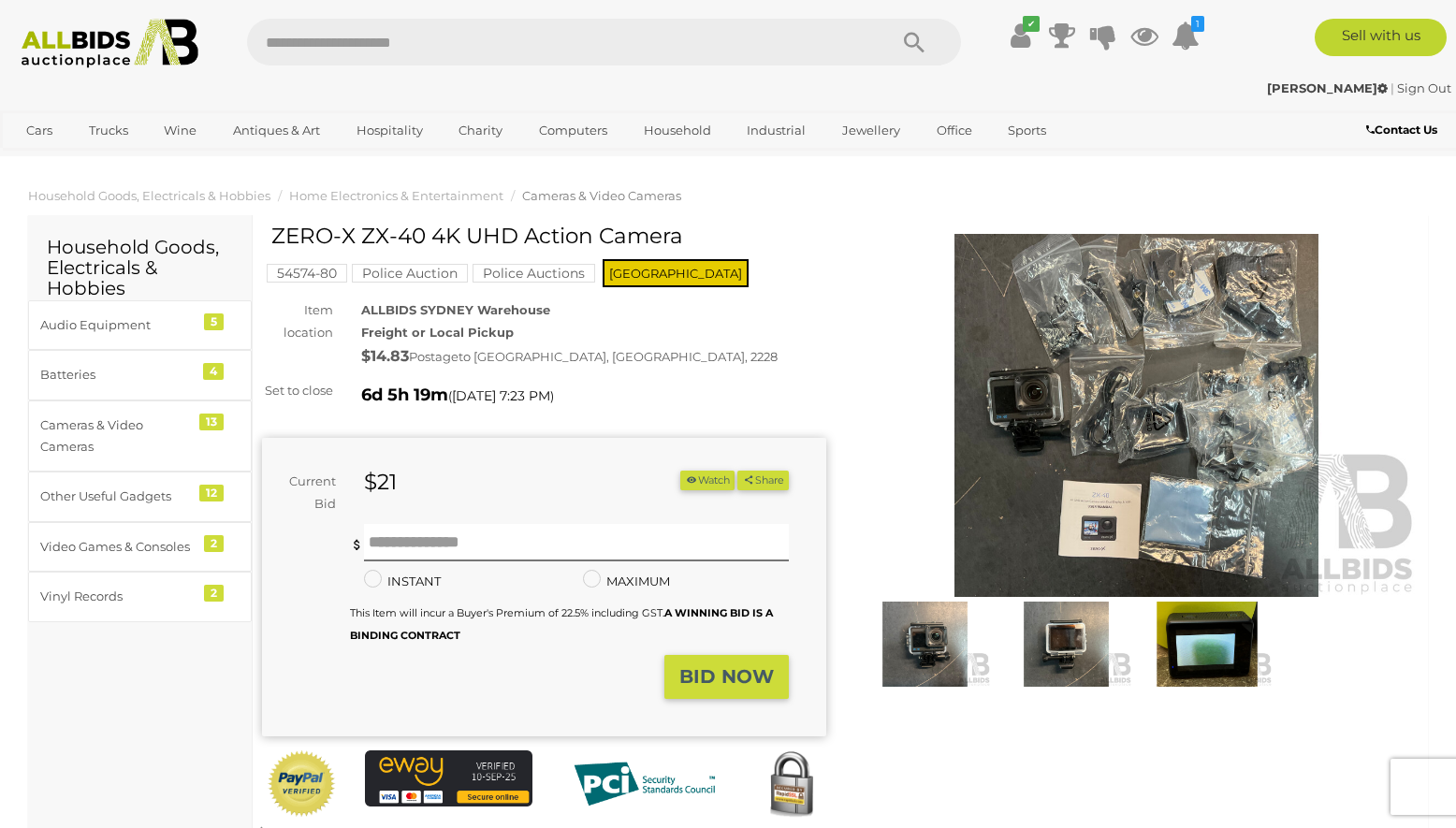
click at [929, 662] on img at bounding box center [924, 644] width 131 height 85
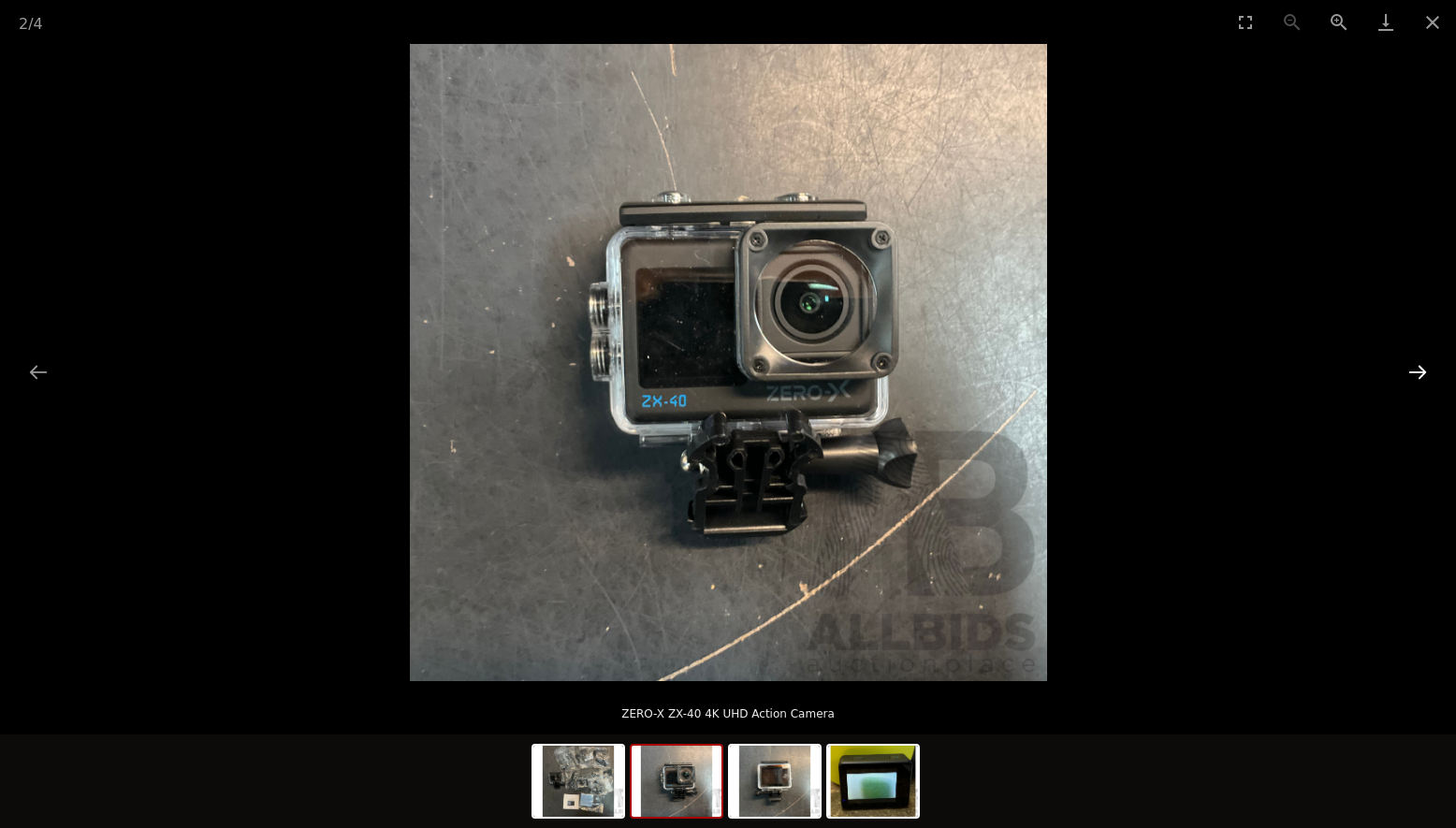
click at [1416, 373] on button "Next slide" at bounding box center [1417, 371] width 39 height 36
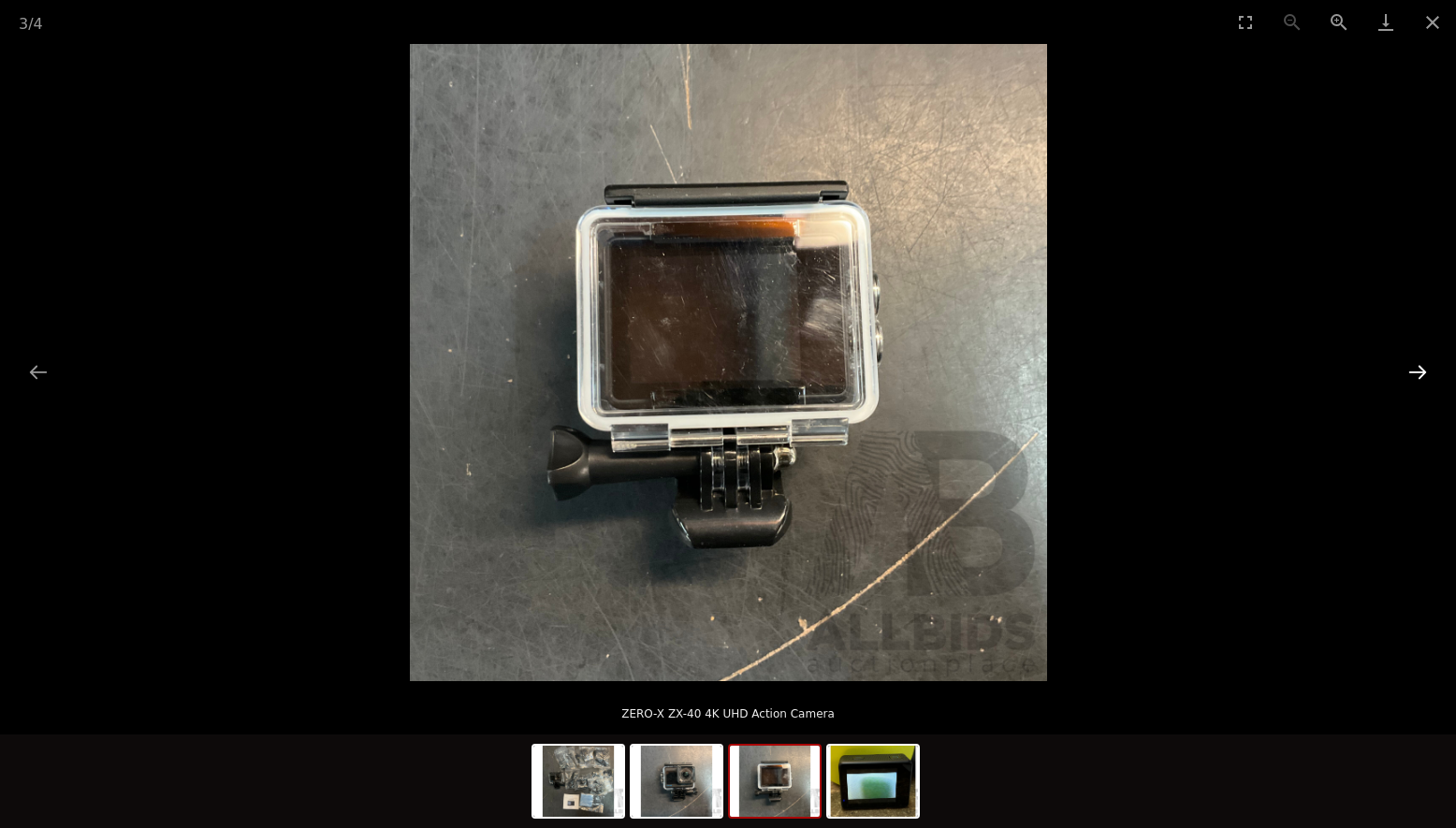
click at [1416, 373] on button "Next slide" at bounding box center [1417, 371] width 39 height 36
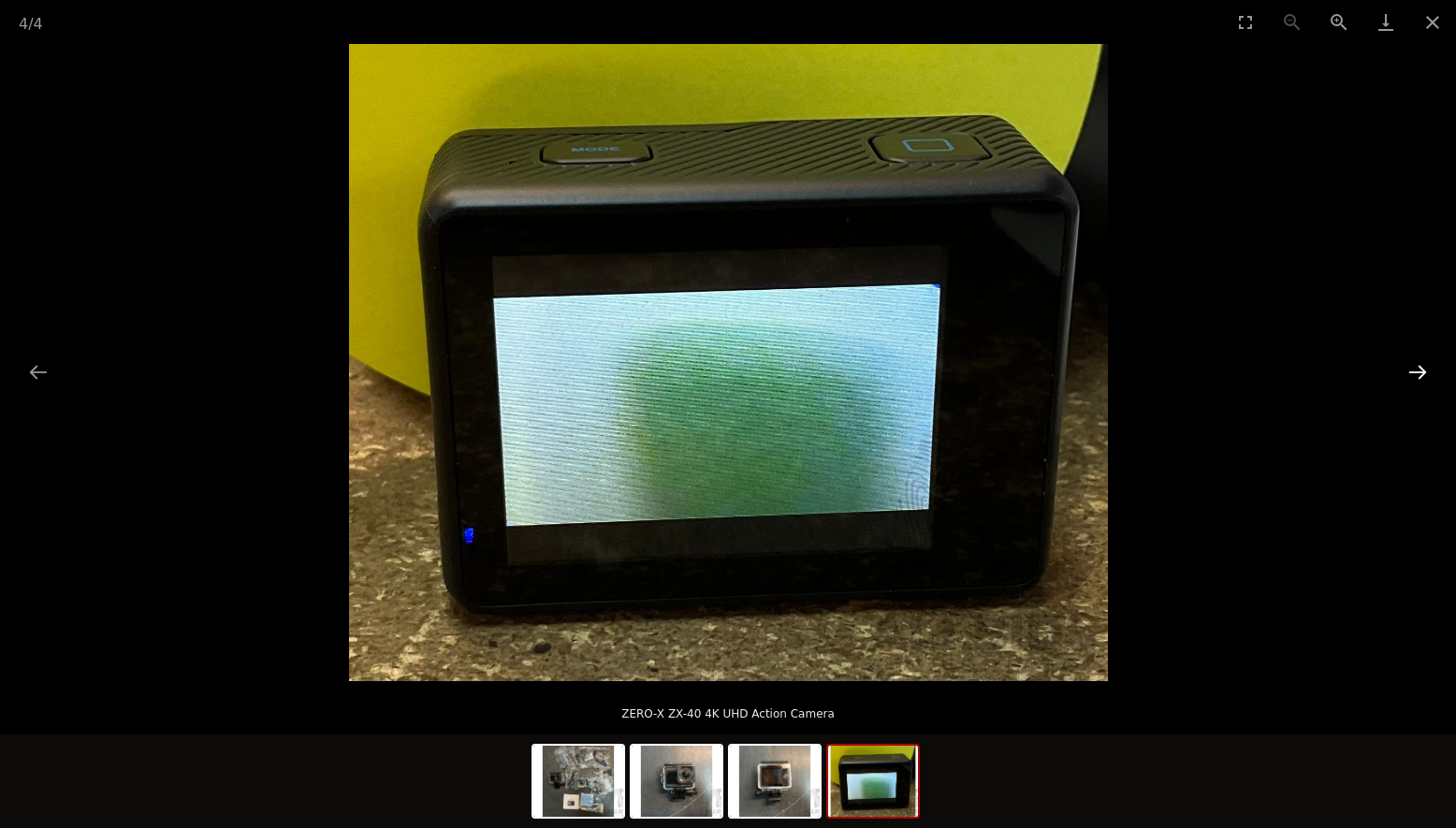
click at [1416, 373] on button "Next slide" at bounding box center [1417, 371] width 39 height 36
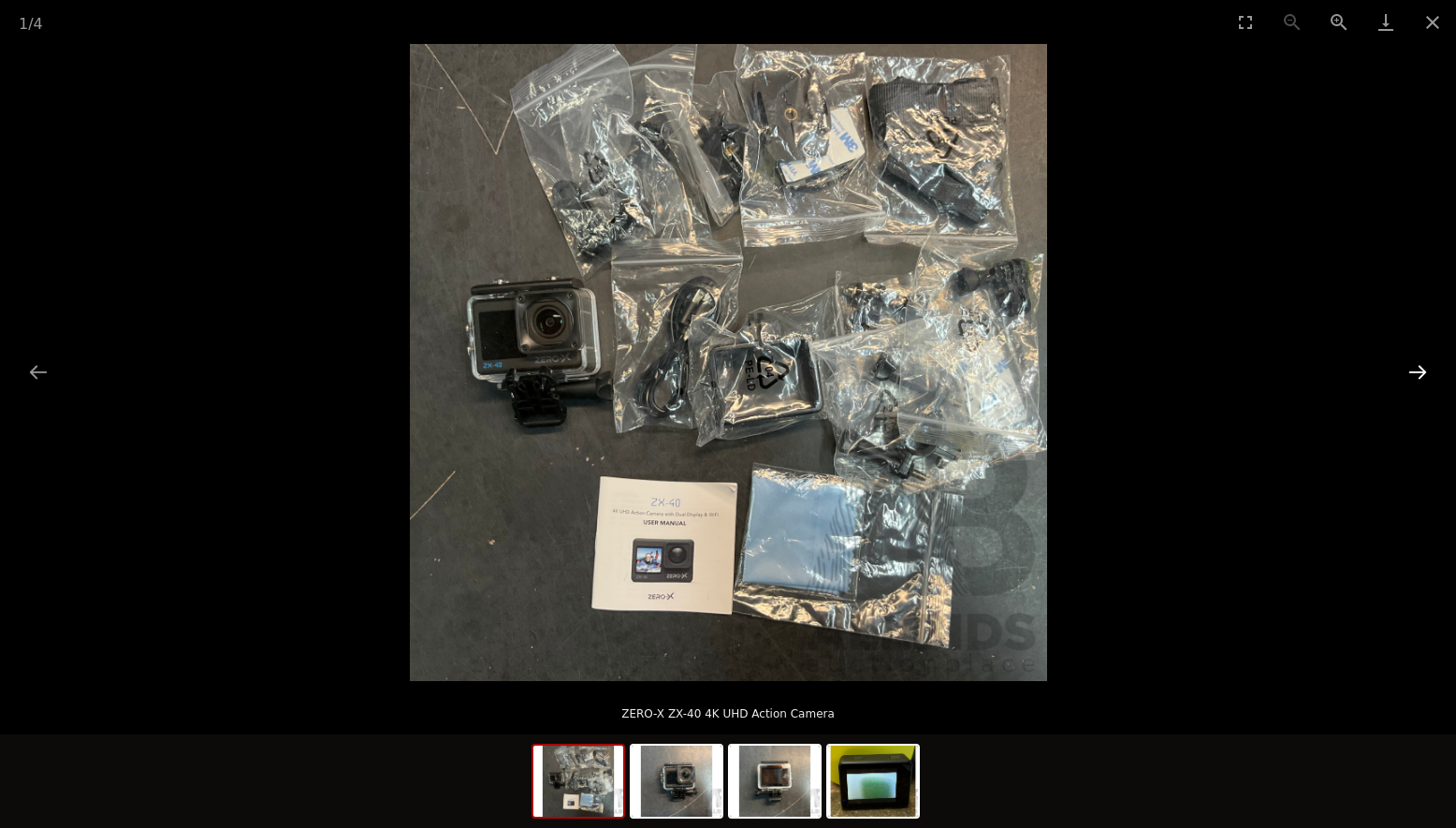
click at [1416, 373] on button "Next slide" at bounding box center [1417, 371] width 39 height 36
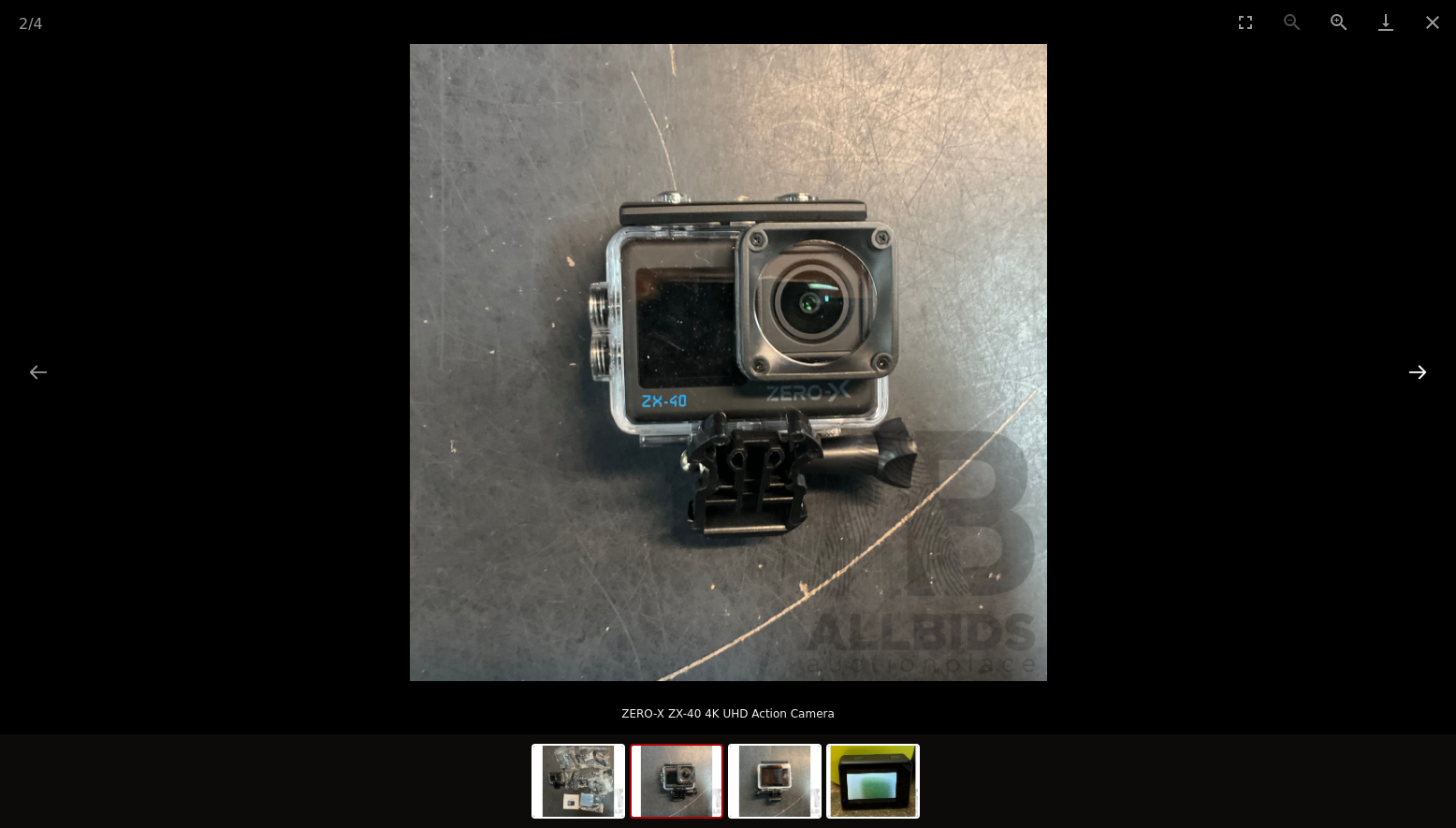
click at [1416, 373] on button "Next slide" at bounding box center [1417, 371] width 39 height 36
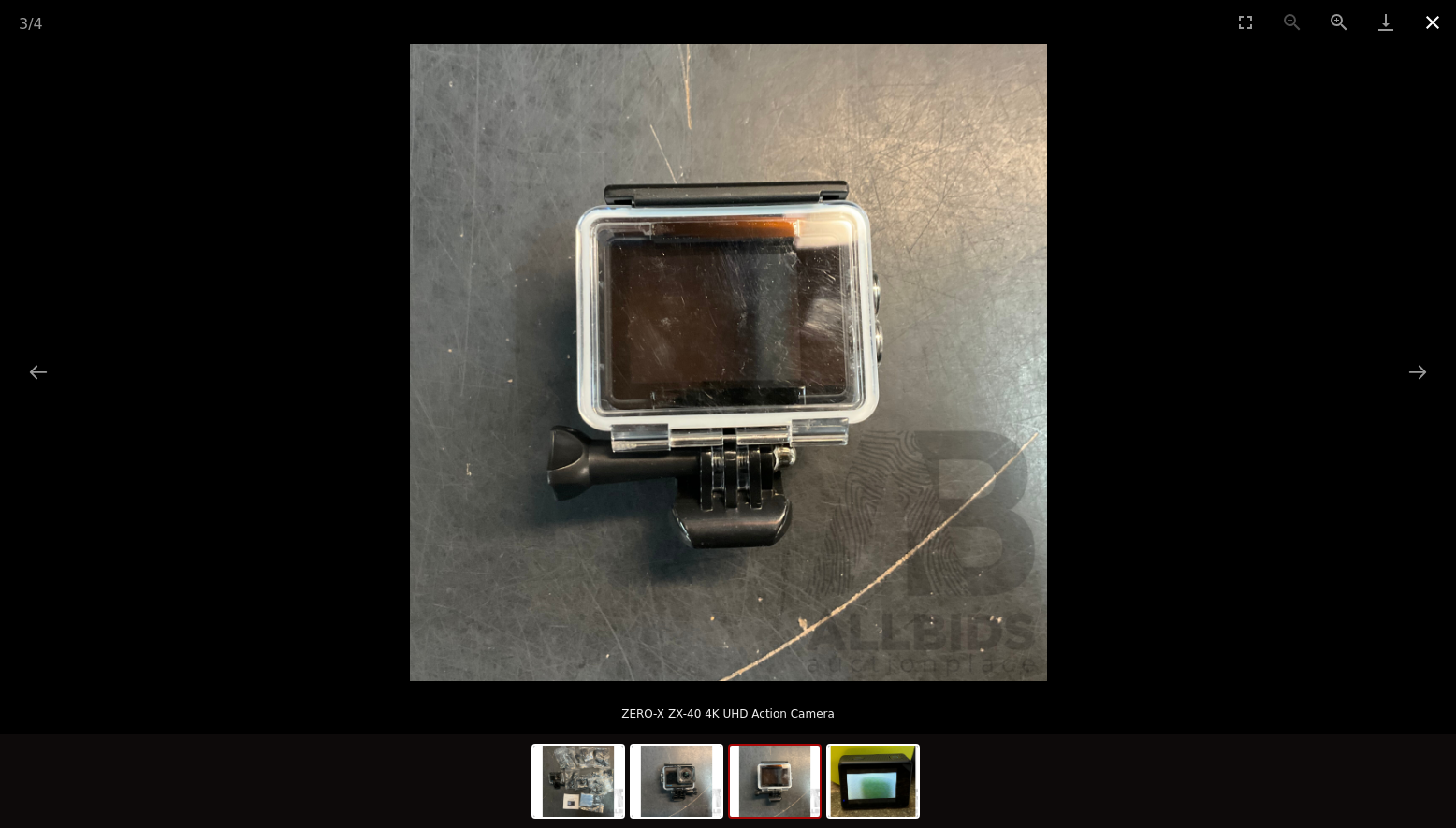
click at [1429, 20] on button "Close gallery" at bounding box center [1433, 21] width 47 height 44
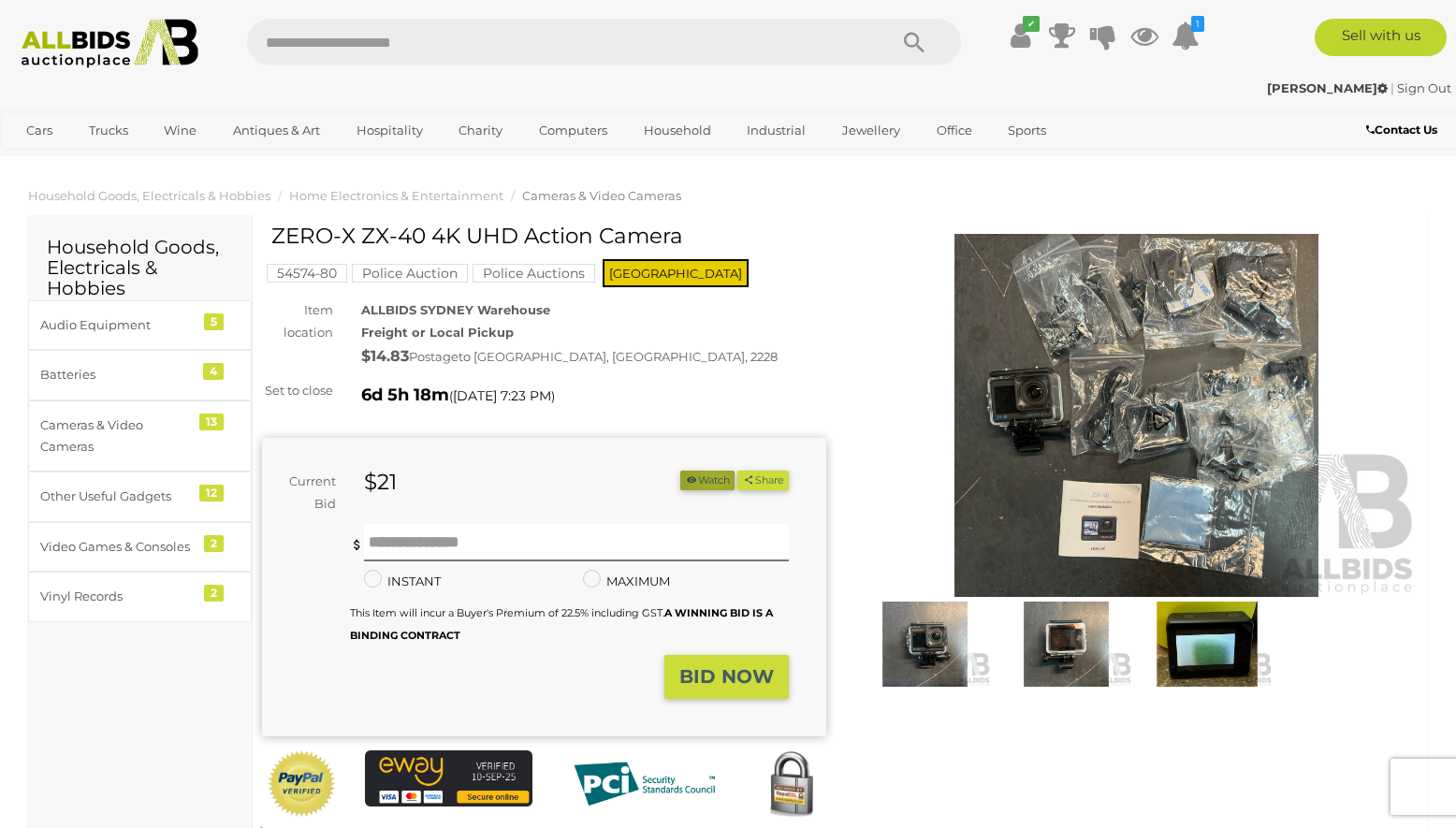
click at [706, 480] on button "Watch" at bounding box center [707, 480] width 55 height 19
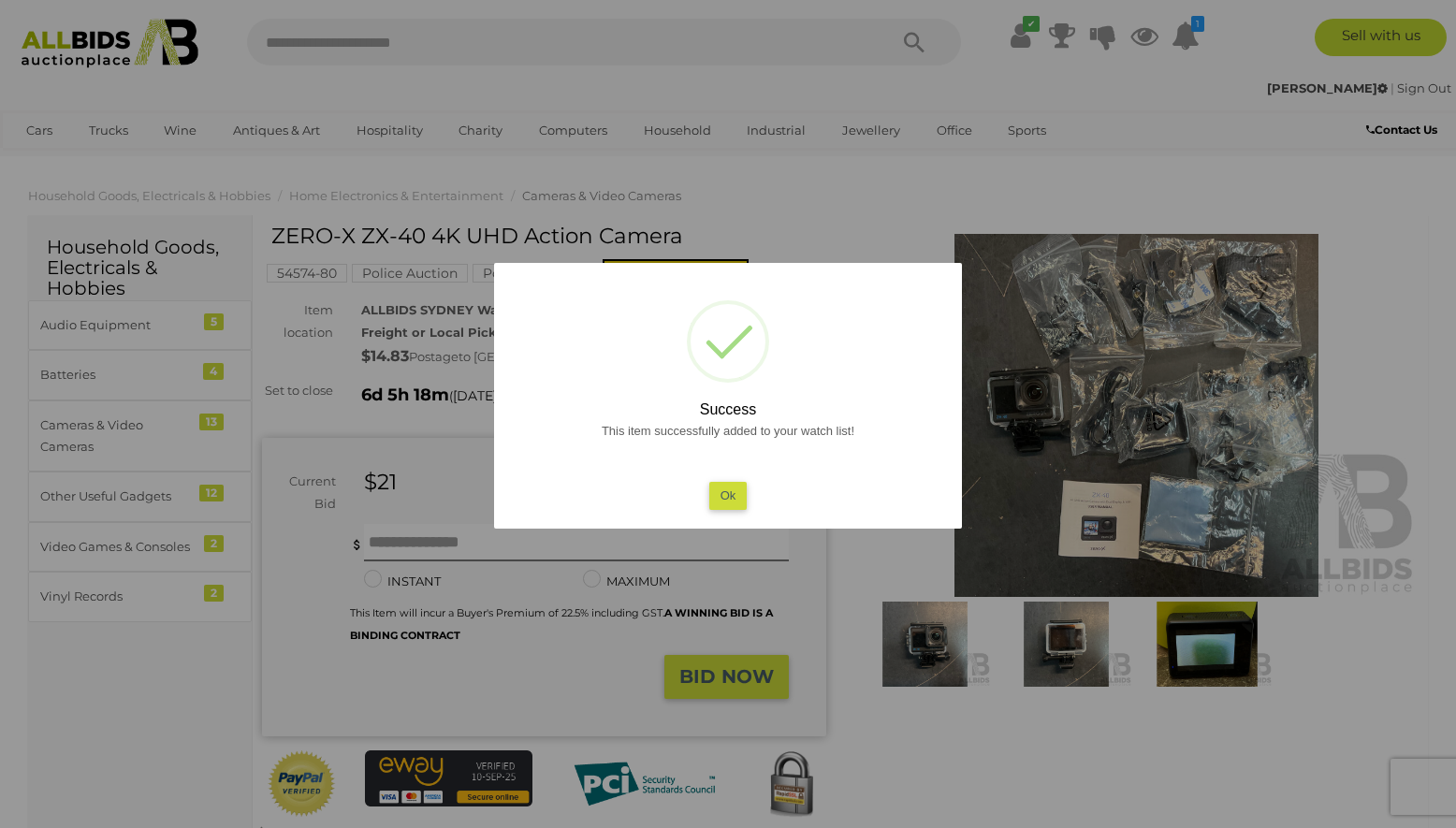
click at [729, 493] on button "Ok" at bounding box center [728, 496] width 38 height 27
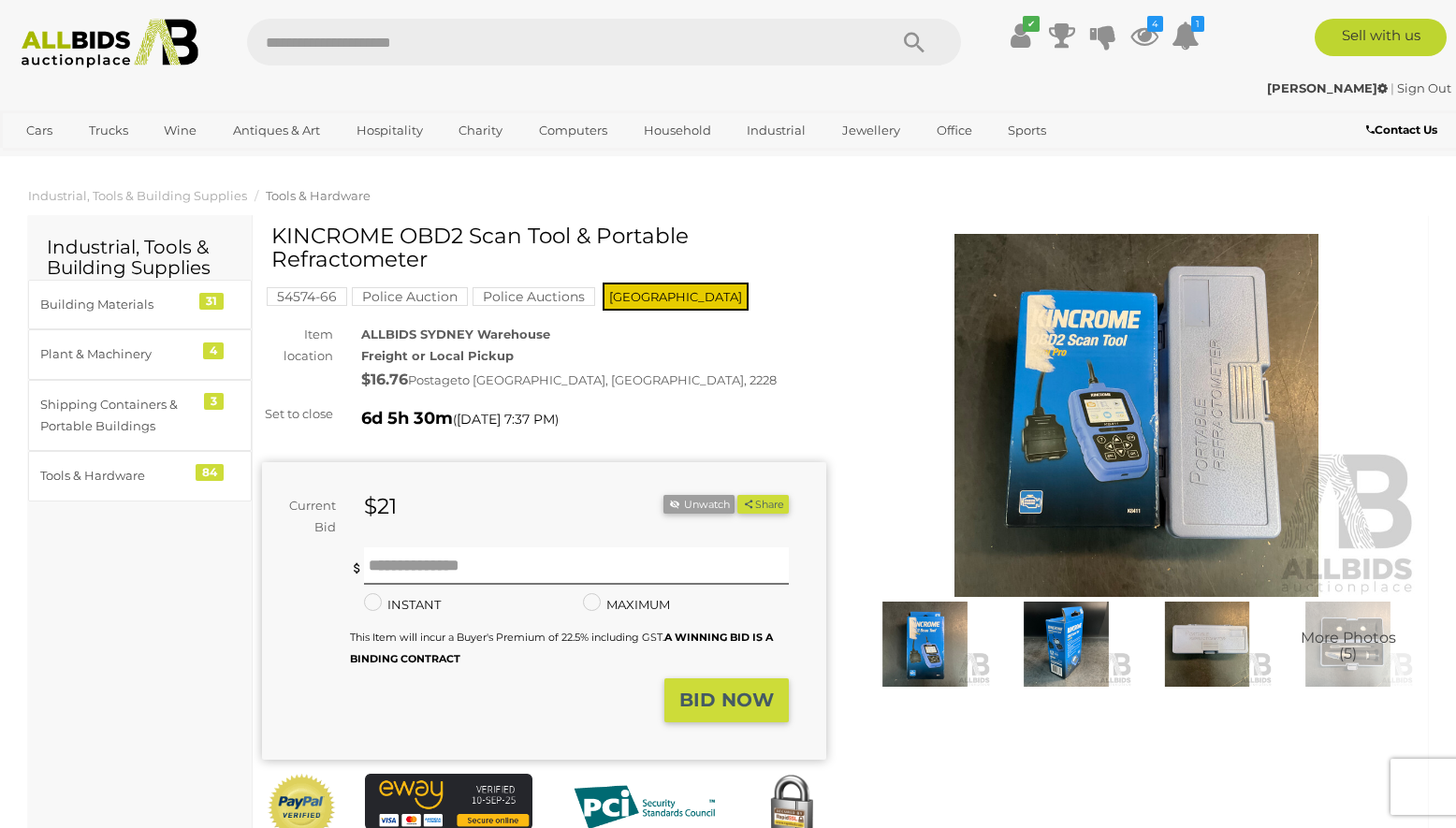
click at [1051, 648] on img at bounding box center [1065, 644] width 131 height 85
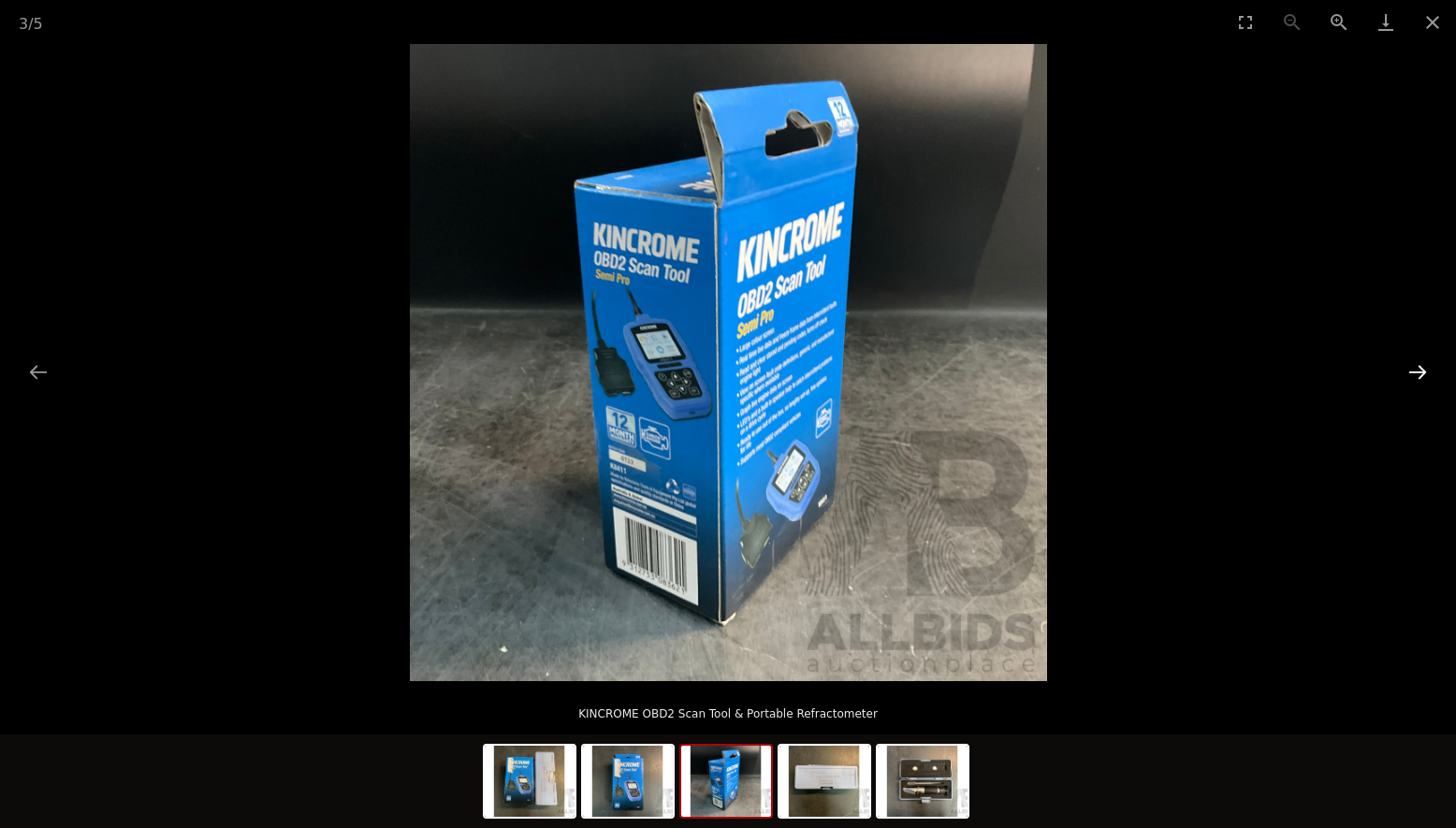
click at [1422, 371] on button "Next slide" at bounding box center [1417, 371] width 39 height 36
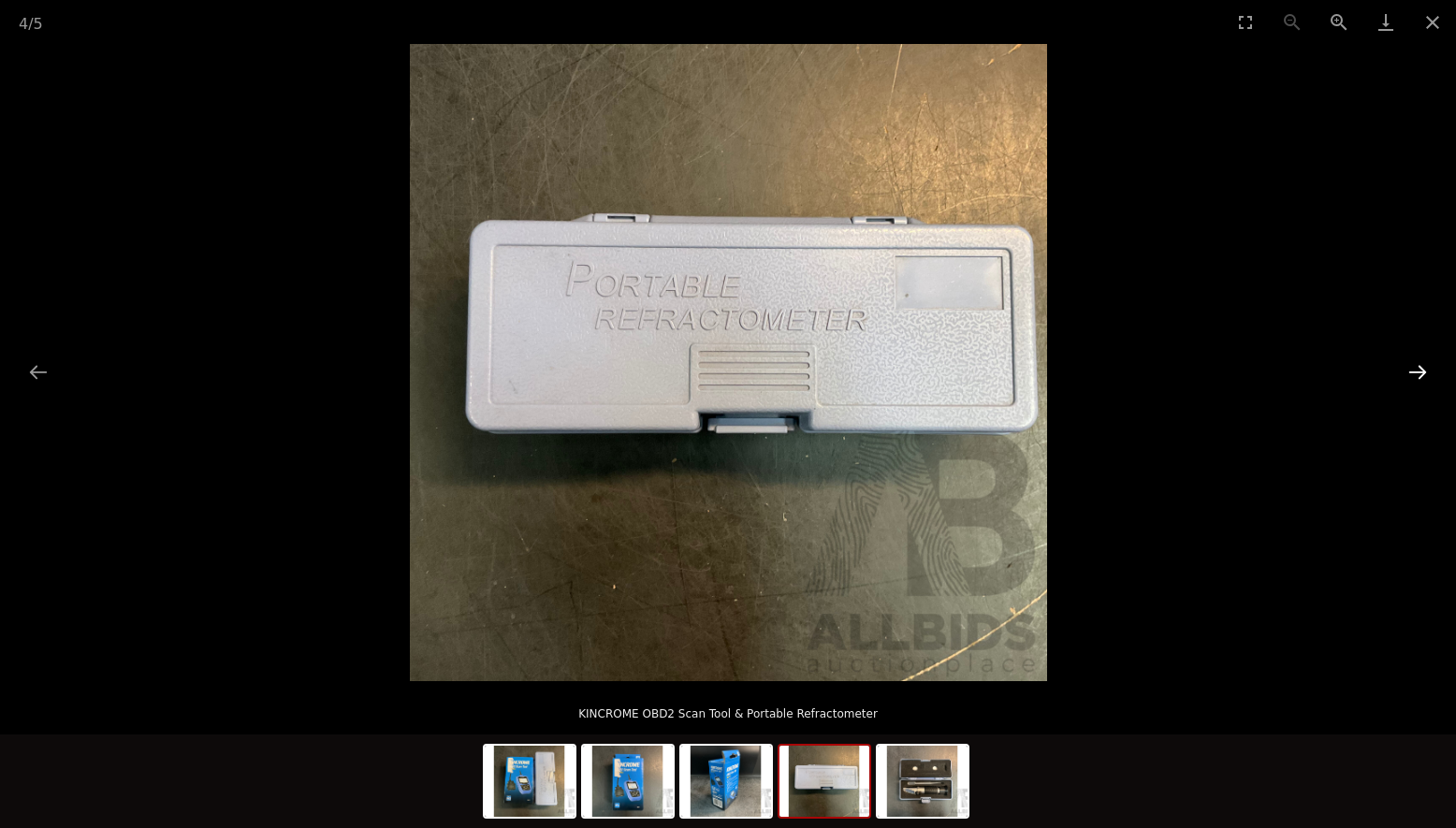
click at [1422, 371] on button "Next slide" at bounding box center [1417, 371] width 39 height 36
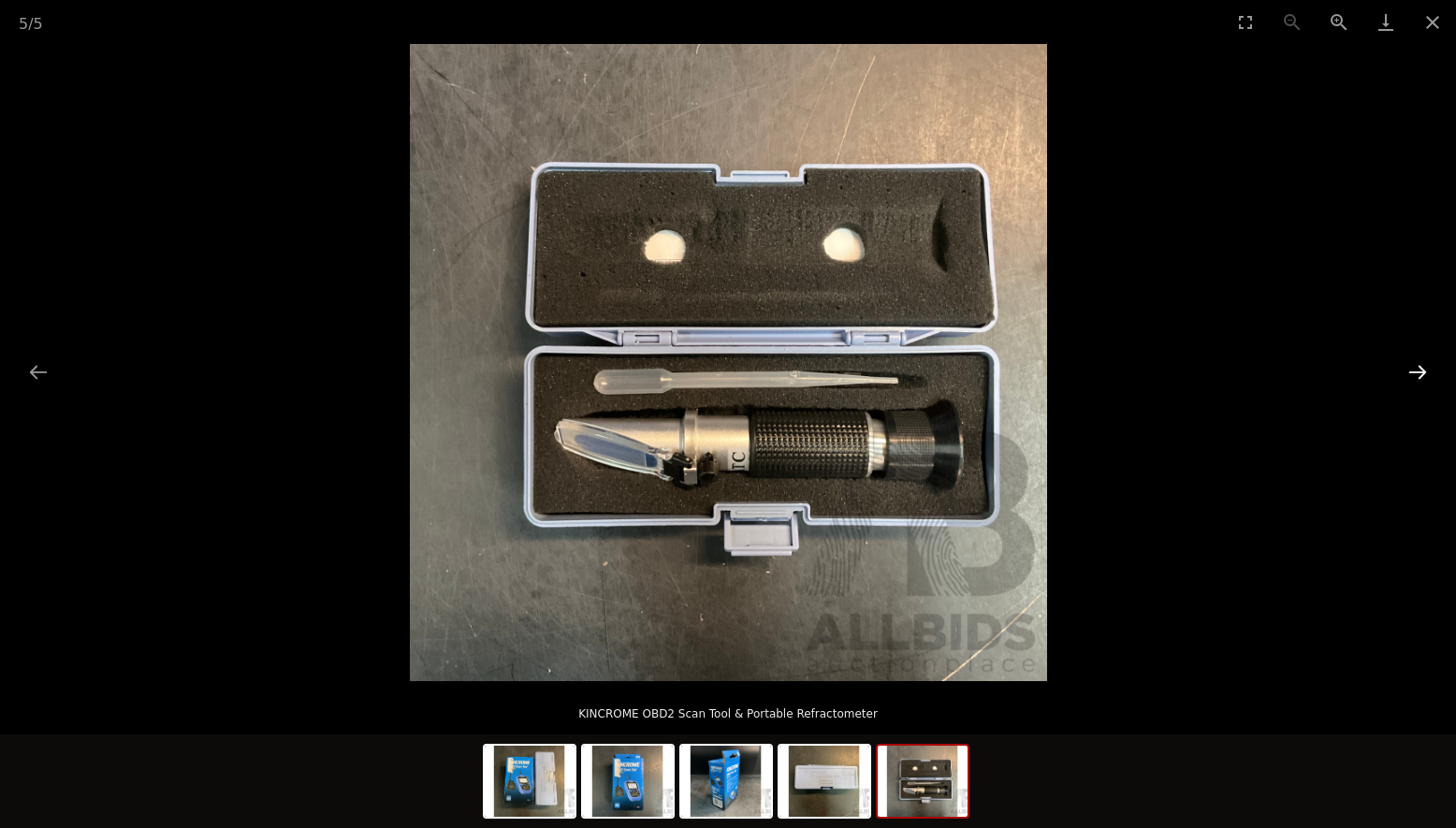
click at [1422, 371] on button "Next slide" at bounding box center [1417, 371] width 39 height 36
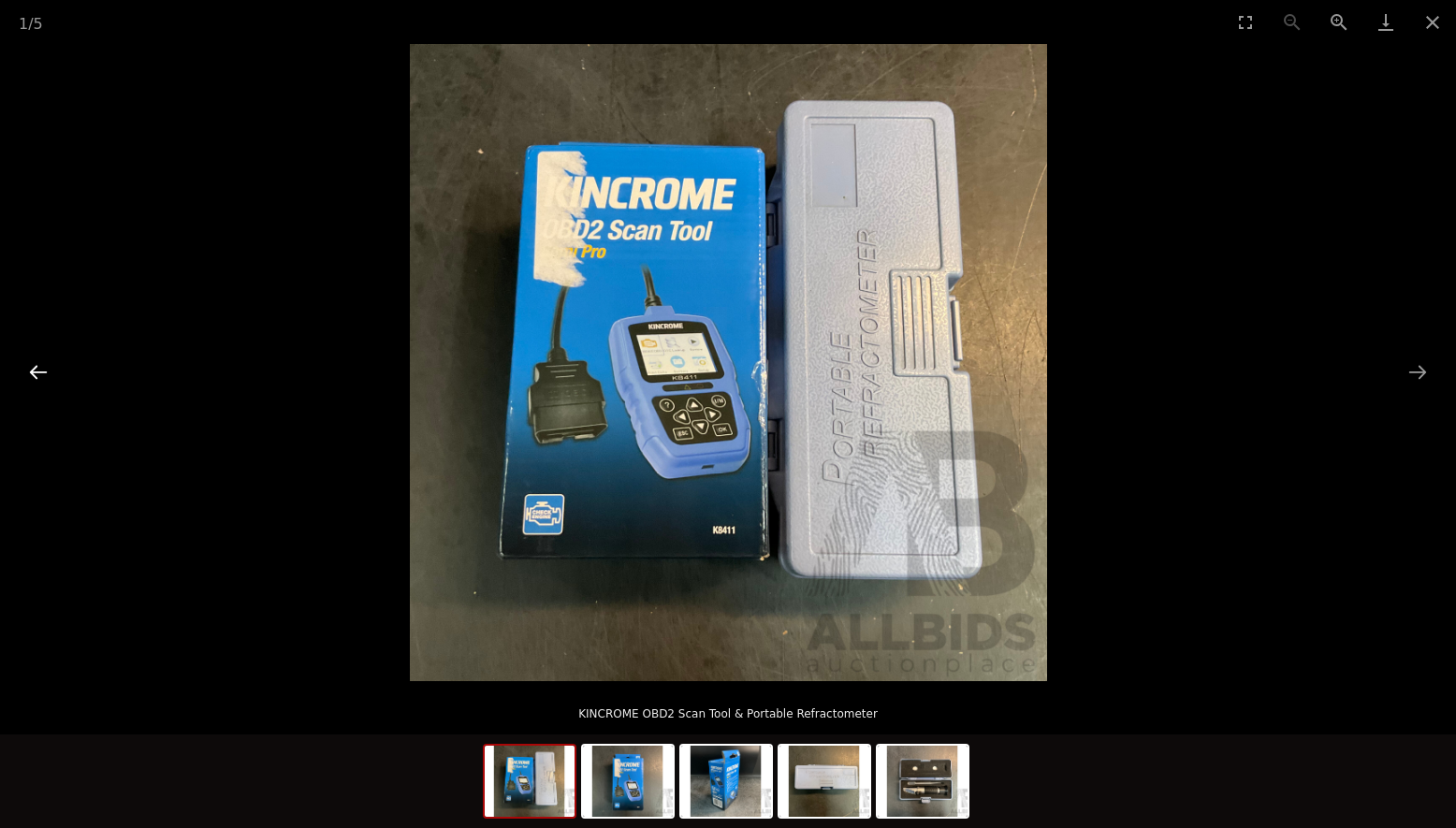
click at [35, 374] on button "Previous slide" at bounding box center [38, 371] width 39 height 36
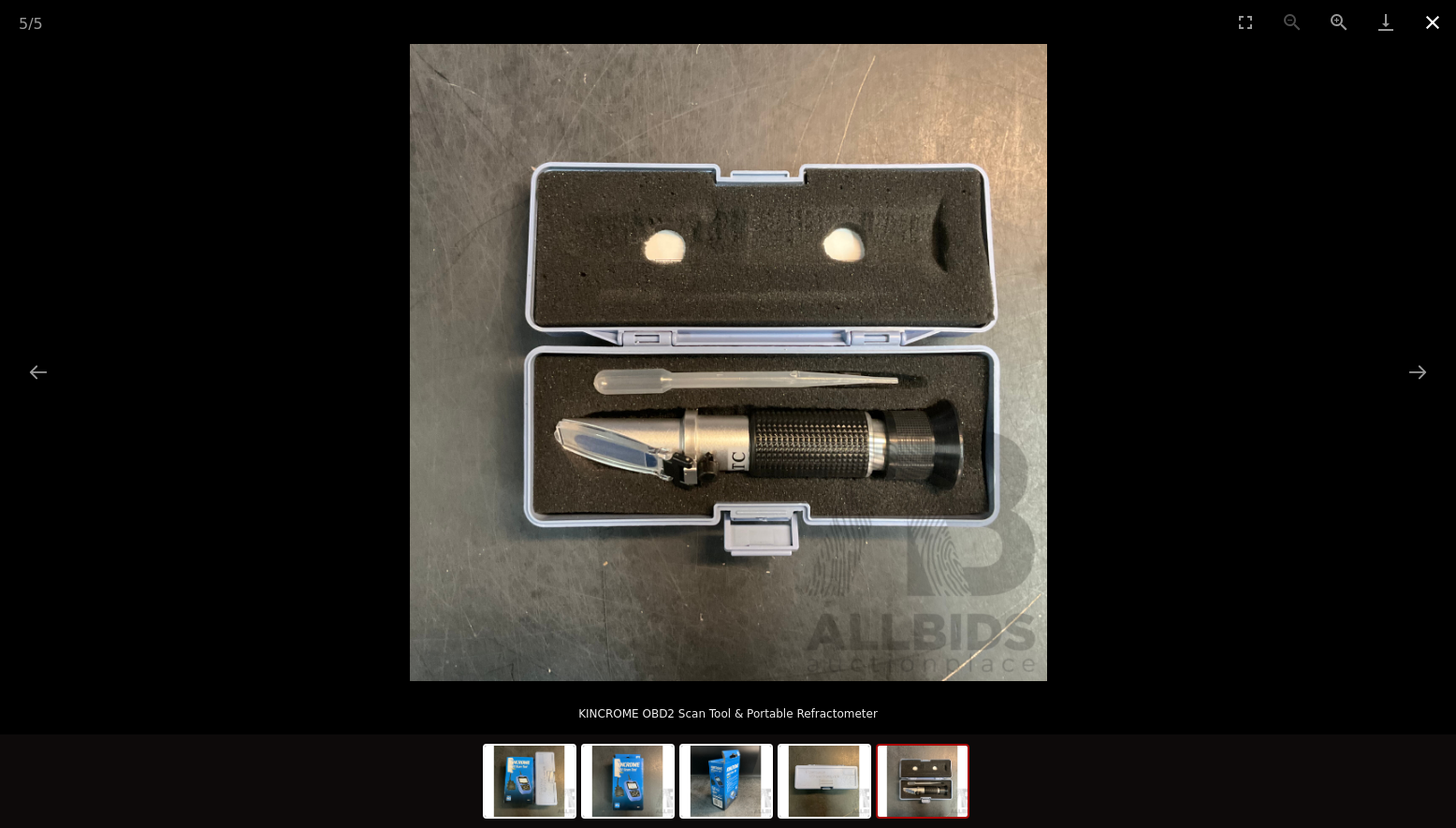
click at [1430, 18] on button "Close gallery" at bounding box center [1433, 21] width 47 height 44
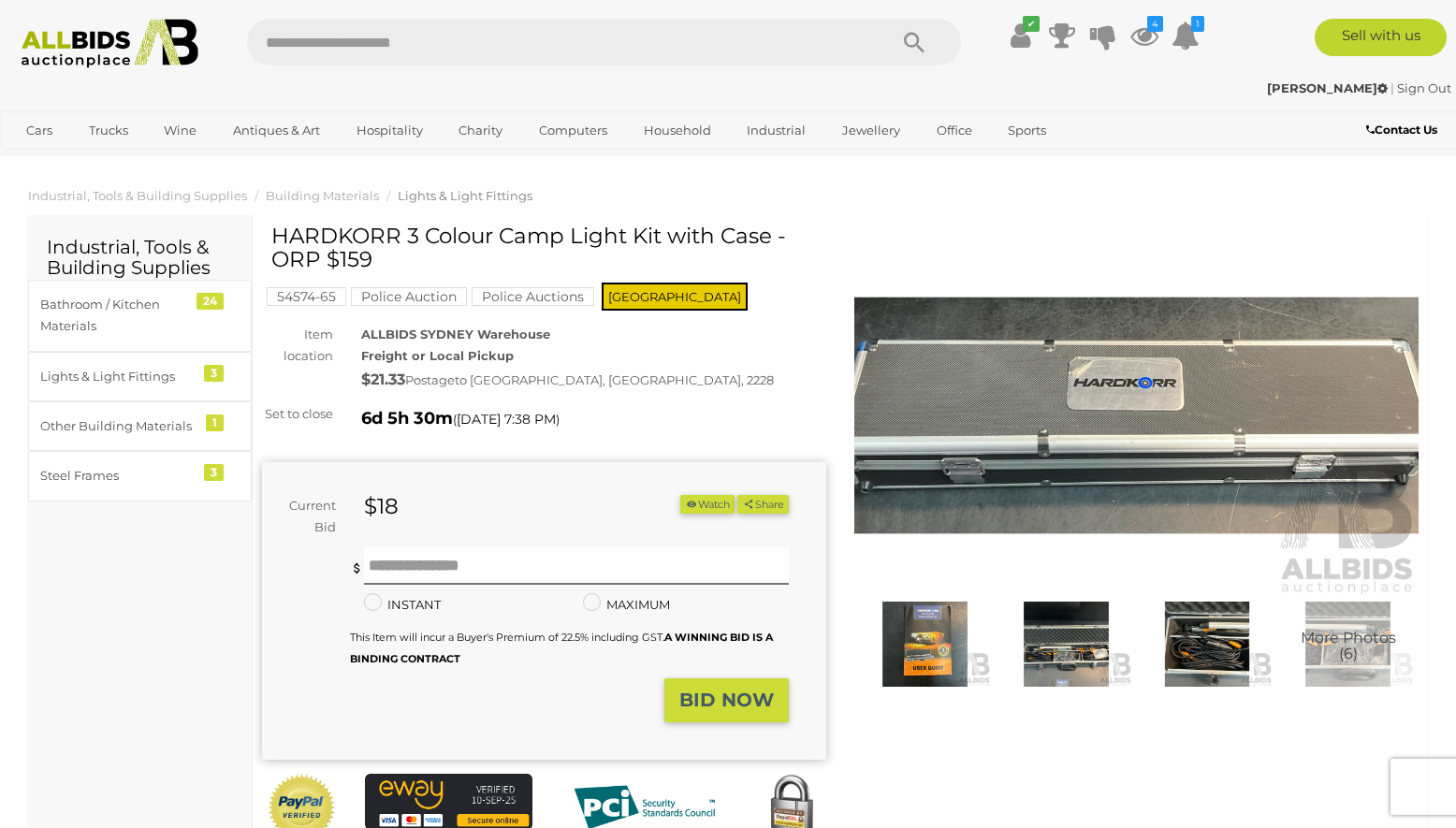
click at [1004, 657] on img at bounding box center [1065, 644] width 131 height 85
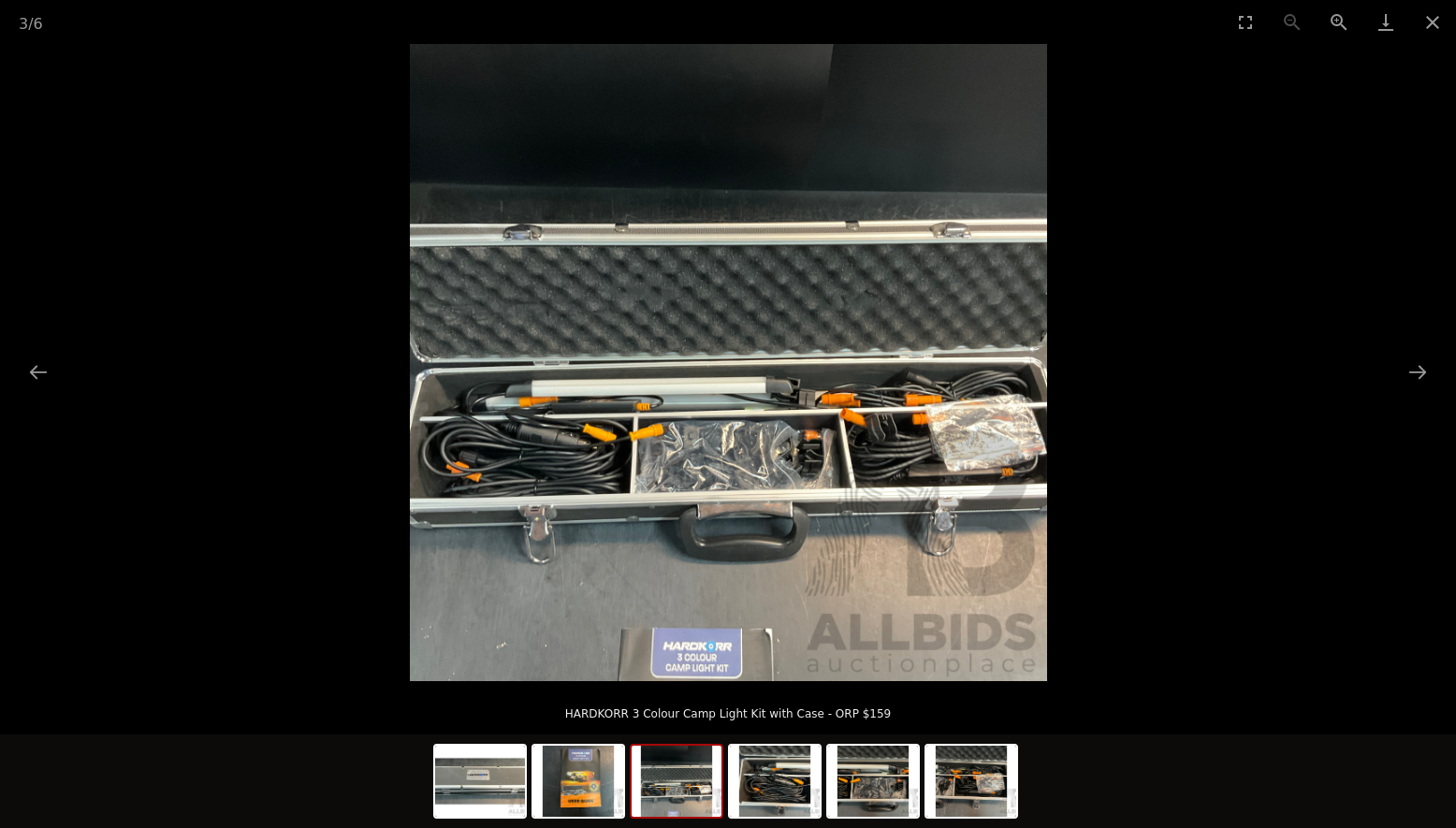
click at [937, 642] on div at bounding box center [728, 362] width 1456 height 637
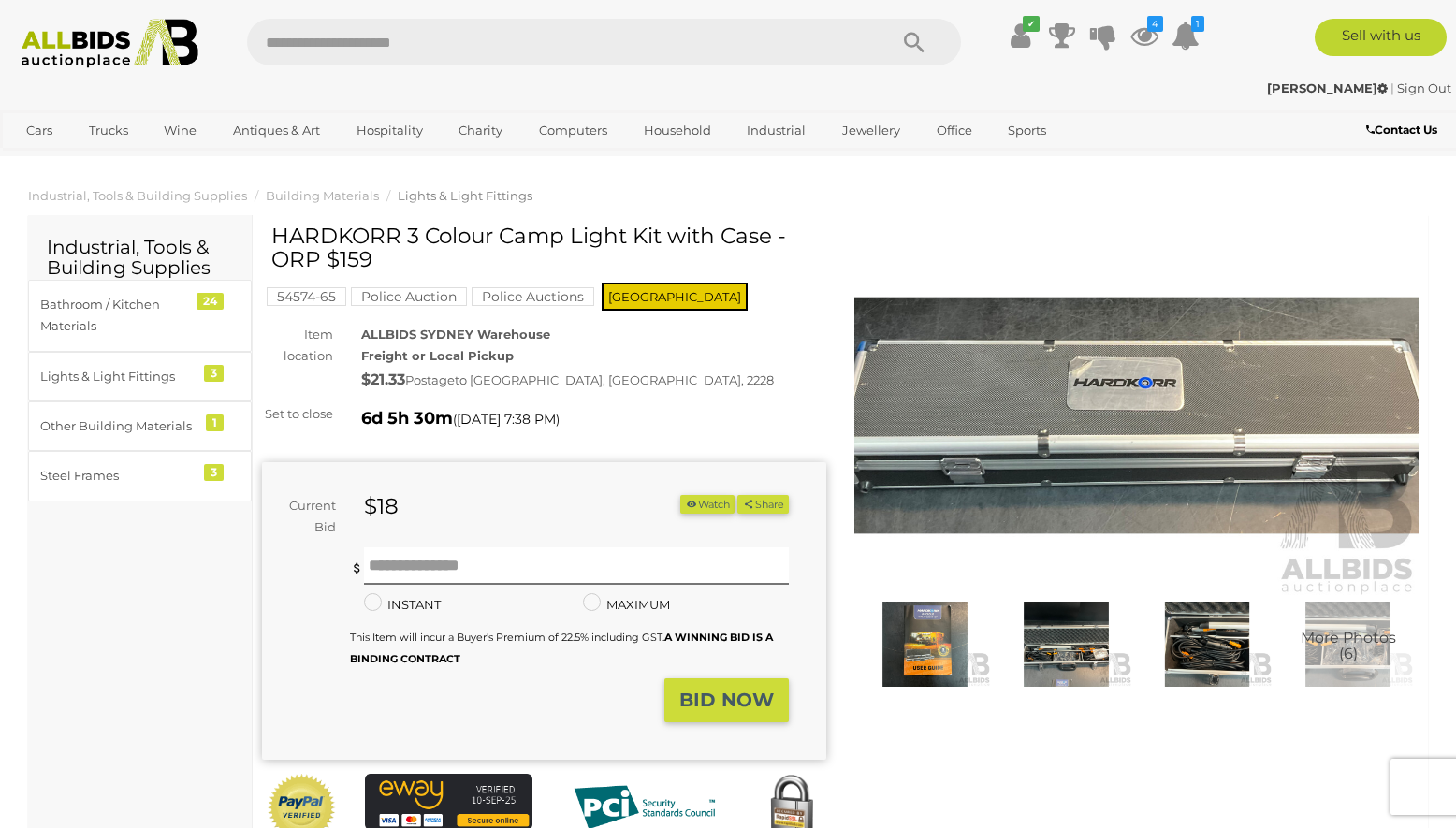
click at [937, 642] on img at bounding box center [924, 644] width 131 height 85
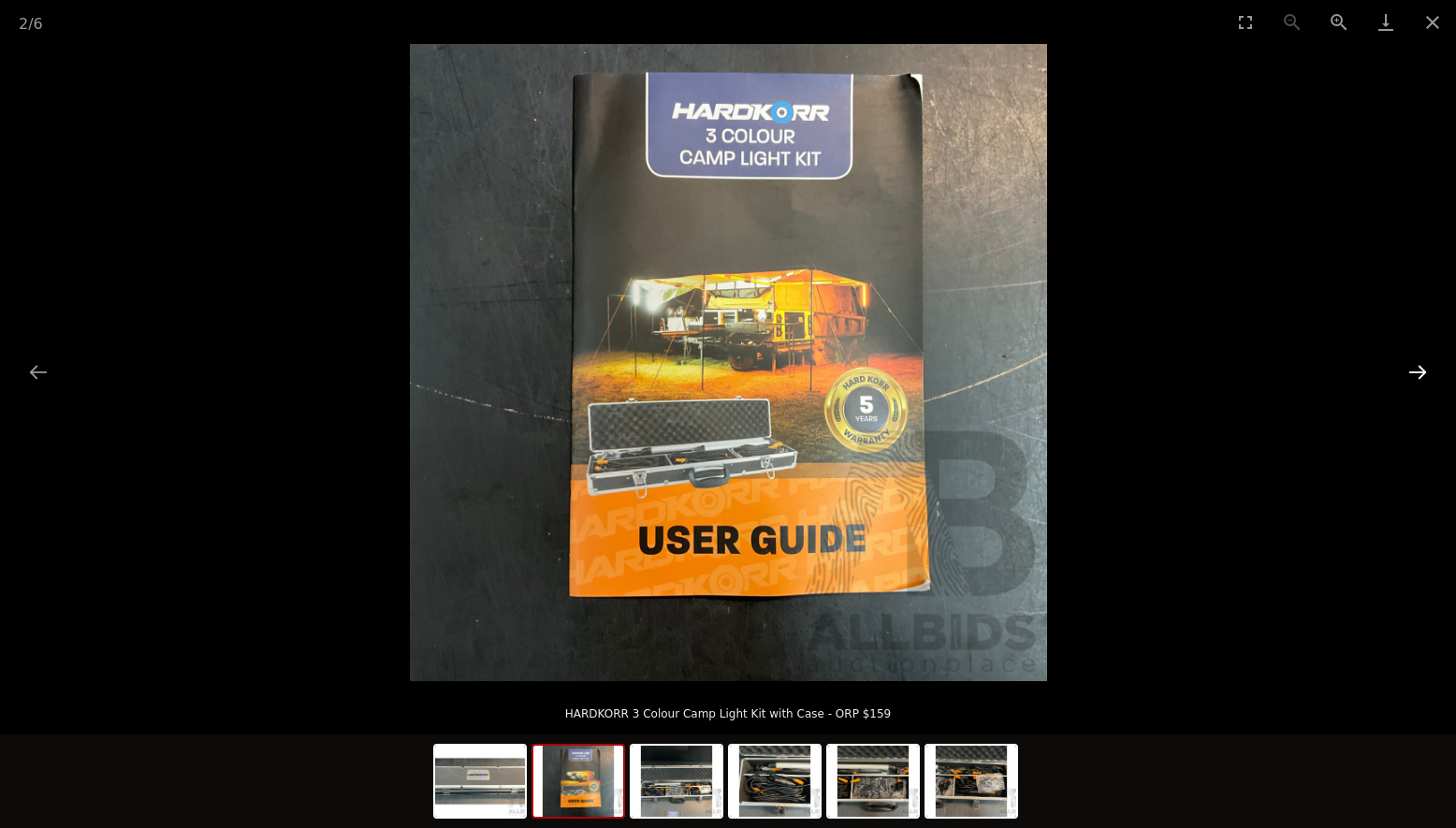
click at [1417, 368] on button "Next slide" at bounding box center [1417, 371] width 39 height 36
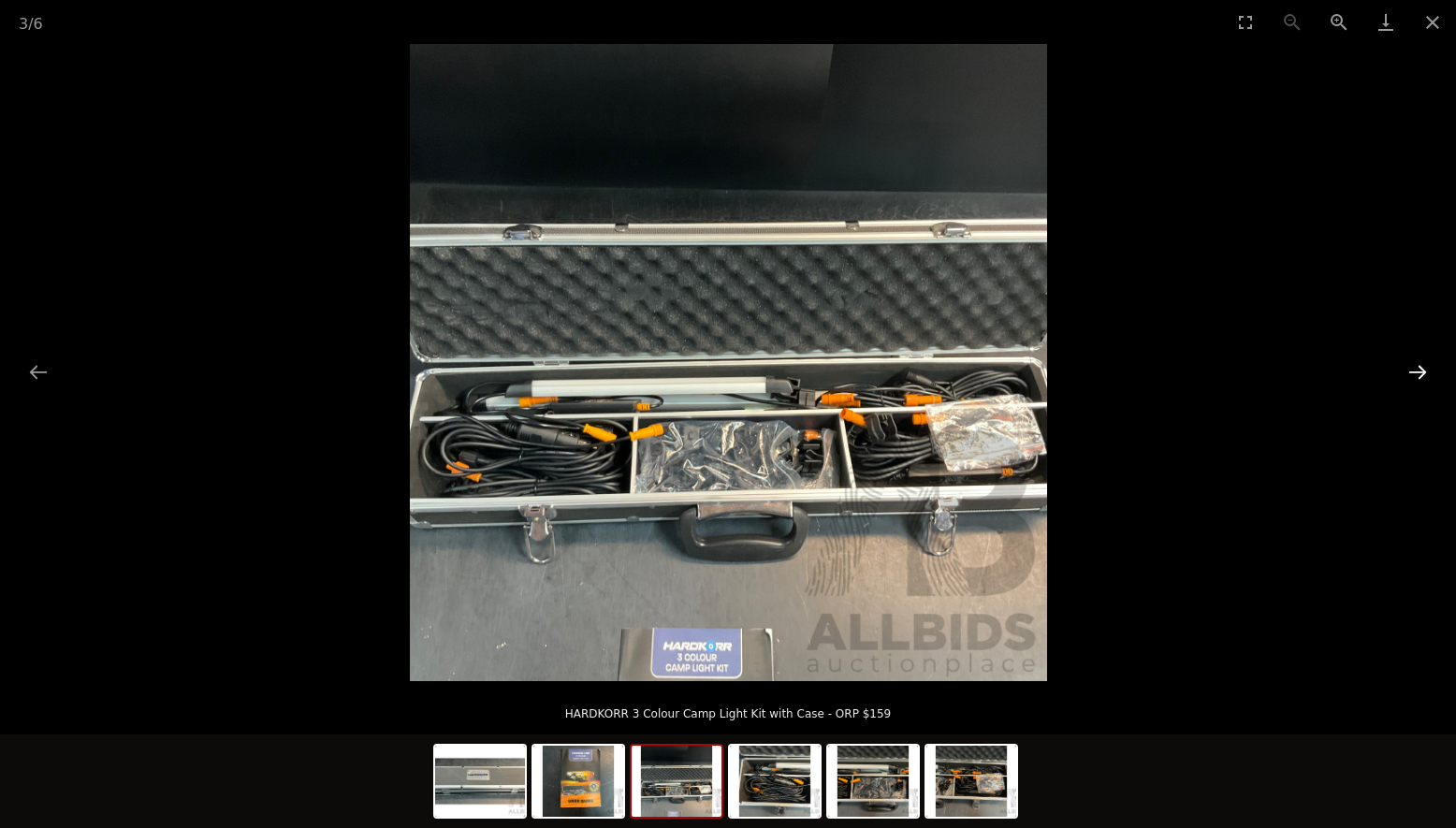
click at [1417, 368] on button "Next slide" at bounding box center [1417, 371] width 39 height 36
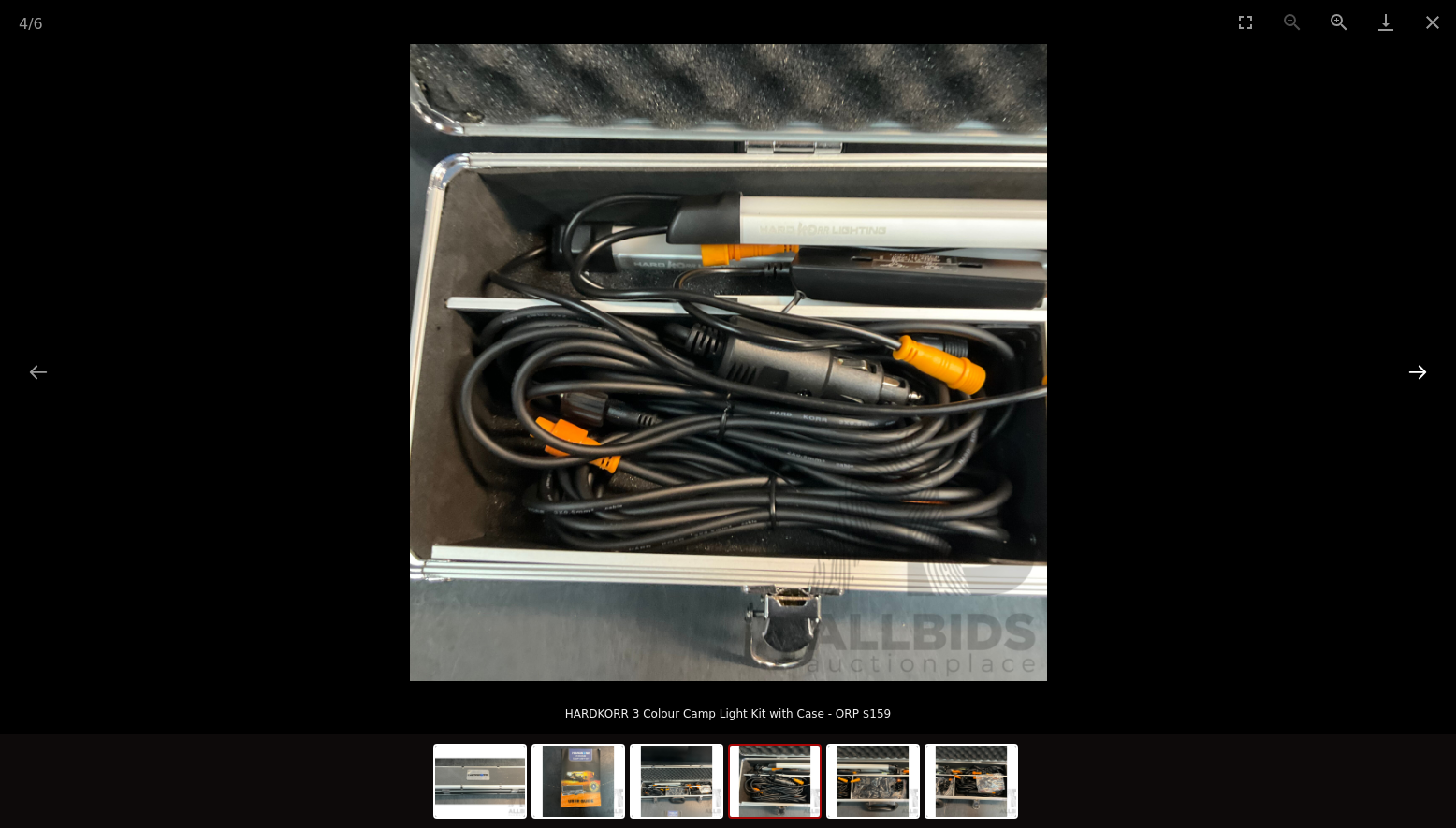
click at [1418, 368] on button "Next slide" at bounding box center [1417, 371] width 39 height 36
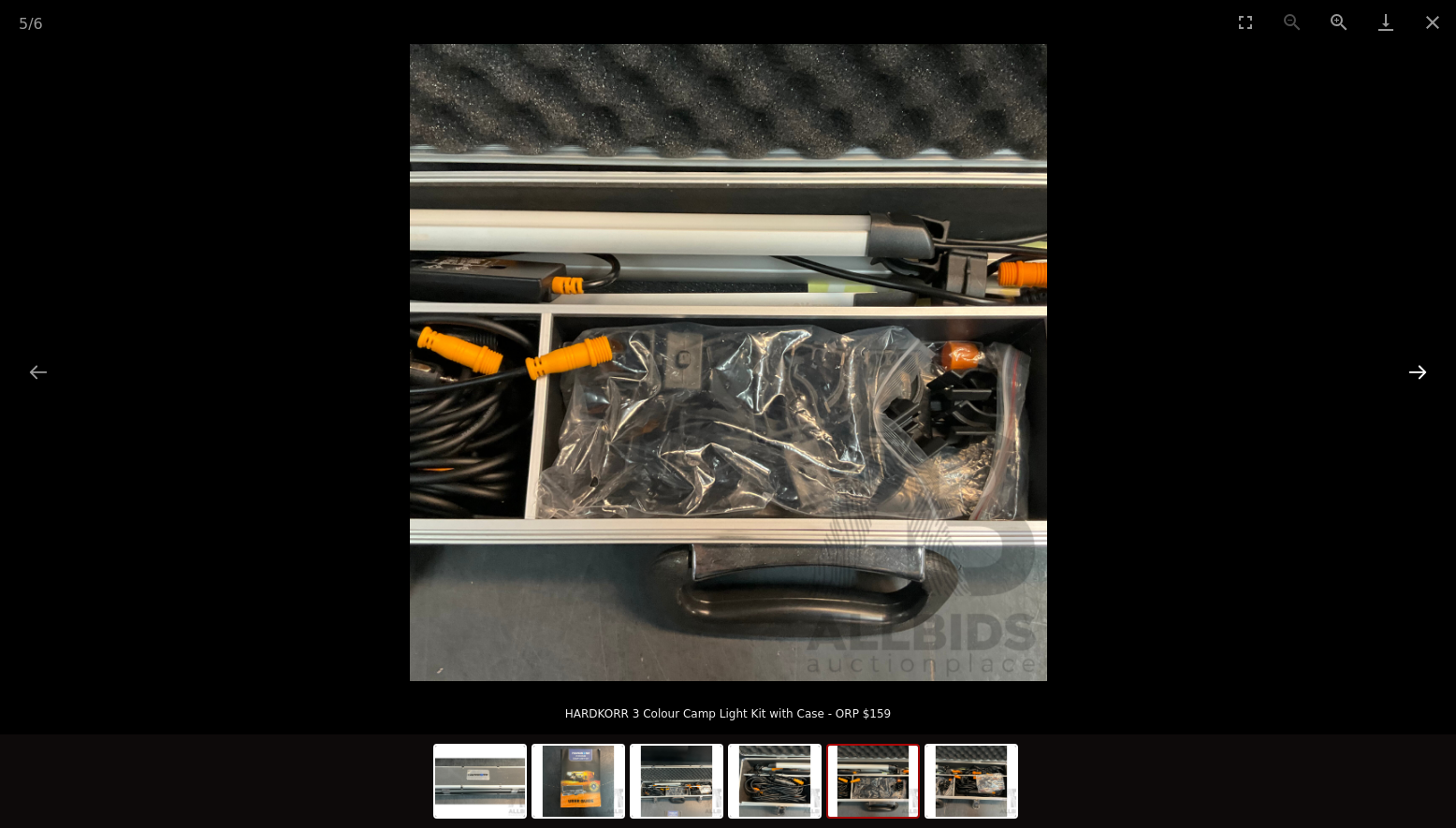
click at [1427, 366] on button "Next slide" at bounding box center [1417, 371] width 39 height 36
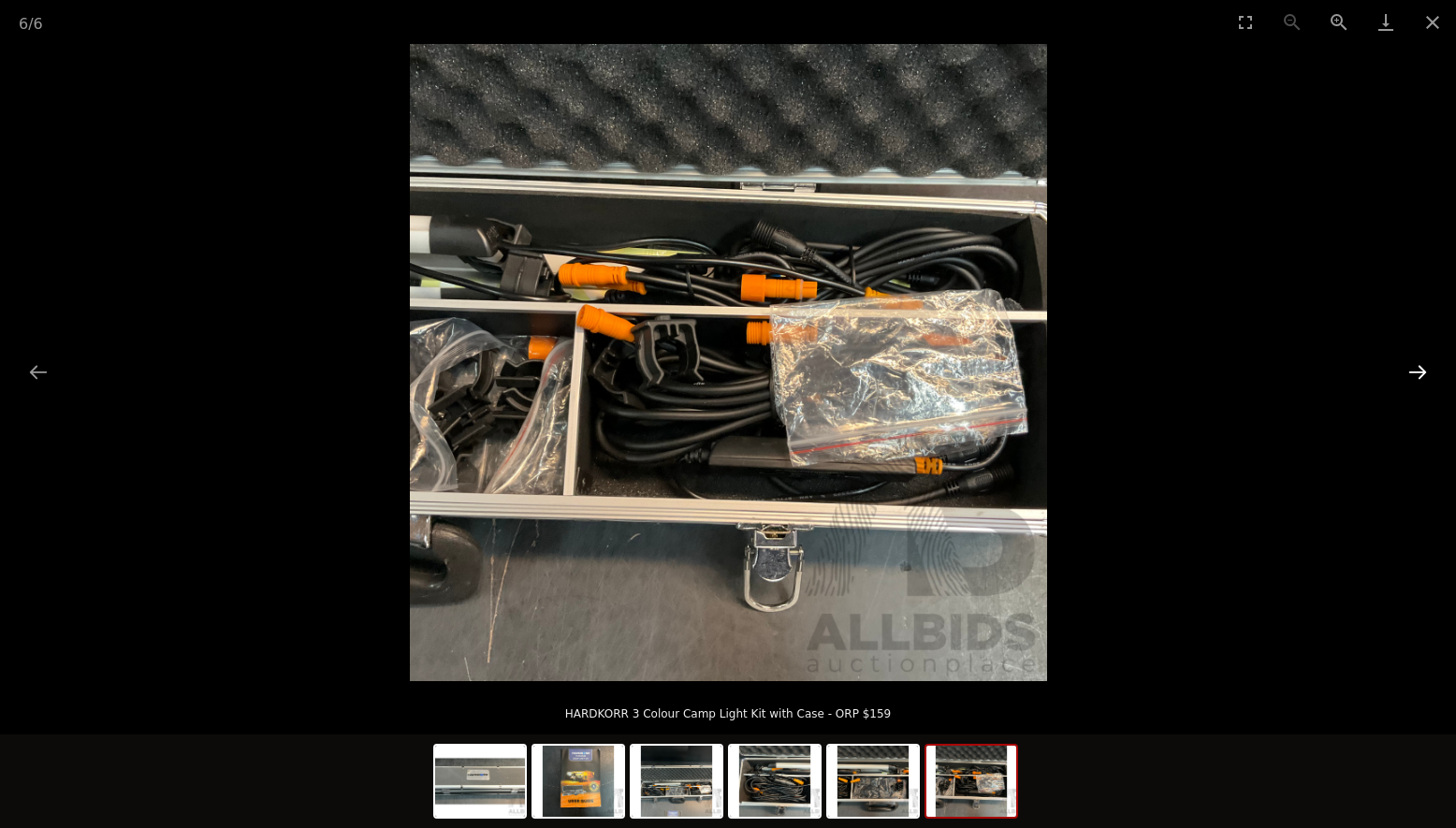
click at [1427, 366] on button "Next slide" at bounding box center [1417, 371] width 39 height 36
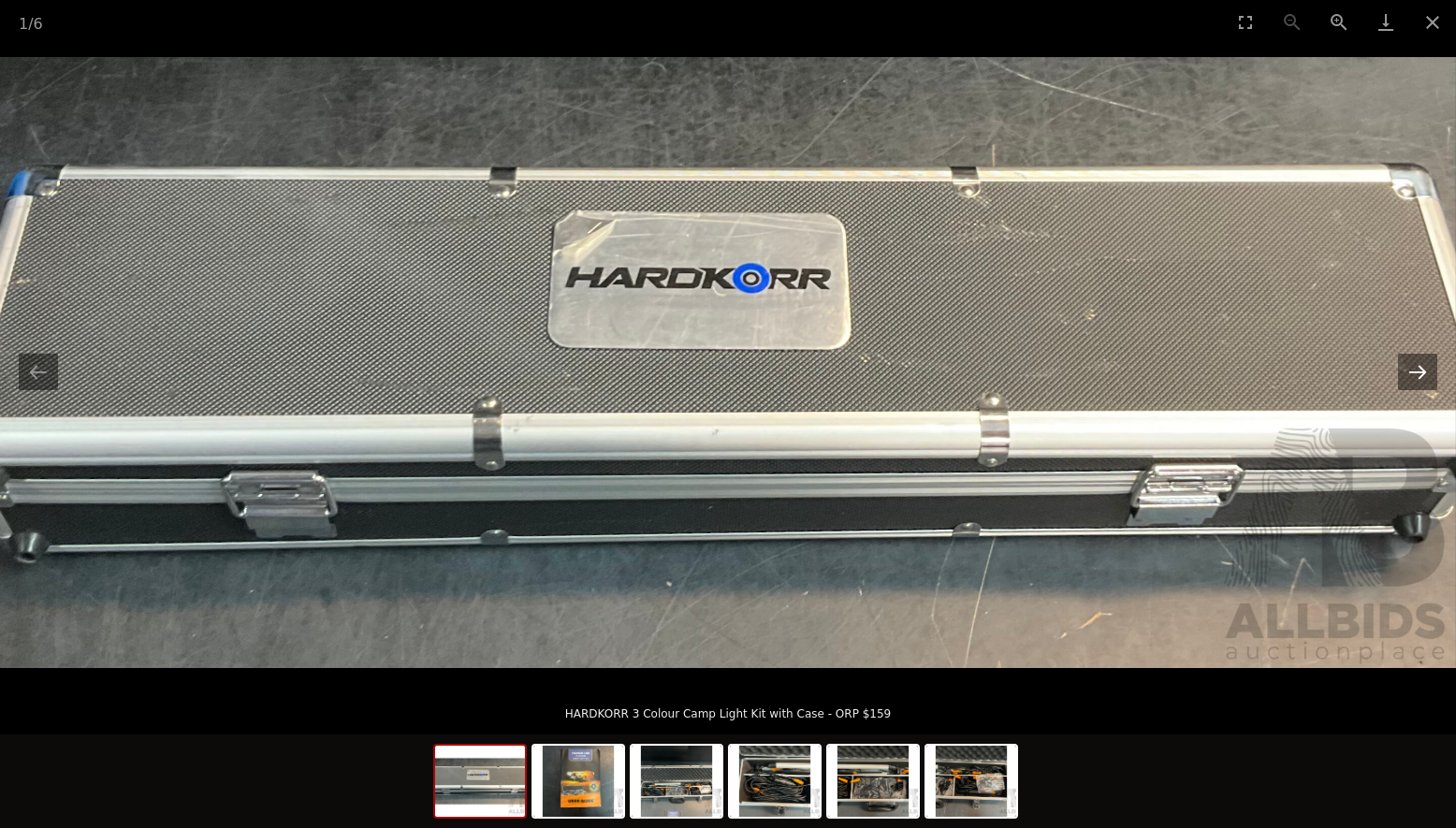
click at [1427, 366] on button "Next slide" at bounding box center [1417, 371] width 39 height 36
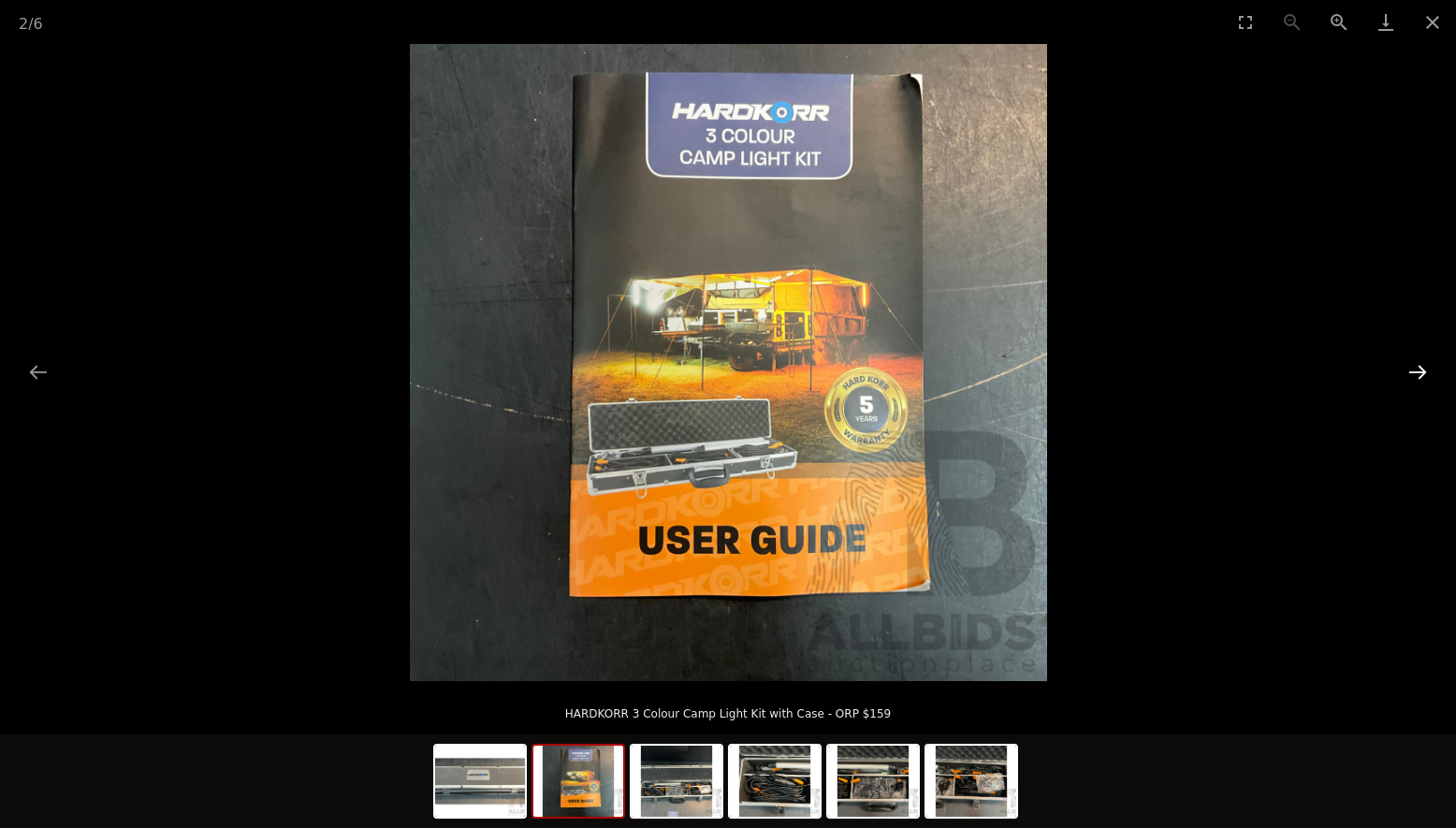
click at [1427, 366] on button "Next slide" at bounding box center [1417, 371] width 39 height 36
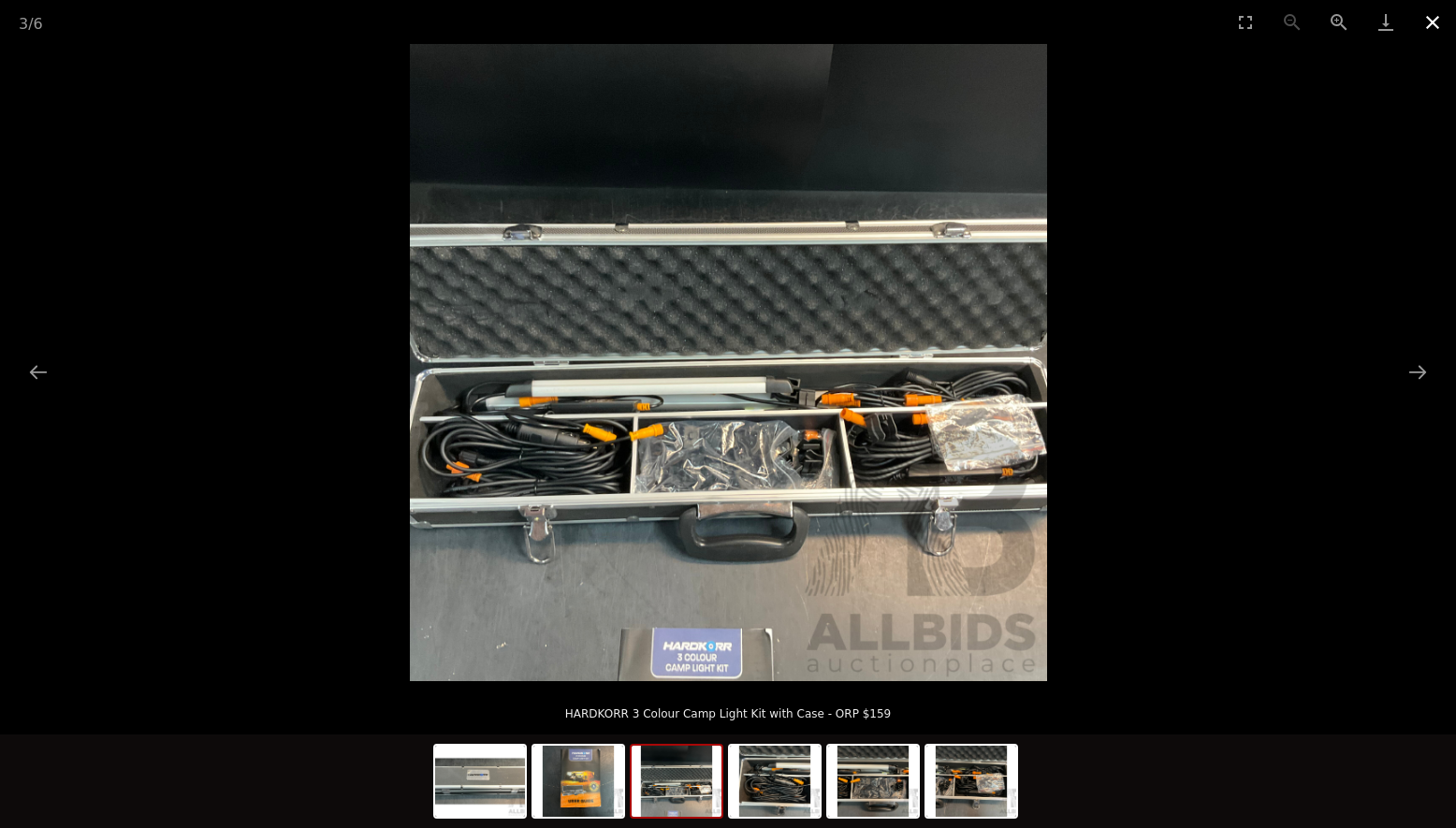
click at [1441, 15] on button "Close gallery" at bounding box center [1433, 21] width 47 height 44
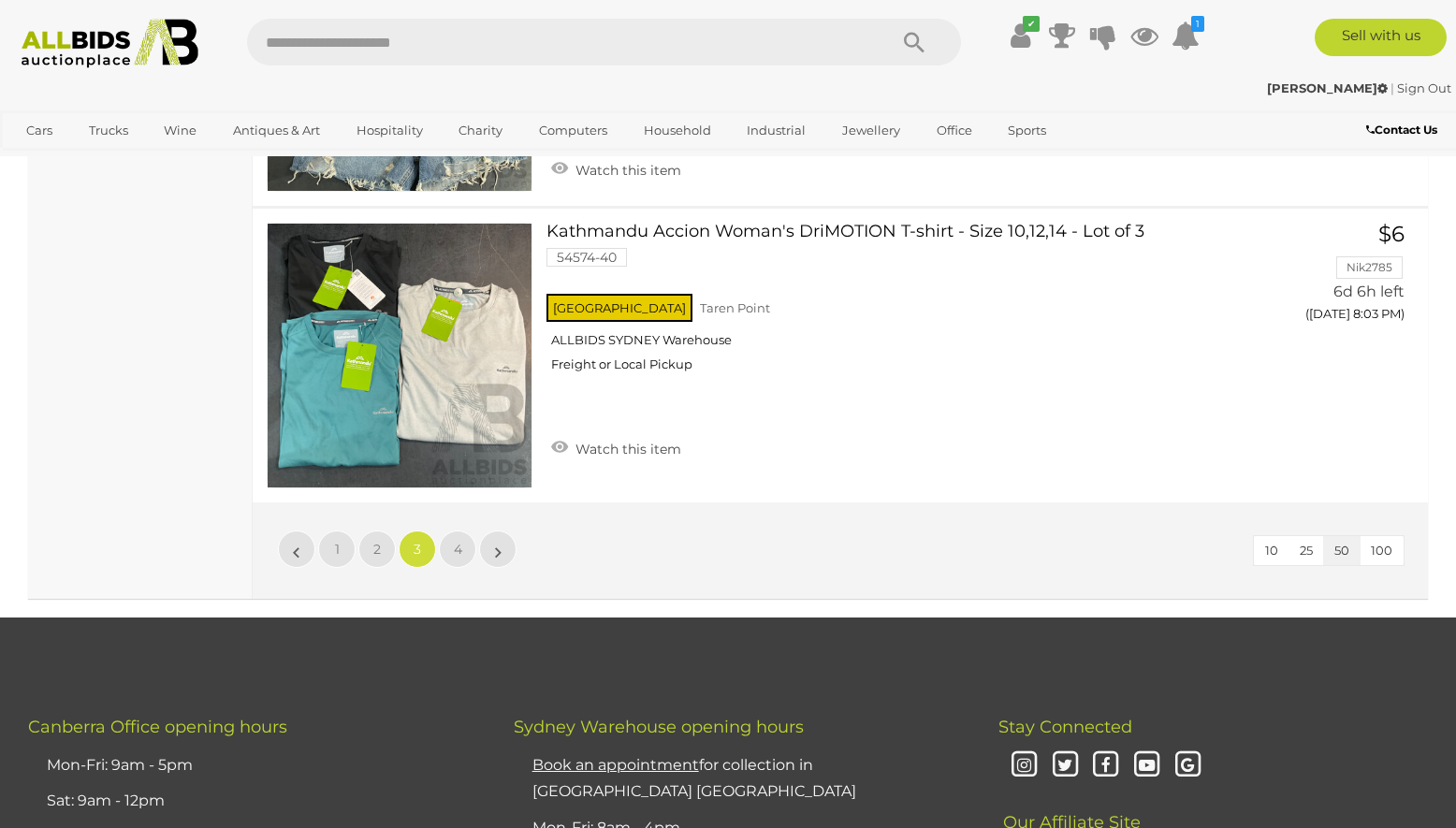
scroll to position [14783, 0]
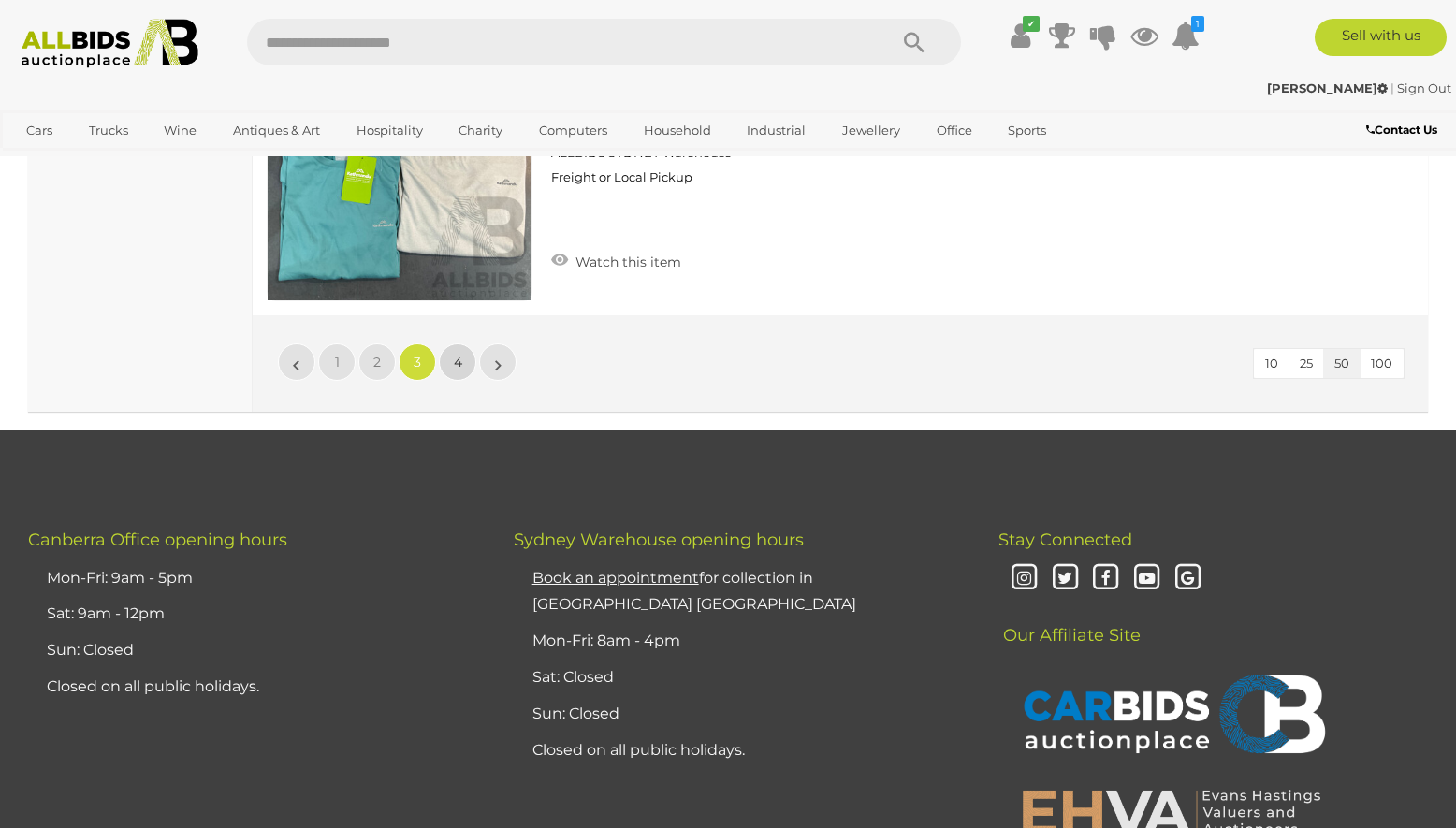
click at [454, 364] on span "4" at bounding box center [458, 361] width 9 height 17
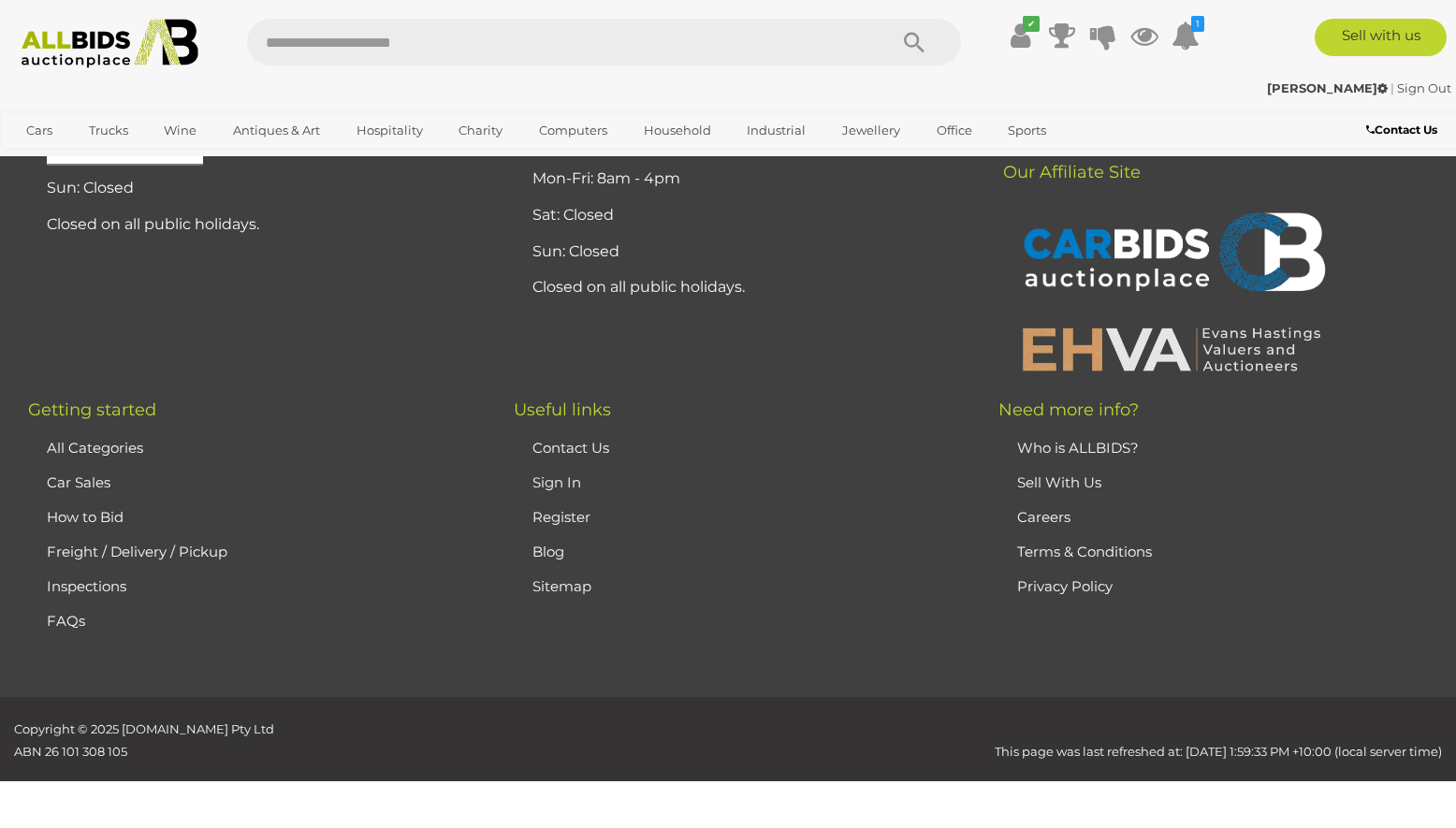
scroll to position [91, 0]
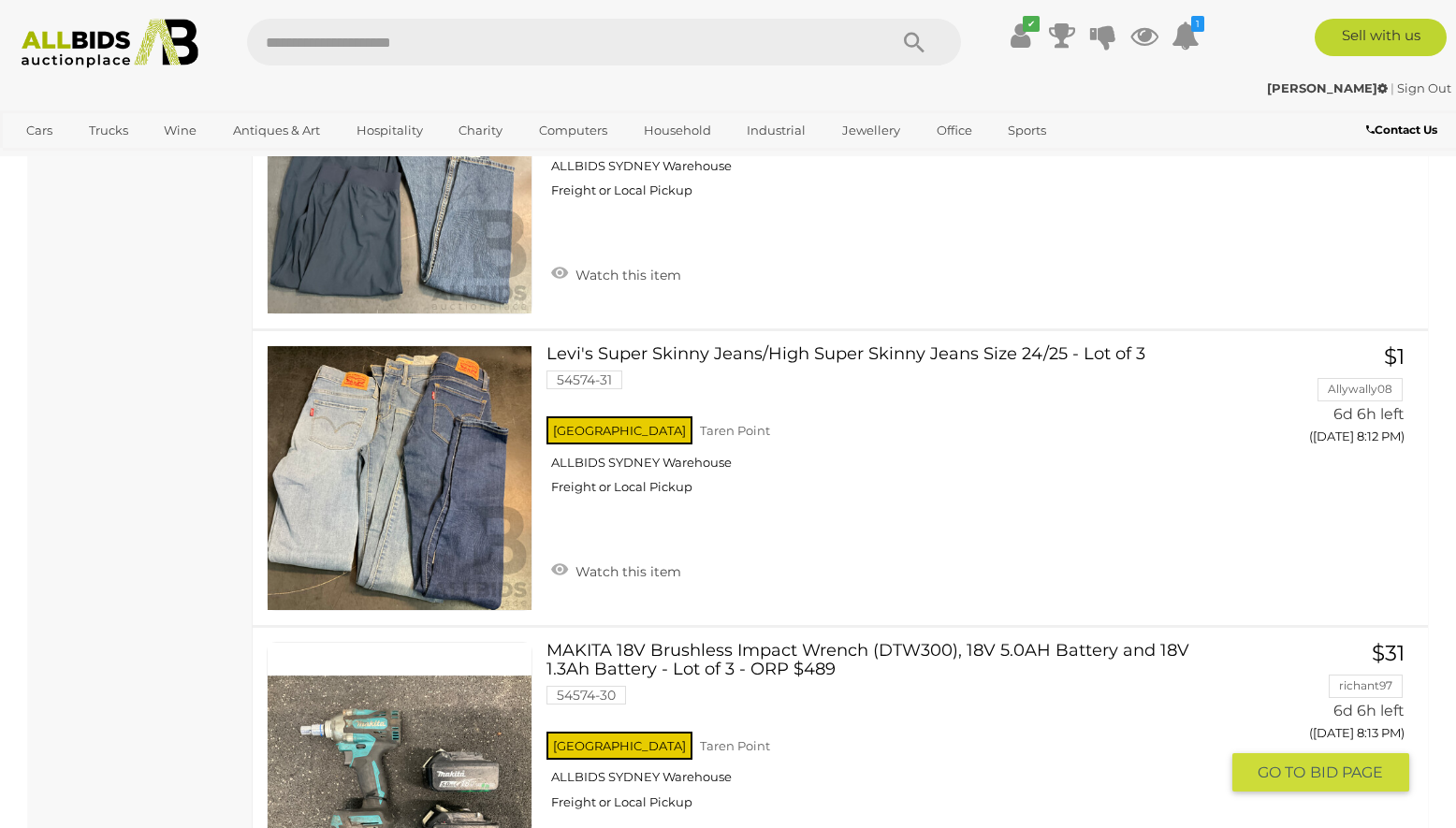
scroll to position [2901, 0]
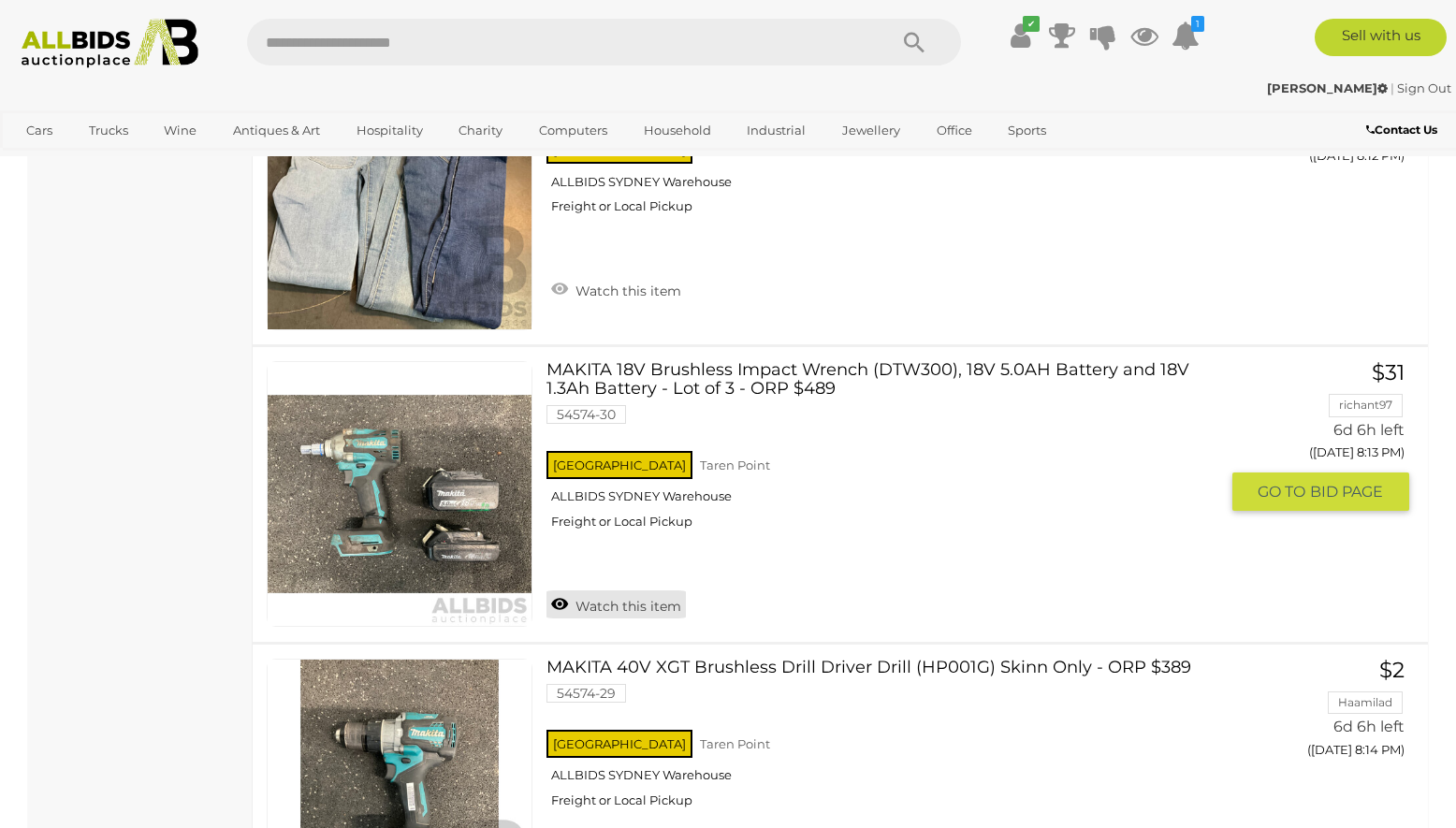
click at [612, 605] on link "Watch this item" at bounding box center [616, 604] width 139 height 28
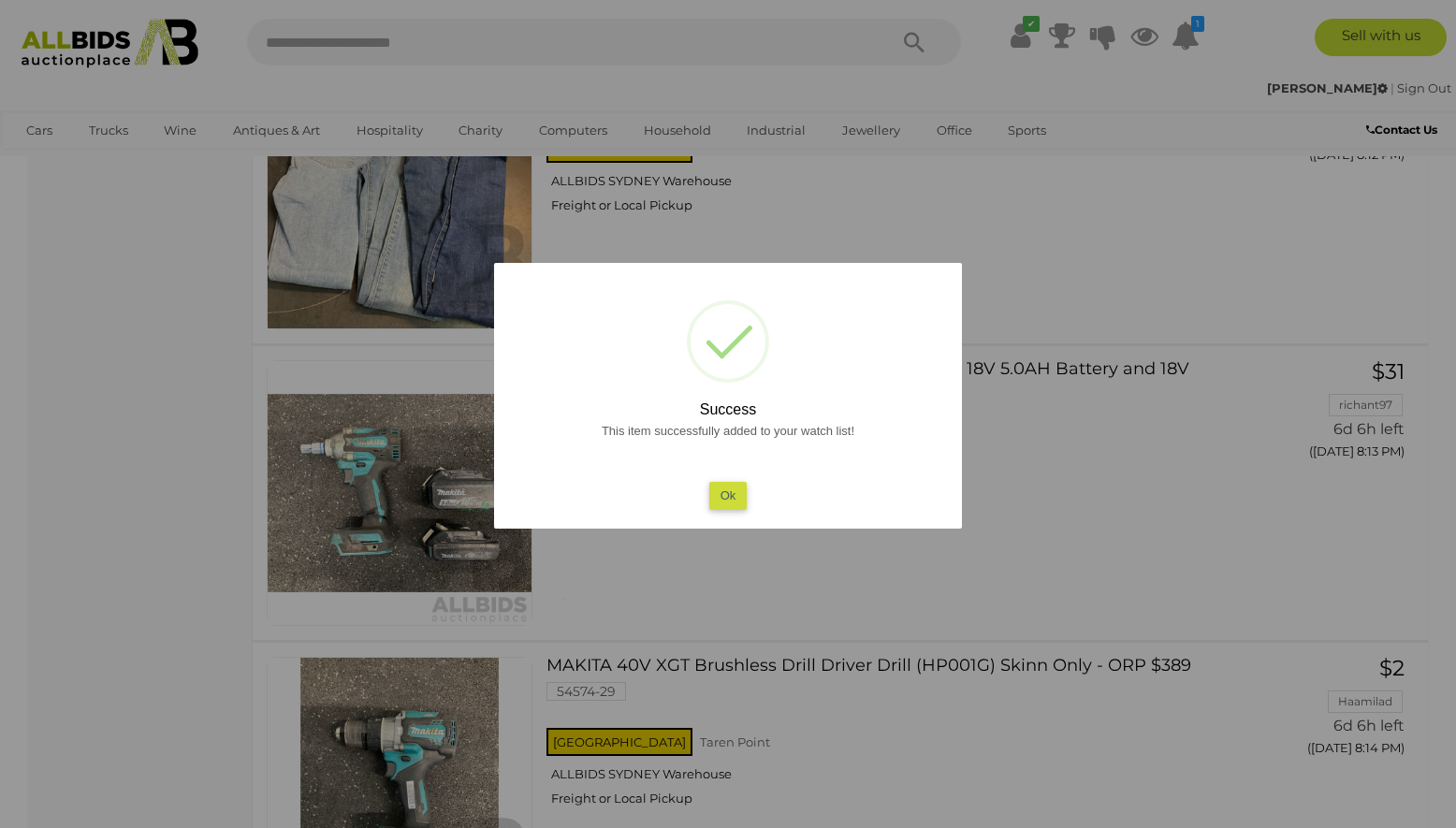
click at [732, 502] on button "Ok" at bounding box center [728, 496] width 38 height 27
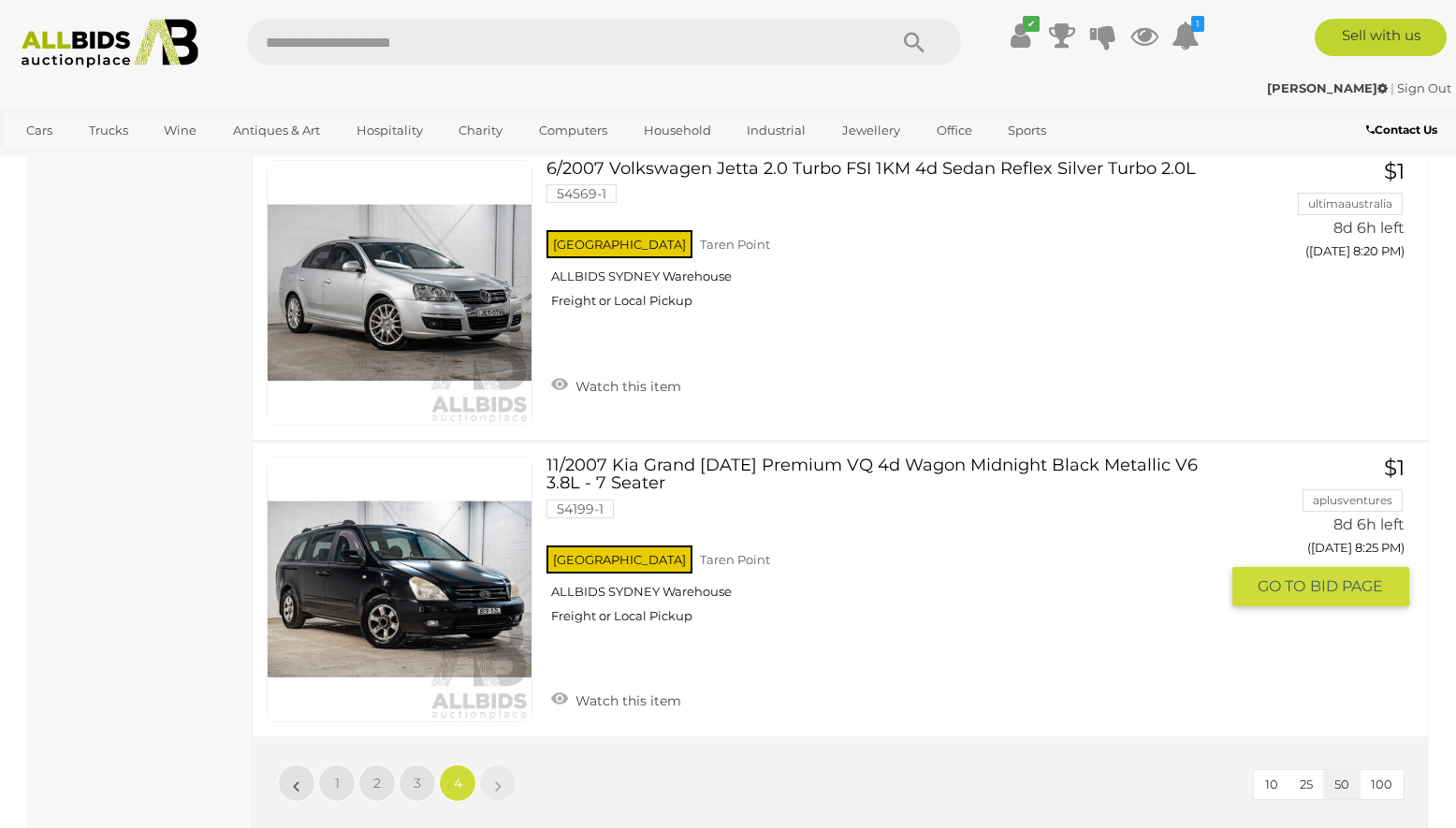
scroll to position [14222, 0]
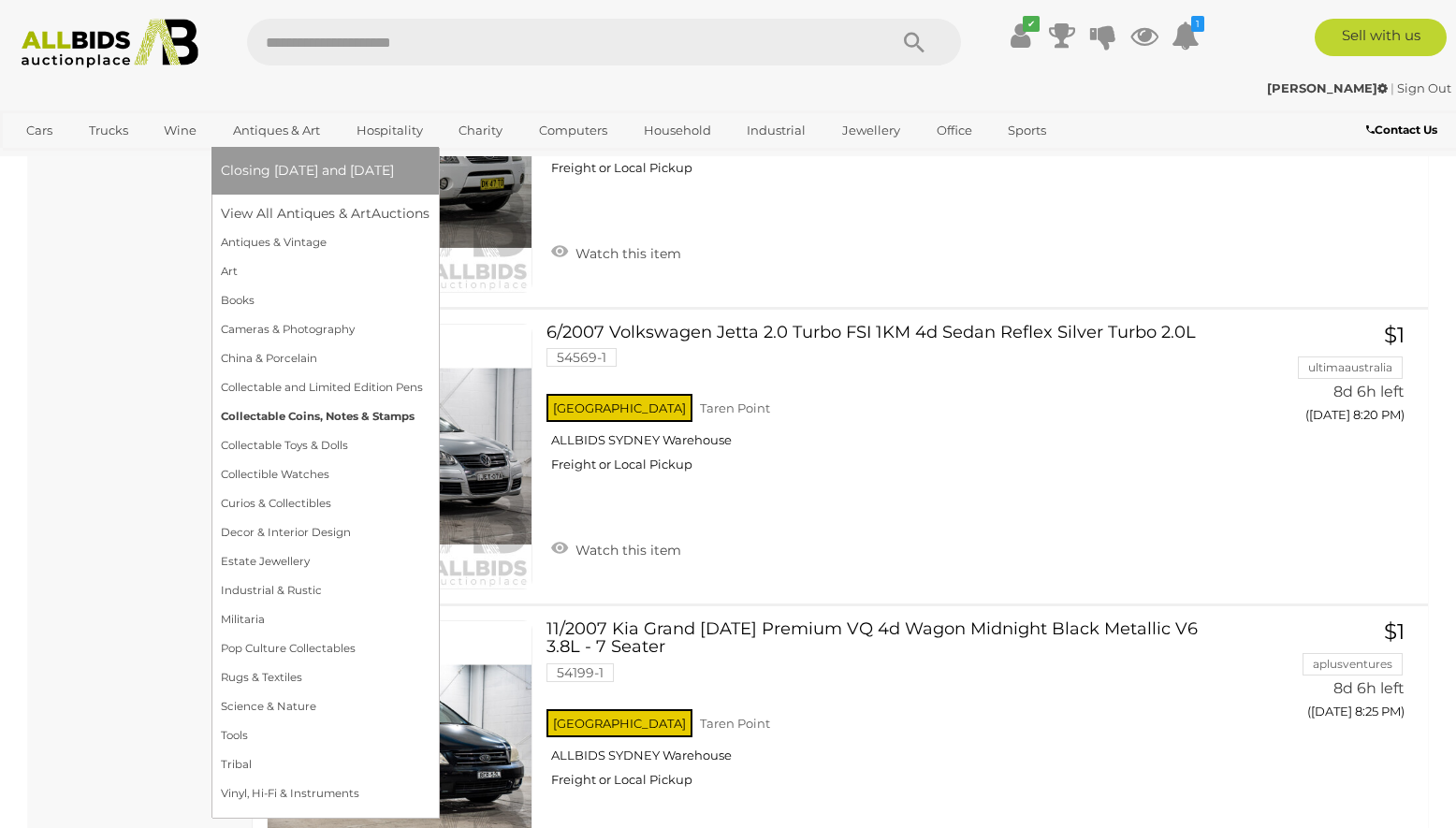
click at [331, 418] on link "Collectable Coins, Notes & Stamps" at bounding box center [325, 417] width 208 height 29
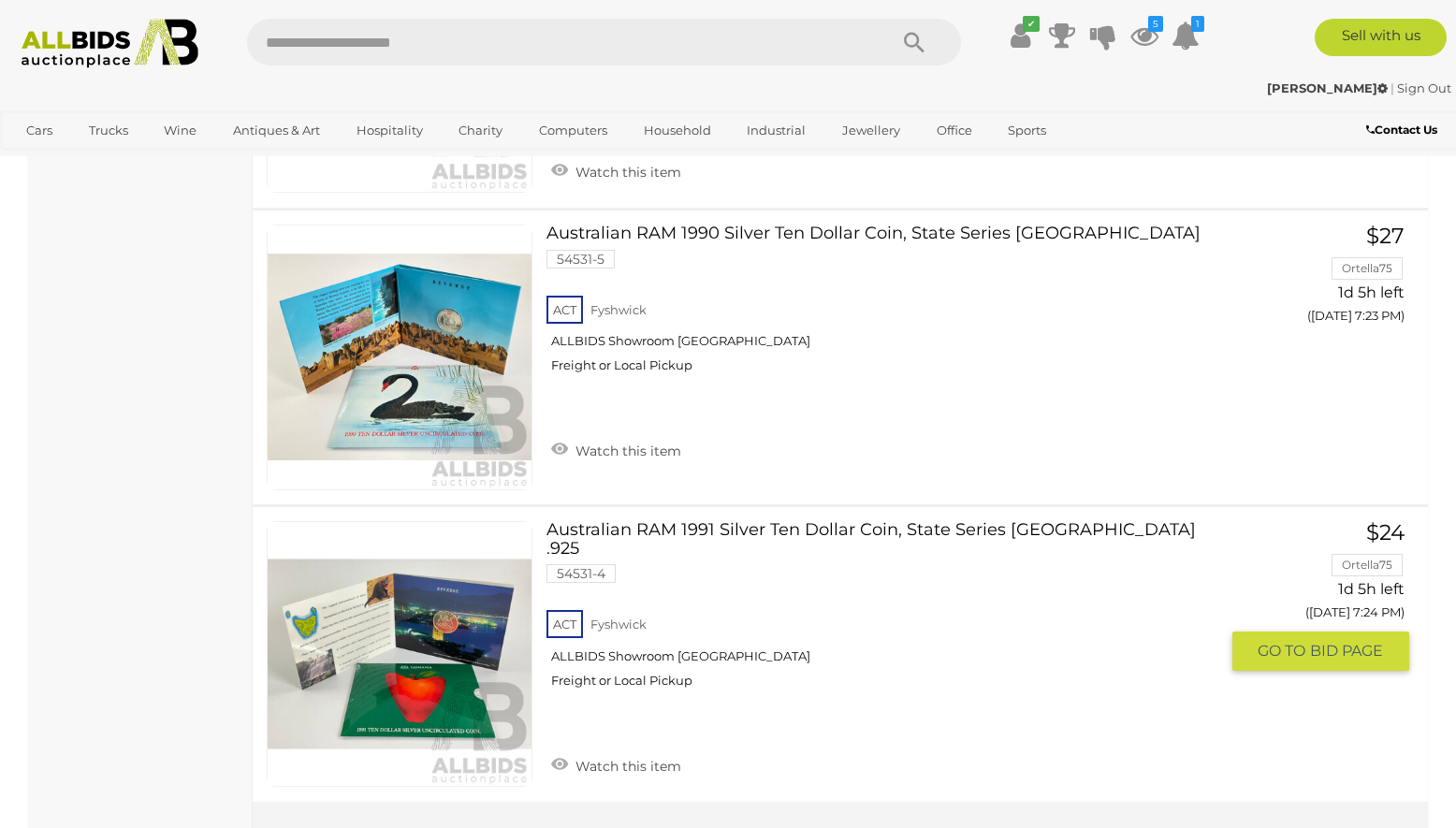
scroll to position [14783, 0]
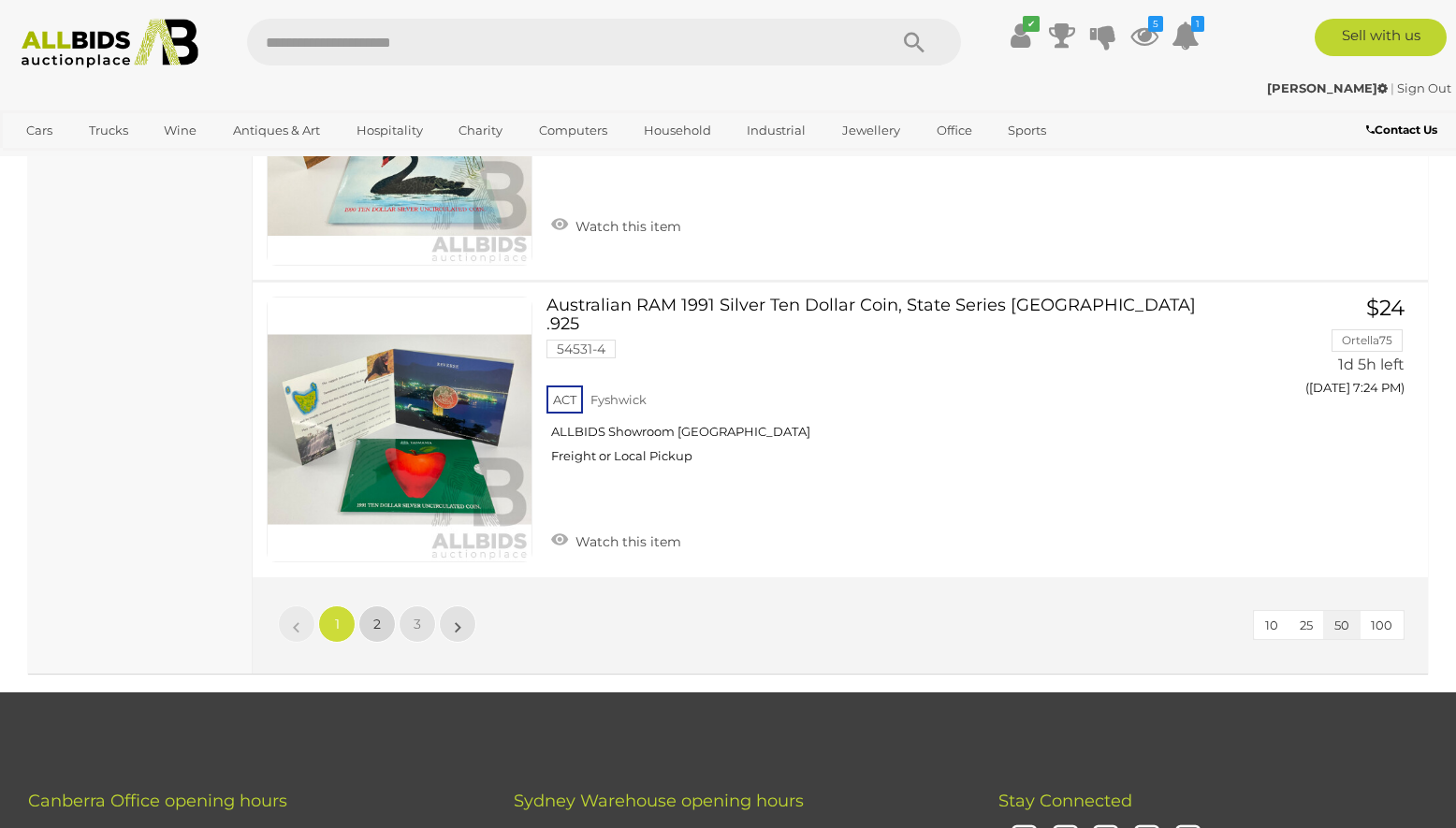
click at [381, 605] on link "2" at bounding box center [377, 623] width 37 height 37
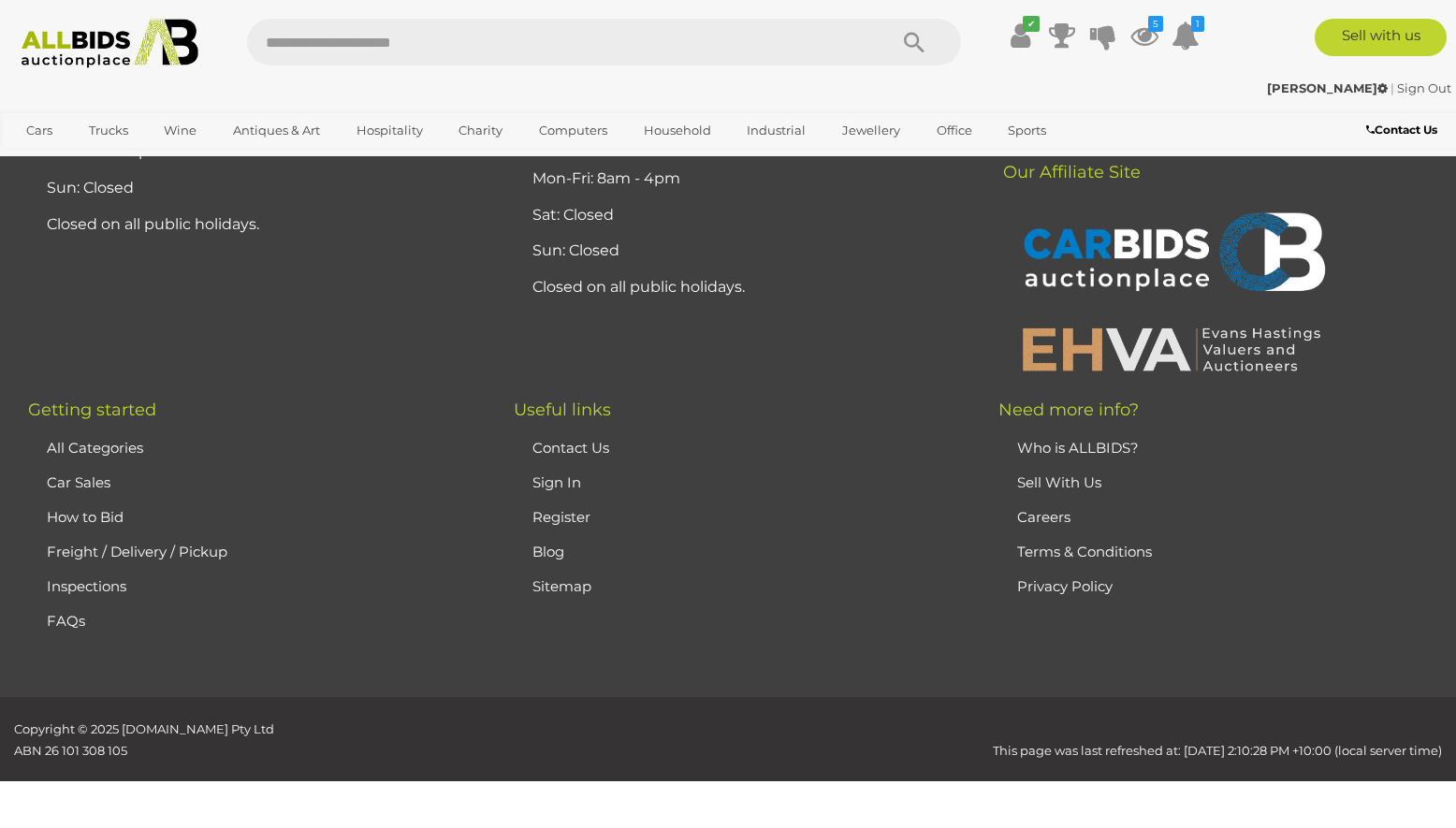
scroll to position [251, 0]
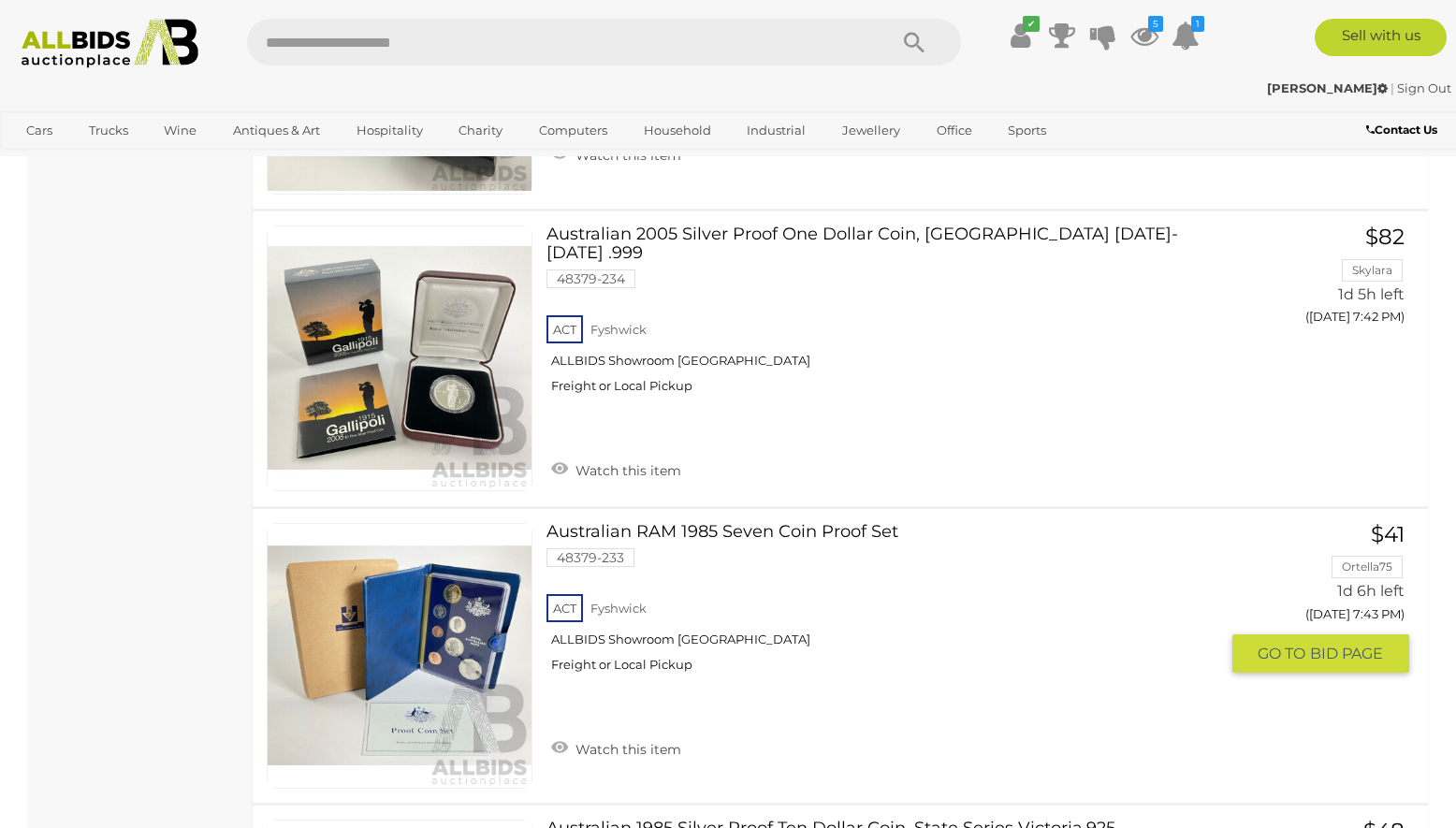
scroll to position [4491, 0]
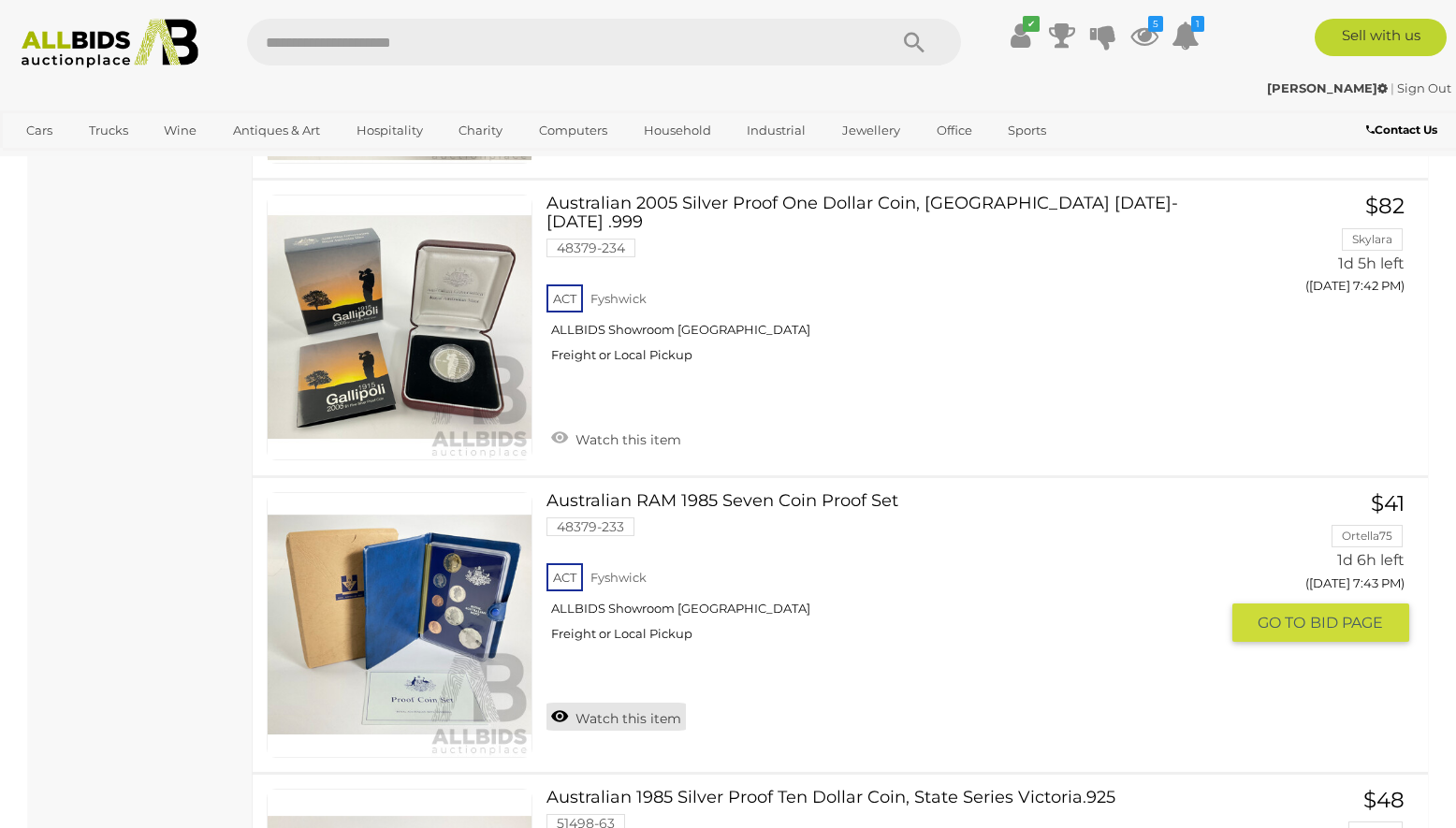
click at [615, 702] on link "Watch this item" at bounding box center [616, 716] width 139 height 28
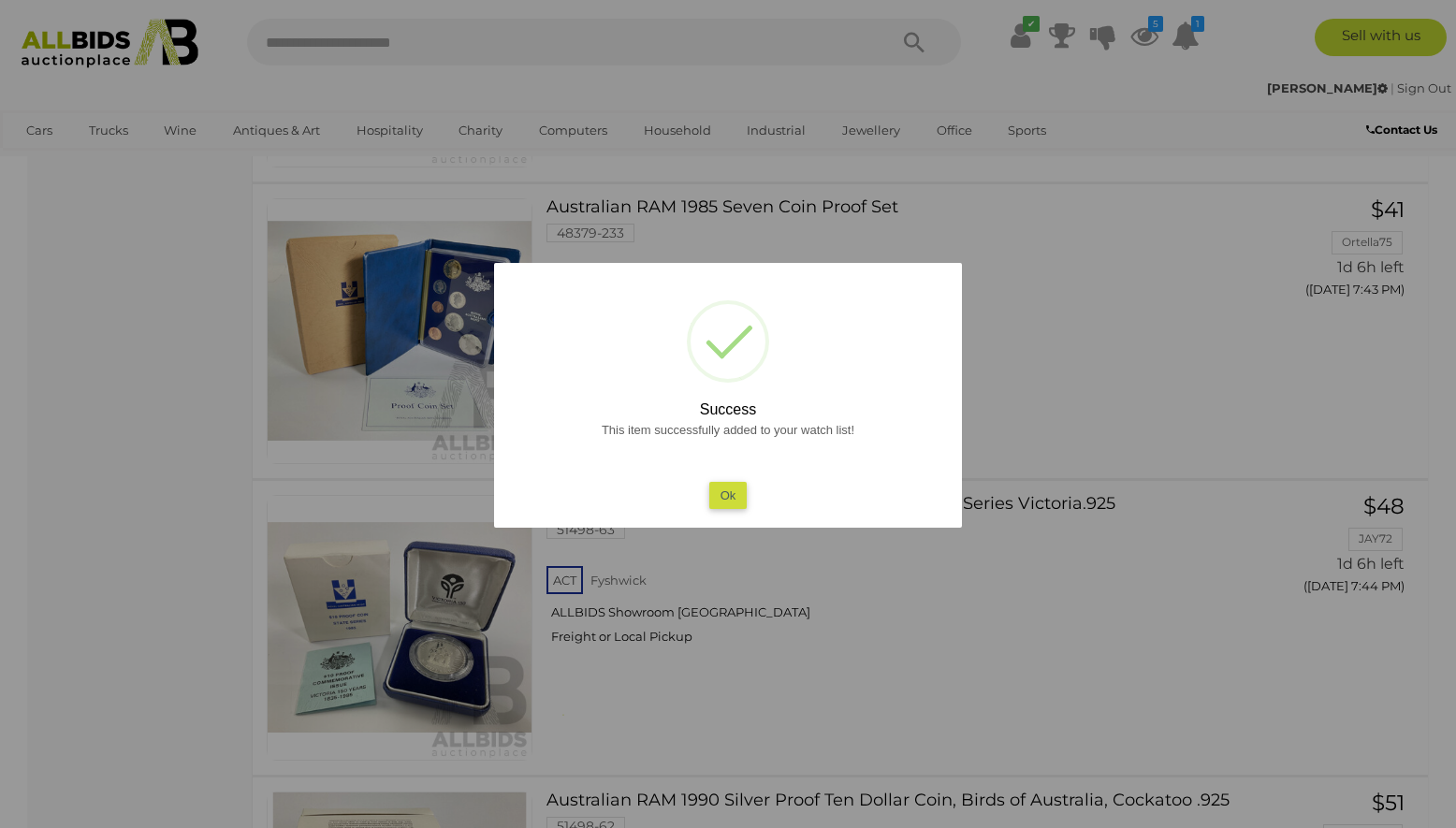
click at [734, 499] on button "Ok" at bounding box center [728, 496] width 38 height 27
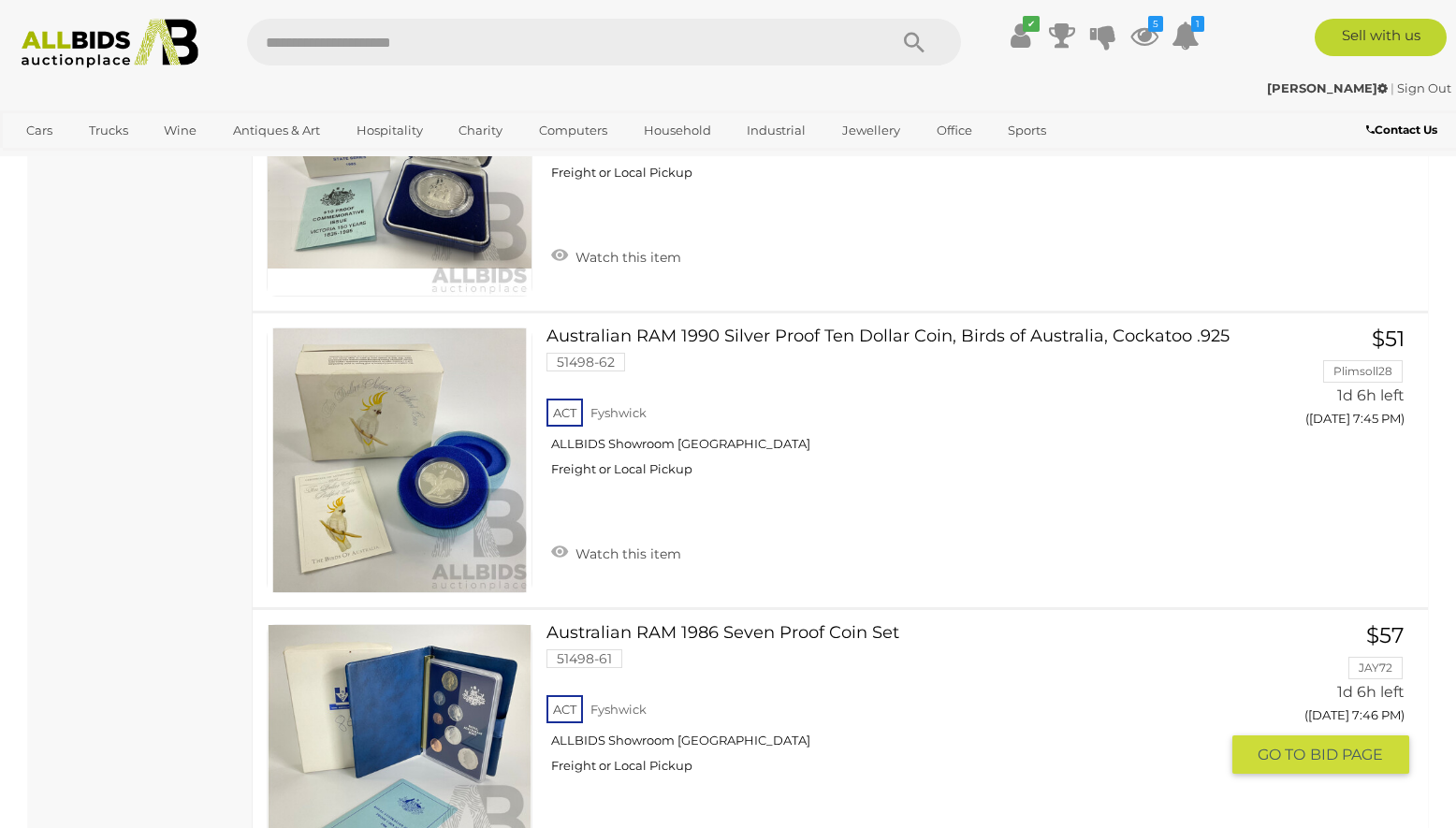
scroll to position [5520, 0]
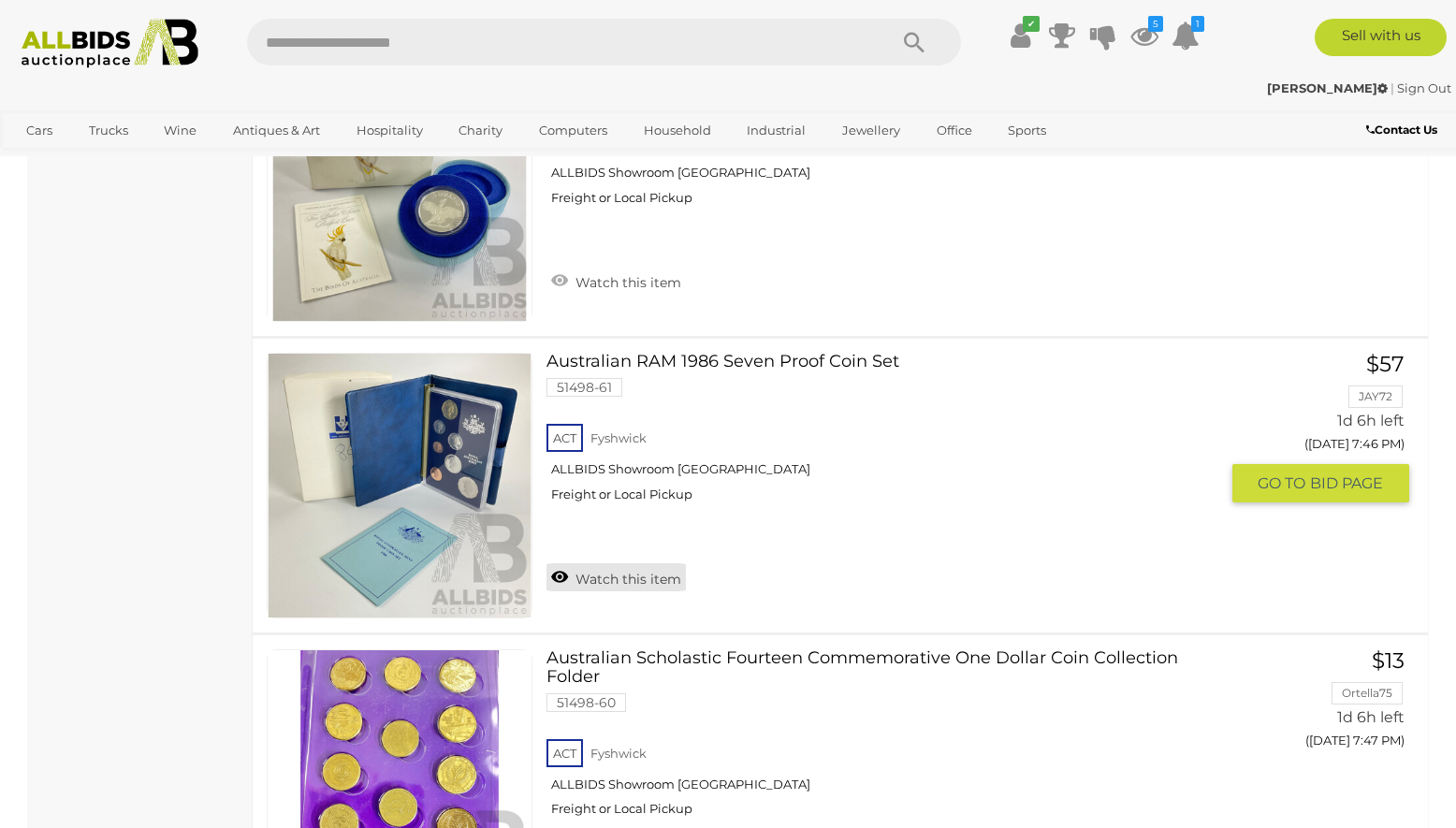
click at [651, 563] on link "Watch this item" at bounding box center [616, 577] width 139 height 28
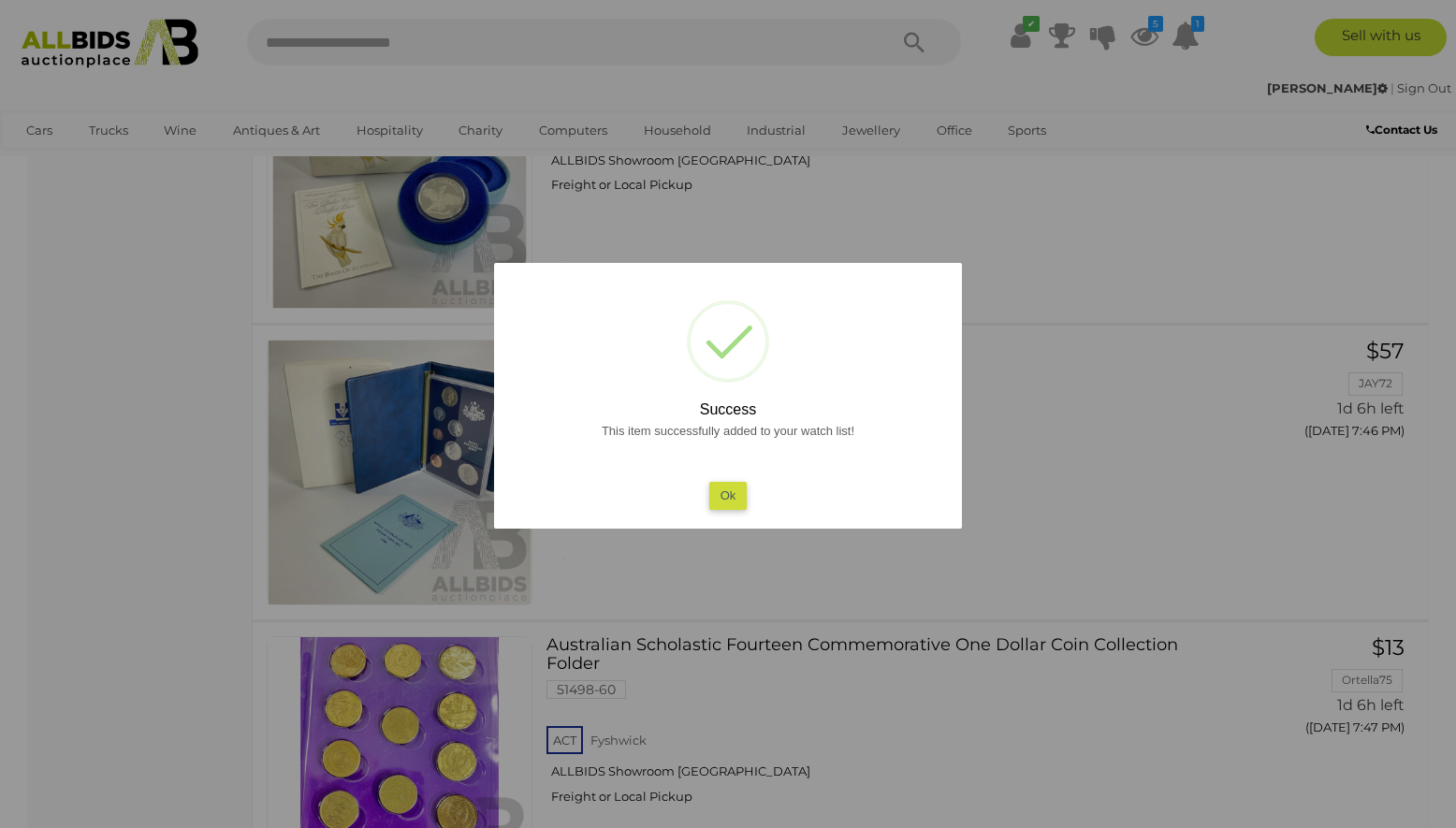
click at [730, 502] on button "Ok" at bounding box center [728, 496] width 38 height 27
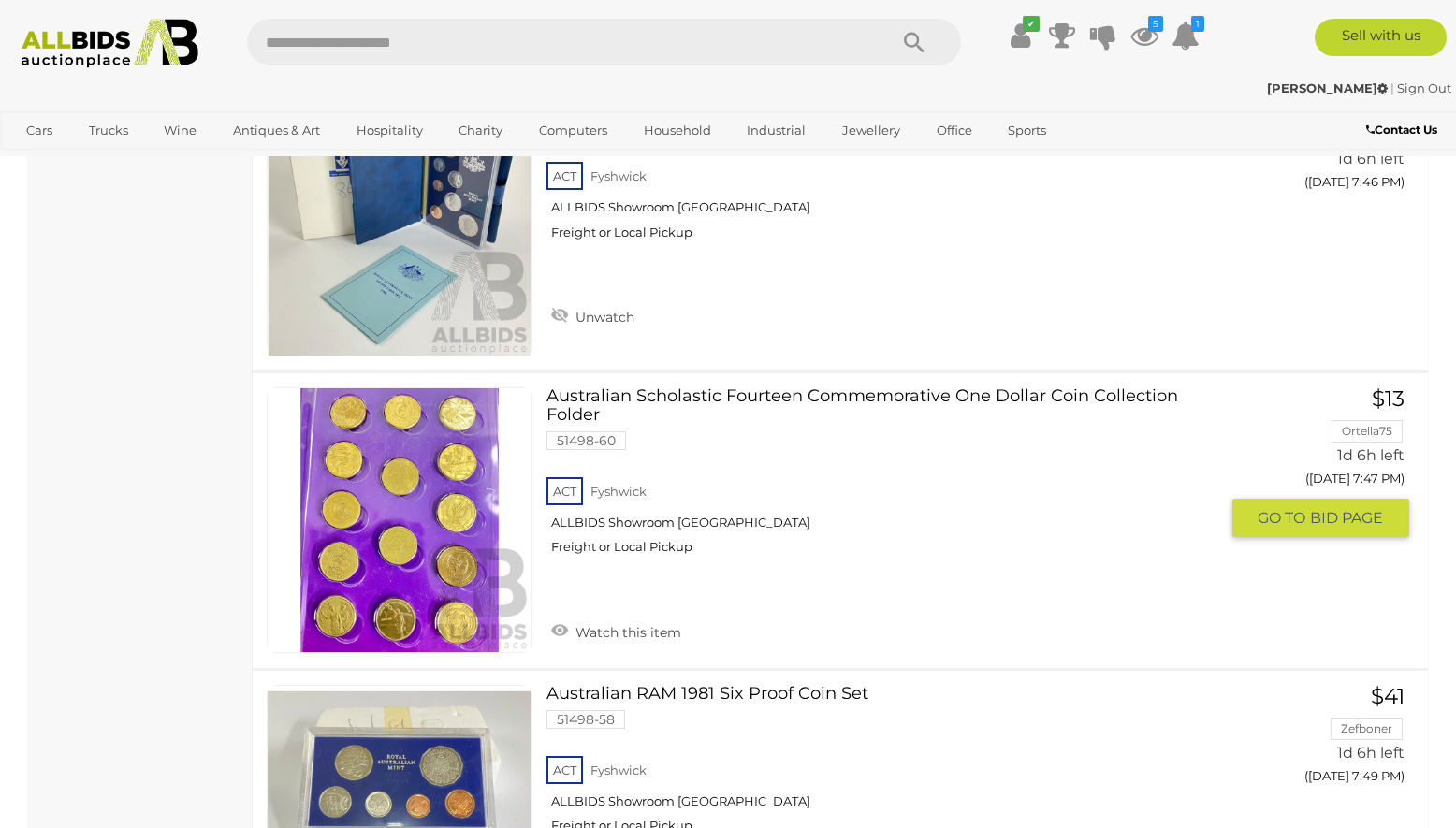
scroll to position [5894, 0]
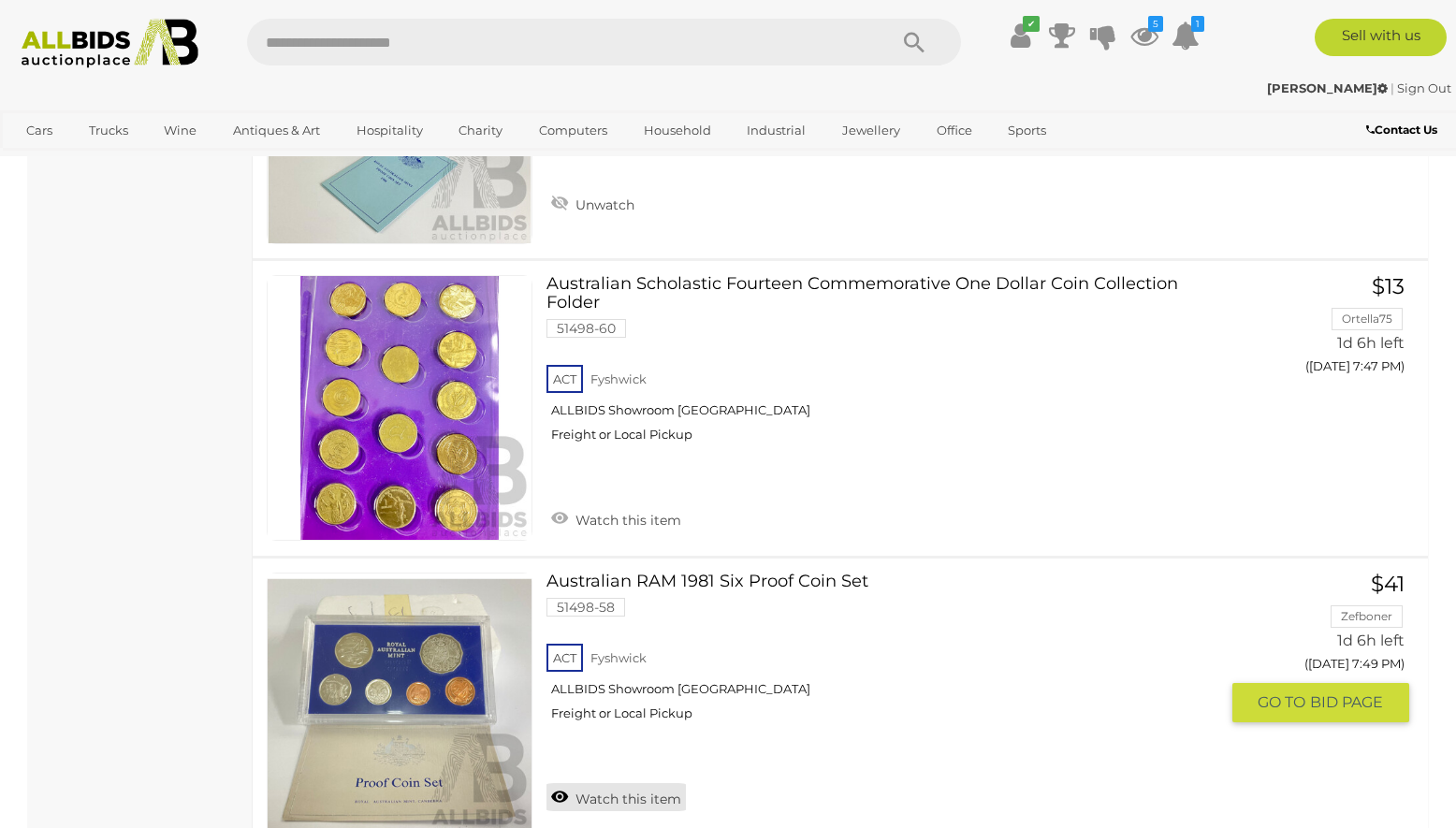
click at [616, 783] on link "Watch this item" at bounding box center [616, 797] width 139 height 28
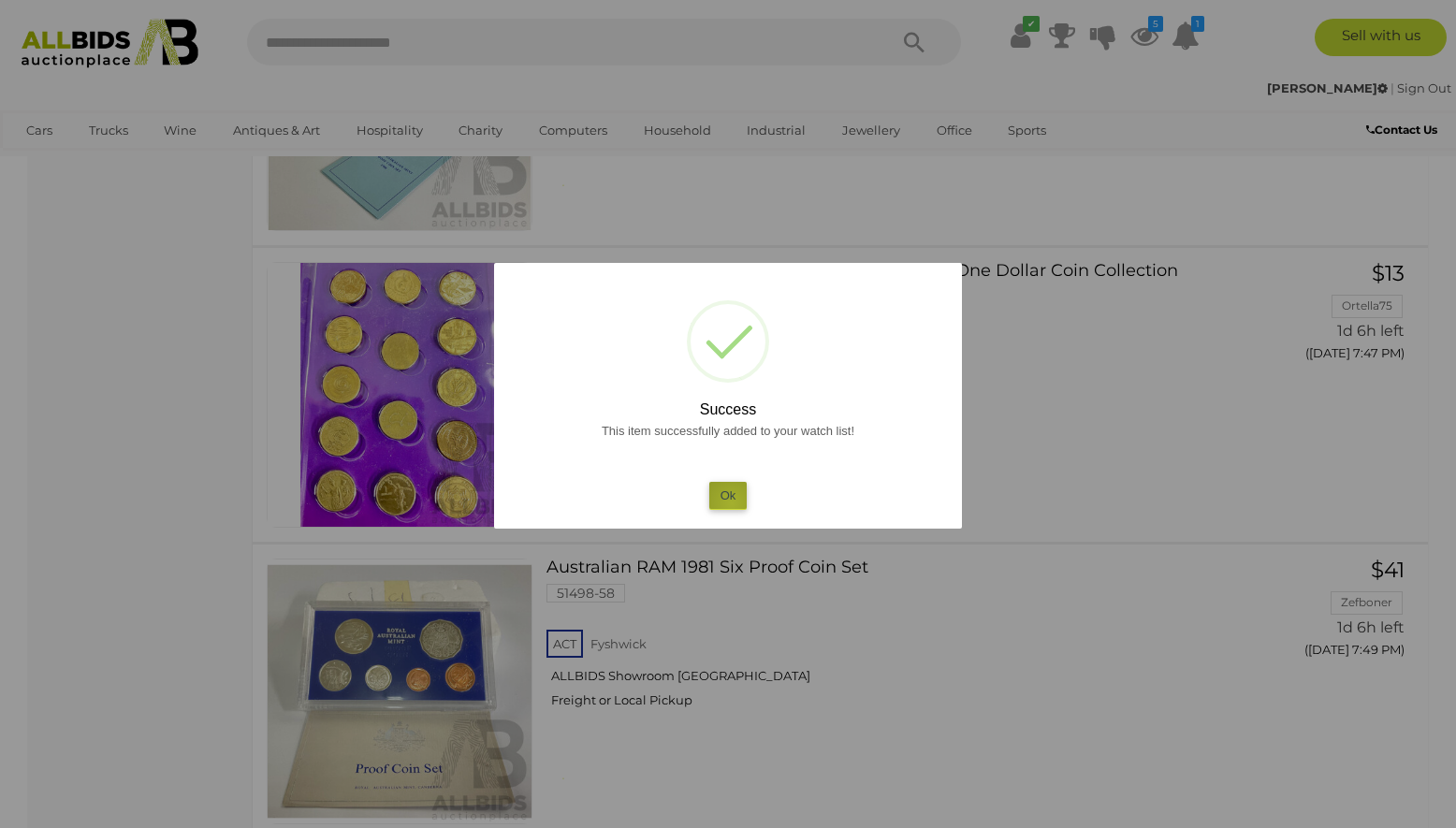
click at [731, 504] on button "Ok" at bounding box center [728, 496] width 38 height 27
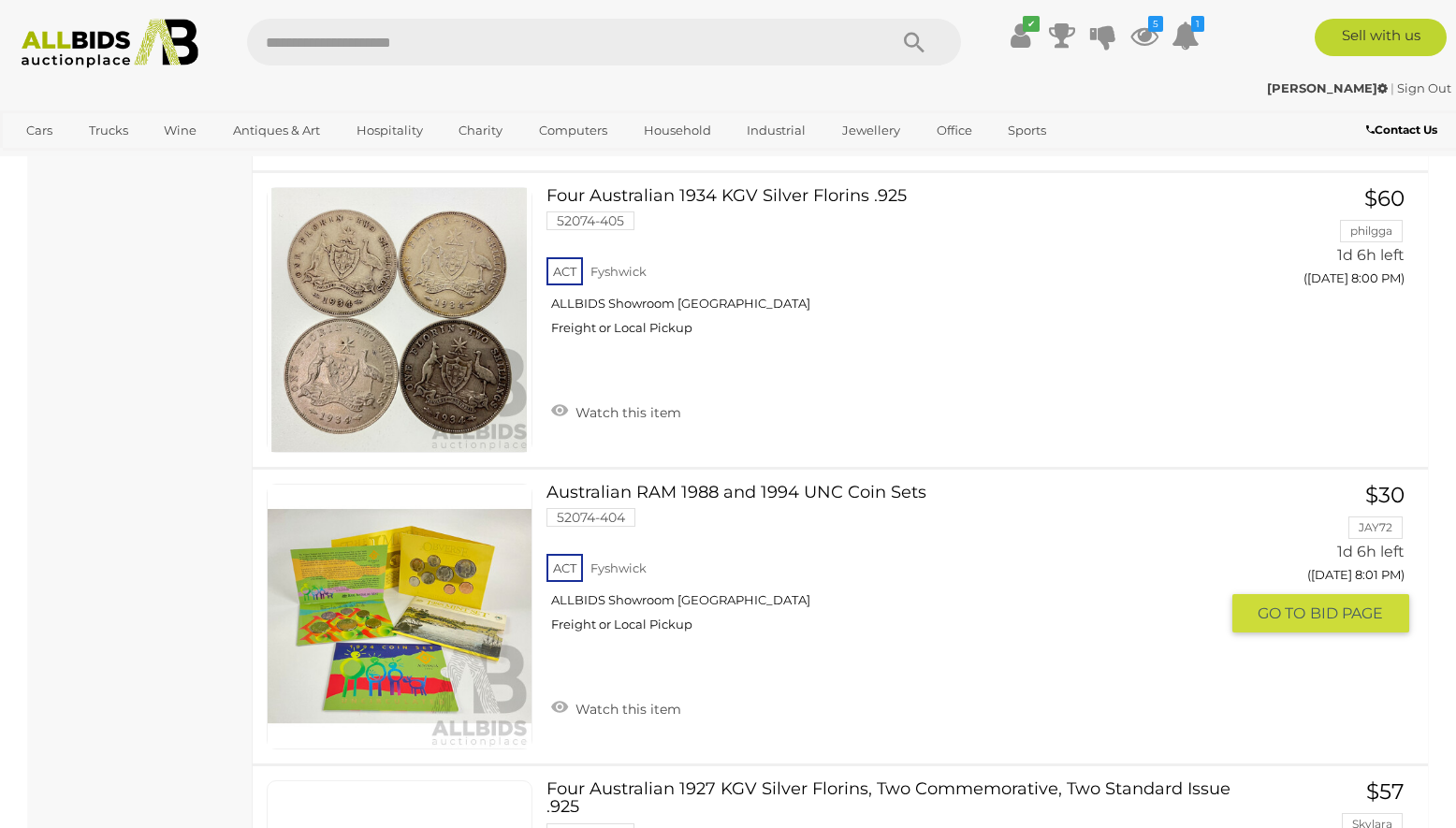
scroll to position [9356, 0]
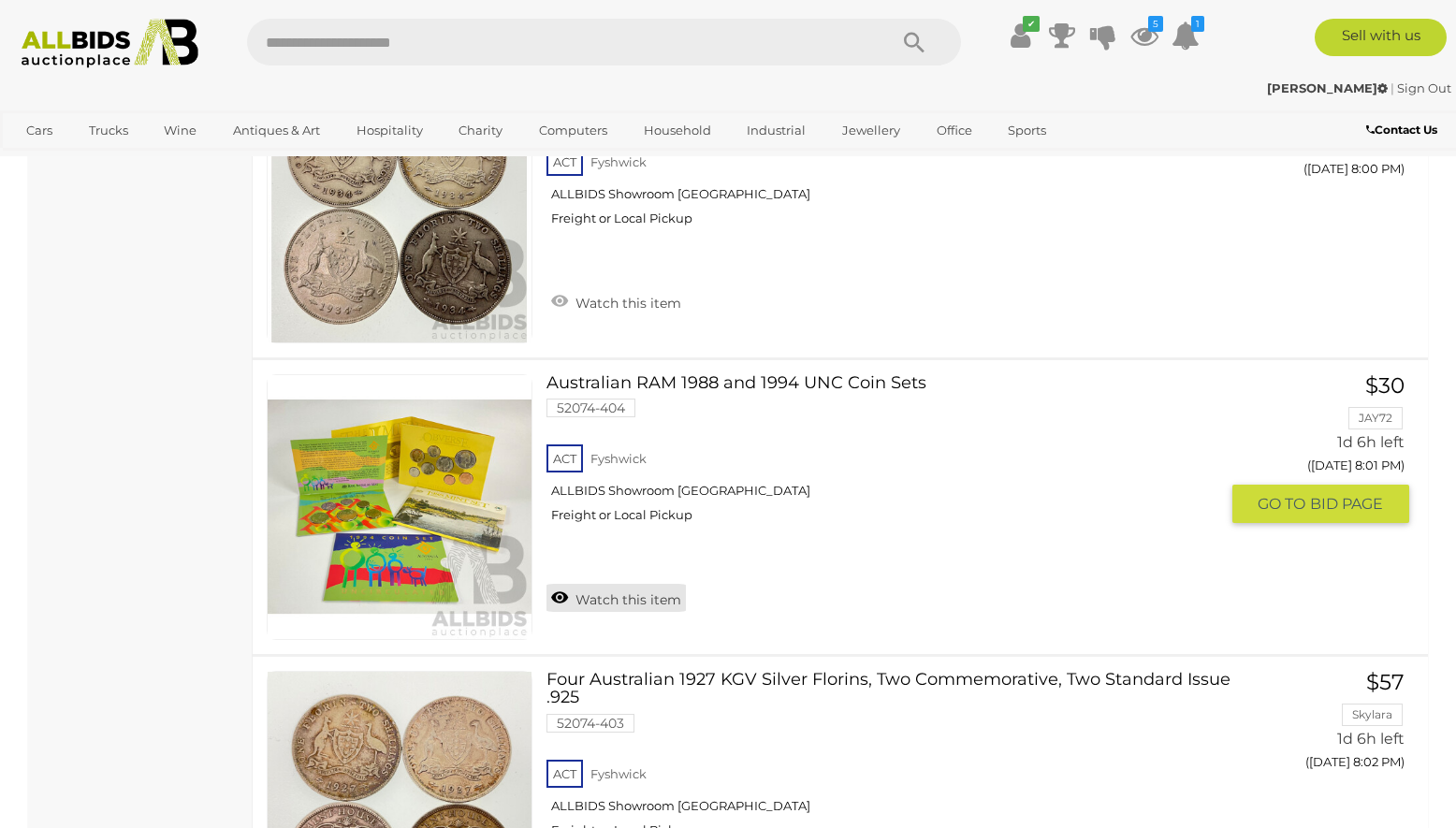
click at [616, 583] on link "Watch this item" at bounding box center [616, 597] width 139 height 28
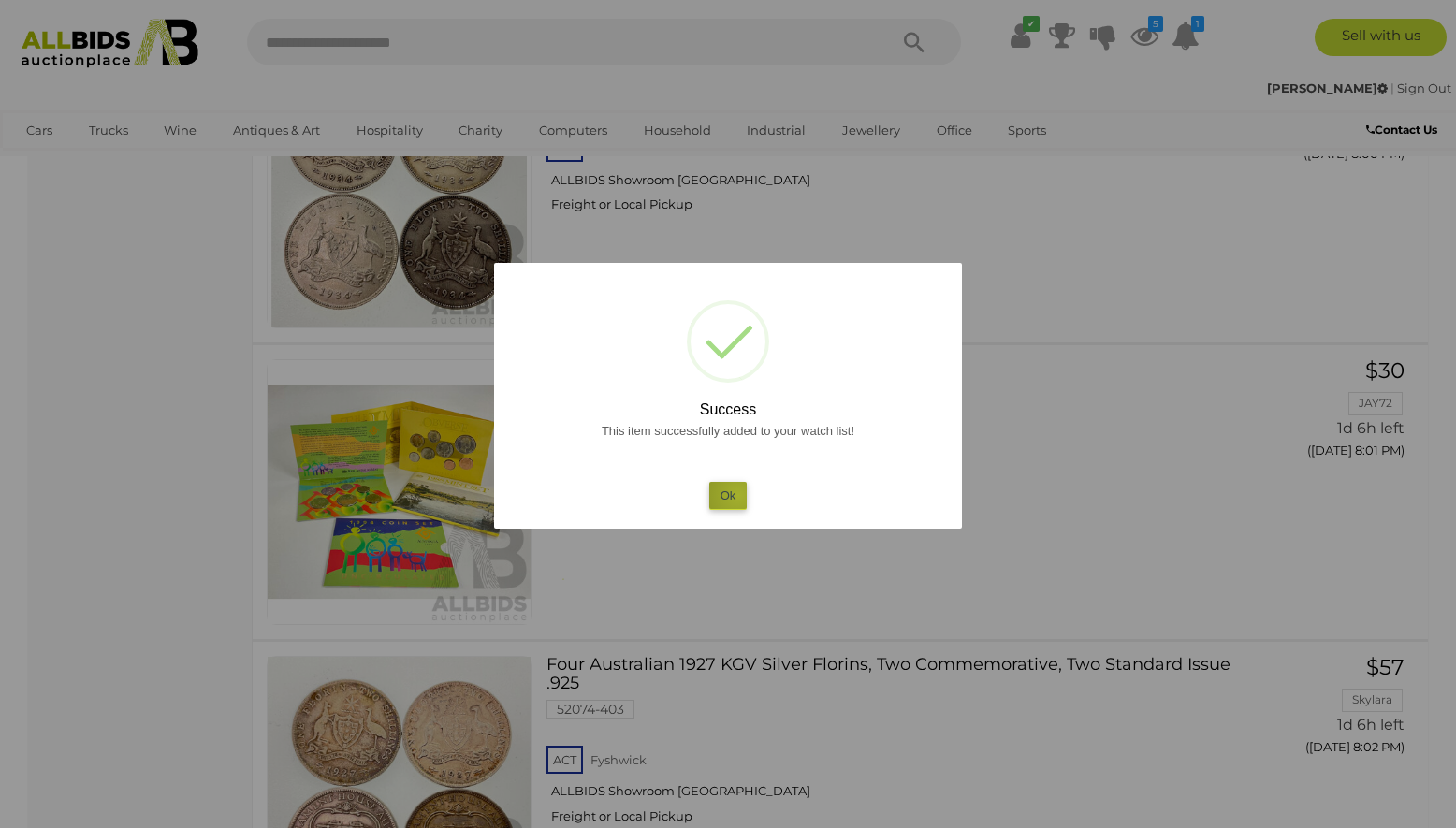
click at [738, 495] on button "Ok" at bounding box center [728, 496] width 38 height 27
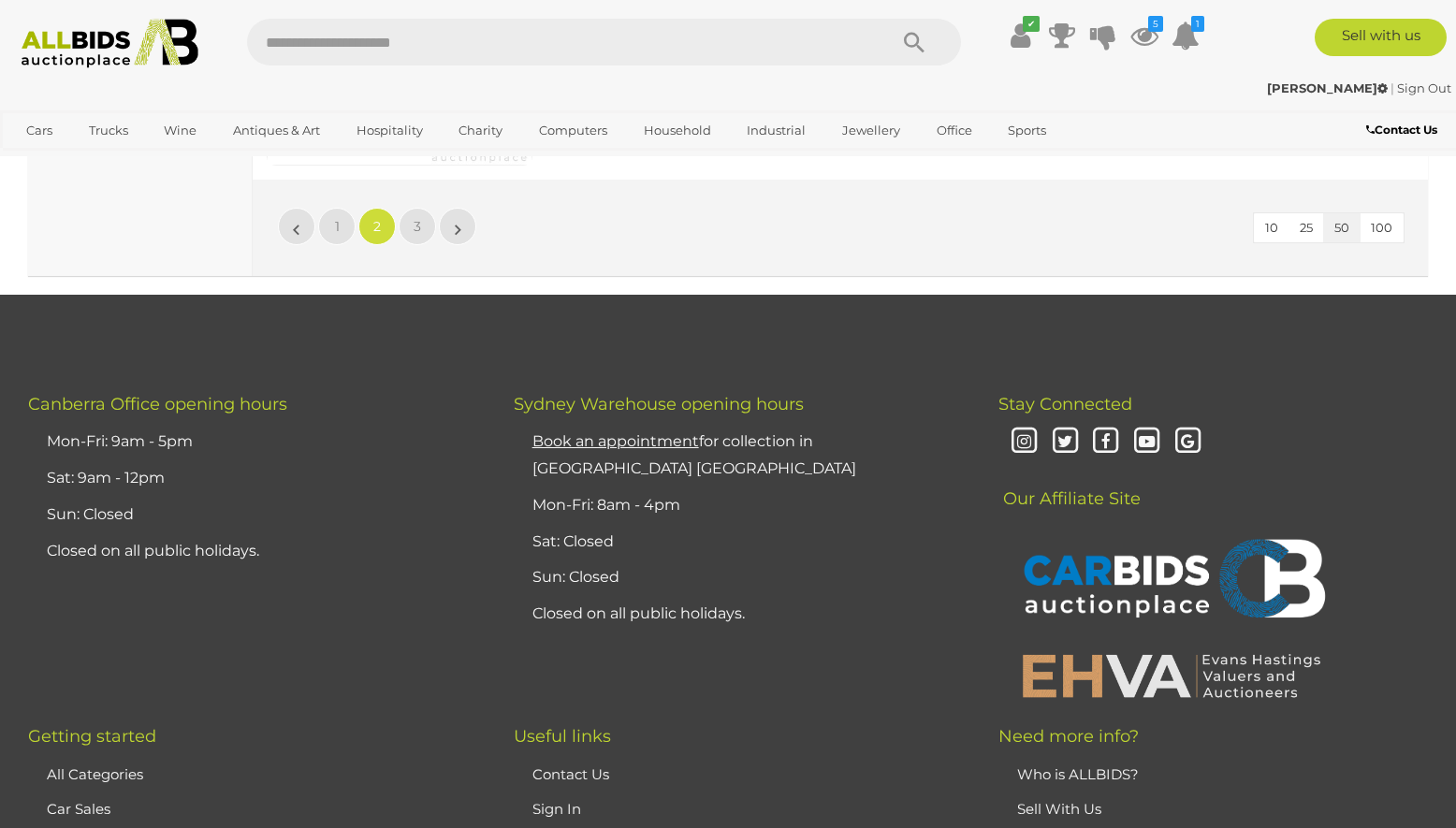
scroll to position [14877, 0]
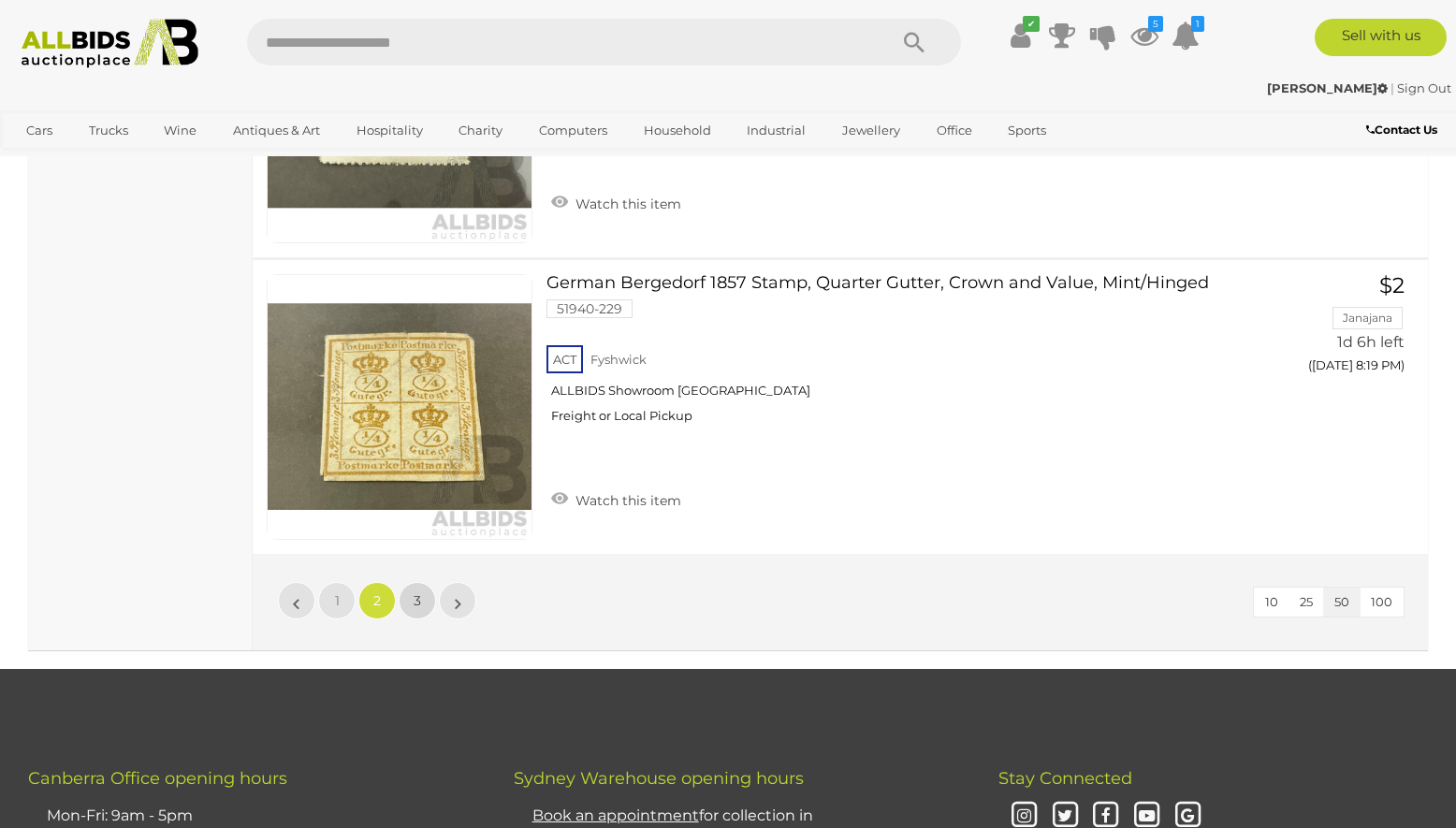
click at [426, 582] on link "3" at bounding box center [417, 600] width 37 height 37
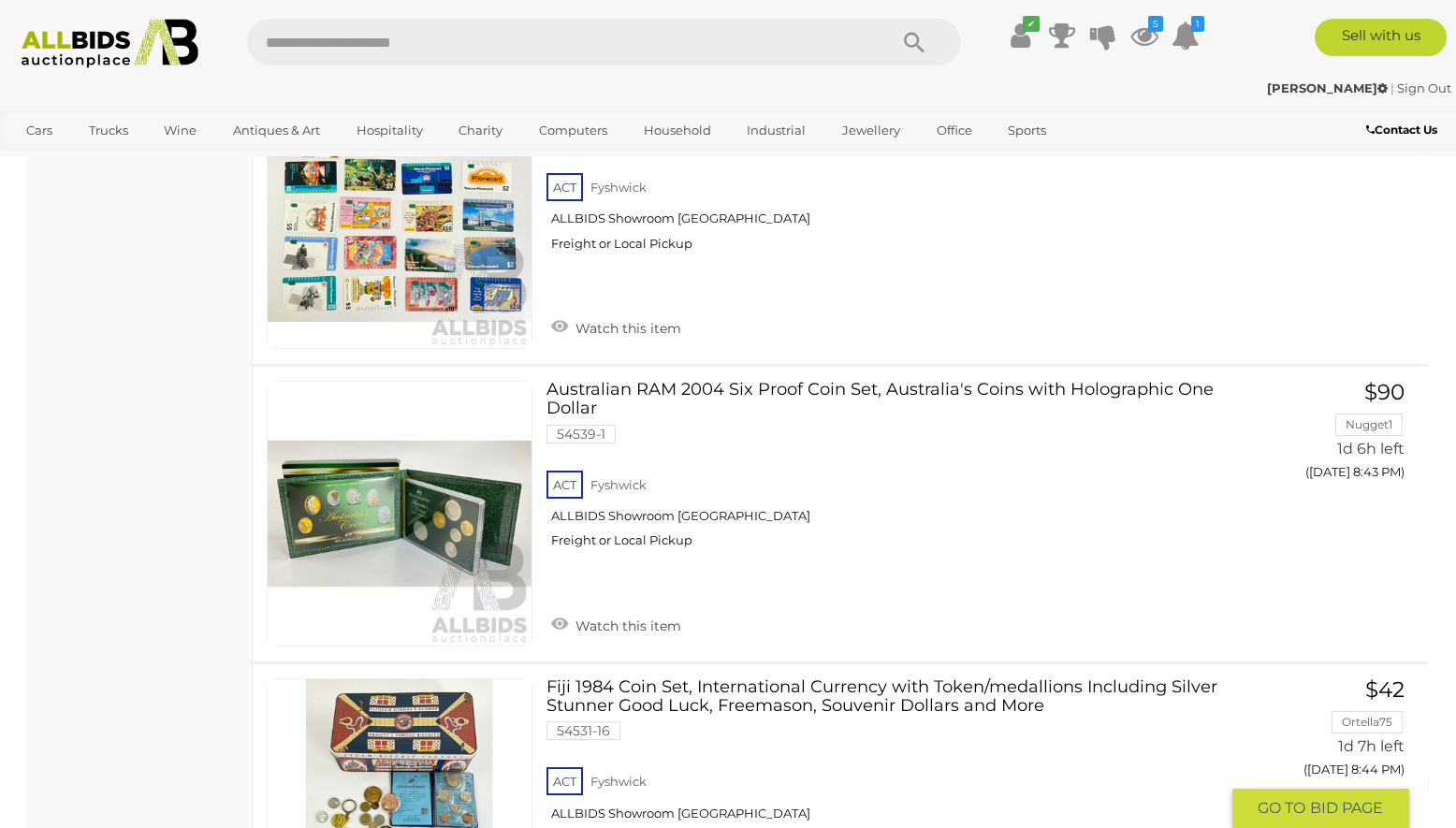
scroll to position [6924, 0]
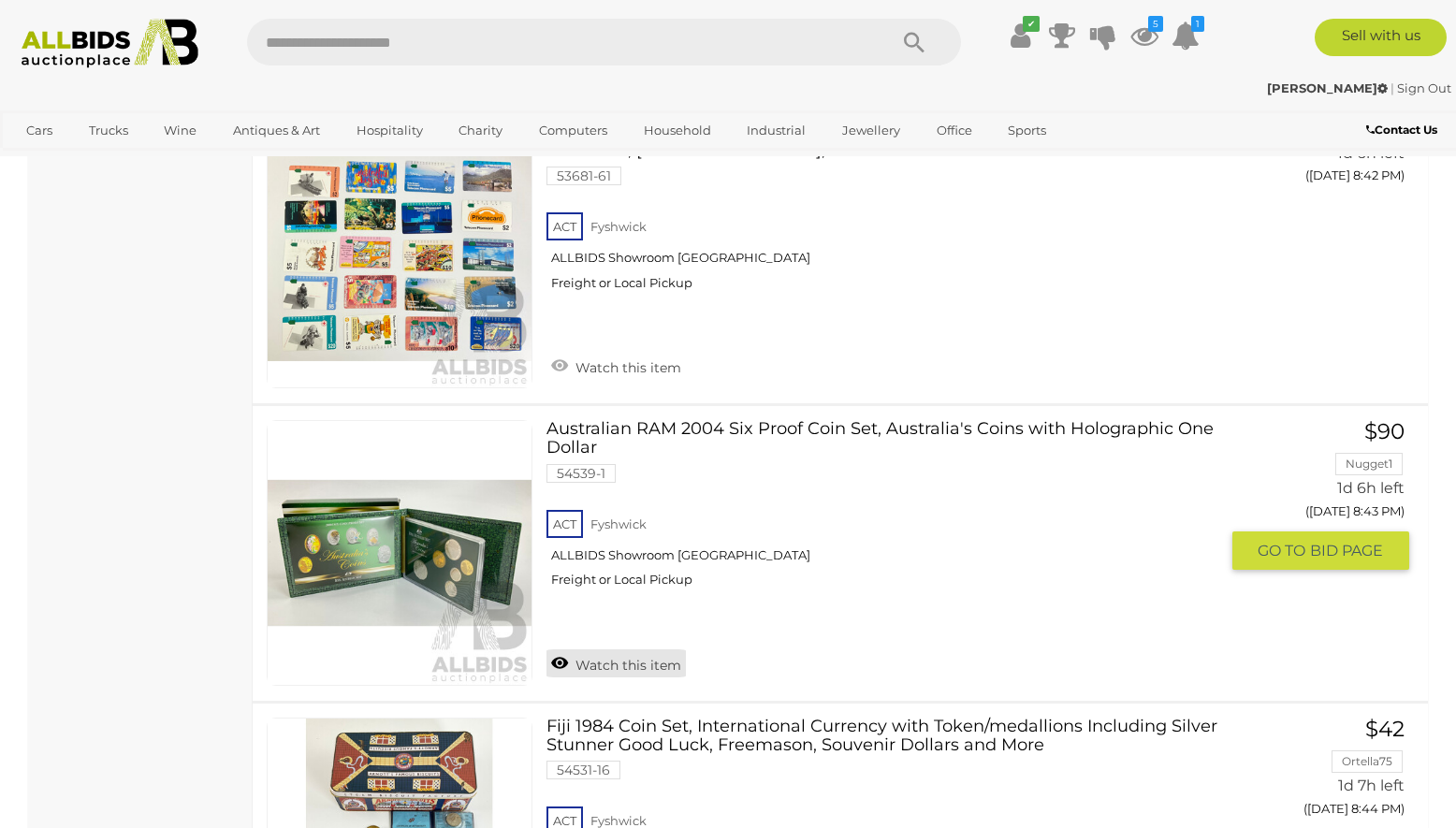
click at [619, 650] on link "Watch this item" at bounding box center [616, 663] width 139 height 28
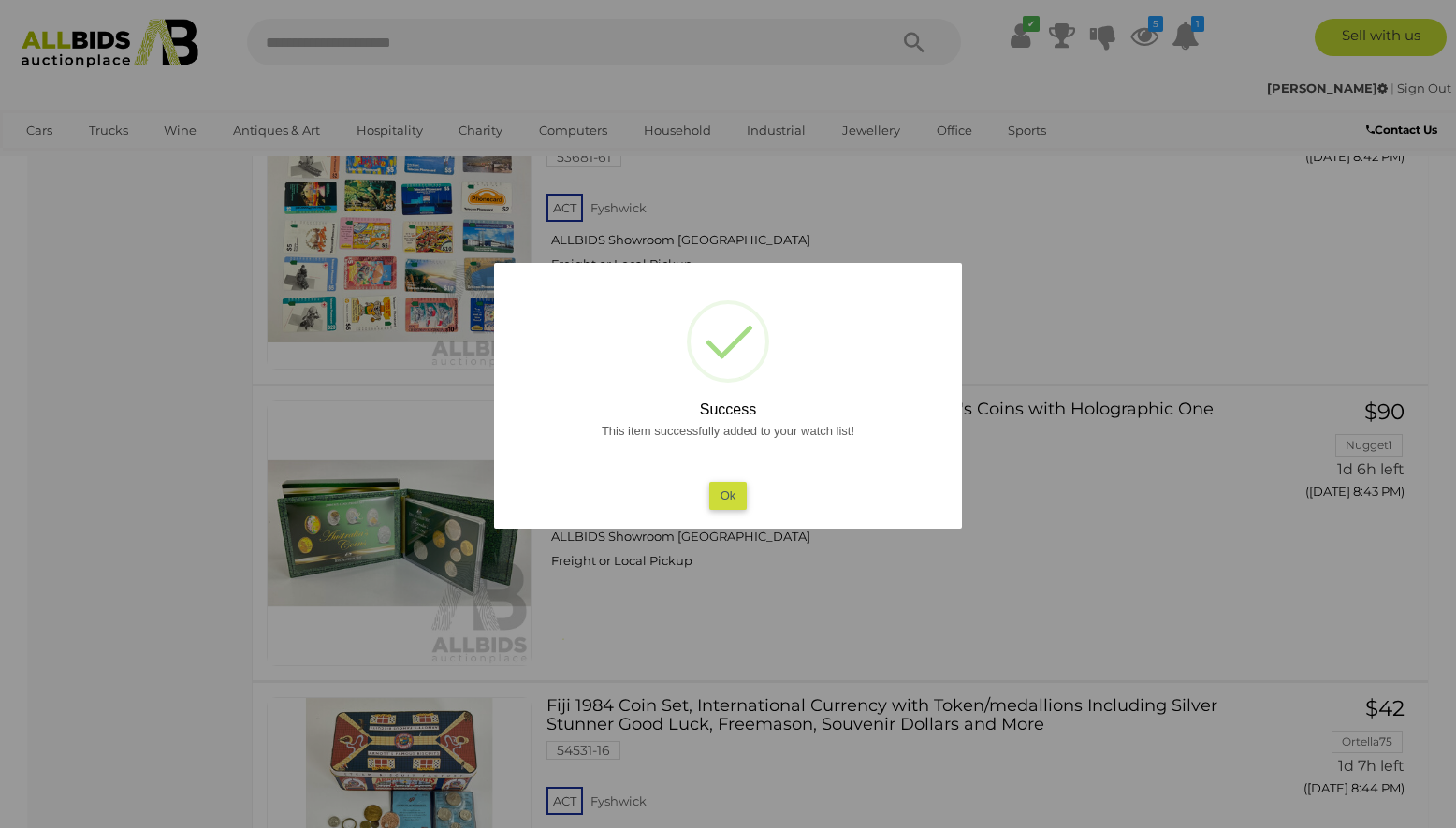
click at [717, 501] on button "Ok" at bounding box center [728, 496] width 38 height 27
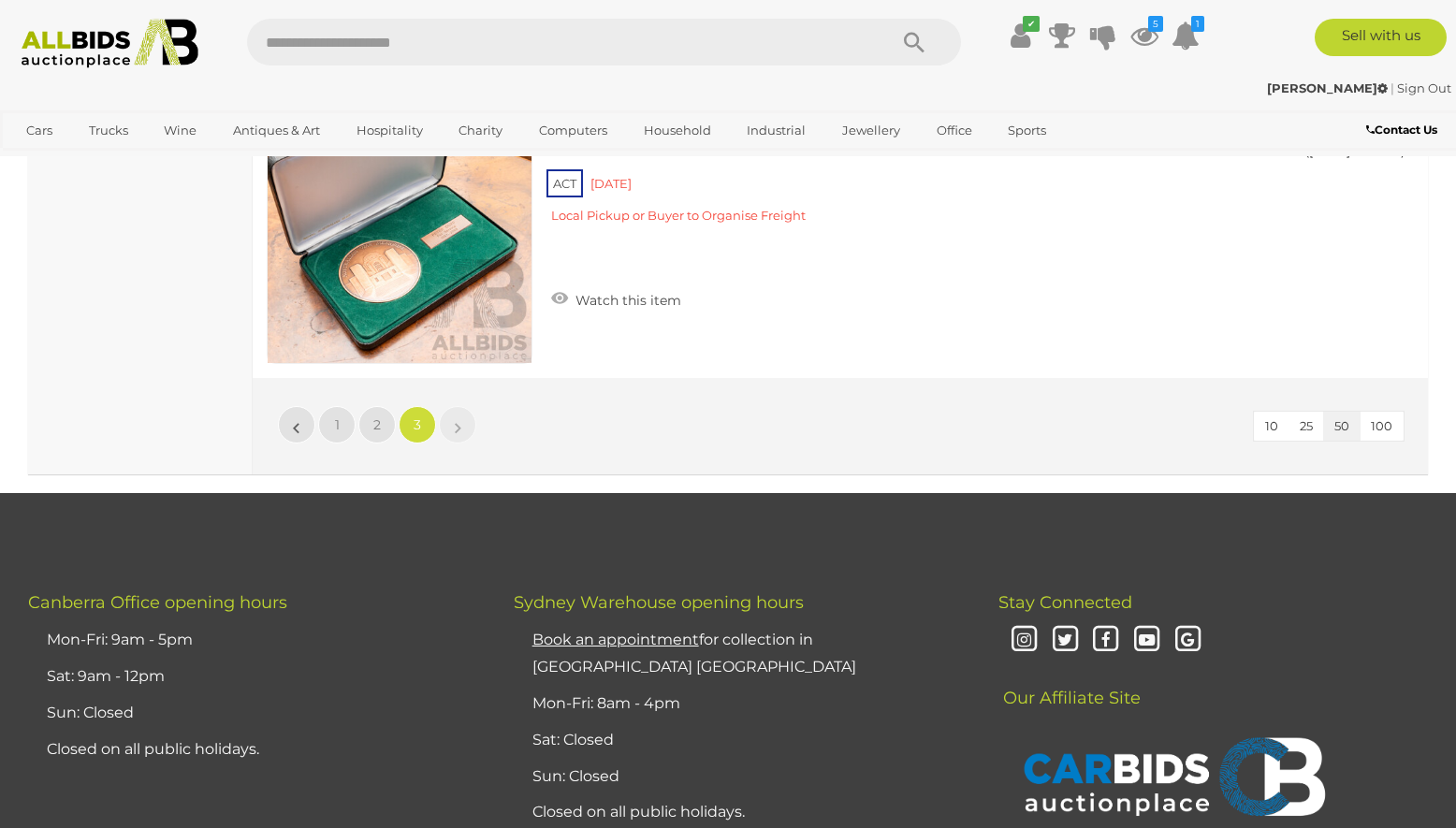
scroll to position [9076, 0]
